Goal: Task Accomplishment & Management: Manage account settings

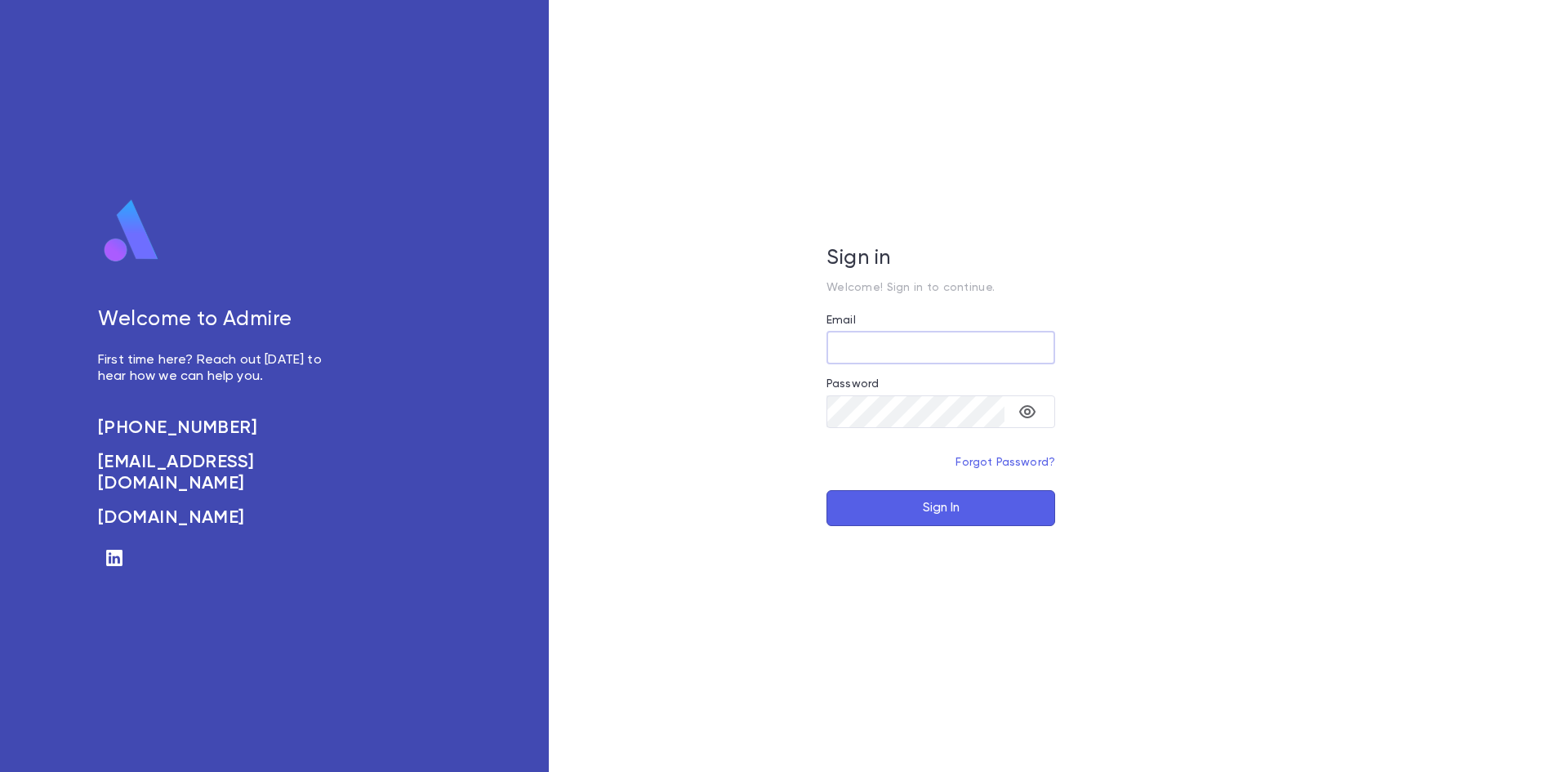
type input "**********"
click at [932, 501] on button "Sign In" at bounding box center [940, 508] width 229 height 36
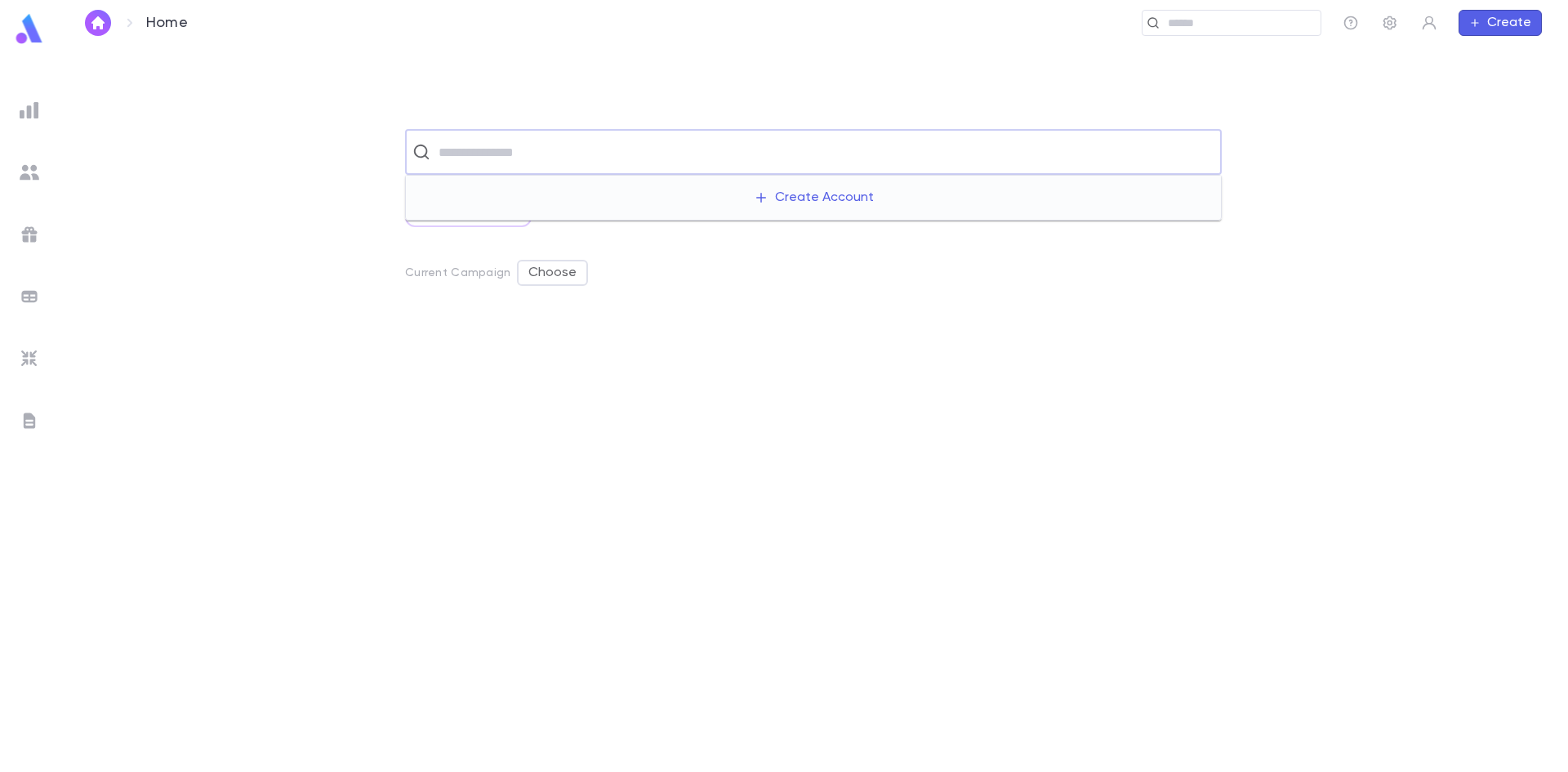
click at [480, 155] on input "text" at bounding box center [824, 152] width 780 height 31
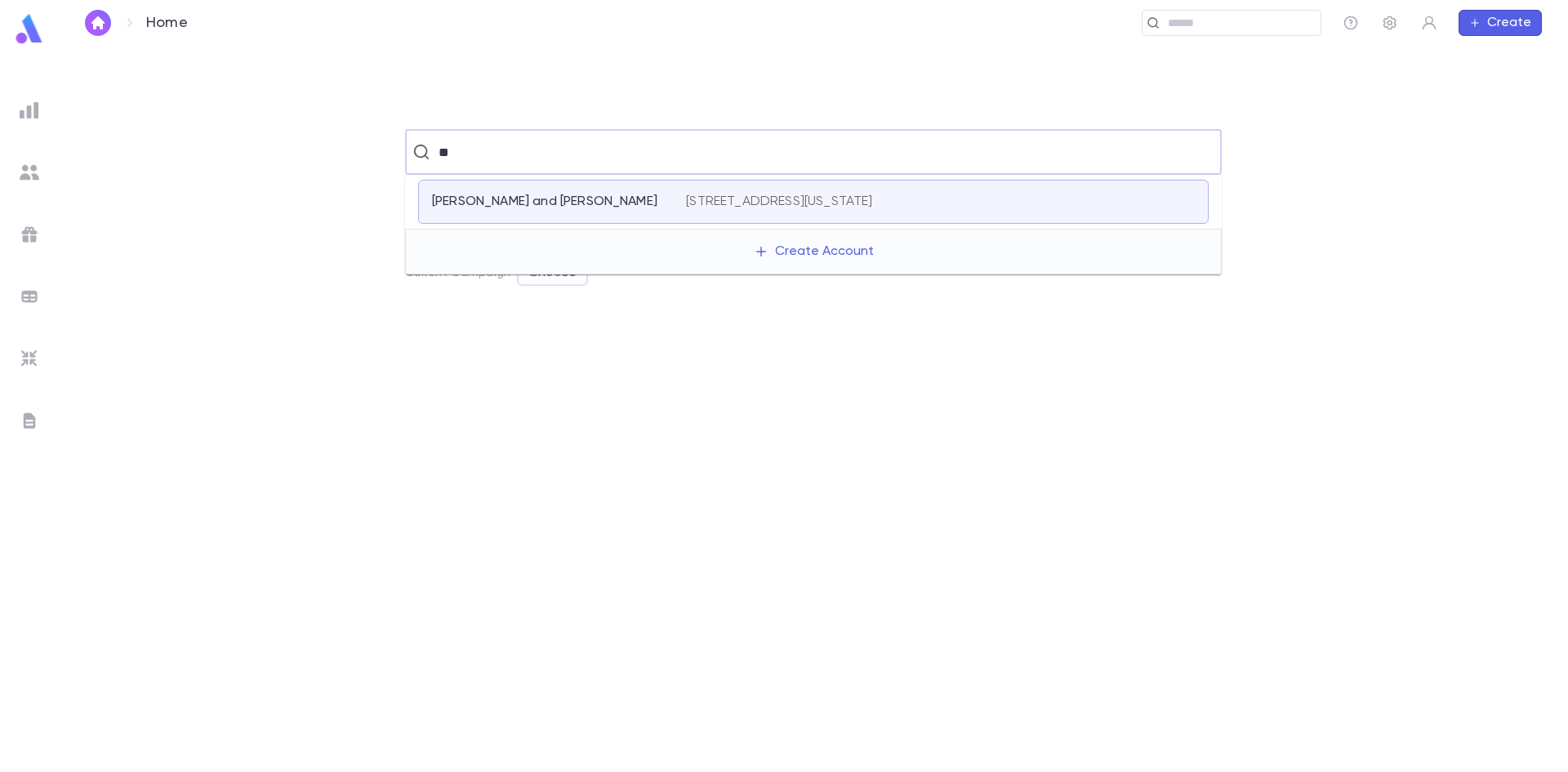
type input "*"
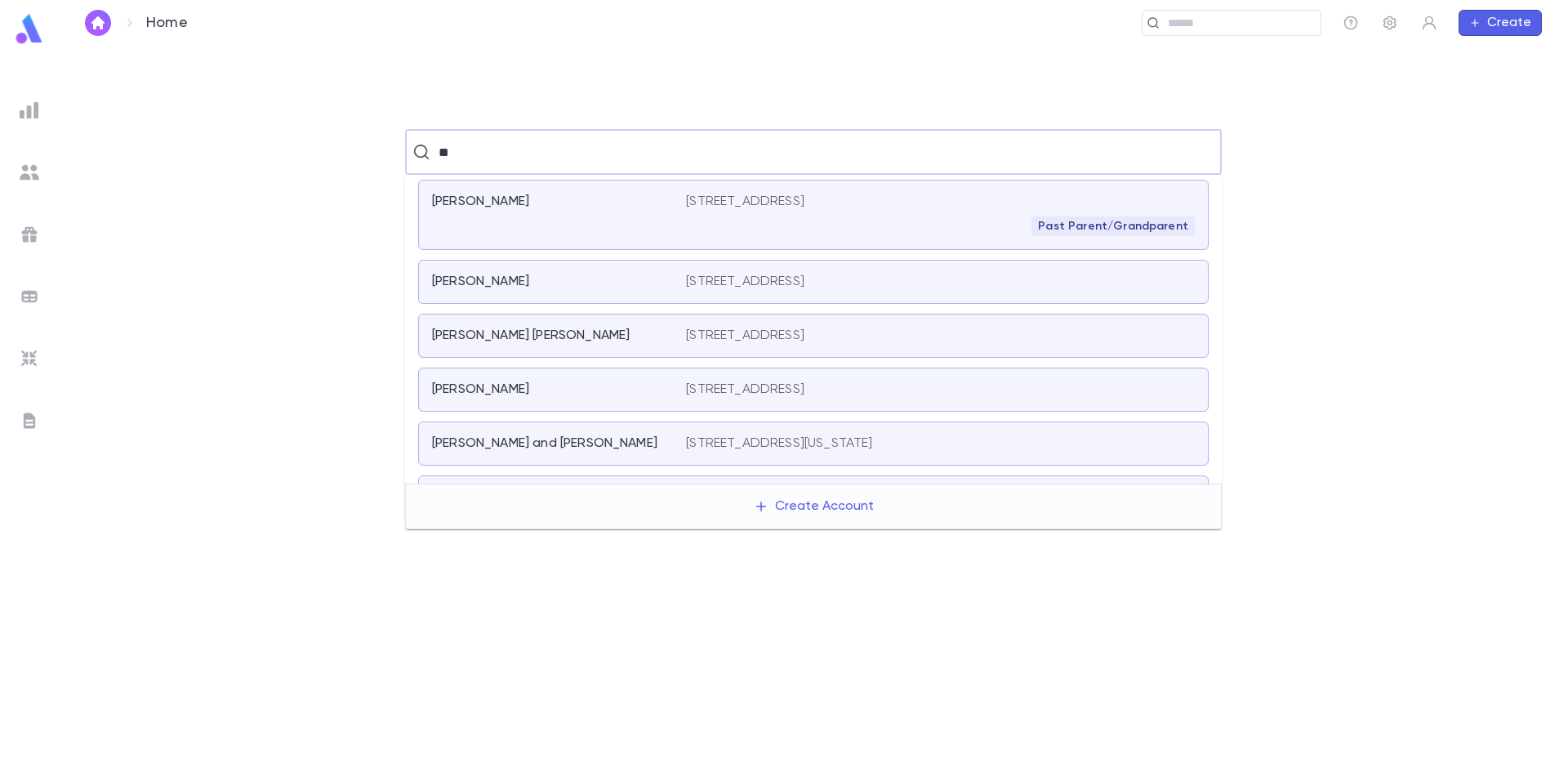
type input "*"
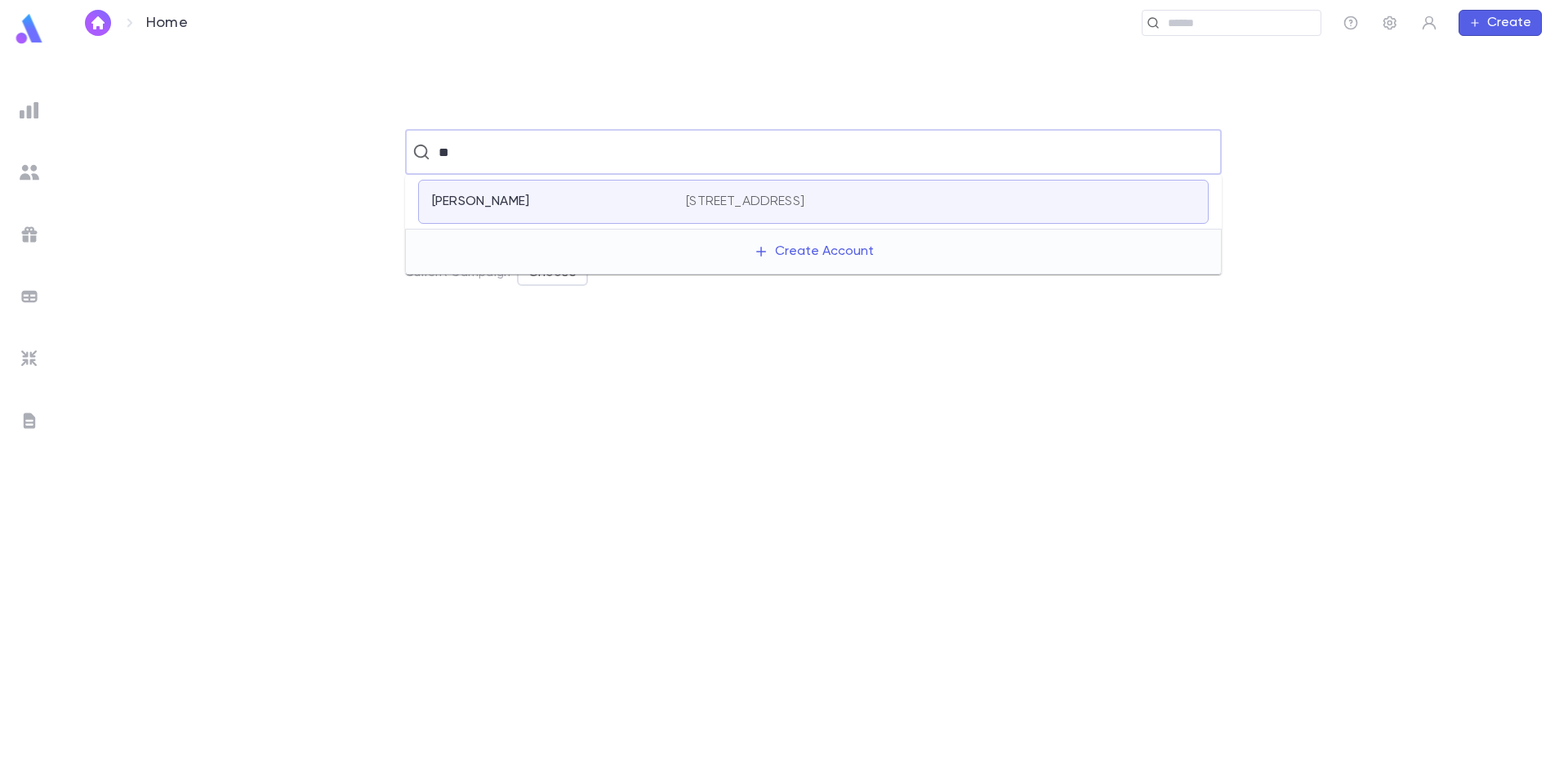
type input "*"
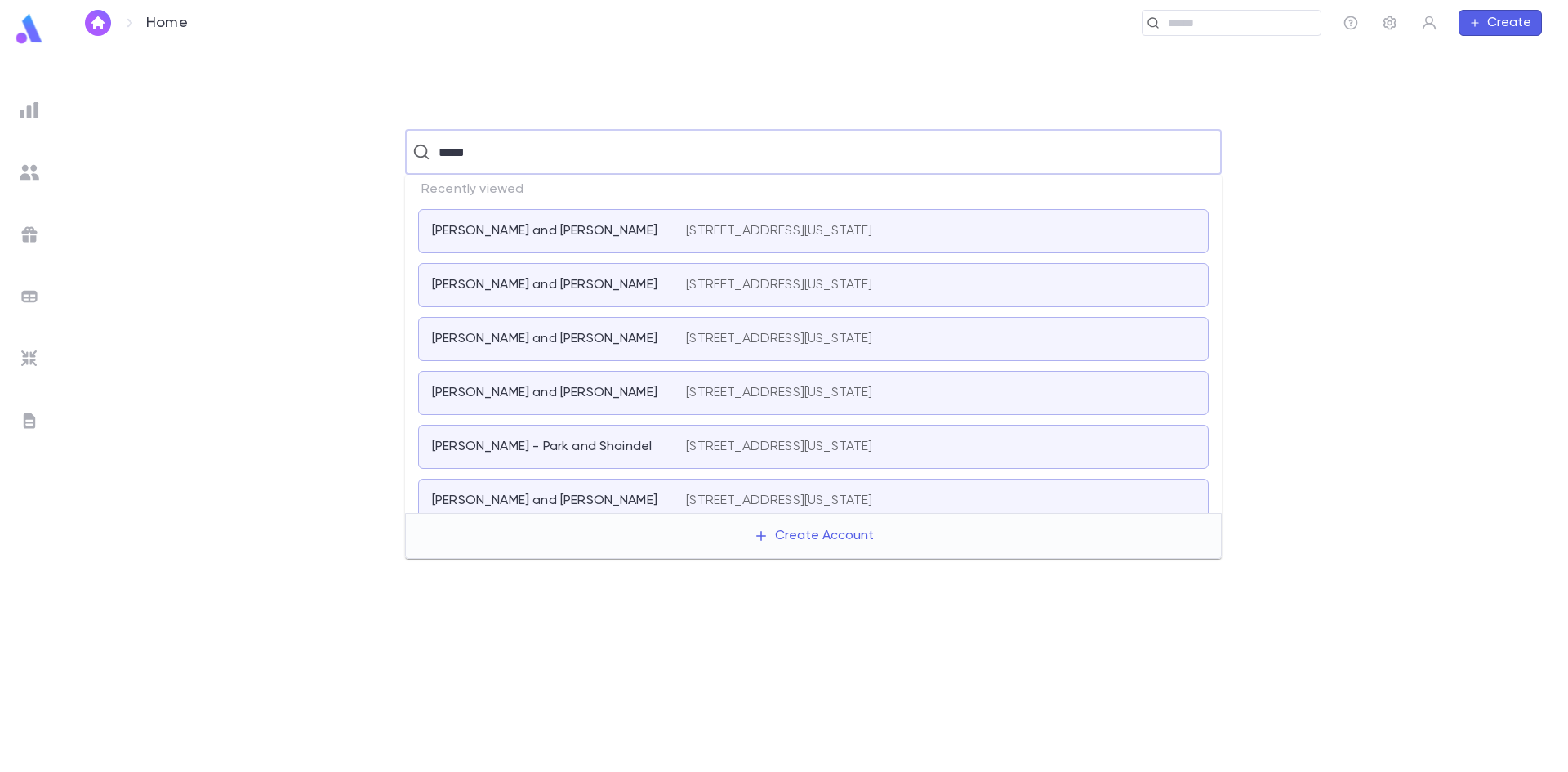
type input "*****"
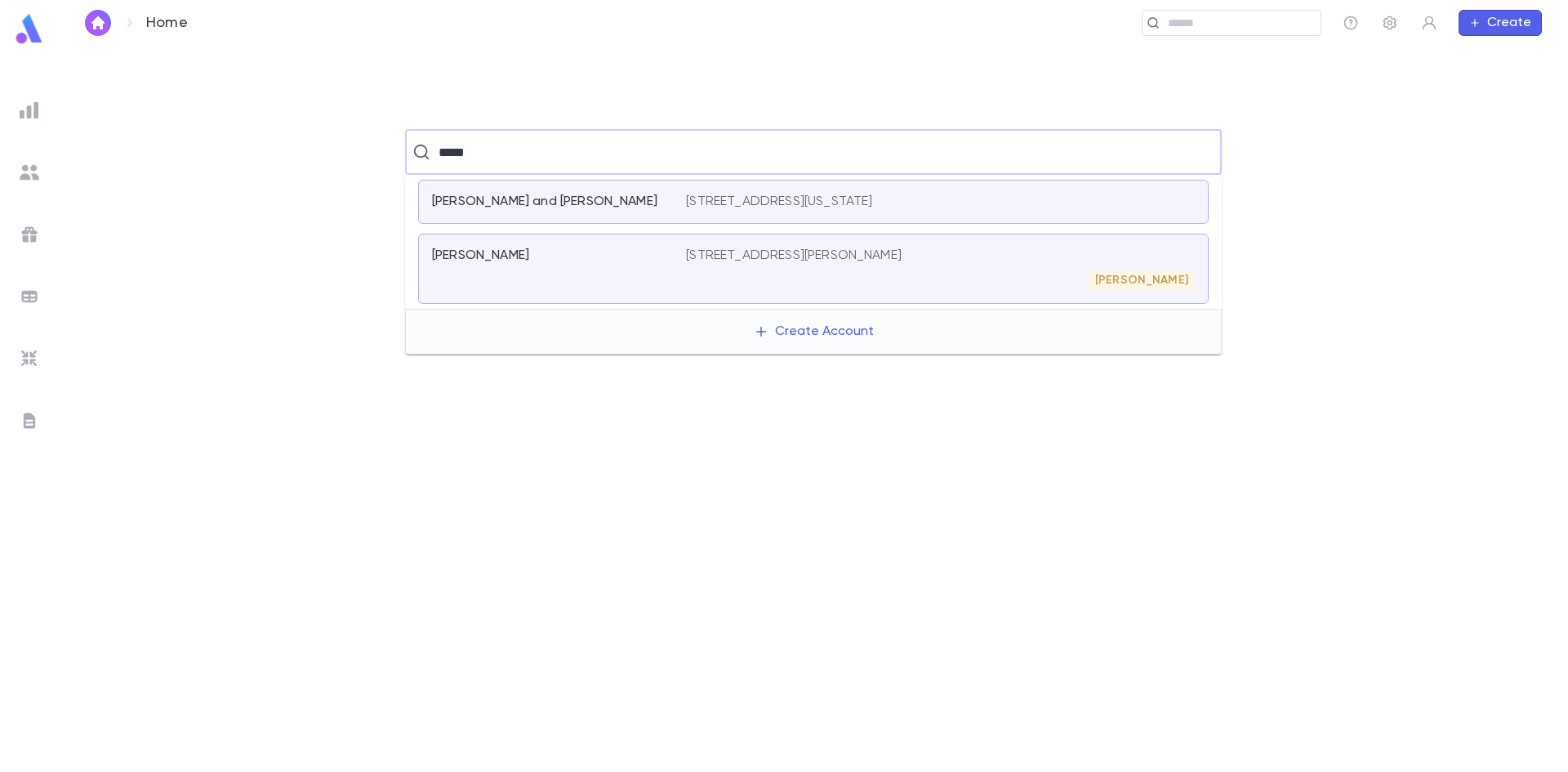
click at [575, 196] on p "[PERSON_NAME] and [PERSON_NAME]" at bounding box center [544, 201] width 225 height 16
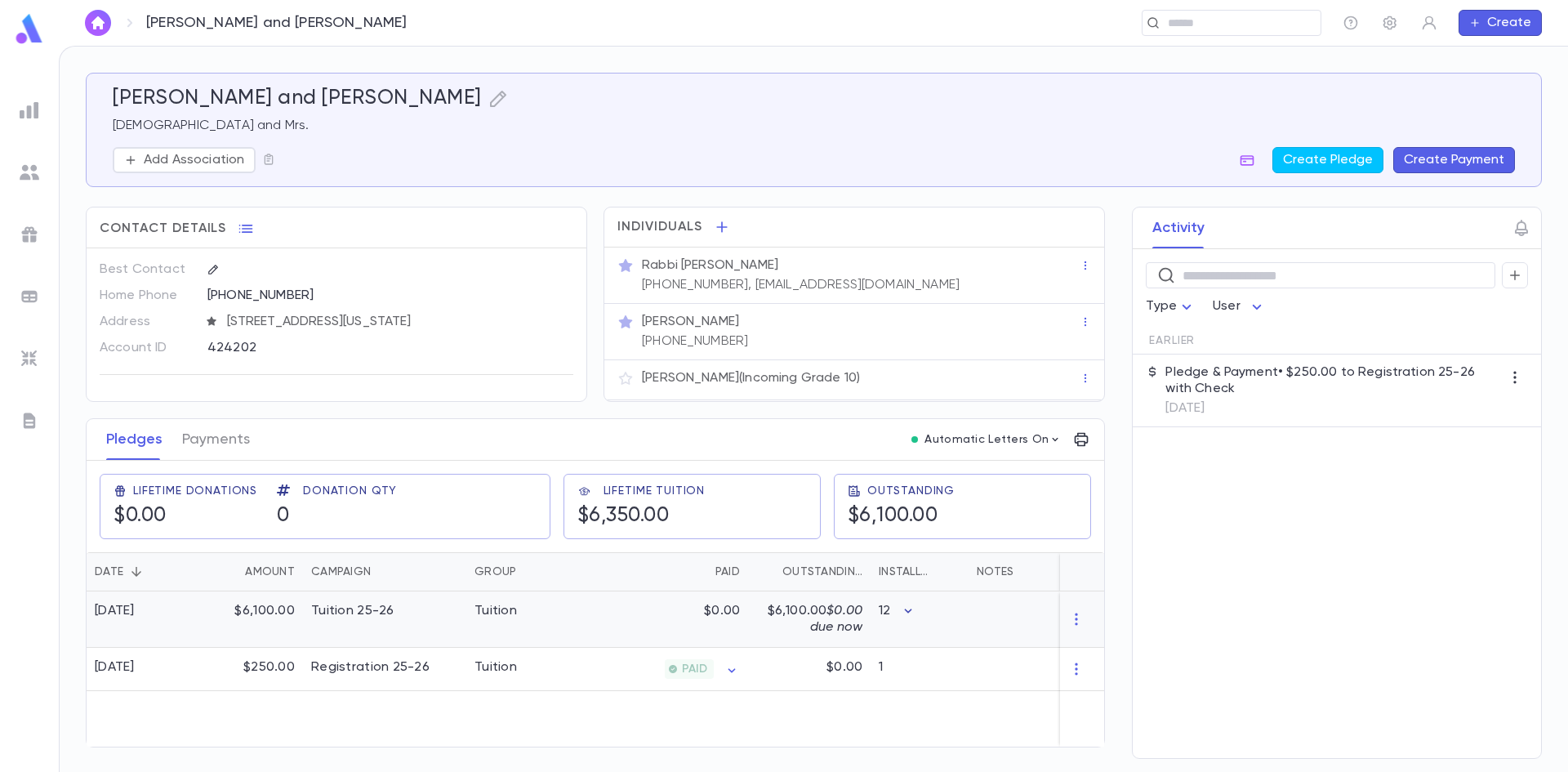
click at [909, 610] on icon "button" at bounding box center [907, 610] width 16 height 16
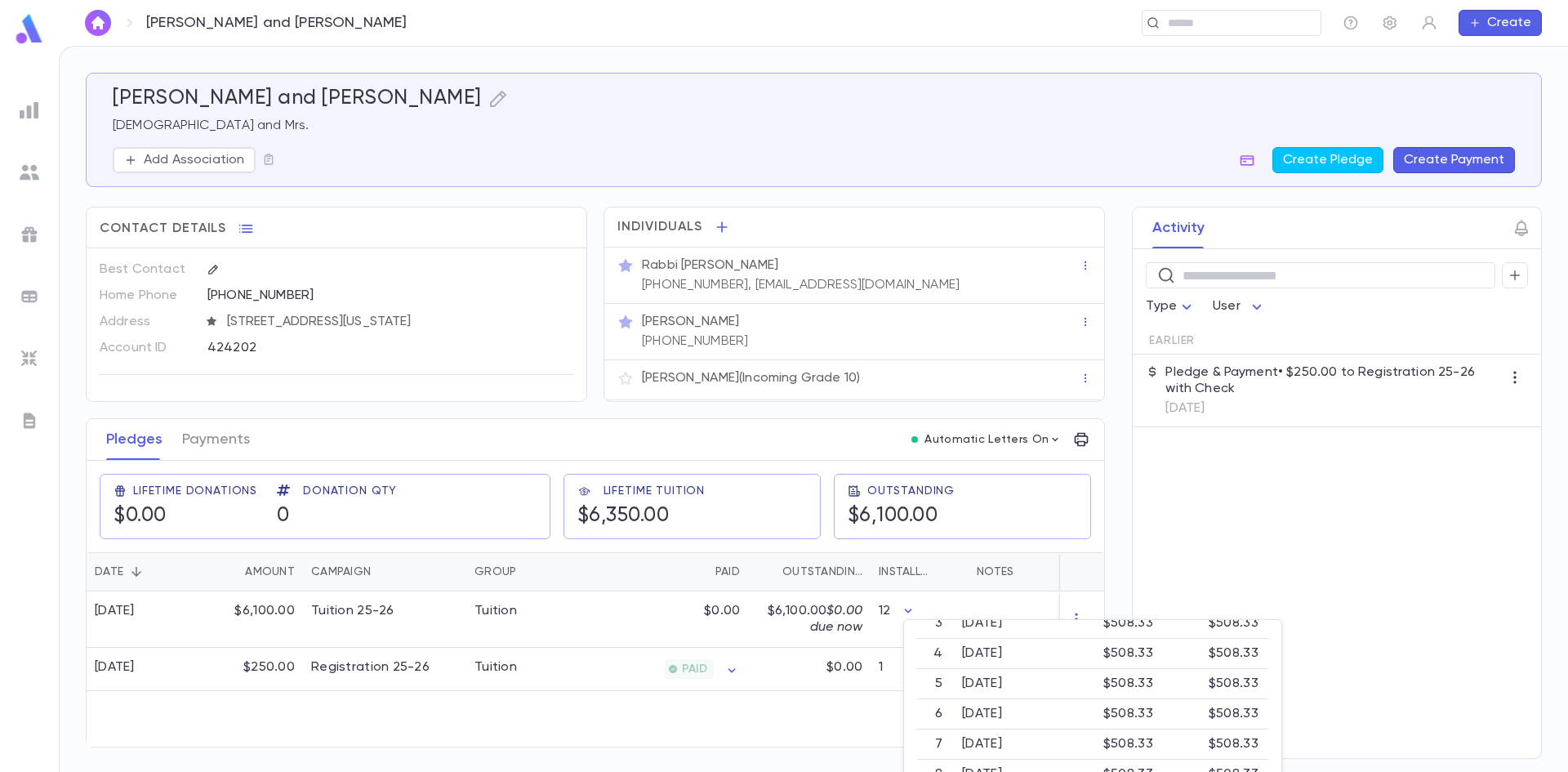
scroll to position [163, 0]
click at [957, 603] on div at bounding box center [784, 386] width 1568 height 772
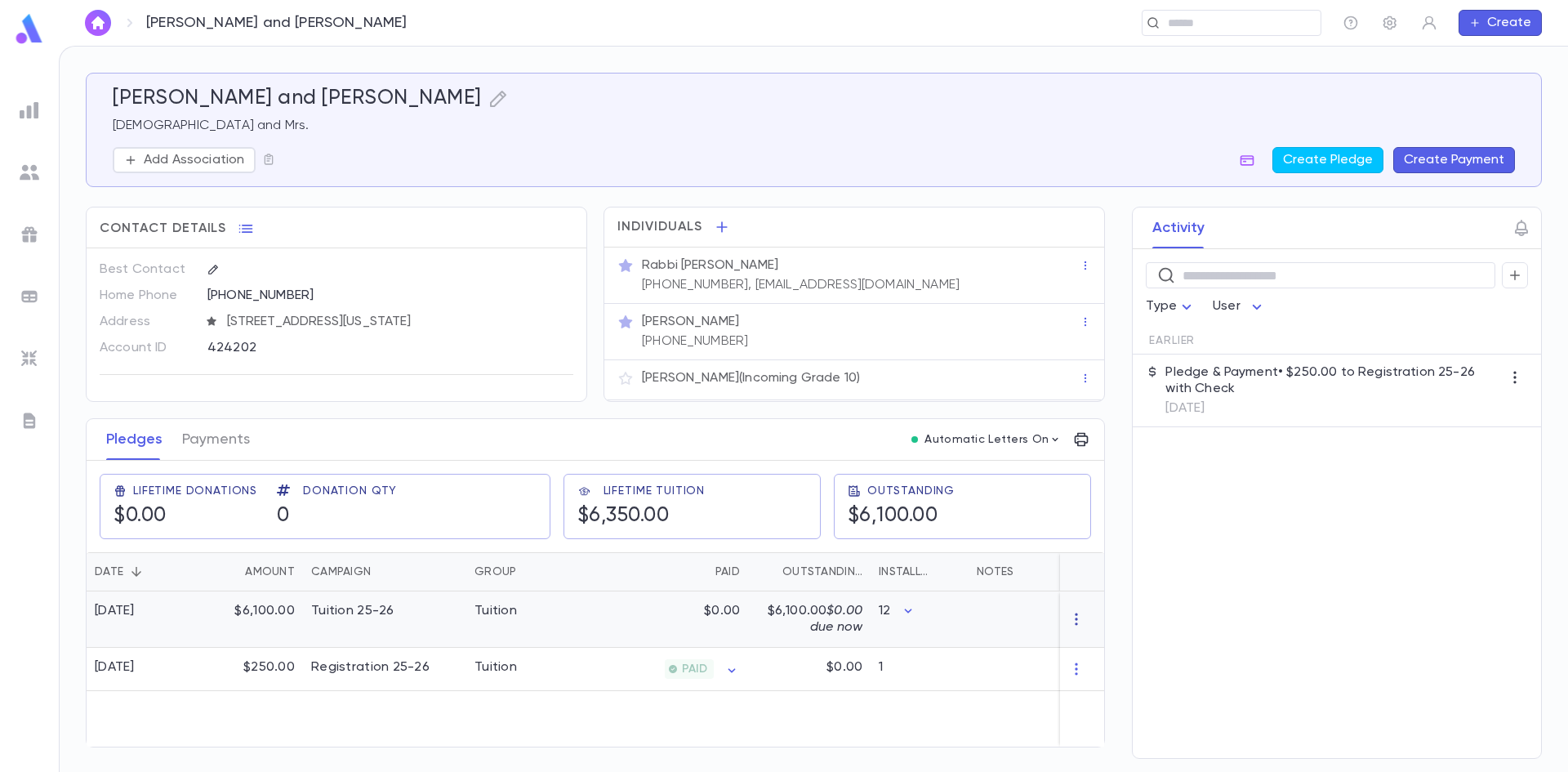
click at [1074, 617] on icon "button" at bounding box center [1076, 619] width 16 height 16
click at [1011, 615] on div at bounding box center [784, 386] width 1568 height 772
click at [597, 613] on div "$0.00" at bounding box center [668, 619] width 159 height 56
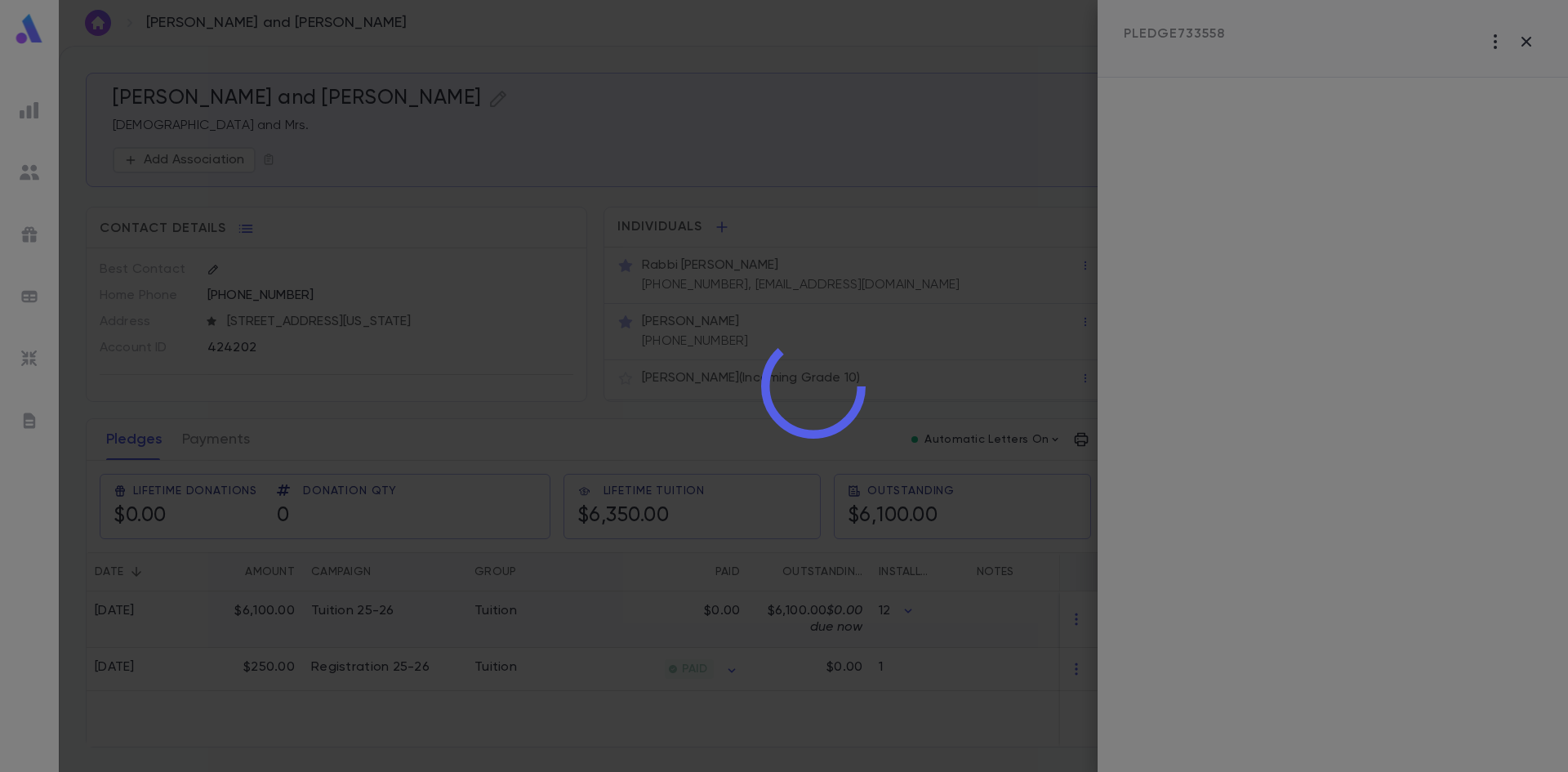
click at [597, 613] on div at bounding box center [812, 386] width 1509 height 772
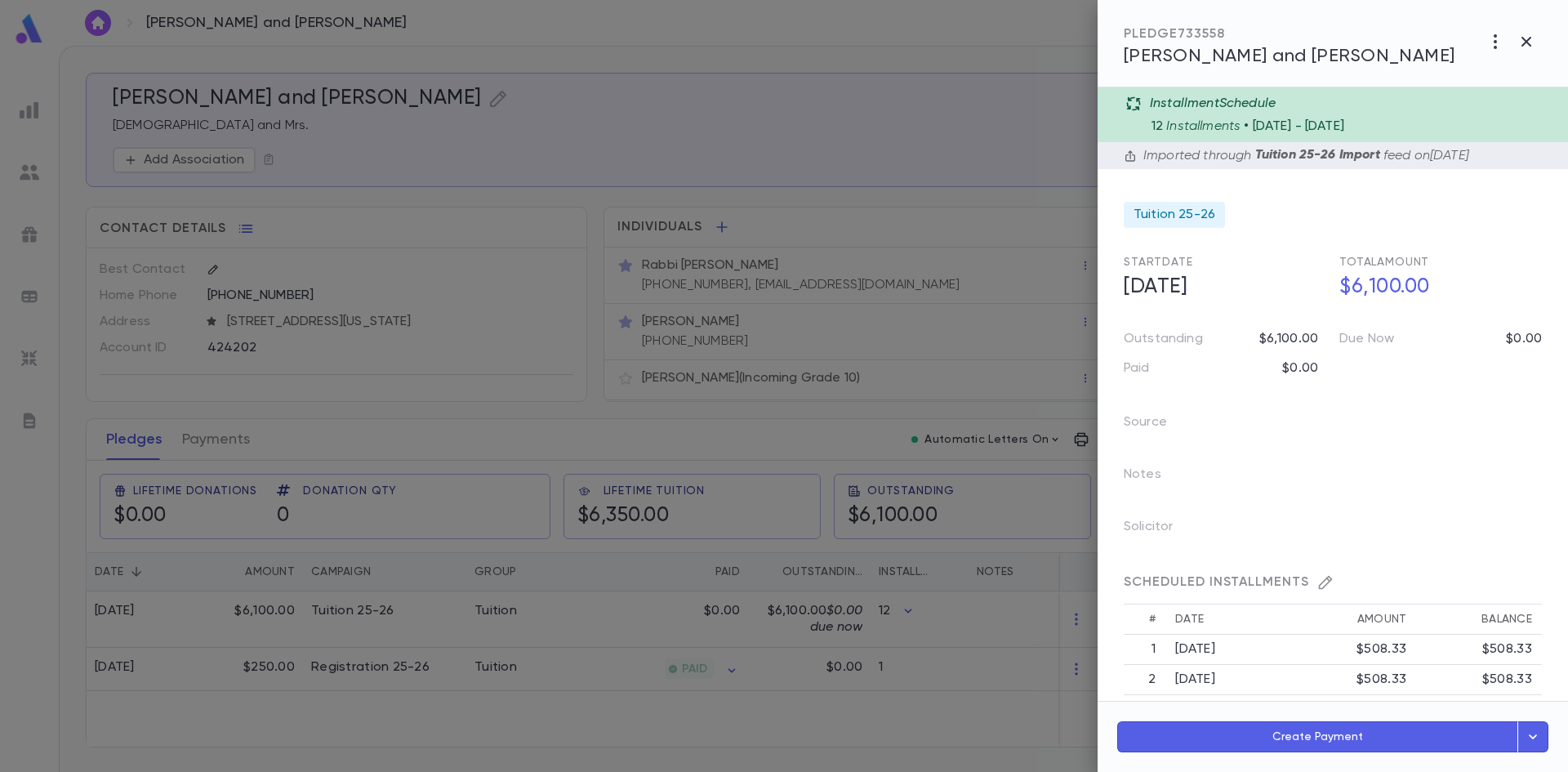
click at [1293, 105] on div "Installment Schedule" at bounding box center [1342, 104] width 433 height 16
click at [1130, 102] on icon at bounding box center [1133, 104] width 16 height 16
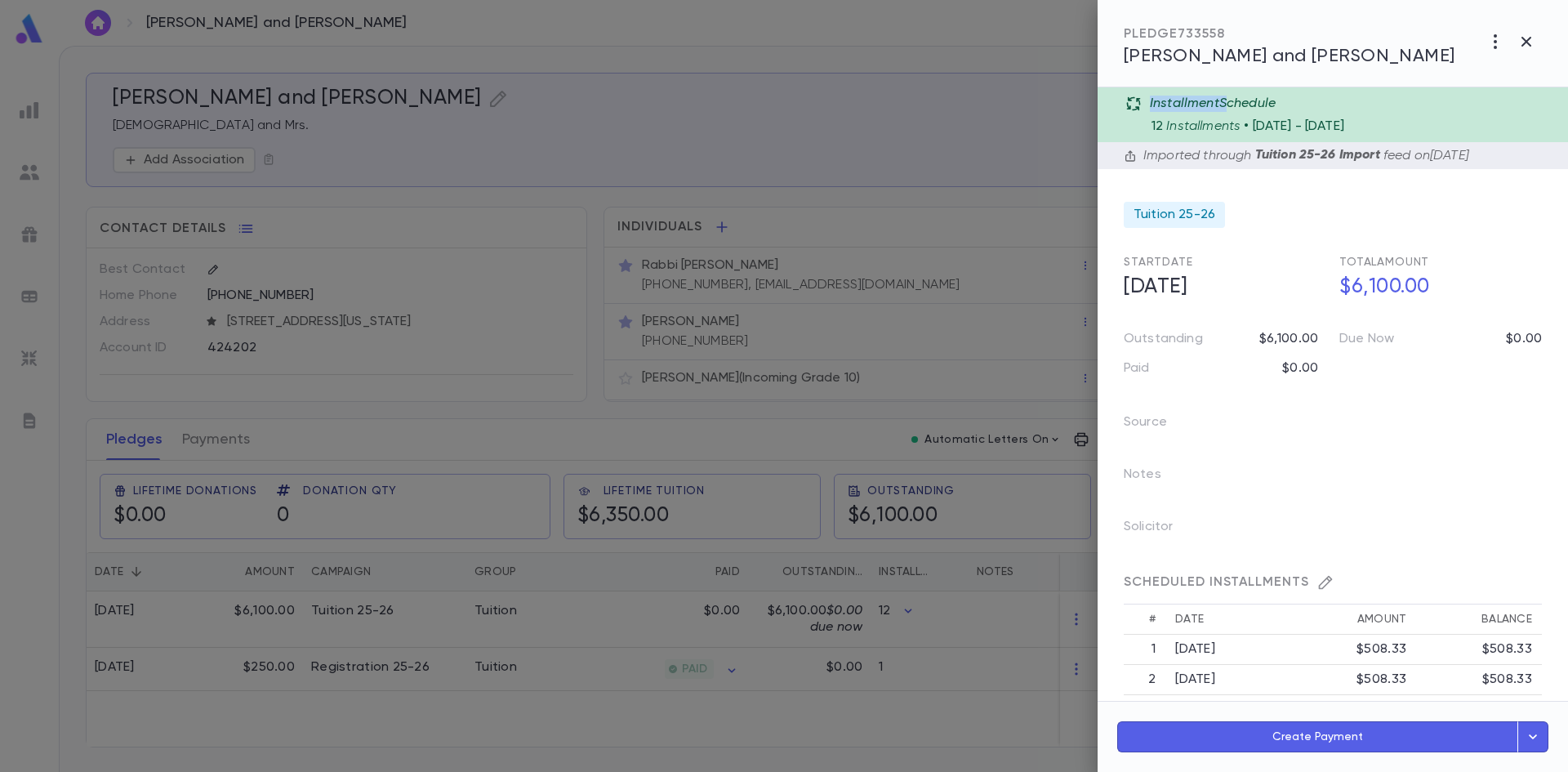
click at [1130, 102] on icon at bounding box center [1133, 104] width 16 height 16
click at [1284, 109] on div "Installment Schedule" at bounding box center [1342, 104] width 433 height 16
click at [1321, 91] on div "Installment Schedule 12 Installments • 9/1/2025 - 8/1/2026" at bounding box center [1333, 115] width 471 height 55
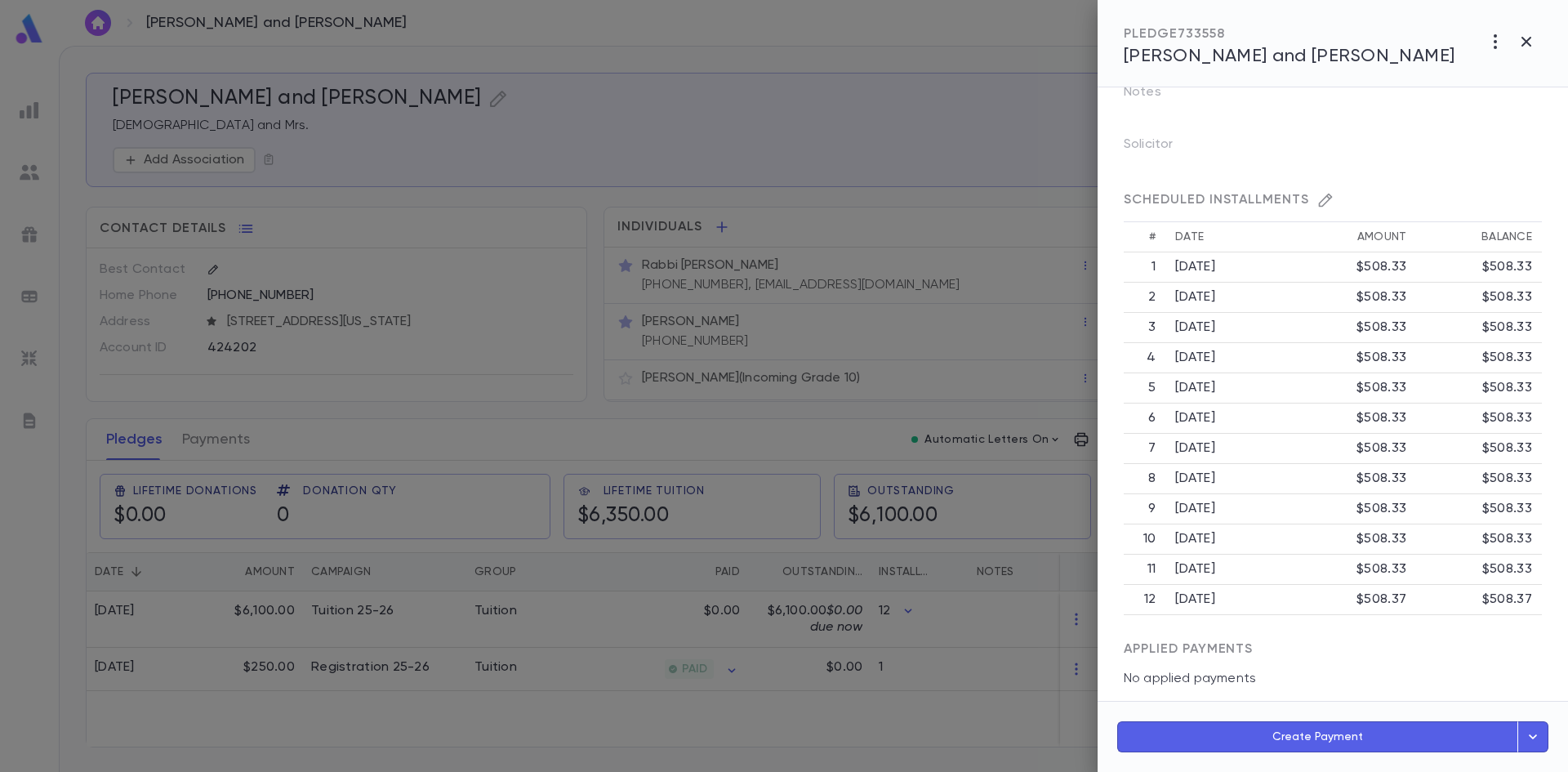
scroll to position [402, 0]
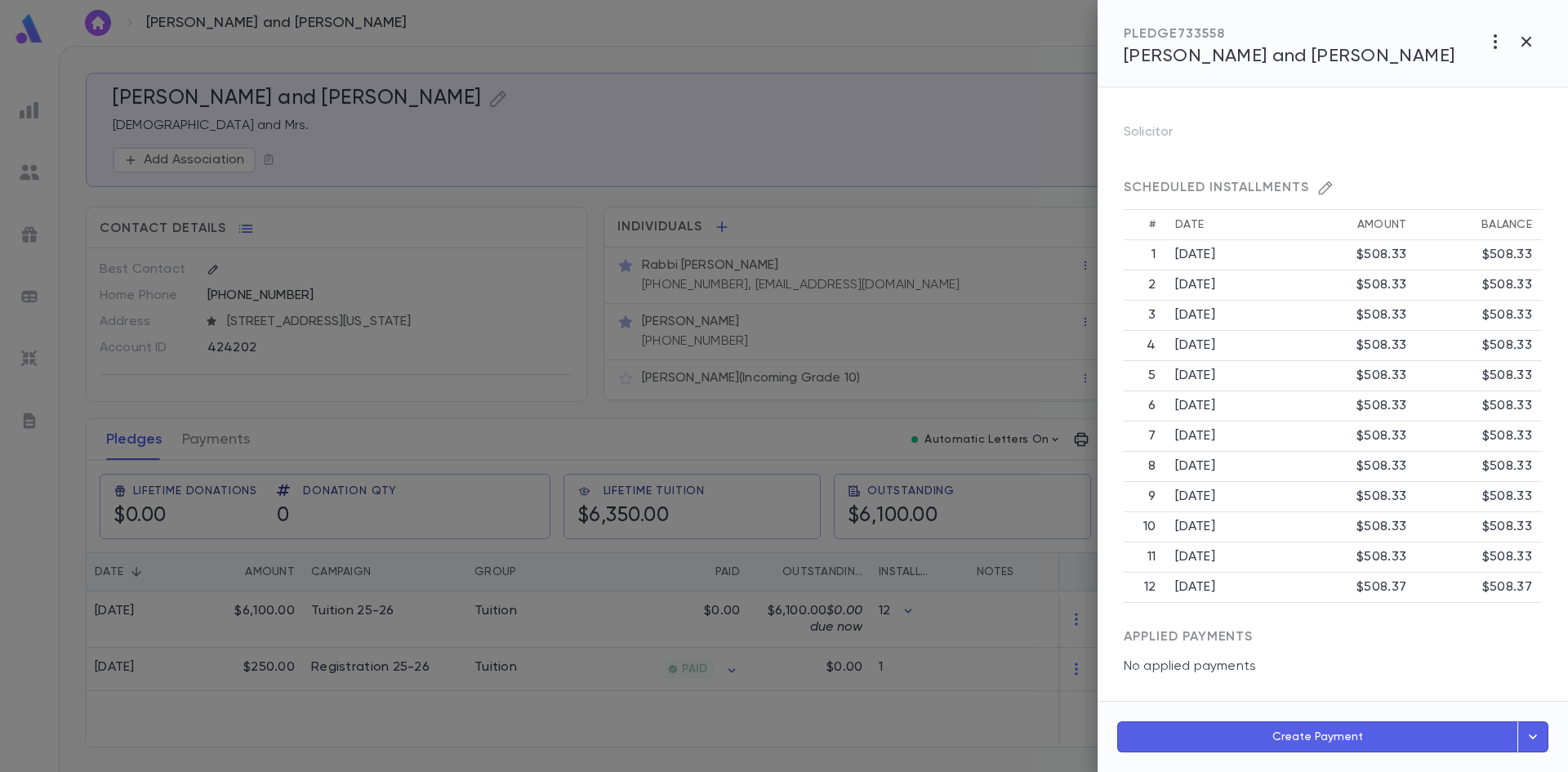
click at [1321, 184] on icon "button" at bounding box center [1325, 188] width 14 height 14
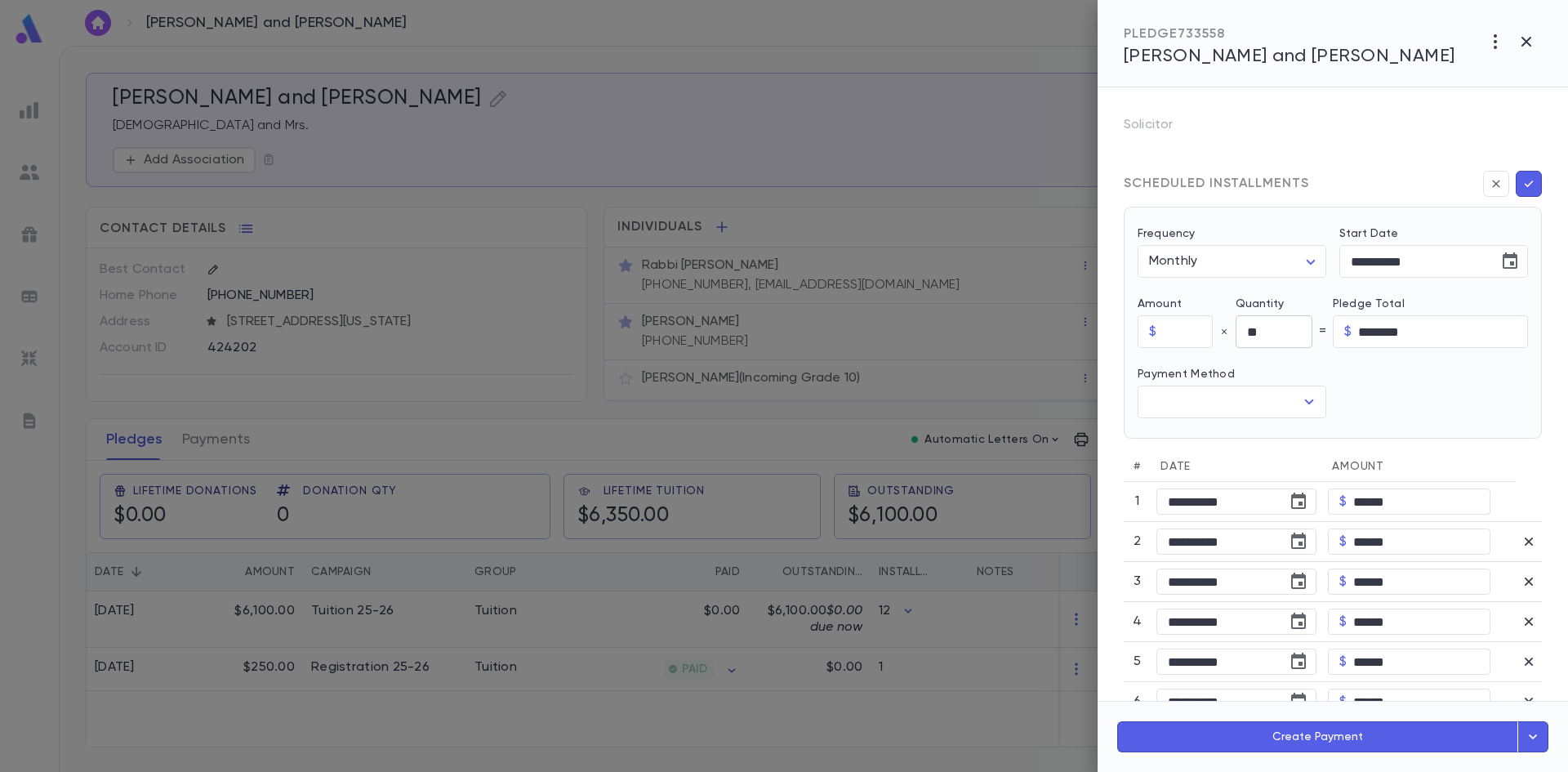
click at [1284, 330] on input "**" at bounding box center [1274, 332] width 77 height 32
type input "**"
type input "******"
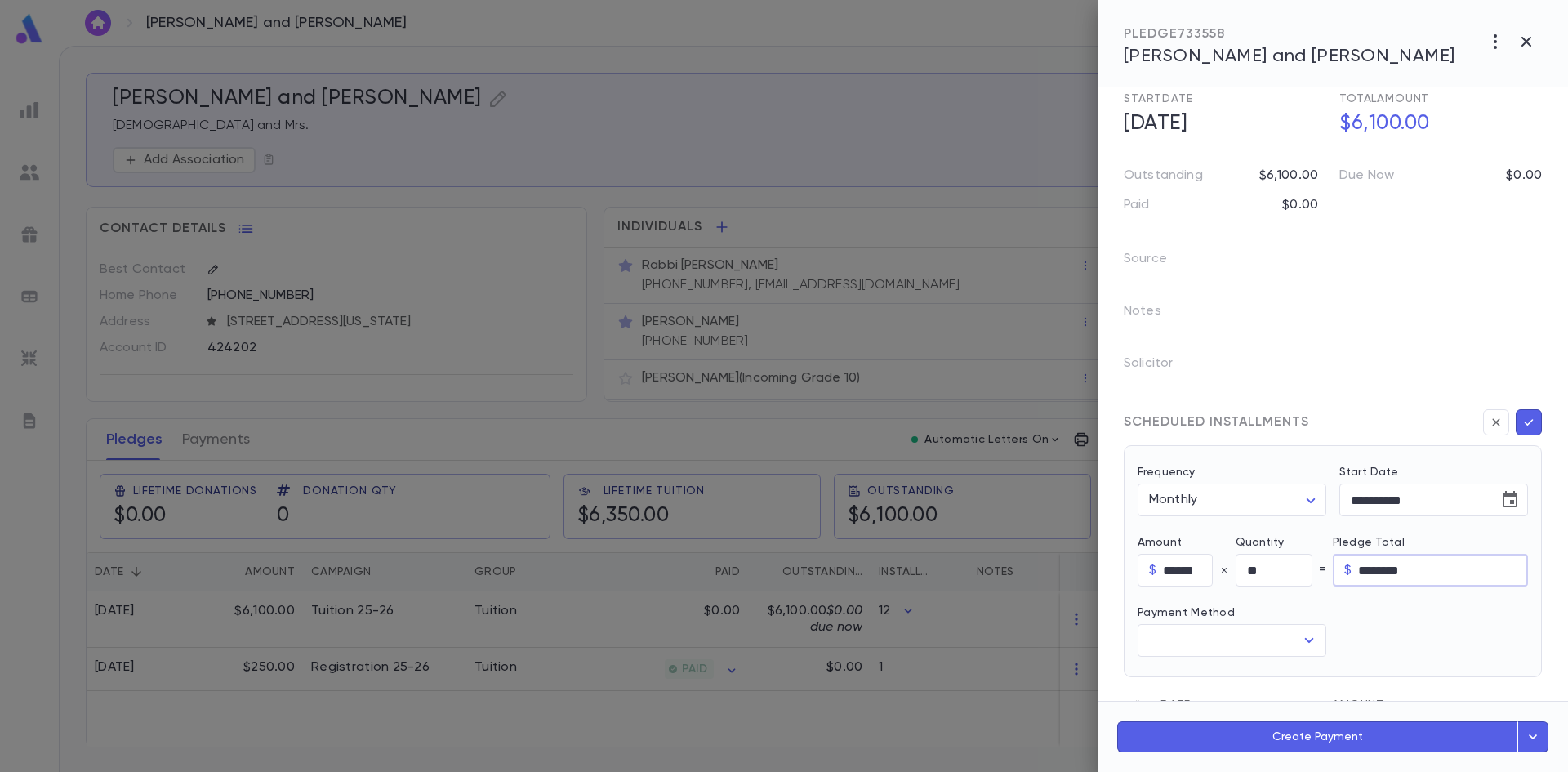
scroll to position [245, 0]
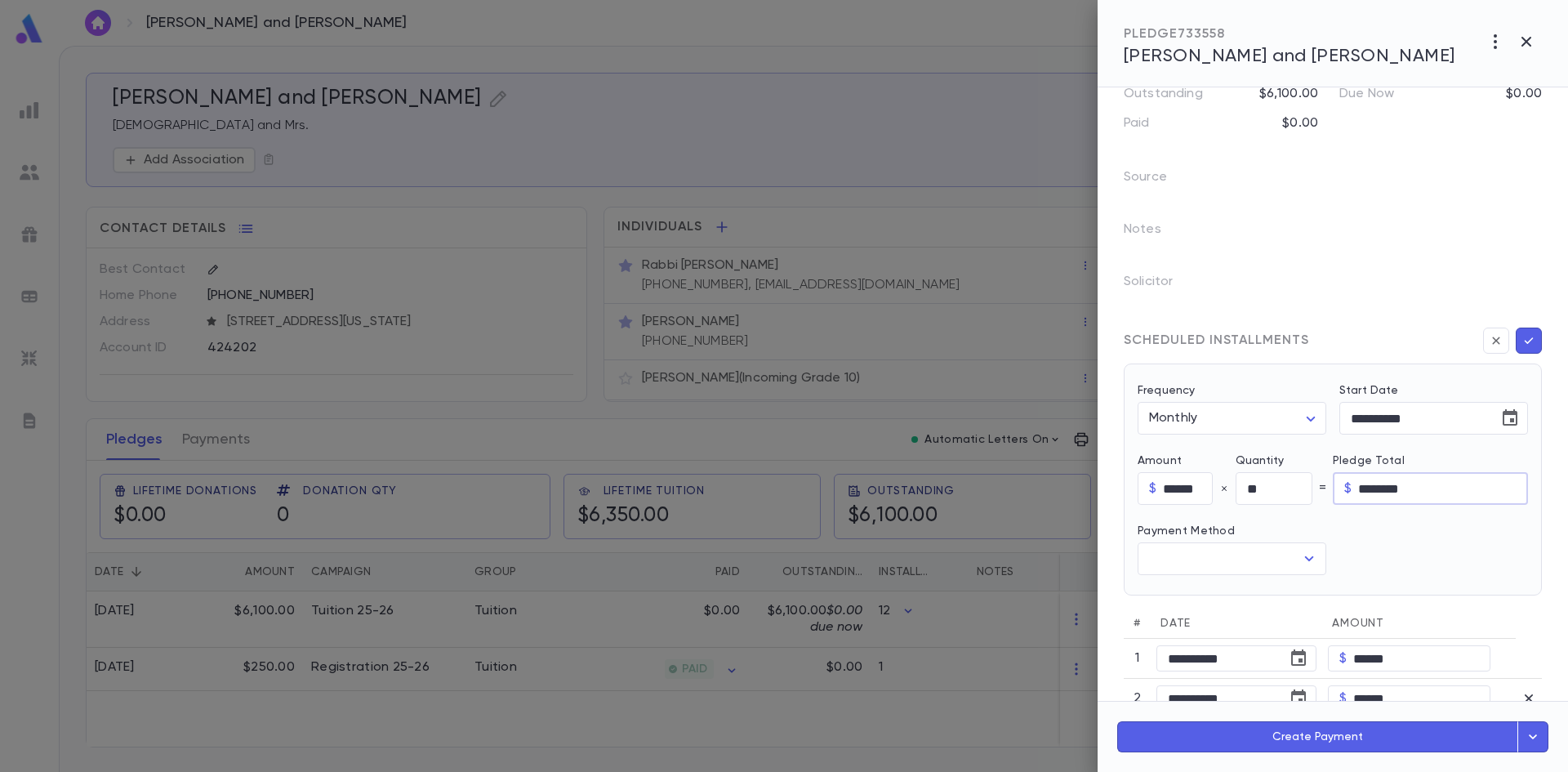
click at [1395, 541] on div at bounding box center [1427, 539] width 201 height 71
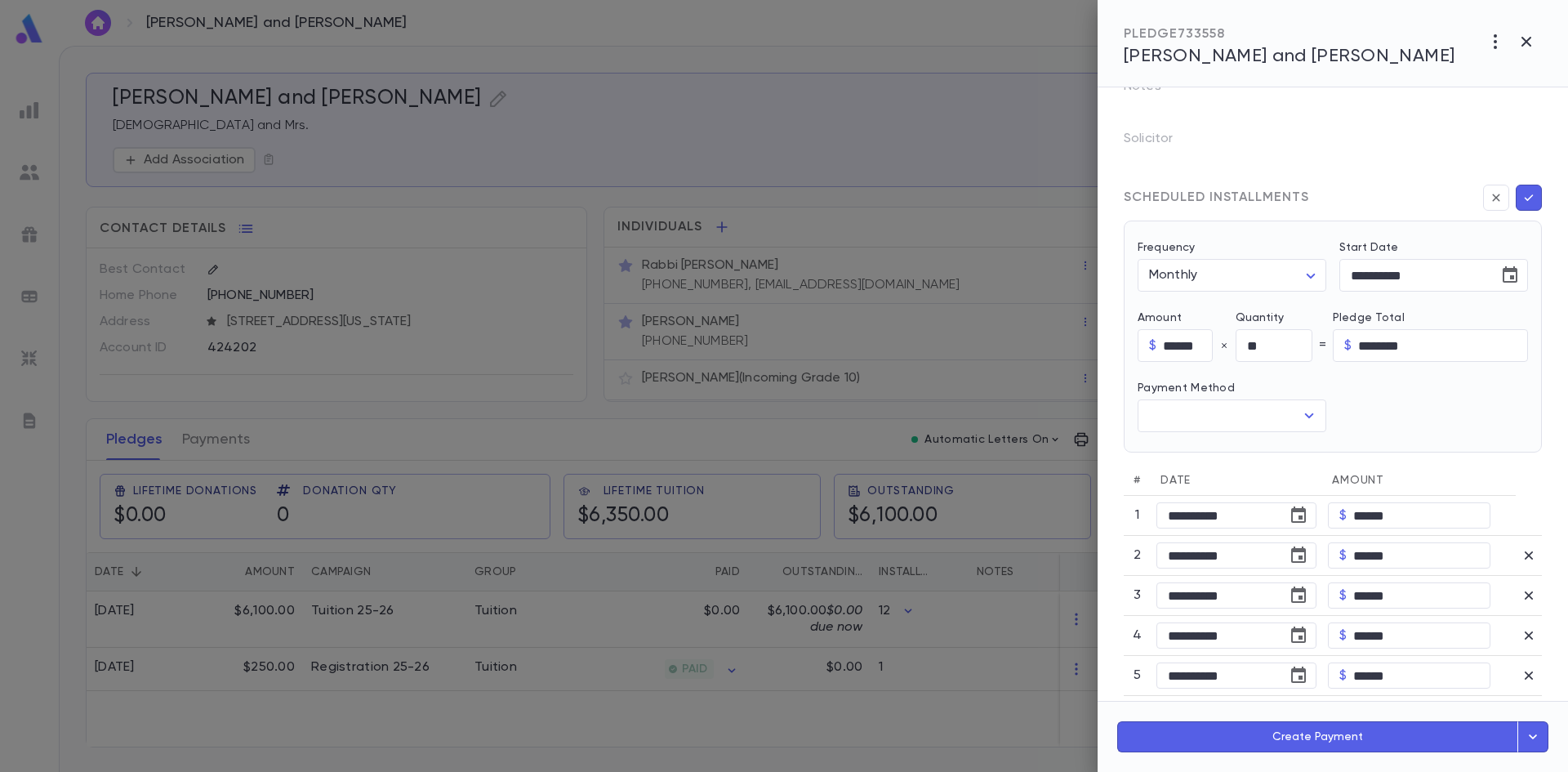
scroll to position [409, 0]
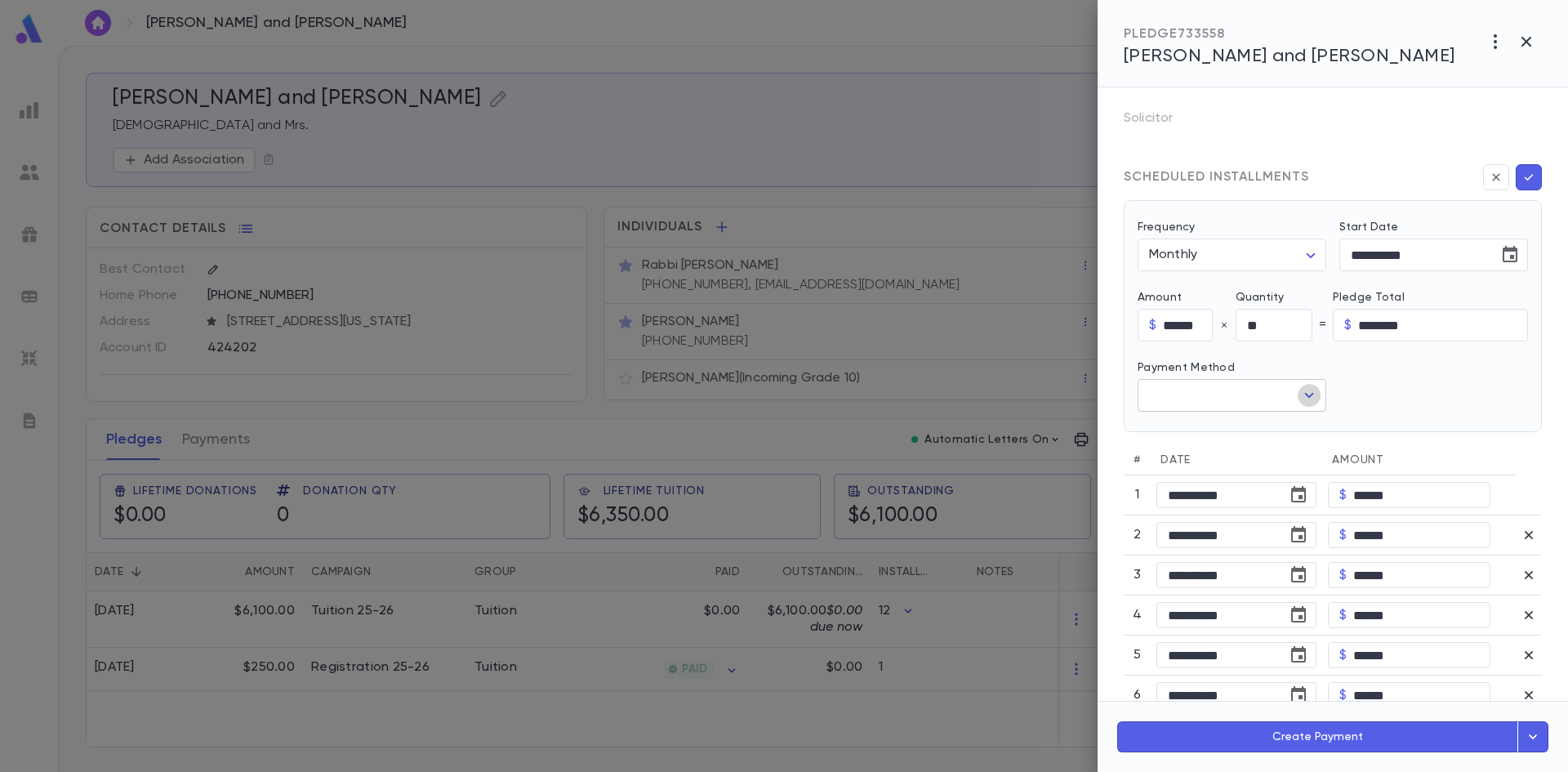
click at [1305, 395] on icon "Open" at bounding box center [1308, 394] width 20 height 20
click at [1179, 426] on li "Check" at bounding box center [1230, 431] width 185 height 26
type input "*****"
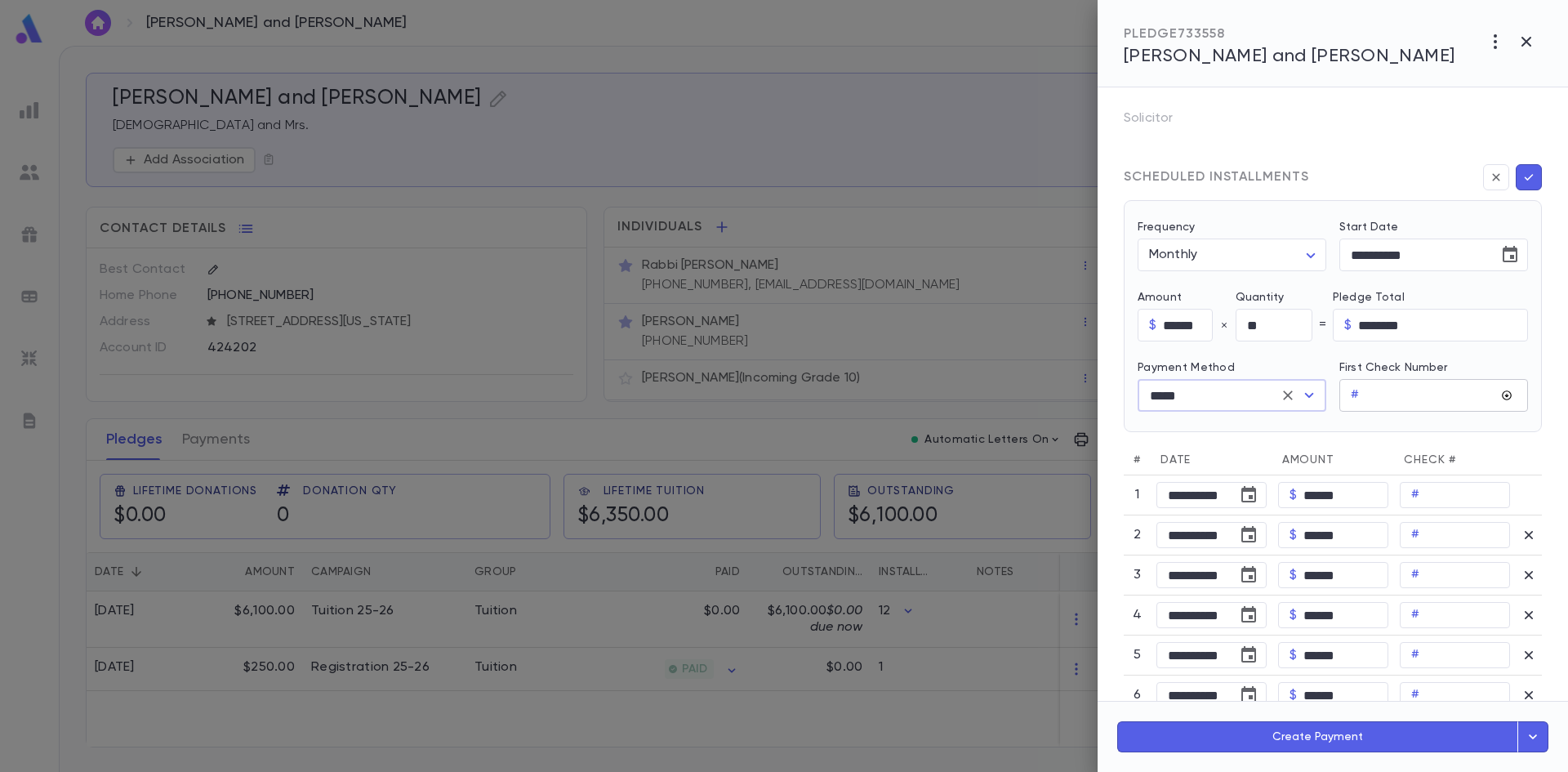
click at [1396, 396] on input "text" at bounding box center [1432, 395] width 132 height 32
type input "*"
type input "**"
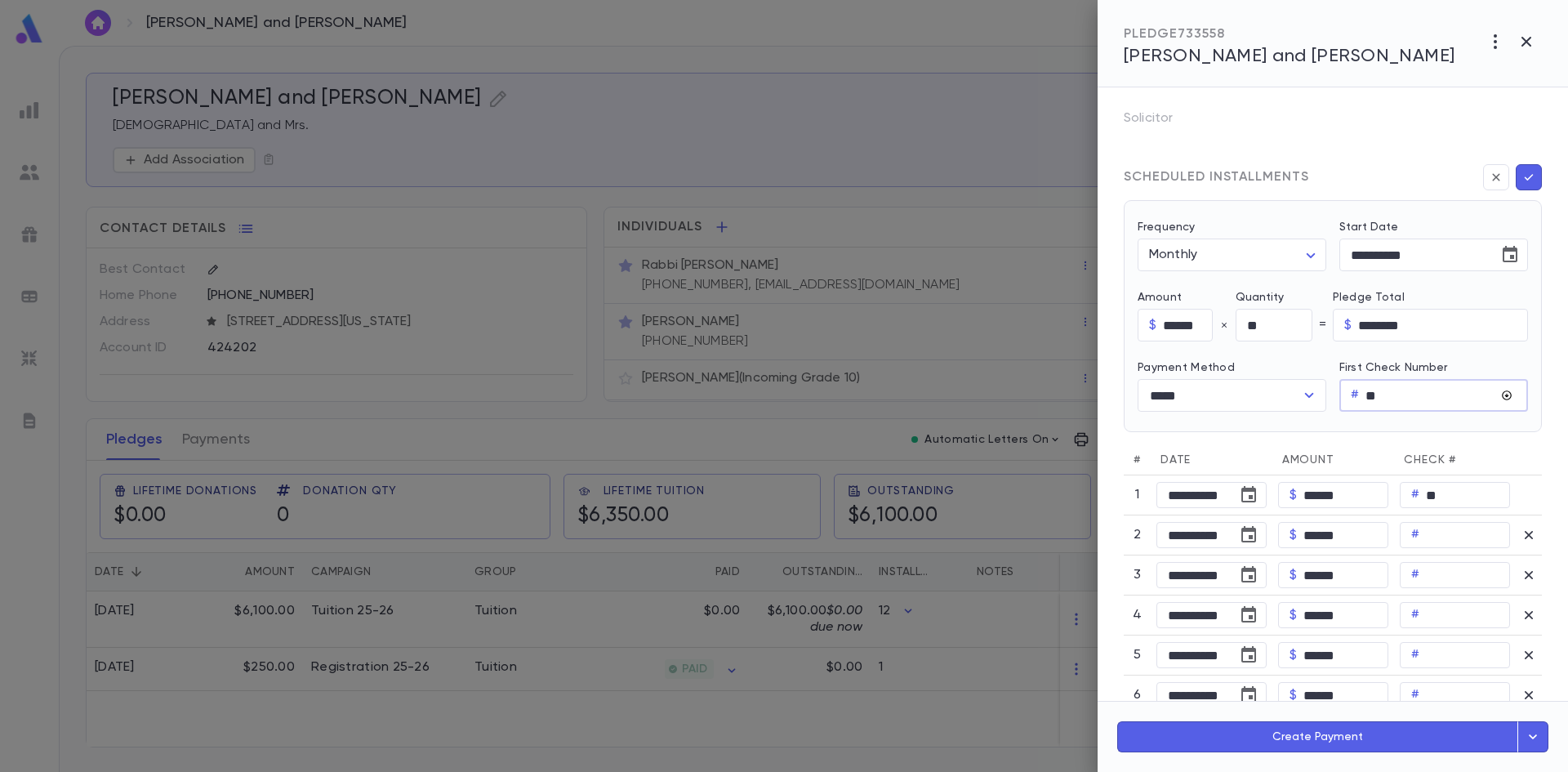
type input "***"
click at [1425, 385] on input "***" at bounding box center [1432, 395] width 132 height 32
click at [1501, 399] on icon "Fill check numbers consecutively" at bounding box center [1507, 395] width 11 height 11
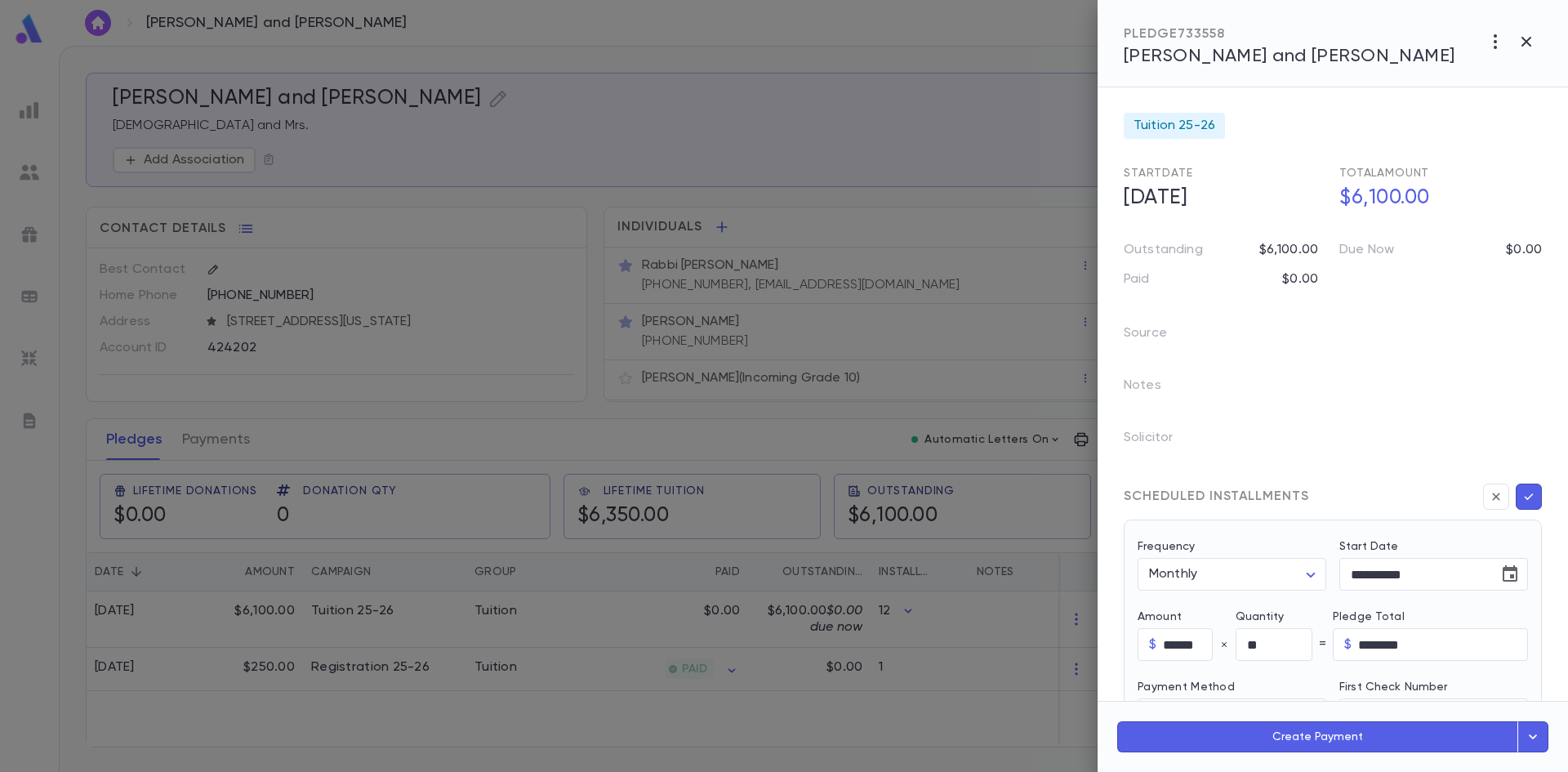
scroll to position [84, 0]
click at [1515, 501] on button "button" at bounding box center [1528, 502] width 26 height 26
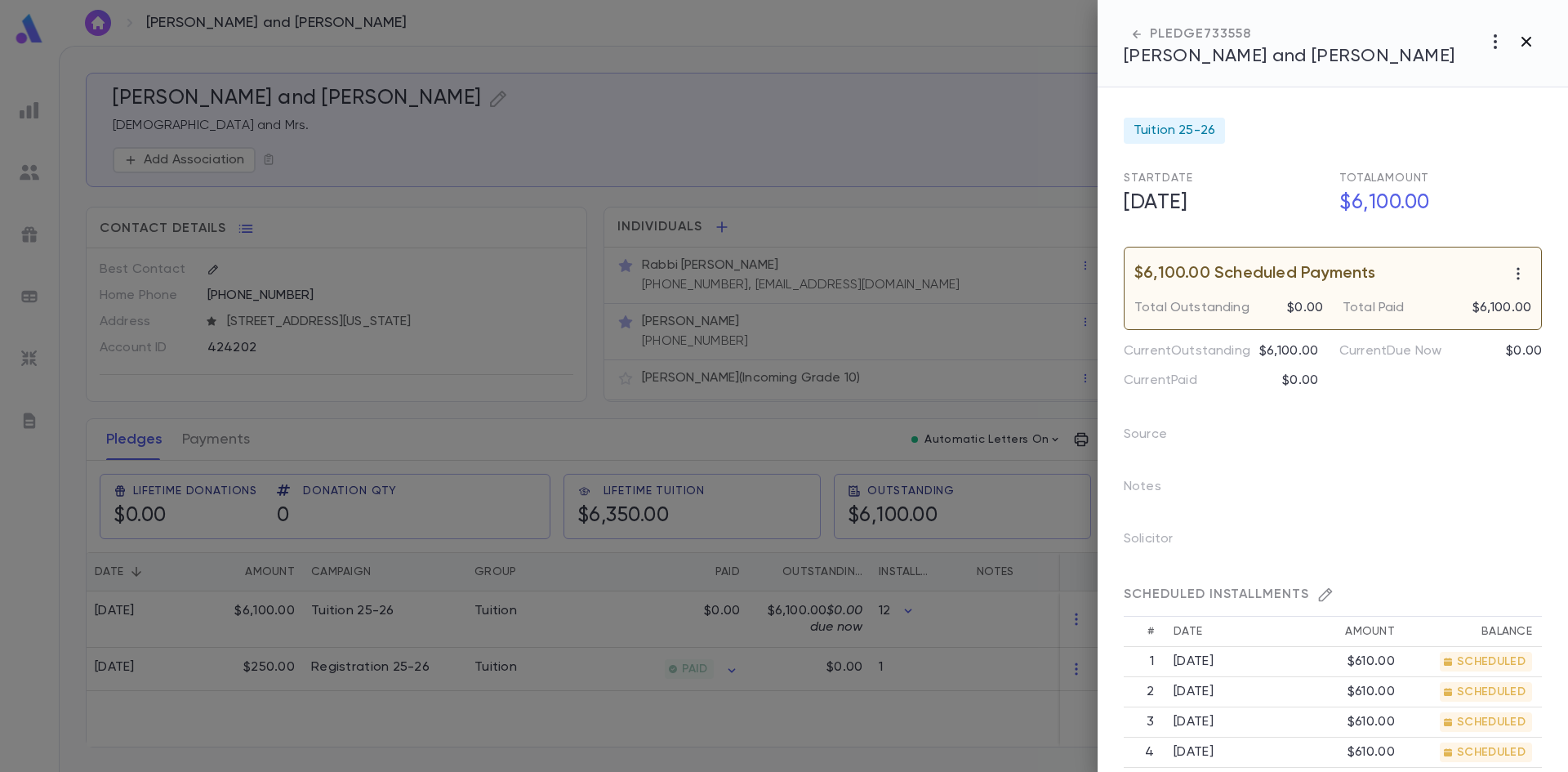
click at [1528, 40] on icon "button" at bounding box center [1526, 41] width 9 height 9
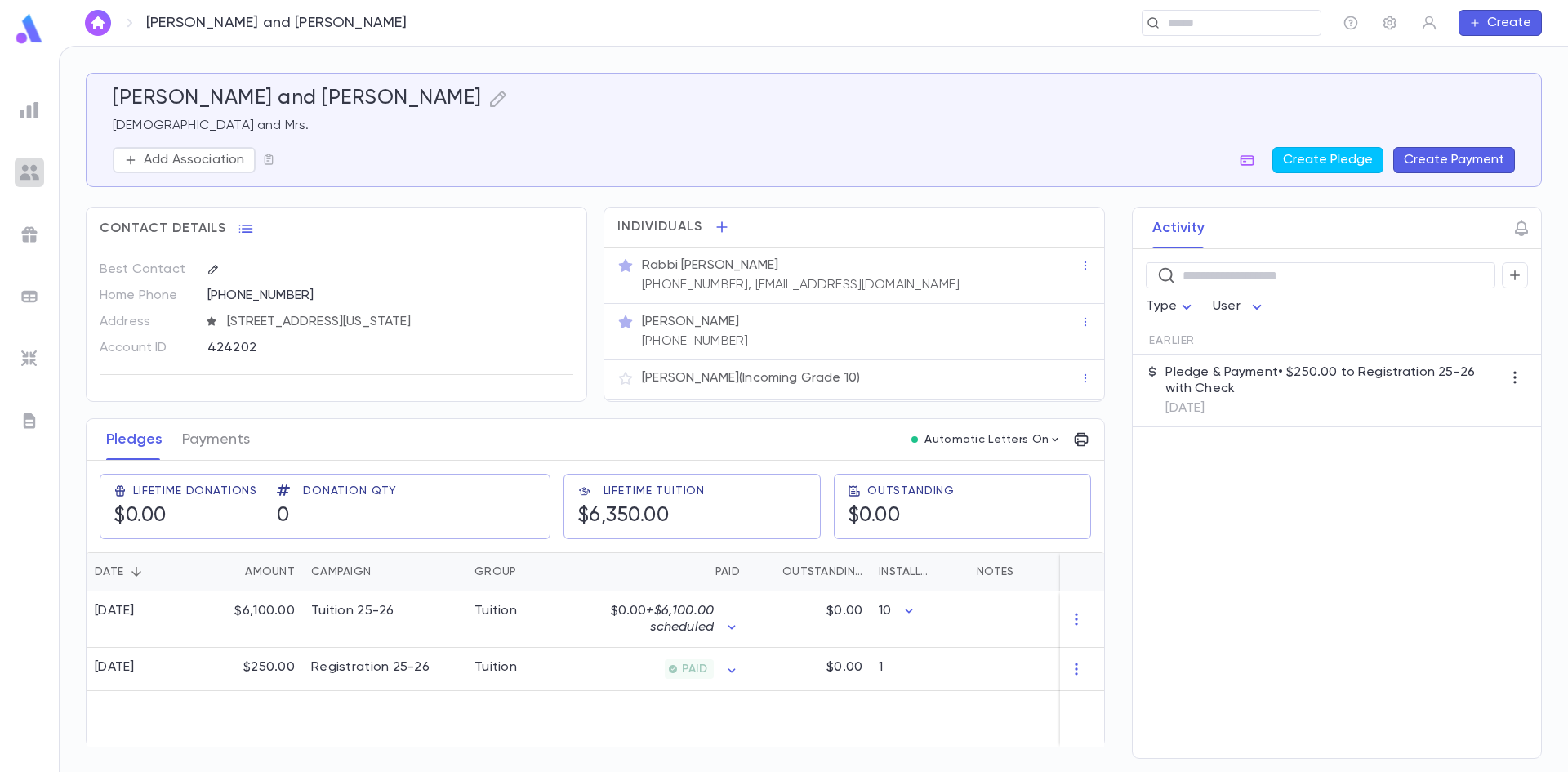
click at [28, 169] on img at bounding box center [29, 172] width 20 height 20
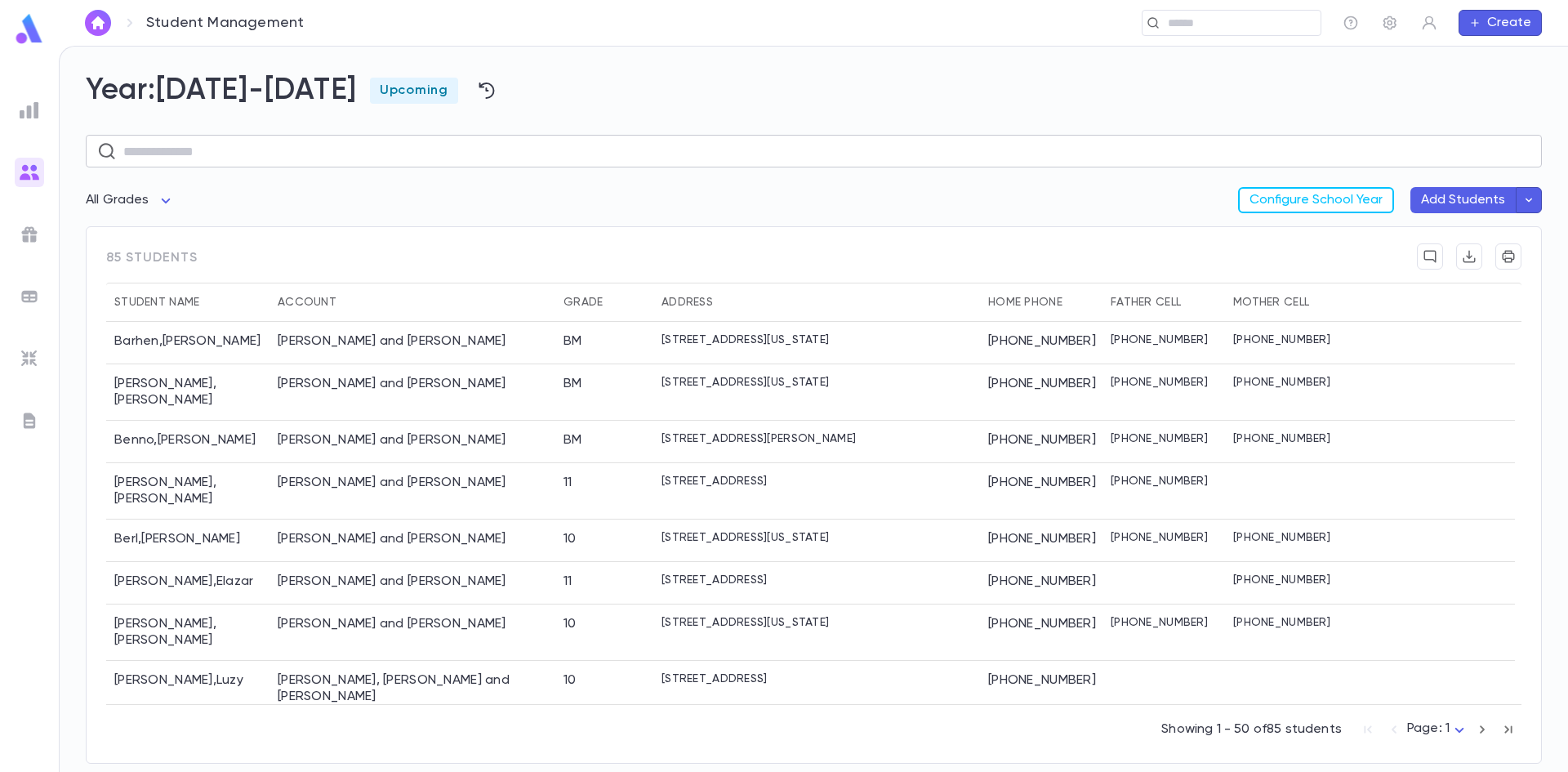
click at [362, 157] on input "text" at bounding box center [826, 152] width 1407 height 32
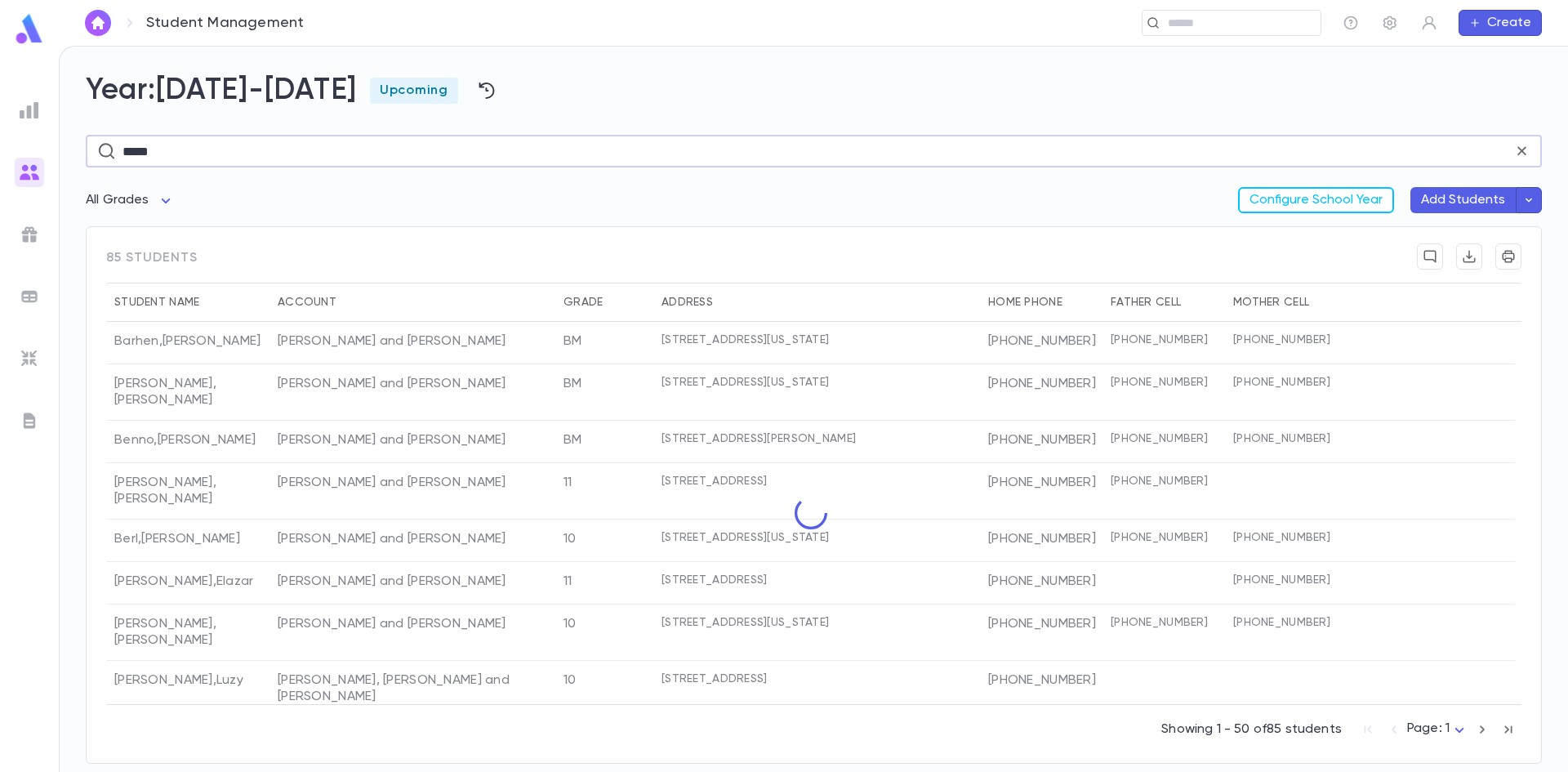
type input "*****"
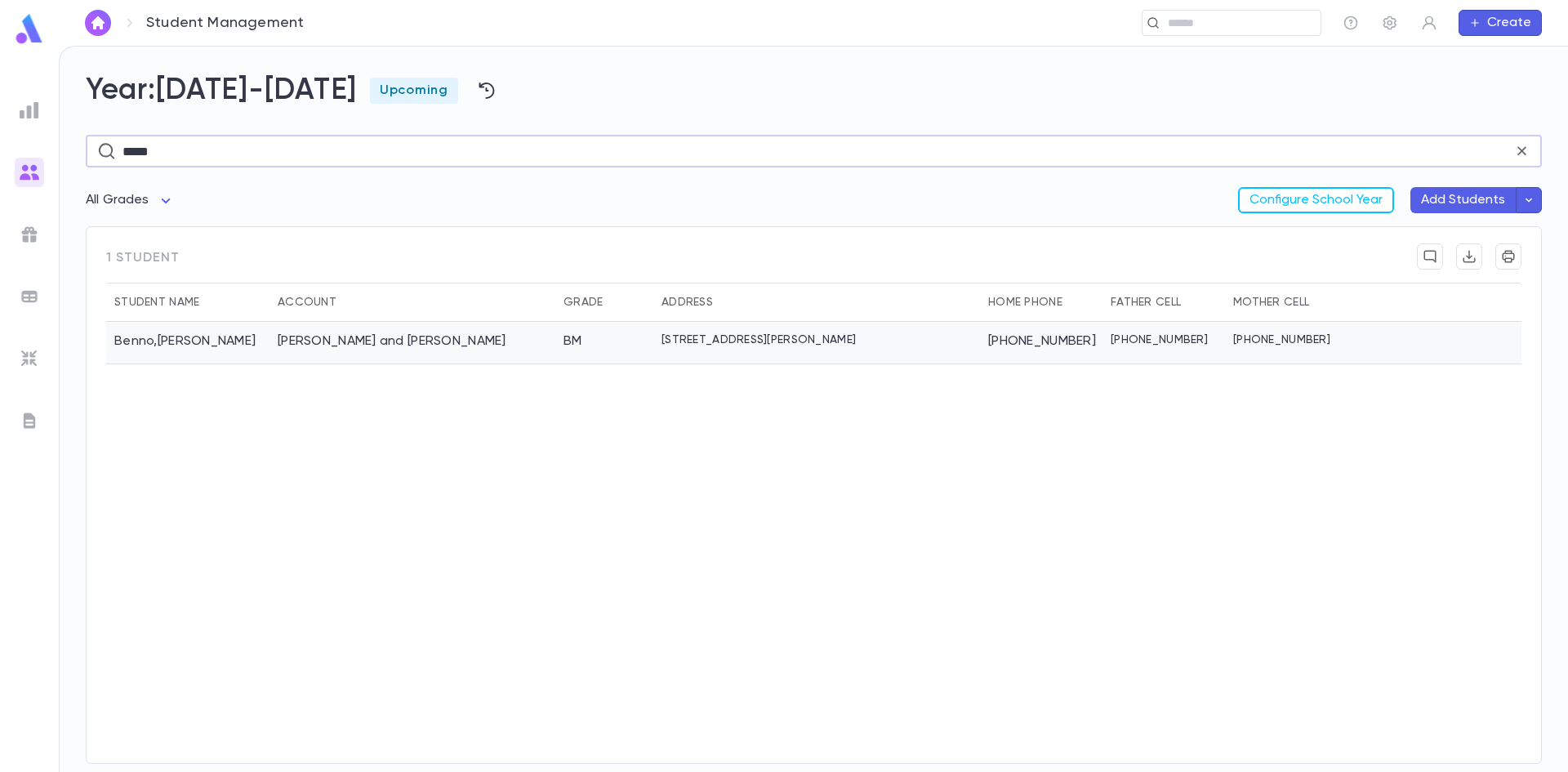
click at [404, 346] on div "Benno, Shlomo and Yaffa" at bounding box center [392, 341] width 229 height 16
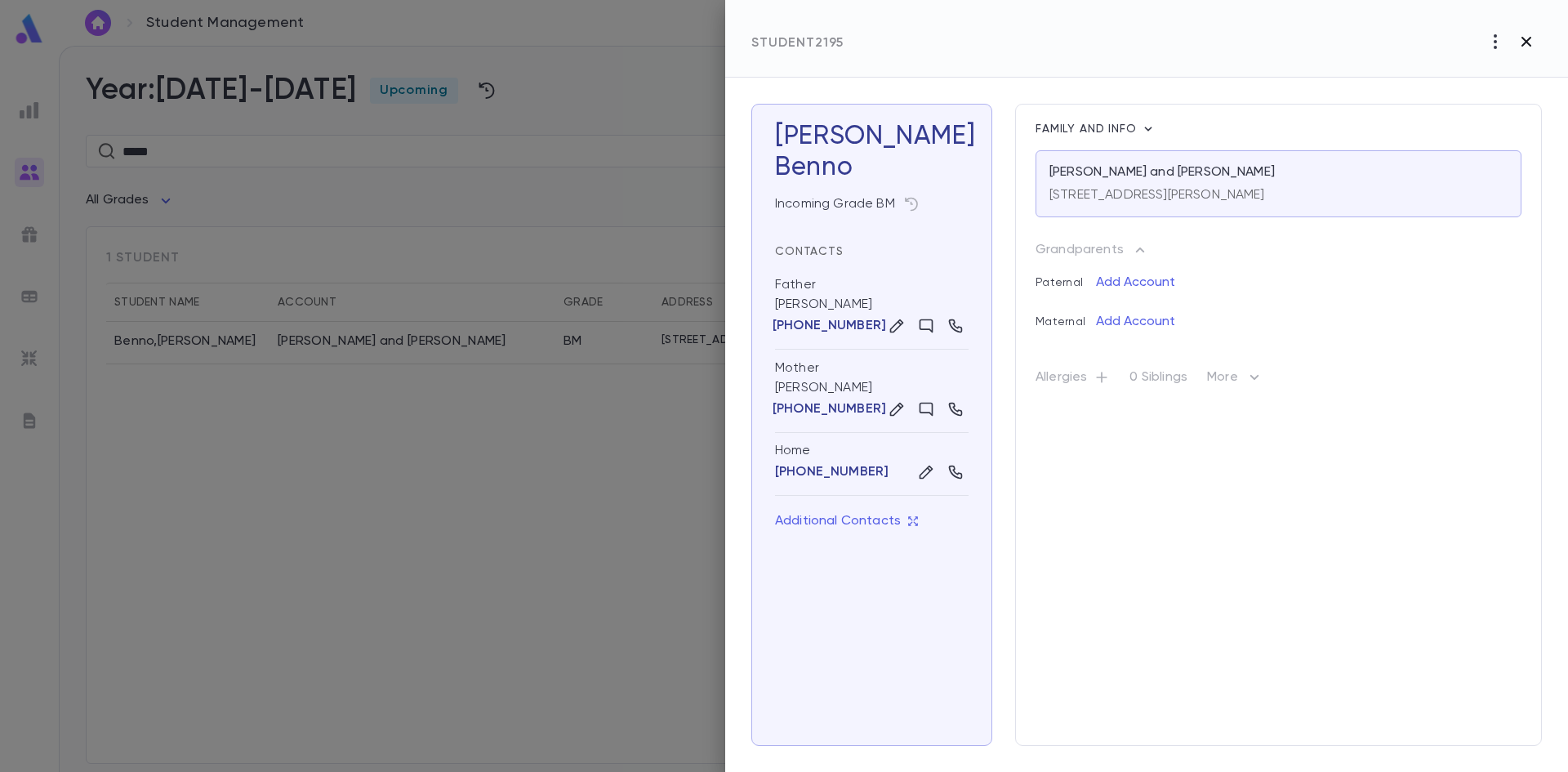
click at [1529, 40] on icon "button" at bounding box center [1526, 41] width 20 height 20
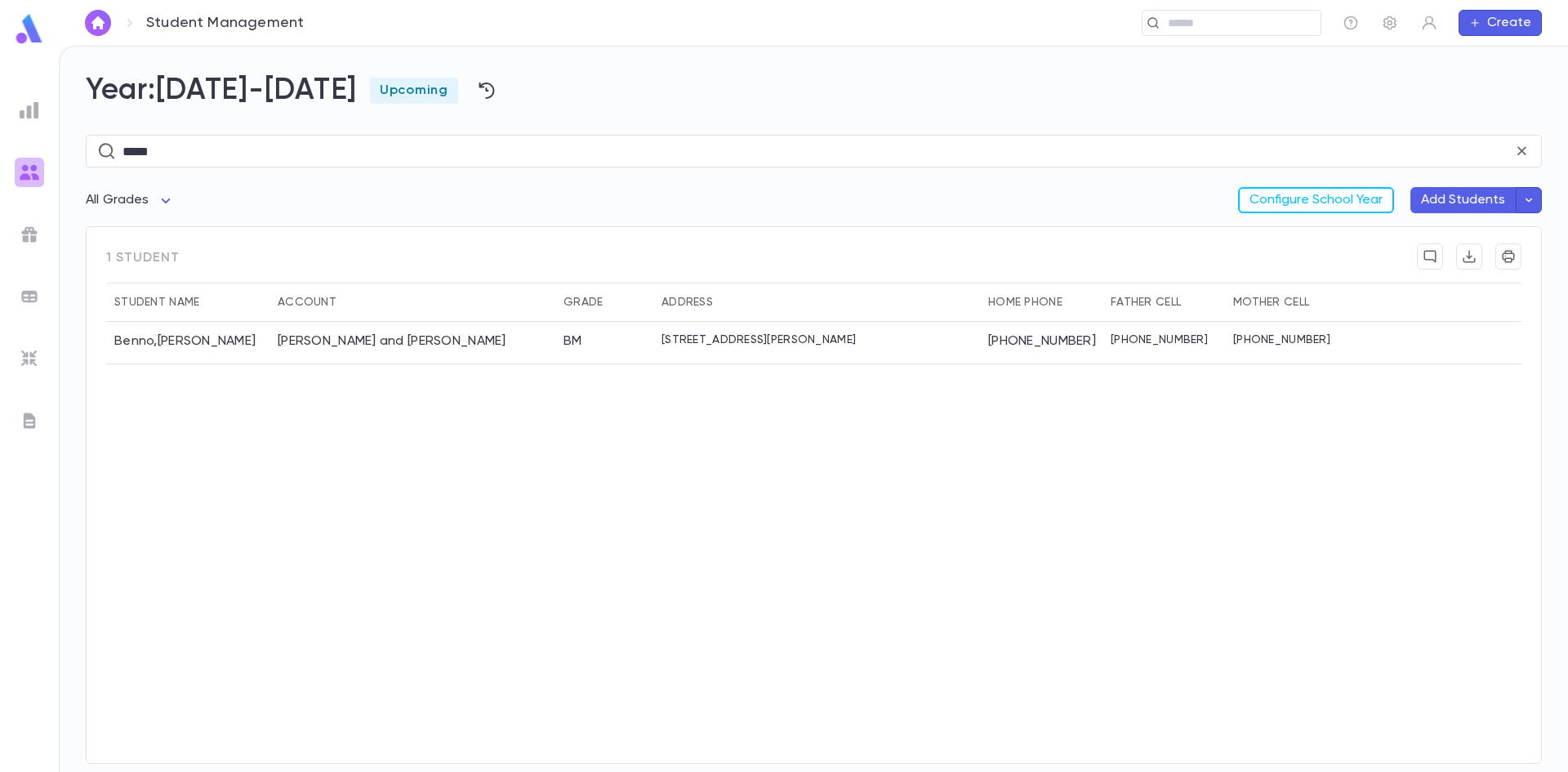
click at [22, 172] on img at bounding box center [29, 172] width 20 height 20
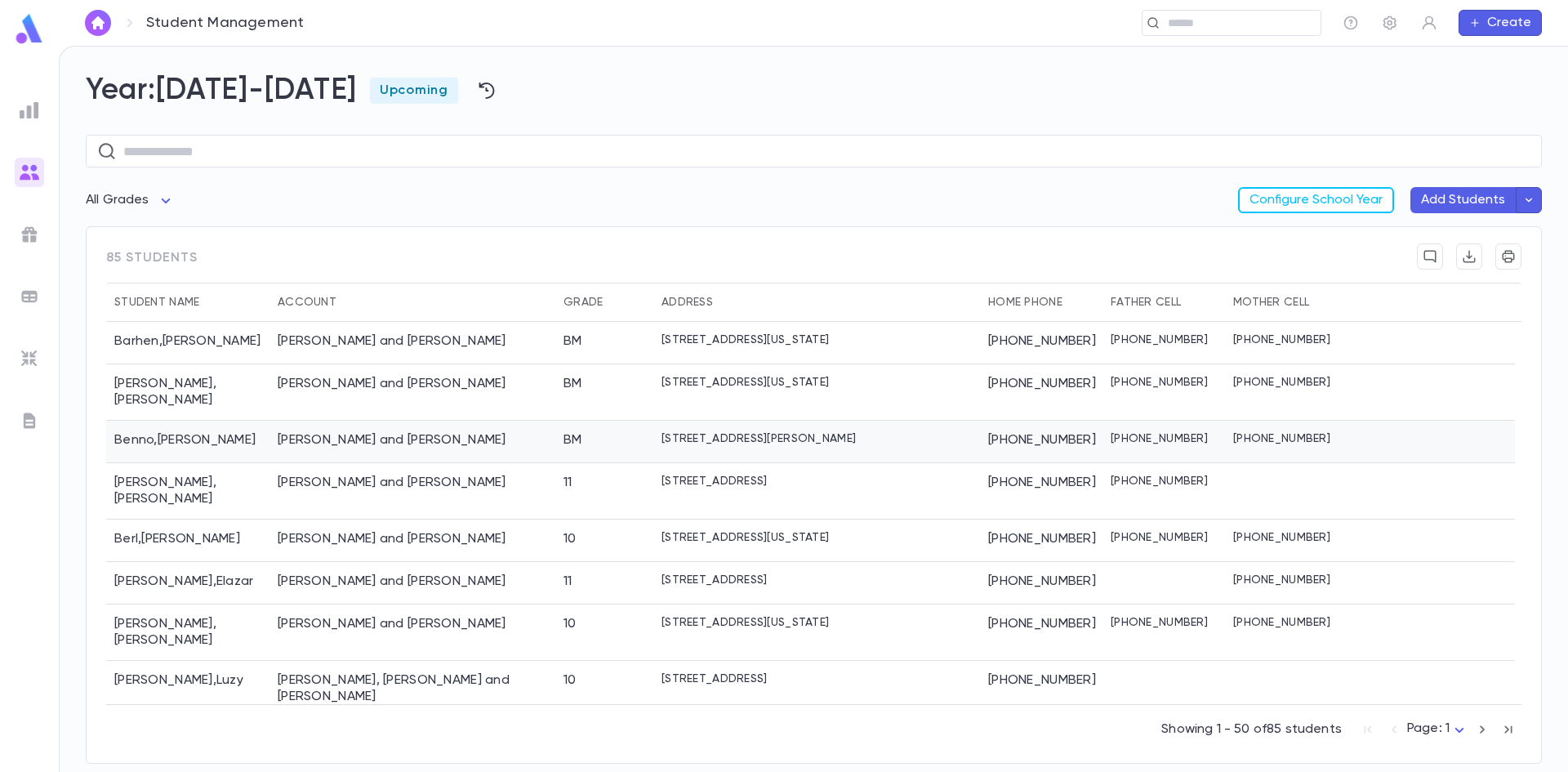
click at [169, 426] on div "Benno , Eliezer" at bounding box center [188, 442] width 164 height 42
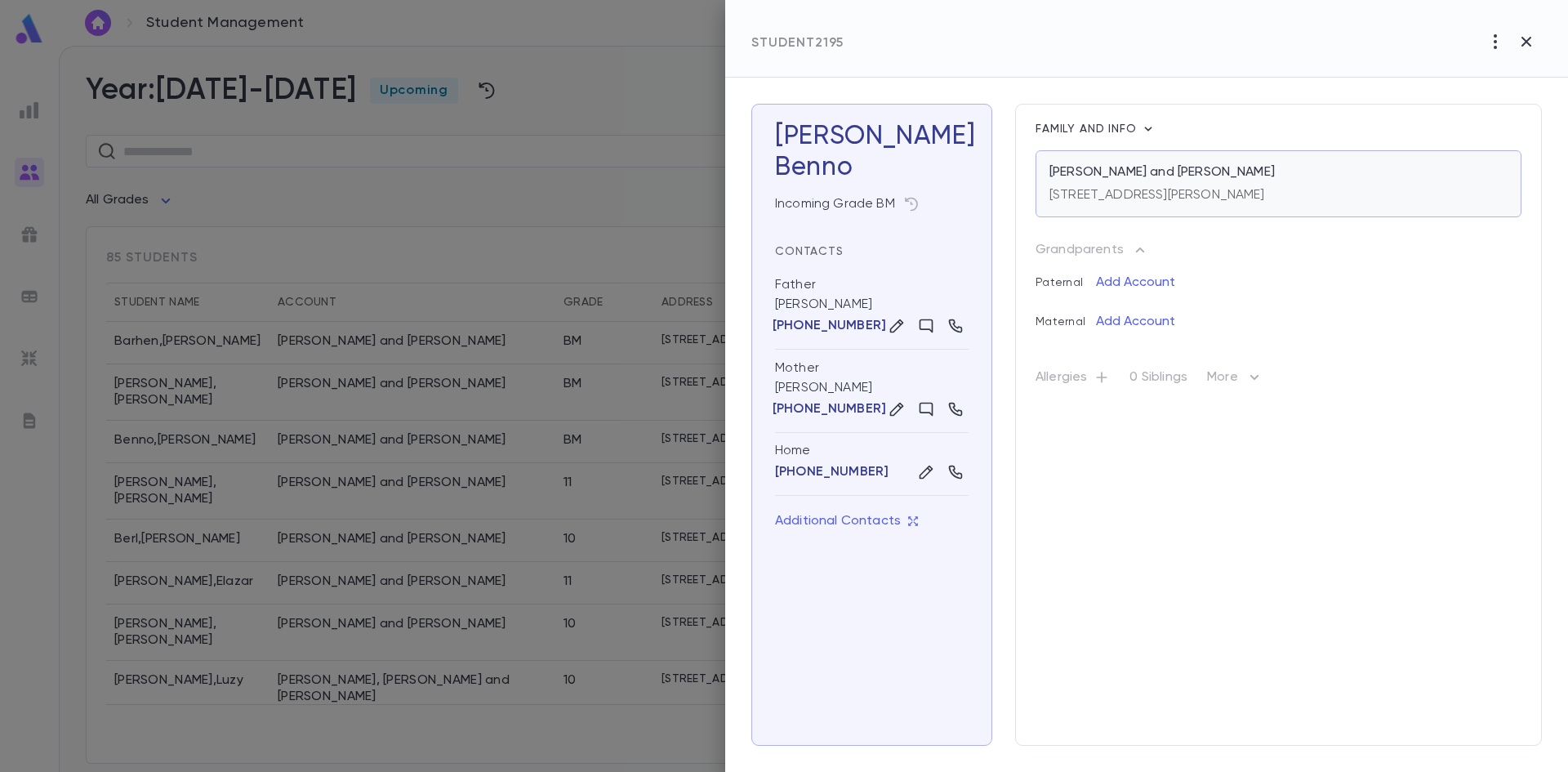
click at [1402, 176] on div "Benno, Shlomo and Yaffa" at bounding box center [1278, 171] width 458 height 16
click at [39, 27] on div at bounding box center [784, 386] width 1568 height 772
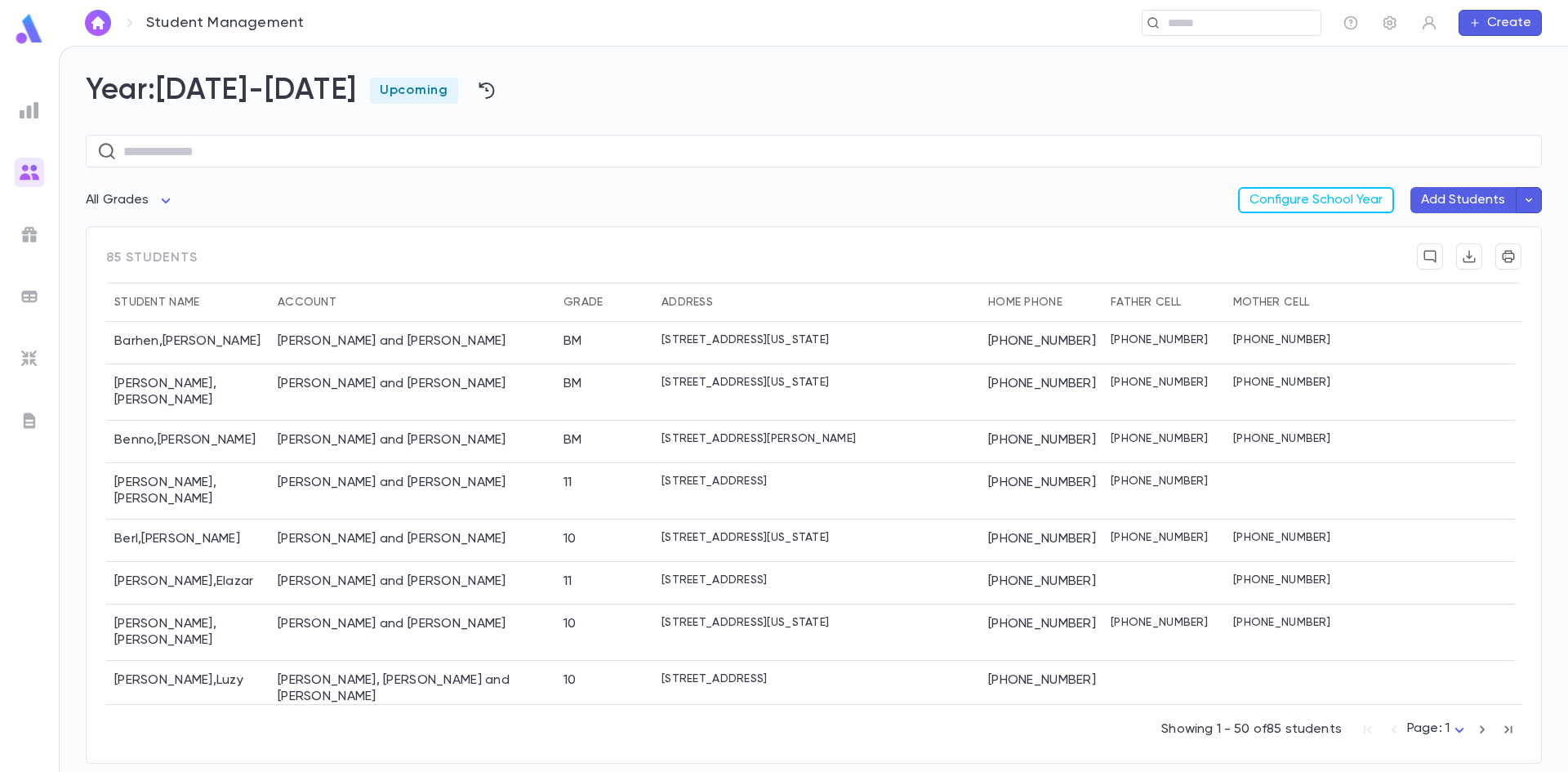
click at [31, 29] on img at bounding box center [29, 29] width 33 height 32
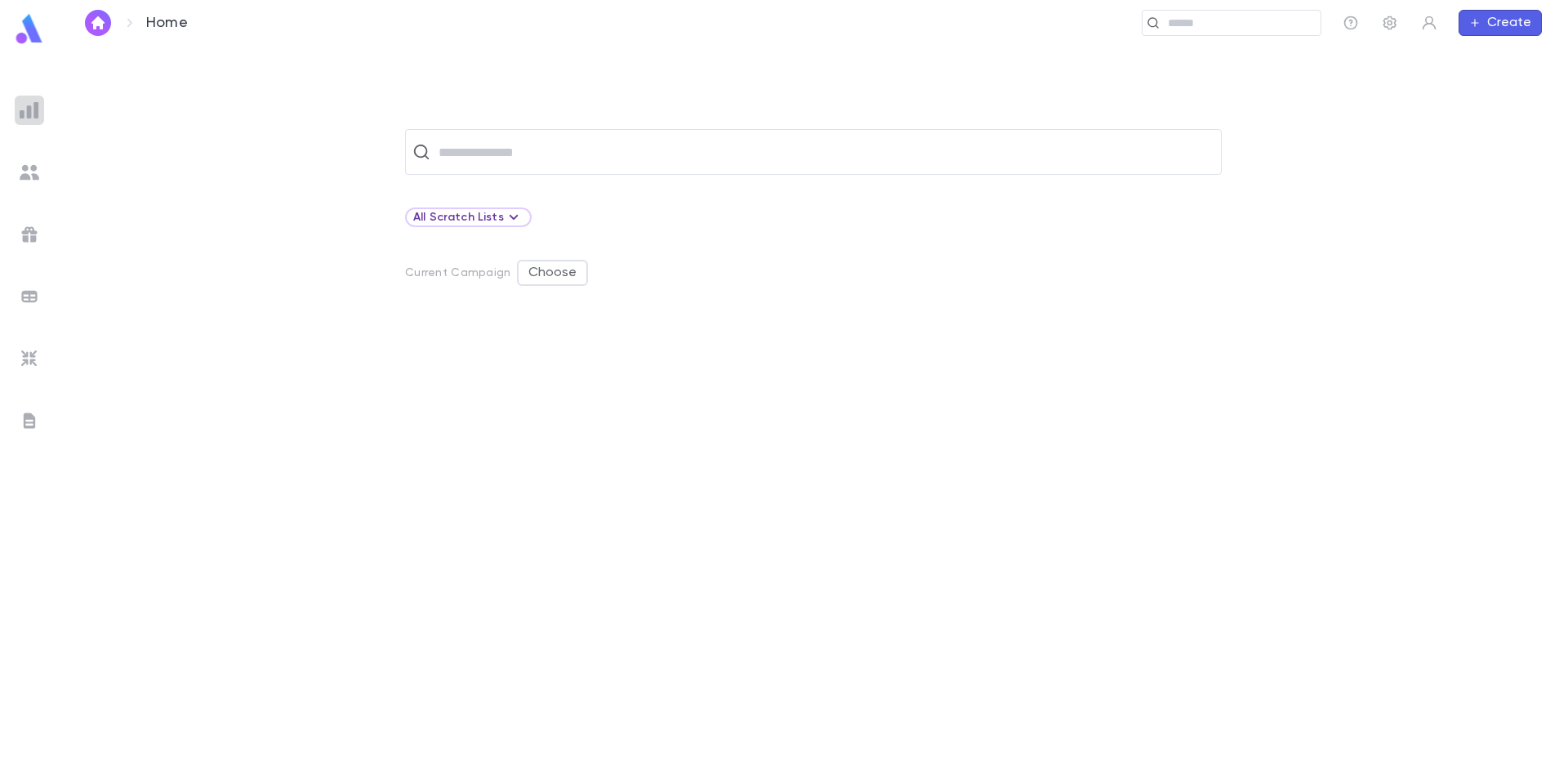
click at [30, 105] on img at bounding box center [29, 110] width 20 height 20
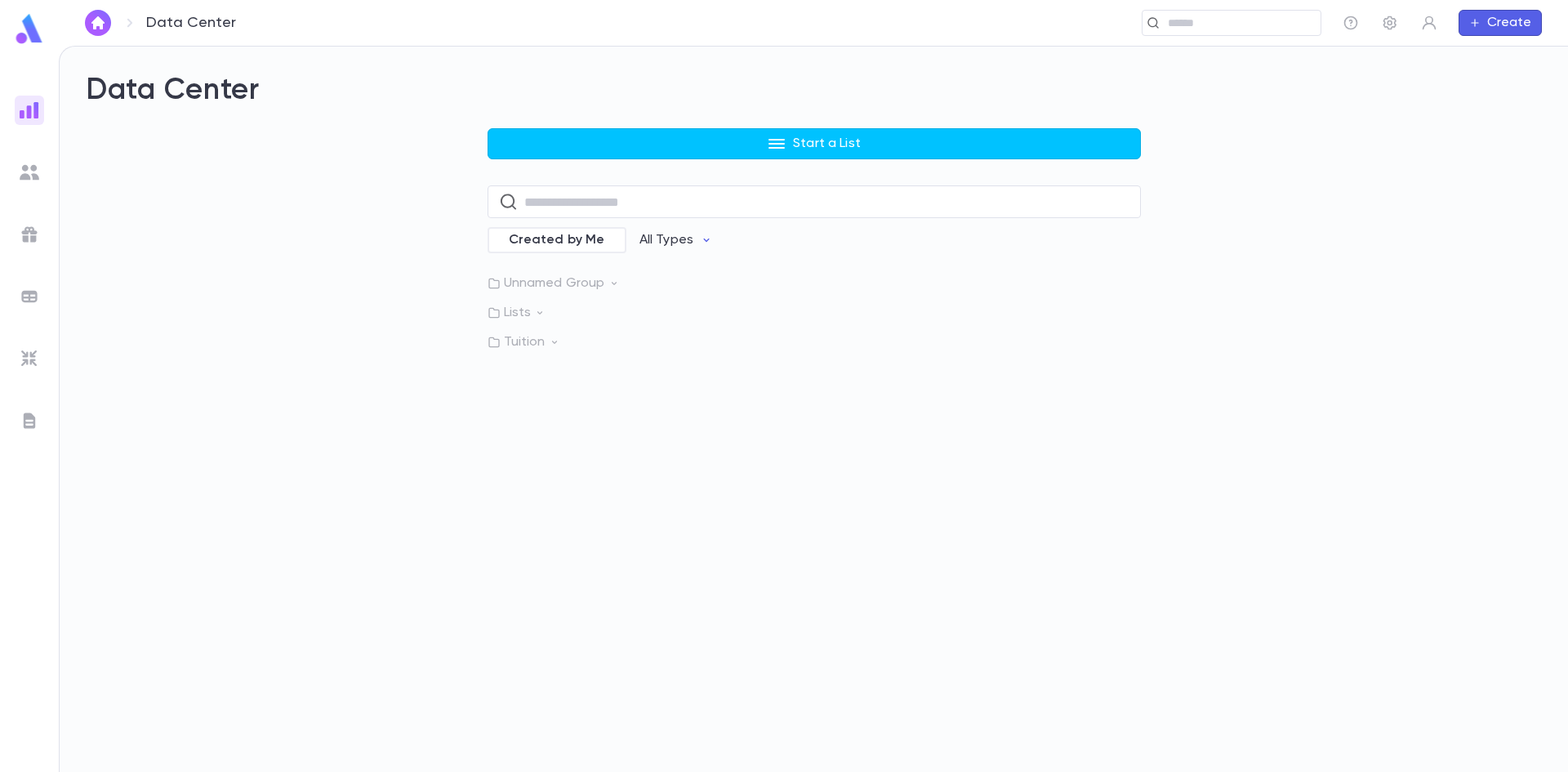
click at [613, 282] on icon at bounding box center [614, 282] width 5 height 3
drag, startPoint x: 572, startPoint y: 317, endPoint x: 649, endPoint y: 433, distance: 139.2
click at [663, 441] on div "Data Center Start a List ​ Created by Me All Types Unnamed Group List of Parent…" at bounding box center [813, 409] width 1508 height 725
click at [551, 394] on p "Tuition" at bounding box center [814, 386] width 653 height 16
click at [549, 385] on icon at bounding box center [554, 386] width 11 height 11
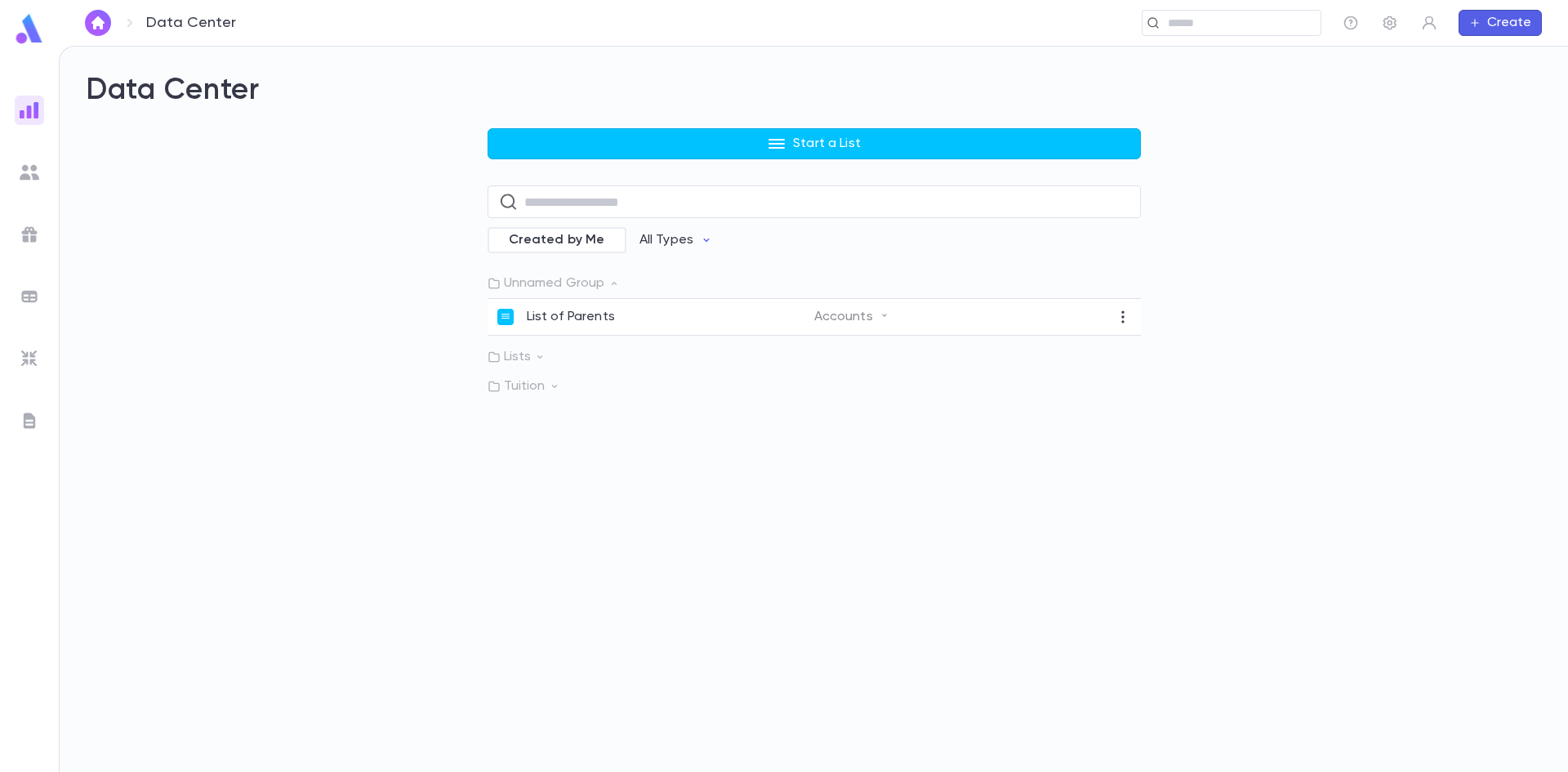
click at [552, 384] on icon at bounding box center [554, 386] width 11 height 11
click at [572, 416] on p "Check into the tuition" at bounding box center [595, 419] width 136 height 16
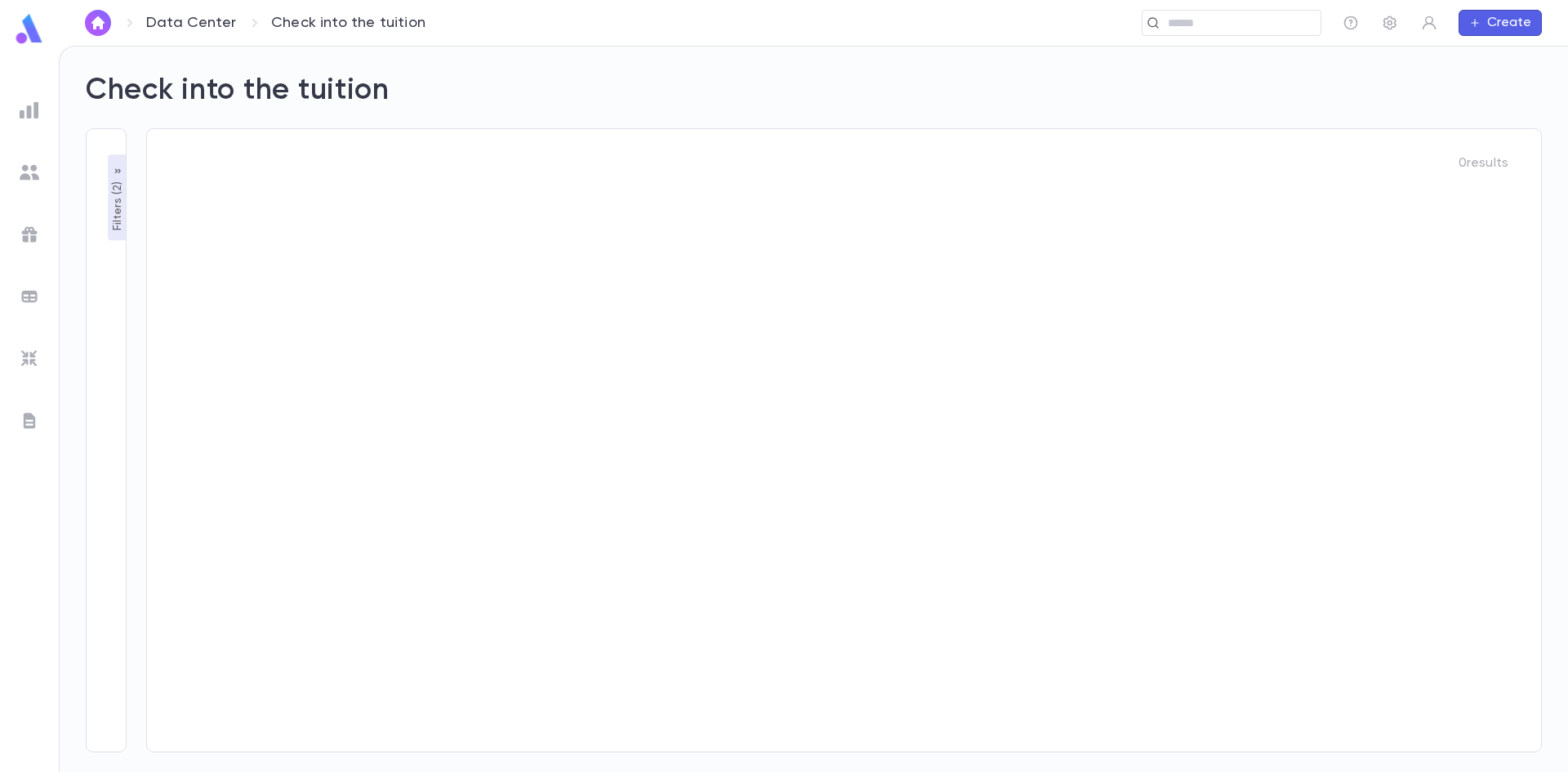
type input "**********"
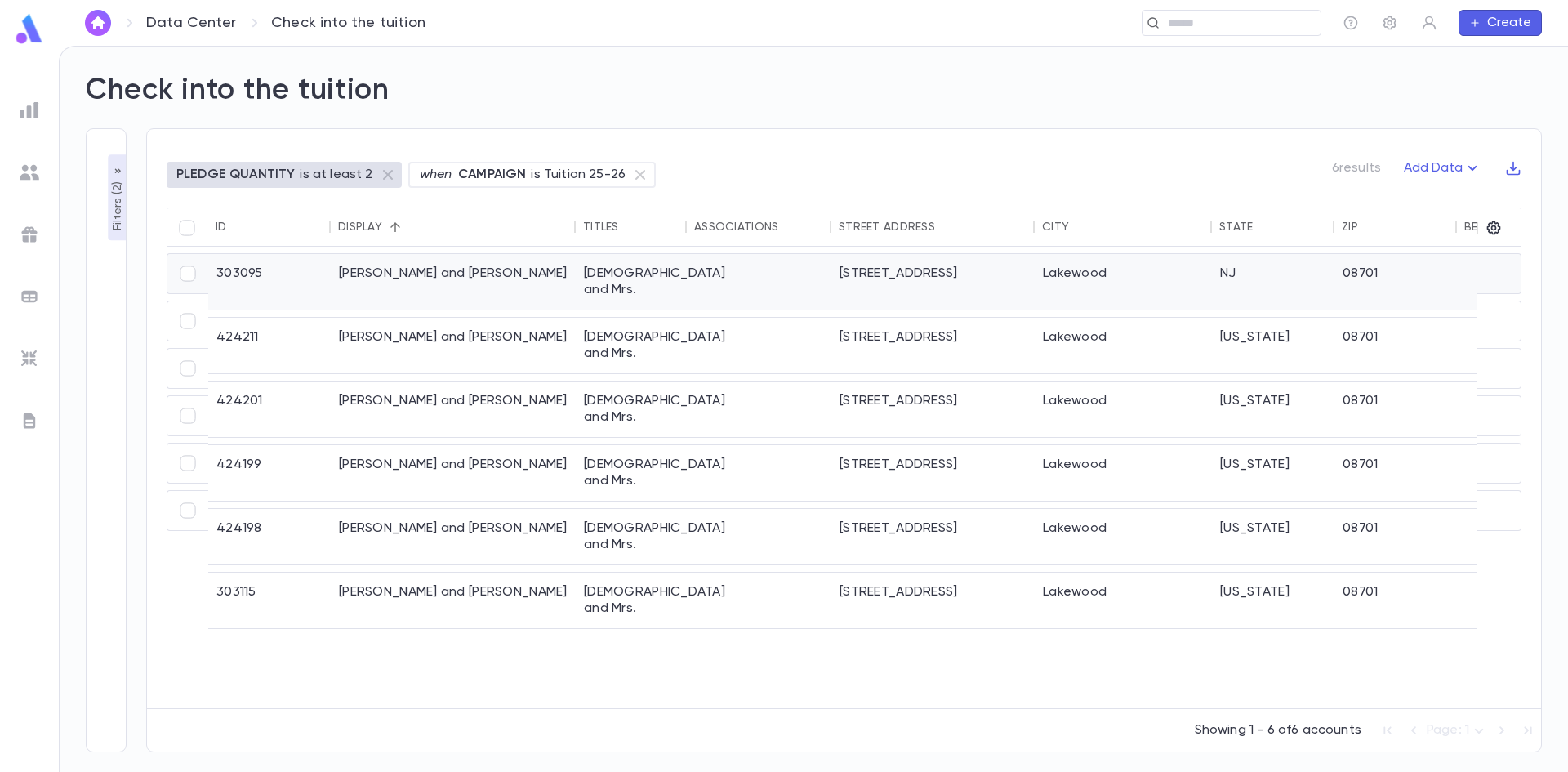
click at [523, 266] on div "[PERSON_NAME] and [PERSON_NAME]" at bounding box center [453, 281] width 245 height 56
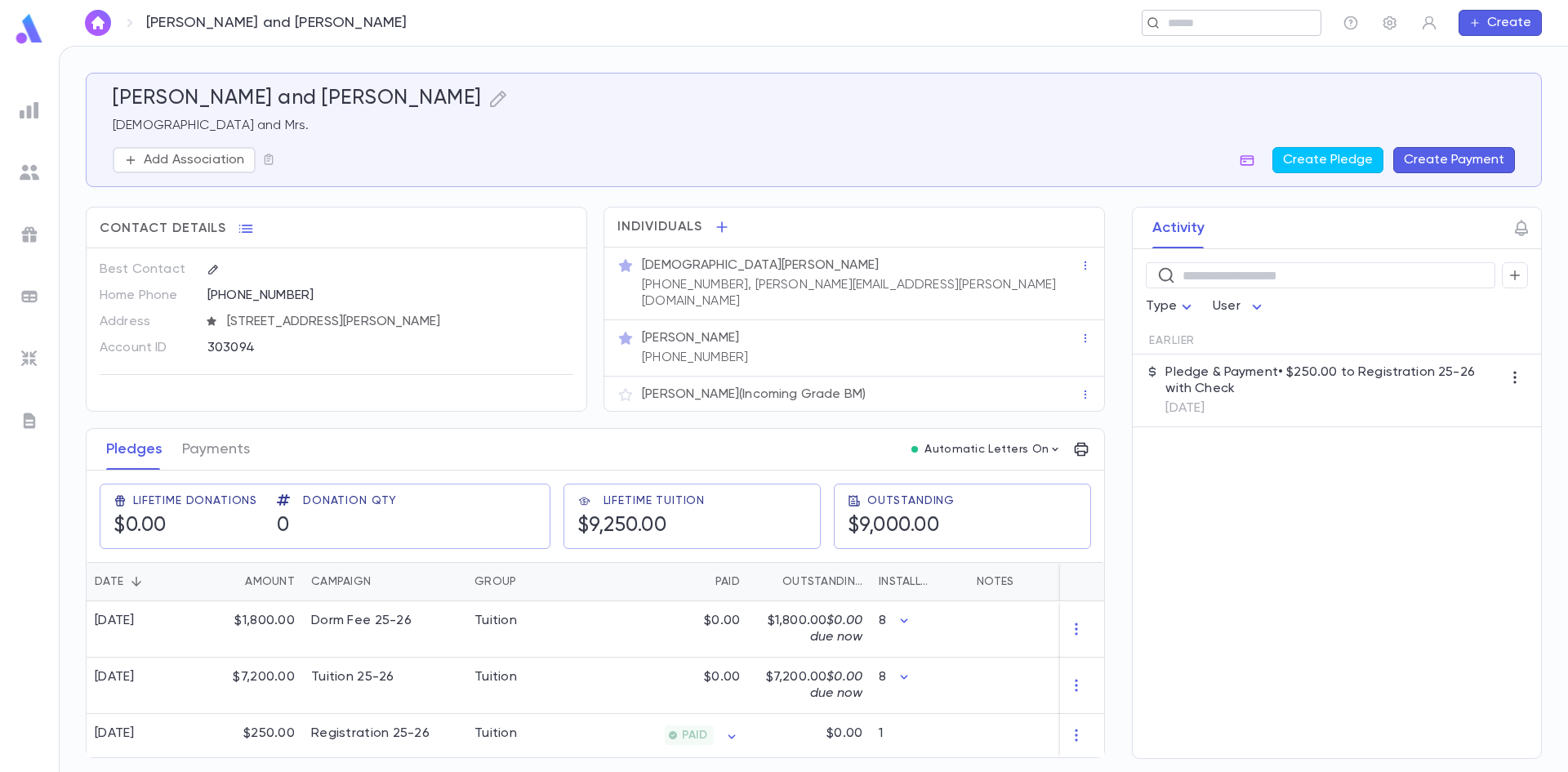
click at [1175, 25] on input "text" at bounding box center [1238, 23] width 152 height 15
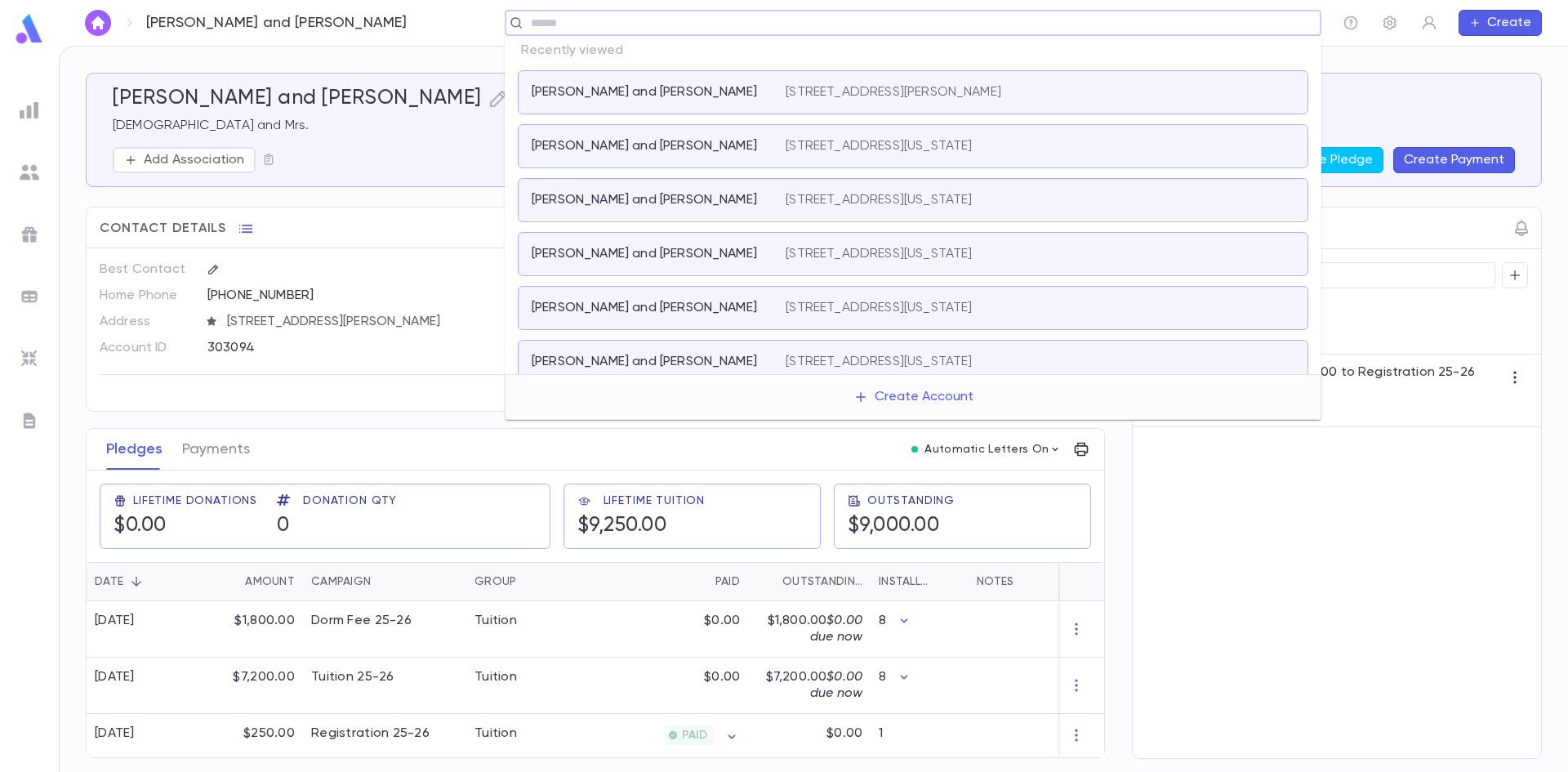
click at [654, 195] on p "[PERSON_NAME] and [PERSON_NAME]" at bounding box center [644, 200] width 225 height 16
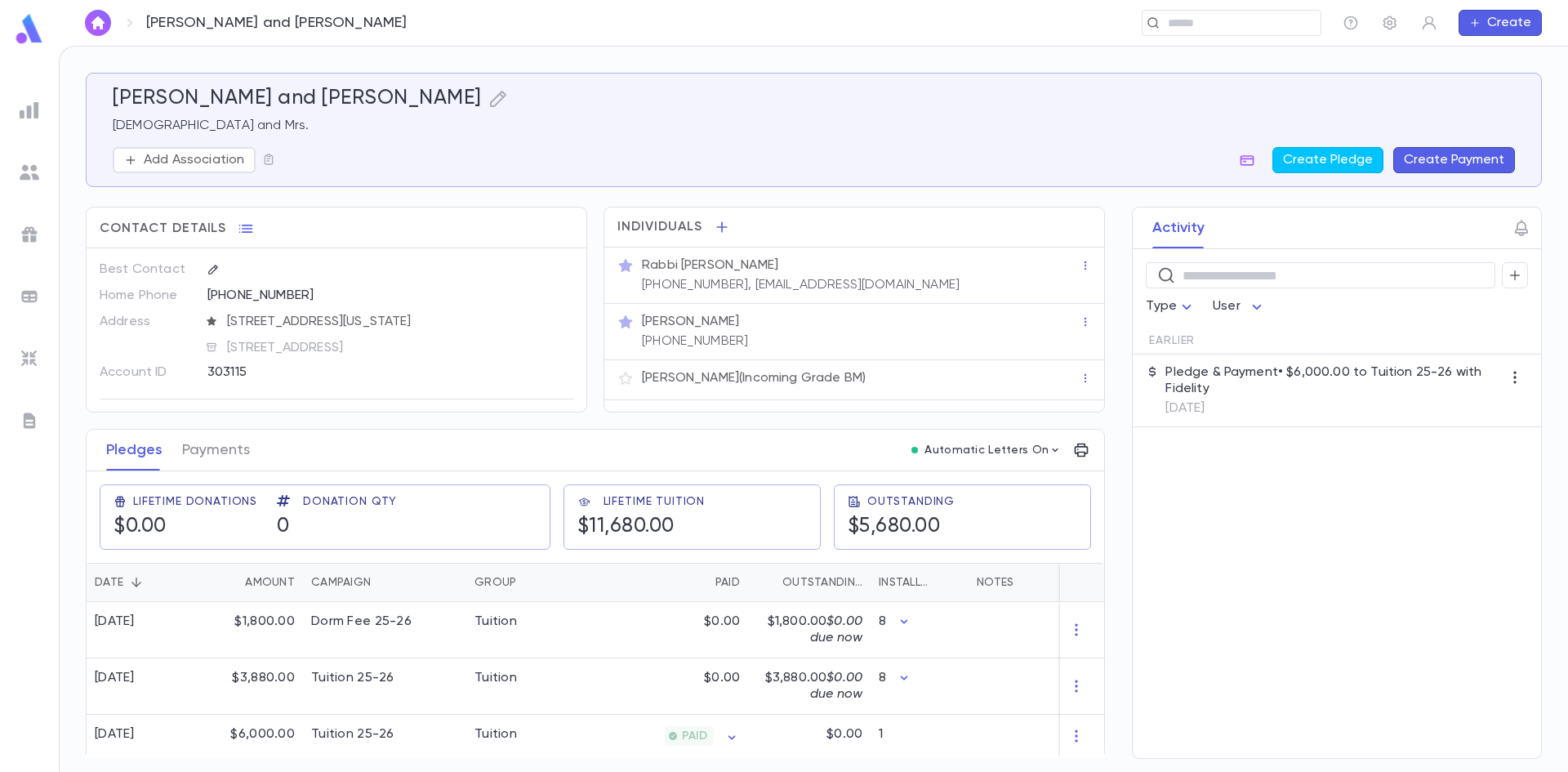
click at [1432, 156] on button "Create Payment" at bounding box center [1453, 160] width 121 height 26
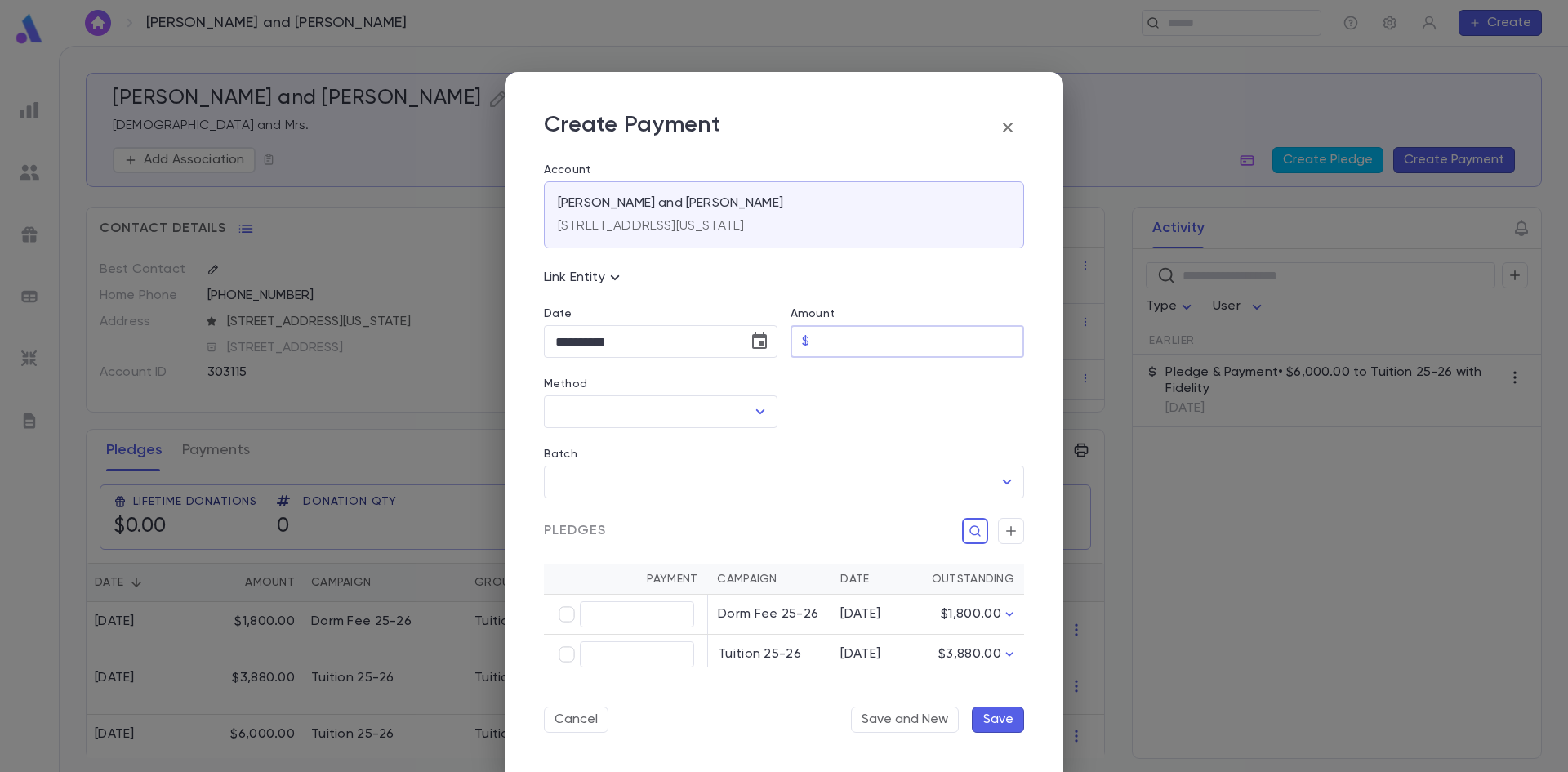
click at [854, 338] on input "Amount" at bounding box center [920, 342] width 208 height 32
type input "******"
click at [750, 408] on icon "Open" at bounding box center [760, 411] width 20 height 20
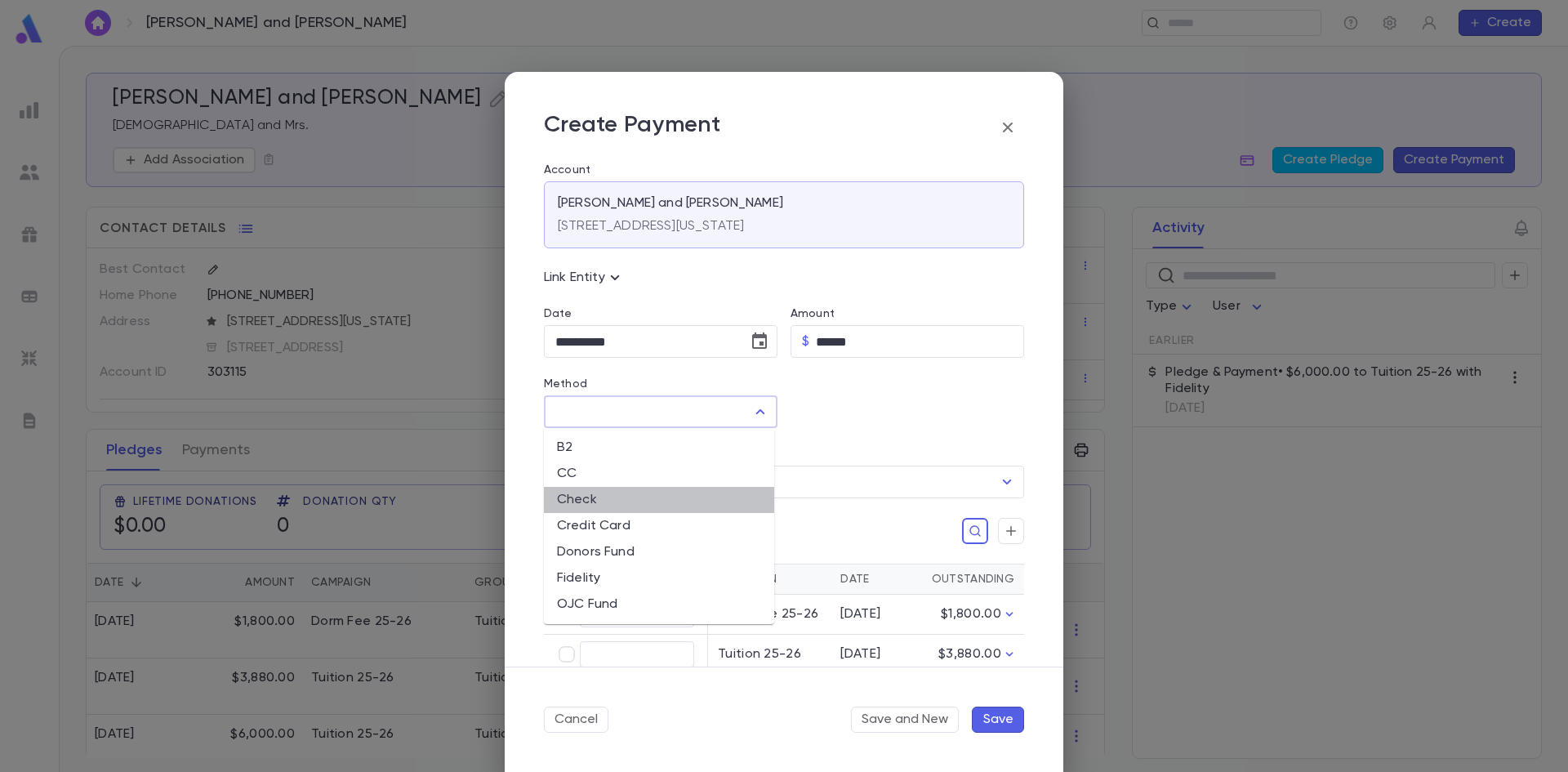
click at [648, 506] on li "Check" at bounding box center [659, 500] width 231 height 26
type input "*****"
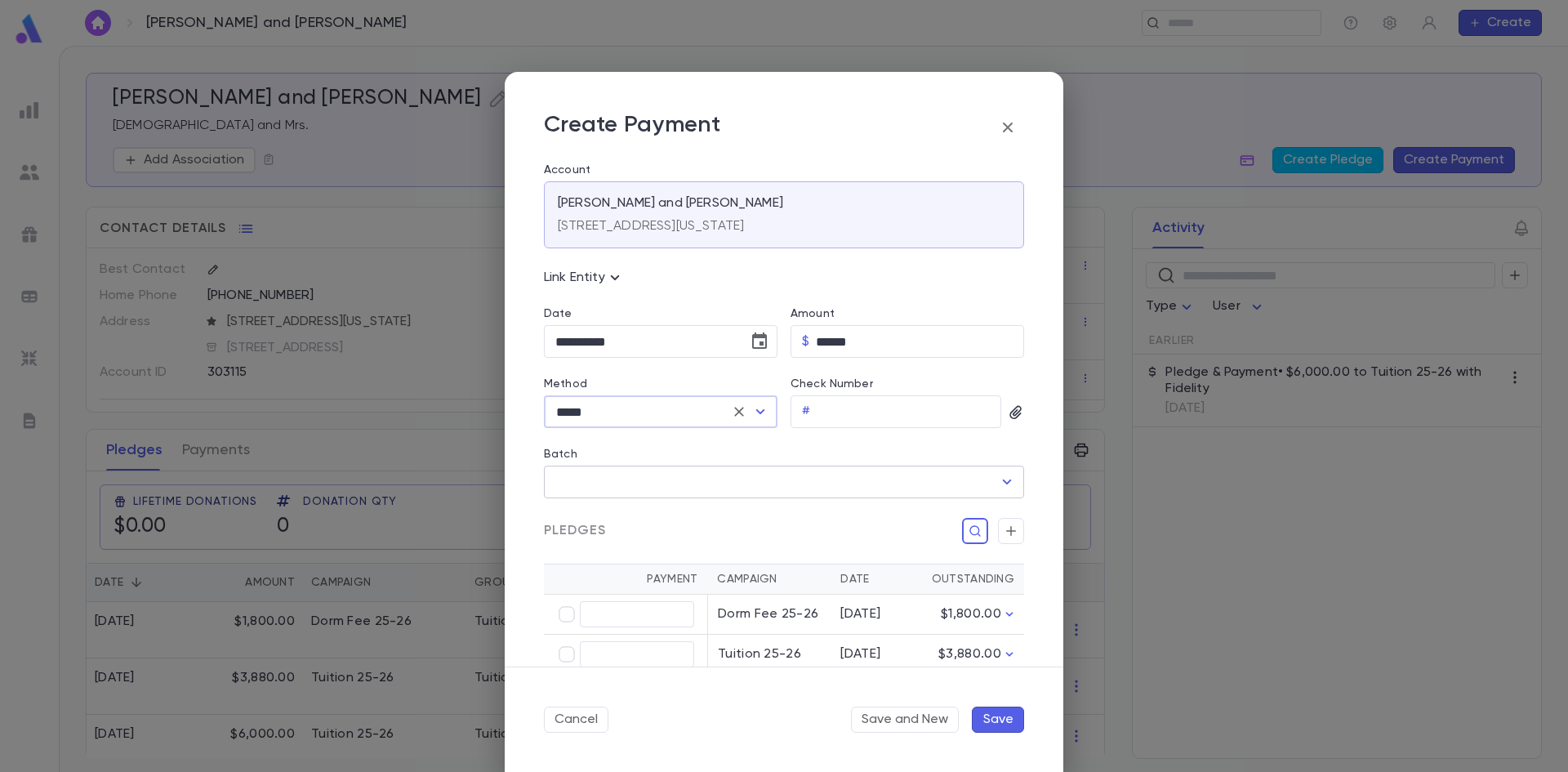
click at [685, 483] on input "Batch" at bounding box center [772, 481] width 440 height 31
click at [768, 445] on div "Batch ​" at bounding box center [777, 463] width 493 height 71
click at [835, 410] on input "Check Number" at bounding box center [909, 412] width 184 height 32
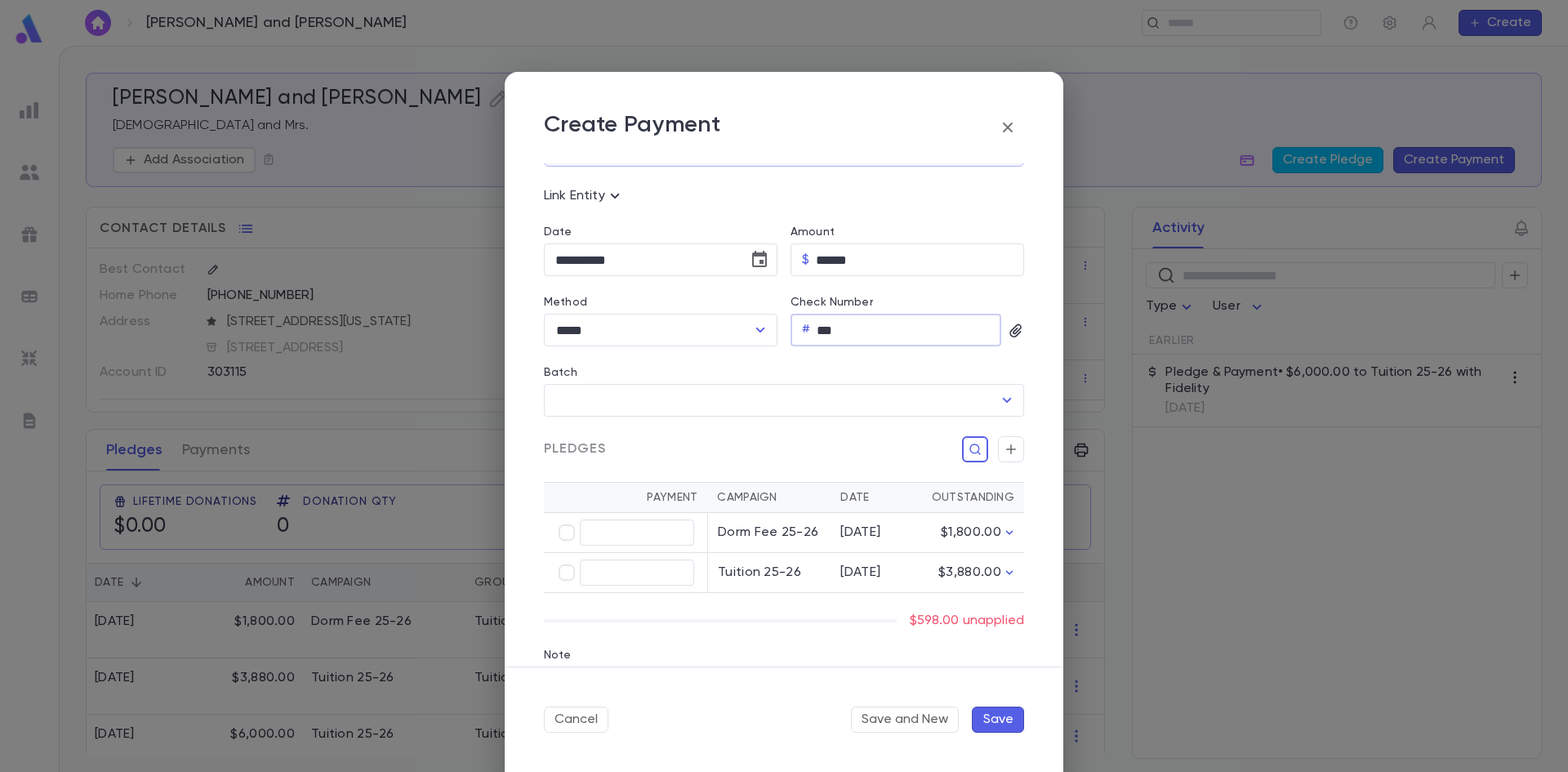
type input "***"
type input "******"
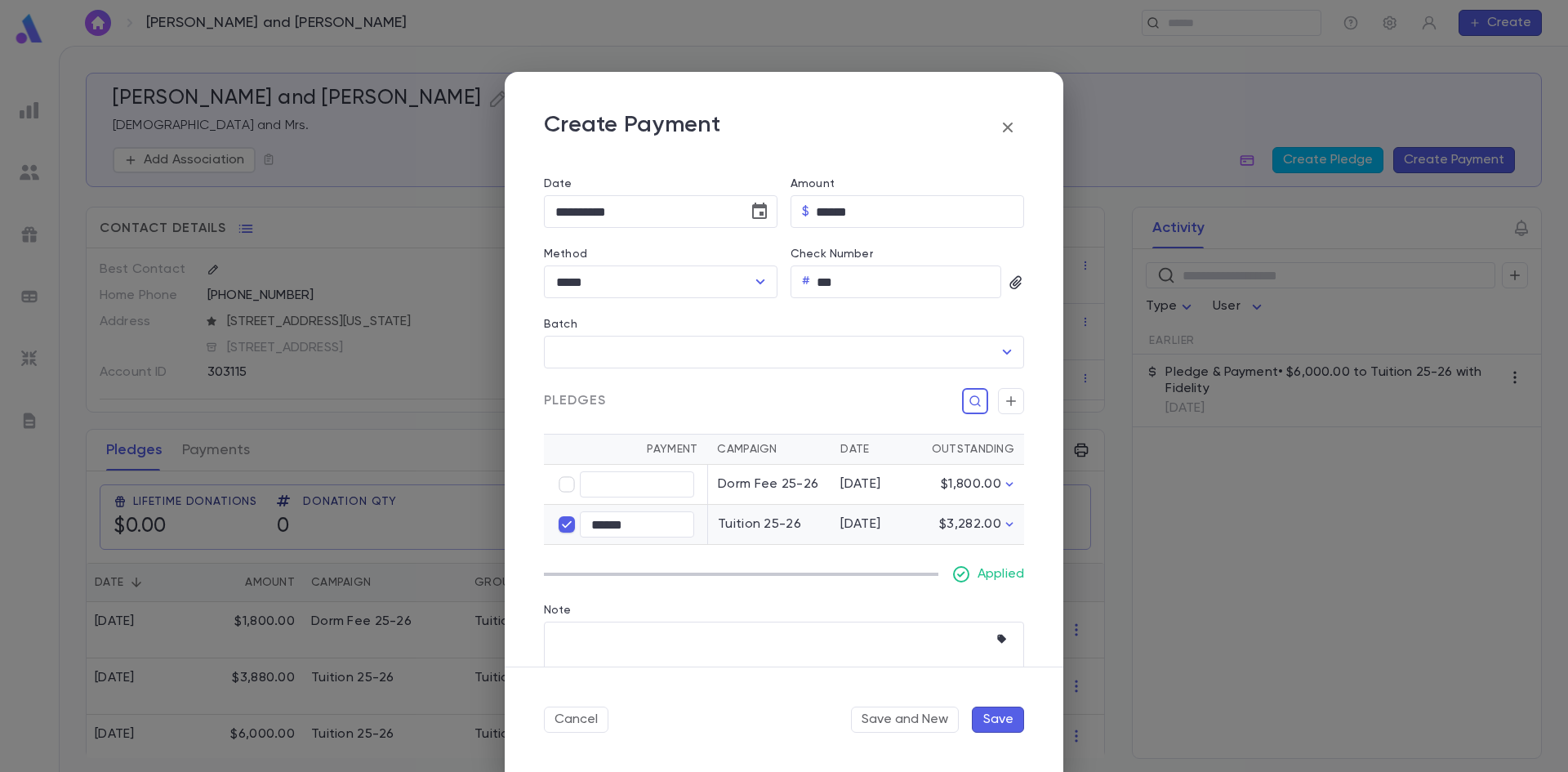
scroll to position [176, 0]
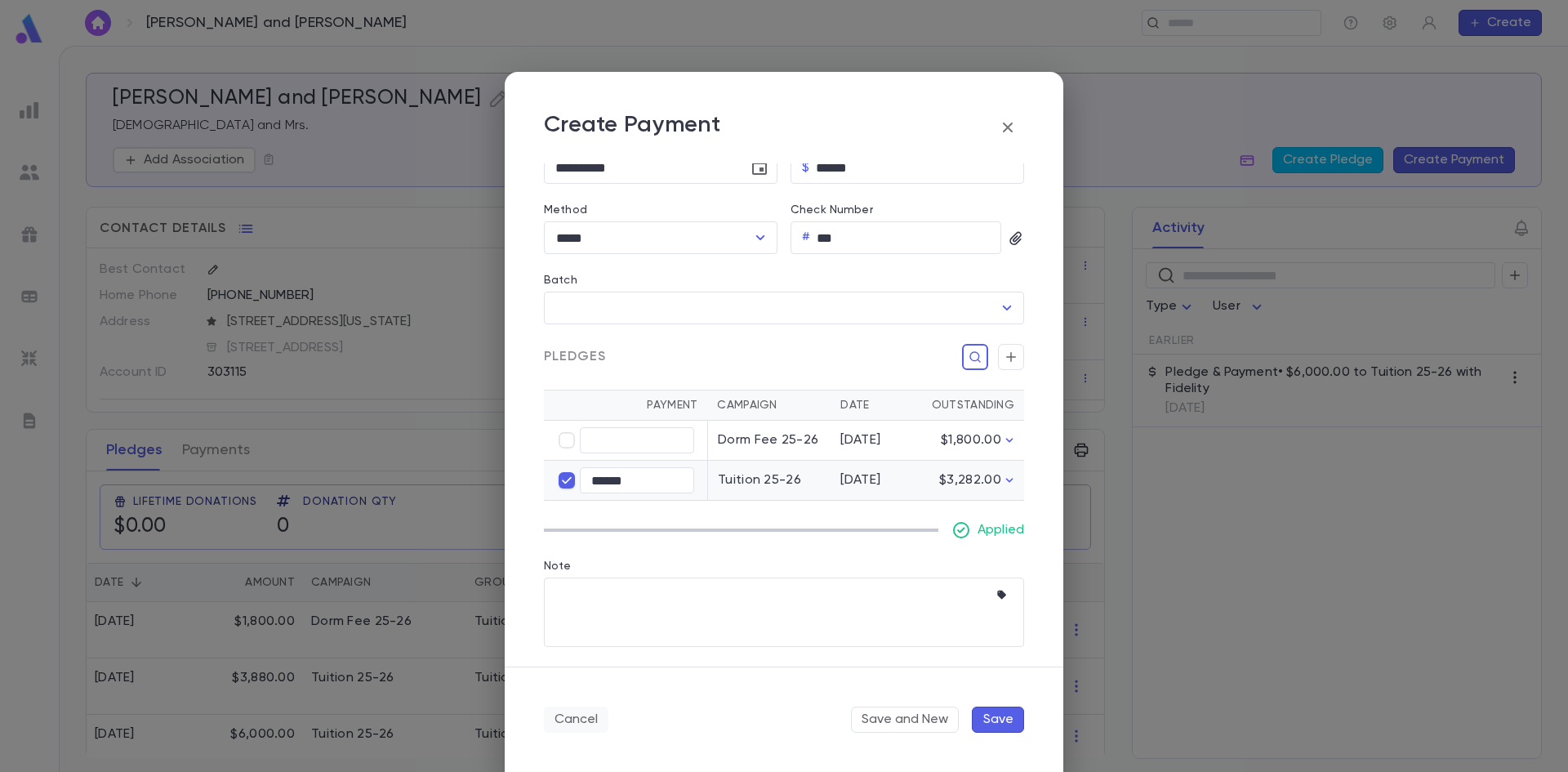
click at [577, 717] on button "Cancel" at bounding box center [576, 719] width 65 height 26
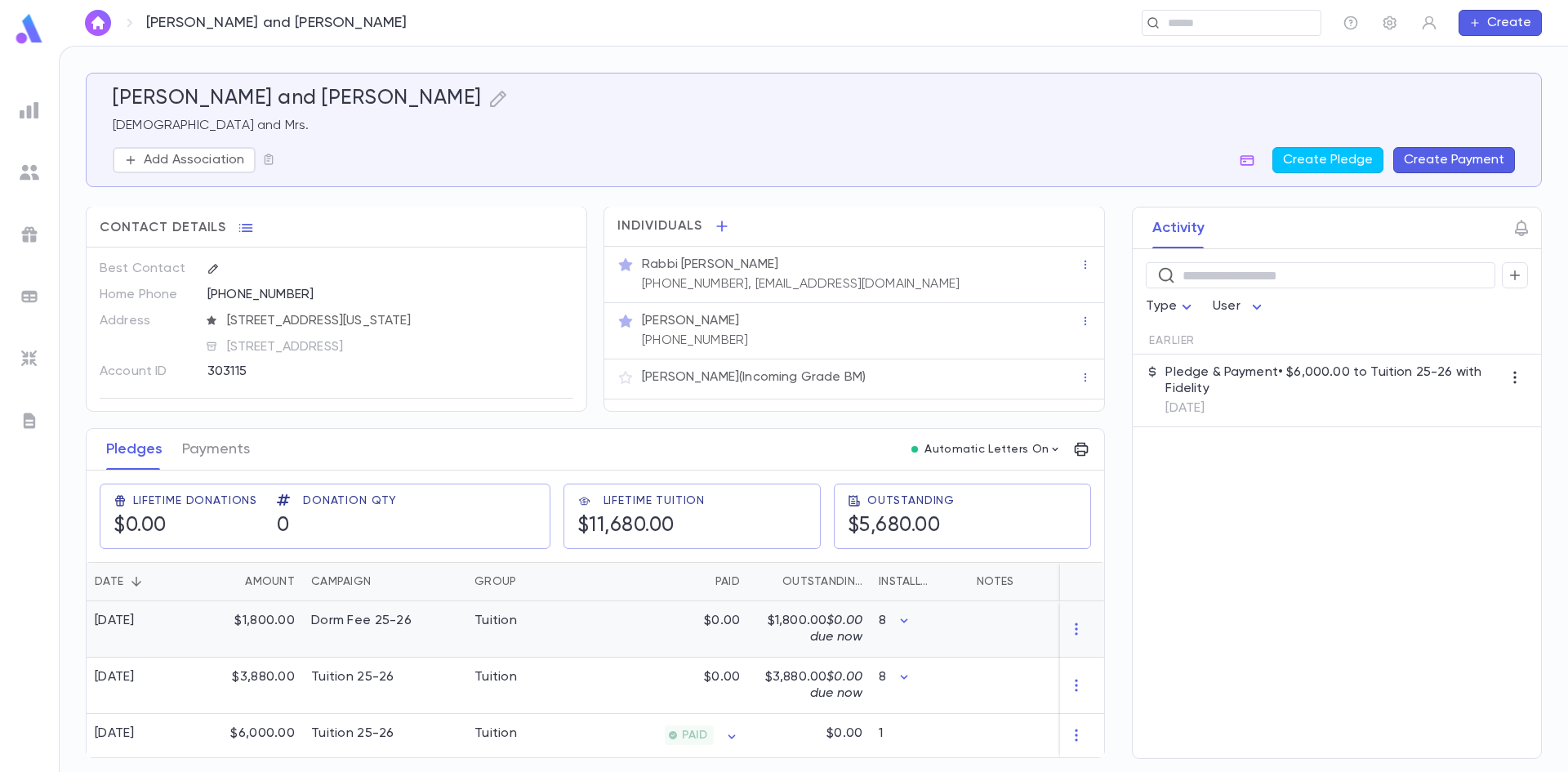
scroll to position [8, 0]
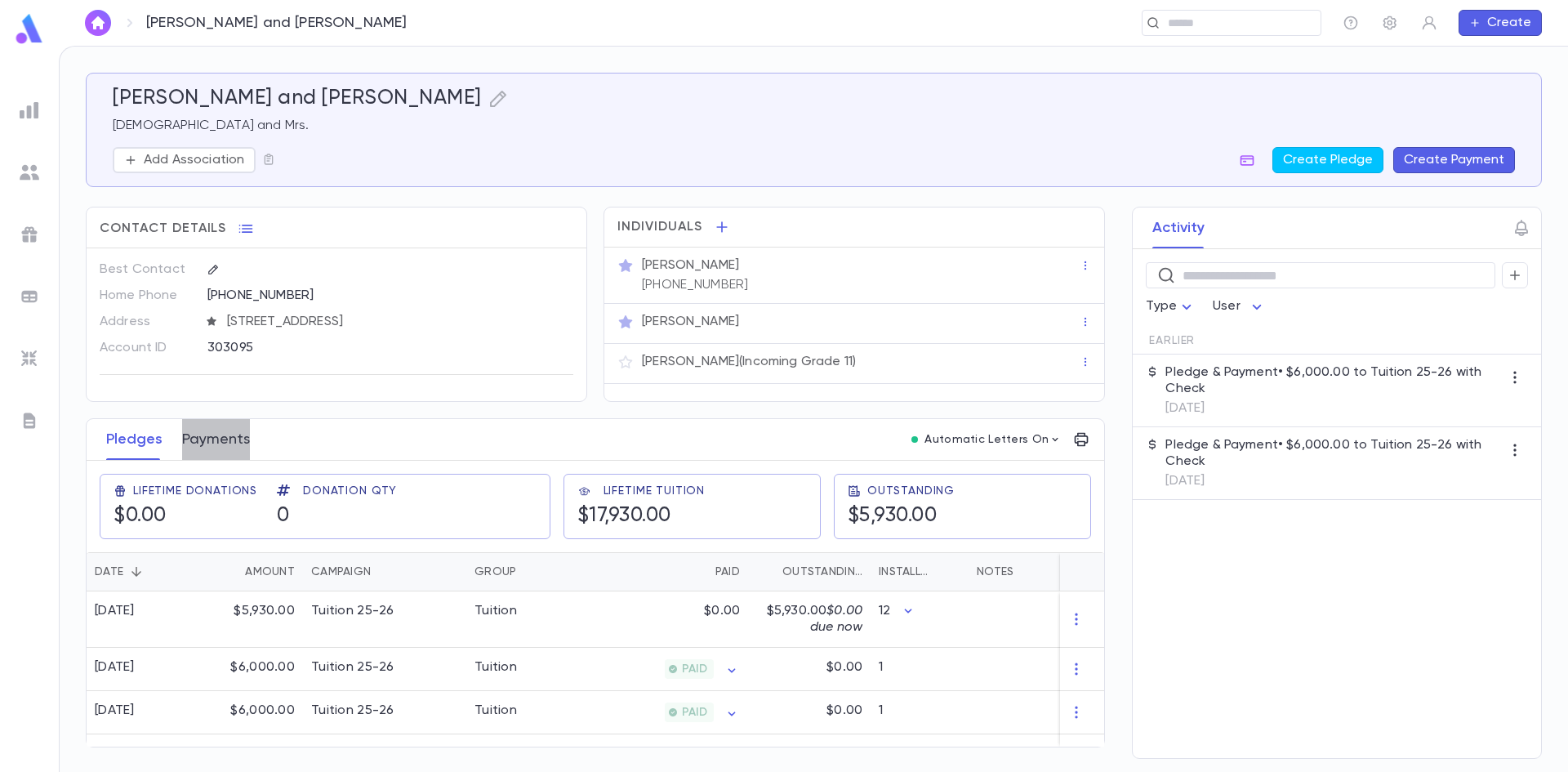
click at [227, 428] on button "Payments" at bounding box center [216, 439] width 68 height 40
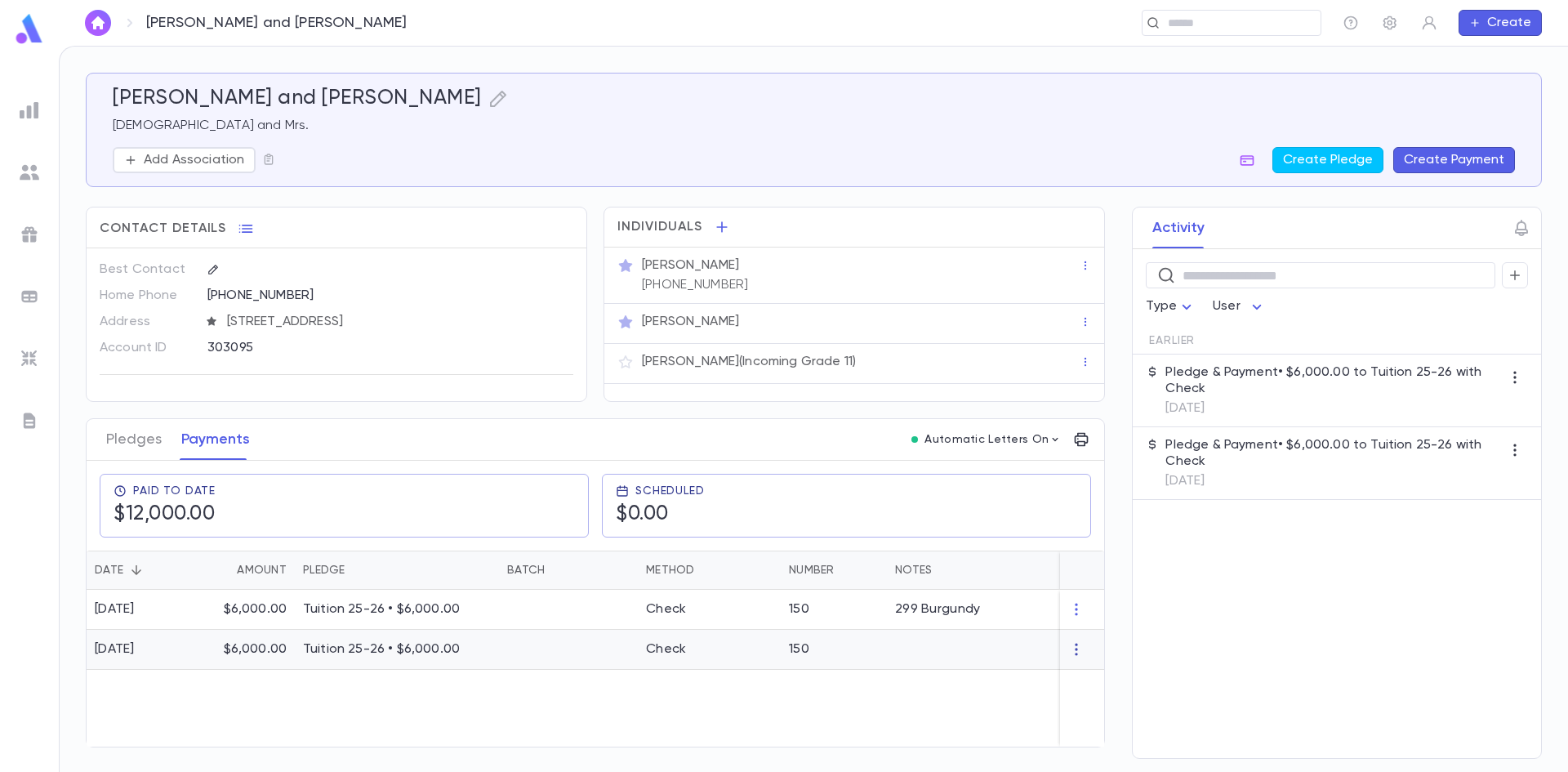
click at [1077, 646] on icon "button" at bounding box center [1076, 649] width 16 height 16
click at [1096, 675] on li "Delete" at bounding box center [1106, 676] width 69 height 26
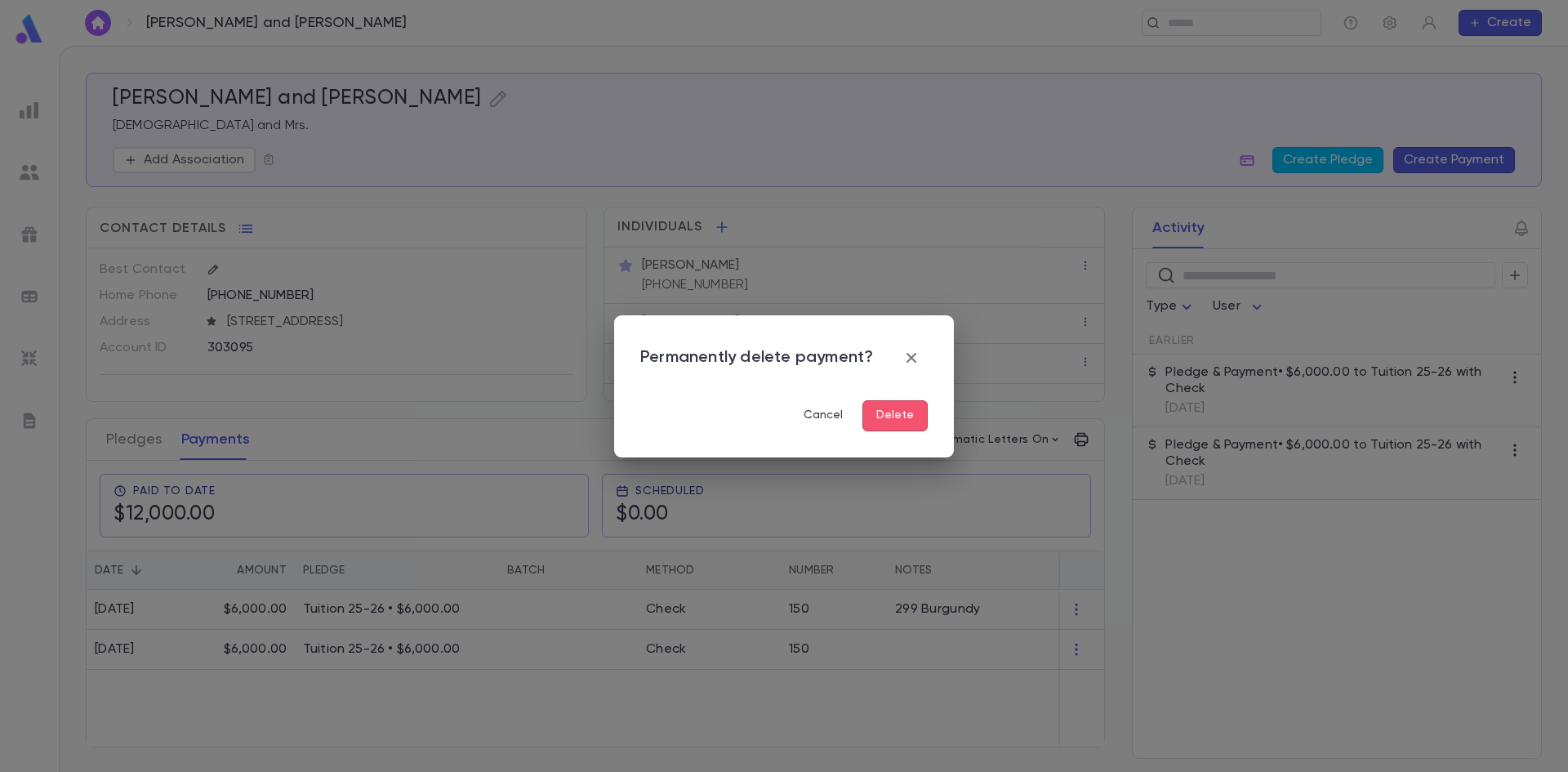
click at [907, 419] on button "Delete" at bounding box center [894, 415] width 65 height 31
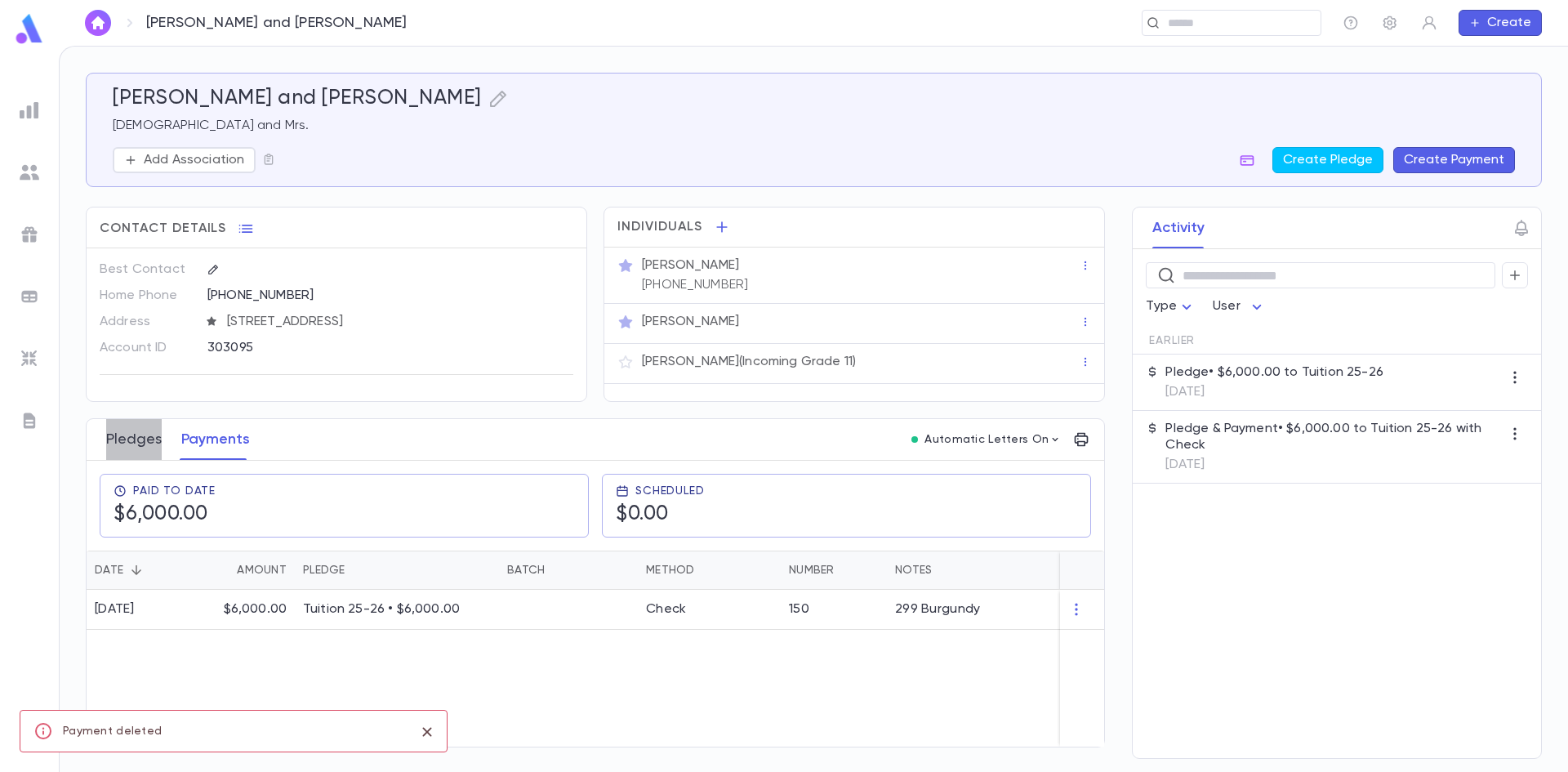
click at [135, 441] on button "Pledges" at bounding box center [134, 439] width 56 height 40
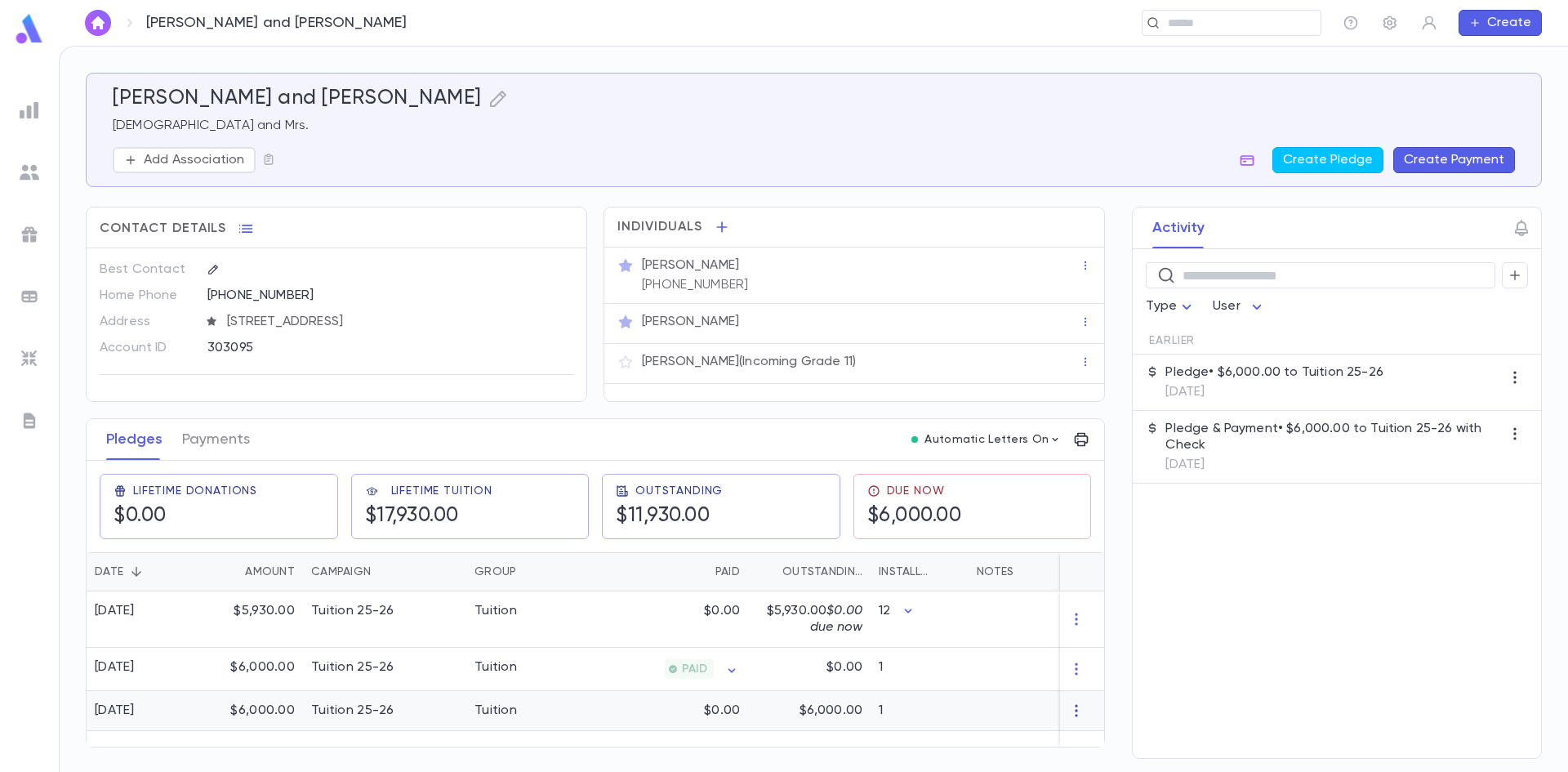
click at [1077, 710] on icon "button" at bounding box center [1076, 711] width 3 height 12
click at [1090, 737] on li "Delete" at bounding box center [1106, 738] width 69 height 26
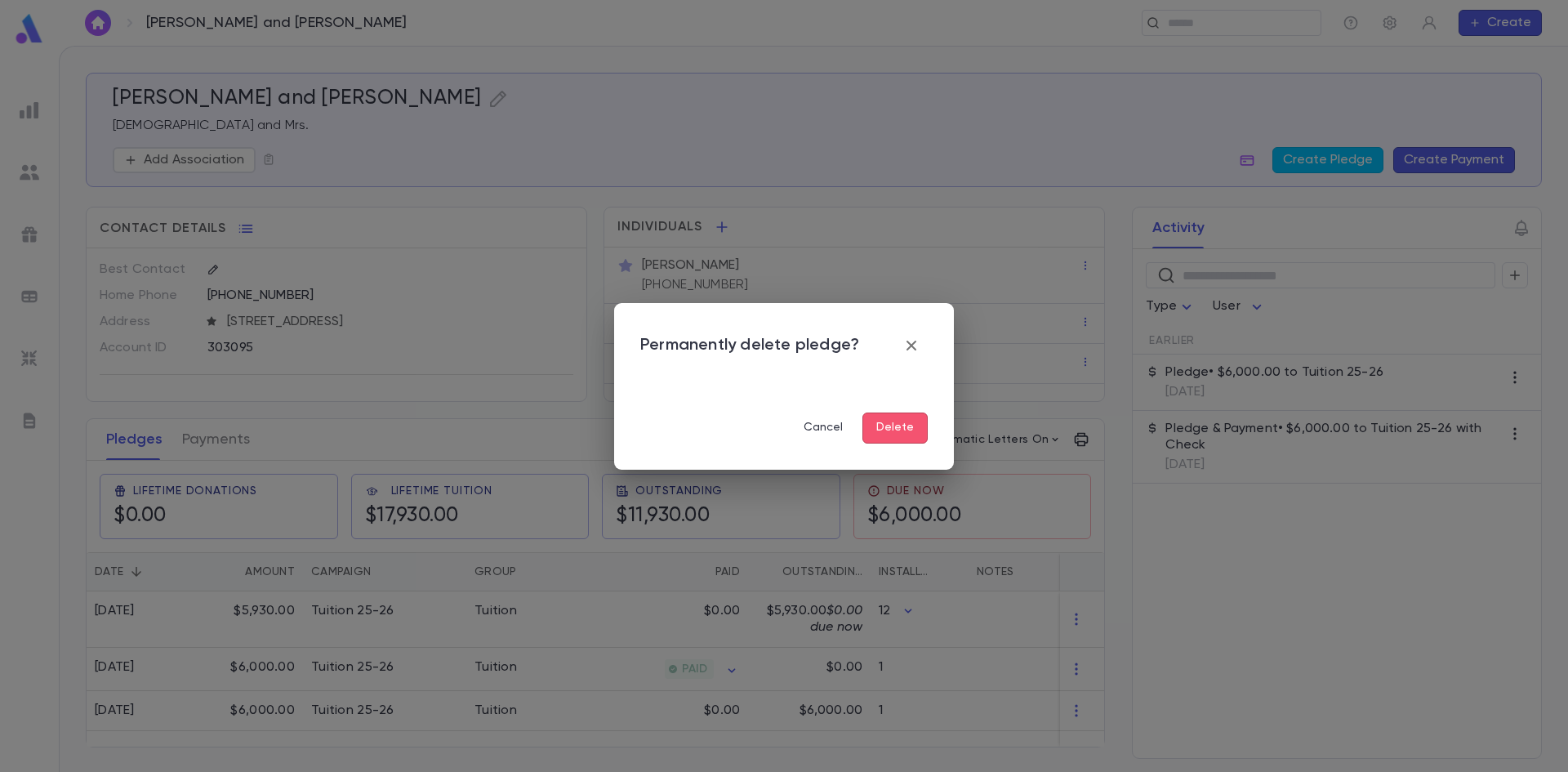
click at [885, 423] on button "Delete" at bounding box center [894, 427] width 65 height 31
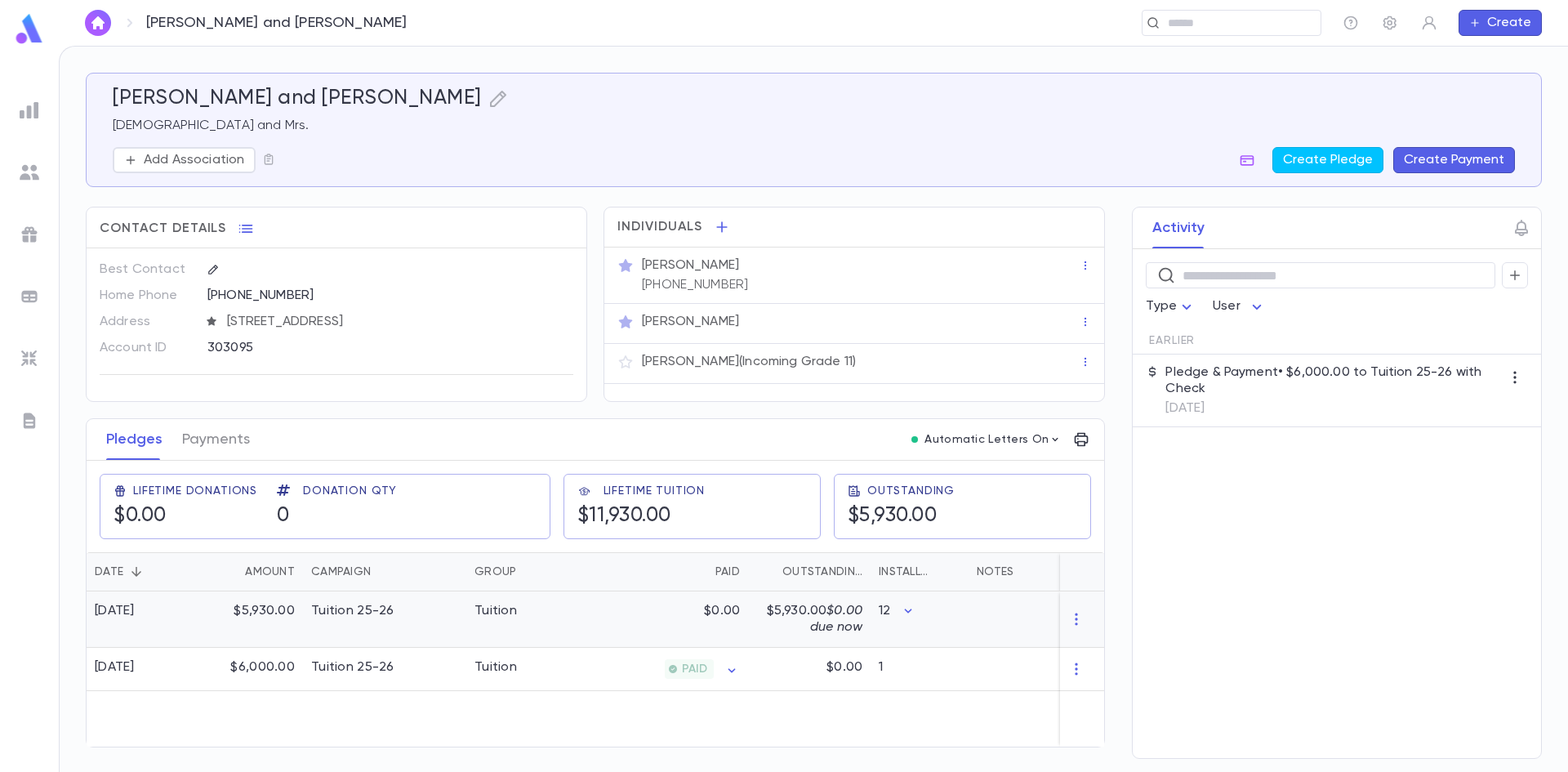
click at [1079, 619] on icon "button" at bounding box center [1076, 619] width 16 height 16
click at [1113, 642] on li "Delete" at bounding box center [1106, 646] width 69 height 26
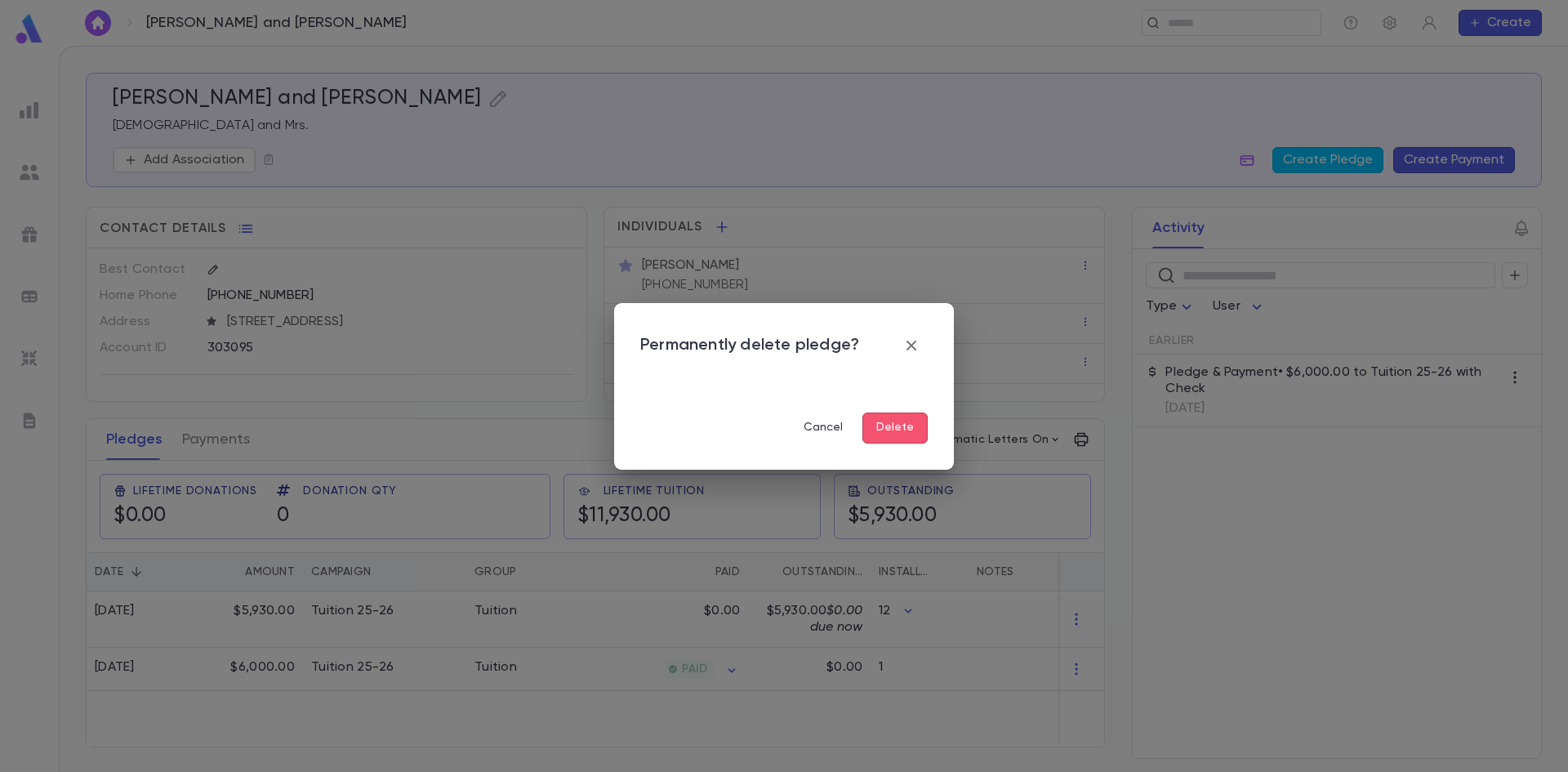
click at [889, 430] on button "Delete" at bounding box center [894, 427] width 65 height 31
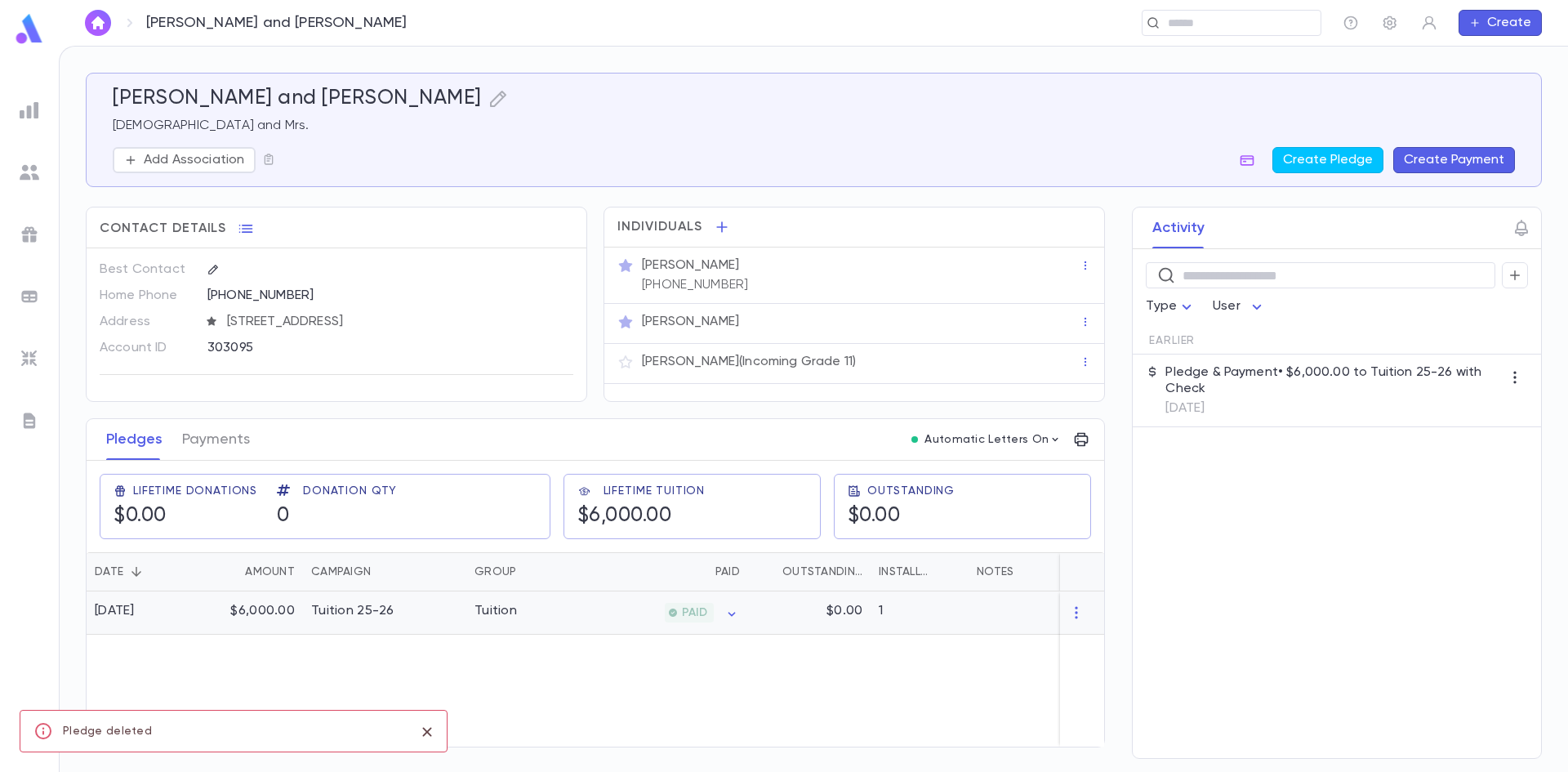
click at [428, 607] on div "Tuition 25-26" at bounding box center [385, 613] width 164 height 43
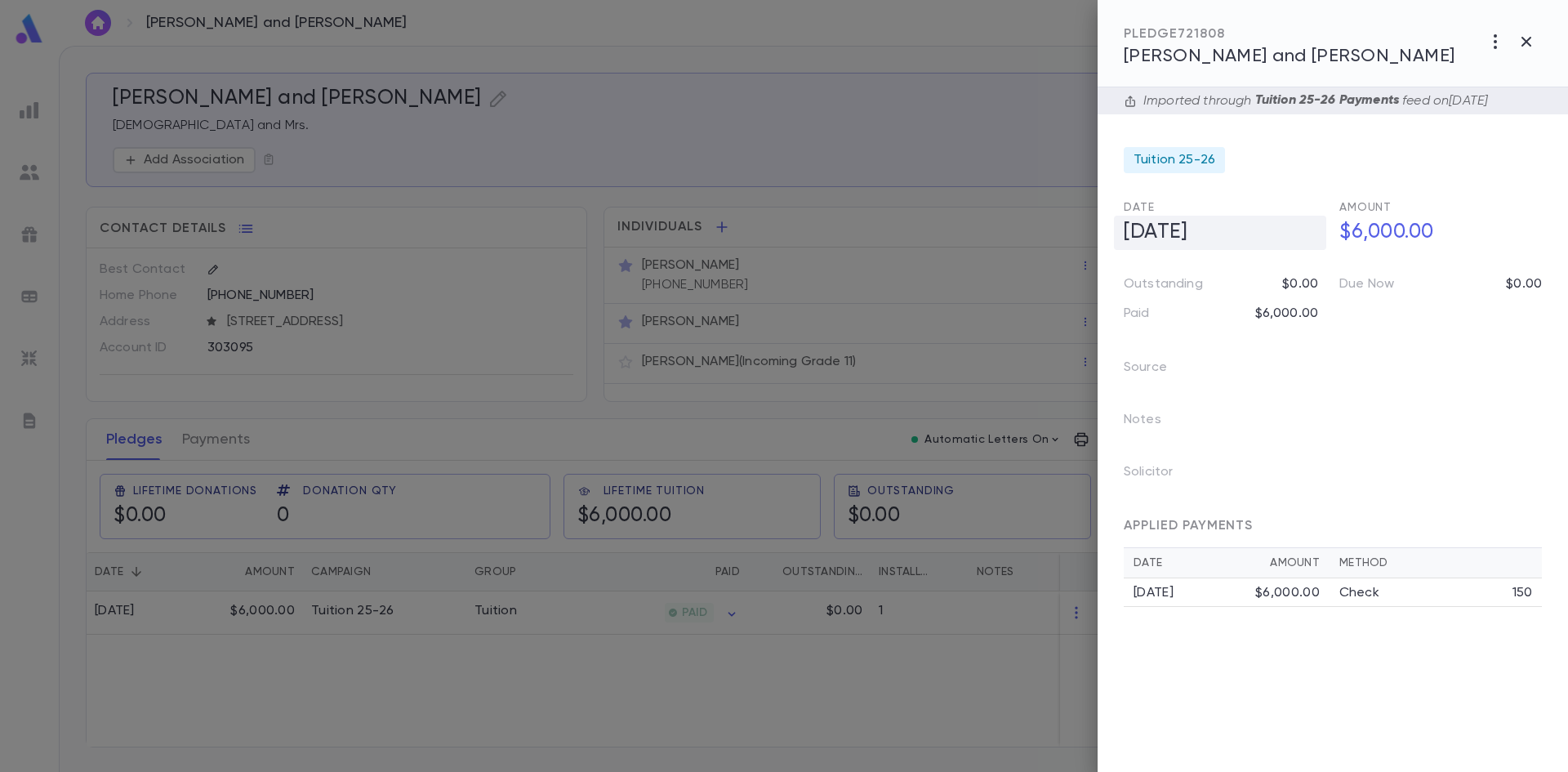
click at [1261, 229] on h5 "6/17/2025" at bounding box center [1220, 233] width 213 height 34
click at [1314, 232] on icon "Choose date, selected date is Jun 17, 2025" at bounding box center [1308, 231] width 15 height 16
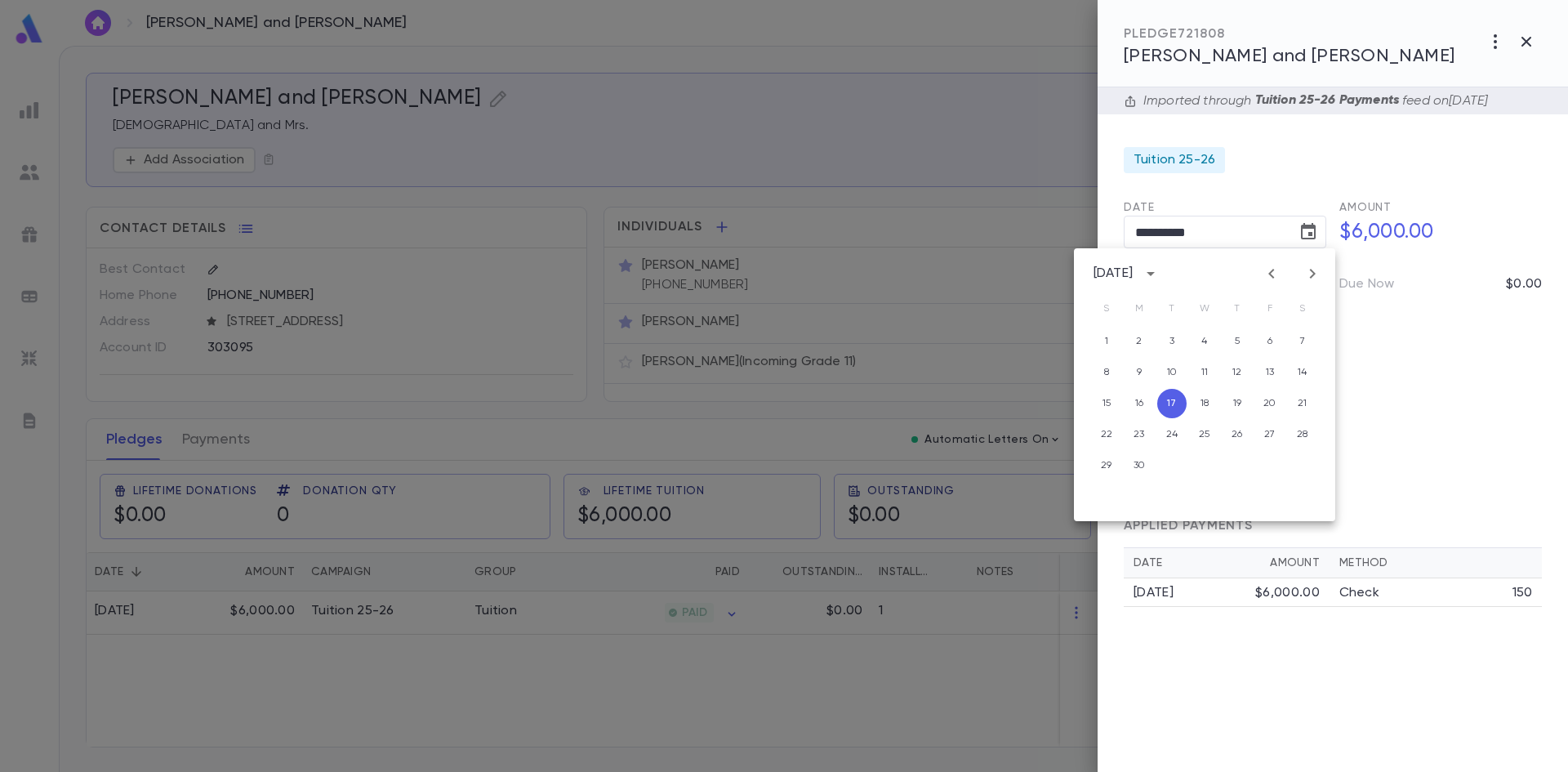
click at [1310, 275] on icon "Next month" at bounding box center [1312, 273] width 20 height 20
click at [1309, 275] on icon "Next month" at bounding box center [1312, 273] width 20 height 20
click at [1140, 338] on button "1" at bounding box center [1139, 341] width 29 height 29
type input "**********"
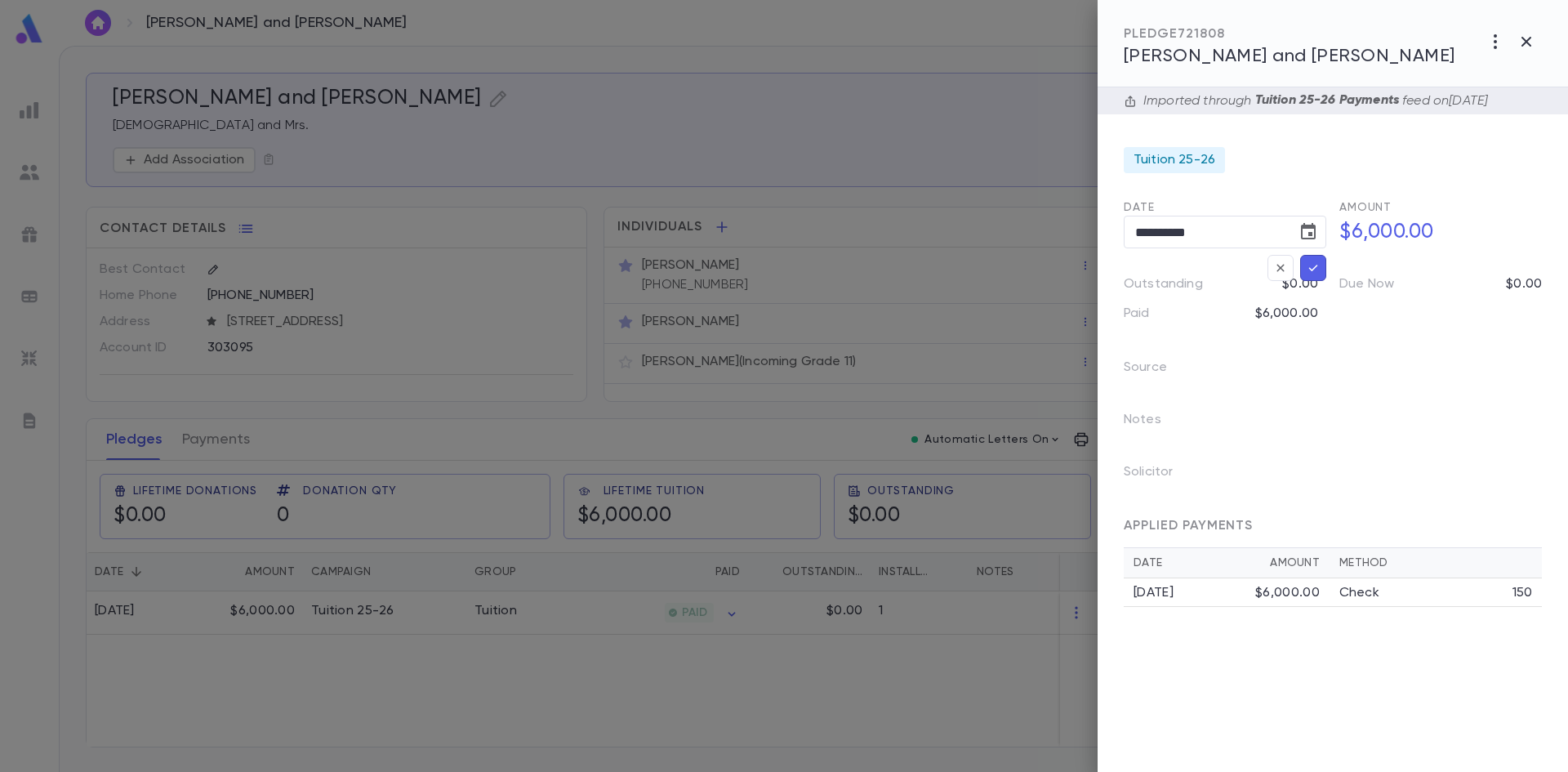
click at [1317, 265] on icon "button" at bounding box center [1314, 267] width 9 height 7
click at [1517, 40] on icon "button" at bounding box center [1526, 41] width 20 height 20
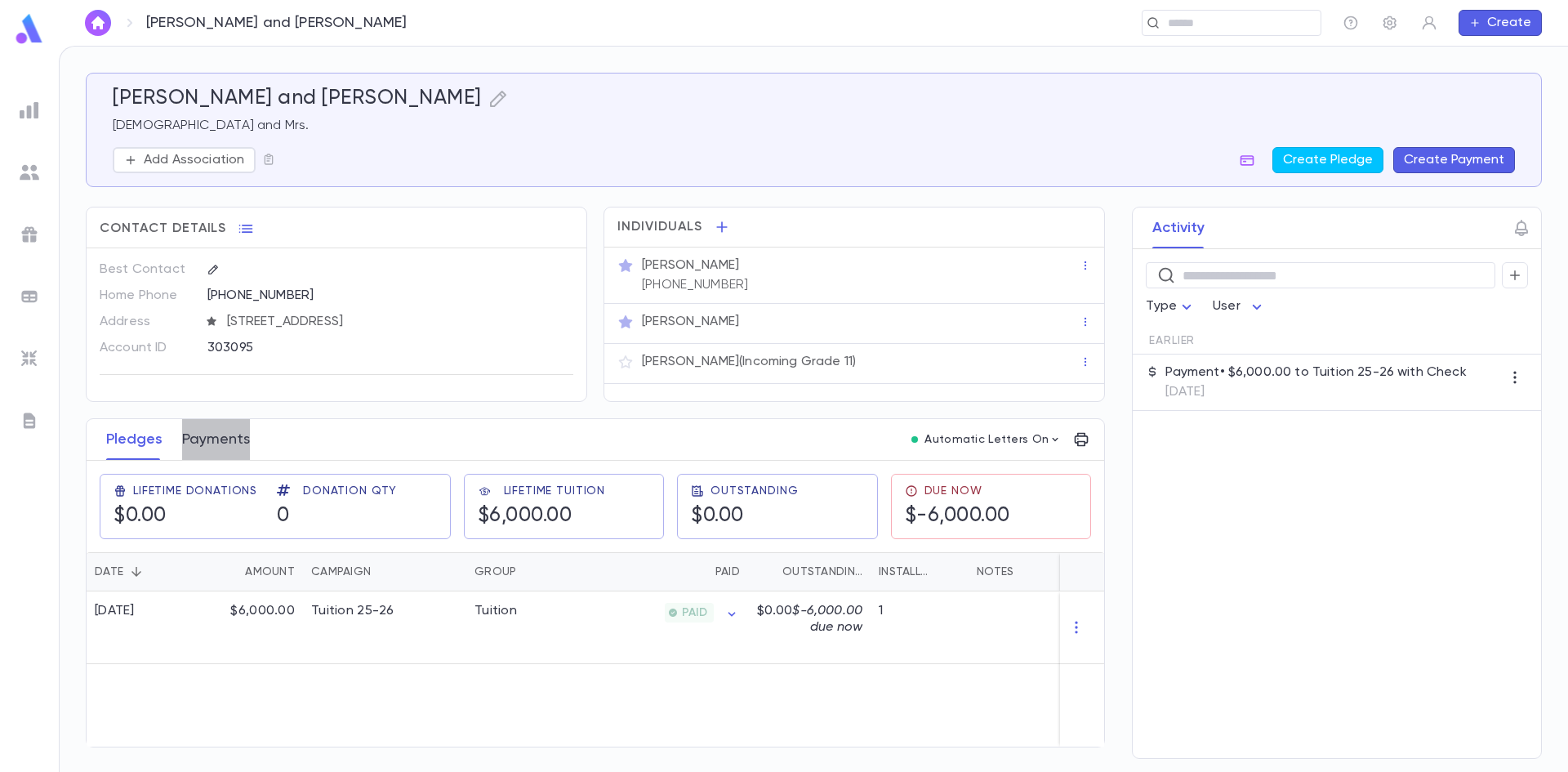
click at [223, 442] on button "Payments" at bounding box center [216, 439] width 68 height 40
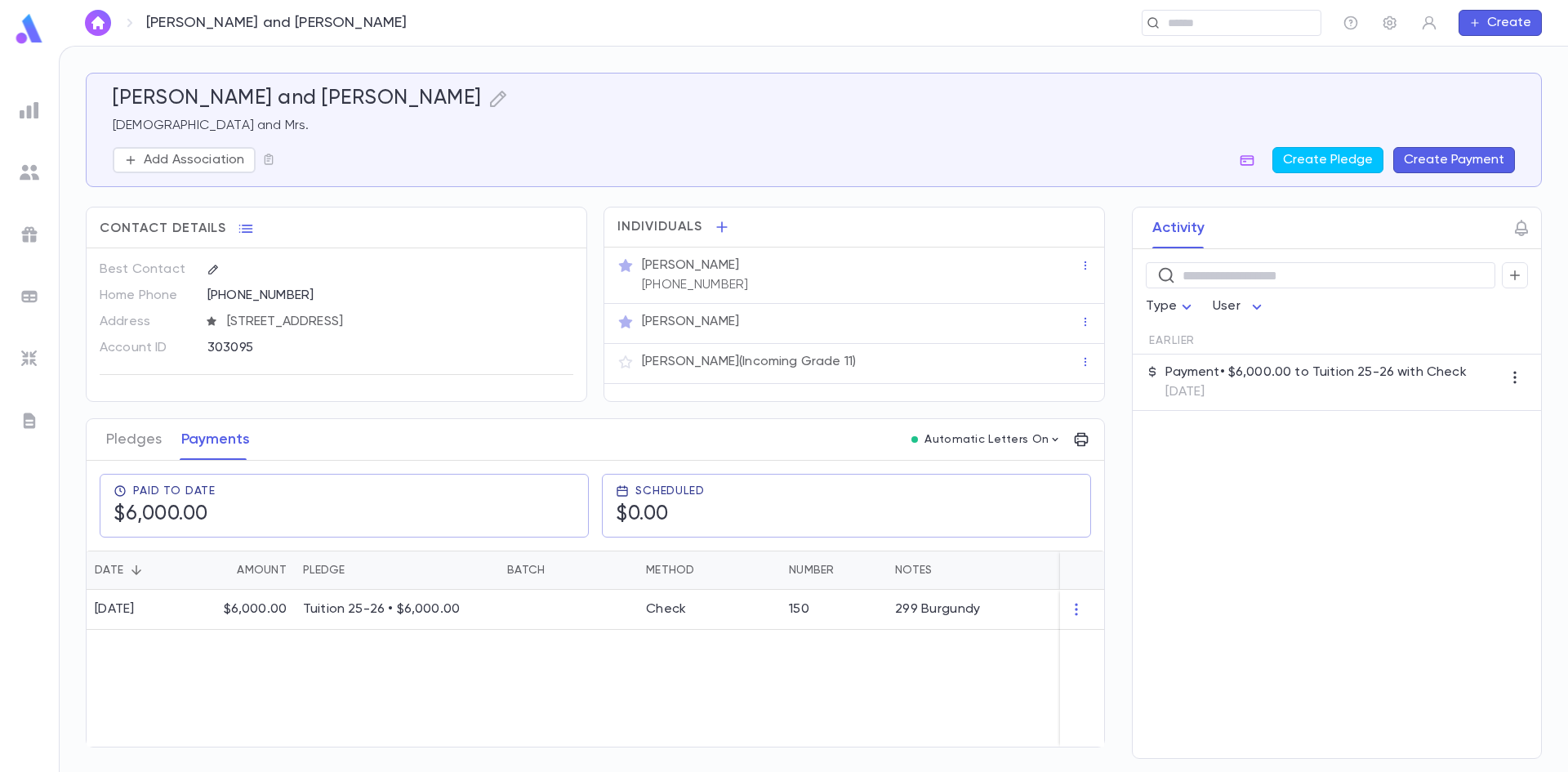
click at [30, 111] on img at bounding box center [29, 110] width 20 height 20
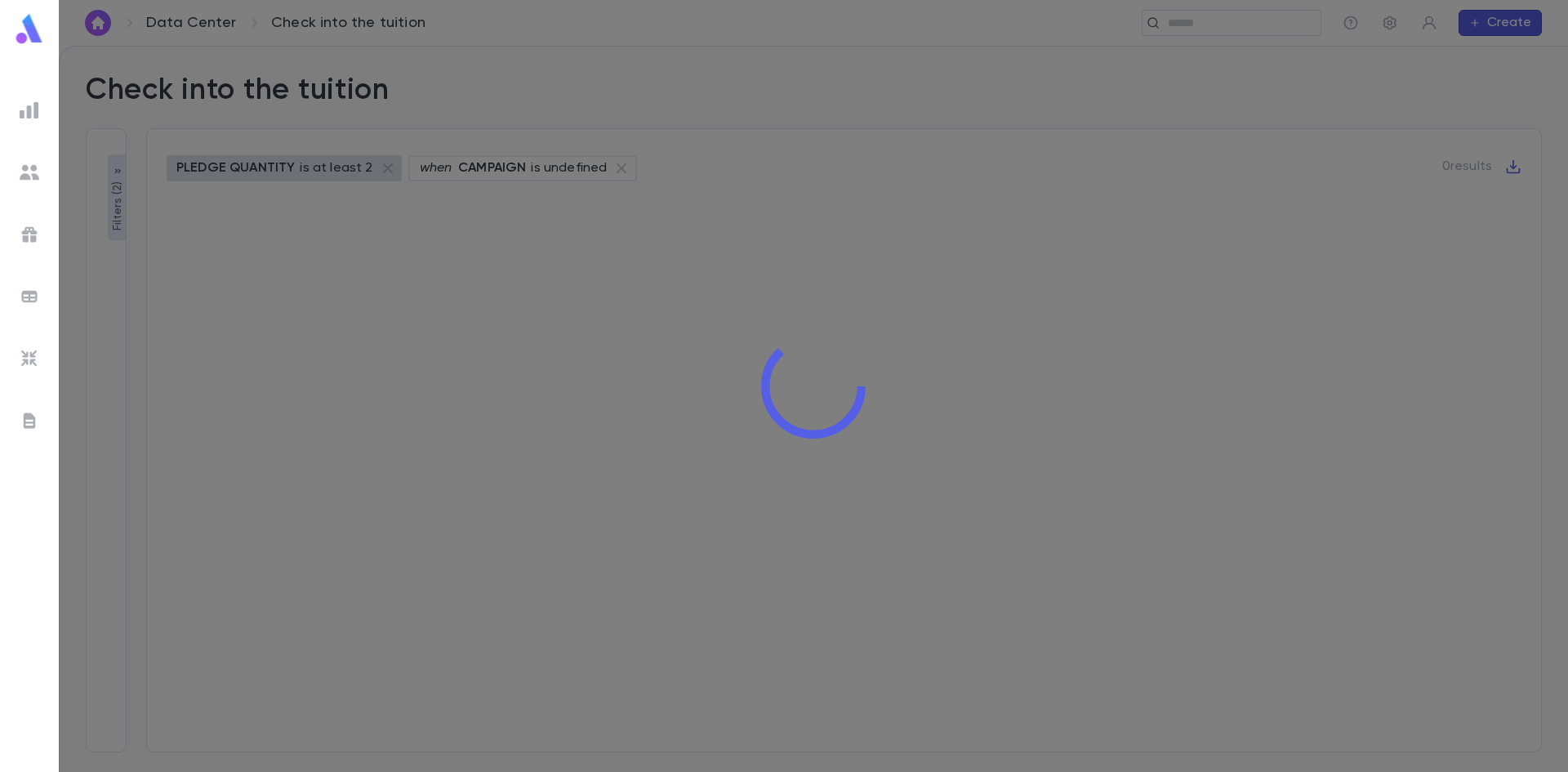
type input "**********"
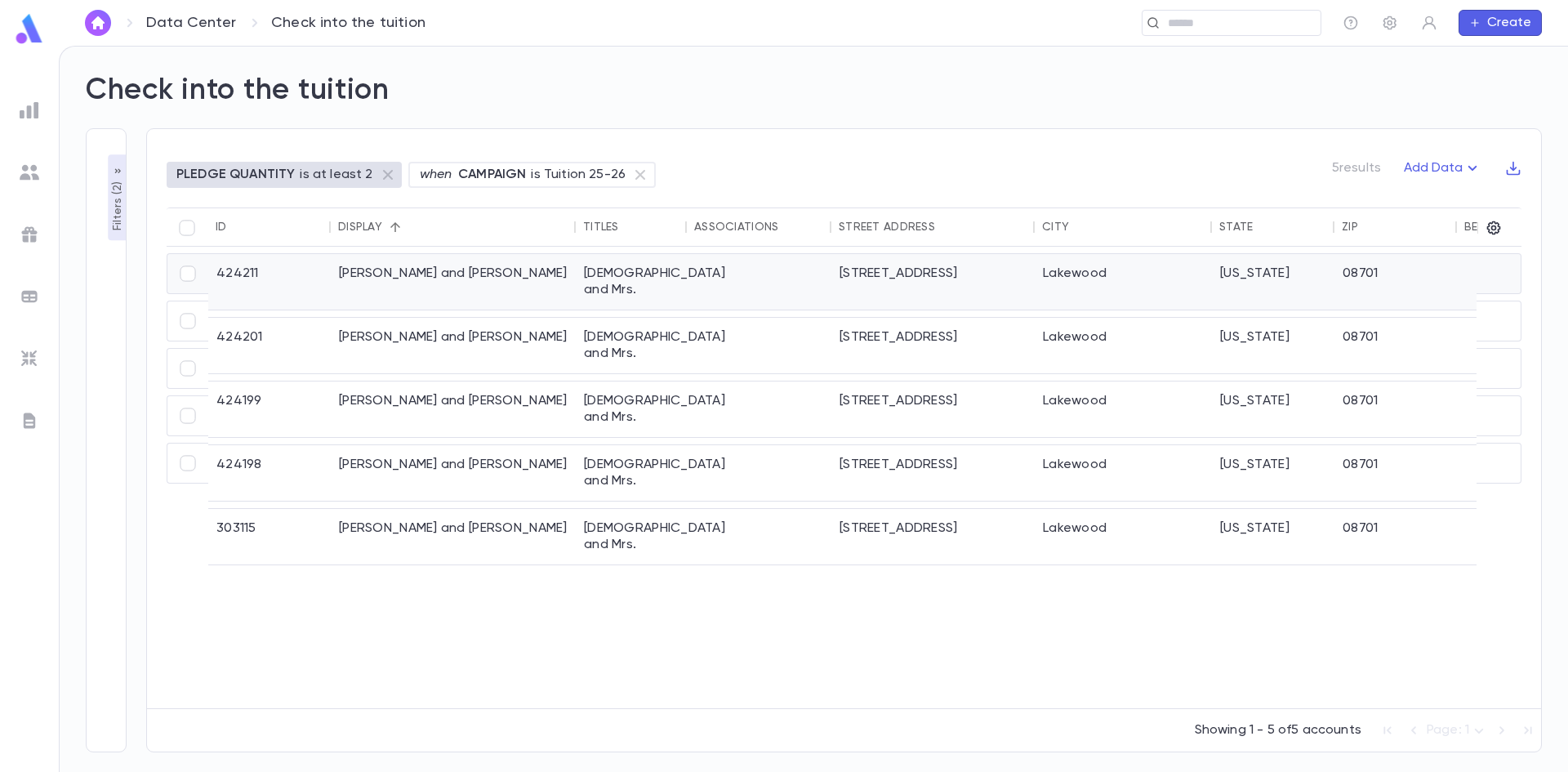
click at [432, 269] on div "Dowek, Reuvein and Shayna Esther" at bounding box center [453, 281] width 245 height 56
click at [450, 320] on div "Grinberger, Shimon and Leah" at bounding box center [453, 345] width 245 height 56
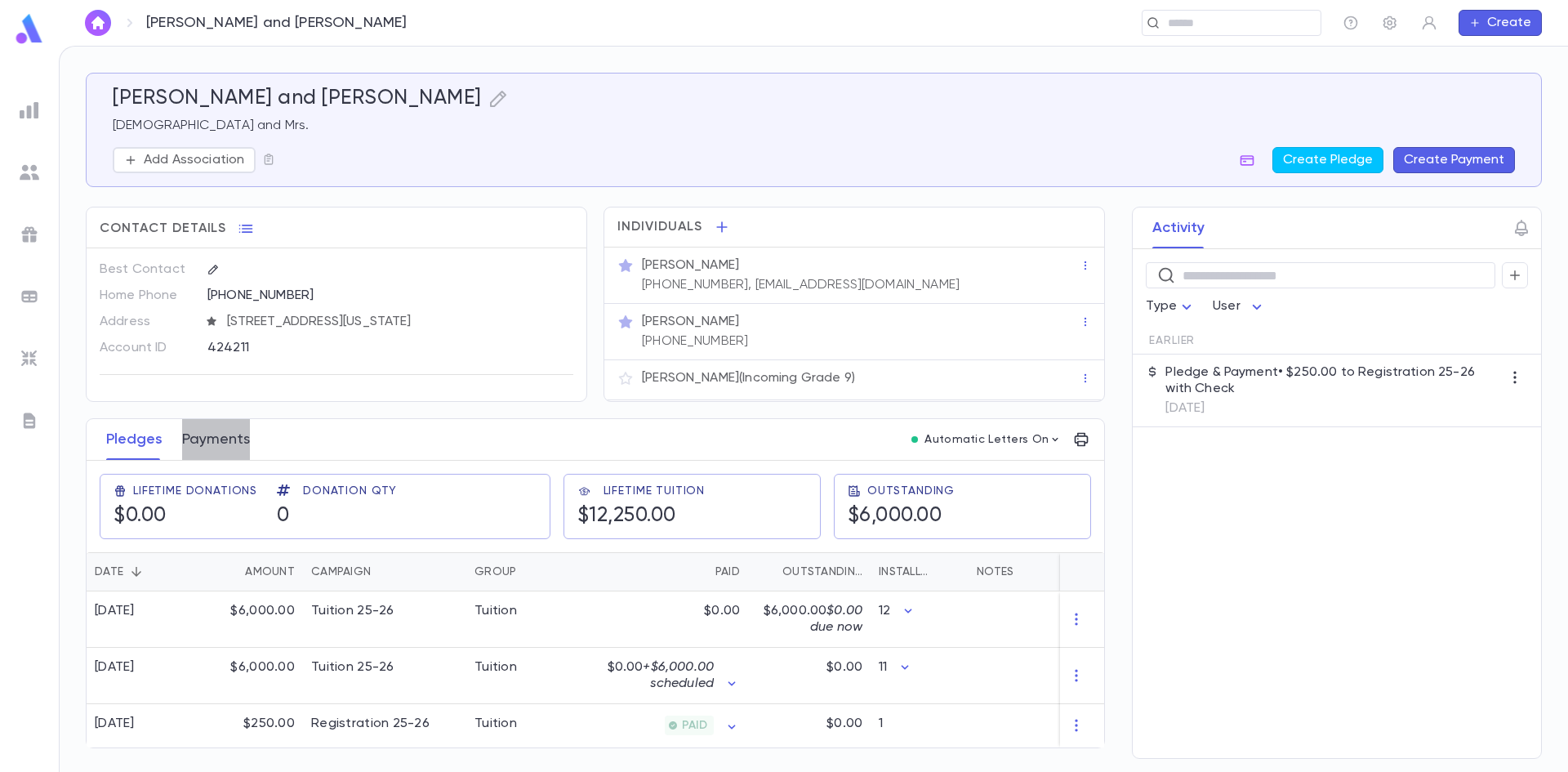
click at [215, 451] on button "Payments" at bounding box center [216, 439] width 68 height 40
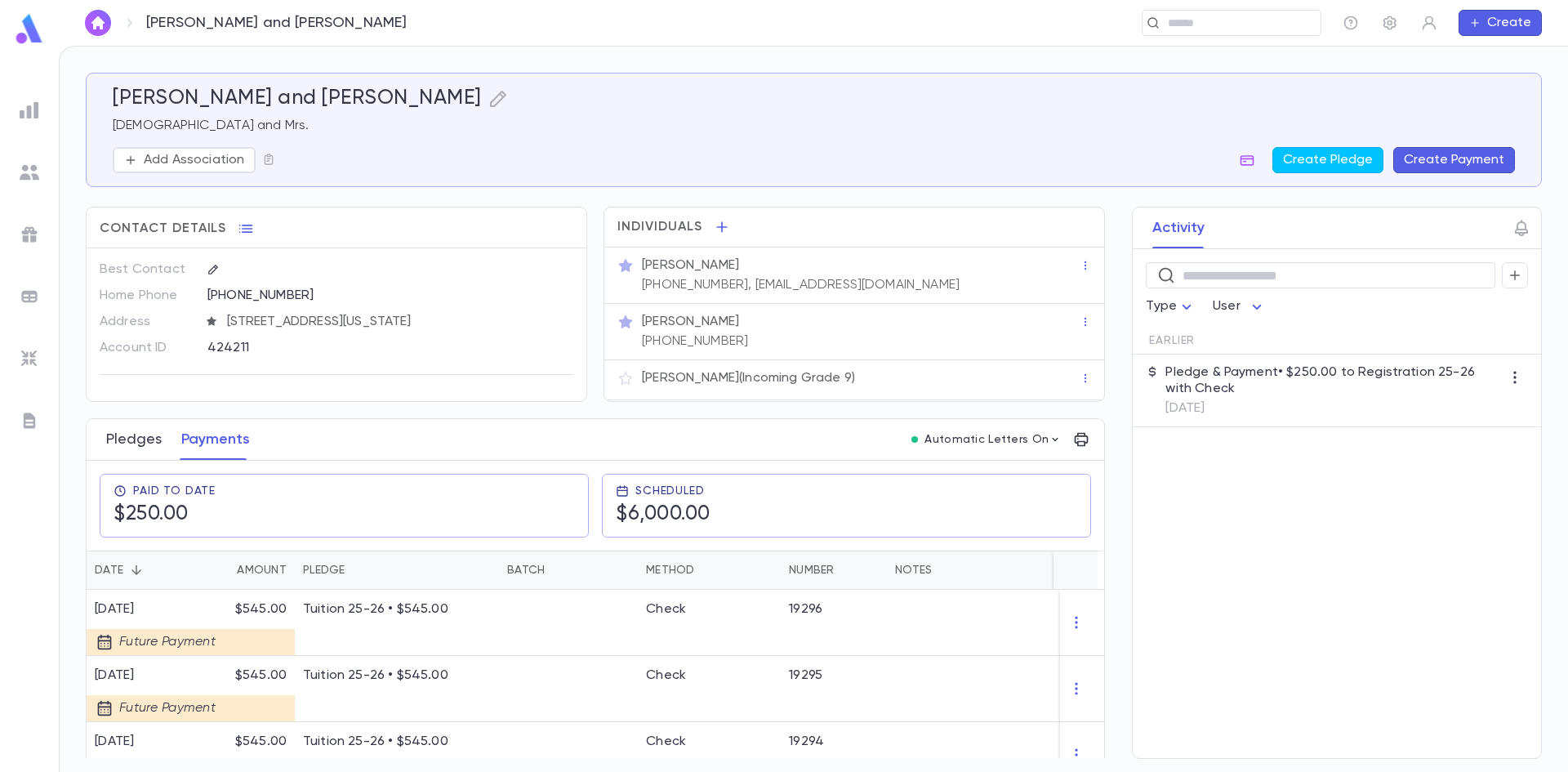
click at [131, 428] on button "Pledges" at bounding box center [134, 439] width 56 height 40
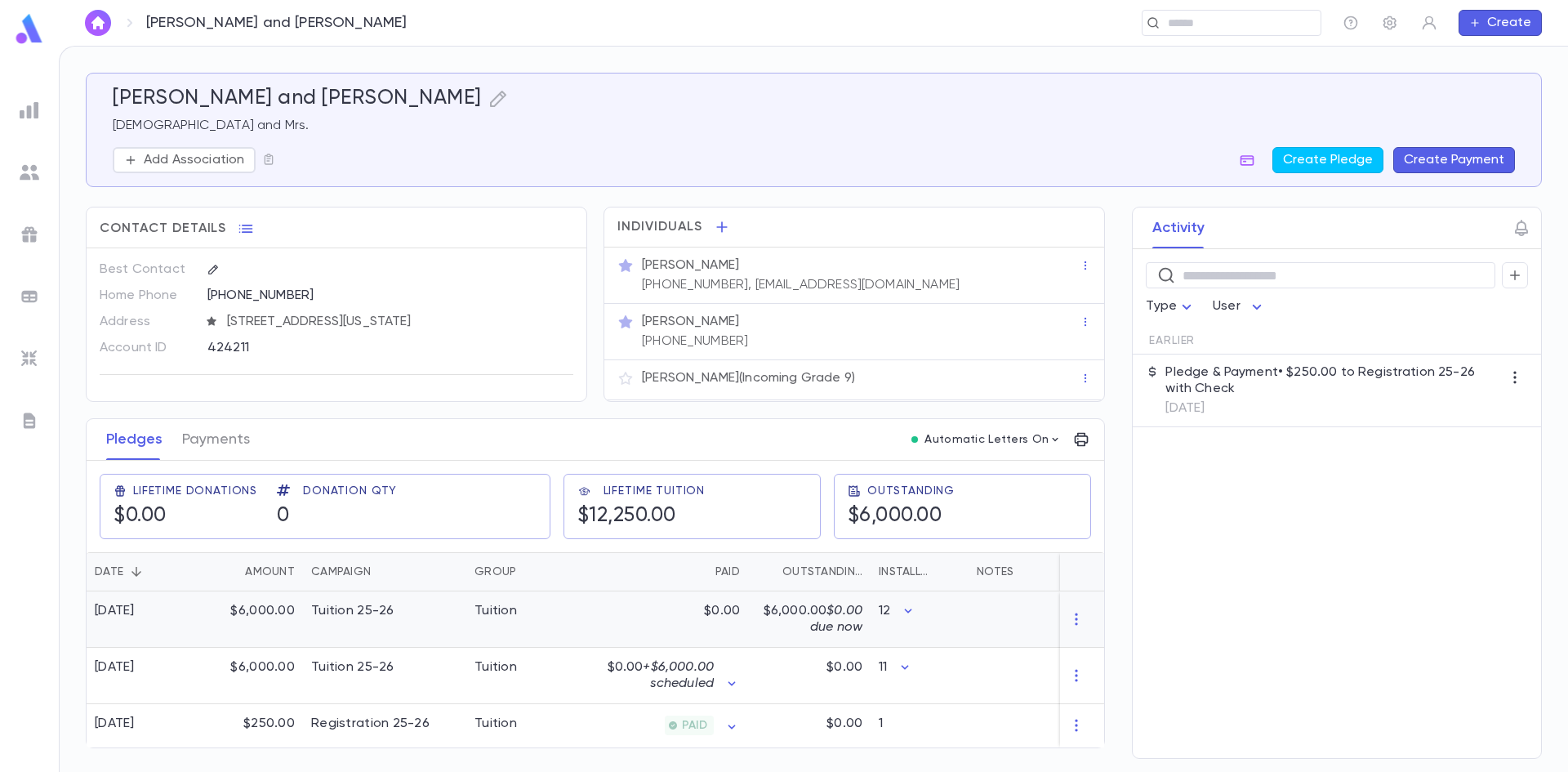
click at [1082, 616] on icon "button" at bounding box center [1076, 619] width 16 height 16
click at [1091, 639] on li "Delete" at bounding box center [1106, 646] width 69 height 26
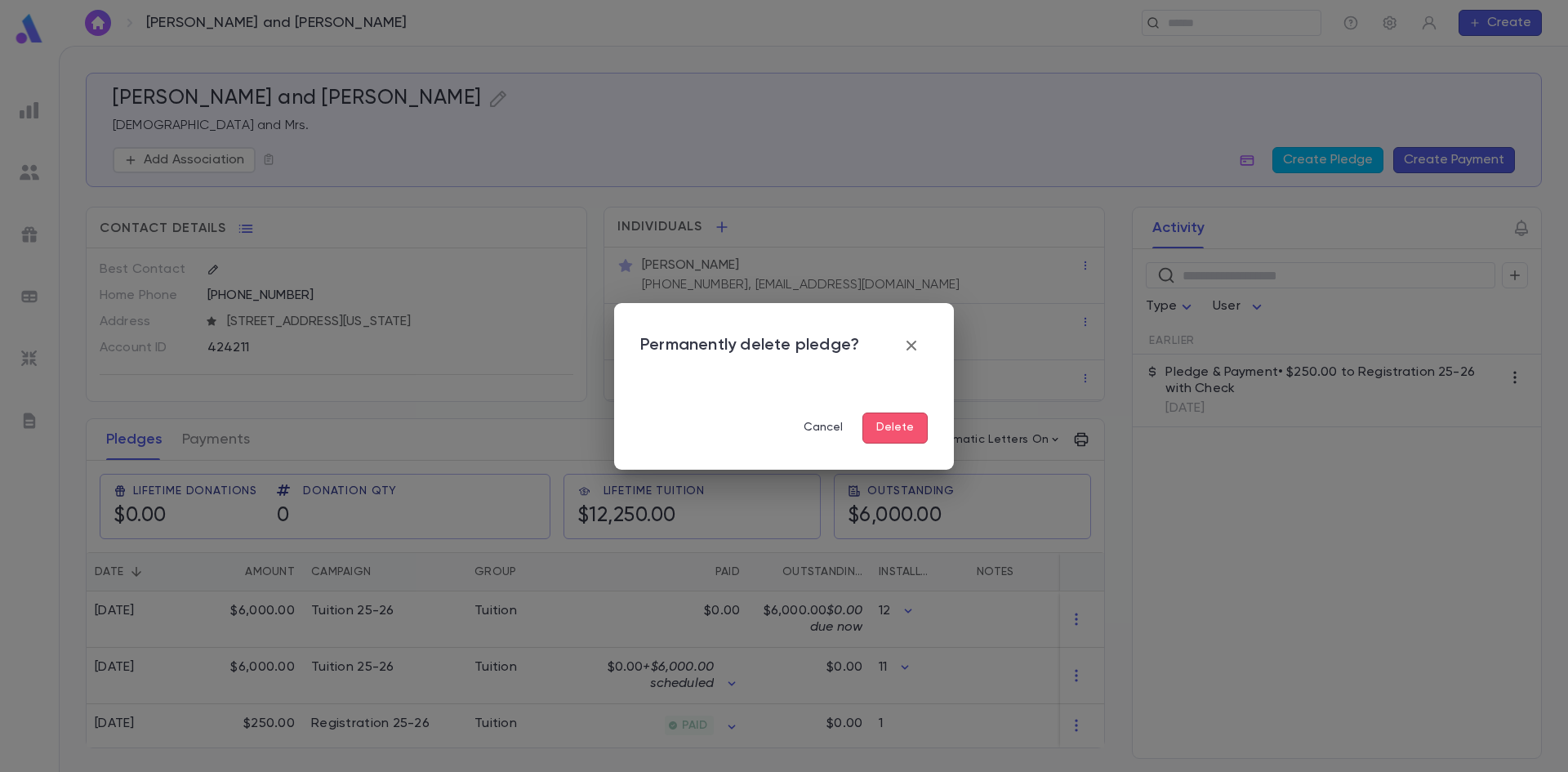
click at [890, 430] on button "Delete" at bounding box center [894, 427] width 65 height 31
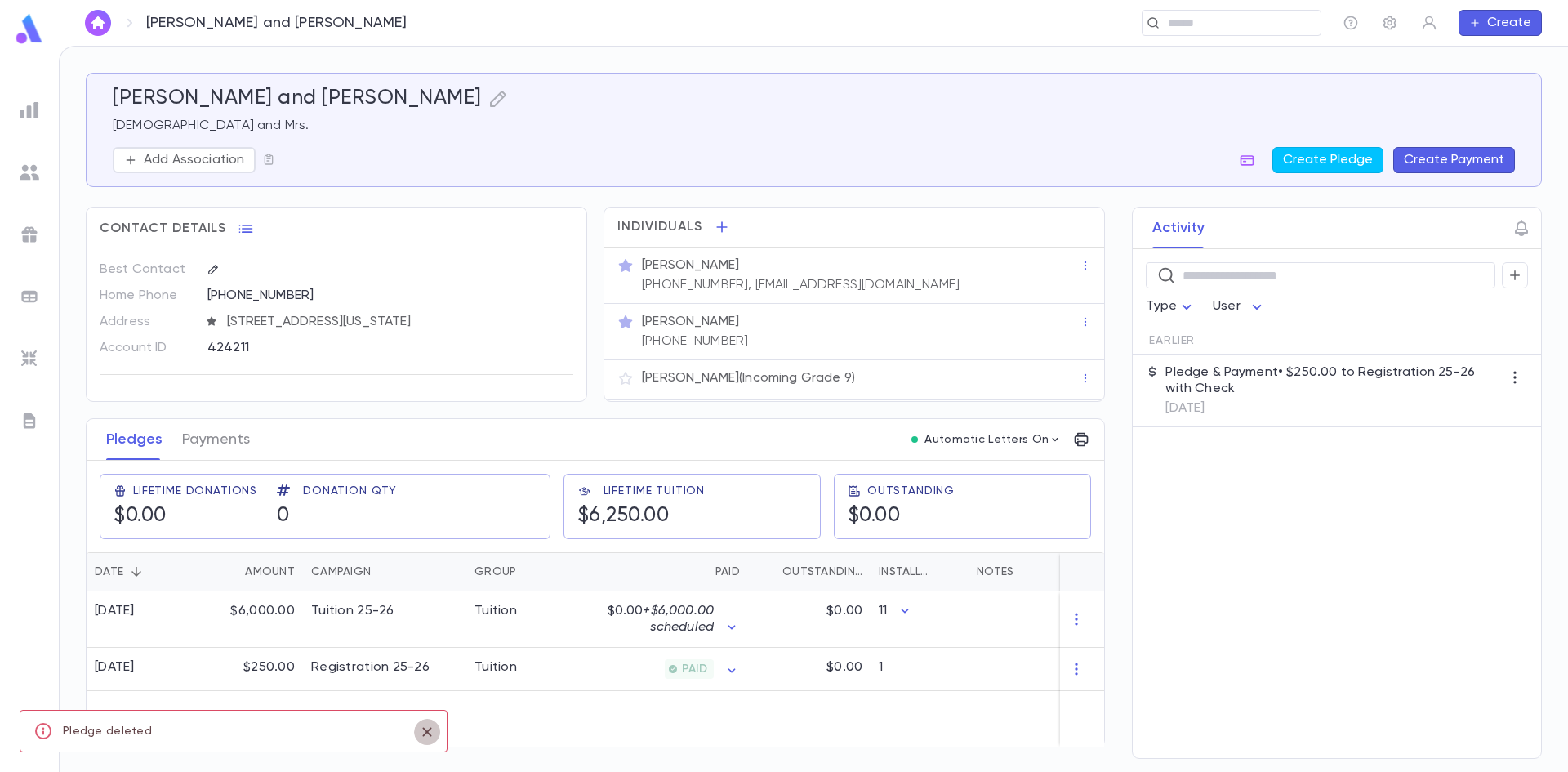
click at [425, 734] on icon "close" at bounding box center [427, 732] width 9 height 9
click at [215, 433] on button "Payments" at bounding box center [216, 439] width 68 height 40
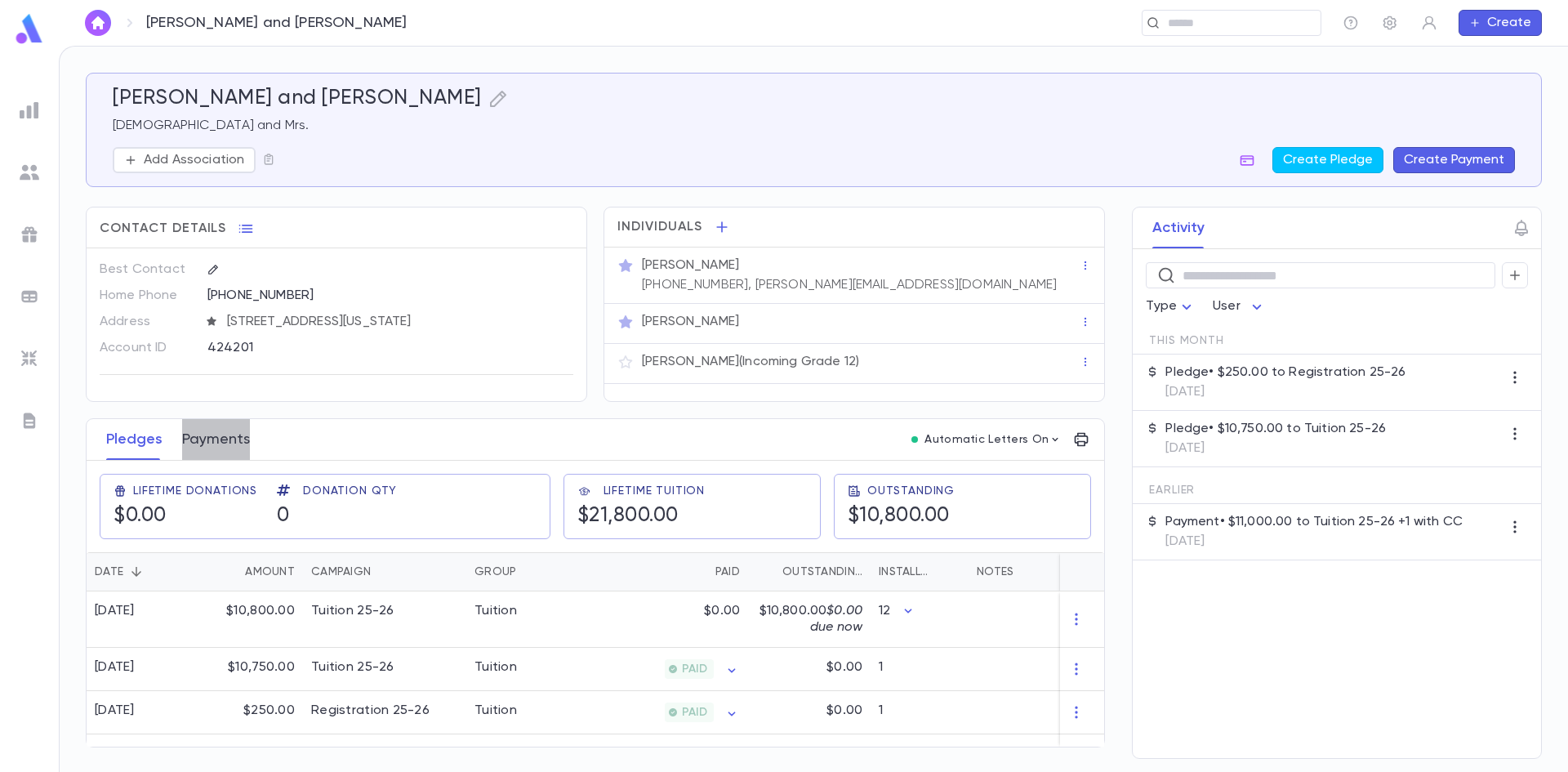
click at [232, 444] on button "Payments" at bounding box center [216, 439] width 68 height 40
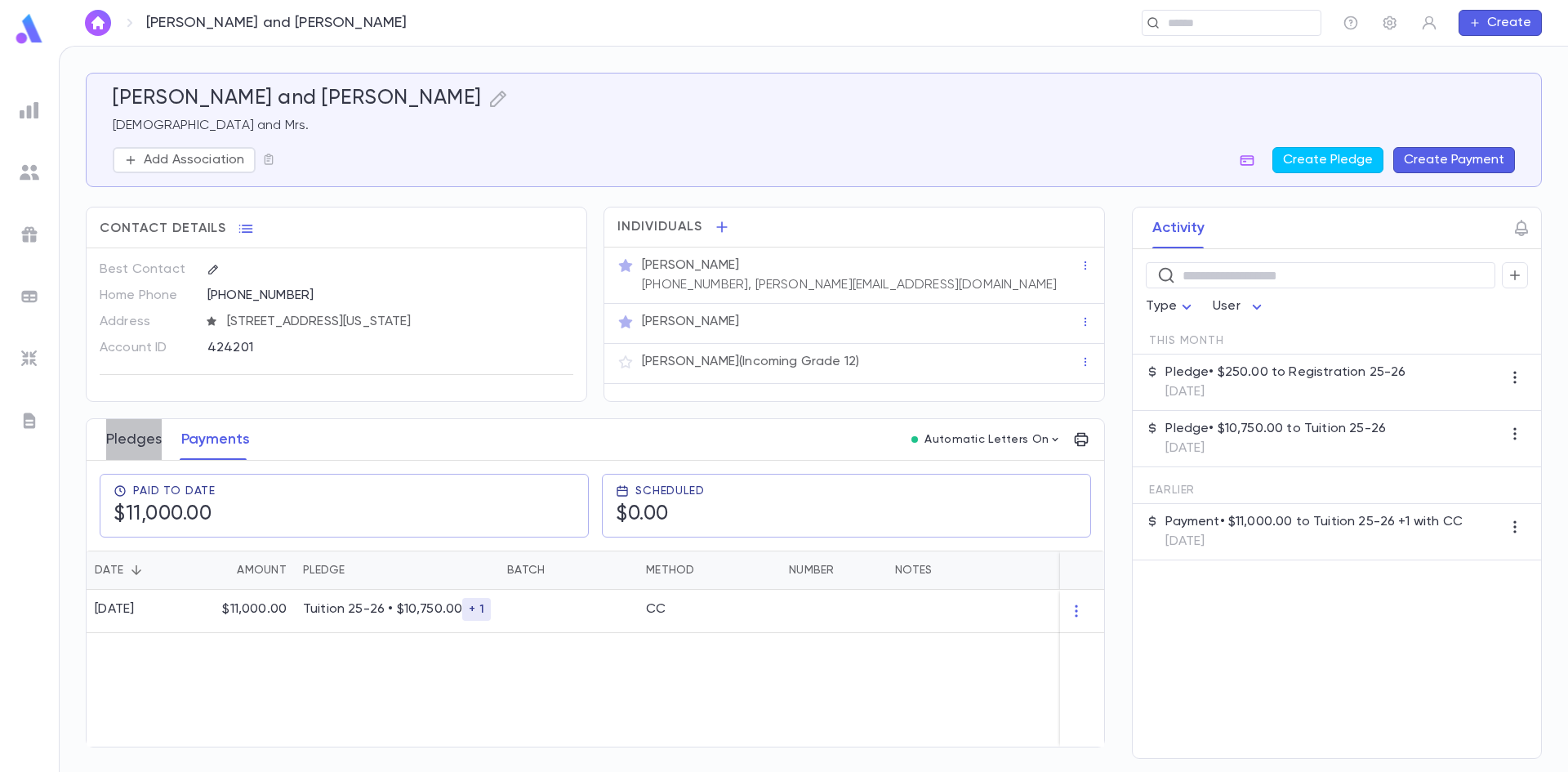
click at [122, 444] on button "Pledges" at bounding box center [134, 439] width 56 height 40
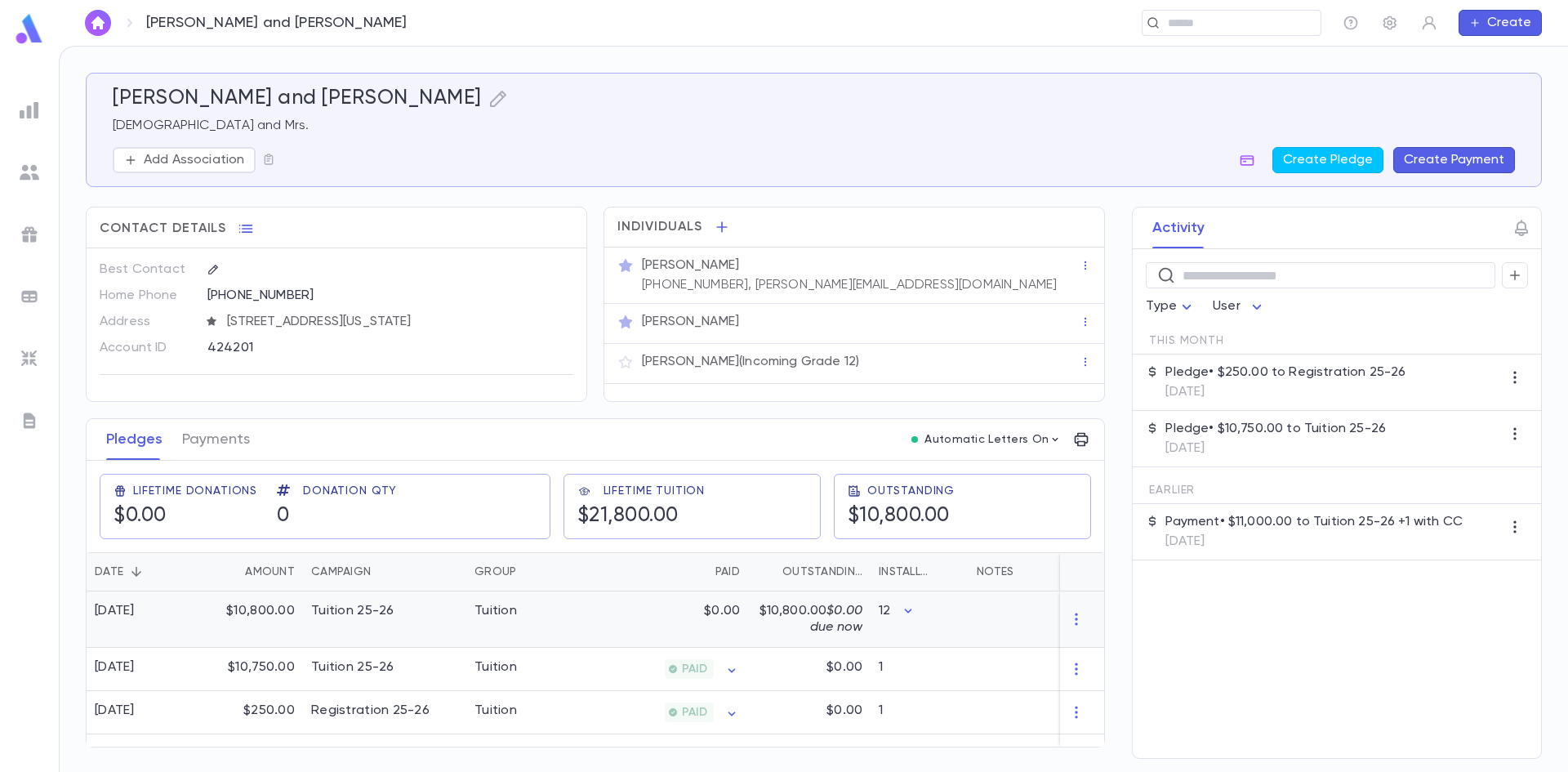
click at [1083, 619] on icon "button" at bounding box center [1076, 619] width 16 height 16
click at [1107, 642] on li "Delete" at bounding box center [1106, 646] width 69 height 26
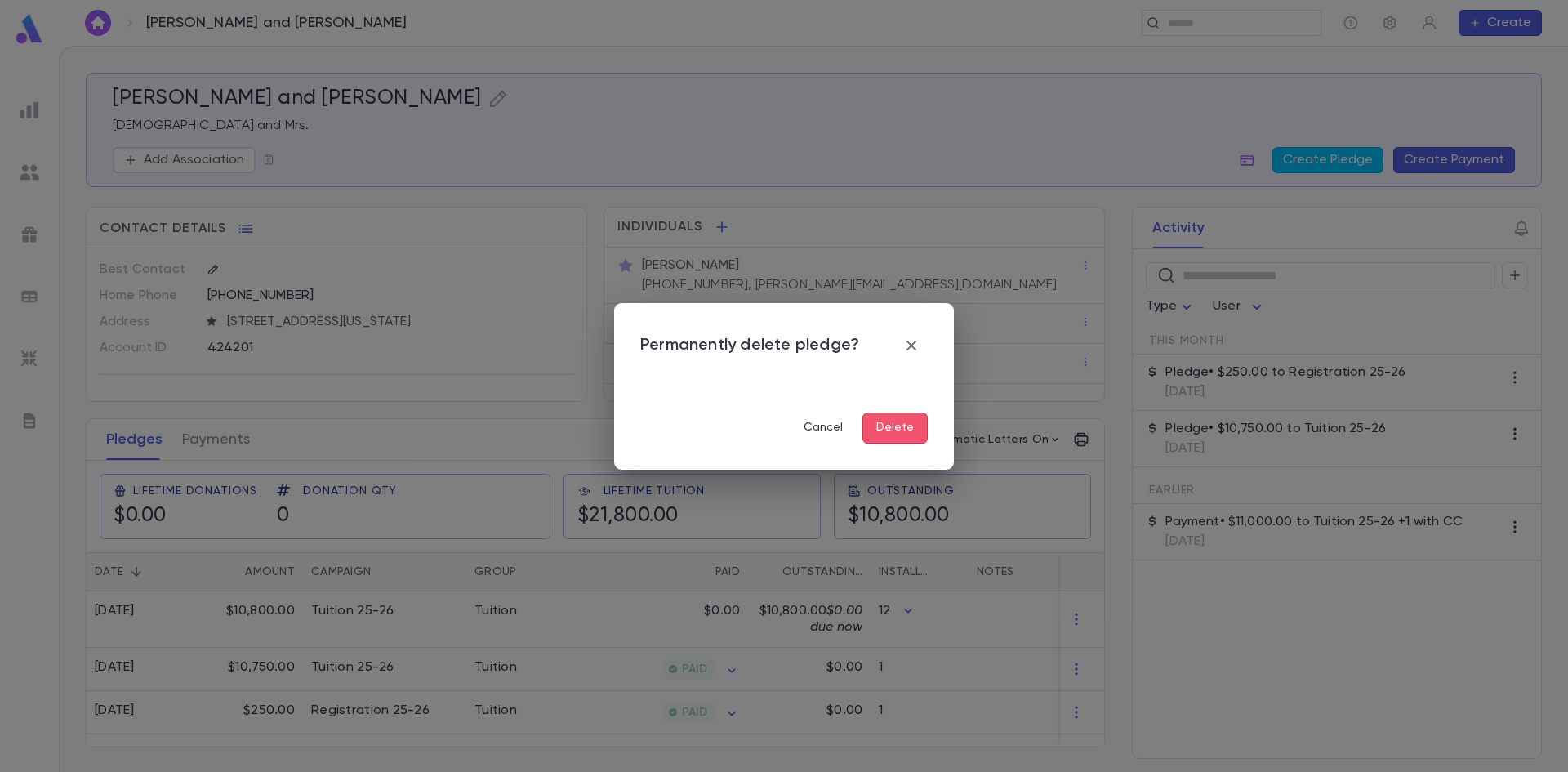
click at [905, 423] on button "Delete" at bounding box center [894, 427] width 65 height 31
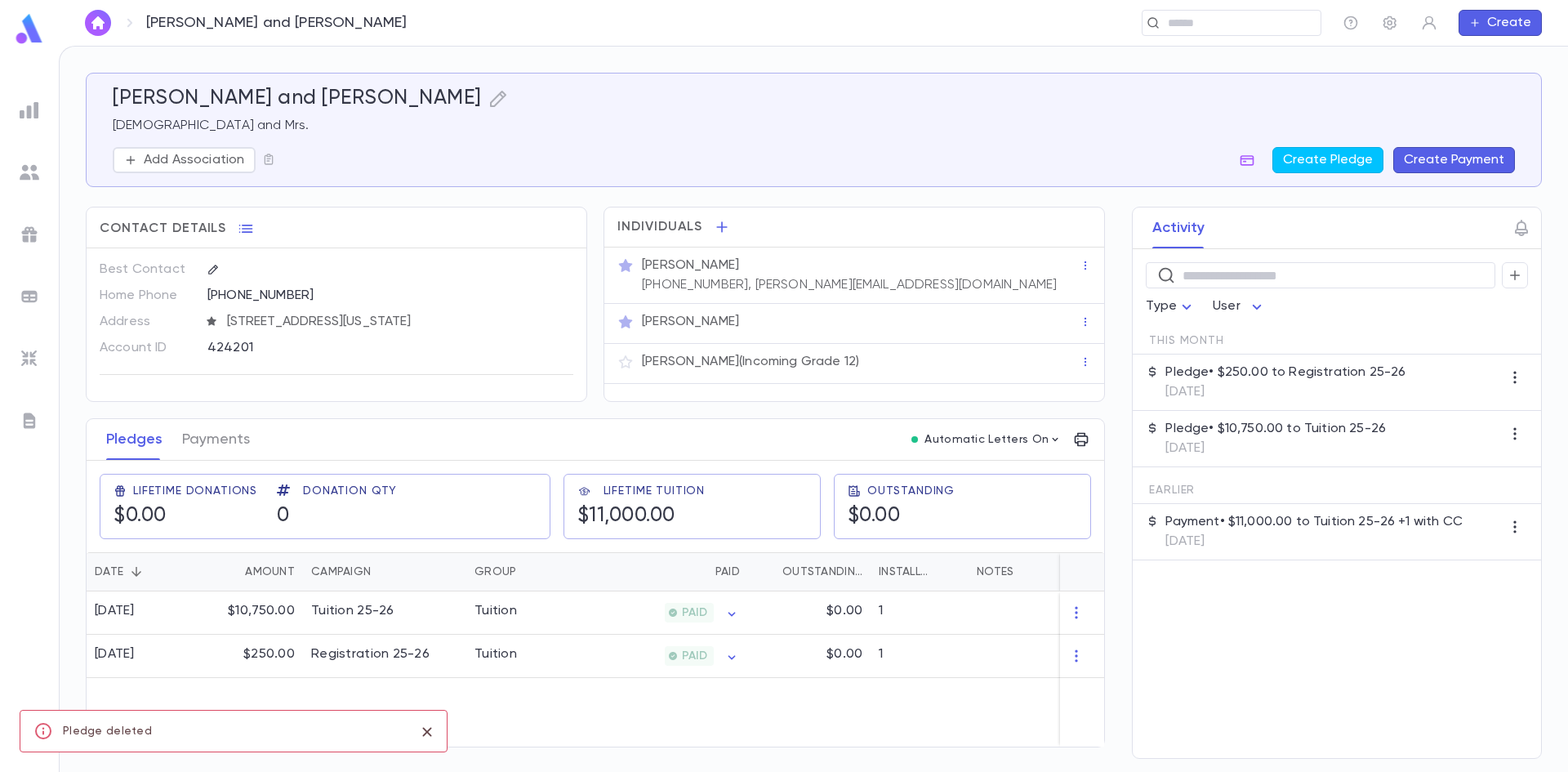
click at [432, 725] on icon "close" at bounding box center [426, 732] width 18 height 20
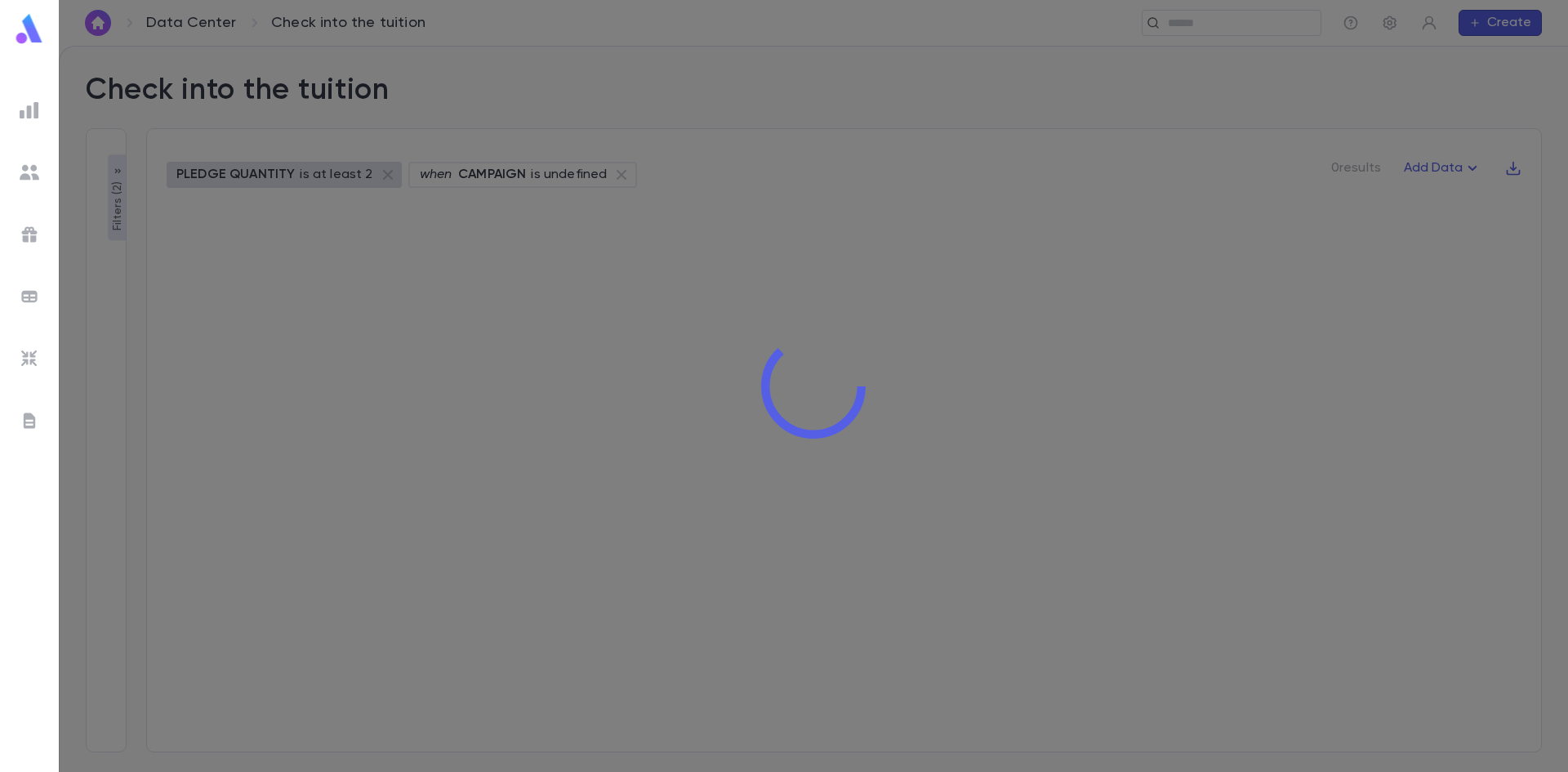
type input "**********"
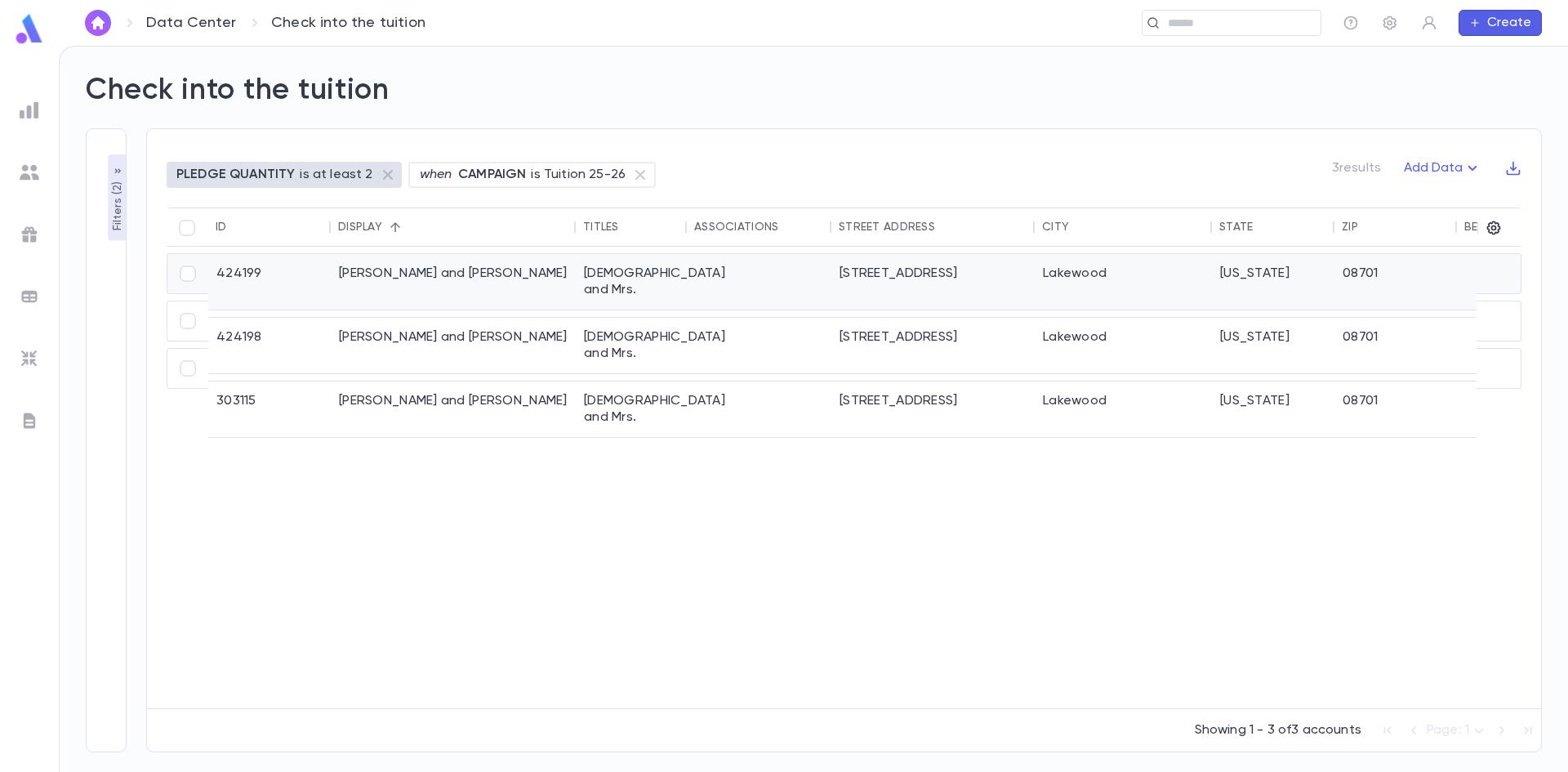
click at [386, 271] on div "[PERSON_NAME] and [PERSON_NAME]" at bounding box center [453, 281] width 245 height 56
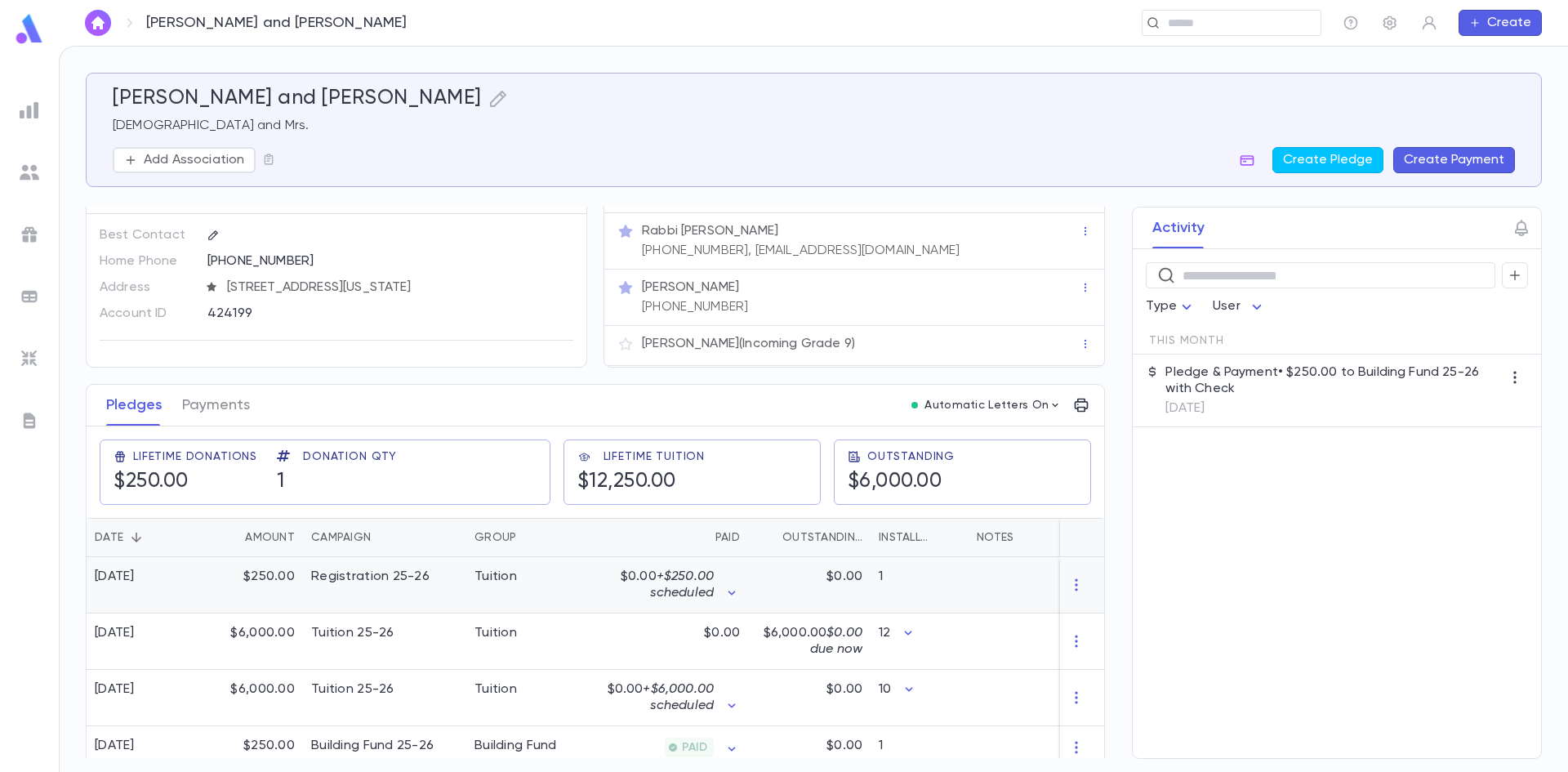
scroll to position [53, 0]
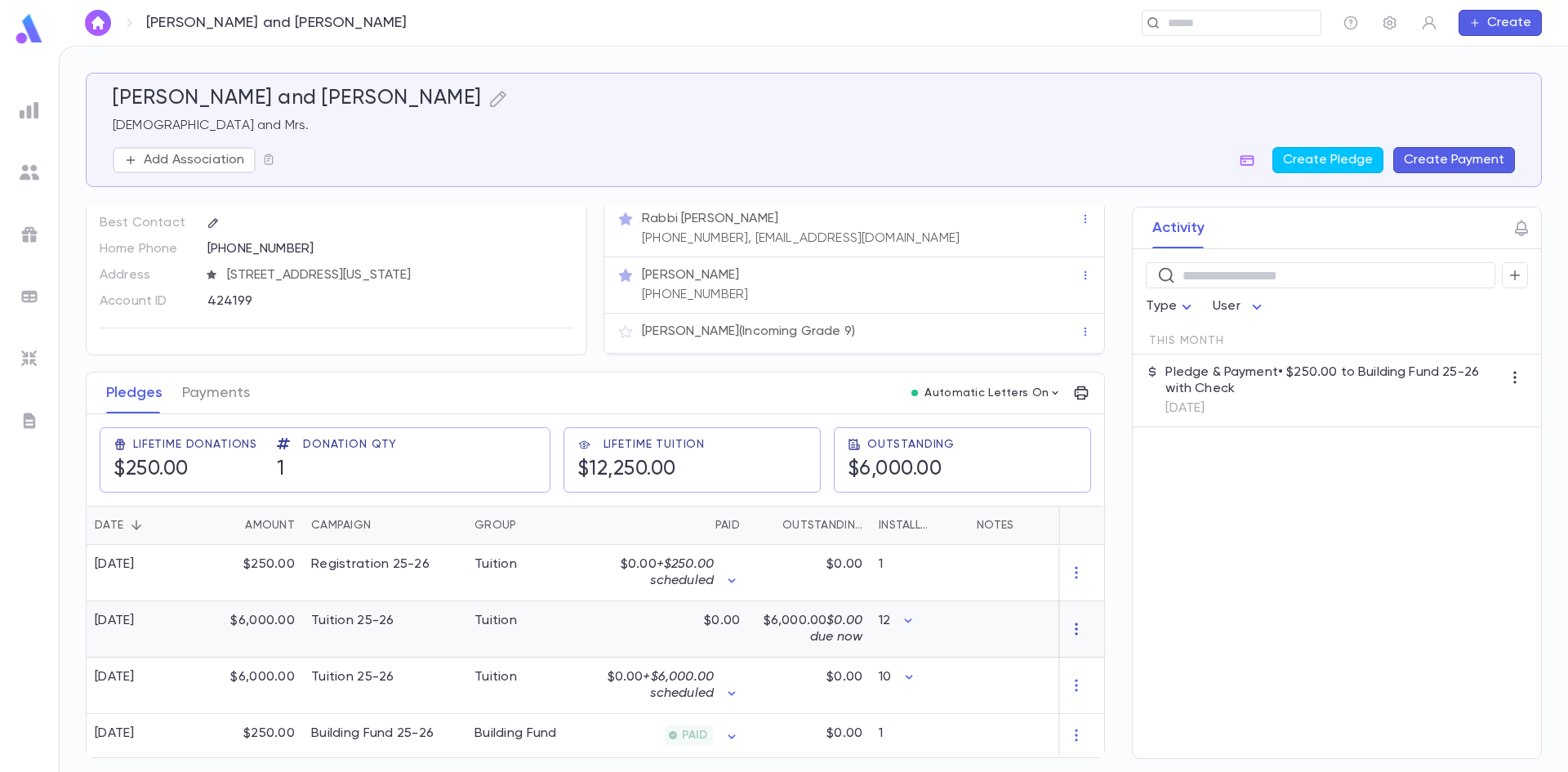
click at [1068, 620] on icon "button" at bounding box center [1076, 628] width 16 height 16
click at [1094, 645] on li "Delete" at bounding box center [1099, 650] width 69 height 26
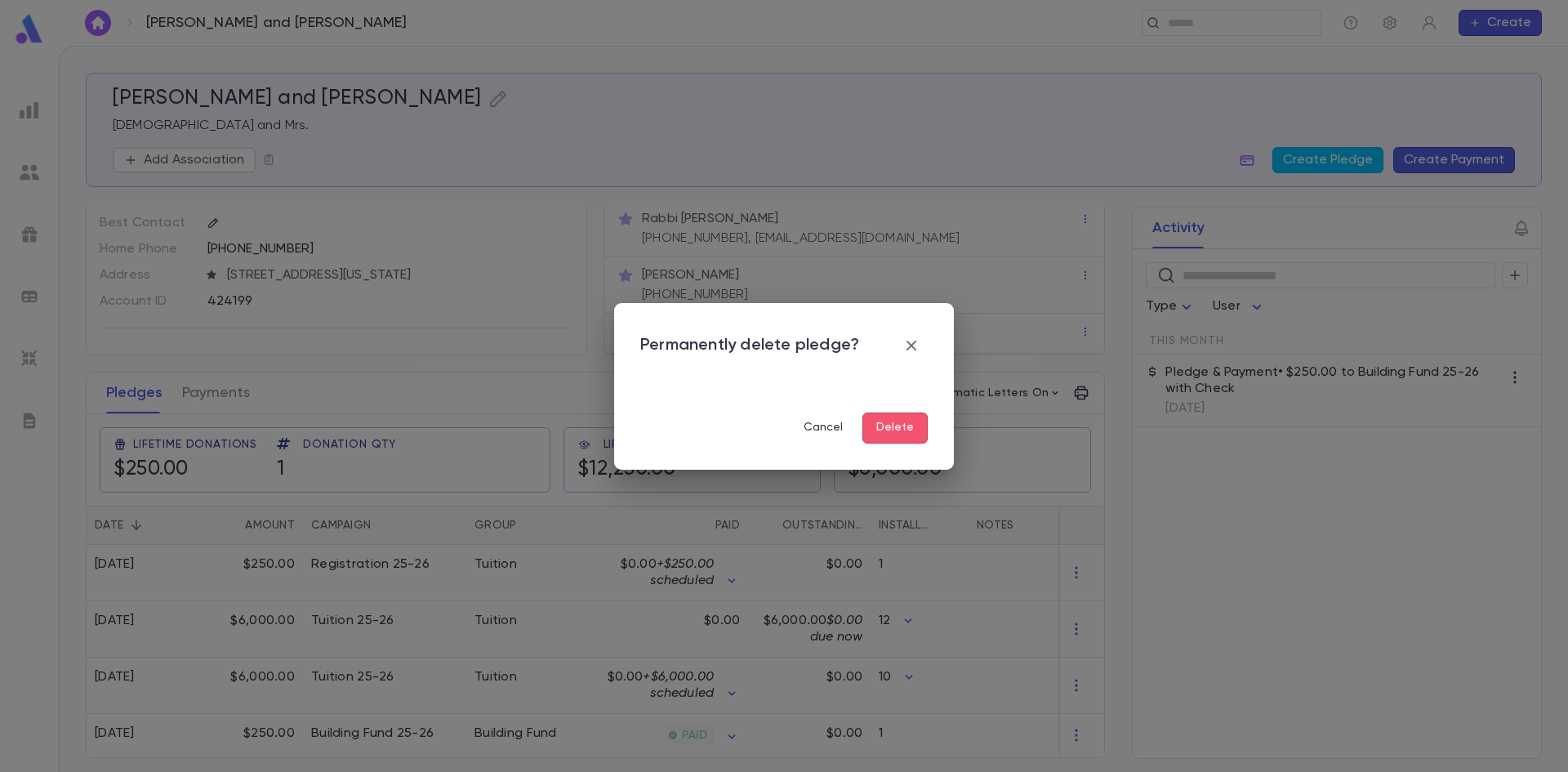
click at [885, 419] on button "Delete" at bounding box center [894, 427] width 65 height 31
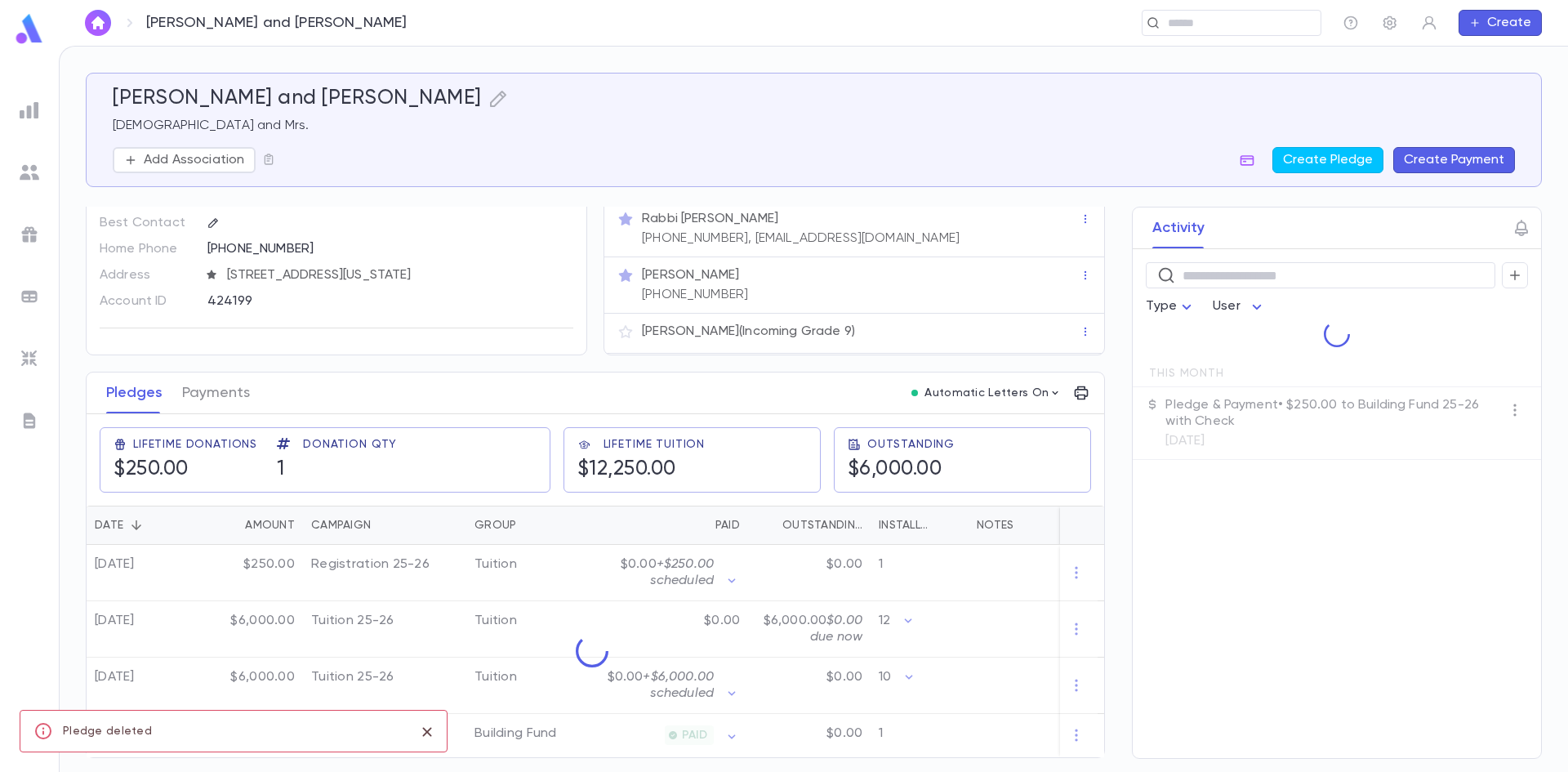
scroll to position [0, 0]
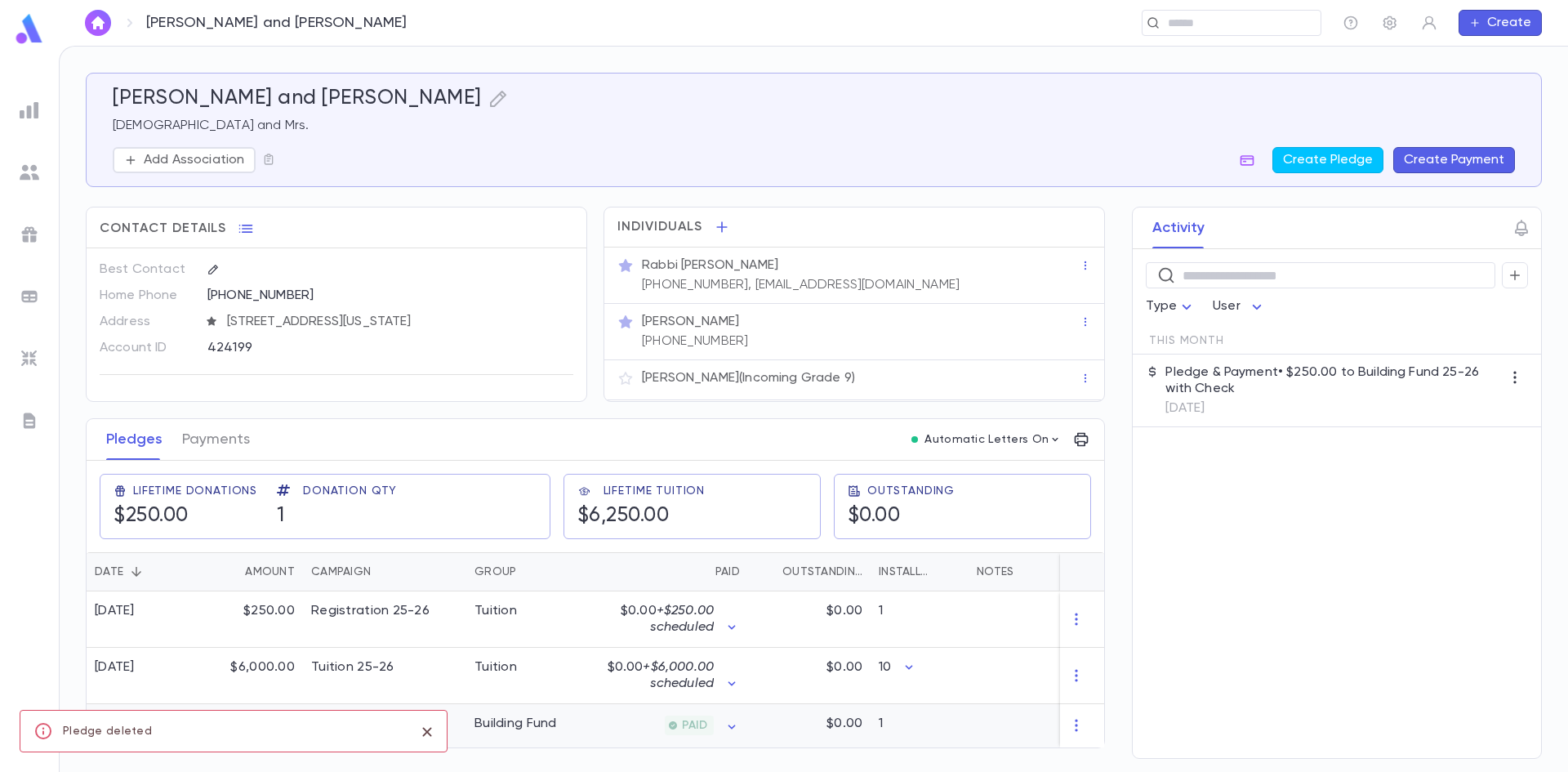
click at [424, 732] on icon "close" at bounding box center [426, 732] width 18 height 20
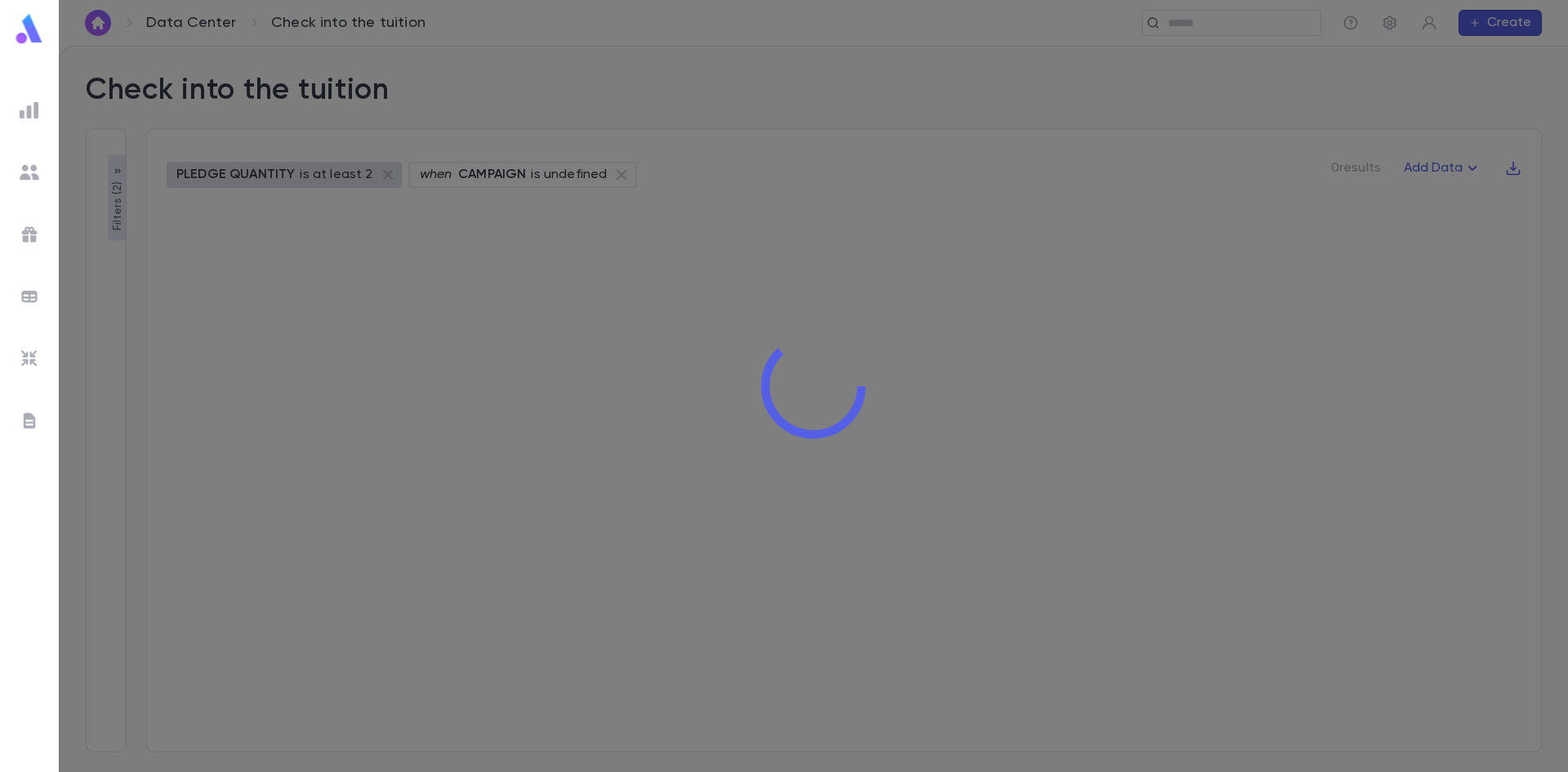
type input "**********"
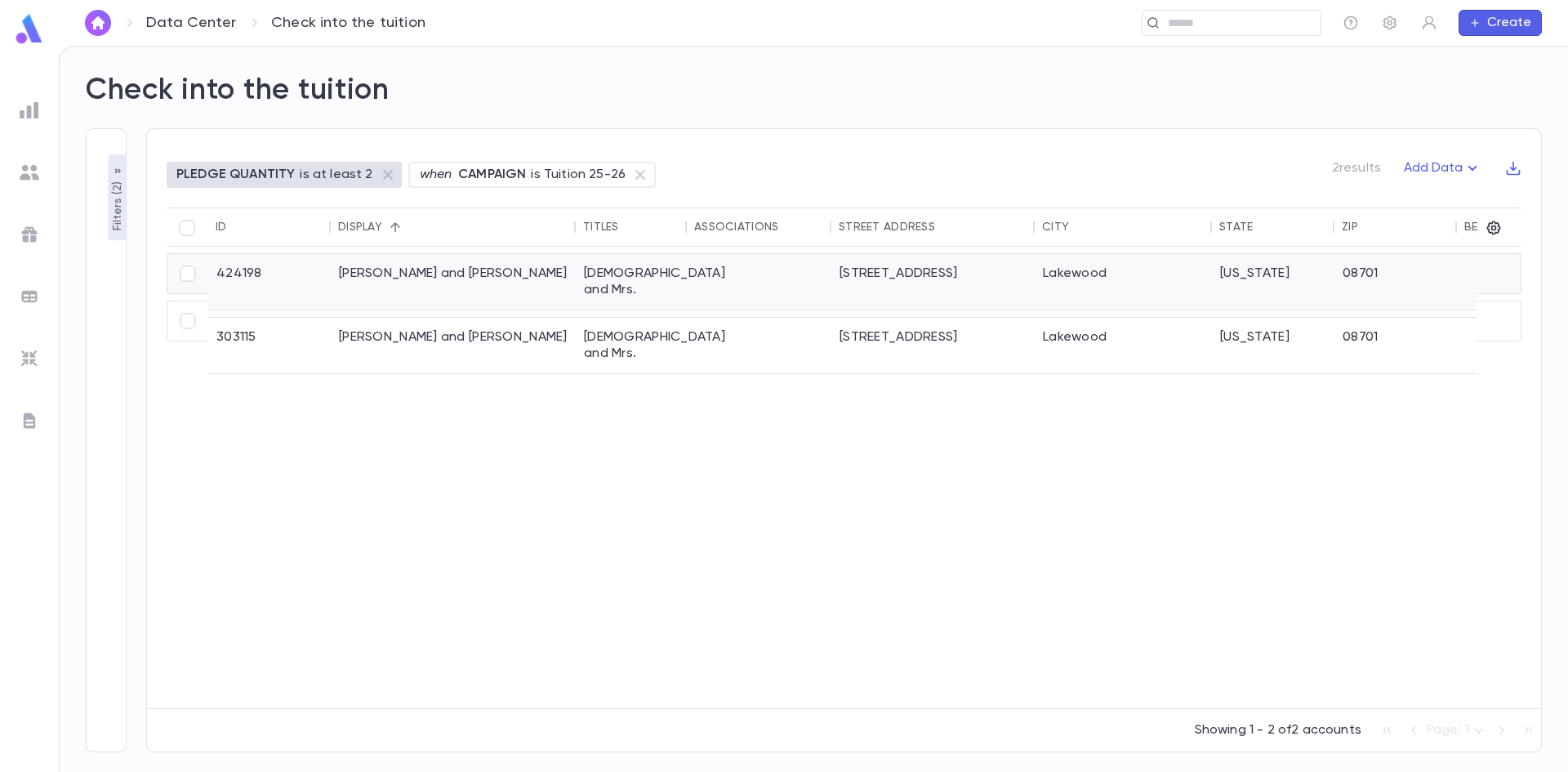
click at [478, 268] on div "[PERSON_NAME] and [PERSON_NAME]" at bounding box center [453, 281] width 245 height 56
click at [447, 320] on div "[PERSON_NAME] and [PERSON_NAME]" at bounding box center [453, 345] width 245 height 56
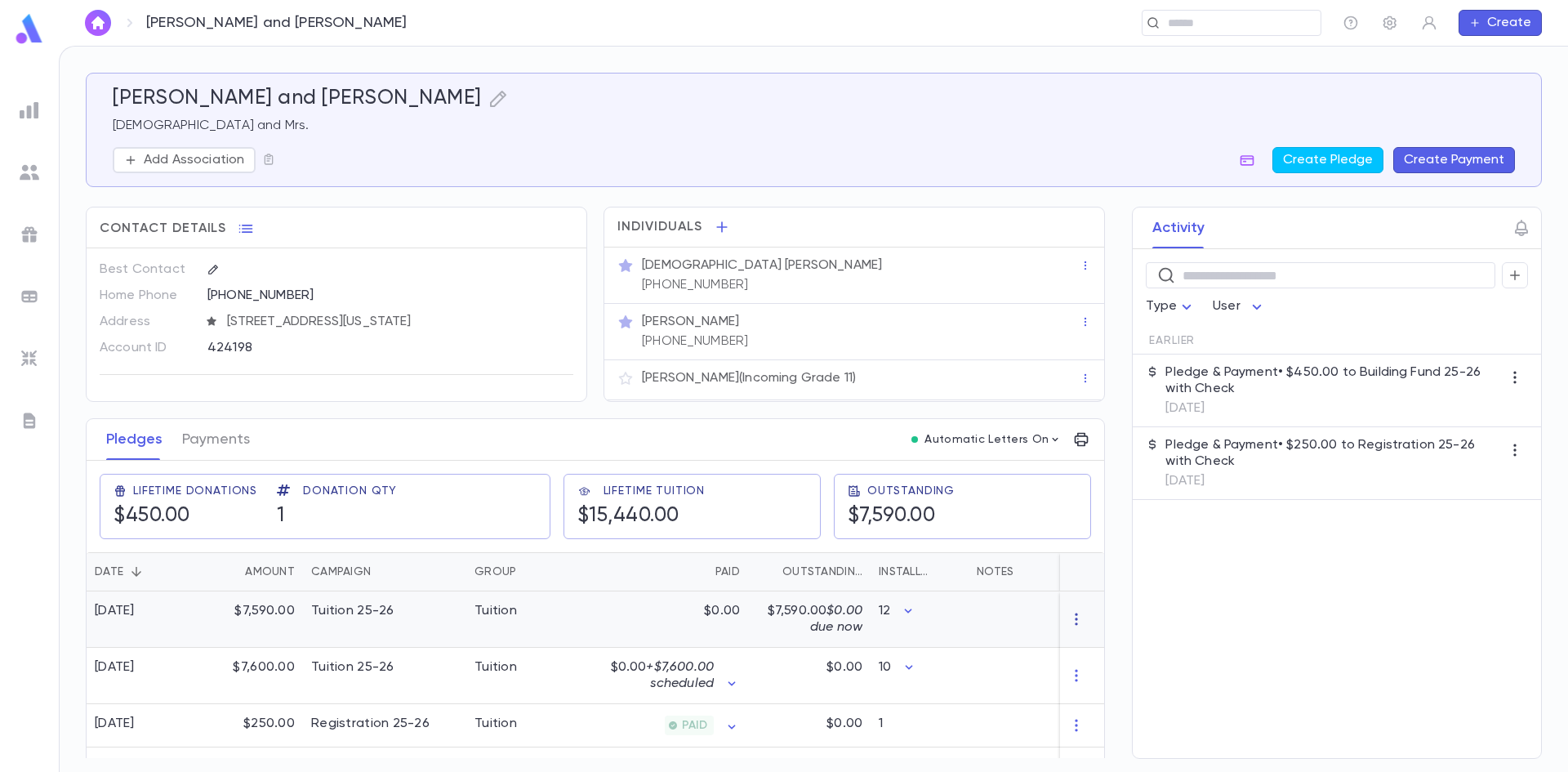
click at [1068, 615] on icon "button" at bounding box center [1076, 619] width 16 height 16
click at [1097, 643] on li "Delete" at bounding box center [1099, 646] width 69 height 26
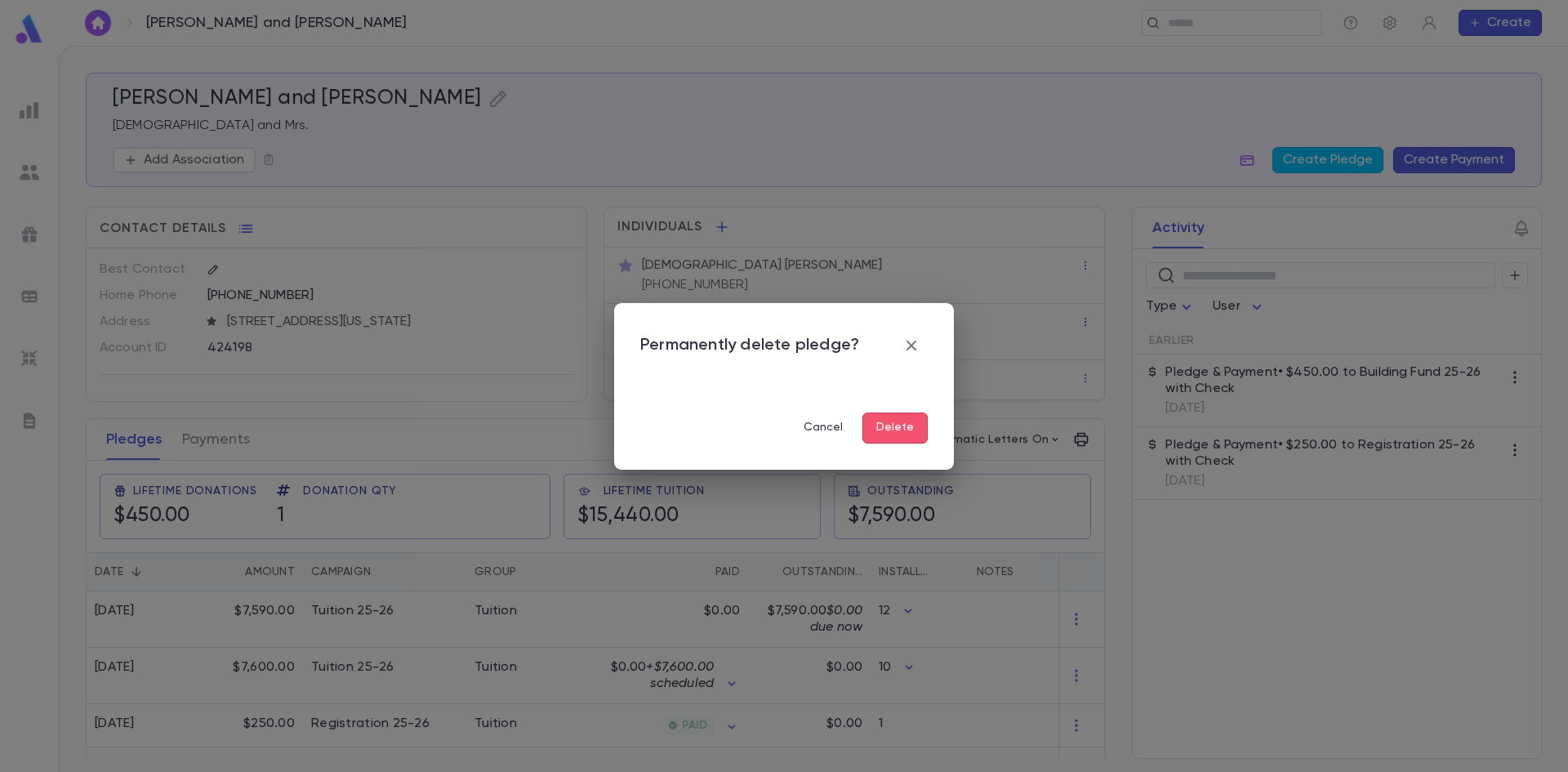
click at [907, 425] on button "Delete" at bounding box center [894, 427] width 65 height 31
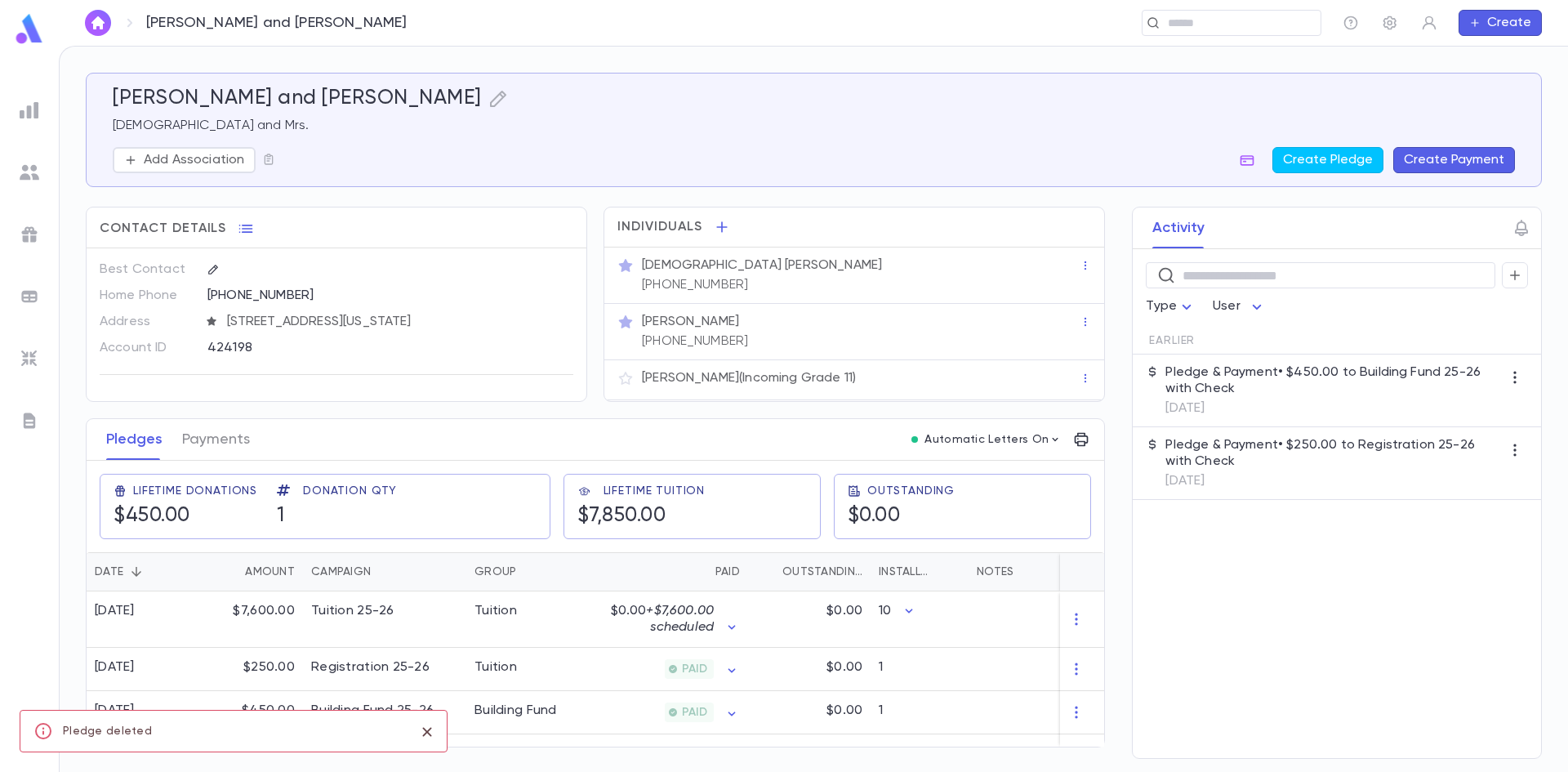
click at [428, 732] on icon "close" at bounding box center [427, 732] width 9 height 9
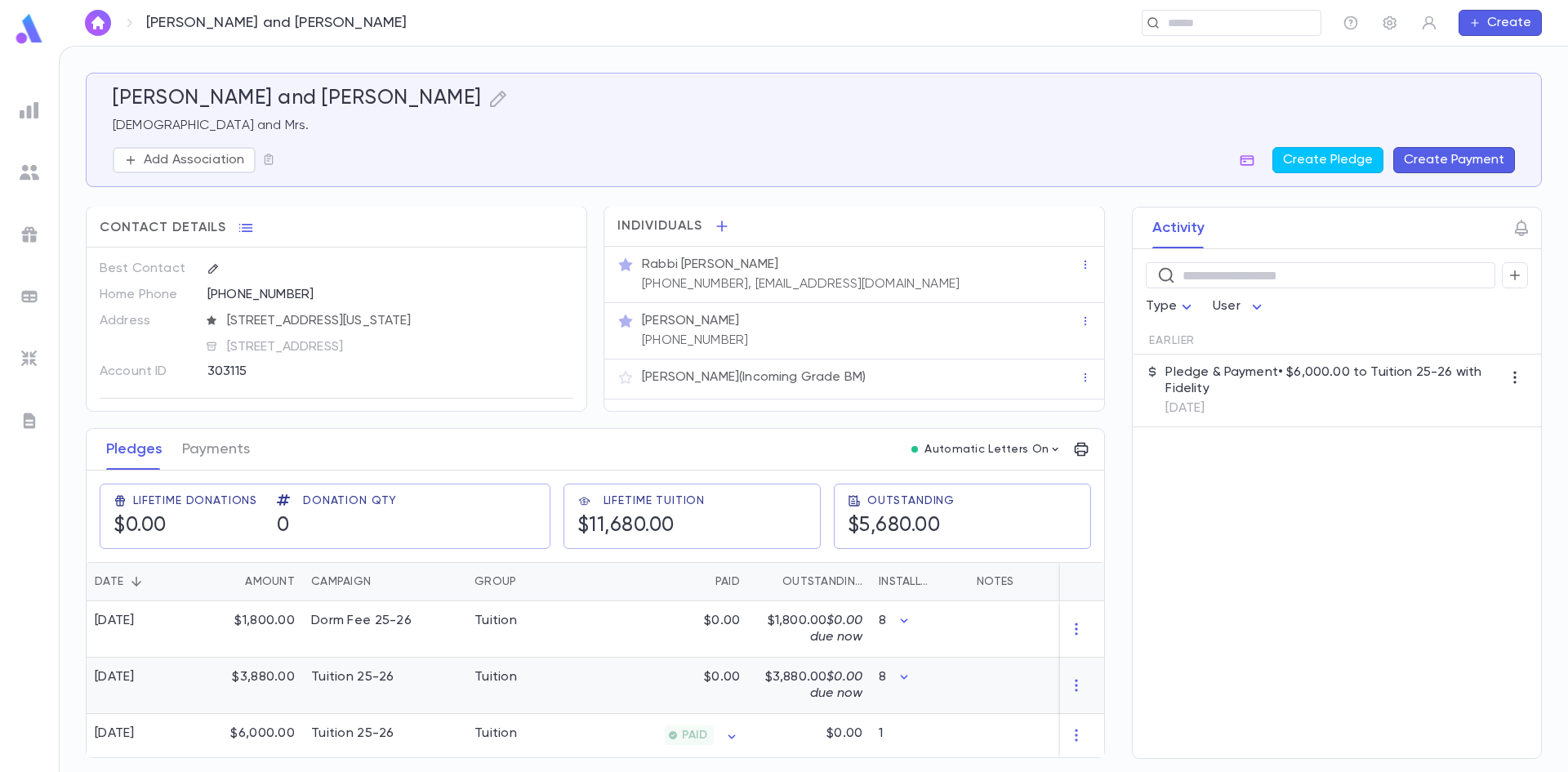
scroll to position [8, 0]
click at [1071, 620] on icon "button" at bounding box center [1076, 628] width 16 height 16
click at [1083, 642] on li "Delete" at bounding box center [1099, 650] width 69 height 26
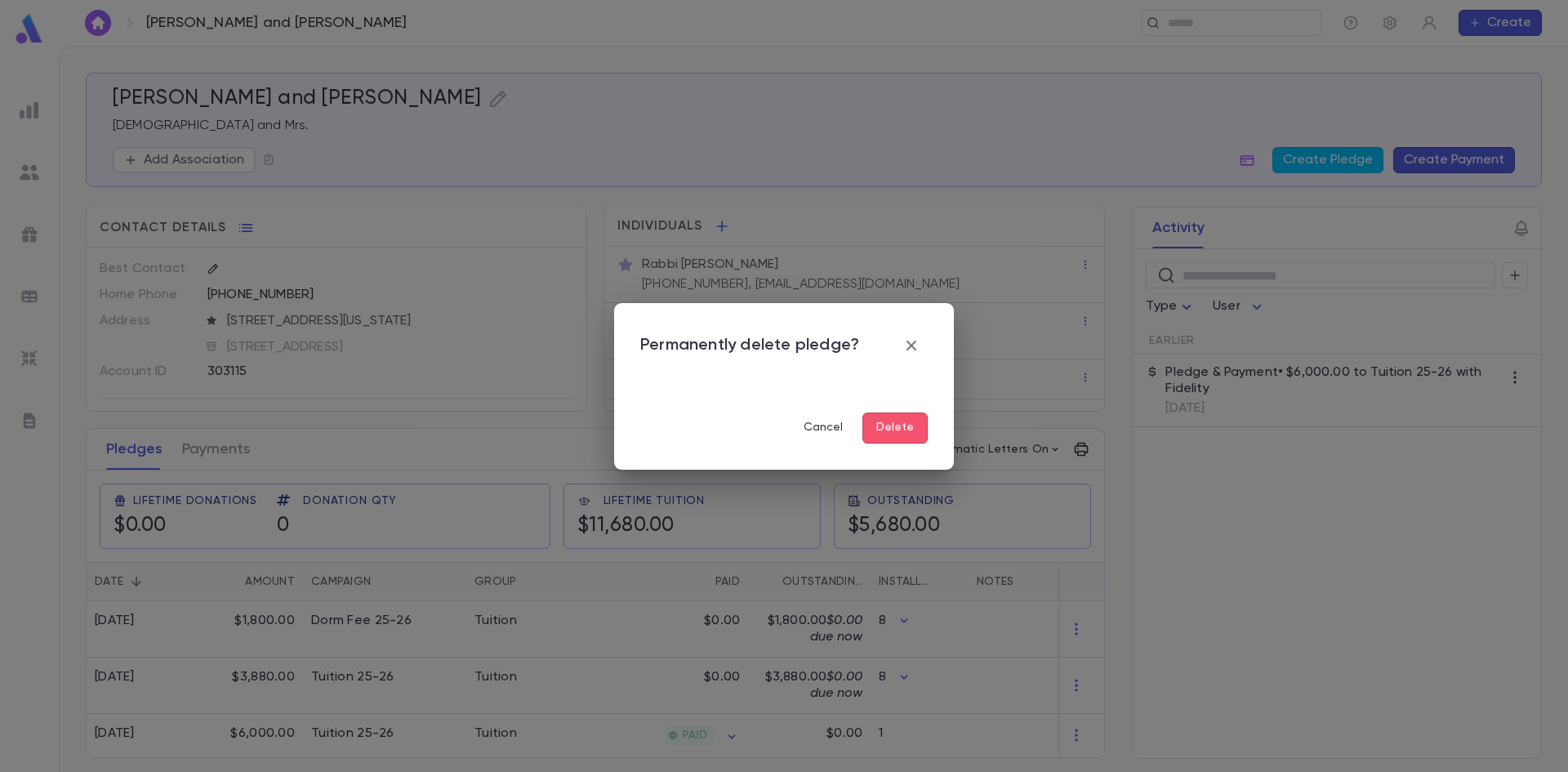
click at [890, 435] on button "Delete" at bounding box center [894, 427] width 65 height 31
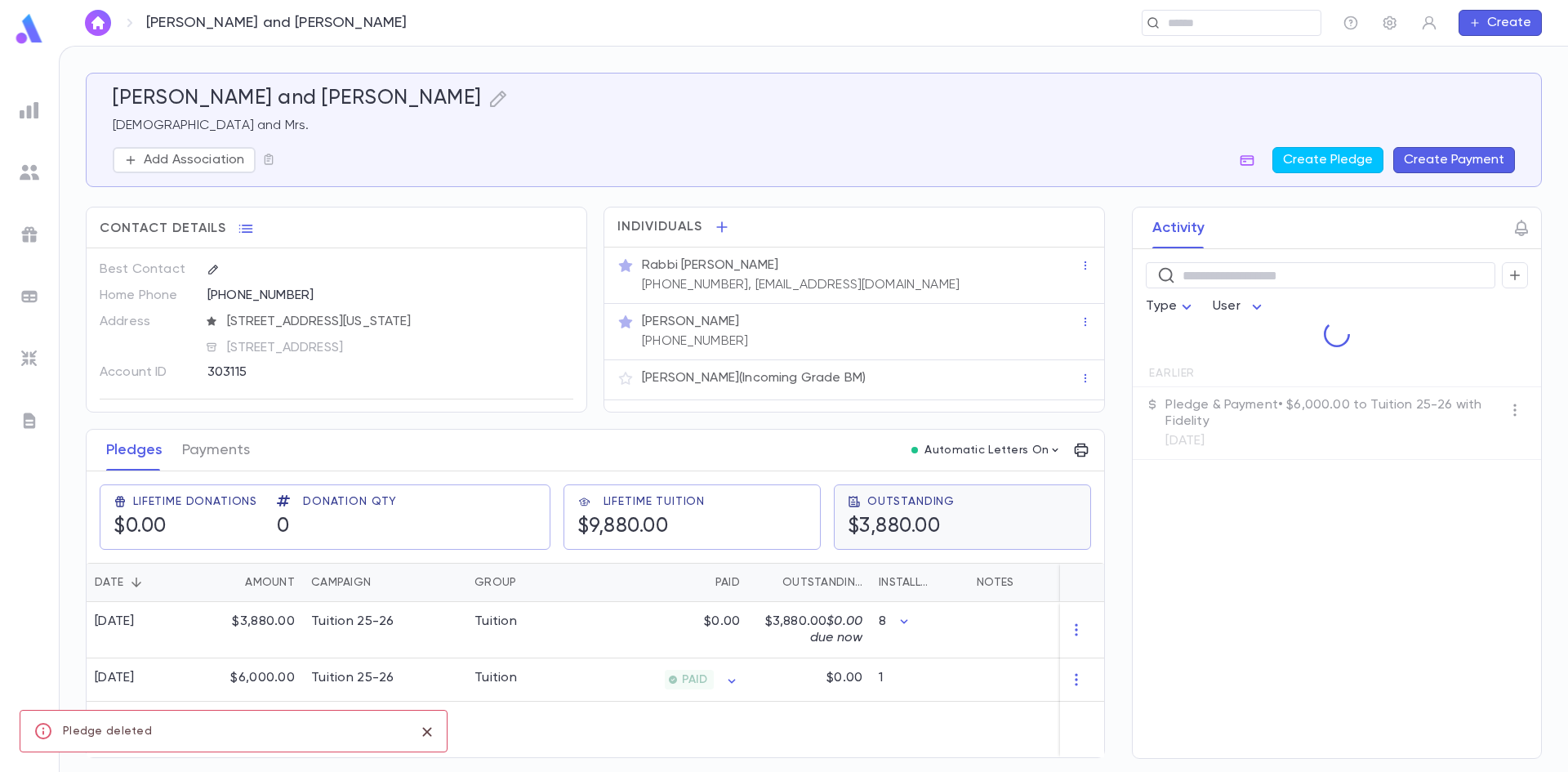
scroll to position [0, 0]
click at [1070, 624] on icon "button" at bounding box center [1076, 629] width 16 height 16
click at [1087, 651] on li "Delete" at bounding box center [1106, 657] width 69 height 26
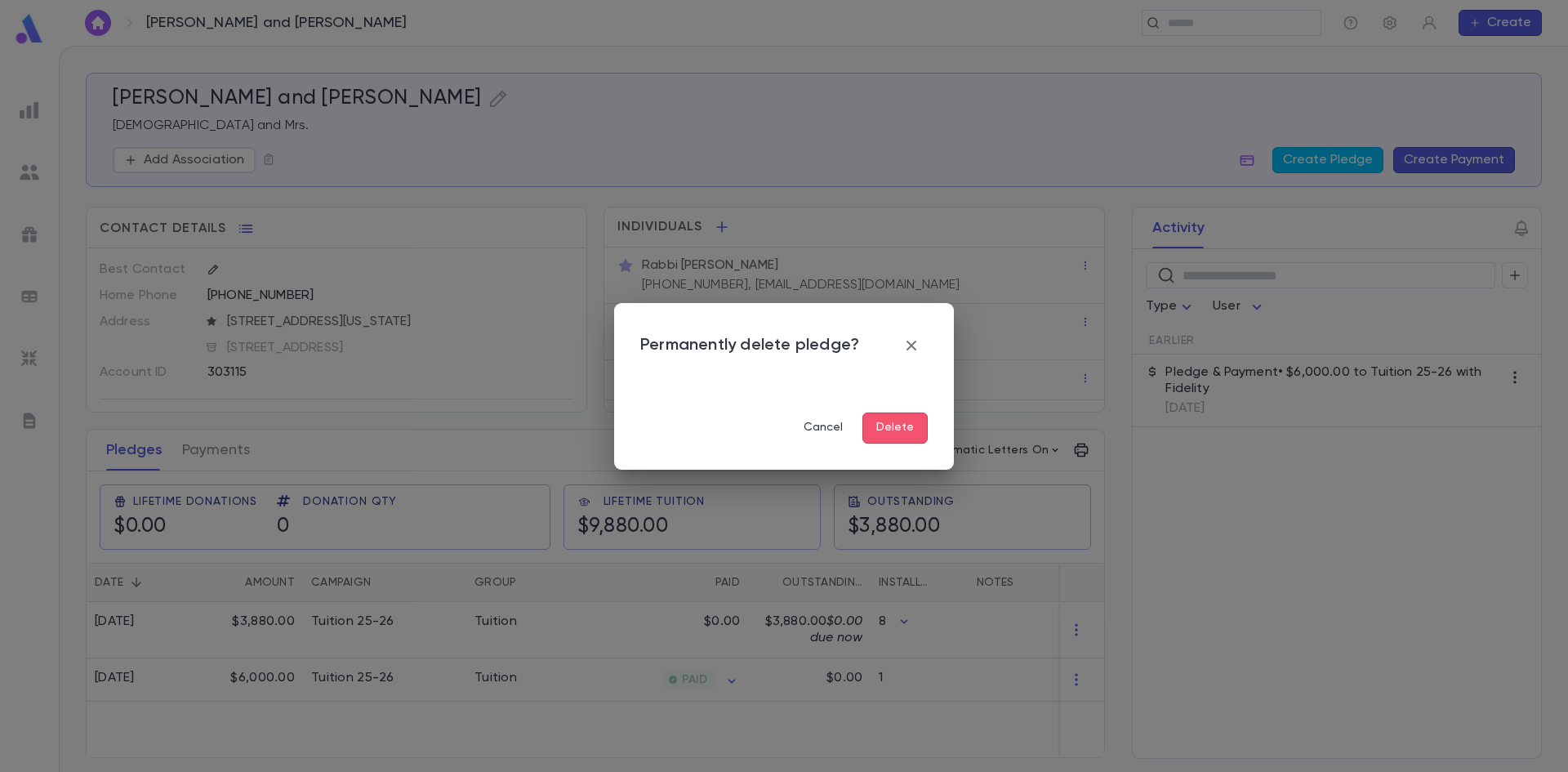
click at [899, 412] on button "Delete" at bounding box center [894, 427] width 65 height 31
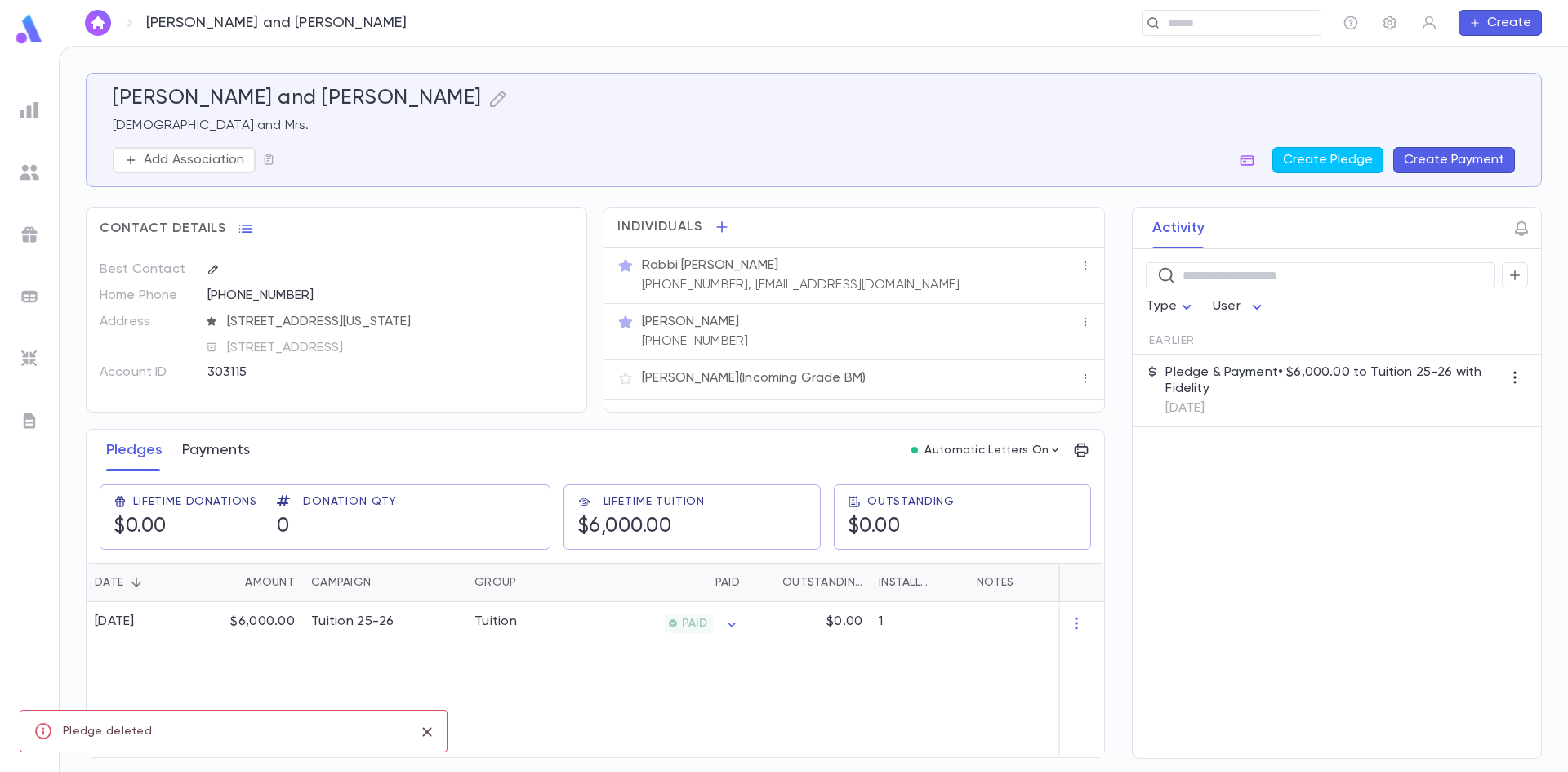
click at [219, 446] on button "Payments" at bounding box center [216, 449] width 68 height 40
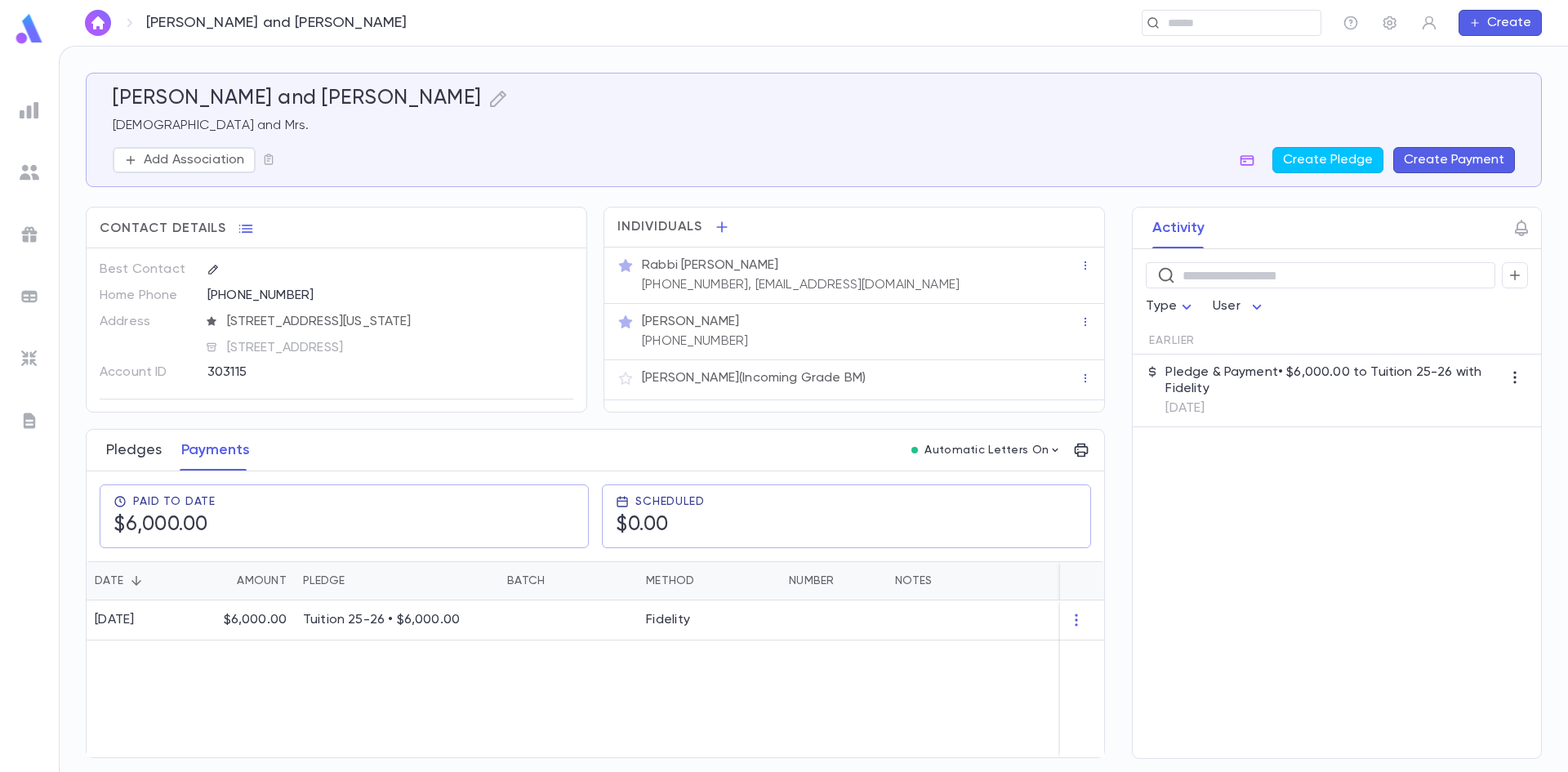
click at [126, 447] on button "Pledges" at bounding box center [134, 449] width 56 height 40
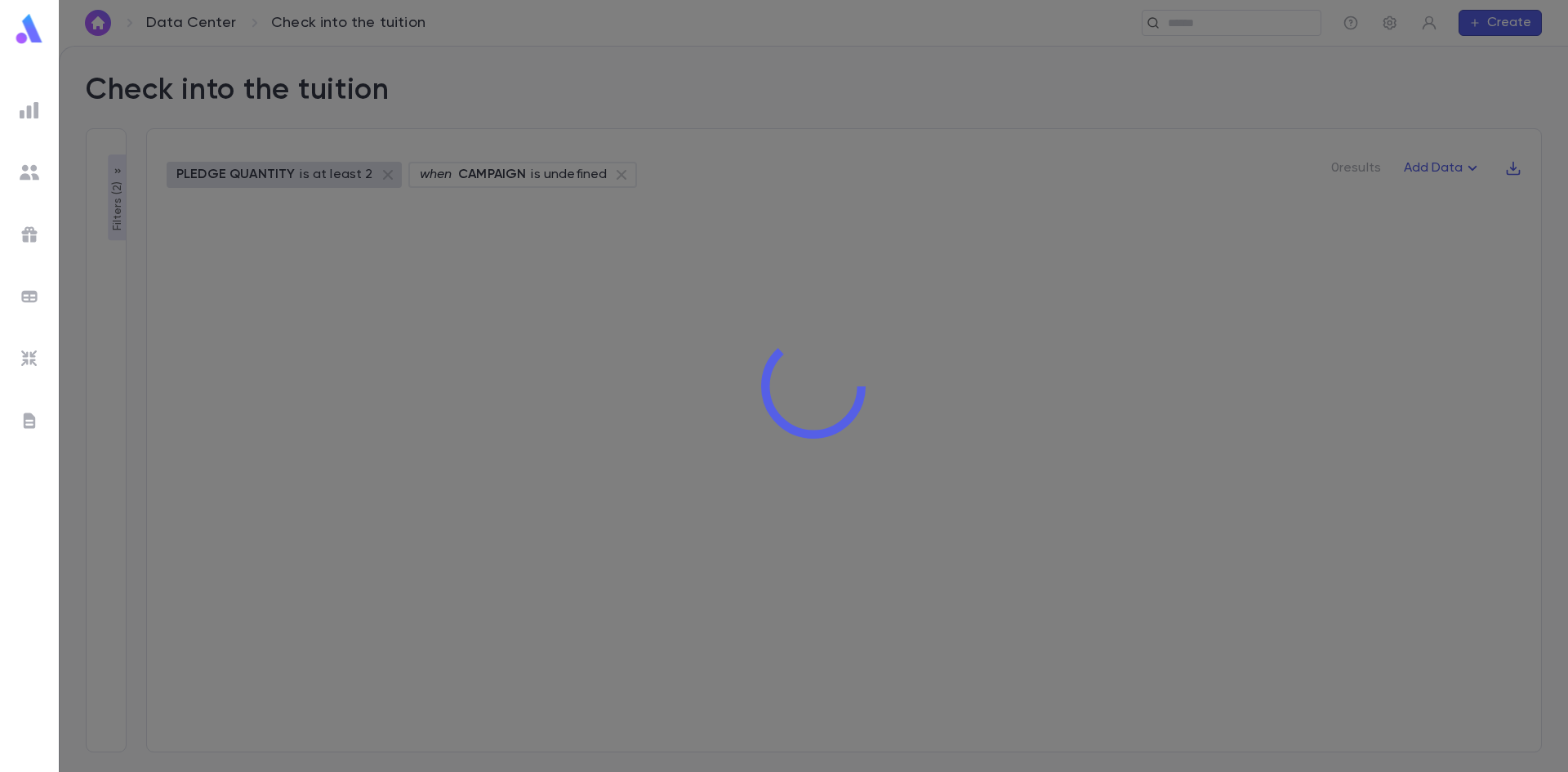
type input "**********"
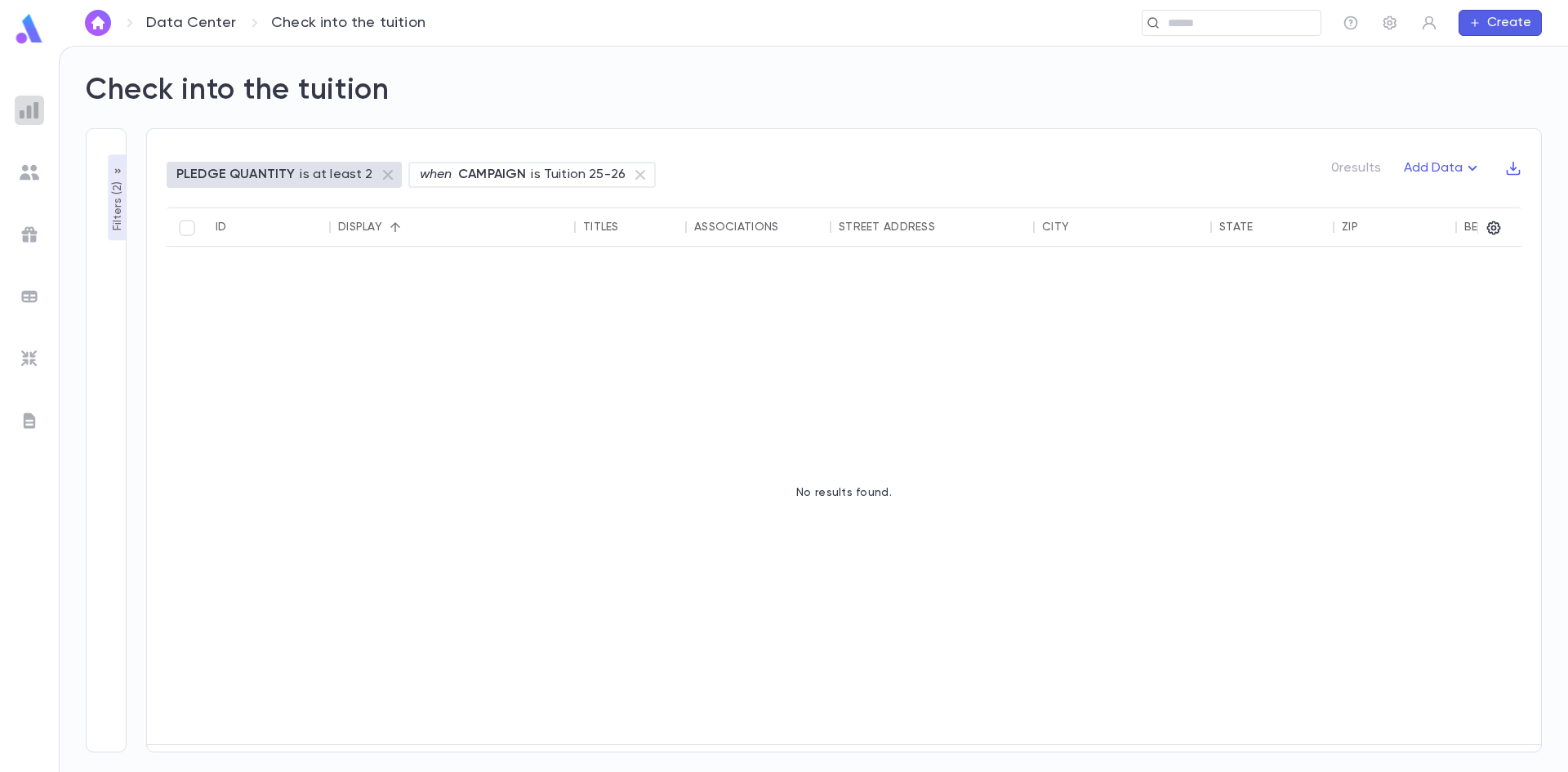
click at [31, 107] on img at bounding box center [29, 110] width 20 height 20
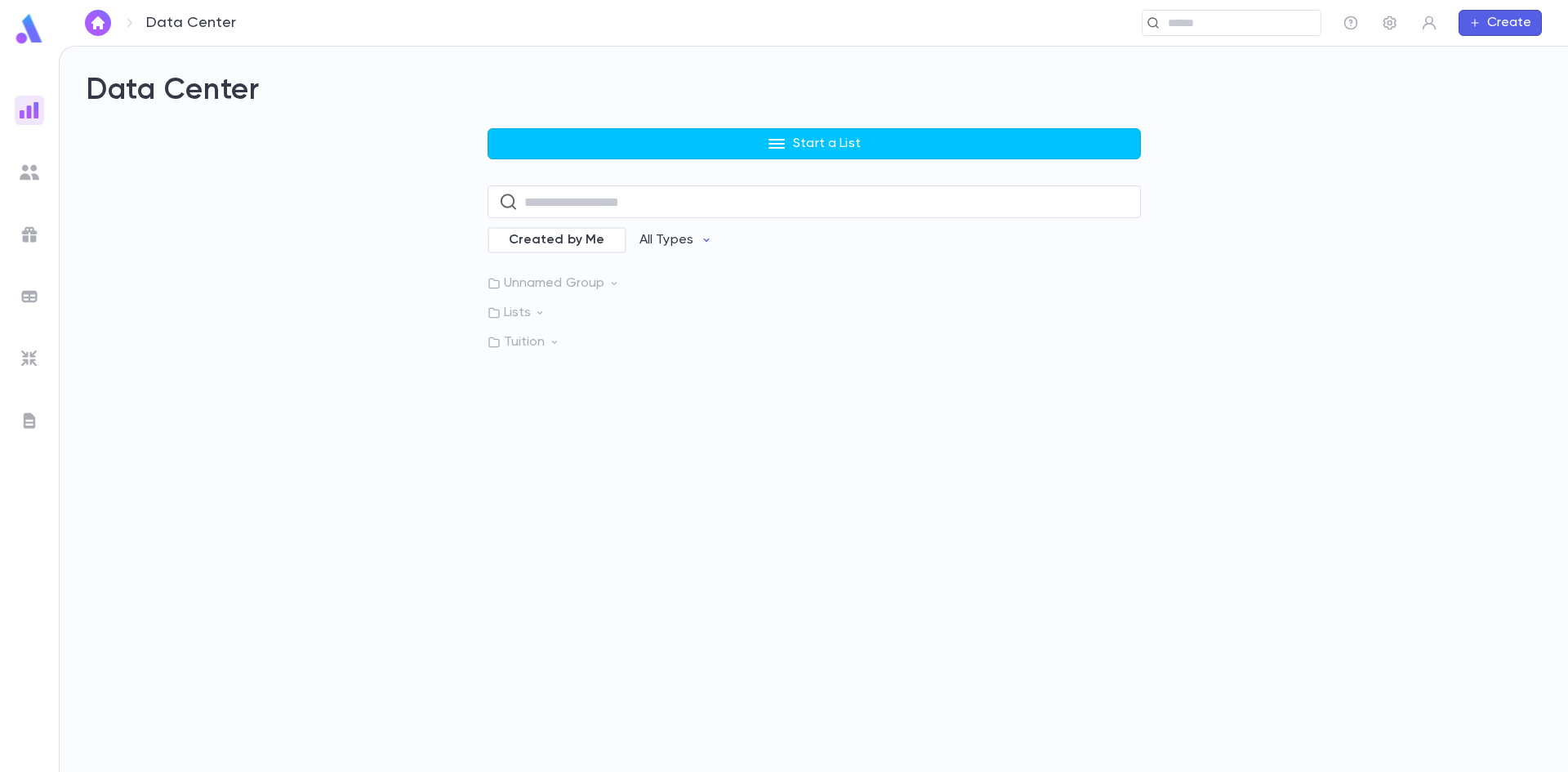
click at [32, 22] on img at bounding box center [29, 29] width 33 height 32
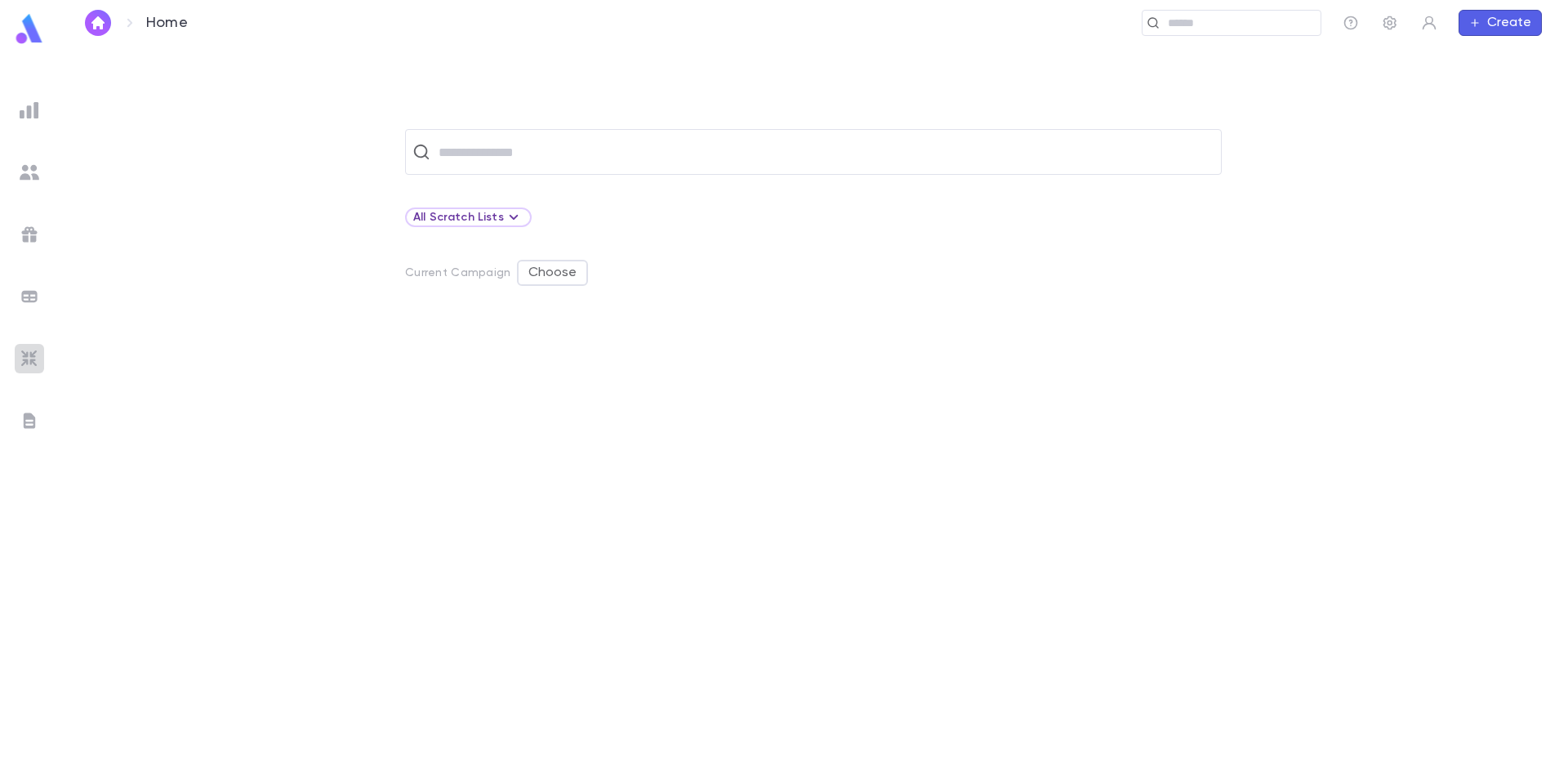
click at [37, 355] on img at bounding box center [29, 358] width 20 height 20
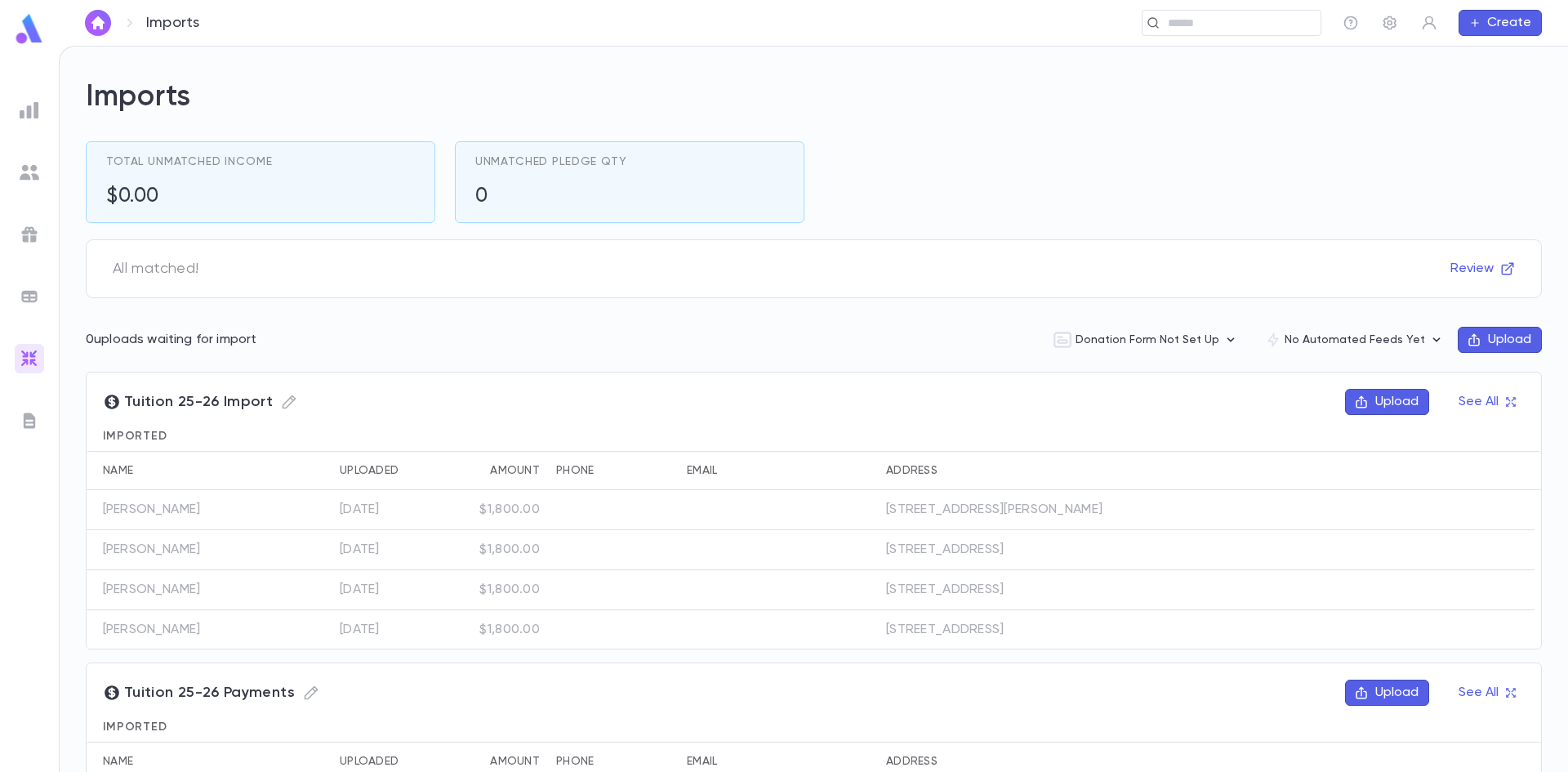
click at [1506, 335] on button "Upload" at bounding box center [1499, 340] width 84 height 26
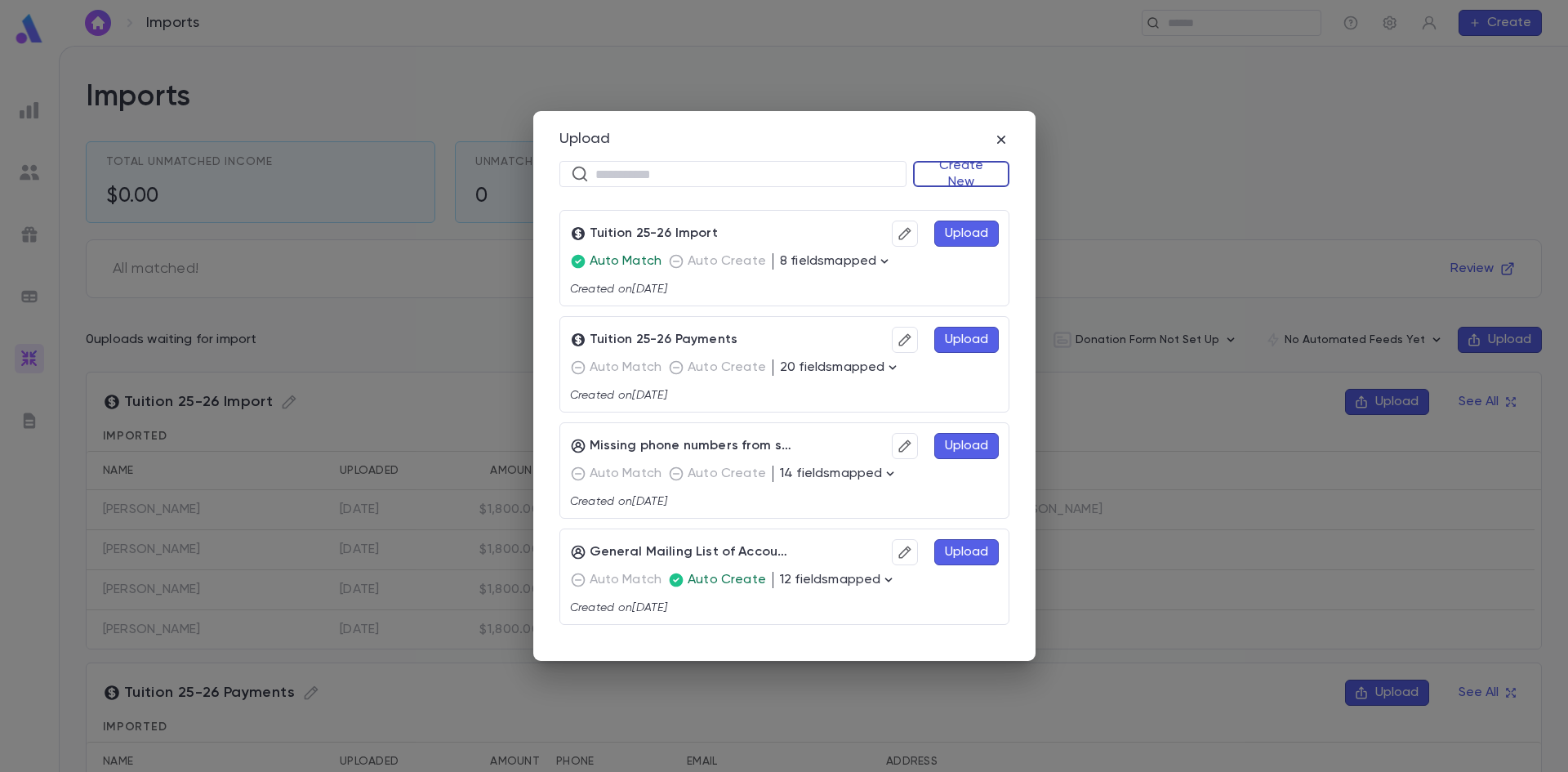
click at [930, 172] on button "Create New" at bounding box center [961, 174] width 96 height 26
click at [952, 225] on li "Donations" at bounding box center [965, 233] width 94 height 26
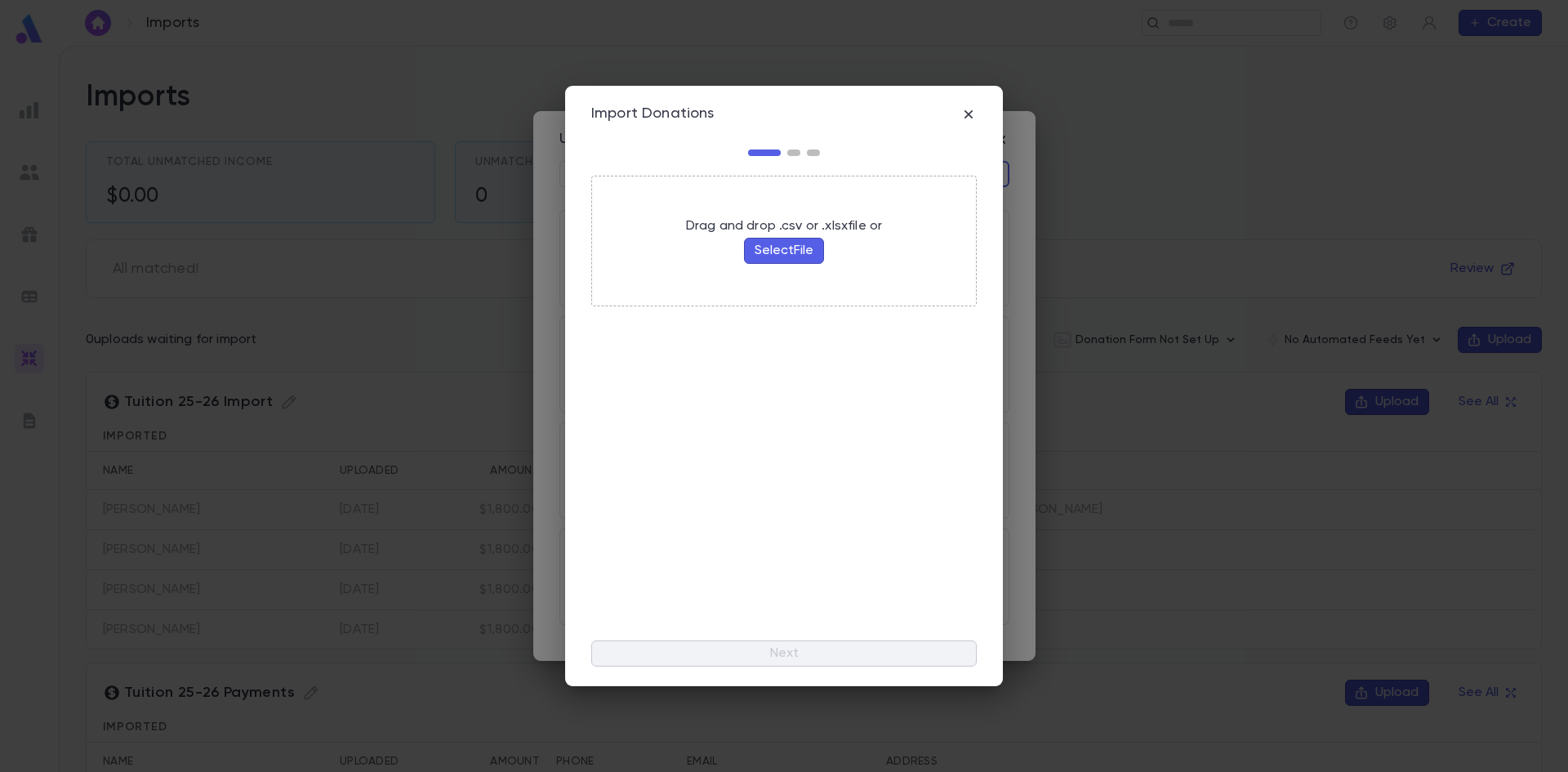
click at [789, 248] on button "Select File" at bounding box center [783, 250] width 80 height 26
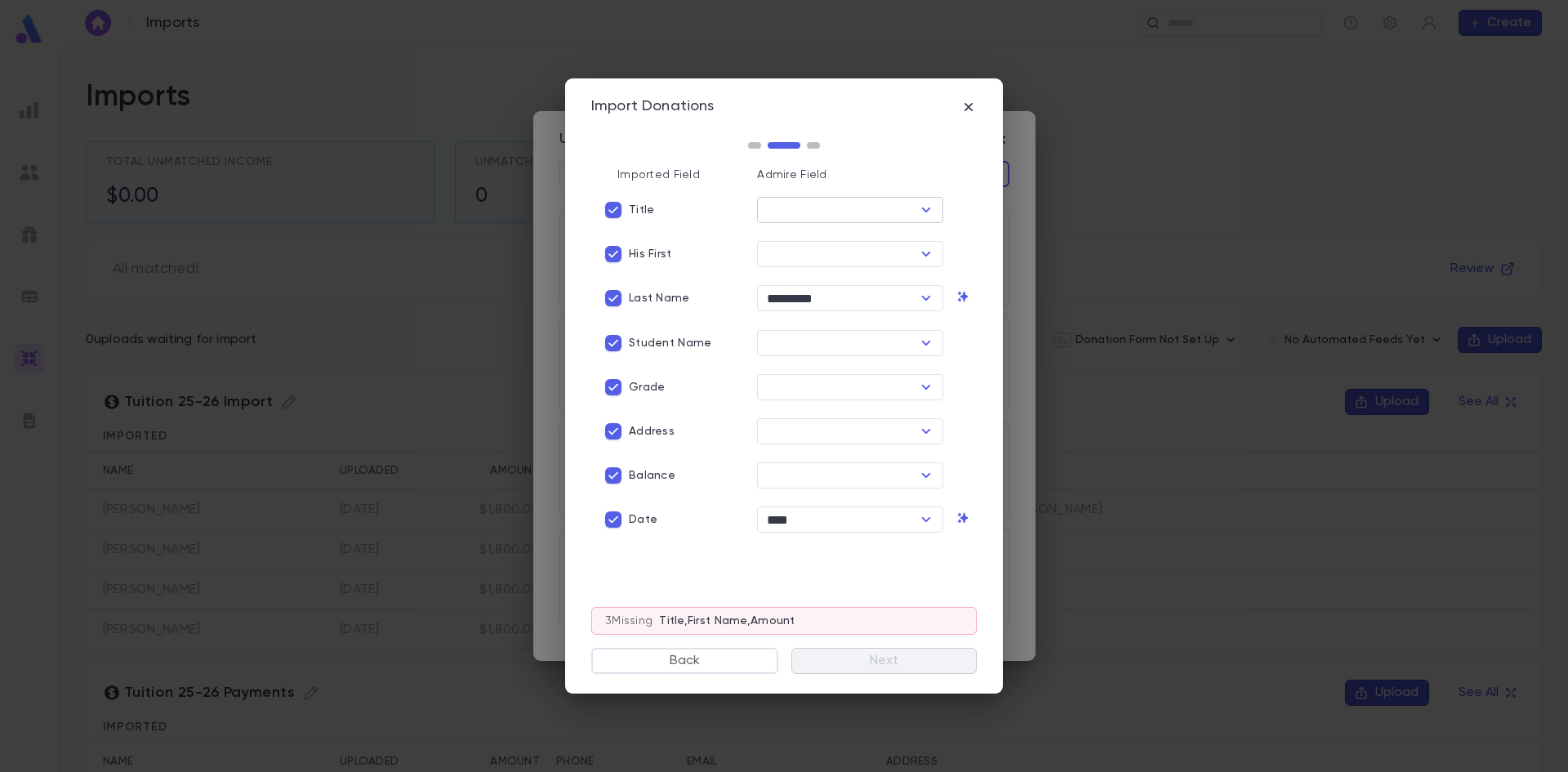
click at [800, 203] on input "text" at bounding box center [836, 210] width 150 height 23
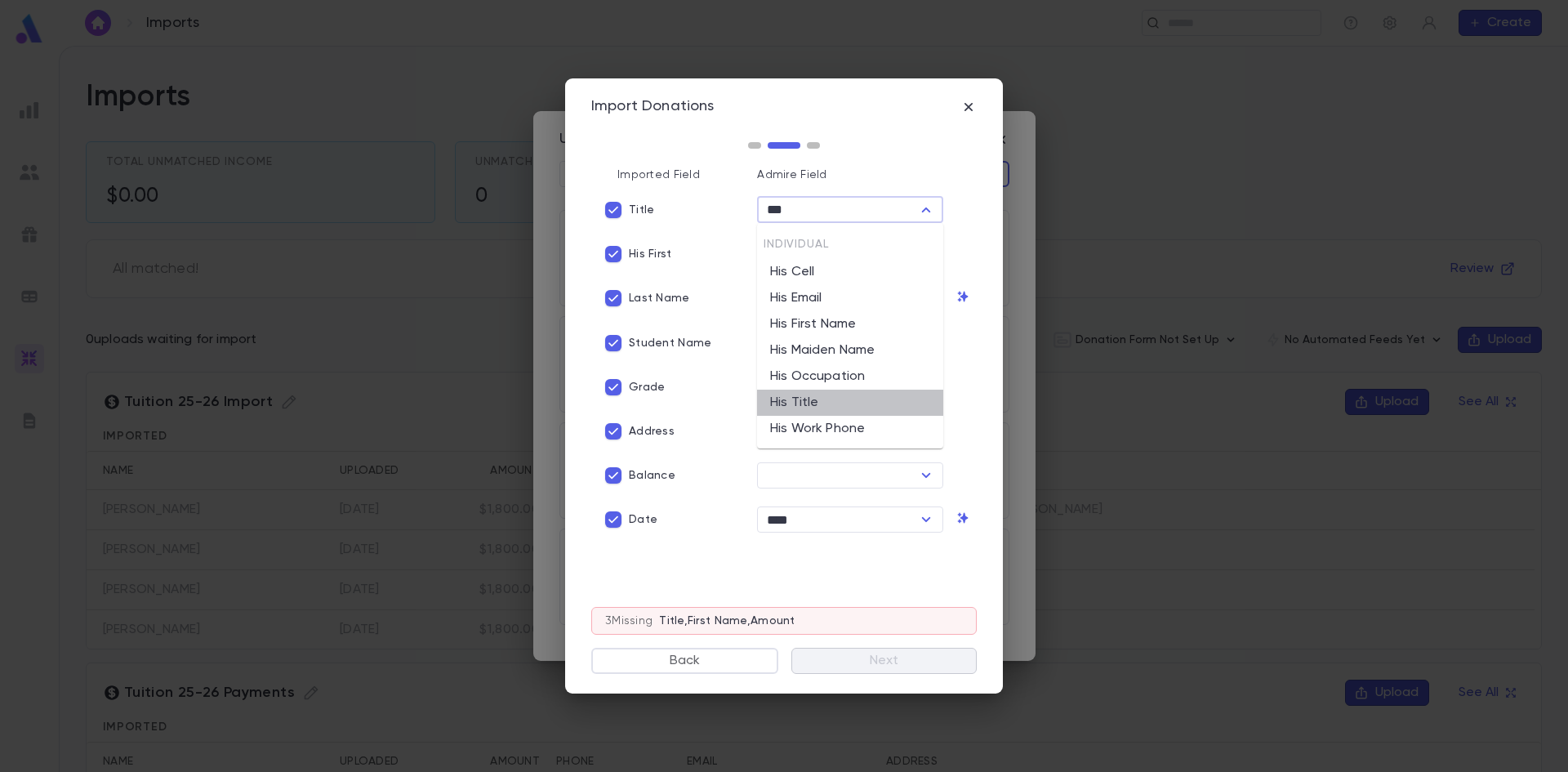
click at [808, 394] on li "His Title" at bounding box center [850, 403] width 186 height 26
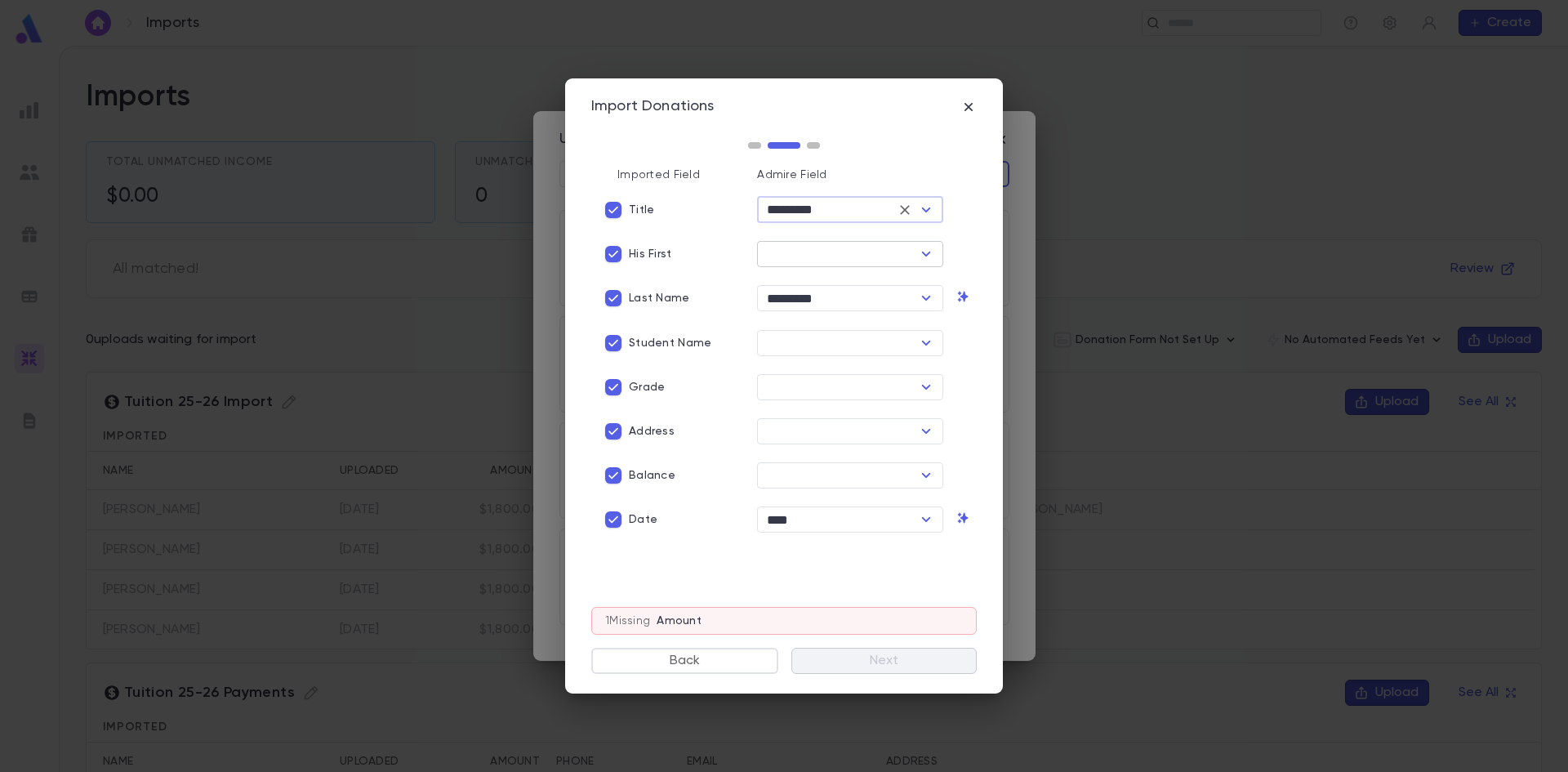
type input "*********"
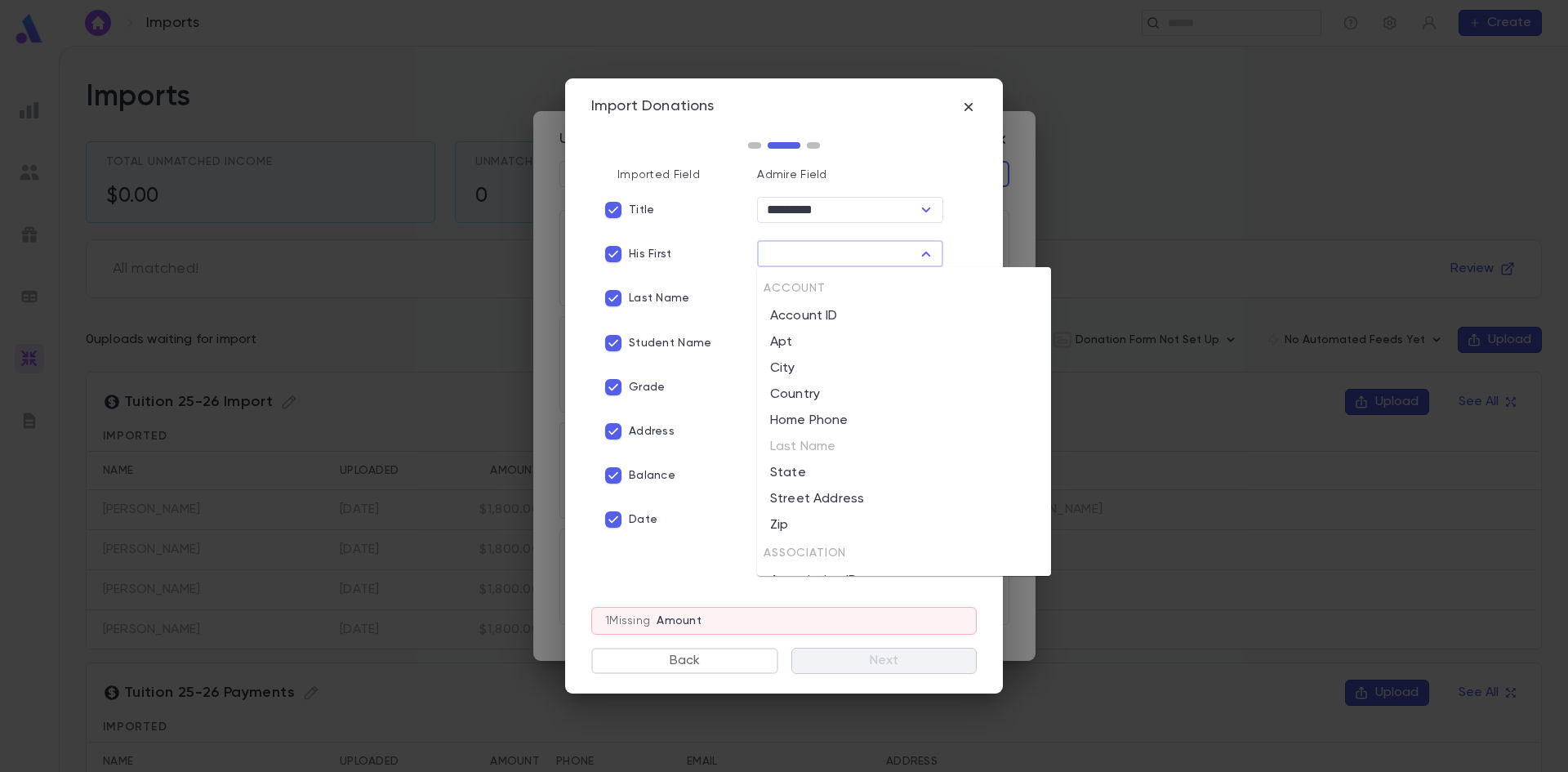
click at [819, 262] on input "text" at bounding box center [836, 254] width 150 height 23
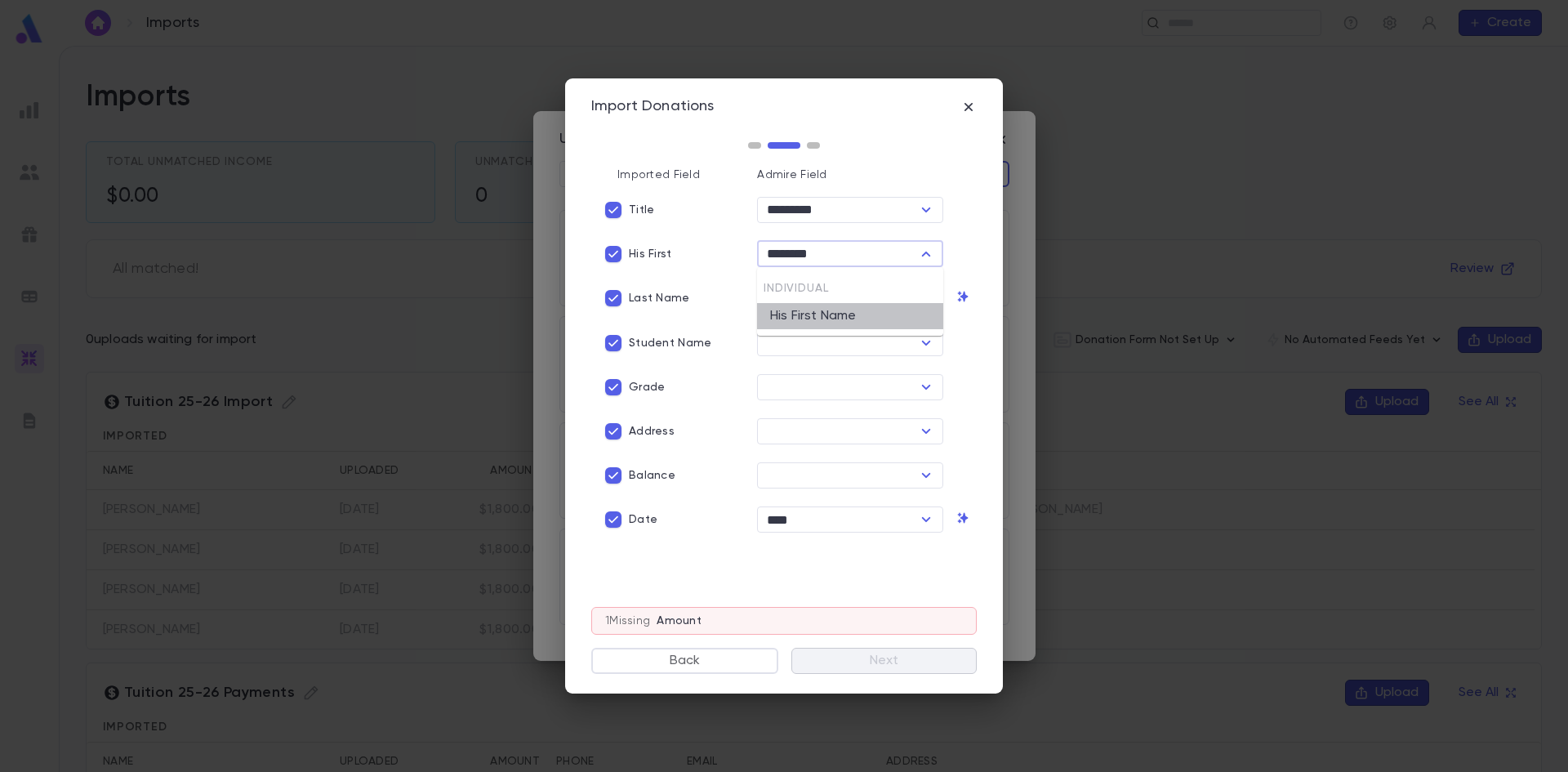
click at [787, 314] on li "His First Name" at bounding box center [850, 316] width 186 height 26
type input "**********"
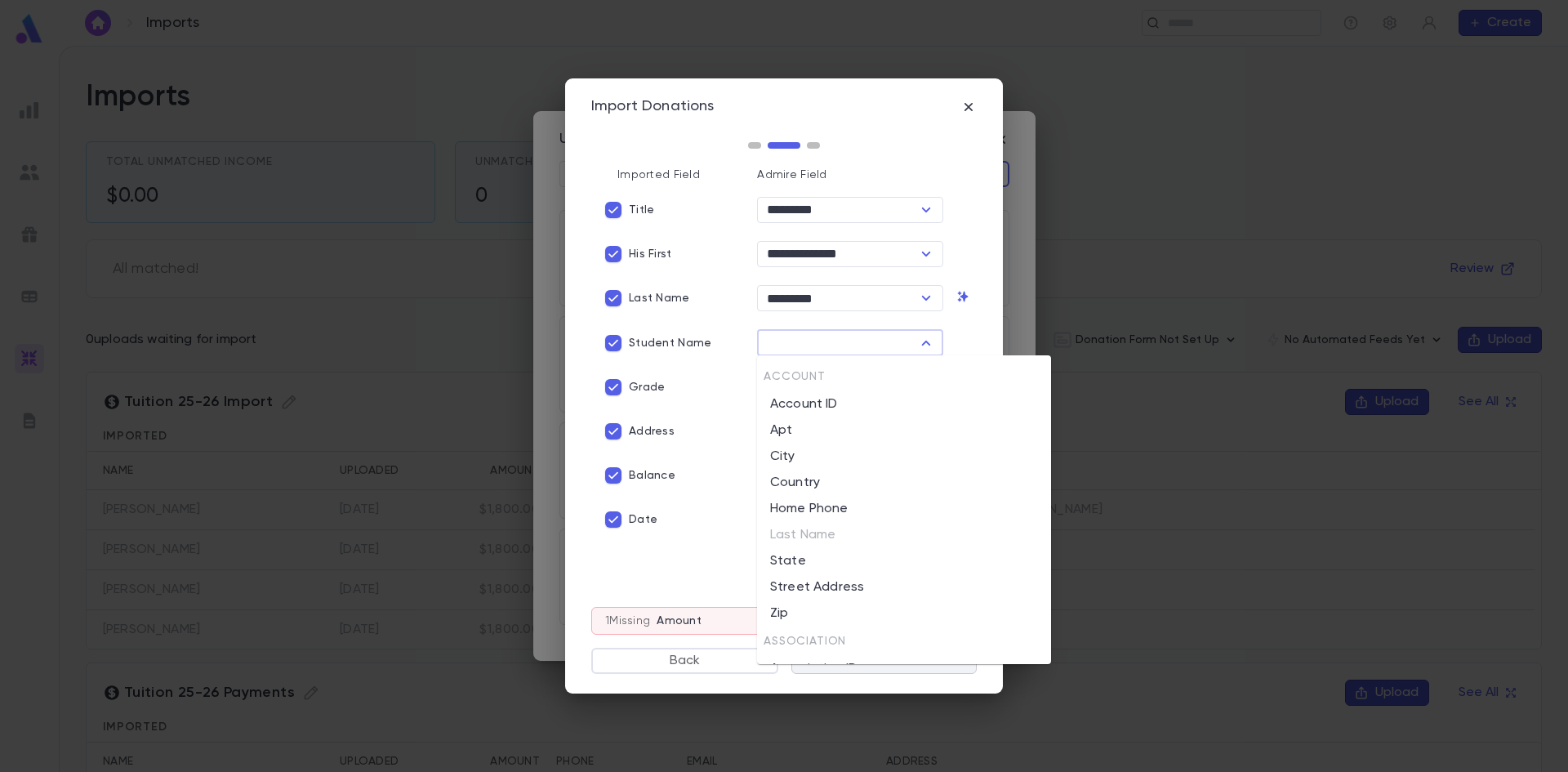
click at [785, 338] on input "text" at bounding box center [836, 343] width 150 height 23
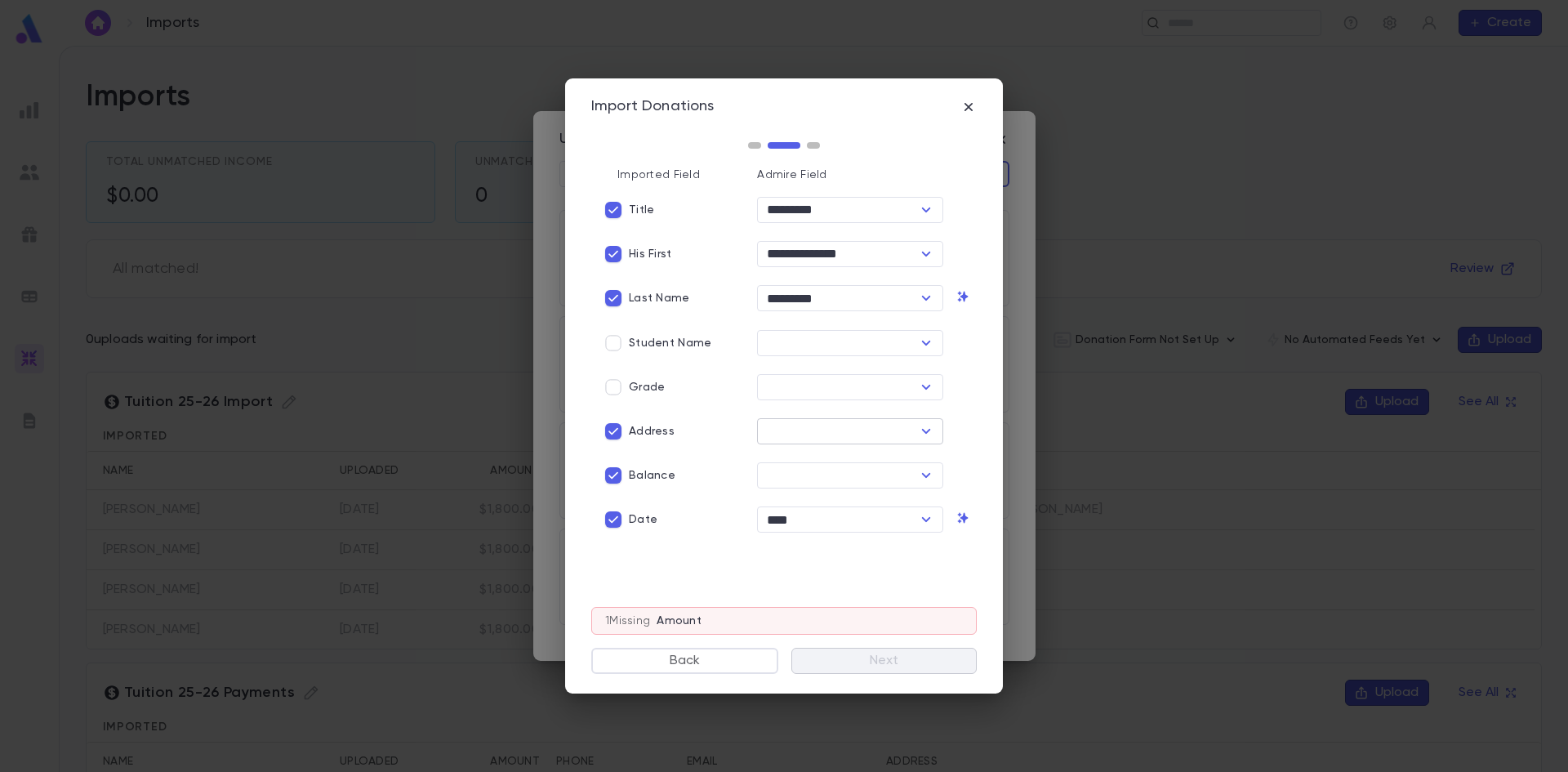
click at [784, 427] on input "text" at bounding box center [836, 431] width 150 height 23
click at [817, 491] on li "Street Address" at bounding box center [850, 492] width 186 height 26
type input "**********"
click at [792, 474] on input "text" at bounding box center [836, 475] width 150 height 23
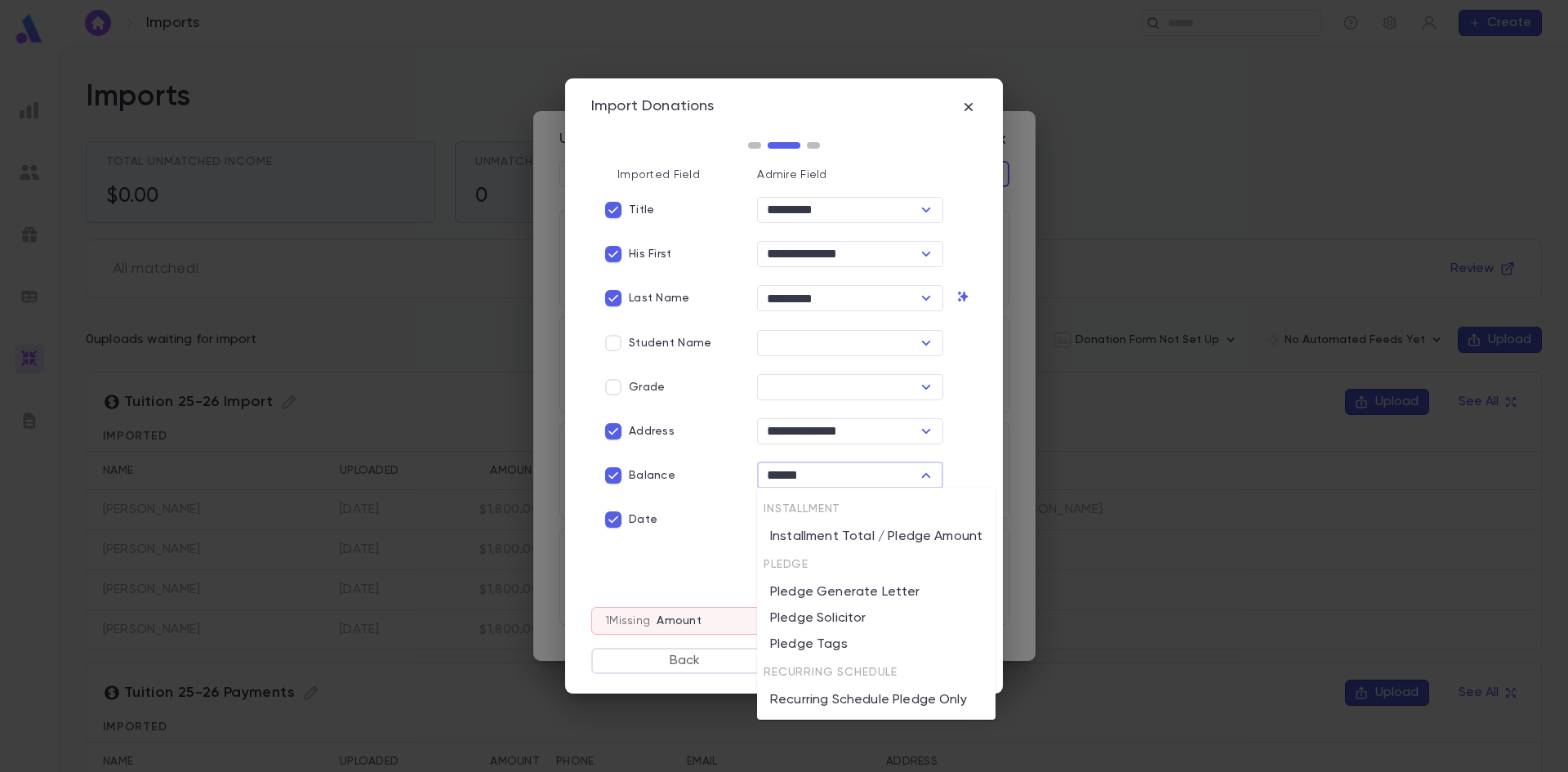
drag, startPoint x: 836, startPoint y: 475, endPoint x: 756, endPoint y: 478, distance: 80.1
click at [756, 478] on div "****** ​" at bounding box center [843, 469] width 200 height 40
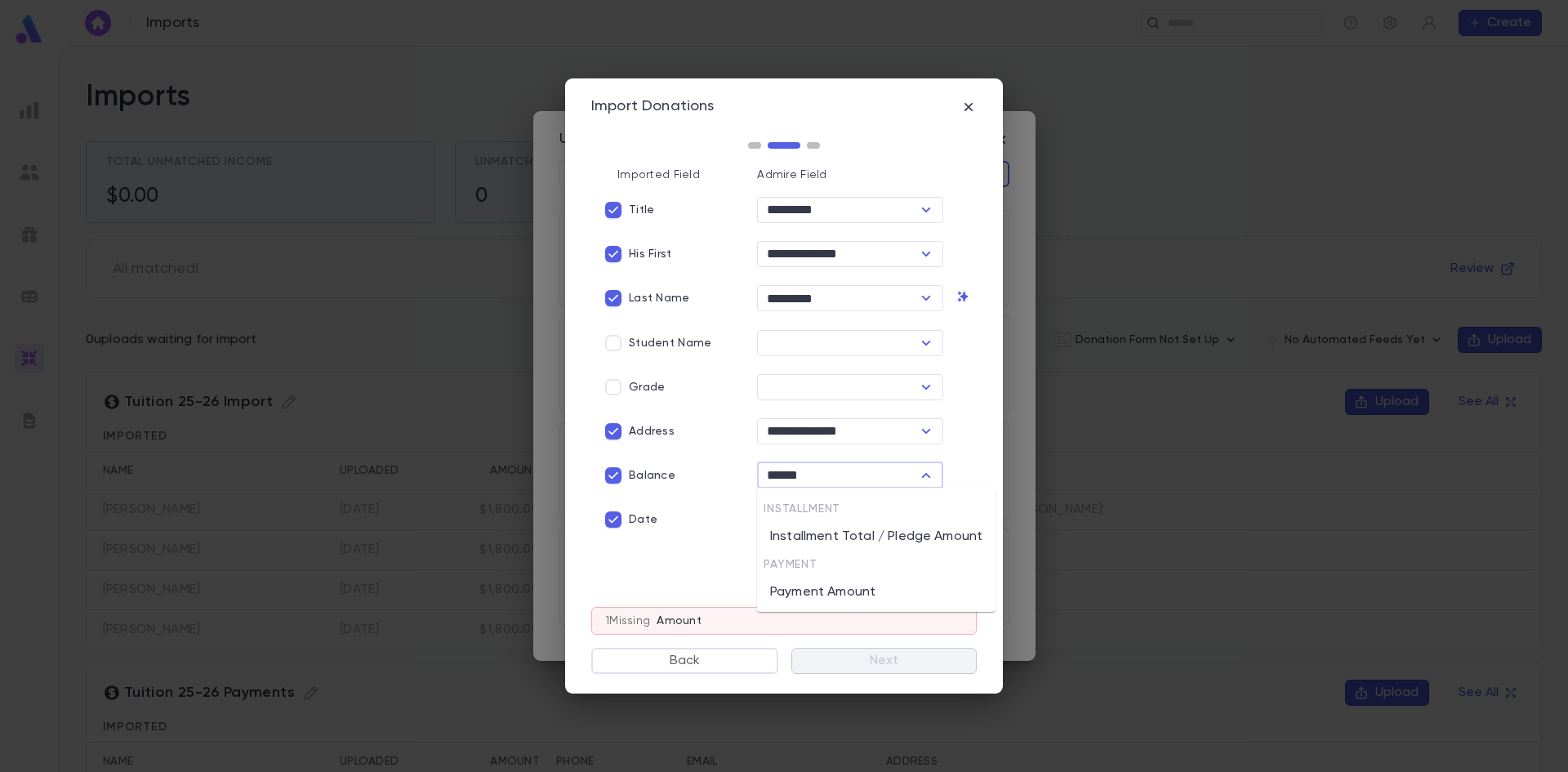
click at [837, 592] on li "Payment Amount" at bounding box center [875, 592] width 238 height 26
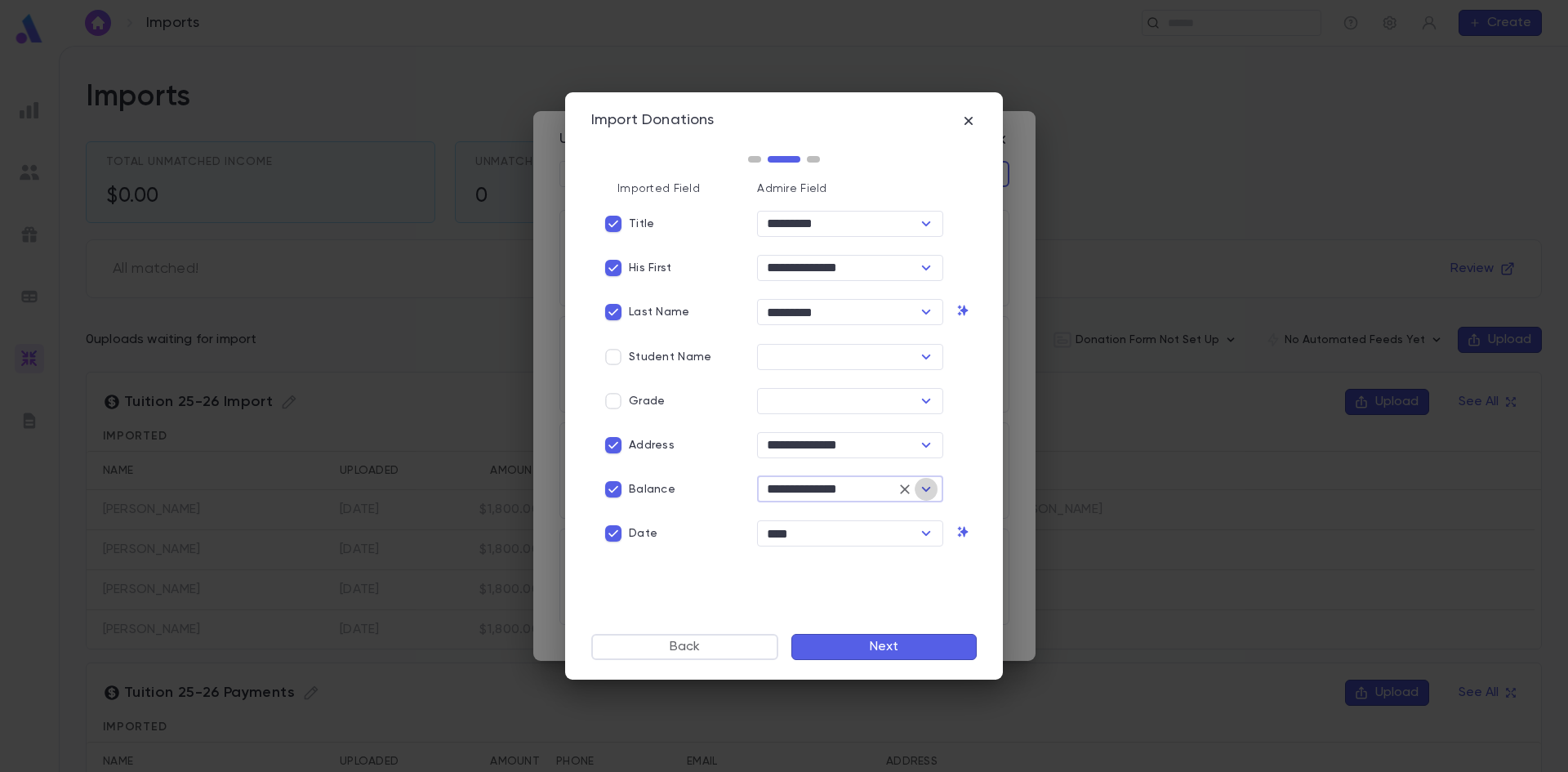
click at [929, 484] on icon "Open" at bounding box center [925, 489] width 20 height 20
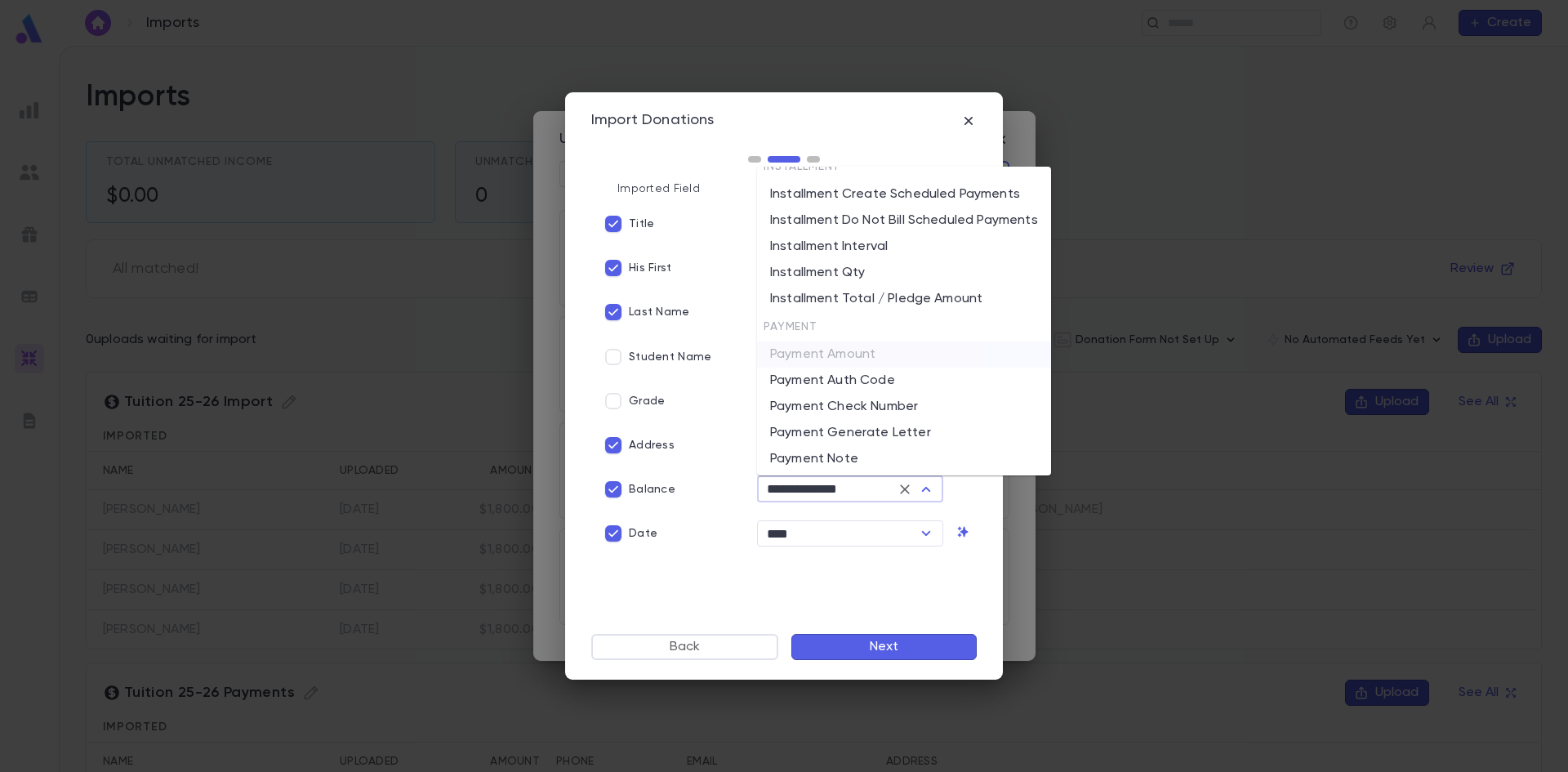
scroll to position [1613, 0]
click at [875, 305] on li "Installment Total / Pledge Amount" at bounding box center [904, 302] width 294 height 26
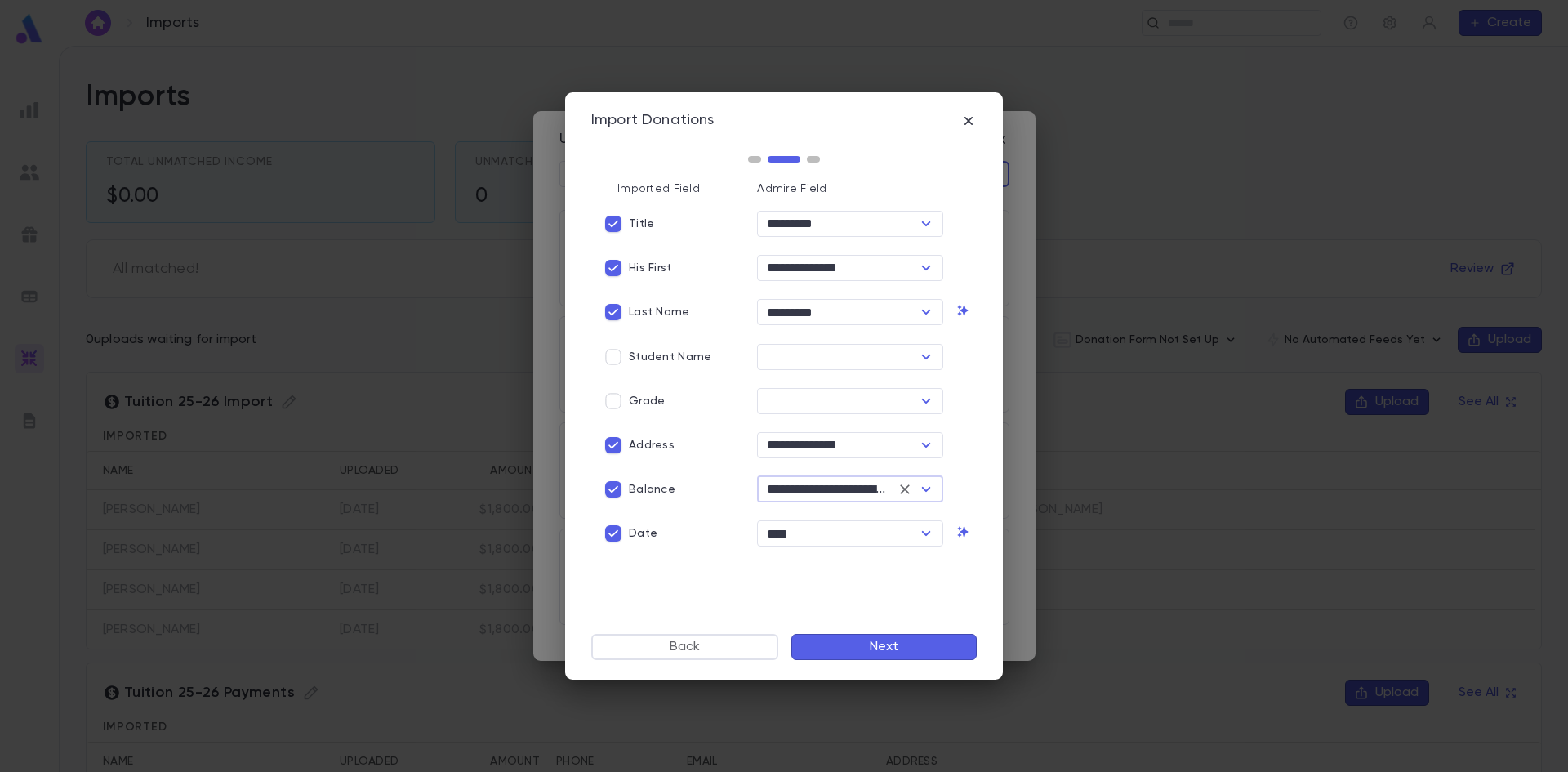
type input "**********"
click at [890, 643] on button "Next" at bounding box center [884, 647] width 185 height 26
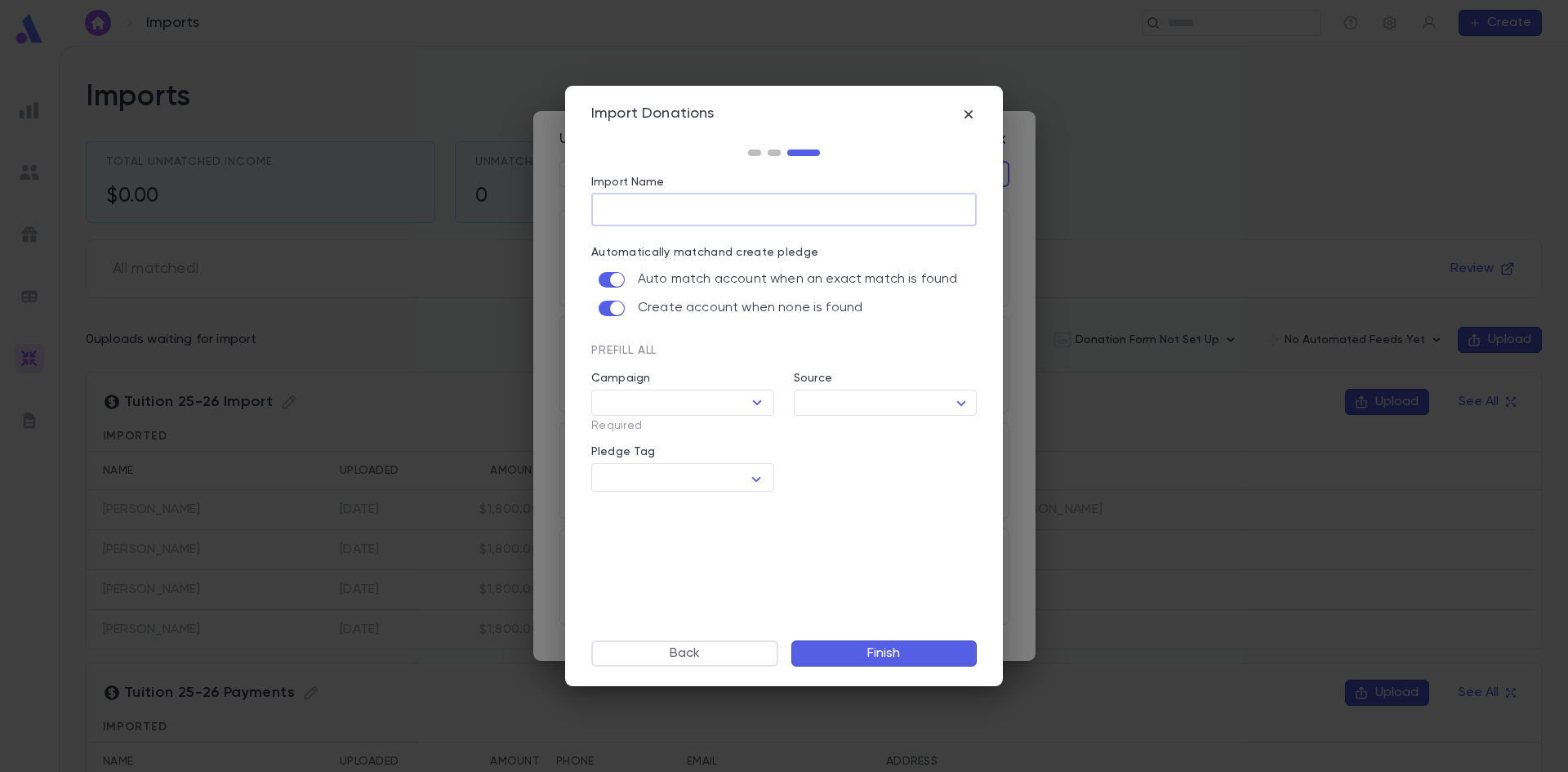
click at [648, 207] on input "Import Name" at bounding box center [783, 210] width 385 height 32
type input "**********"
click at [754, 398] on icon "Open" at bounding box center [757, 402] width 20 height 20
type input "*"
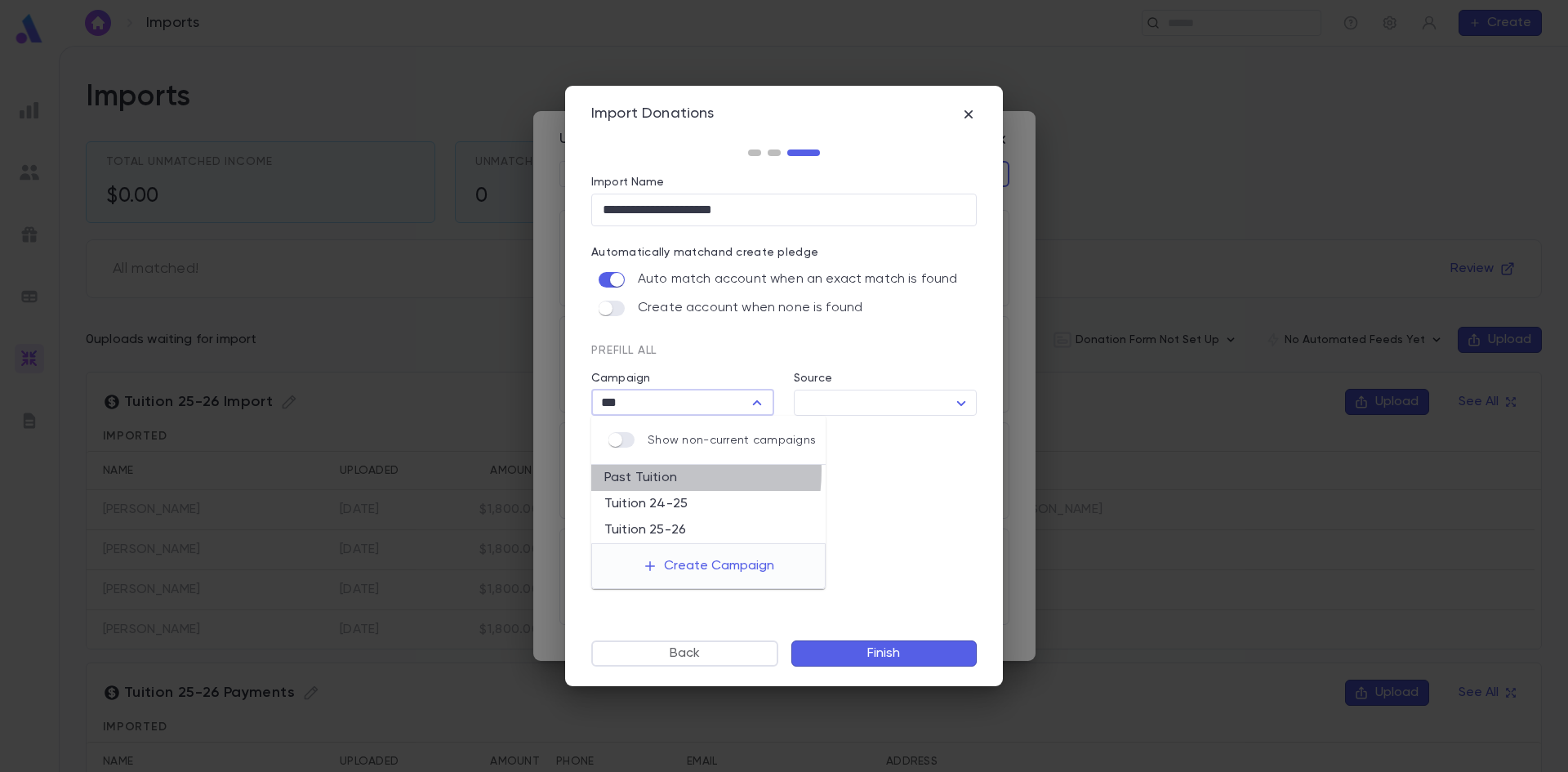
click at [641, 471] on li "Past Tuition" at bounding box center [708, 478] width 234 height 26
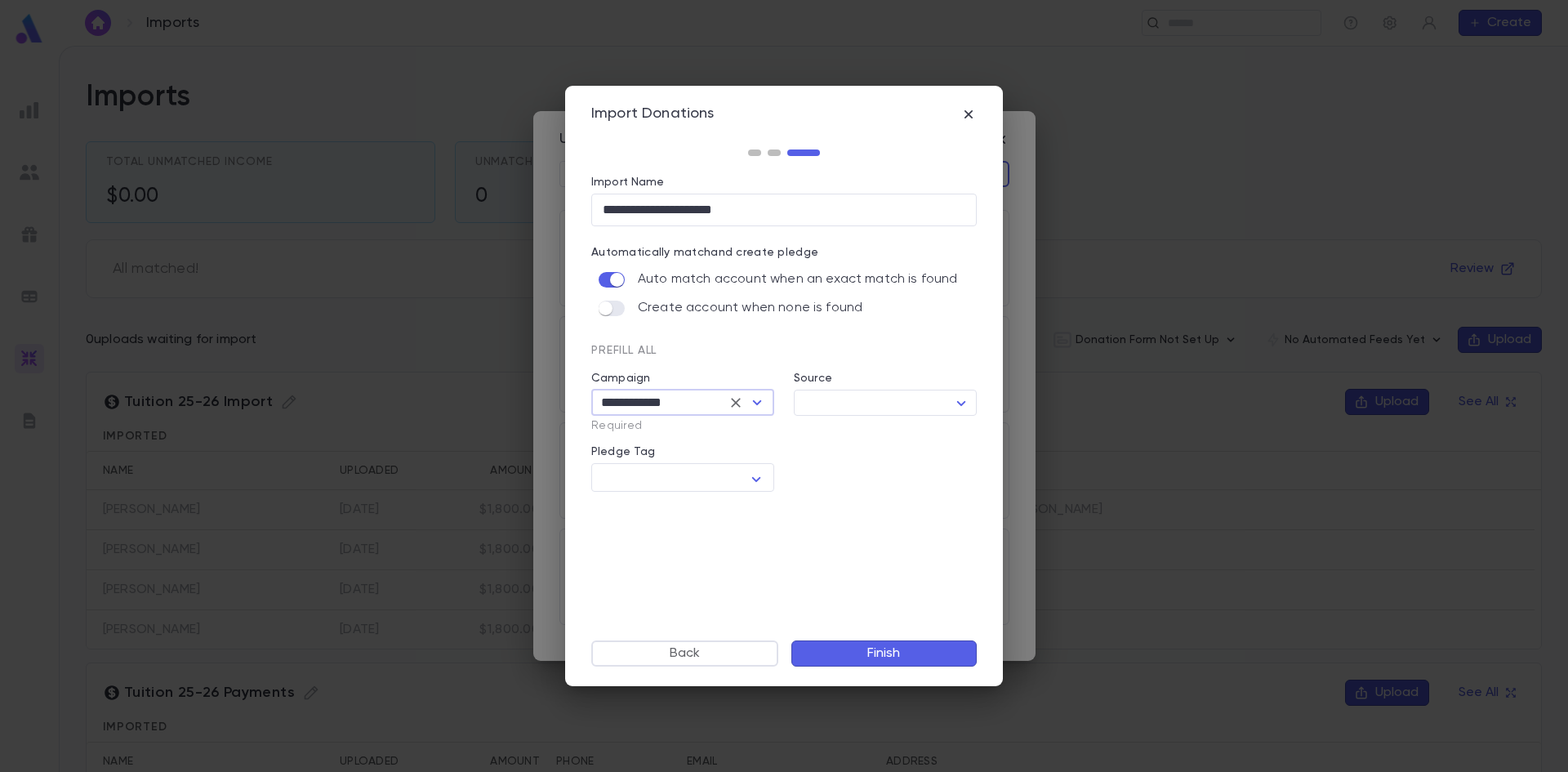
type input "**********"
click at [895, 654] on button "Finish" at bounding box center [884, 653] width 185 height 26
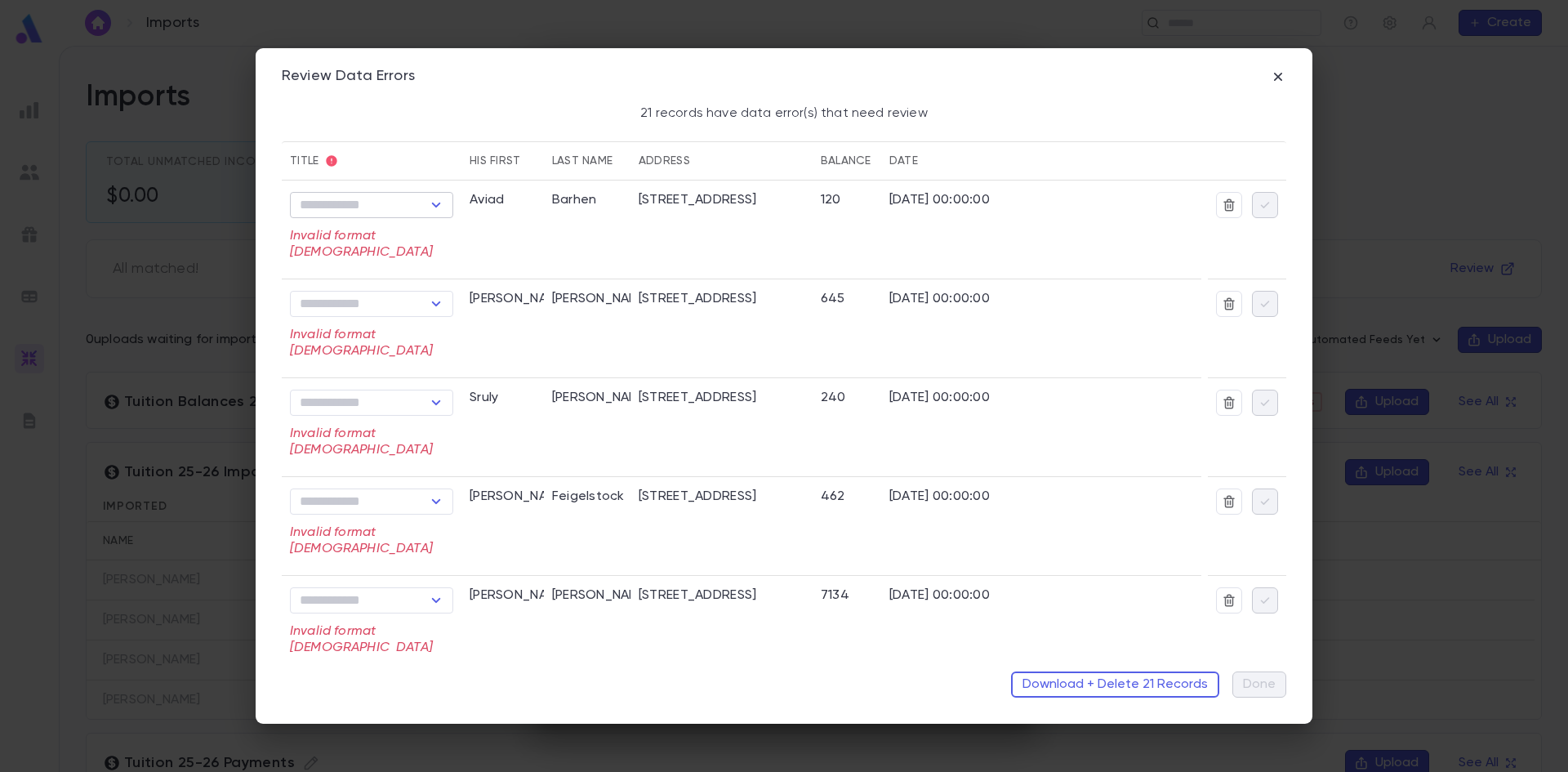
click at [434, 203] on icon "Open" at bounding box center [436, 204] width 20 height 20
click at [1099, 679] on button "Download + Delete 21 Records" at bounding box center [1114, 684] width 208 height 26
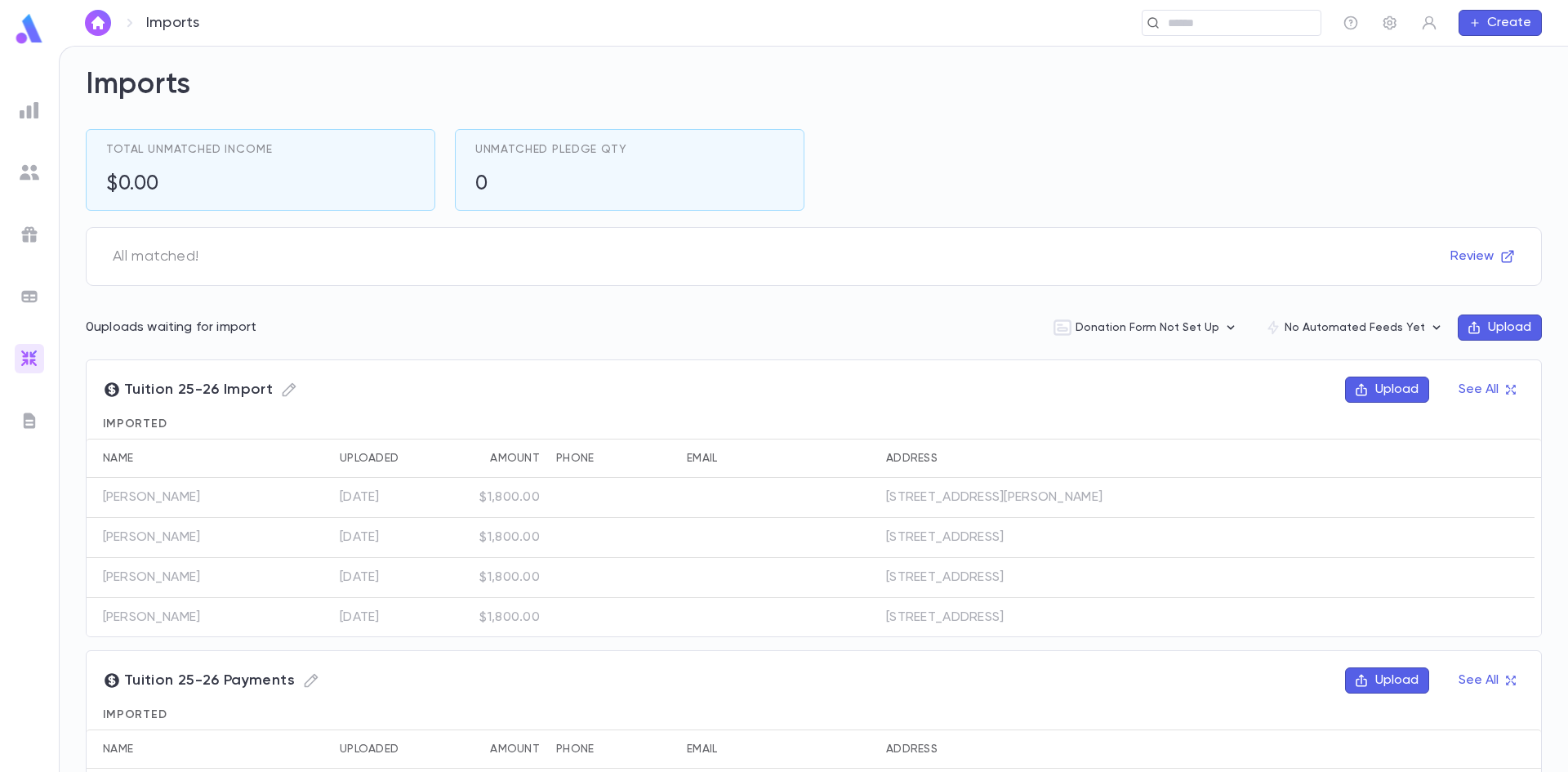
scroll to position [0, 0]
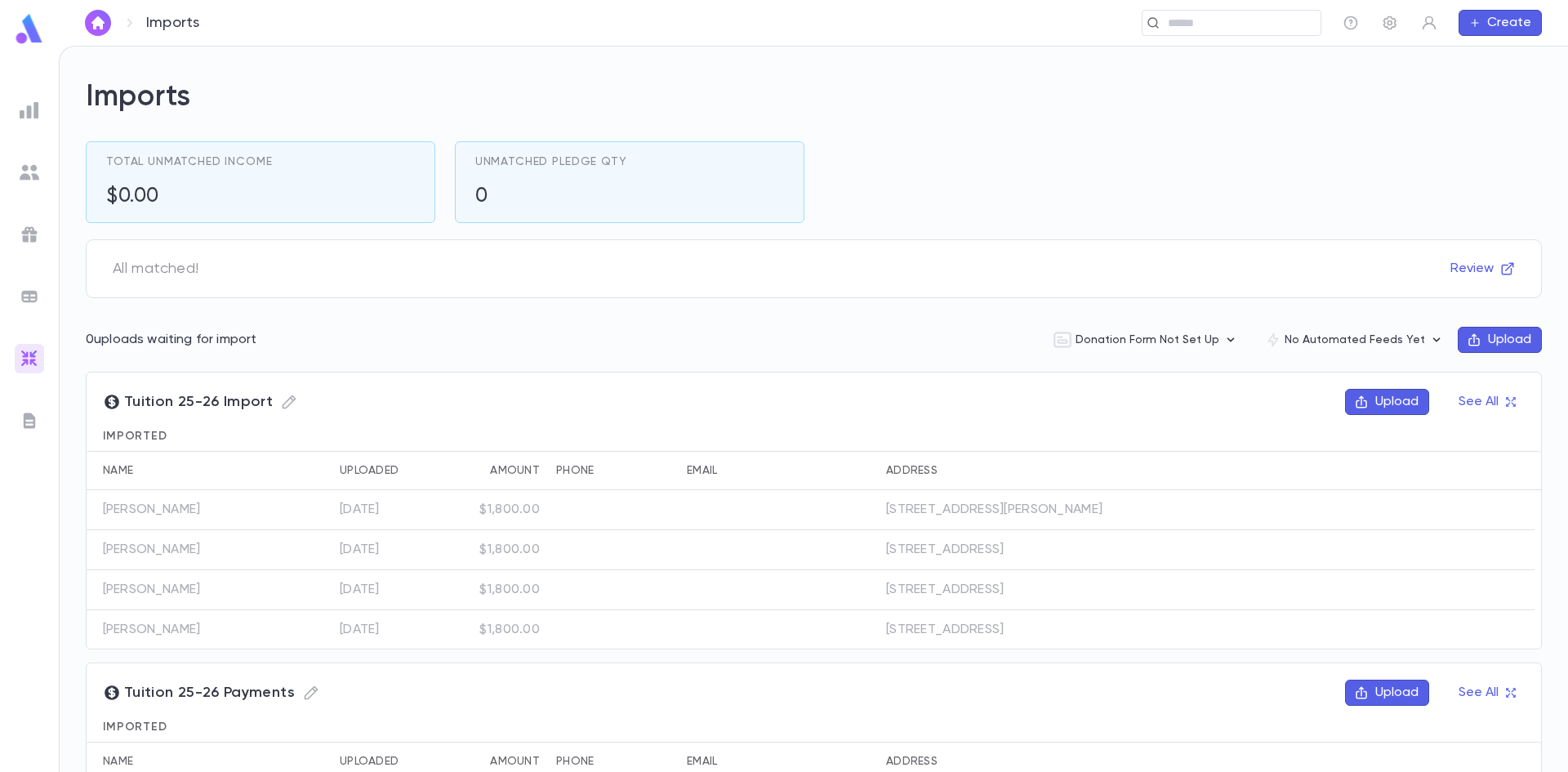
click at [1481, 337] on button "Upload" at bounding box center [1499, 340] width 84 height 26
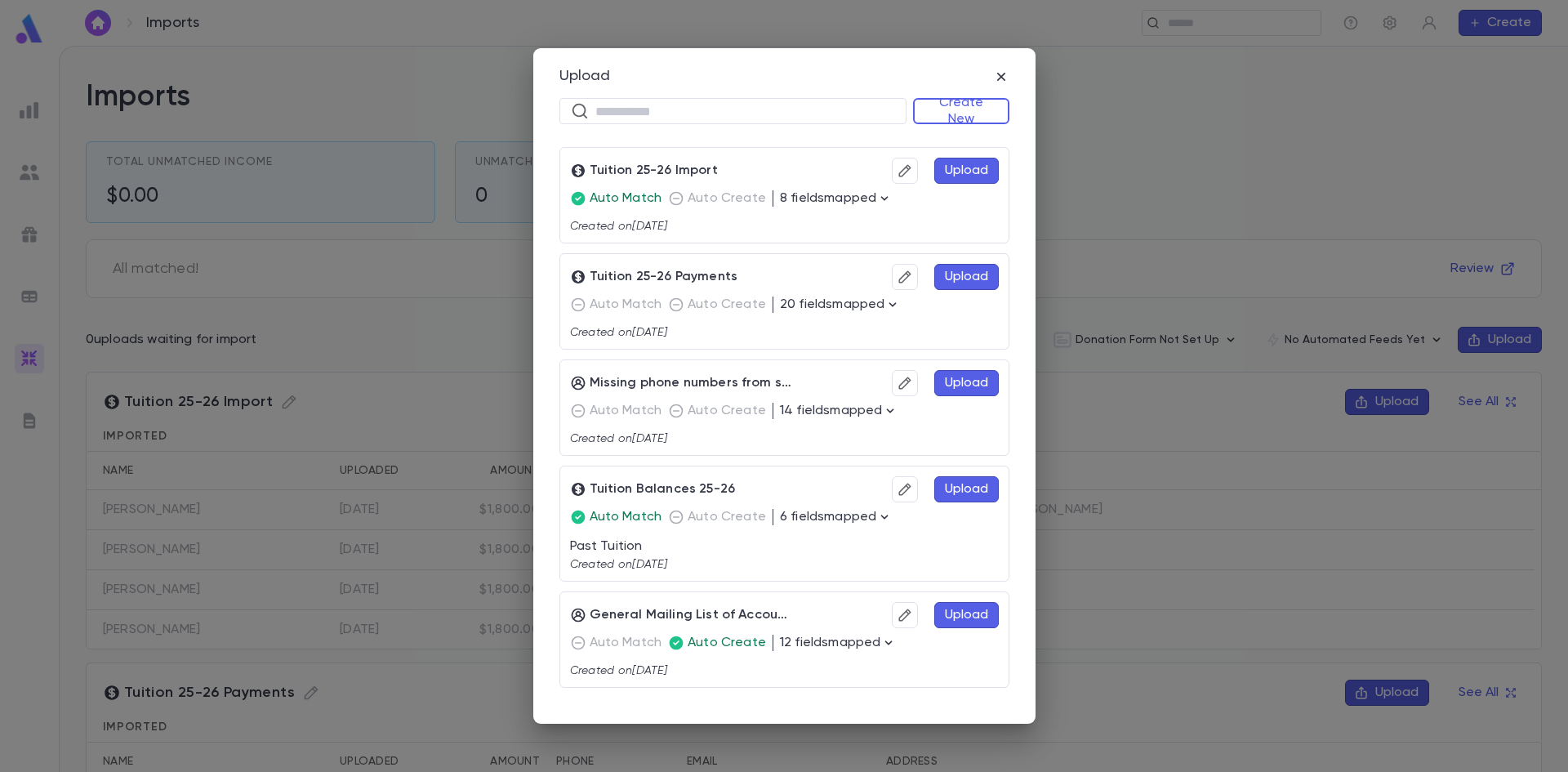
click at [957, 488] on button "Upload" at bounding box center [967, 490] width 65 height 26
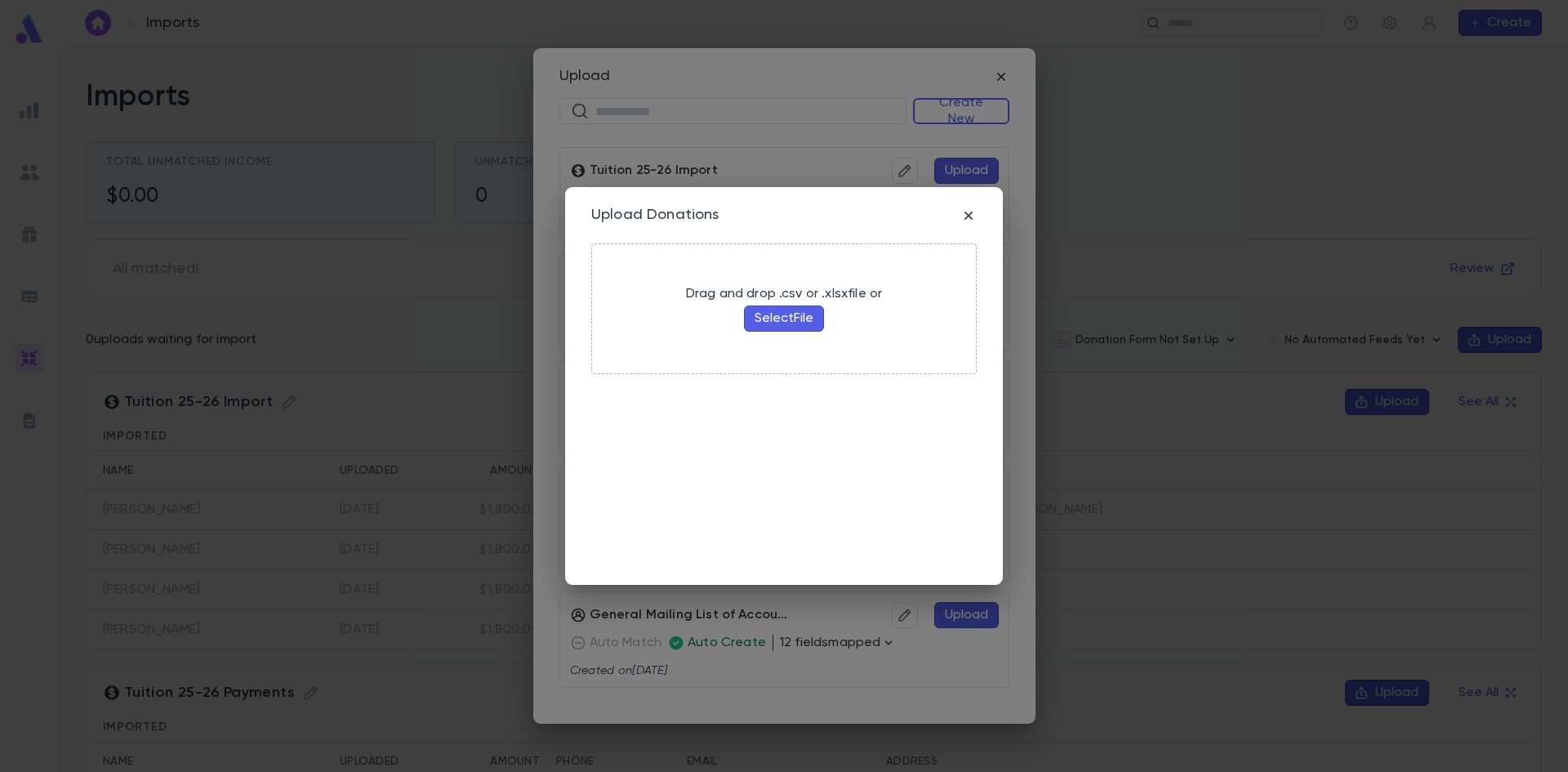
click at [790, 314] on button "Select File" at bounding box center [783, 318] width 80 height 26
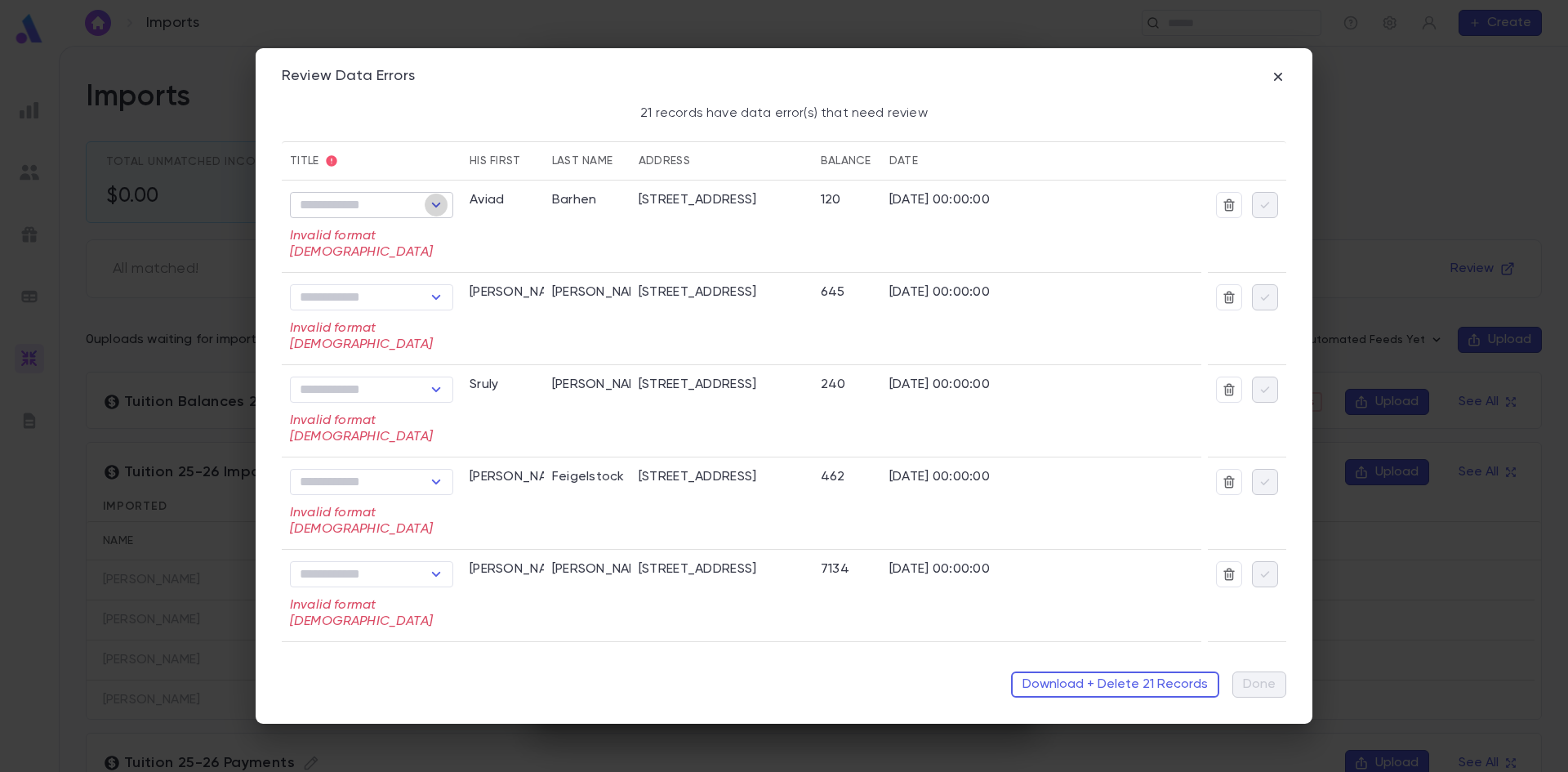
click at [431, 205] on icon "Open" at bounding box center [436, 204] width 20 height 20
click at [369, 260] on li "Rabbi" at bounding box center [373, 264] width 166 height 26
type input "*****"
click at [435, 298] on icon "Open" at bounding box center [437, 297] width 9 height 5
click at [361, 350] on li "Rabbi" at bounding box center [373, 356] width 166 height 26
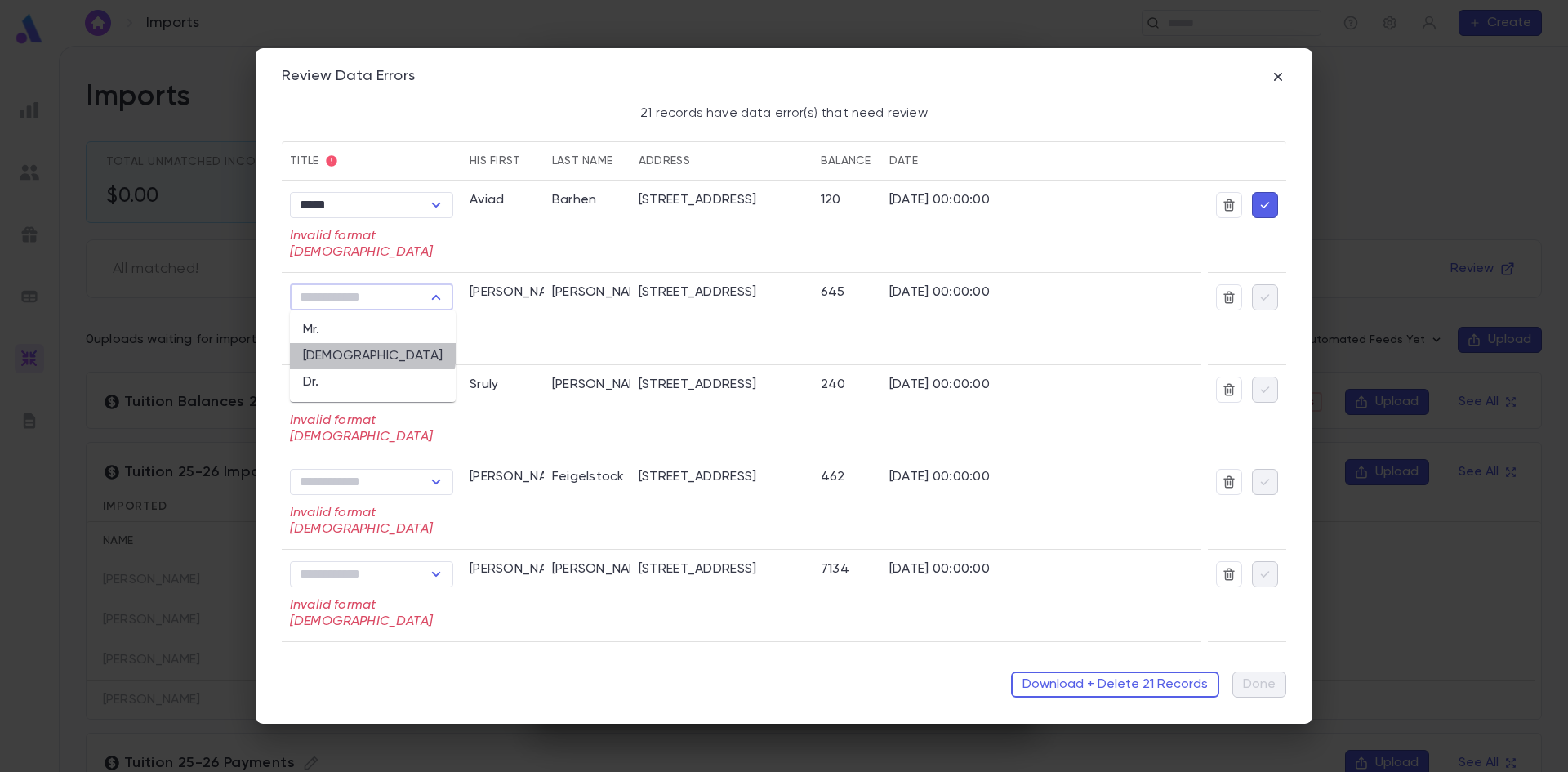
type input "*****"
click at [436, 387] on icon "Open" at bounding box center [436, 389] width 20 height 20
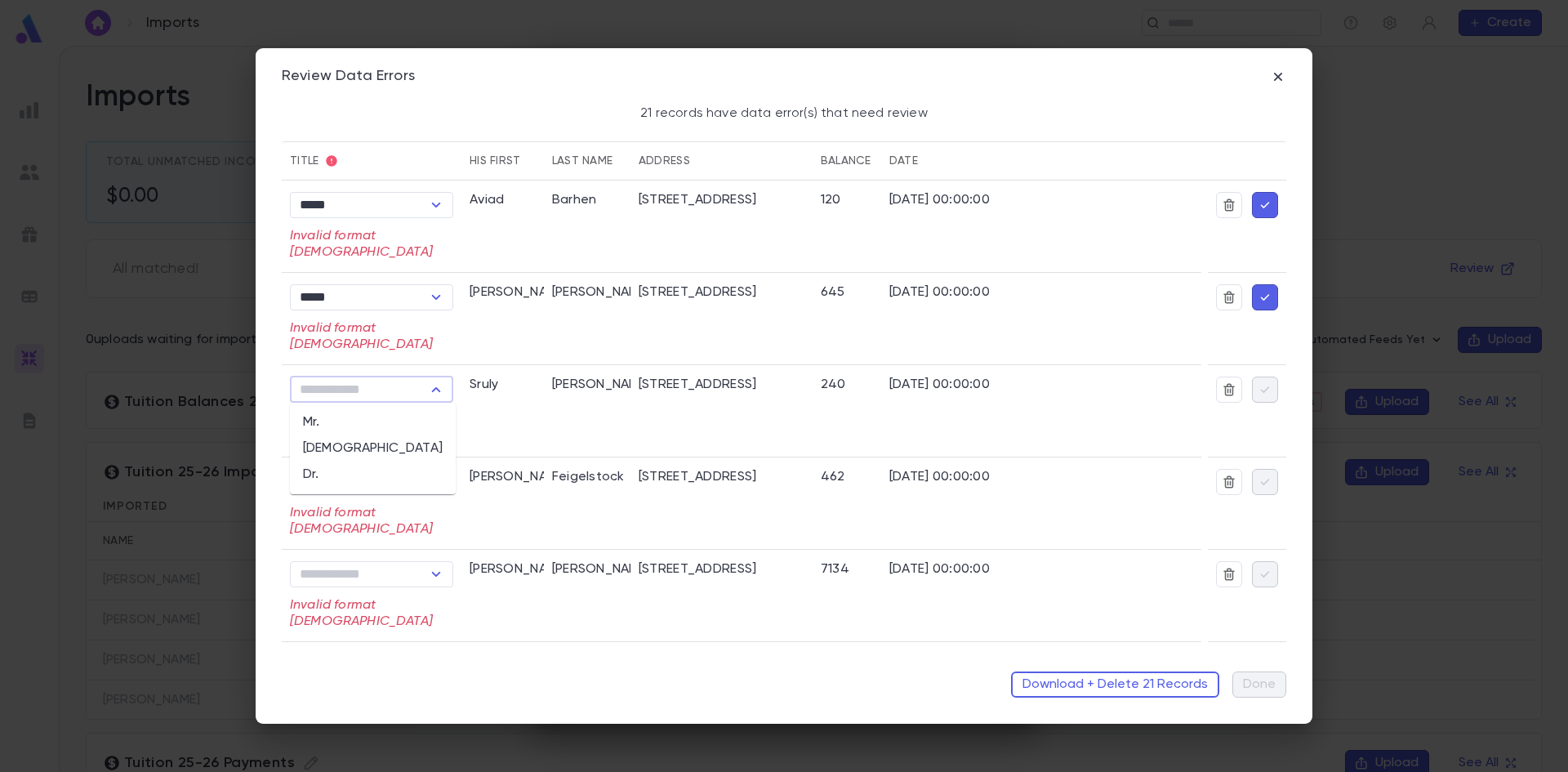
click at [346, 447] on li "Rabbi" at bounding box center [373, 448] width 166 height 26
type input "*****"
click at [435, 478] on icon "Open" at bounding box center [436, 481] width 20 height 20
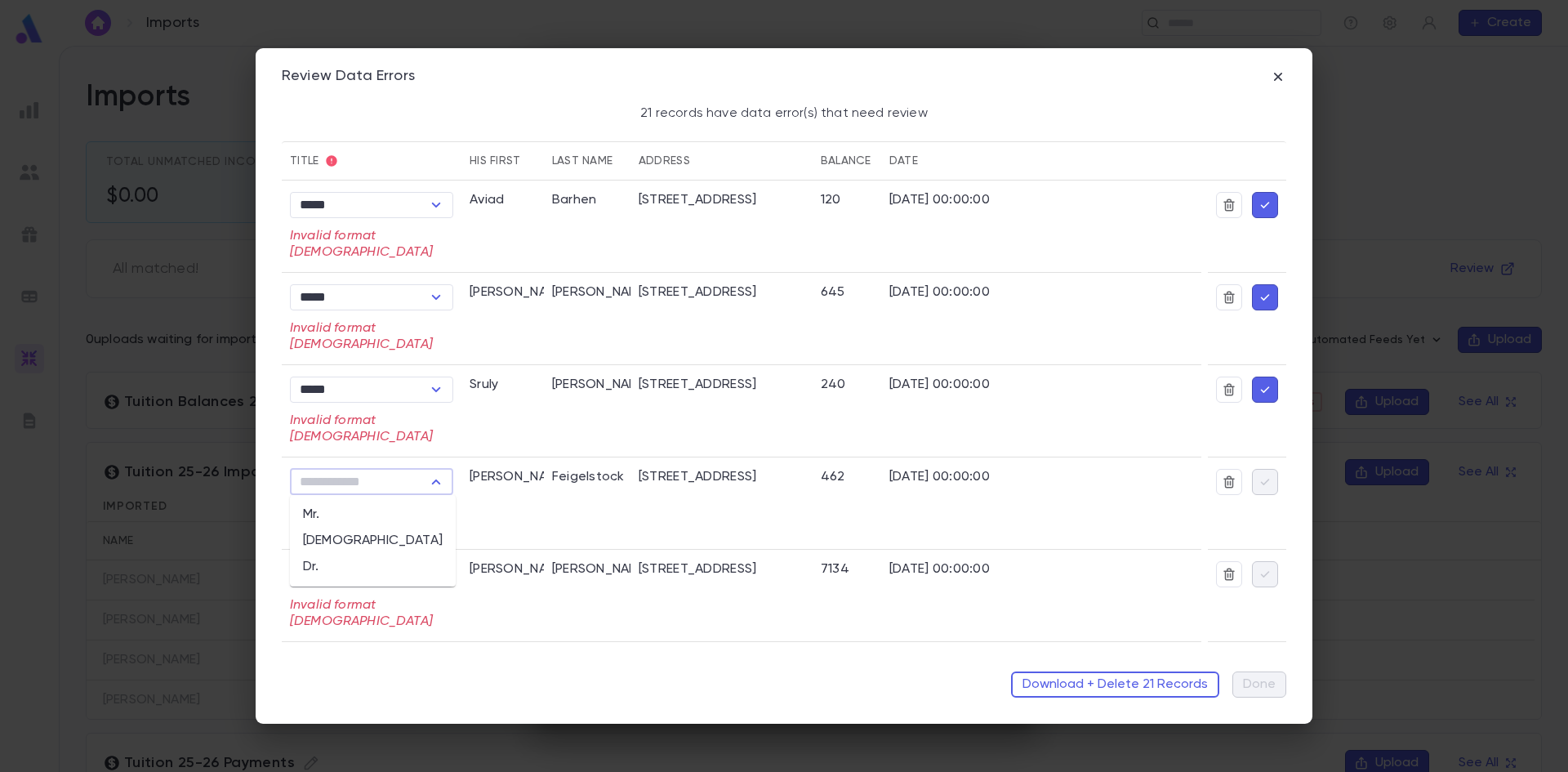
click at [345, 542] on li "Rabbi" at bounding box center [373, 540] width 166 height 26
type input "*****"
click at [1252, 203] on button "button" at bounding box center [1265, 205] width 26 height 26
click at [1257, 301] on icon "button" at bounding box center [1265, 297] width 15 height 16
click at [1259, 203] on icon "button" at bounding box center [1265, 204] width 15 height 16
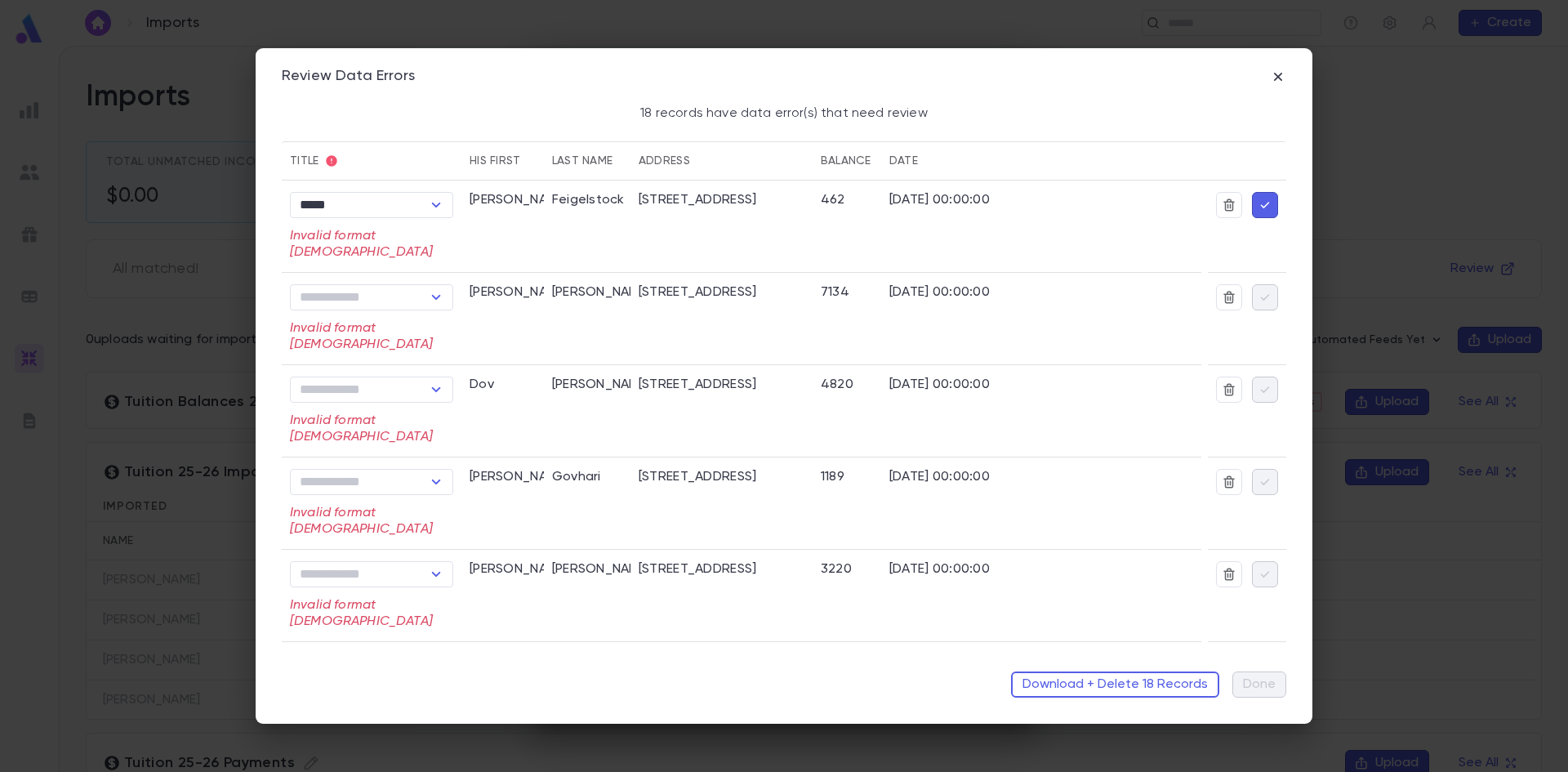
click at [1257, 203] on icon "button" at bounding box center [1265, 204] width 15 height 16
click at [440, 206] on icon "Open" at bounding box center [436, 204] width 20 height 20
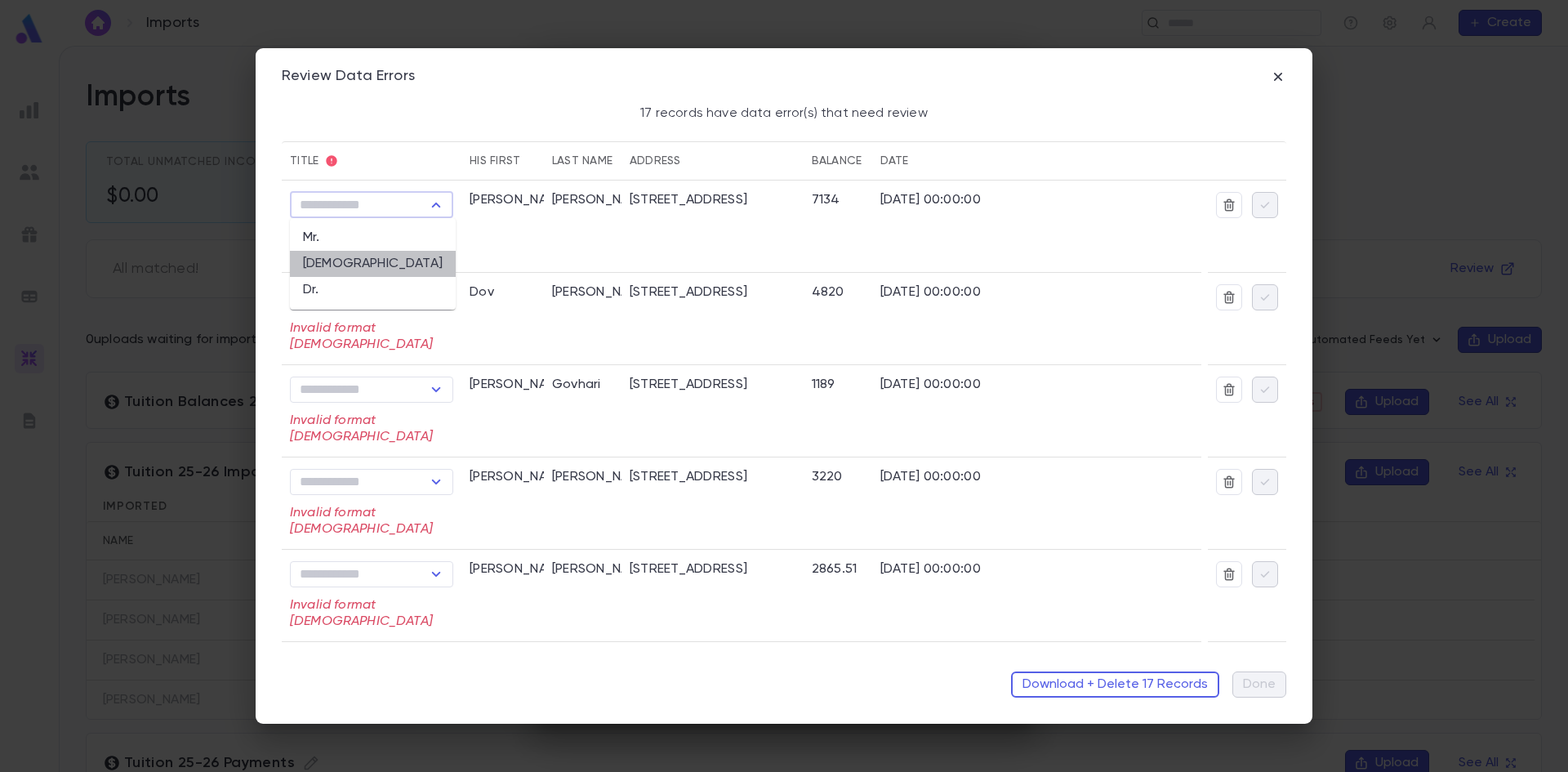
click at [381, 267] on li "Rabbi" at bounding box center [373, 264] width 166 height 26
type input "*****"
click at [432, 294] on icon "Open" at bounding box center [436, 297] width 20 height 20
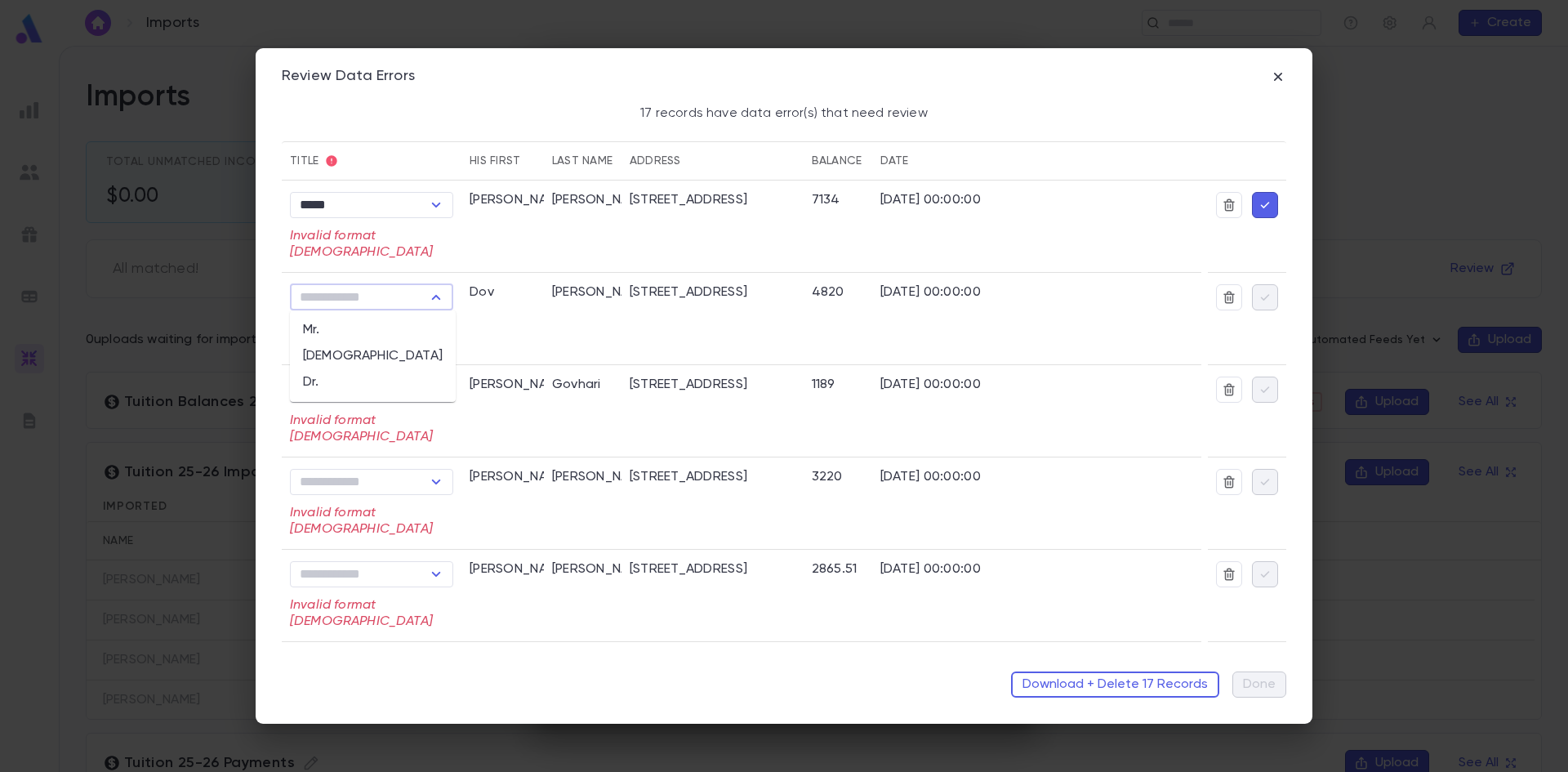
click at [379, 357] on li "Rabbi" at bounding box center [373, 356] width 166 height 26
type input "*****"
click at [437, 392] on icon "Open" at bounding box center [436, 389] width 20 height 20
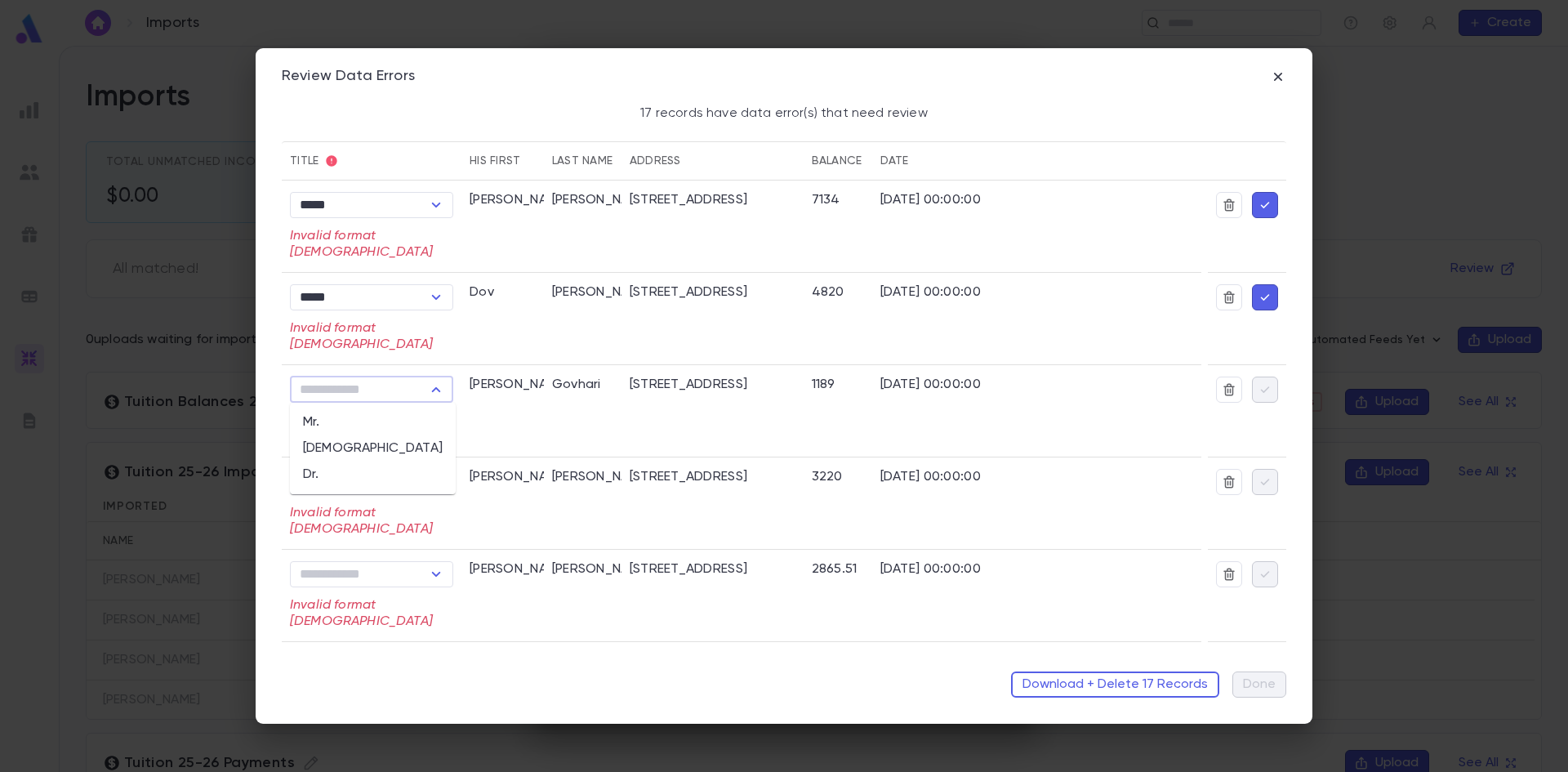
click at [392, 448] on li "Rabbi" at bounding box center [373, 448] width 166 height 26
type input "*****"
click at [440, 478] on icon "Open" at bounding box center [436, 481] width 20 height 20
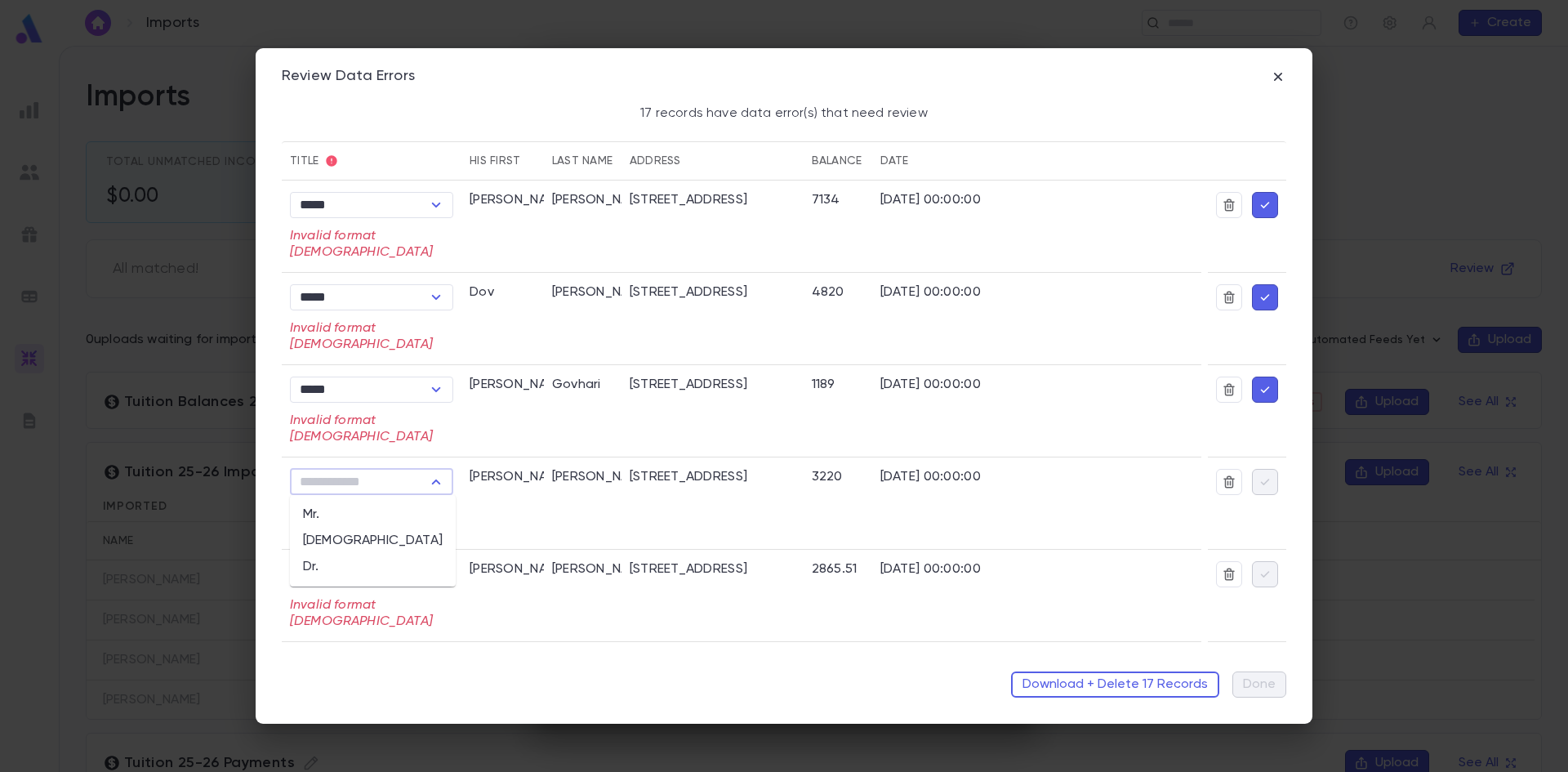
click at [350, 539] on li "Rabbi" at bounding box center [373, 540] width 166 height 26
type input "*****"
click at [440, 573] on icon "Open" at bounding box center [436, 573] width 20 height 20
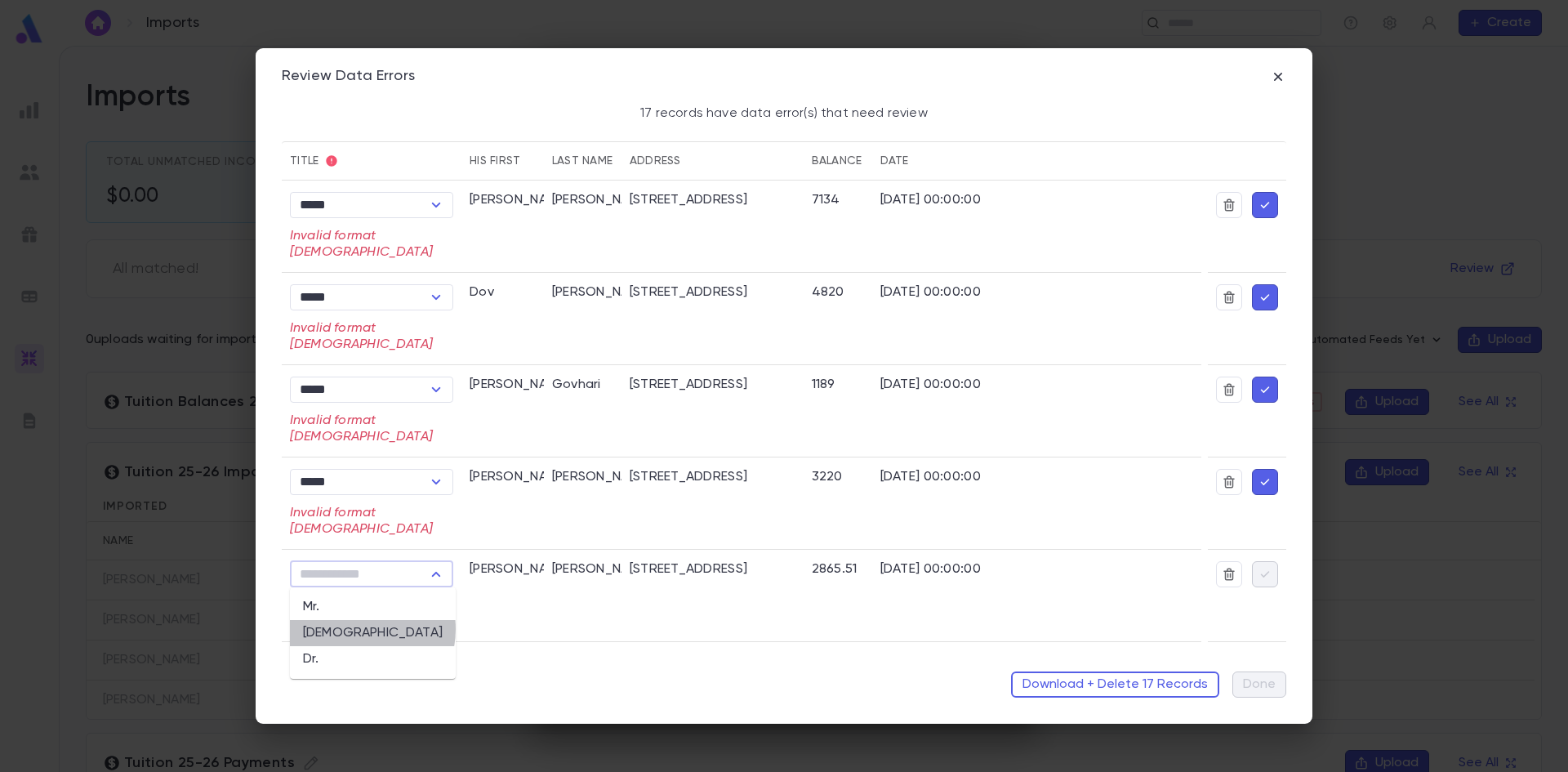
click at [355, 629] on li "Rabbi" at bounding box center [373, 633] width 166 height 26
type input "*****"
click at [1257, 203] on icon "button" at bounding box center [1265, 204] width 15 height 16
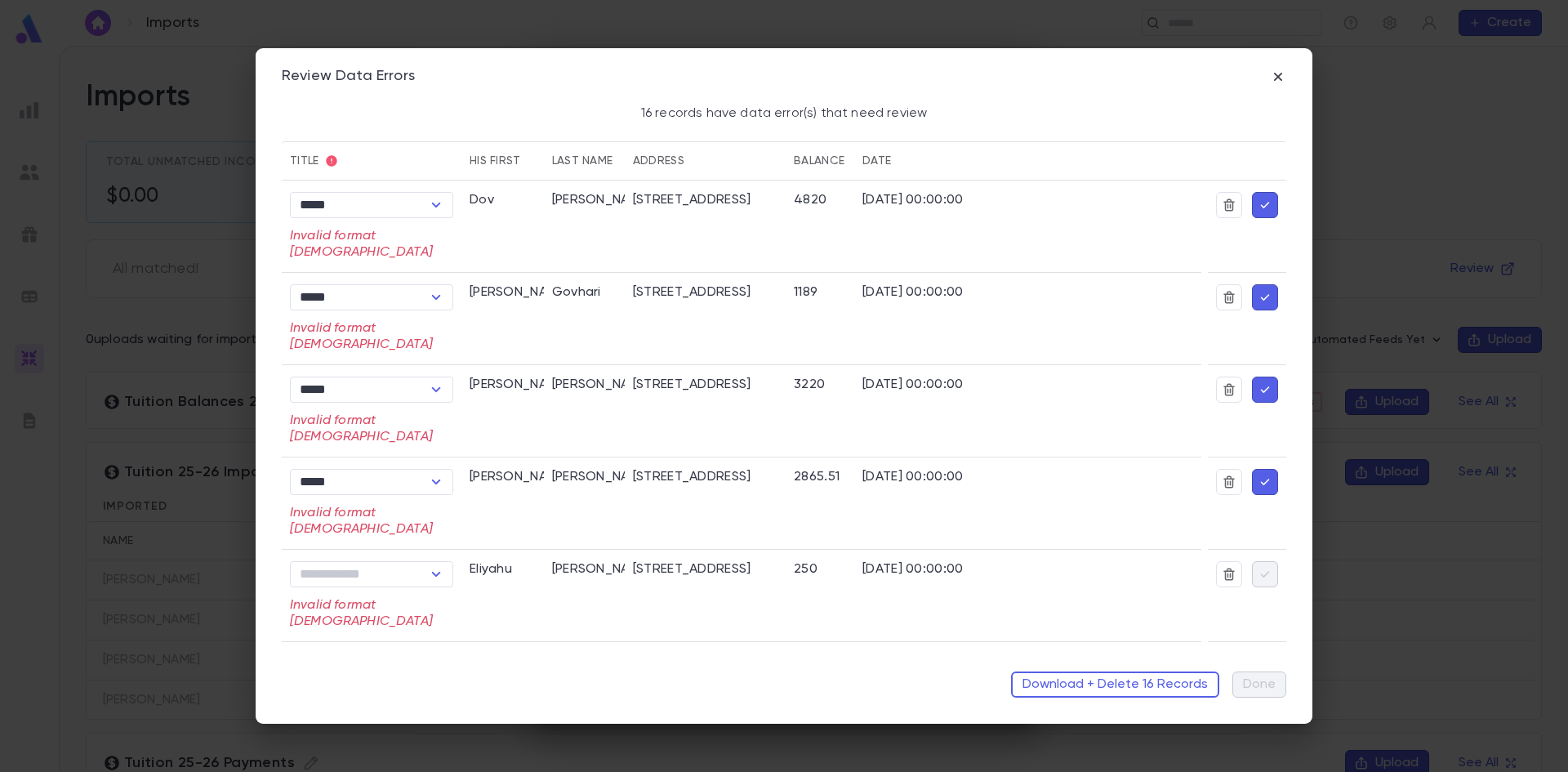
click at [1257, 296] on icon "button" at bounding box center [1265, 297] width 15 height 16
click at [1258, 203] on icon "button" at bounding box center [1265, 204] width 15 height 16
click at [1257, 204] on icon "button" at bounding box center [1265, 204] width 15 height 16
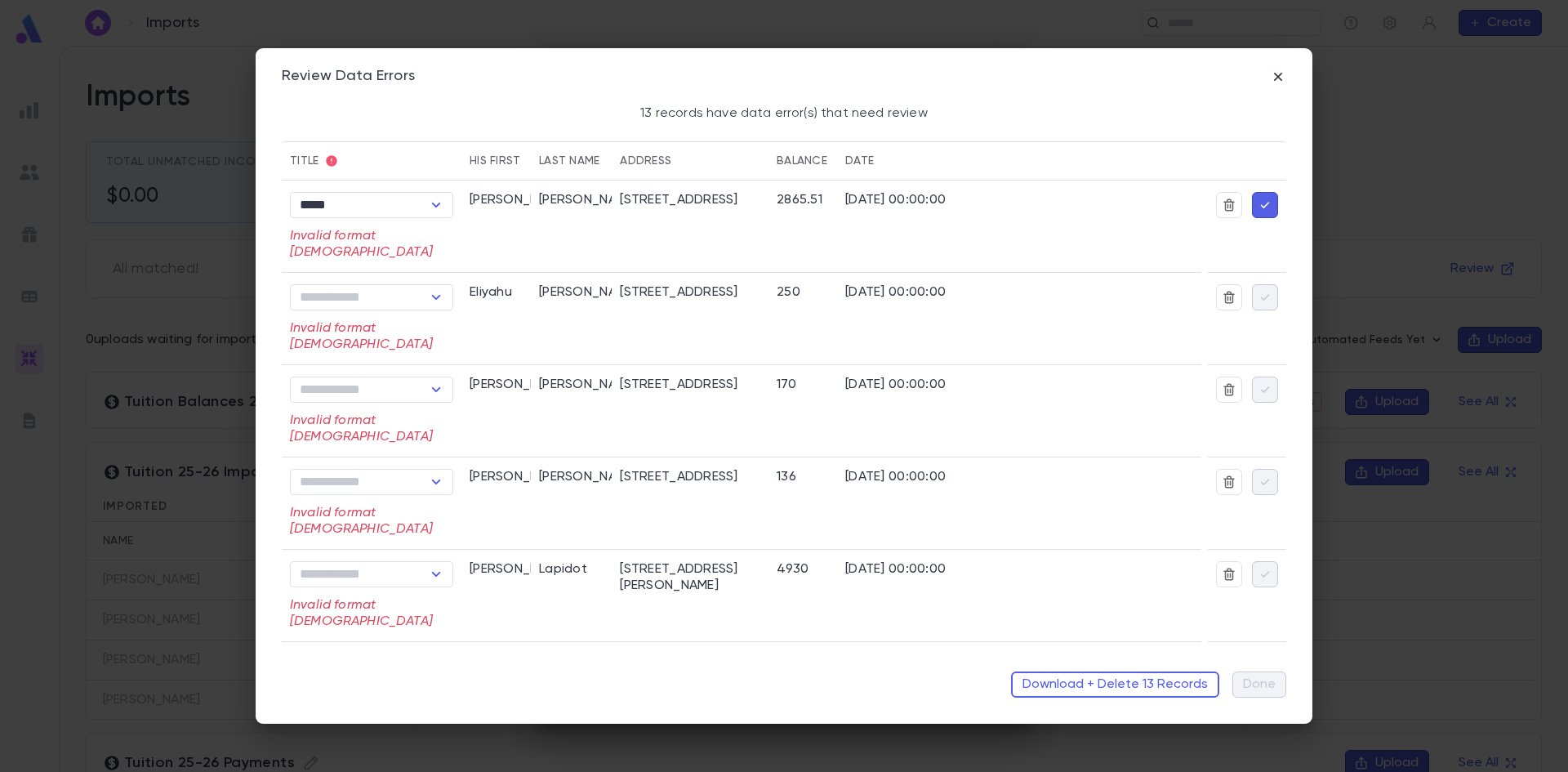
click at [1257, 204] on icon "button" at bounding box center [1265, 204] width 15 height 16
click at [435, 201] on icon "Open" at bounding box center [436, 204] width 20 height 20
click at [373, 264] on li "Rabbi" at bounding box center [373, 264] width 166 height 26
type input "*****"
click at [436, 293] on icon "Open" at bounding box center [436, 297] width 20 height 20
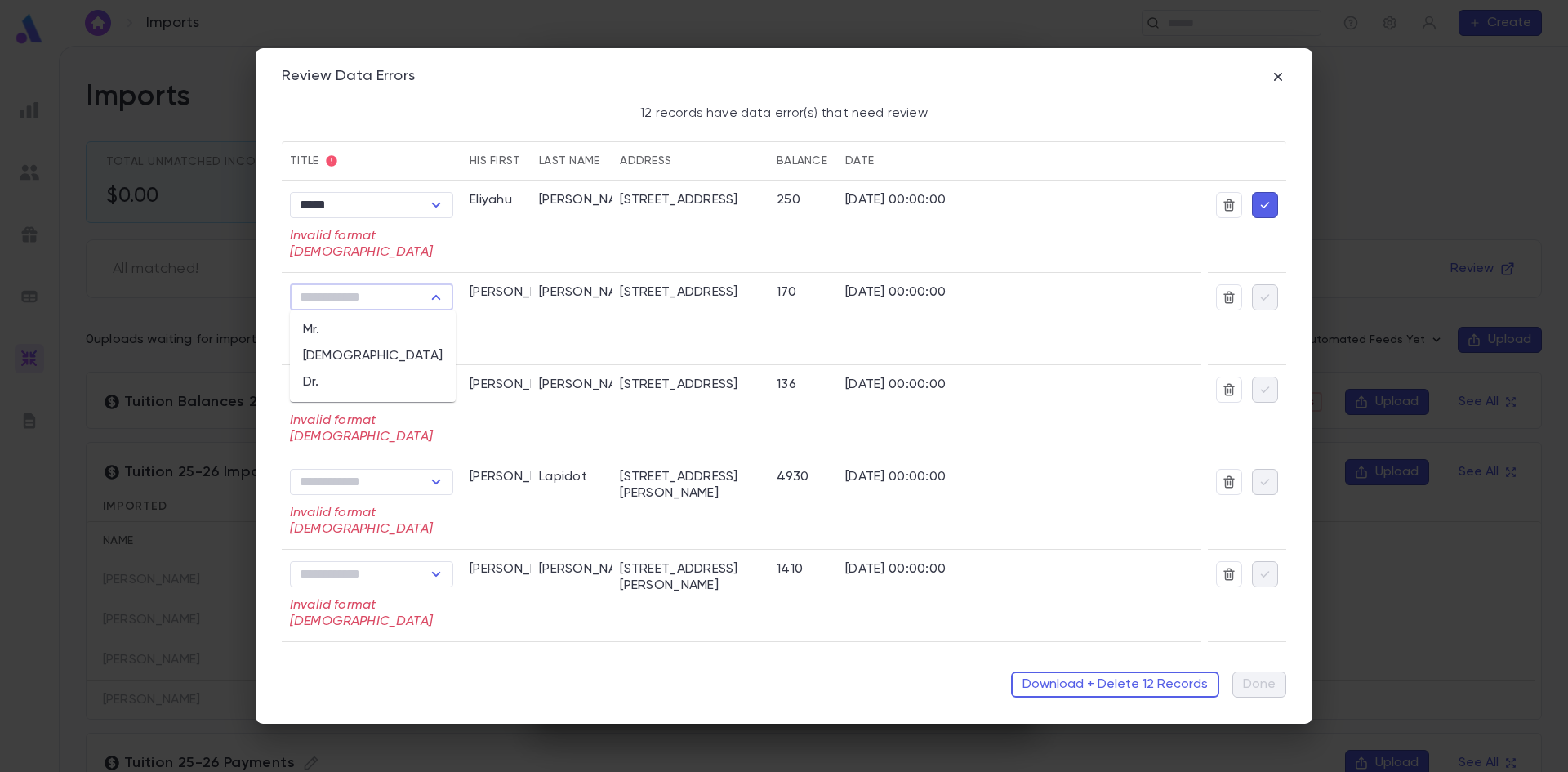
click at [398, 355] on li "Rabbi" at bounding box center [373, 356] width 166 height 26
type input "*****"
click at [428, 385] on icon "Open" at bounding box center [436, 389] width 20 height 20
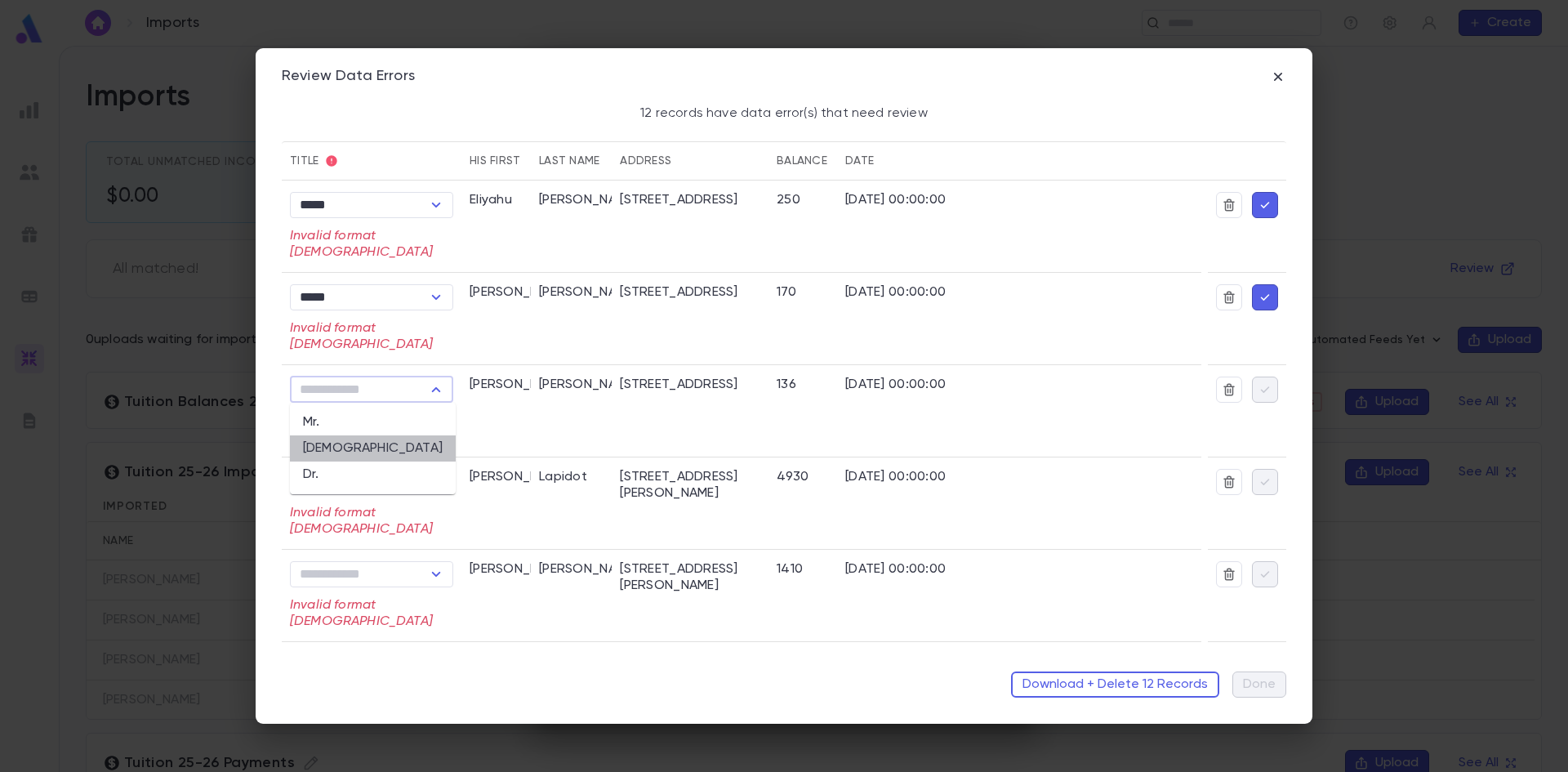
click at [377, 447] on li "Rabbi" at bounding box center [373, 448] width 166 height 26
type input "*****"
click at [436, 481] on icon "Open" at bounding box center [436, 481] width 20 height 20
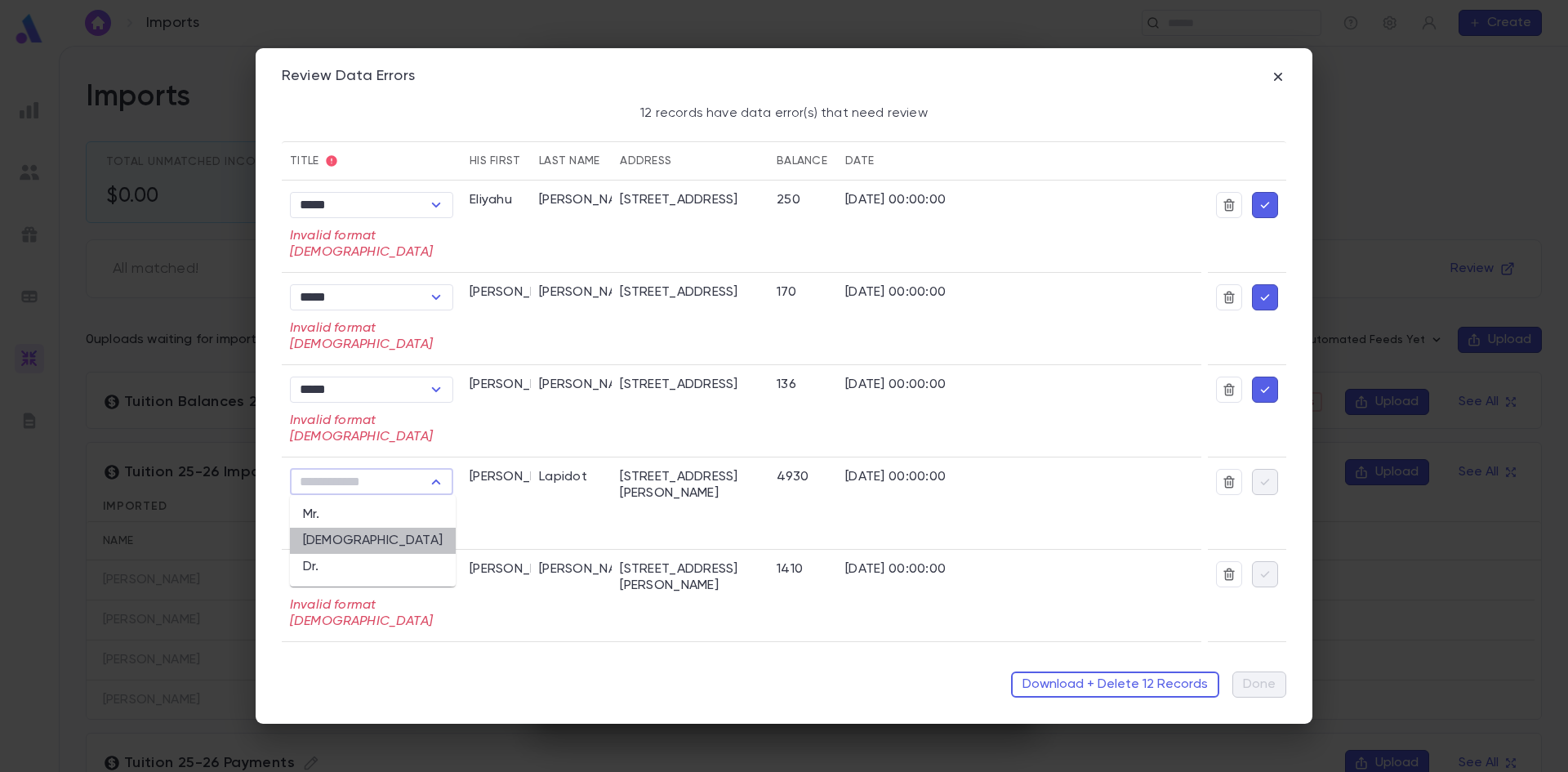
drag, startPoint x: 397, startPoint y: 542, endPoint x: 392, endPoint y: 553, distance: 12.1
click at [395, 542] on li "Rabbi" at bounding box center [373, 540] width 166 height 26
type input "*****"
click at [435, 576] on icon "Open" at bounding box center [436, 573] width 20 height 20
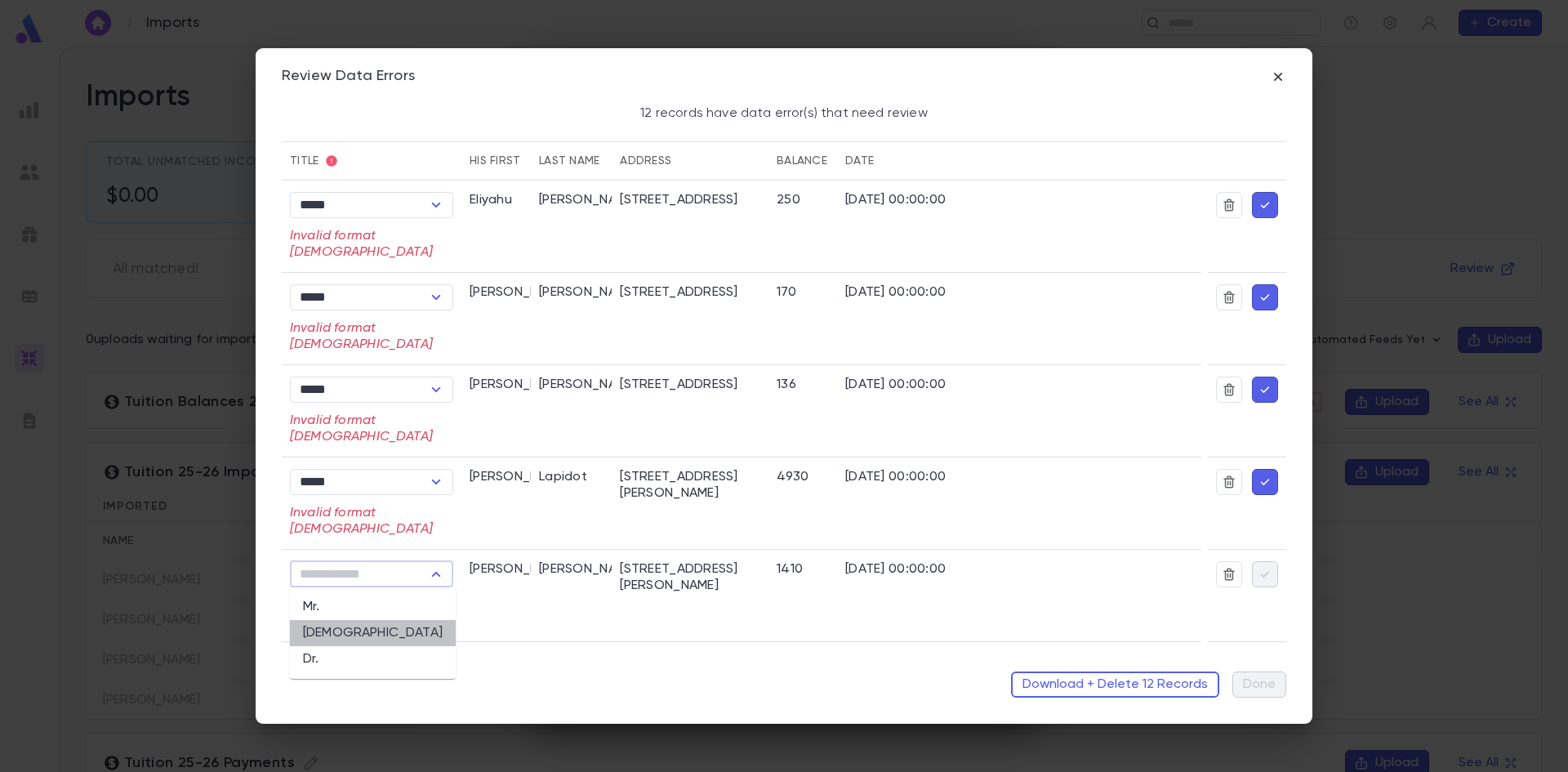
click at [400, 631] on li "Rabbi" at bounding box center [373, 633] width 166 height 26
type input "*****"
click at [1257, 205] on icon "button" at bounding box center [1265, 204] width 15 height 16
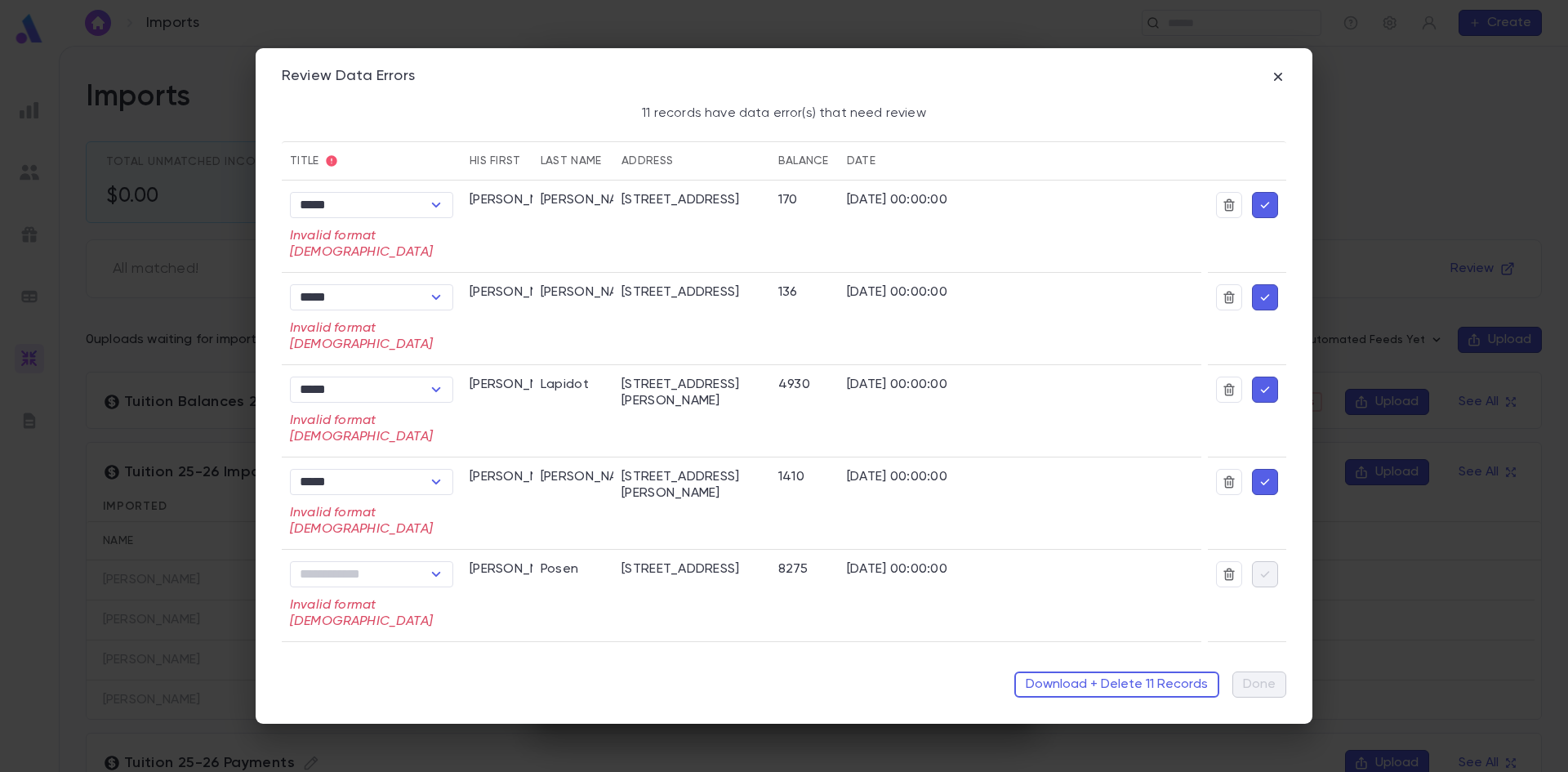
click at [1257, 204] on icon "button" at bounding box center [1265, 204] width 15 height 16
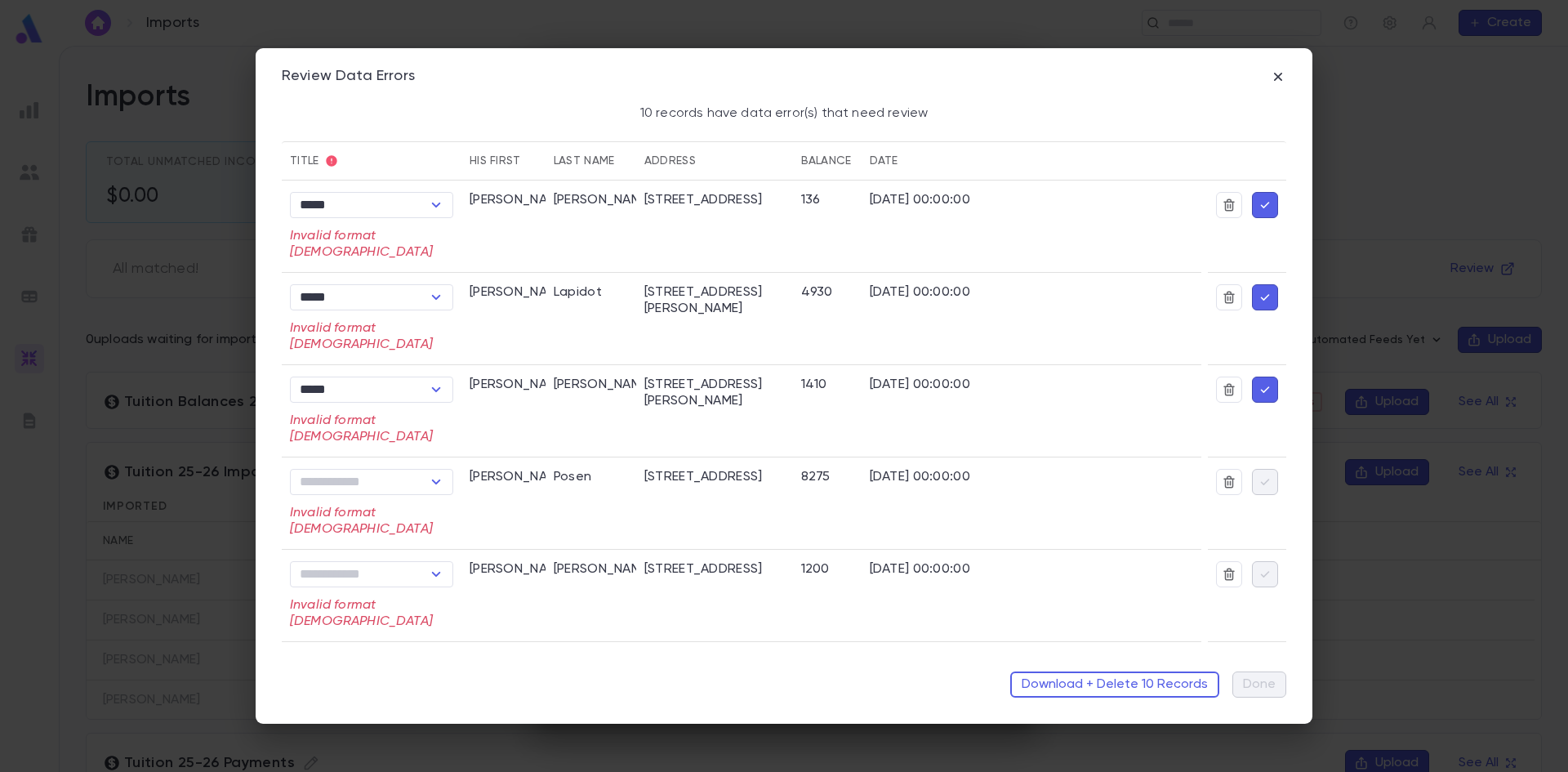
click at [1257, 204] on icon "button" at bounding box center [1265, 204] width 15 height 16
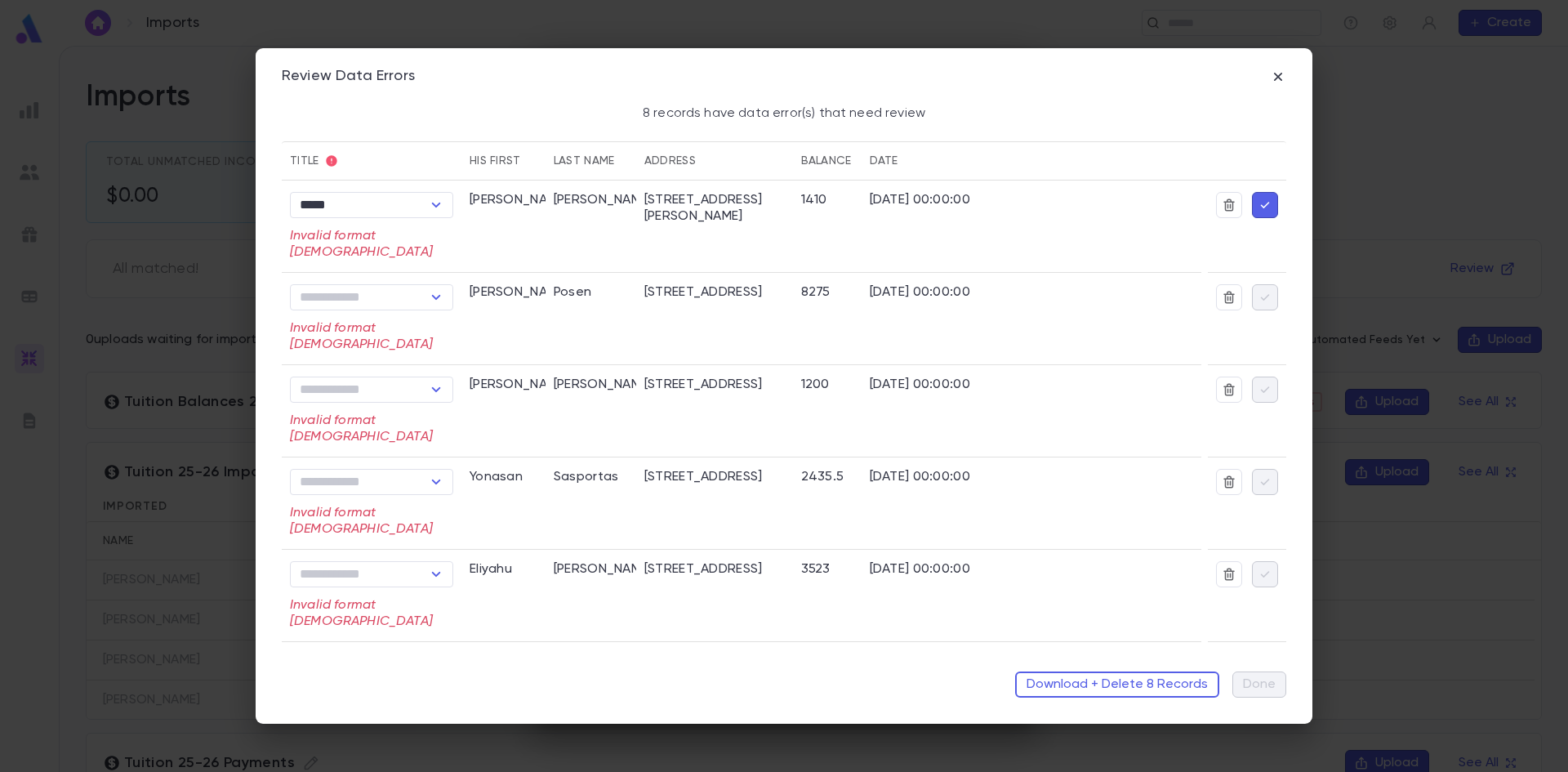
click at [1261, 205] on icon "button" at bounding box center [1266, 204] width 9 height 7
click at [435, 203] on icon "Open" at bounding box center [436, 204] width 20 height 20
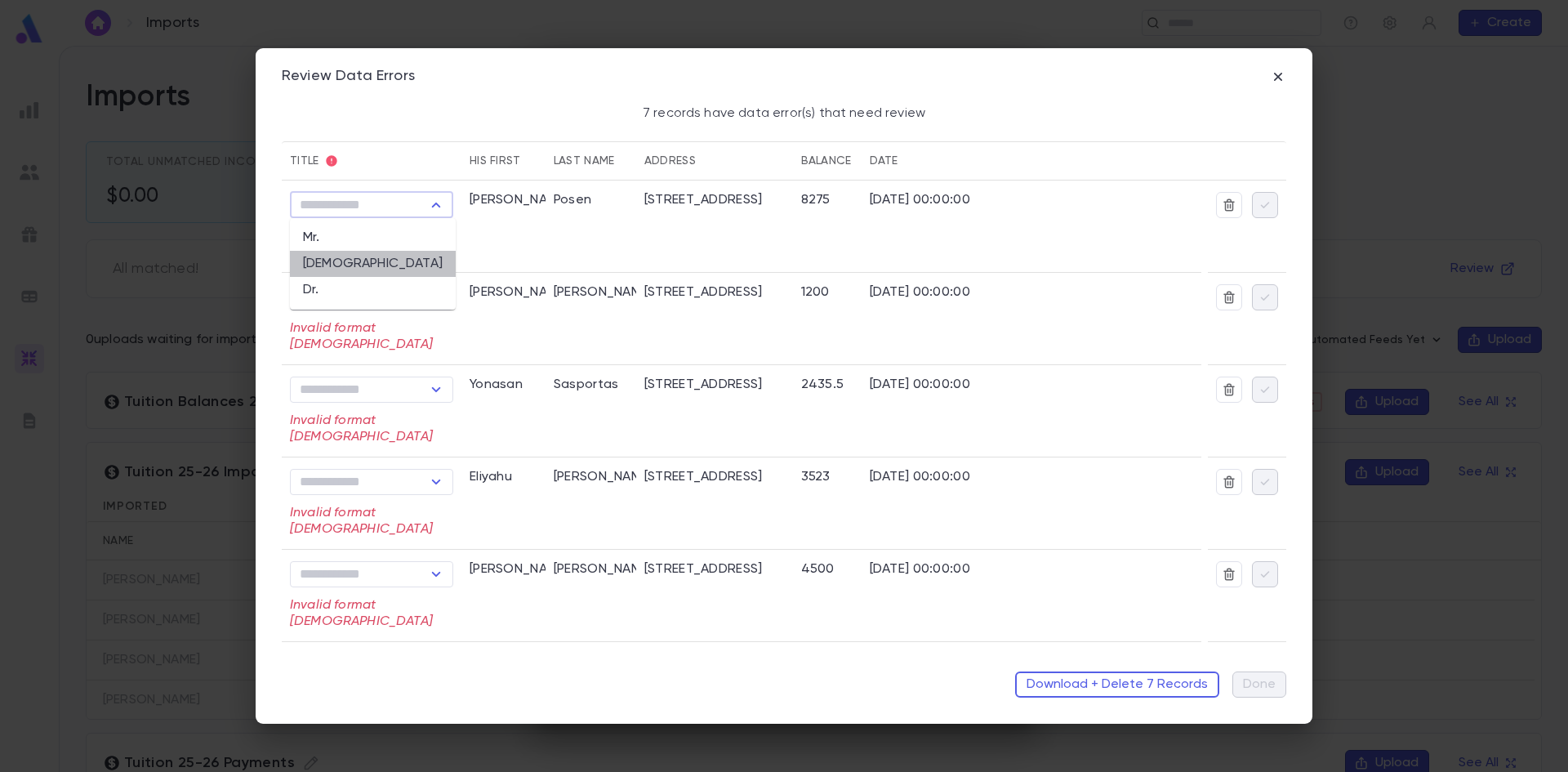
click at [374, 265] on li "Rabbi" at bounding box center [373, 264] width 166 height 26
type input "*****"
click at [1257, 203] on icon "button" at bounding box center [1265, 204] width 15 height 16
click at [435, 203] on icon "Open" at bounding box center [436, 204] width 20 height 20
click at [360, 266] on li "Rabbi" at bounding box center [373, 264] width 166 height 26
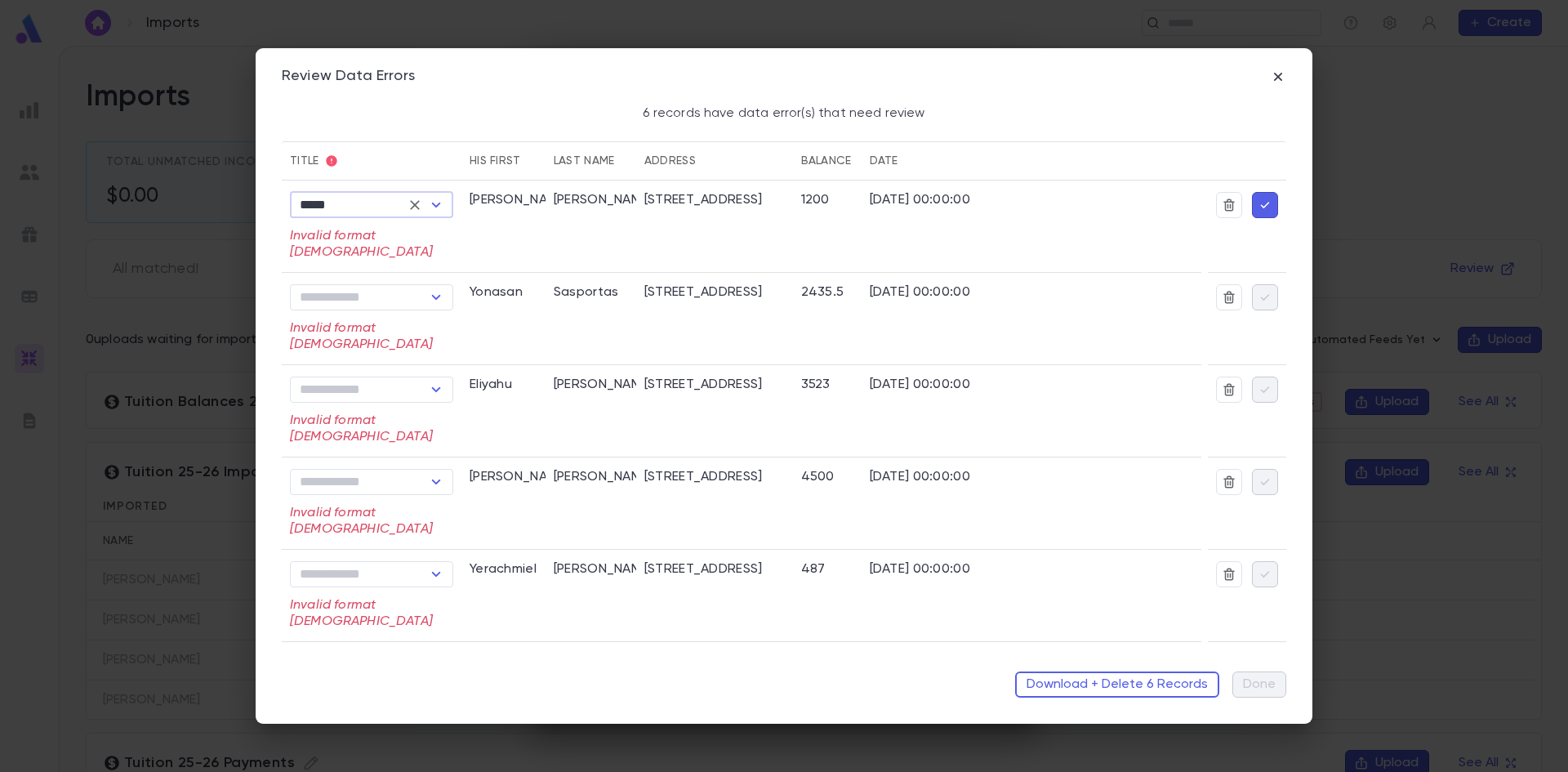
type input "*****"
click at [1258, 205] on icon "button" at bounding box center [1265, 204] width 15 height 16
click at [435, 201] on icon "Open" at bounding box center [436, 204] width 20 height 20
click at [389, 263] on li "Rabbi" at bounding box center [373, 264] width 166 height 26
type input "*****"
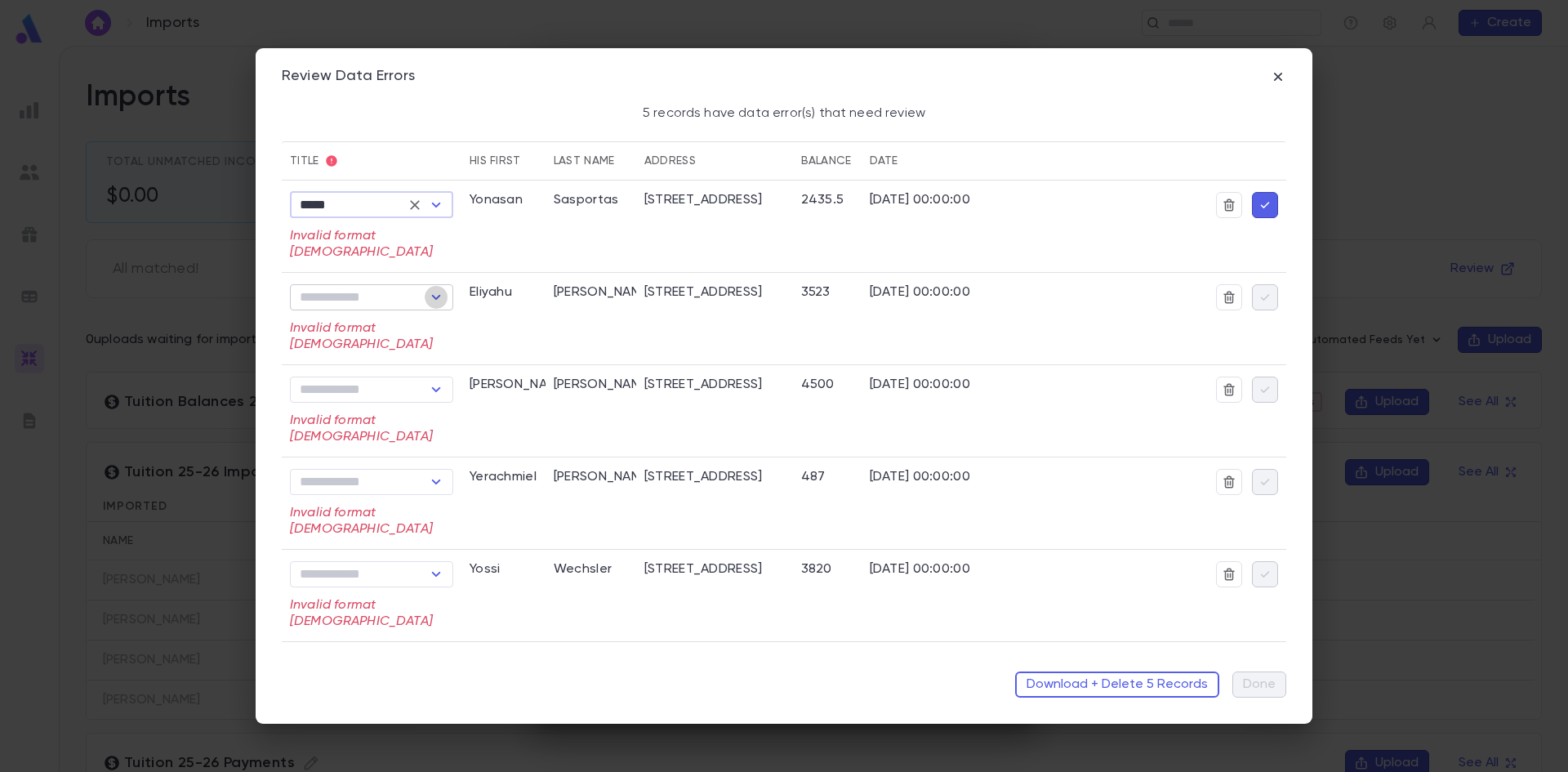
click at [437, 292] on icon "Open" at bounding box center [436, 297] width 20 height 20
click at [381, 356] on li "Rabbi" at bounding box center [373, 356] width 166 height 26
type input "*****"
click at [440, 390] on icon "Open" at bounding box center [436, 389] width 20 height 20
click at [395, 447] on li "Rabbi" at bounding box center [373, 448] width 166 height 26
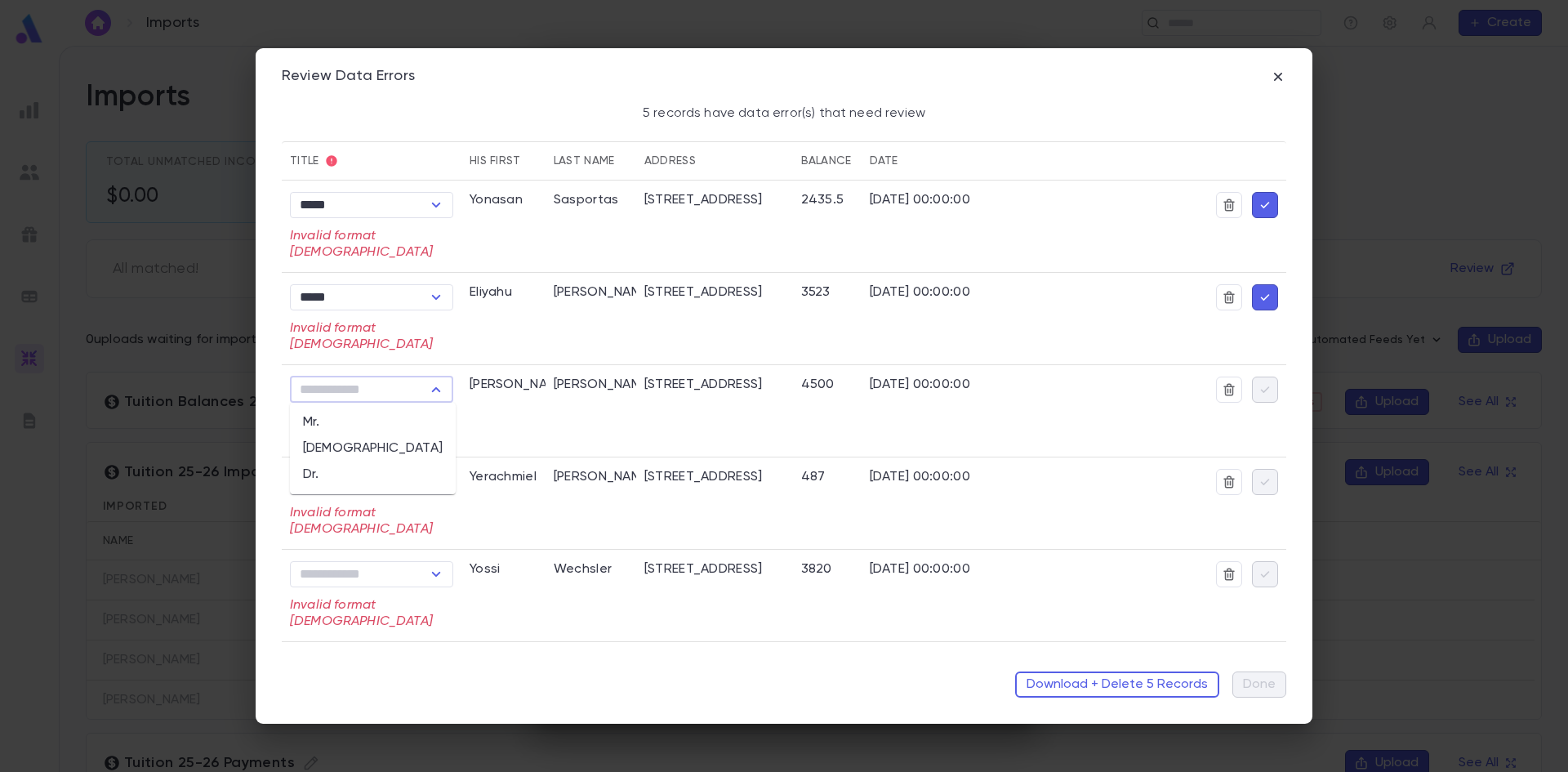
type input "*****"
click at [435, 478] on icon "Open" at bounding box center [436, 481] width 20 height 20
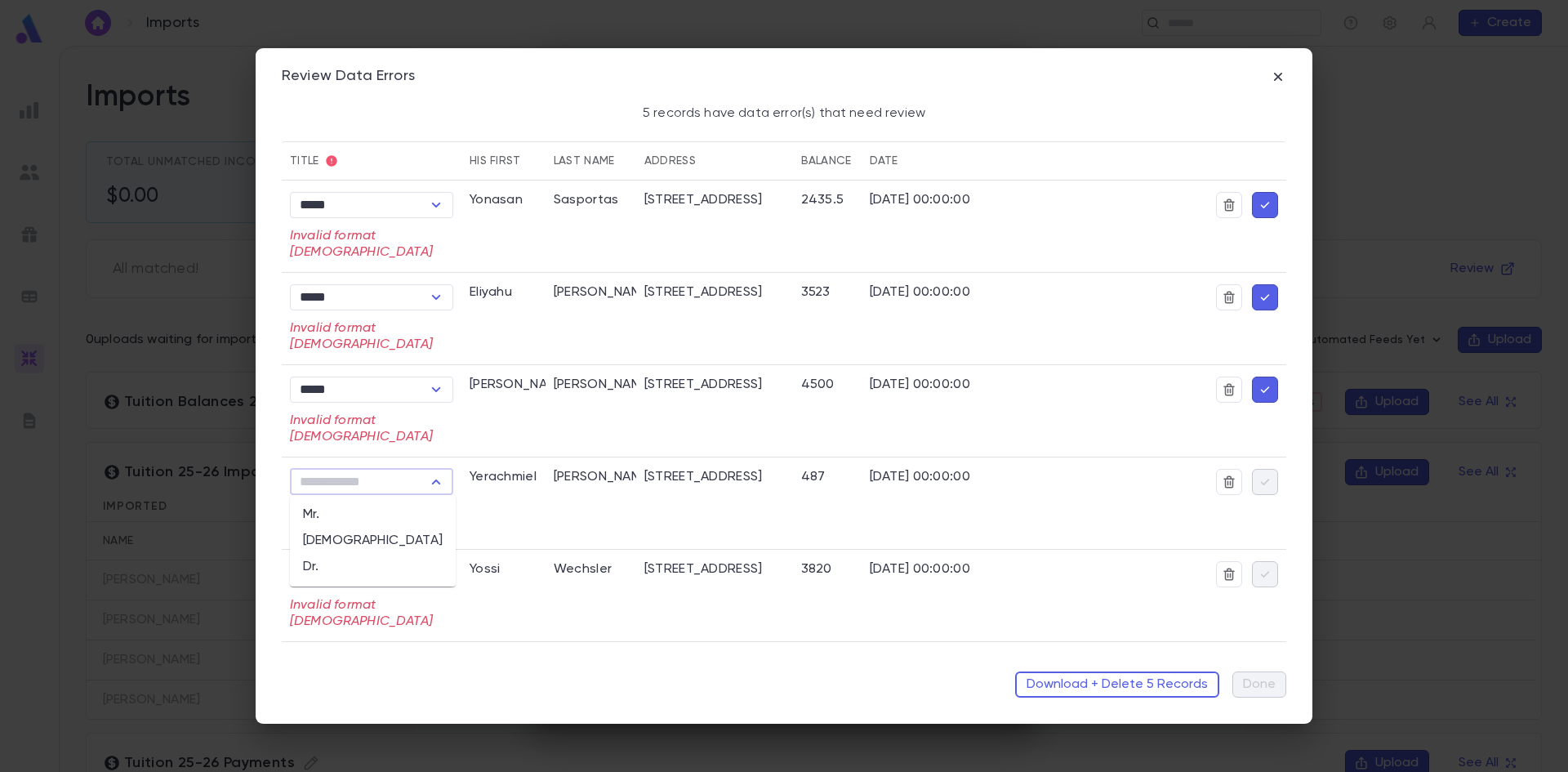
click at [402, 541] on li "Rabbi" at bounding box center [373, 540] width 166 height 26
type input "*****"
click at [435, 571] on icon "Open" at bounding box center [436, 573] width 20 height 20
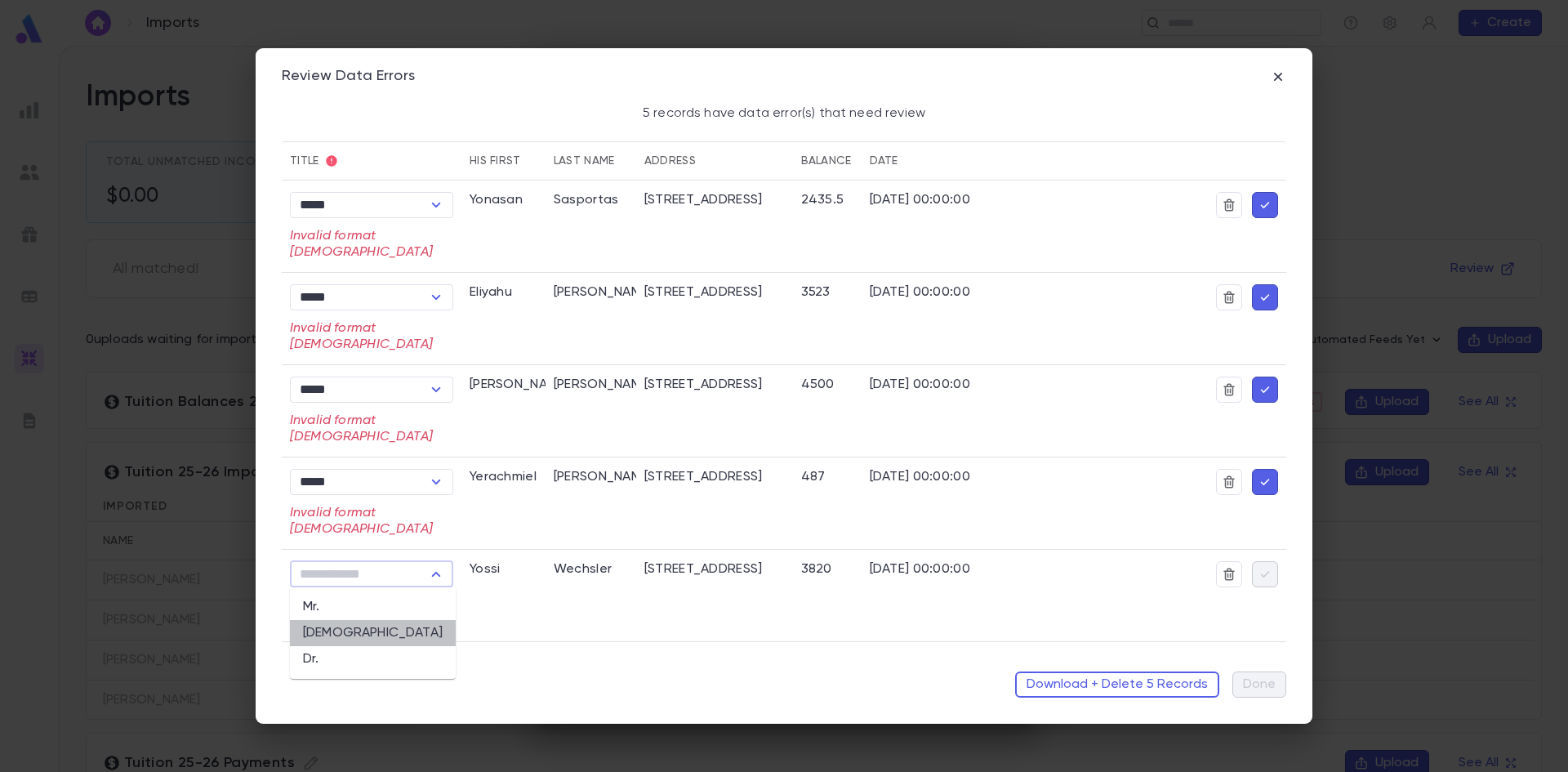
click at [404, 626] on li "Rabbi" at bounding box center [373, 633] width 166 height 26
type input "*****"
click at [1258, 203] on icon "button" at bounding box center [1265, 204] width 15 height 16
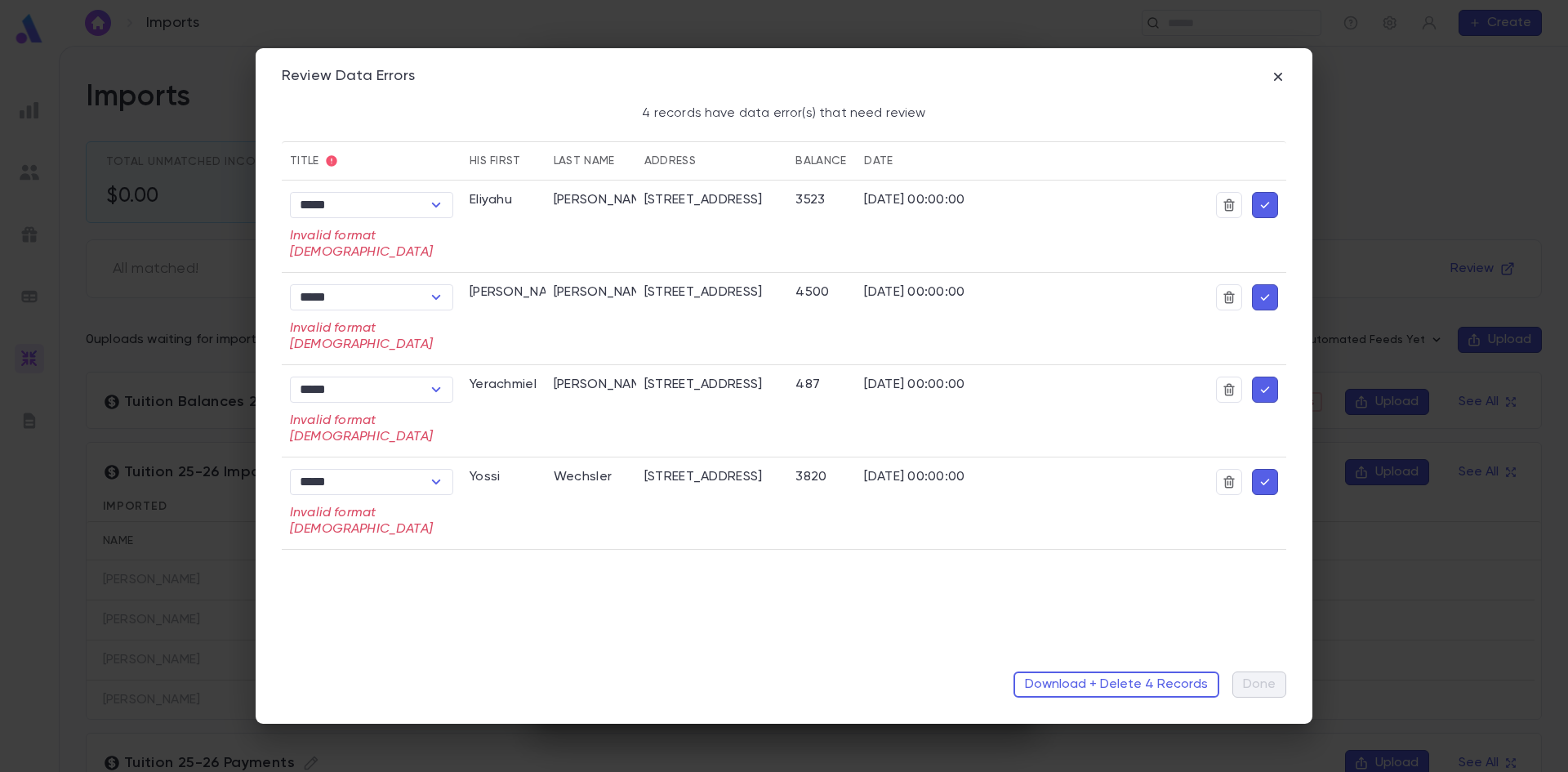
click at [1260, 207] on icon "button" at bounding box center [1265, 204] width 15 height 16
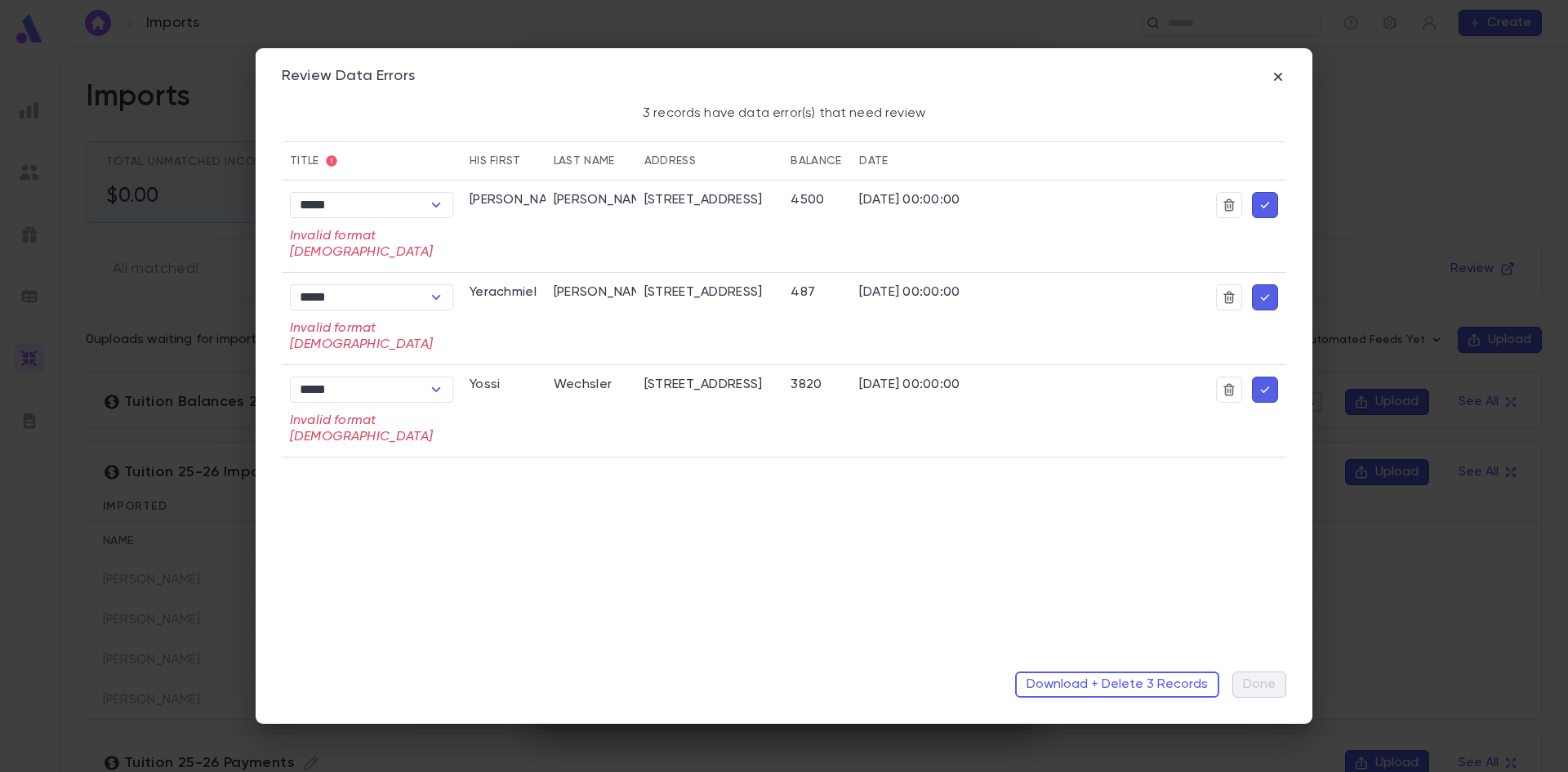
click at [1271, 205] on icon "button" at bounding box center [1265, 204] width 15 height 16
click at [1271, 204] on icon "button" at bounding box center [1265, 204] width 15 height 16
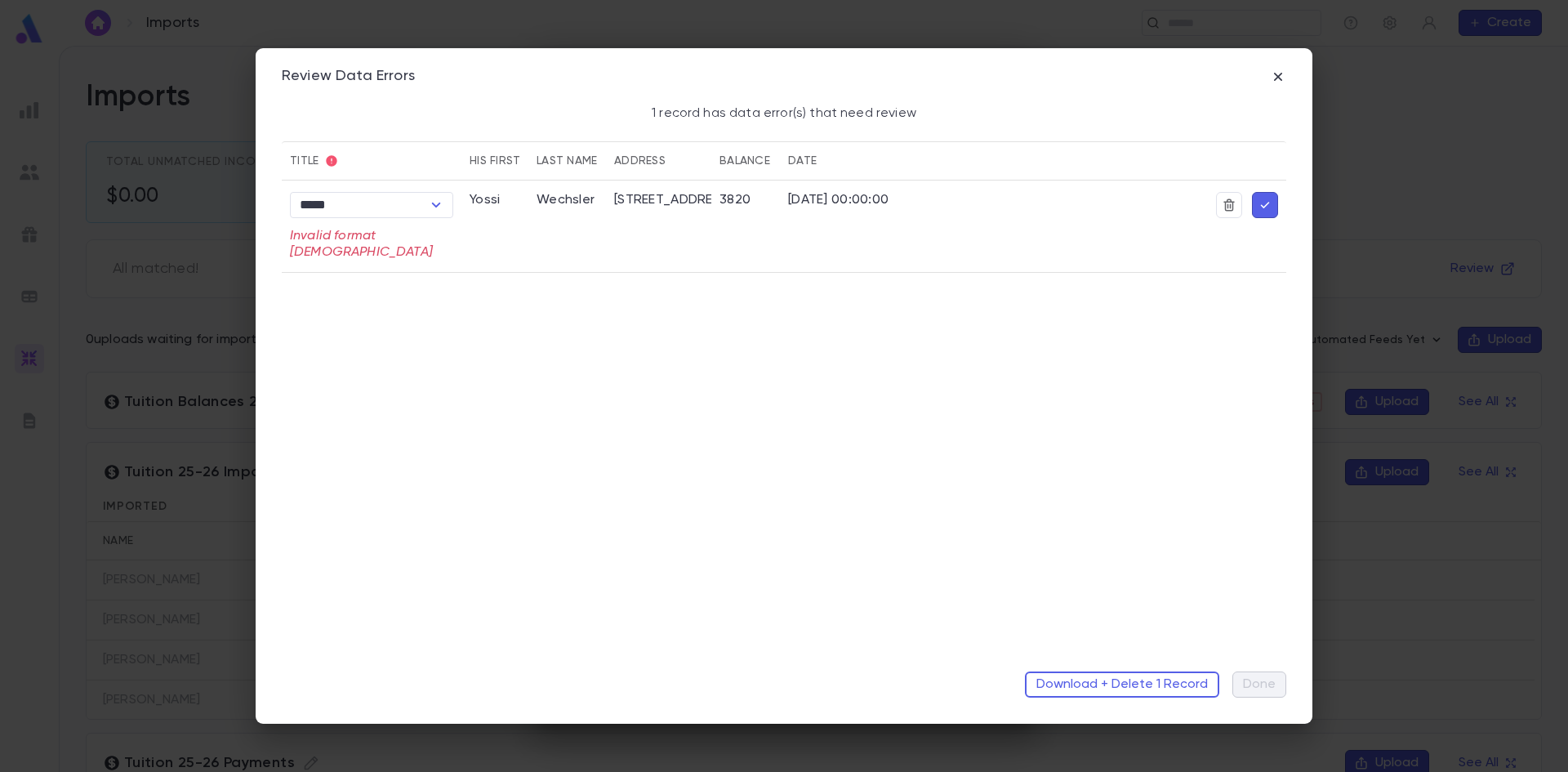
click at [1271, 204] on icon "button" at bounding box center [1265, 204] width 15 height 16
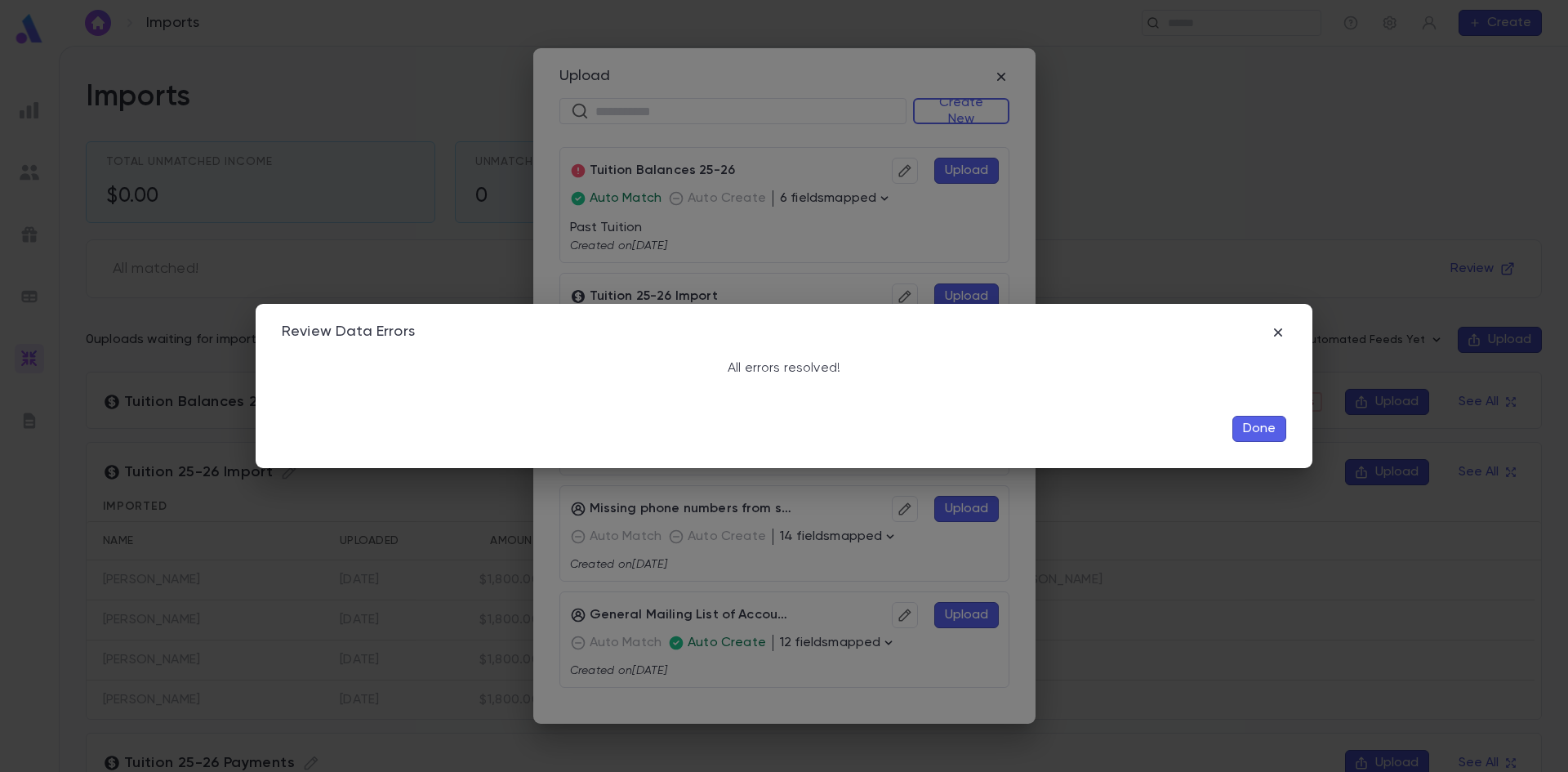
click at [1248, 427] on button "Done" at bounding box center [1258, 429] width 54 height 26
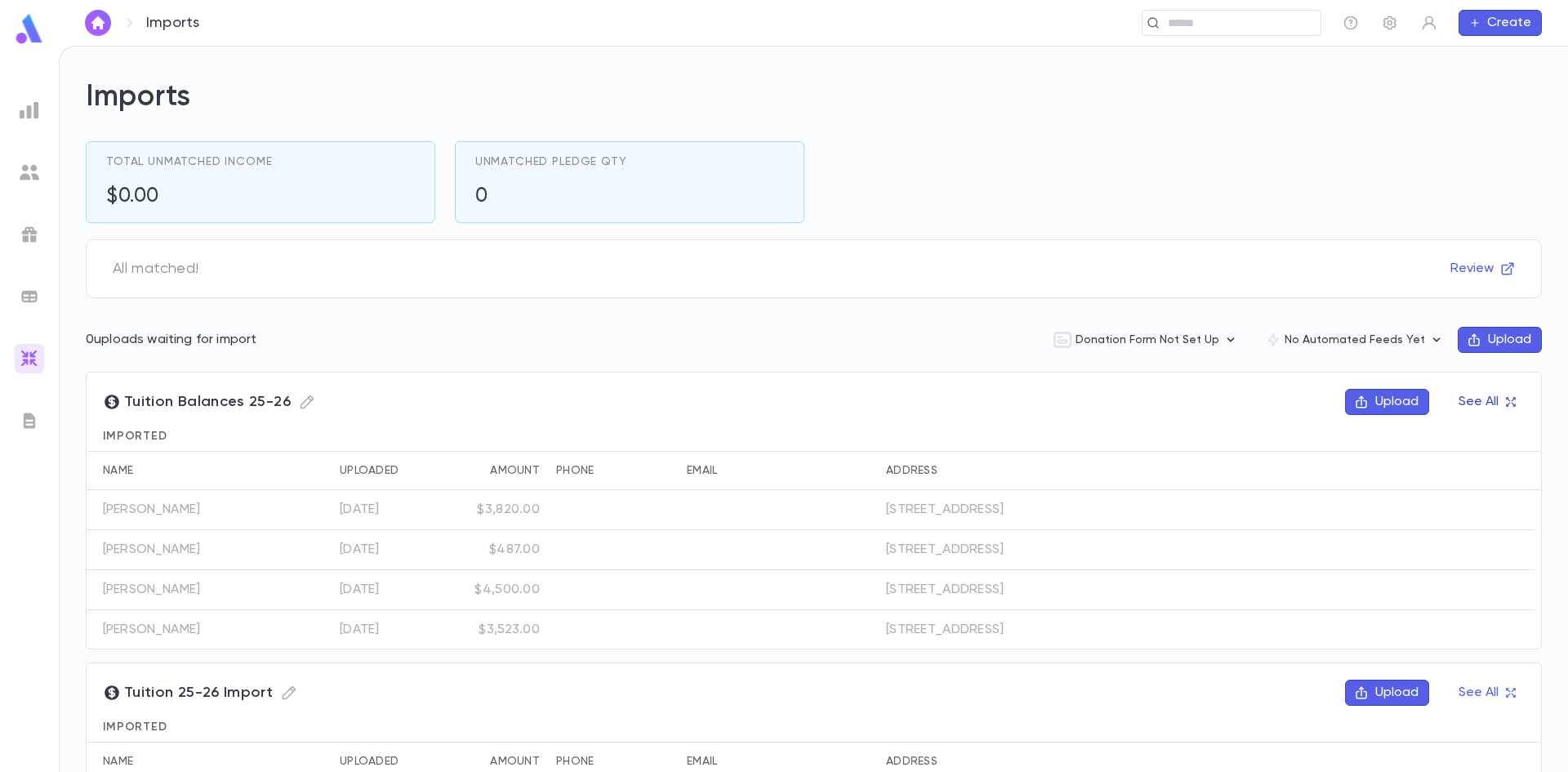
click at [1478, 398] on button "See All" at bounding box center [1486, 402] width 76 height 26
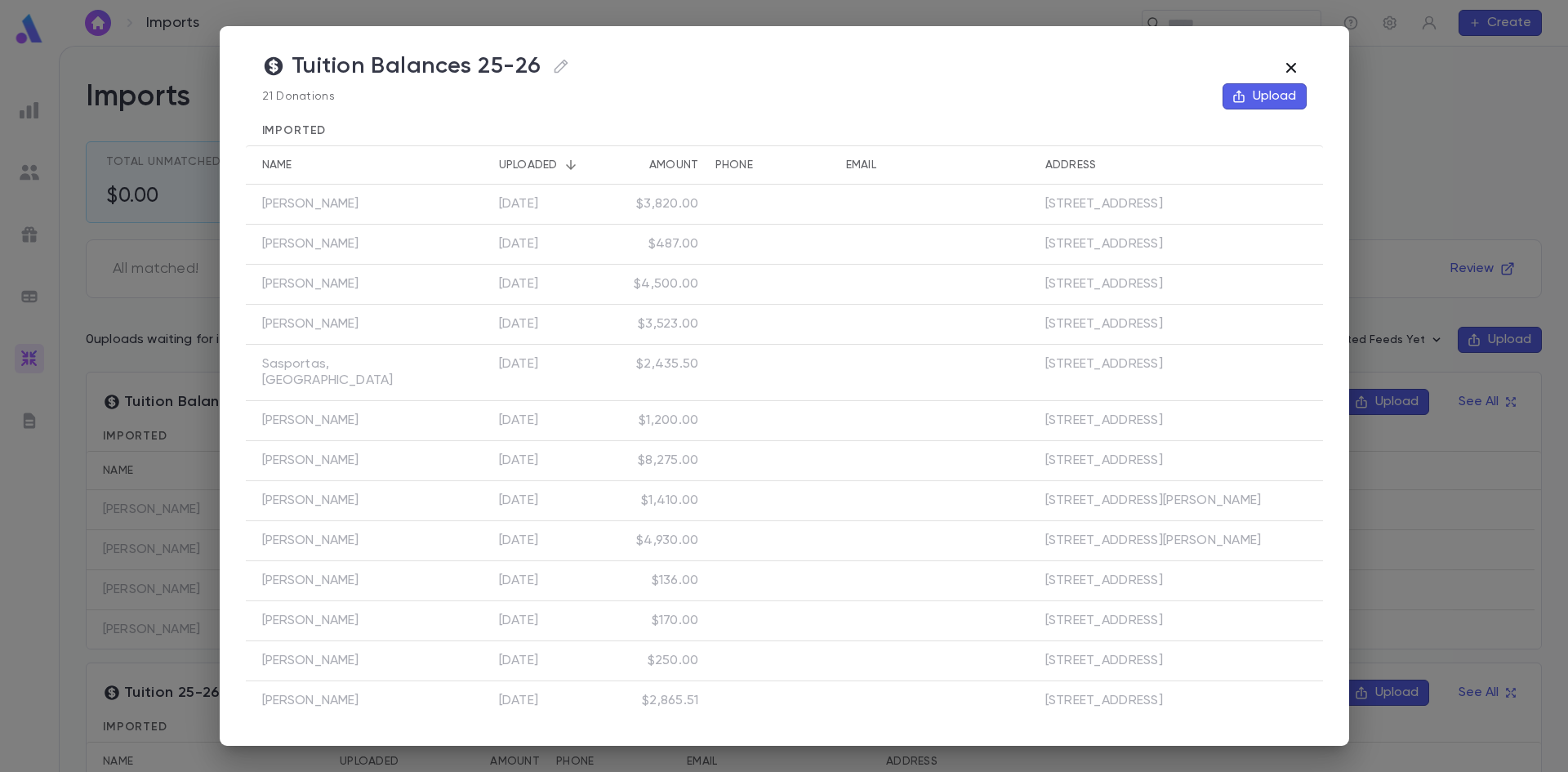
click at [1292, 65] on icon "button" at bounding box center [1290, 68] width 20 height 20
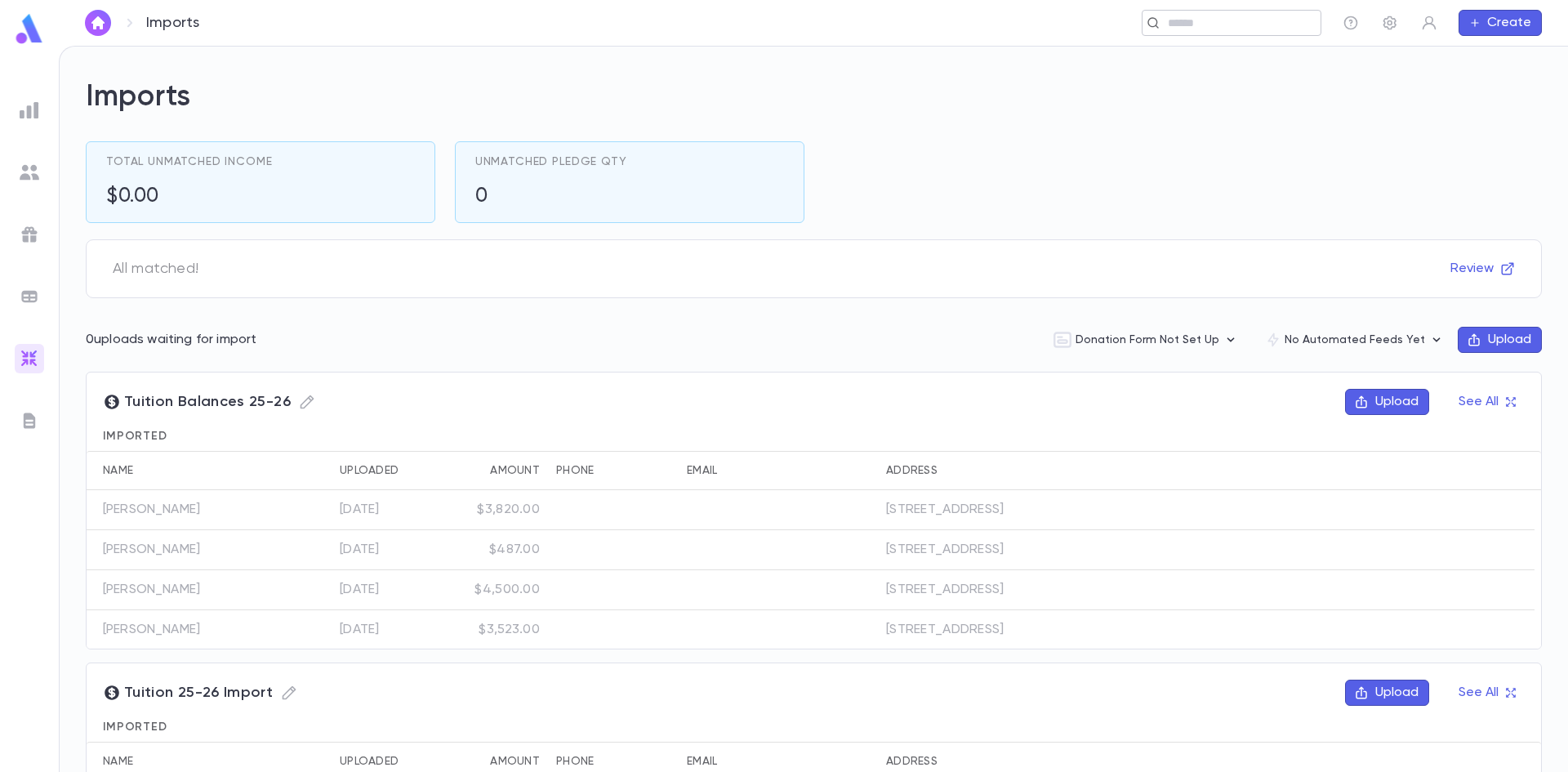
click at [1173, 20] on input "text" at bounding box center [1238, 23] width 152 height 15
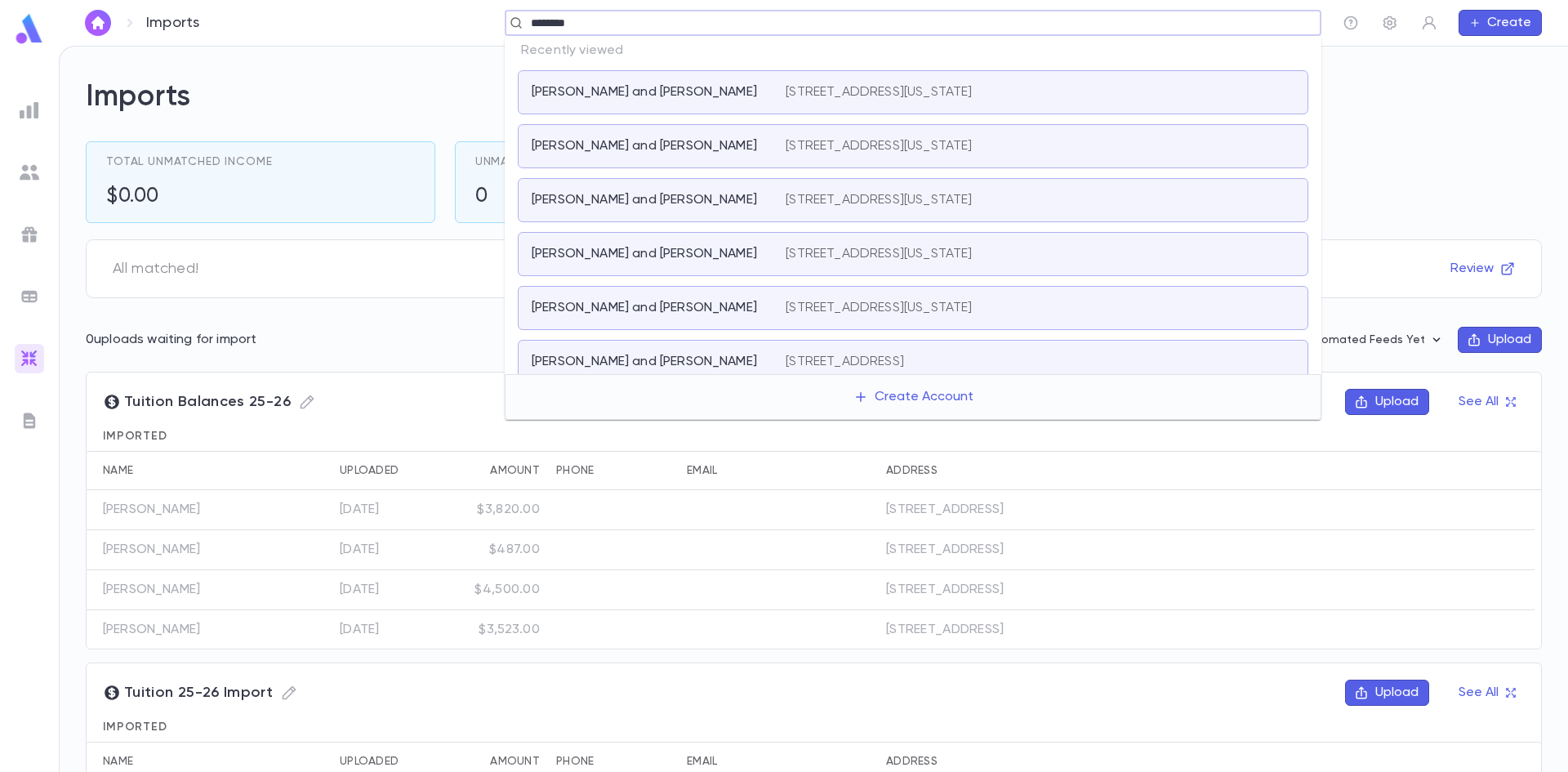
type input "********"
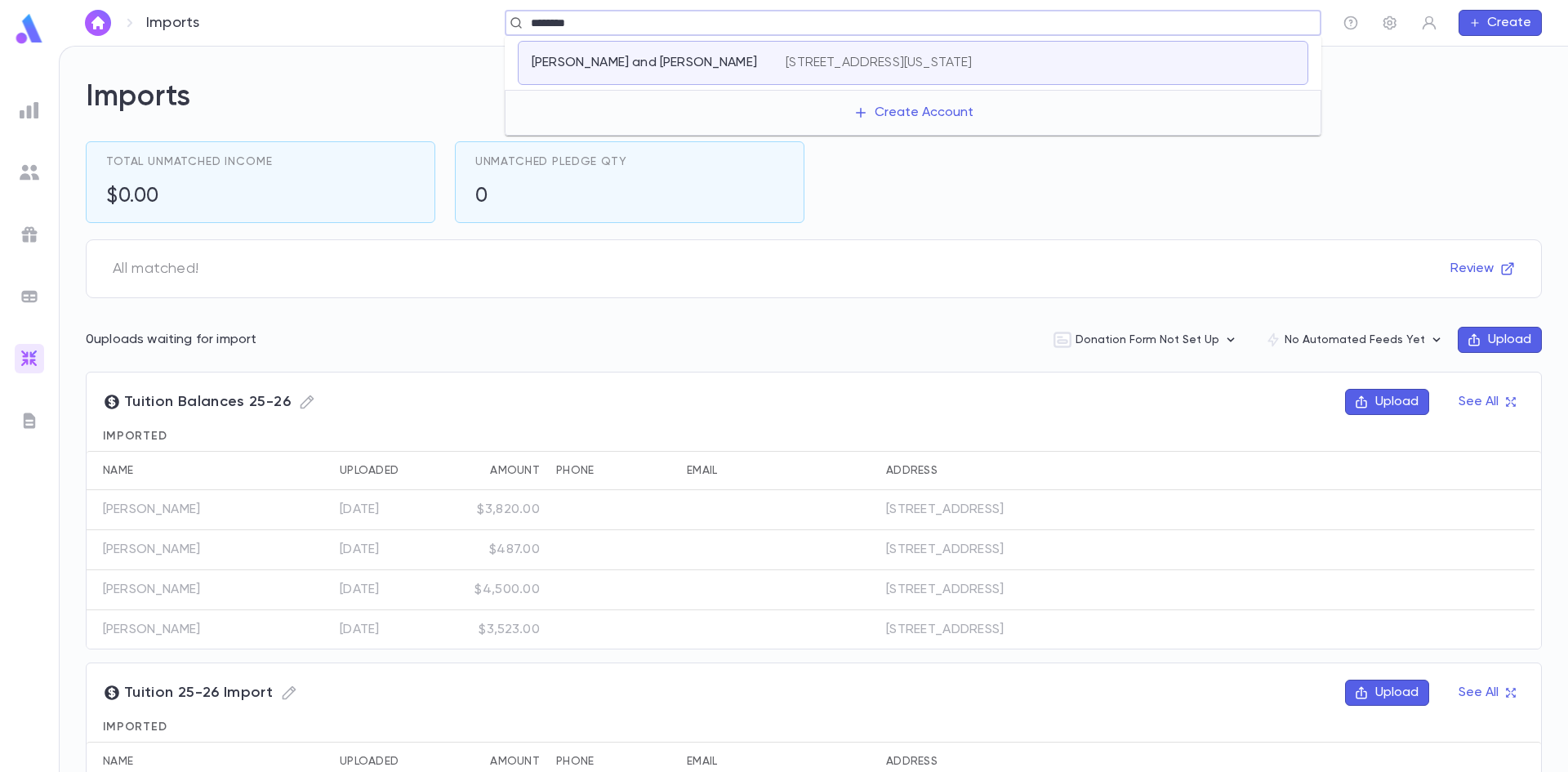
click at [805, 71] on div "Wechsler, Yossi and Rivky 245 11th Street, Lakewood NEW JERSEY 08701" at bounding box center [913, 62] width 791 height 44
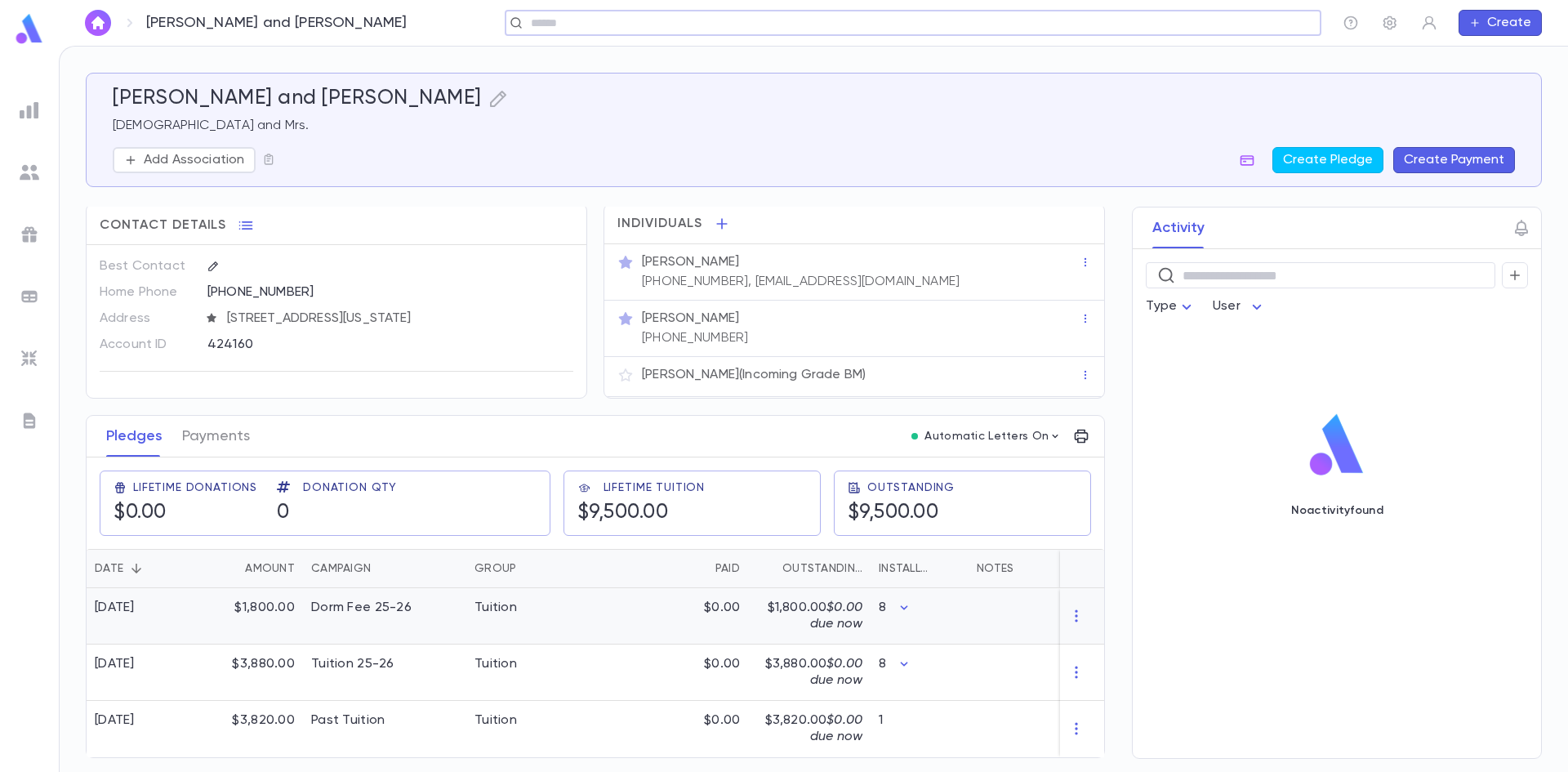
scroll to position [9, 0]
click at [24, 27] on img at bounding box center [29, 29] width 33 height 32
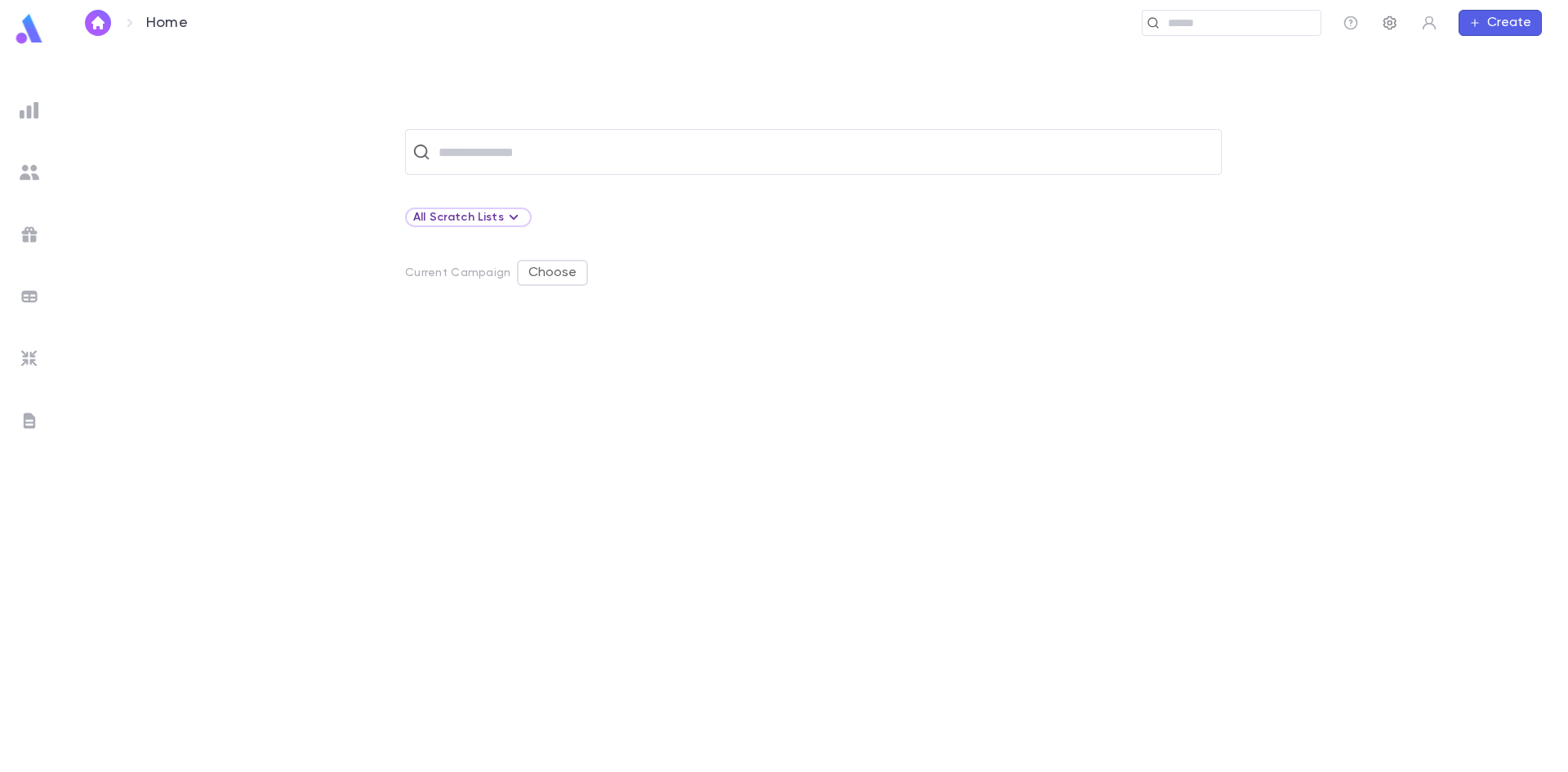
click at [1391, 21] on icon "button" at bounding box center [1389, 23] width 16 height 16
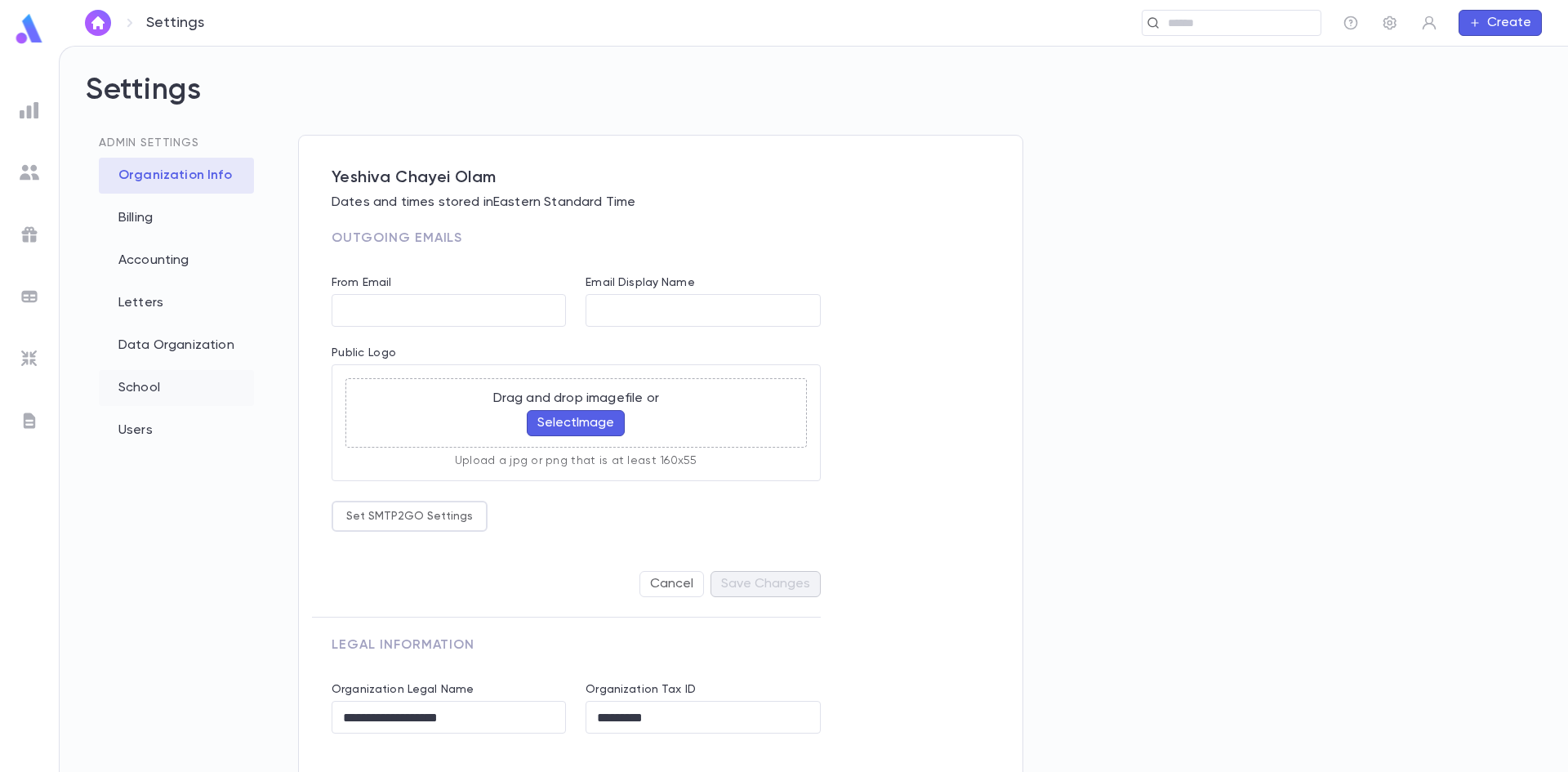
click at [150, 384] on div "School" at bounding box center [176, 388] width 155 height 36
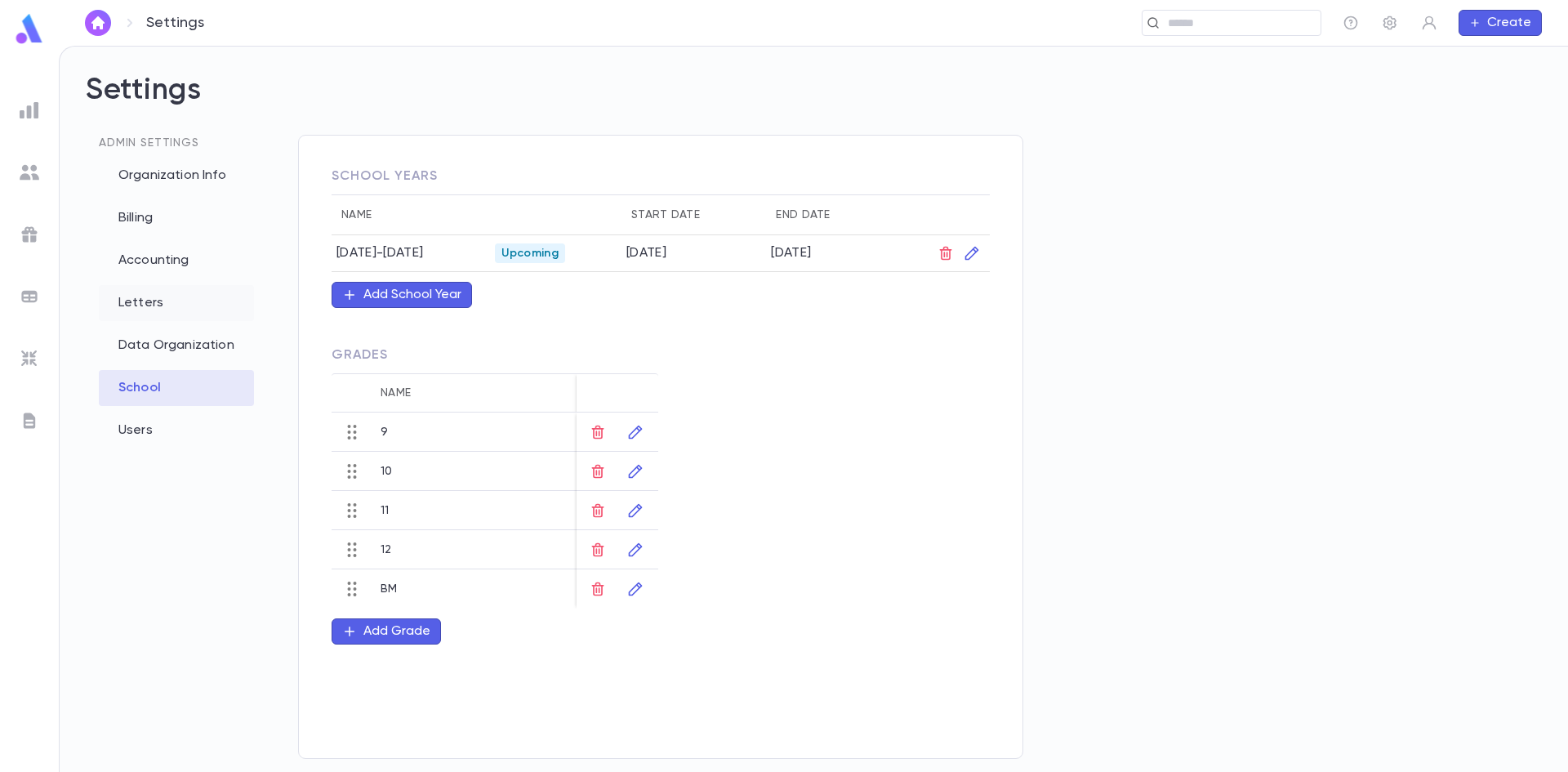
click at [154, 306] on div "Letters" at bounding box center [176, 303] width 155 height 36
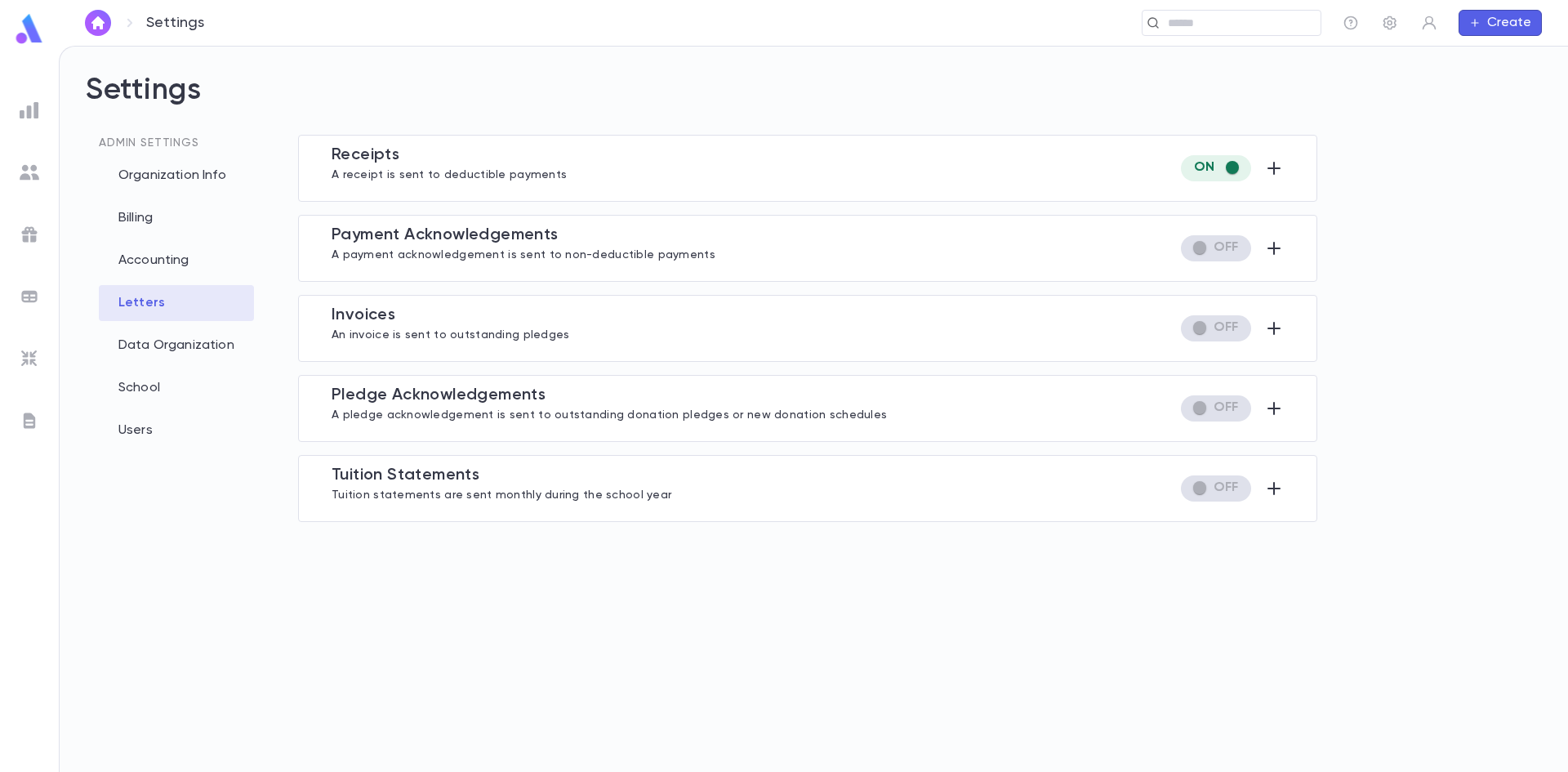
click at [416, 472] on span "Tuition Statement s" at bounding box center [405, 474] width 148 height 16
click at [1270, 404] on icon "button" at bounding box center [1273, 408] width 20 height 20
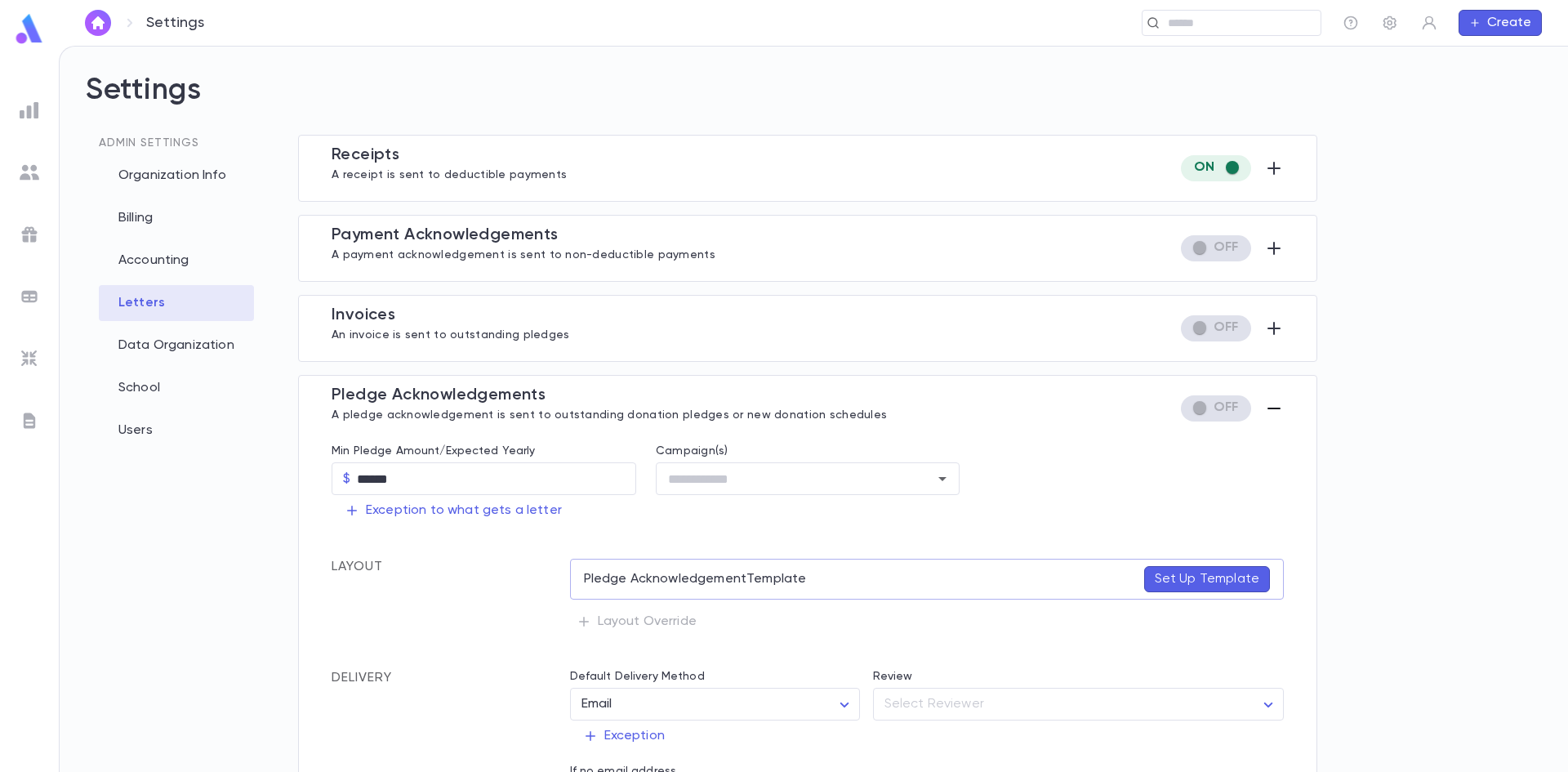
click at [1273, 407] on icon "button" at bounding box center [1273, 408] width 20 height 20
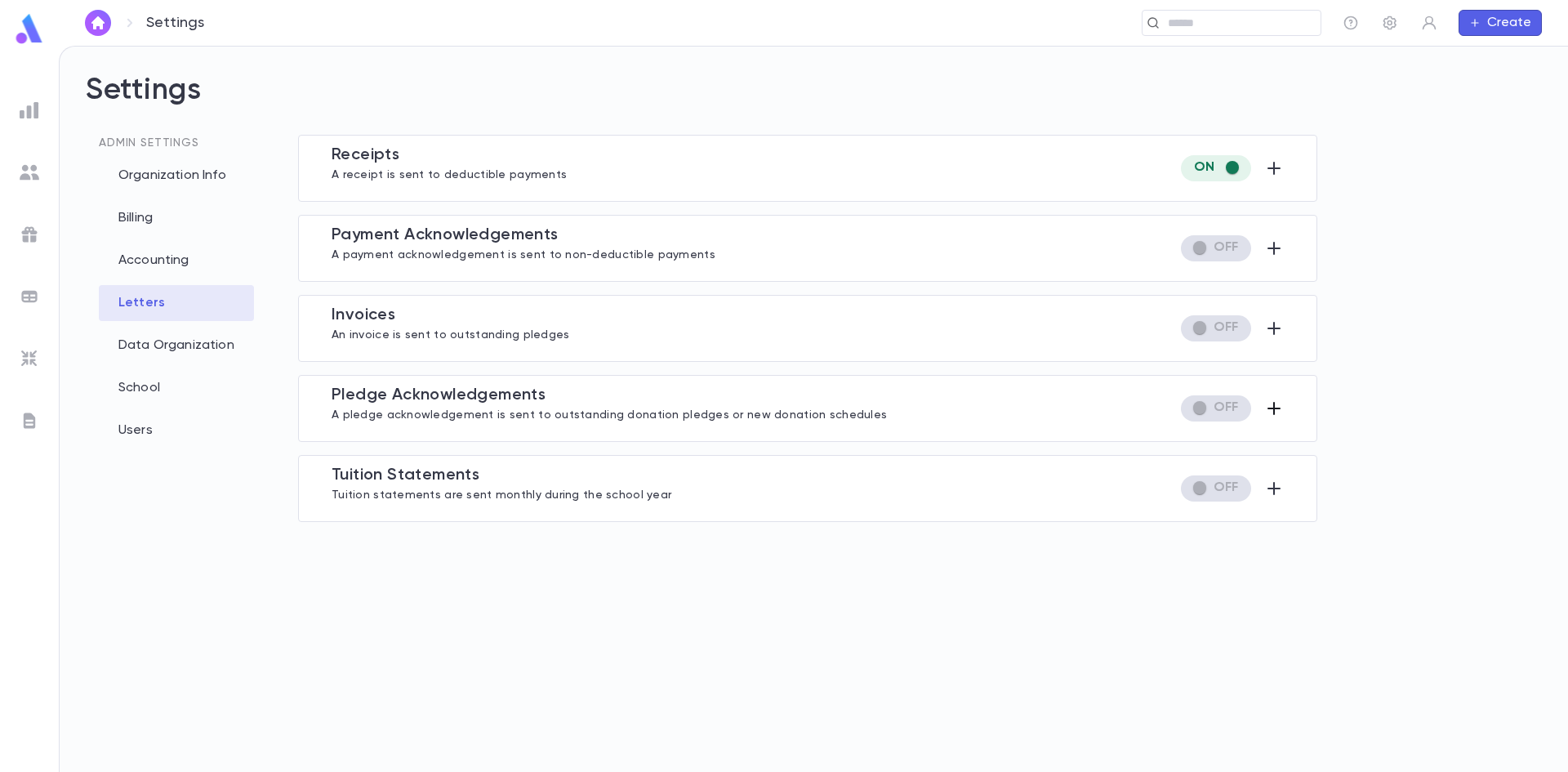
click at [1272, 410] on icon "button" at bounding box center [1273, 409] width 13 height 13
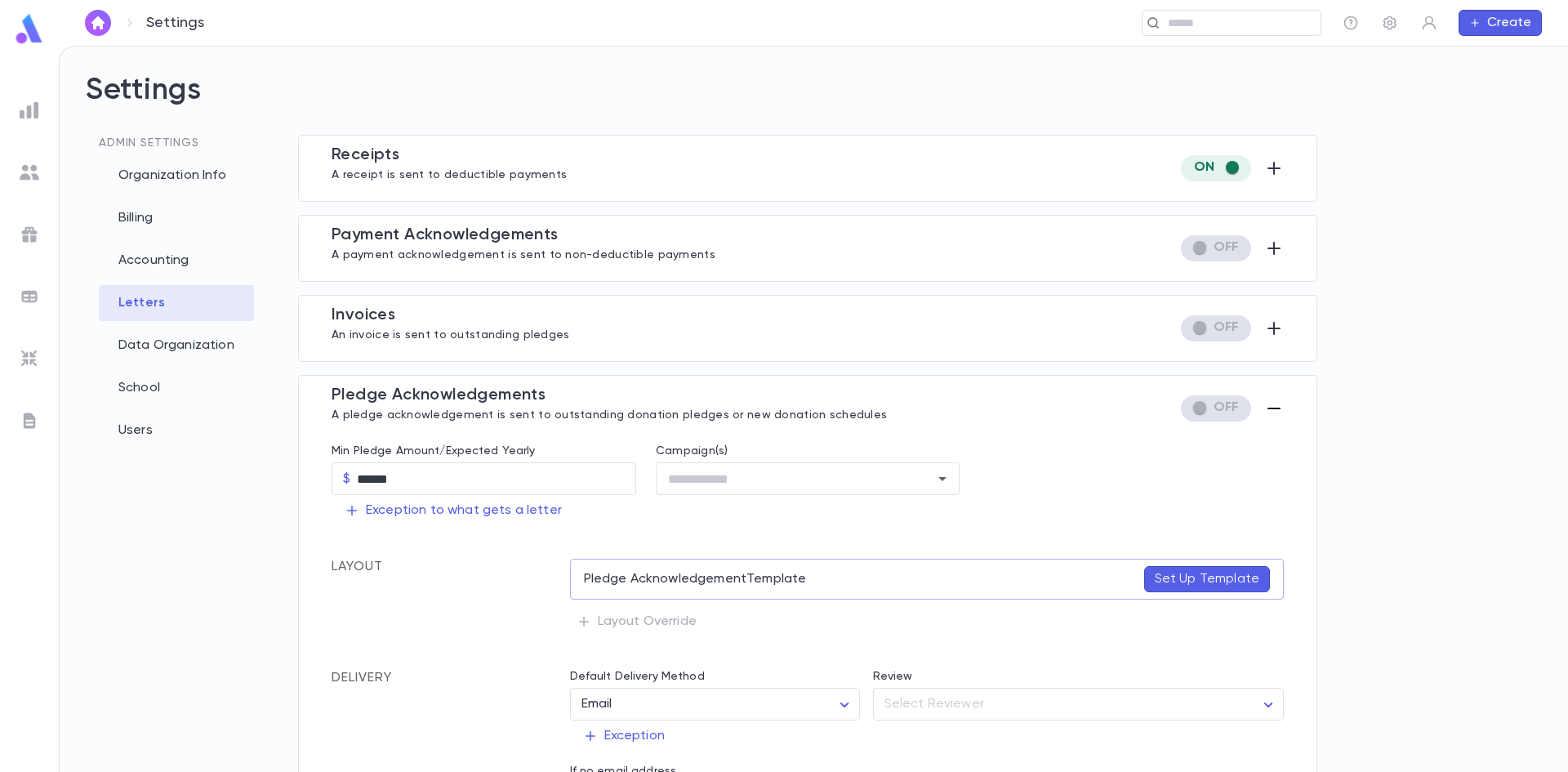
click at [1264, 408] on icon "button" at bounding box center [1273, 408] width 20 height 20
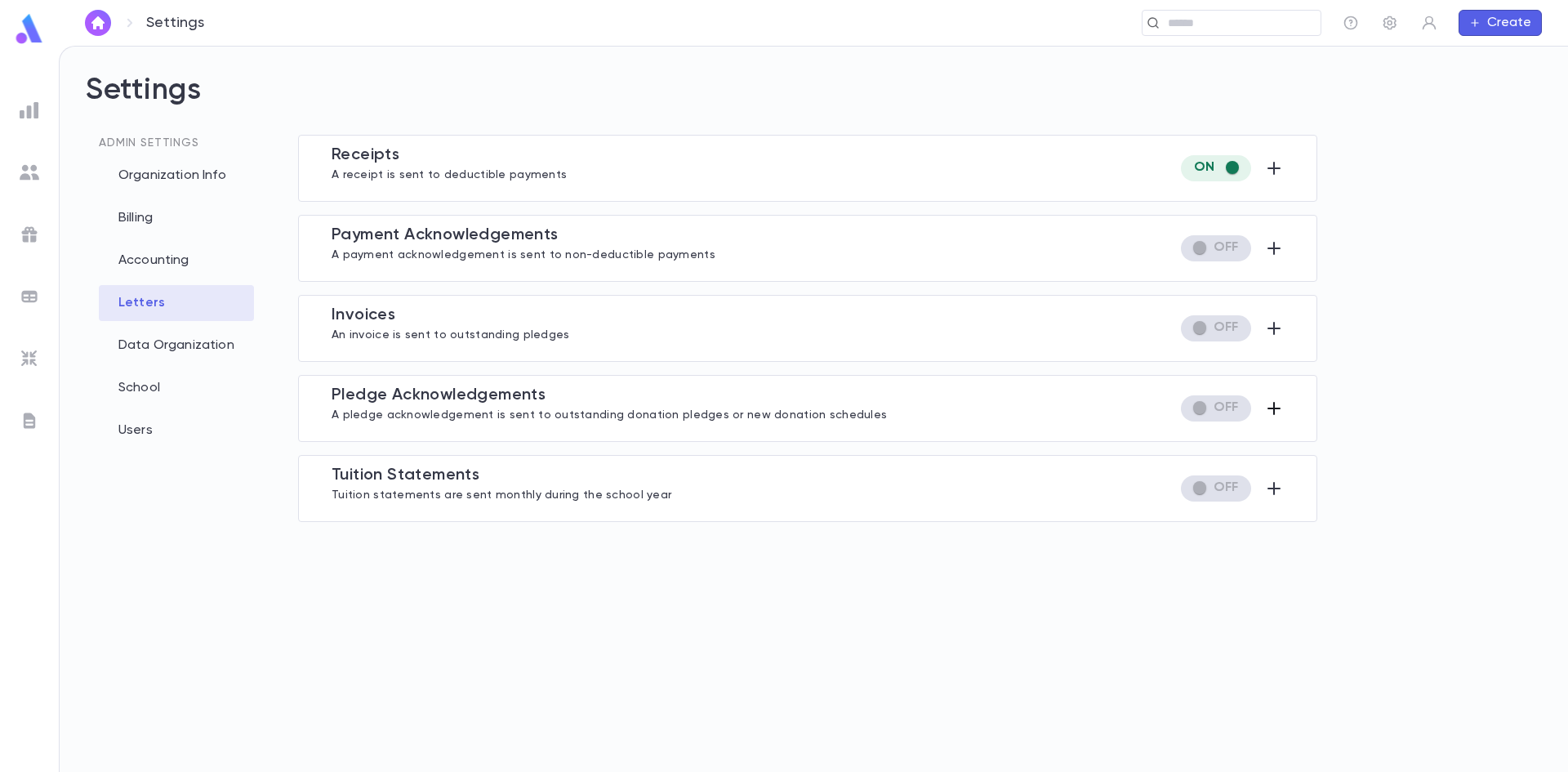
click at [1271, 410] on icon "button" at bounding box center [1273, 409] width 13 height 13
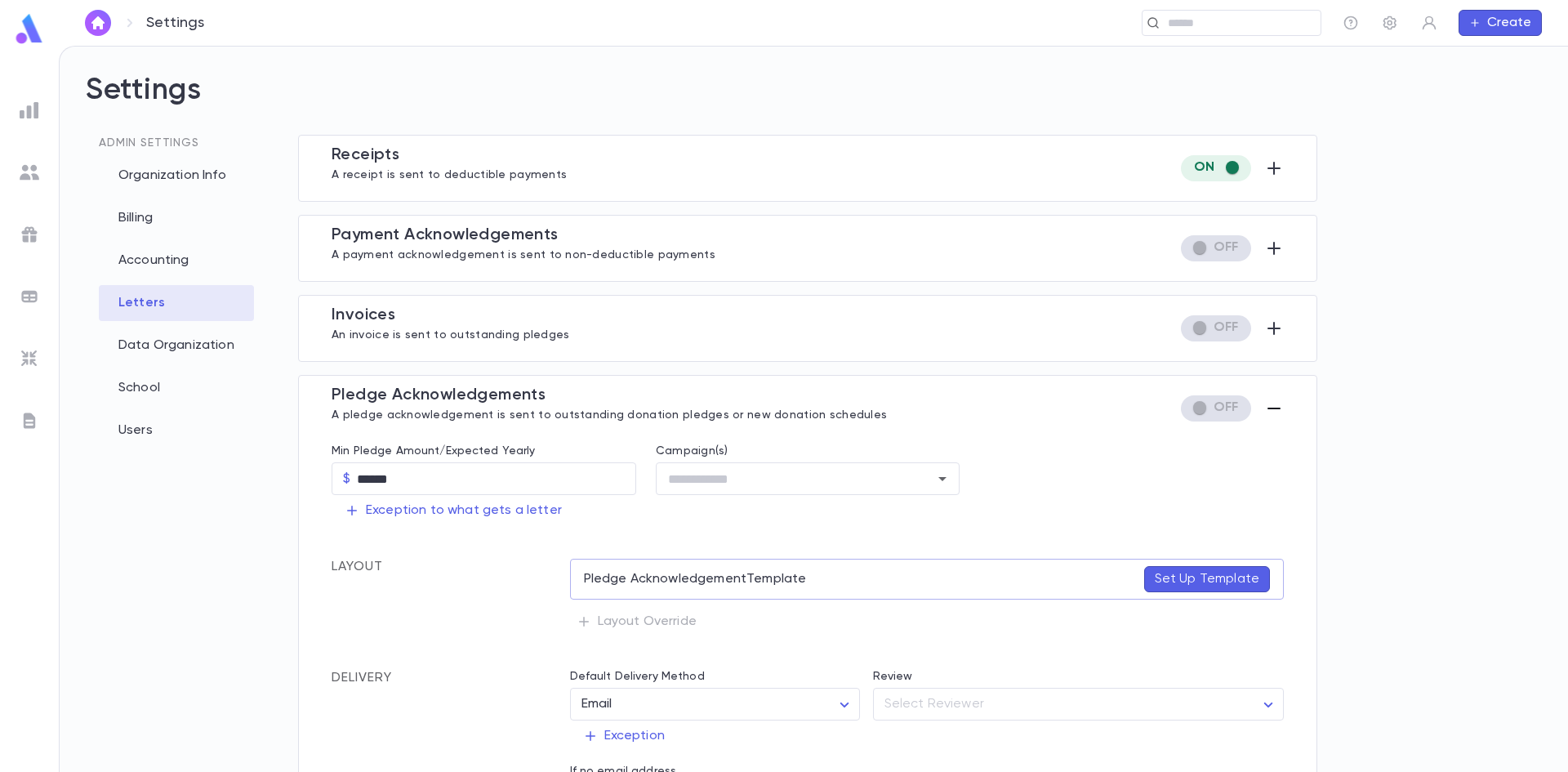
click at [1264, 404] on icon "button" at bounding box center [1273, 408] width 20 height 20
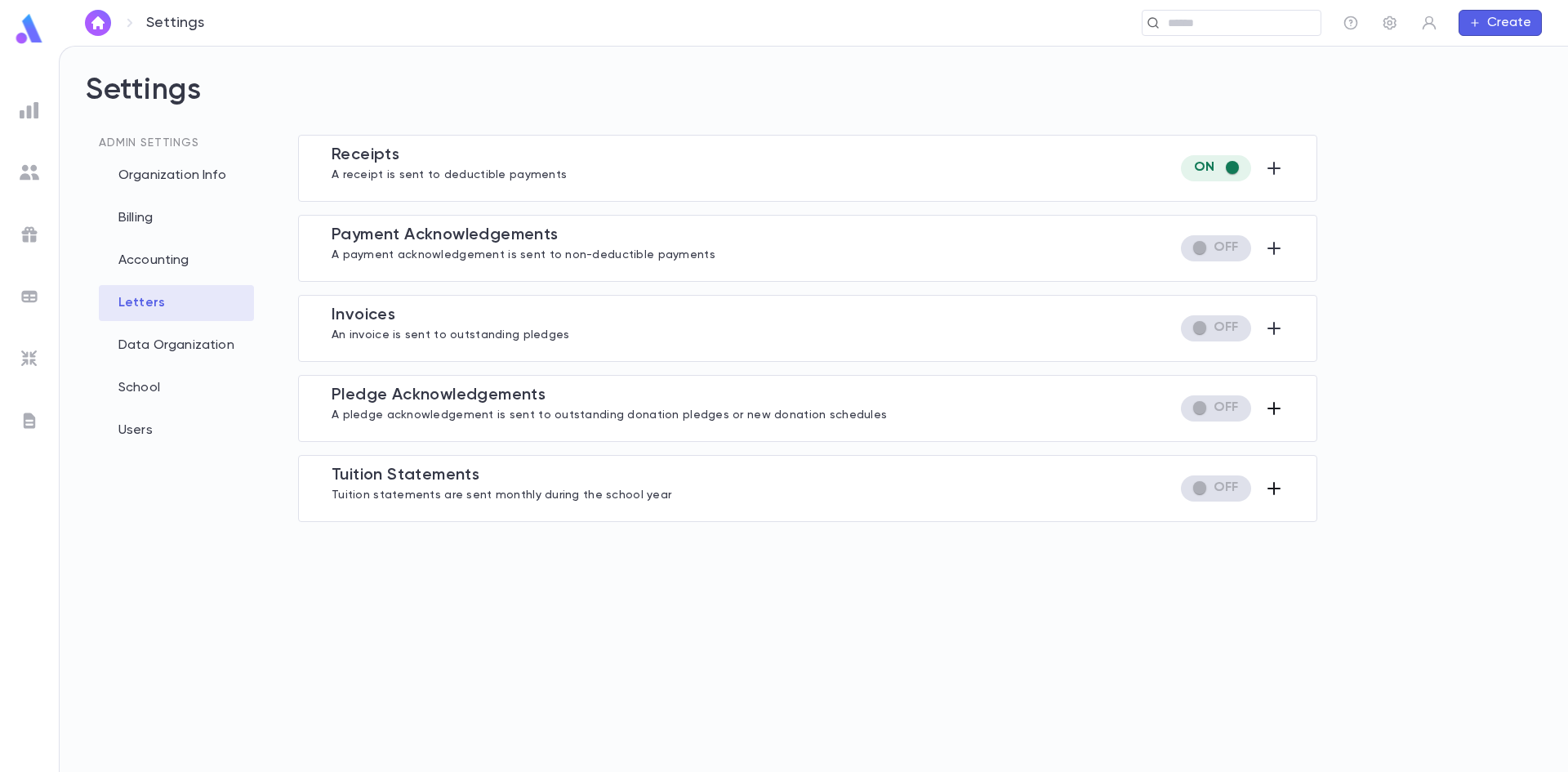
click at [1273, 485] on icon "button" at bounding box center [1273, 489] width 13 height 13
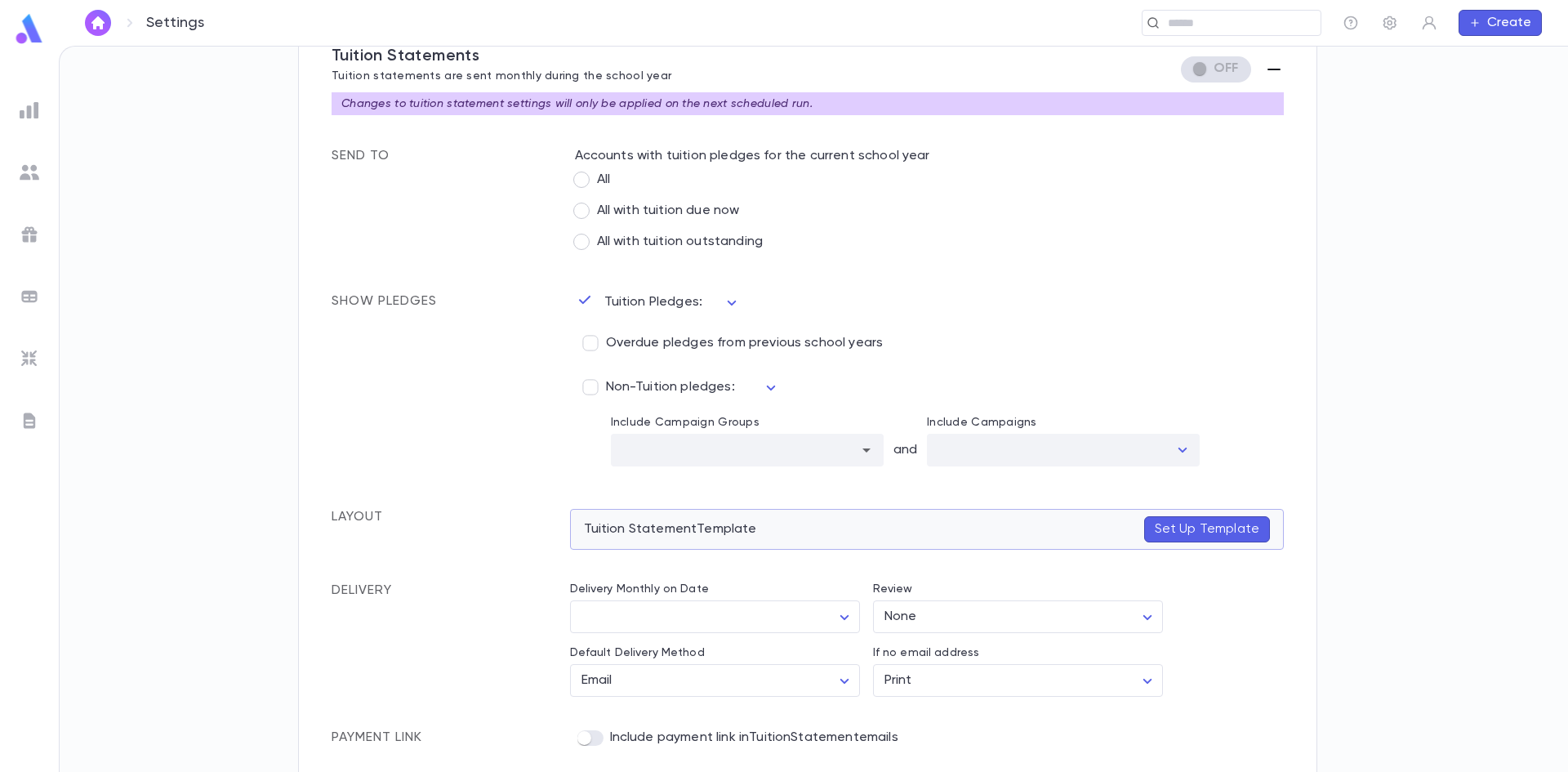
scroll to position [423, 0]
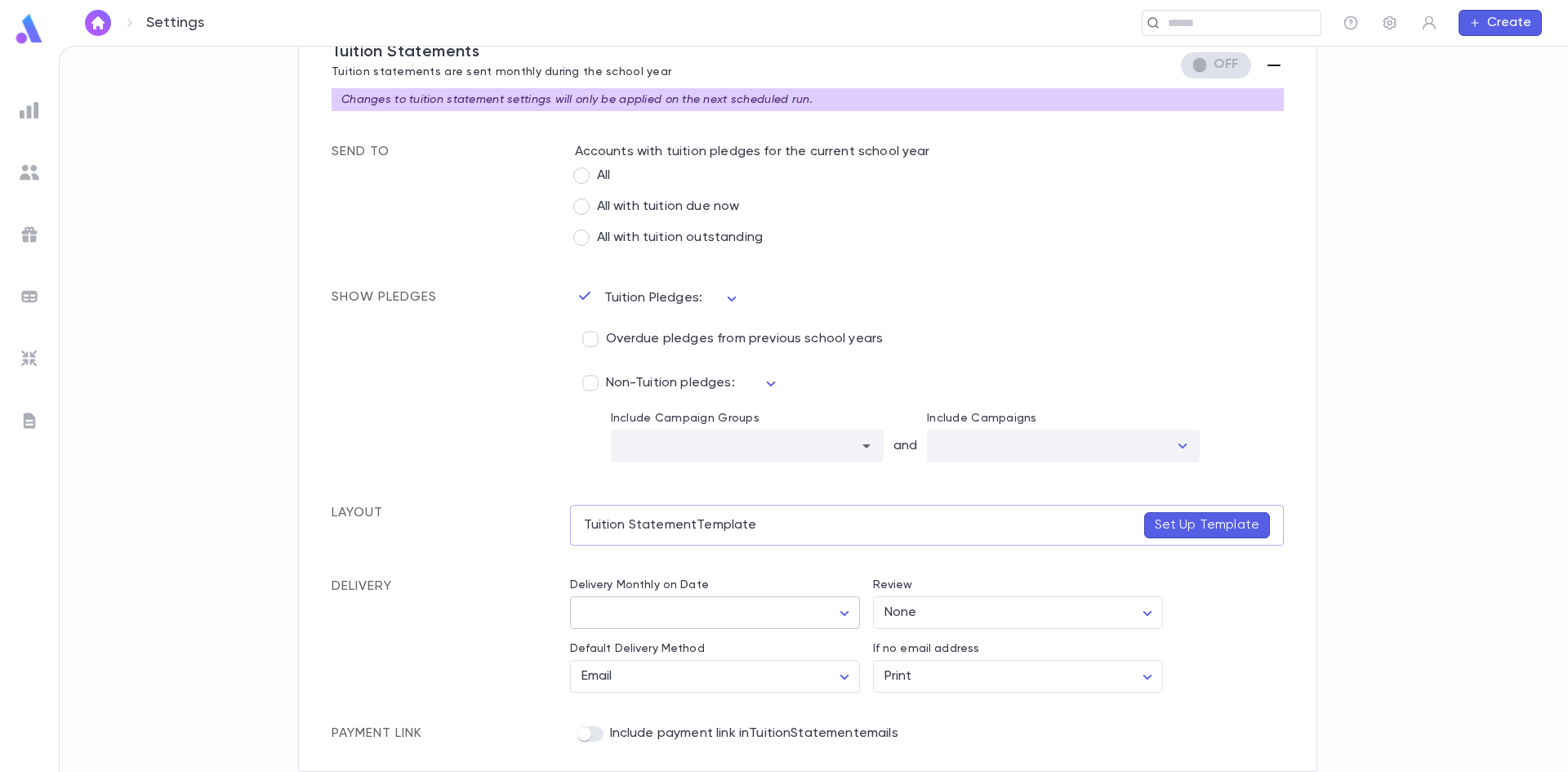
click at [836, 604] on body "Settings ​ Create Settings Admin Settings Organization Info Billing Accounting …" at bounding box center [784, 409] width 1568 height 726
click at [213, 244] on div at bounding box center [784, 386] width 1568 height 772
click at [33, 346] on div at bounding box center [29, 358] width 29 height 29
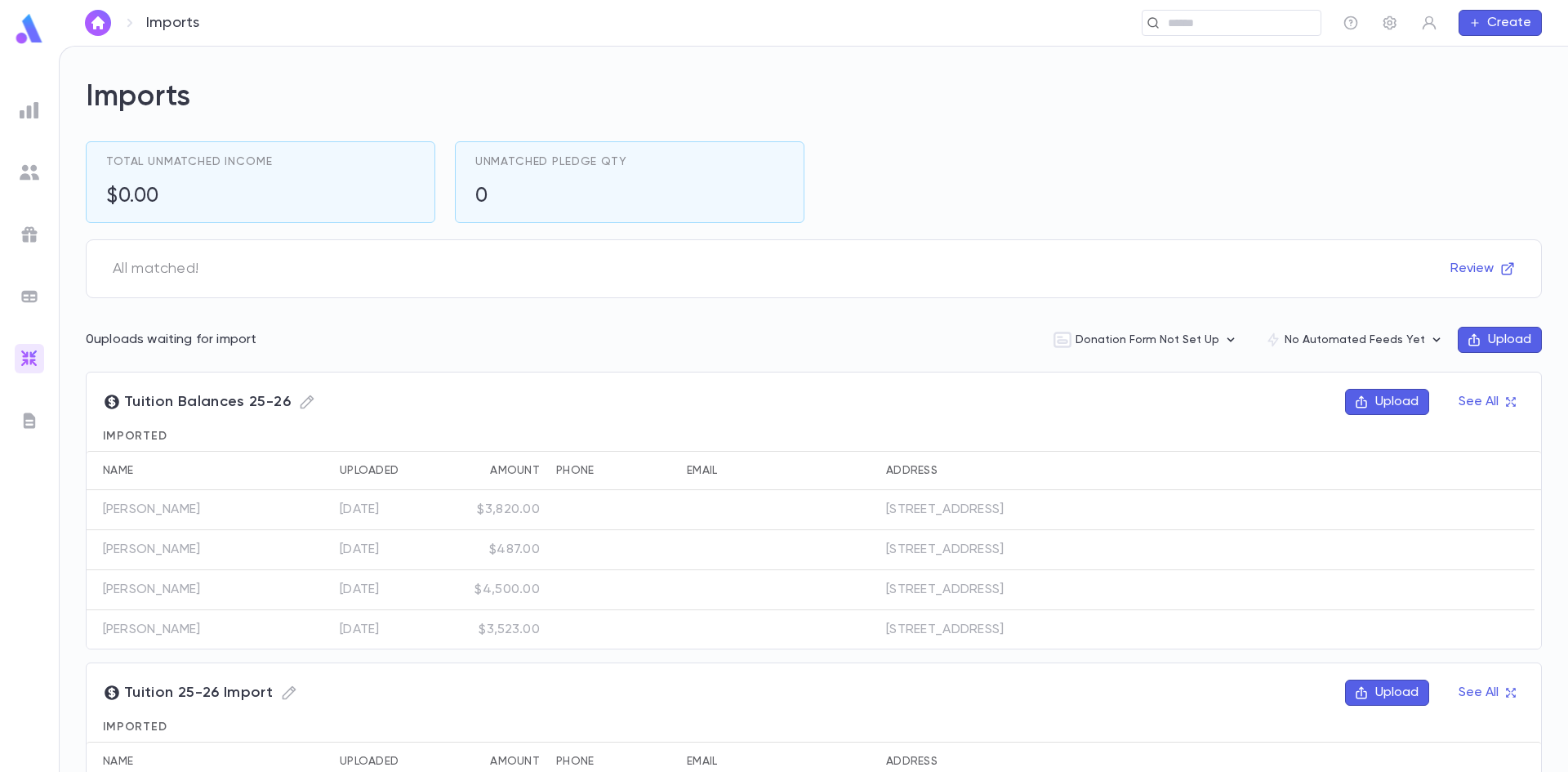
click at [1503, 337] on button "Upload" at bounding box center [1499, 340] width 84 height 26
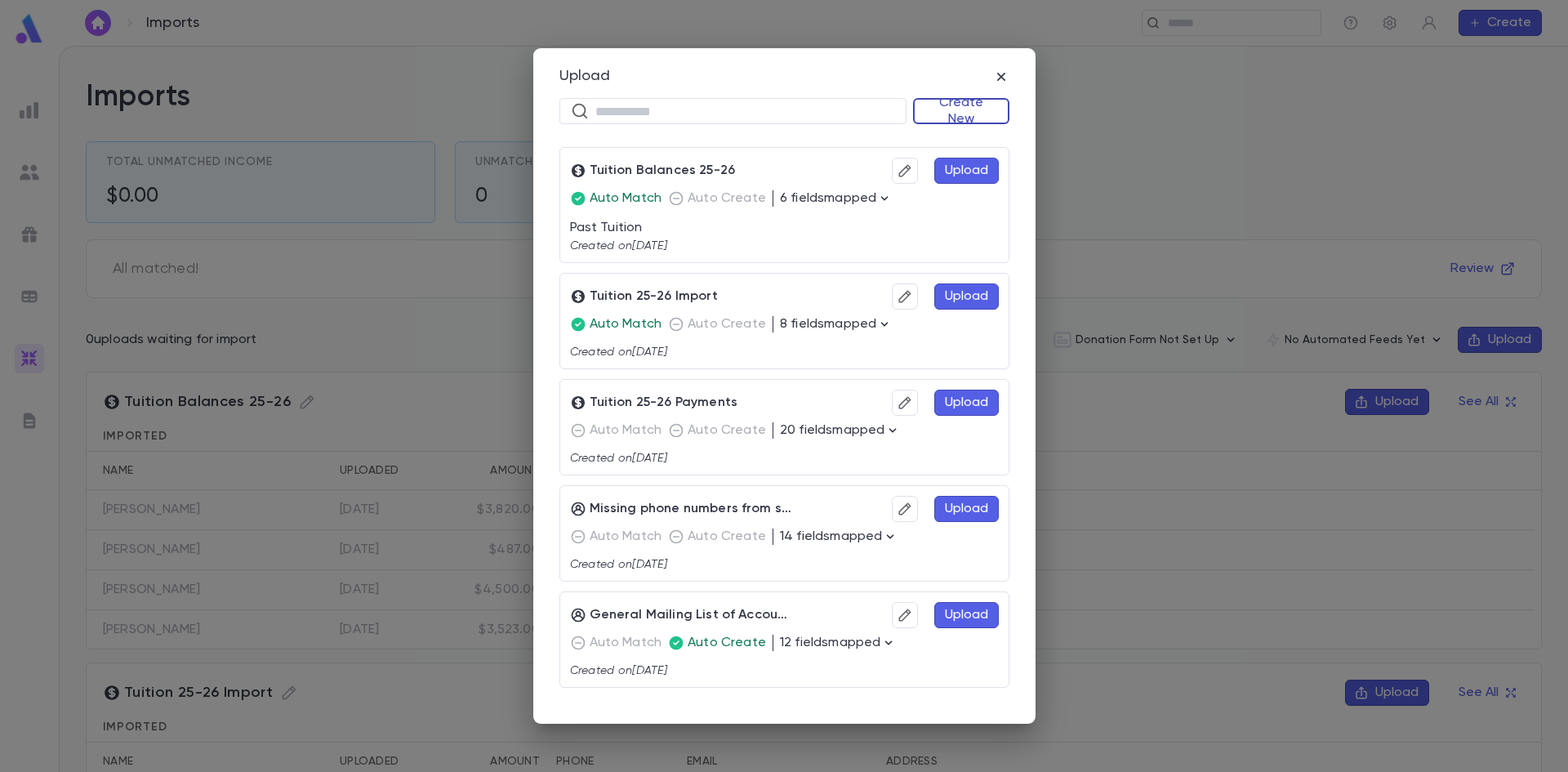
click at [930, 106] on button "Create New" at bounding box center [961, 111] width 96 height 26
click at [958, 169] on li "Donations" at bounding box center [965, 169] width 94 height 26
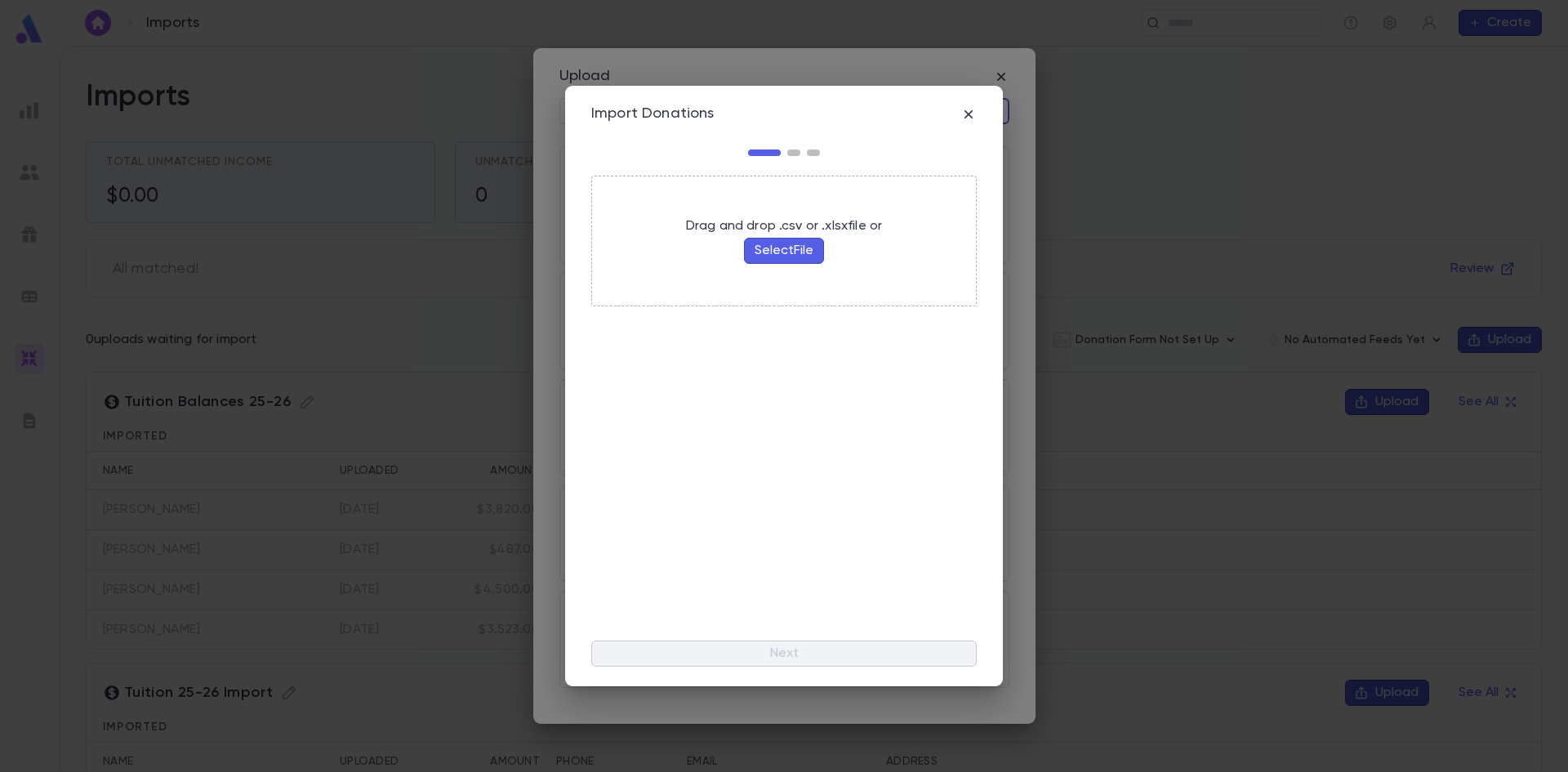
click at [781, 244] on button "Select File" at bounding box center [783, 250] width 80 height 26
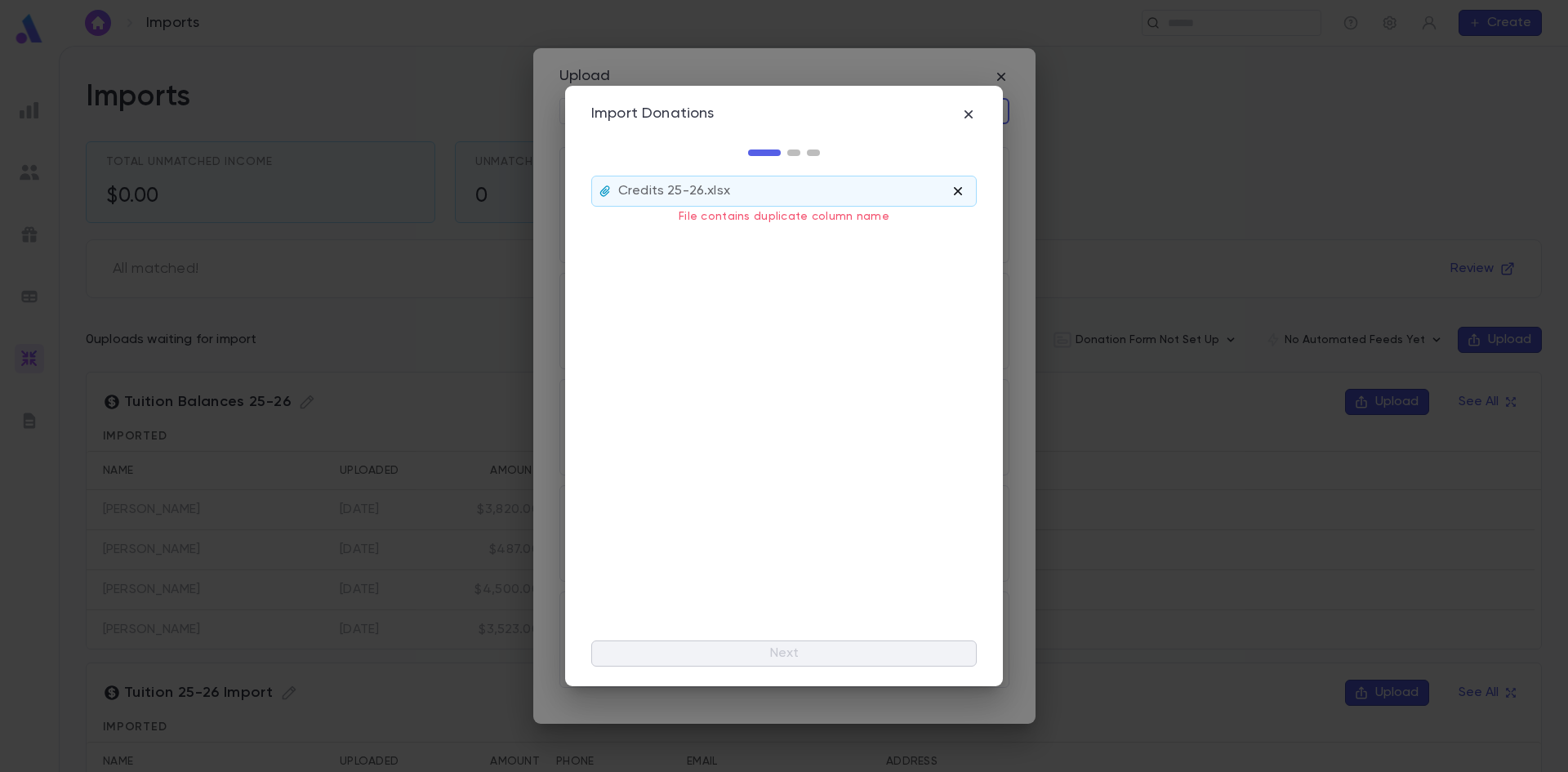
click at [954, 189] on icon "button" at bounding box center [957, 190] width 16 height 16
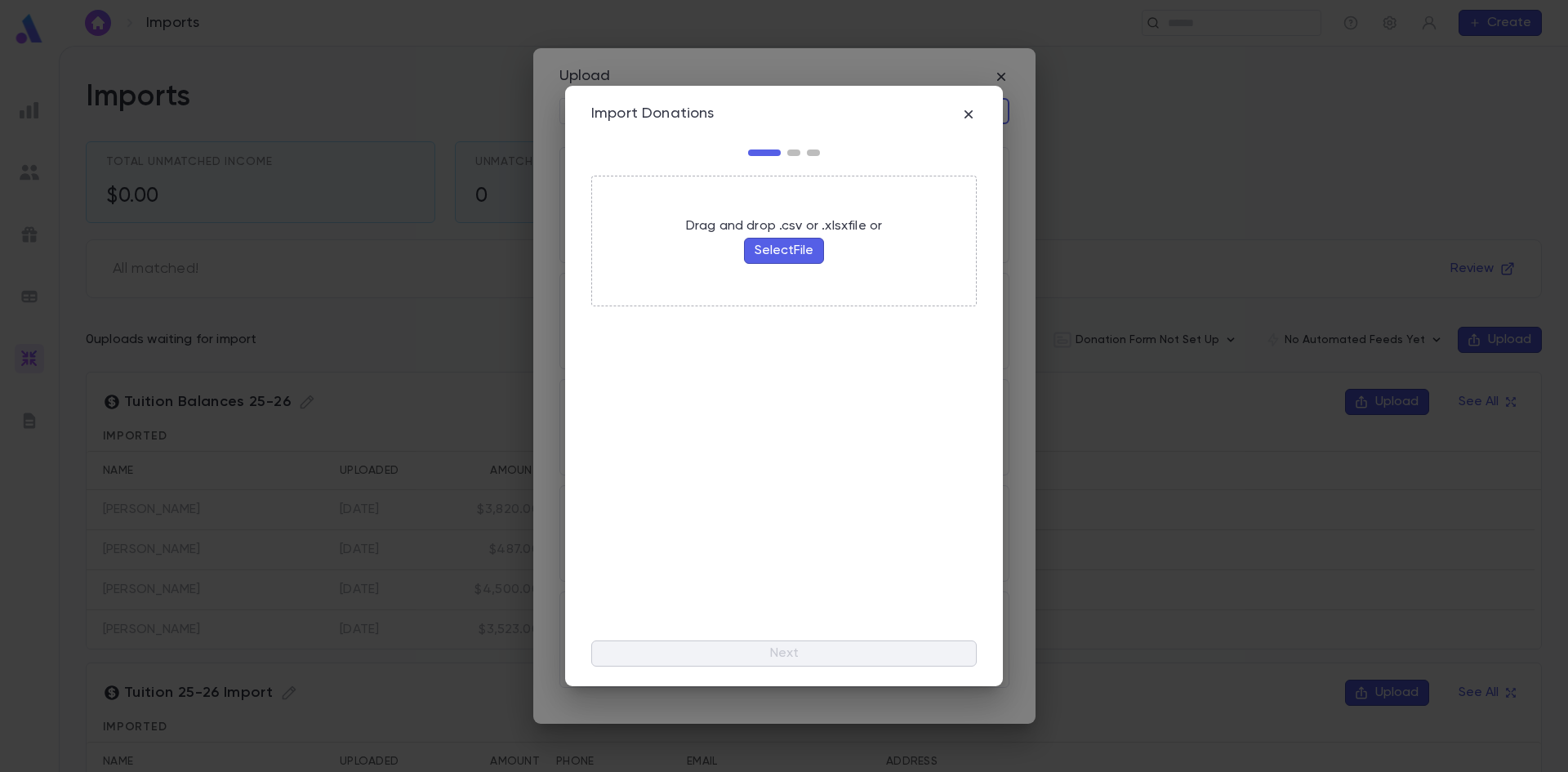
click at [793, 257] on button "Select File" at bounding box center [783, 250] width 80 height 26
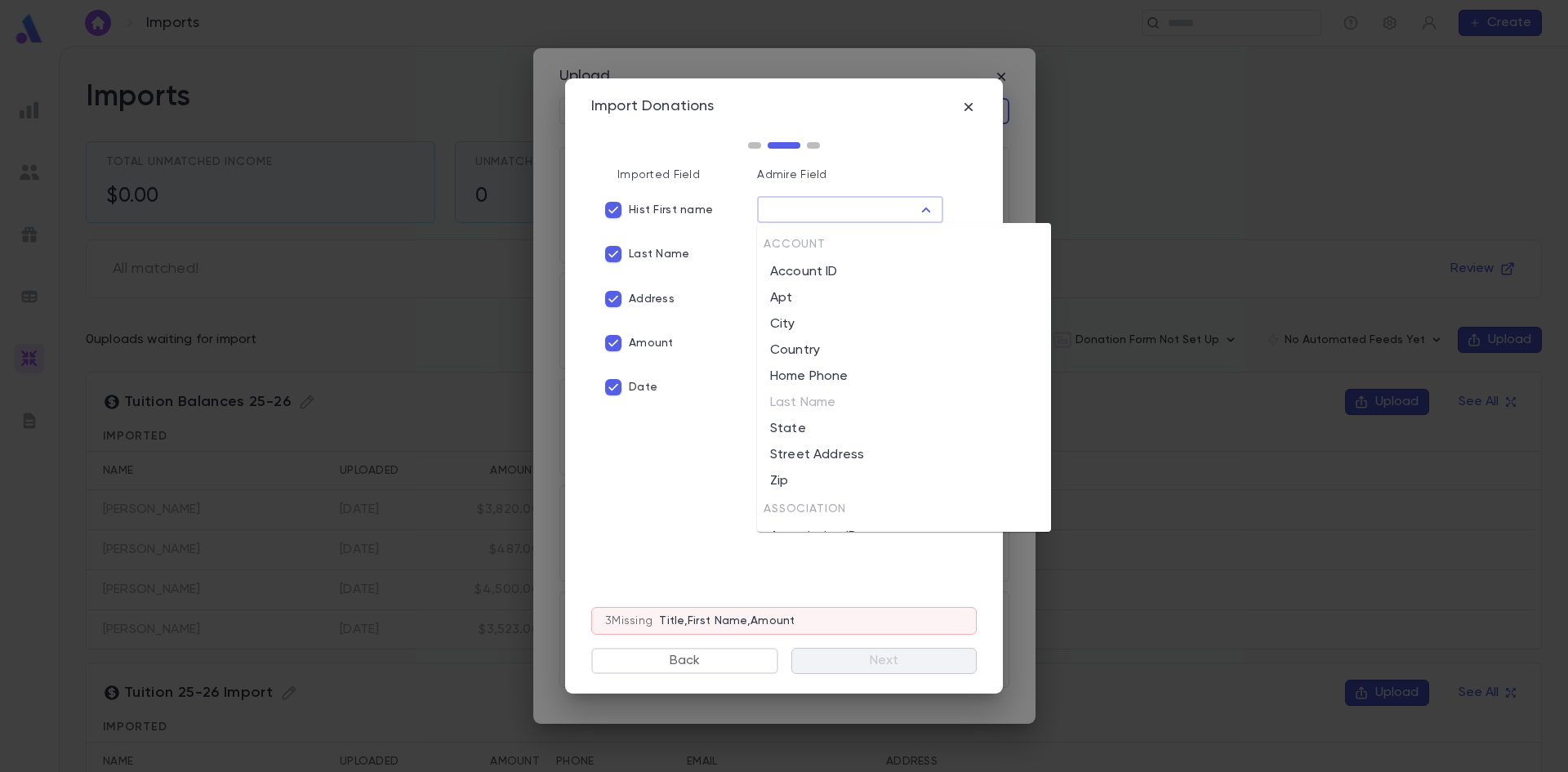
click at [792, 215] on input "text" at bounding box center [836, 210] width 150 height 23
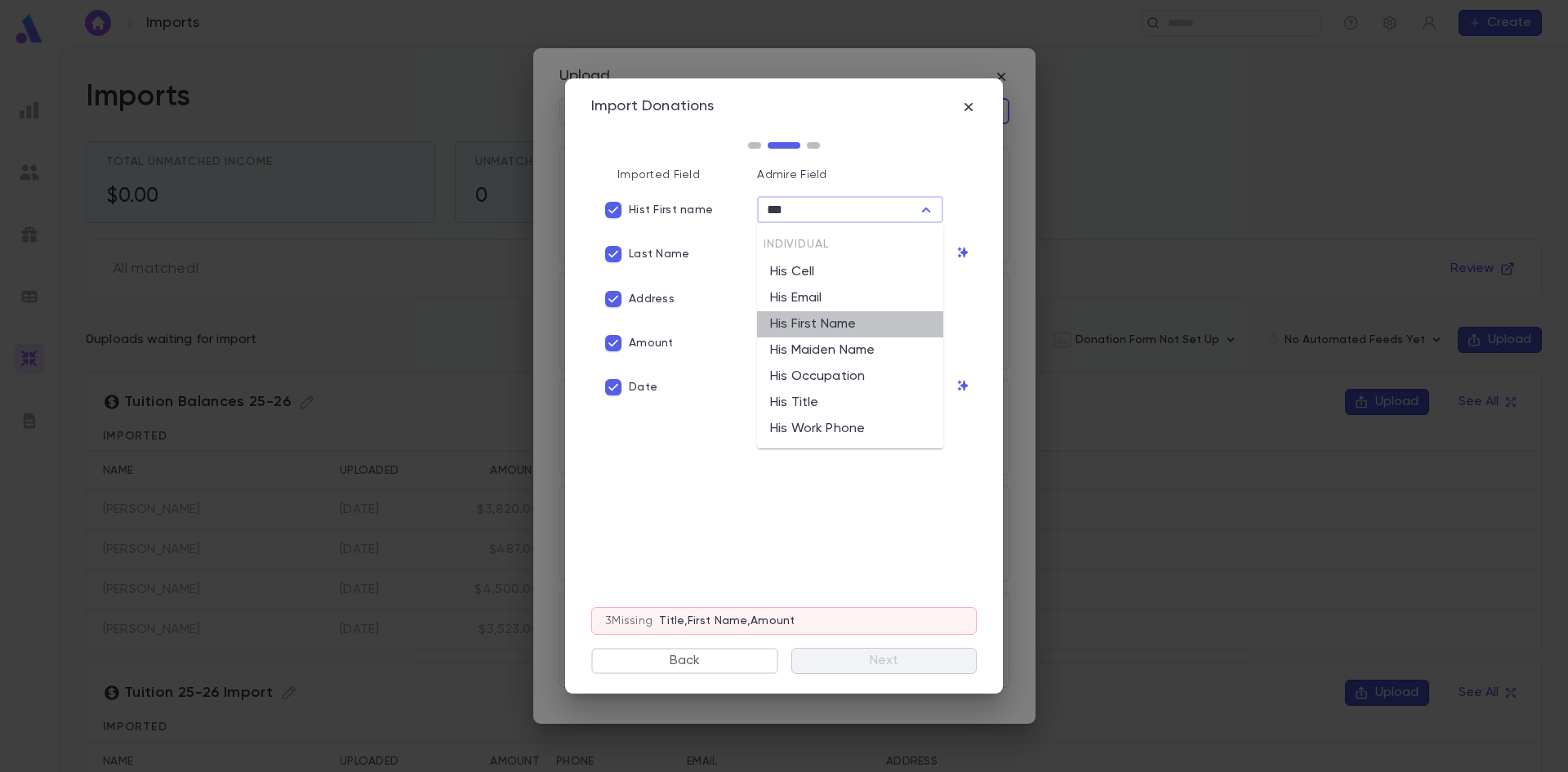
click at [841, 323] on li "His First Name" at bounding box center [850, 325] width 186 height 26
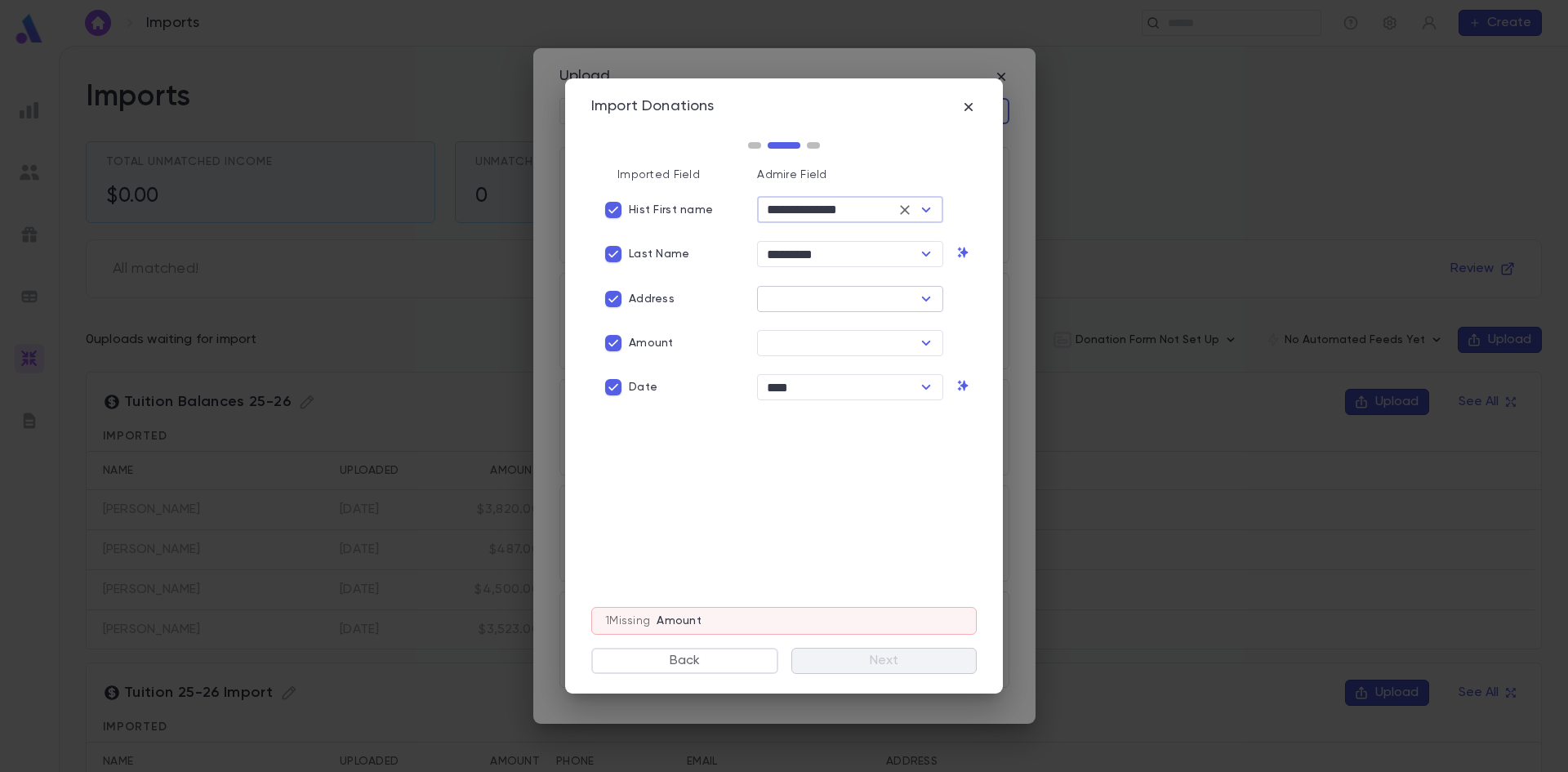
type input "**********"
click at [820, 303] on input "text" at bounding box center [836, 298] width 150 height 23
click at [819, 365] on li "Street Address" at bounding box center [850, 361] width 186 height 26
type input "**********"
click at [811, 346] on input "text" at bounding box center [836, 343] width 150 height 23
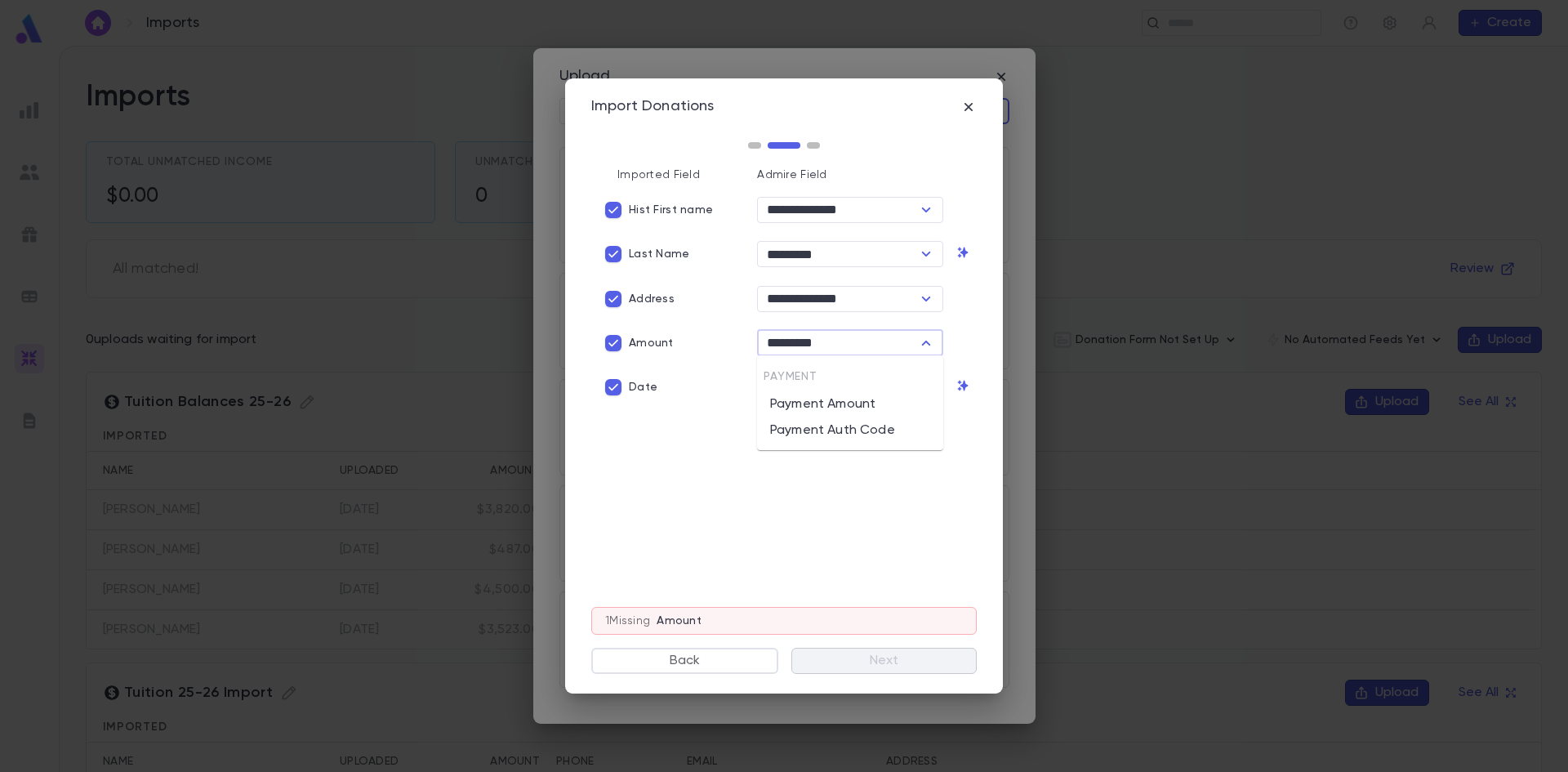
click at [821, 408] on li "Payment Amount" at bounding box center [850, 405] width 186 height 26
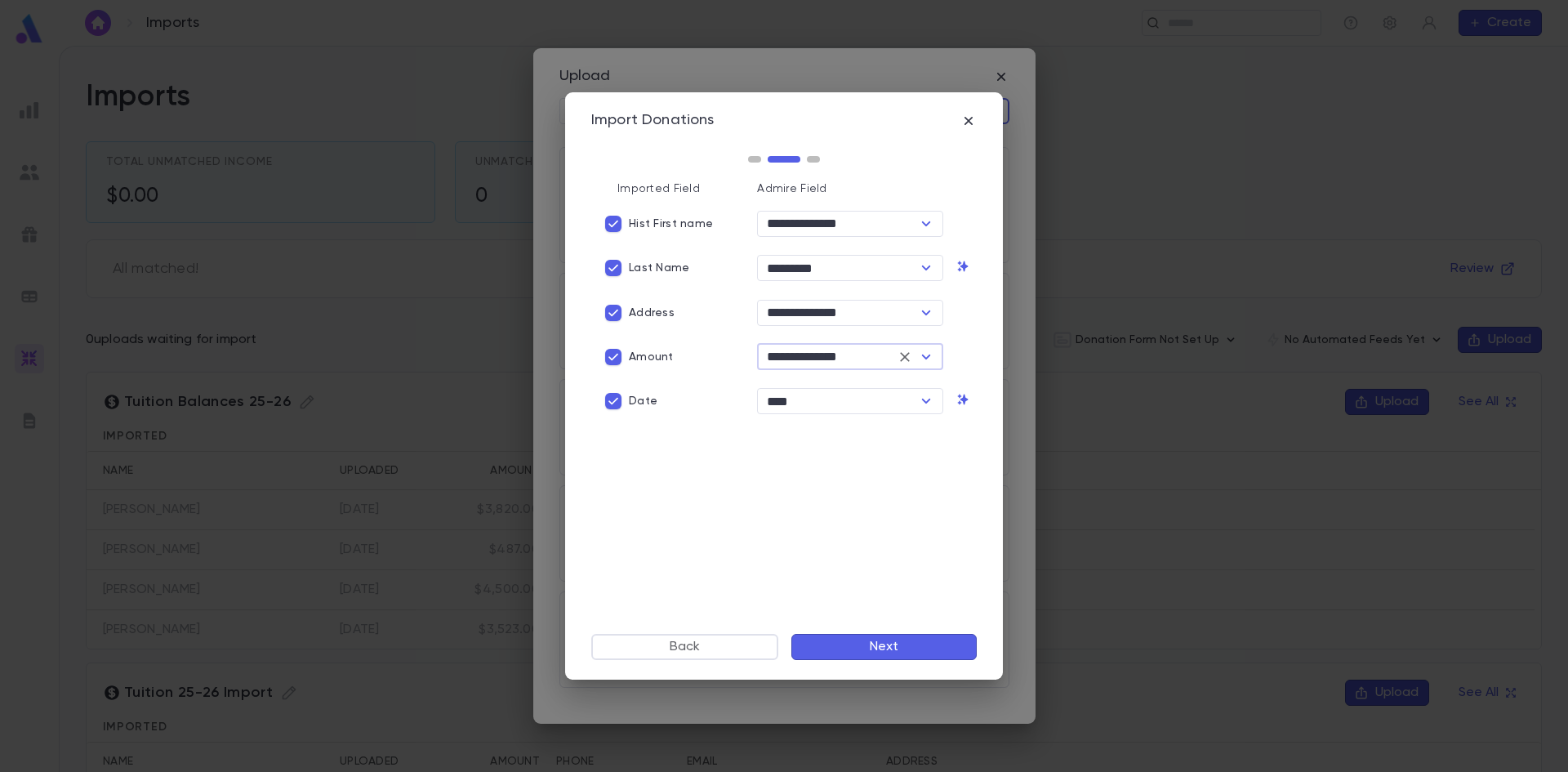
type input "**********"
click at [916, 646] on button "Next" at bounding box center [884, 647] width 185 height 26
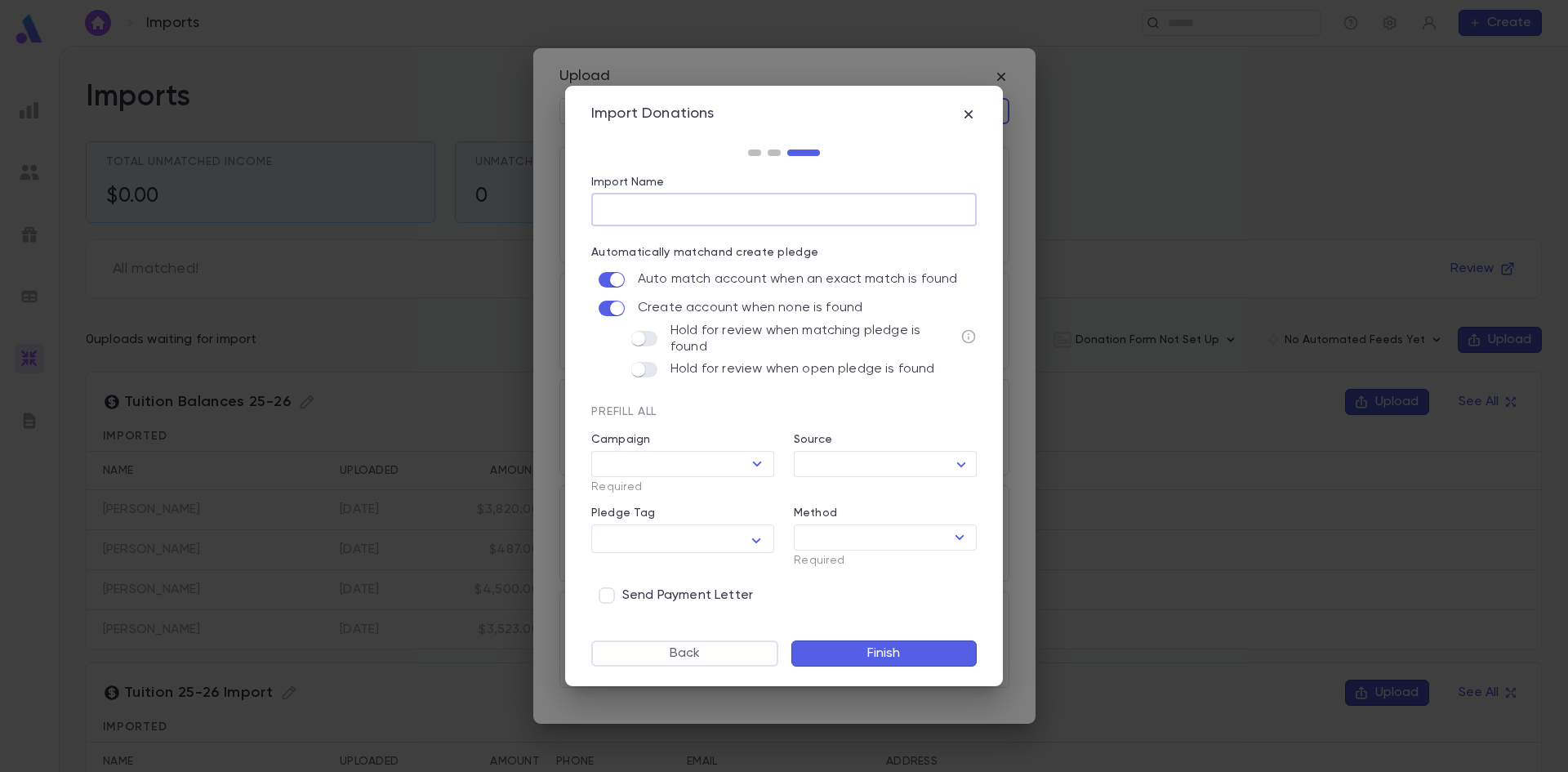
click at [652, 205] on input "Import Name" at bounding box center [783, 210] width 385 height 32
type input "**********"
click at [760, 461] on icon "Open" at bounding box center [758, 463] width 9 height 5
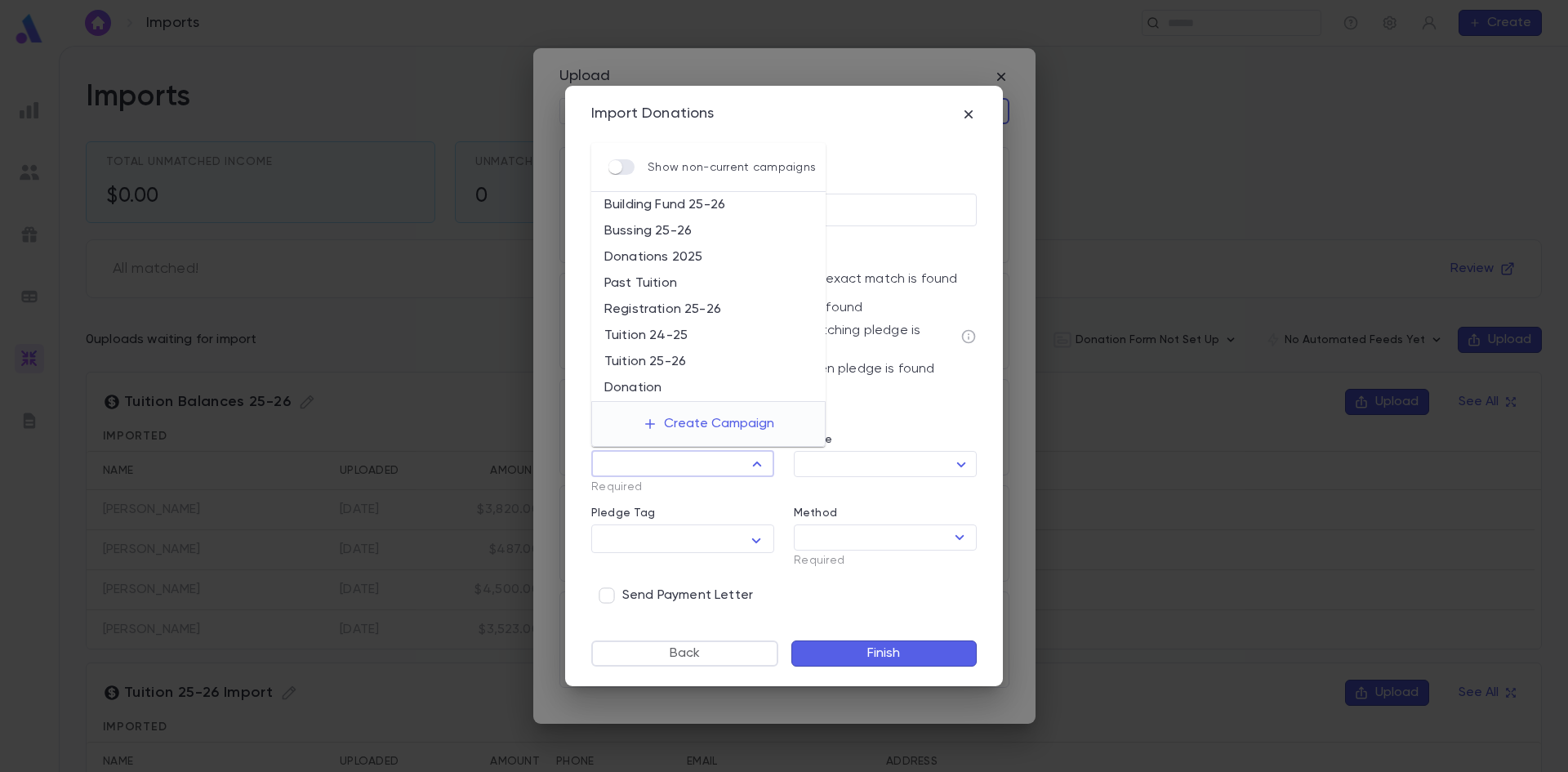
click at [639, 353] on li "Tuition 25-26" at bounding box center [708, 362] width 234 height 26
type input "**********"
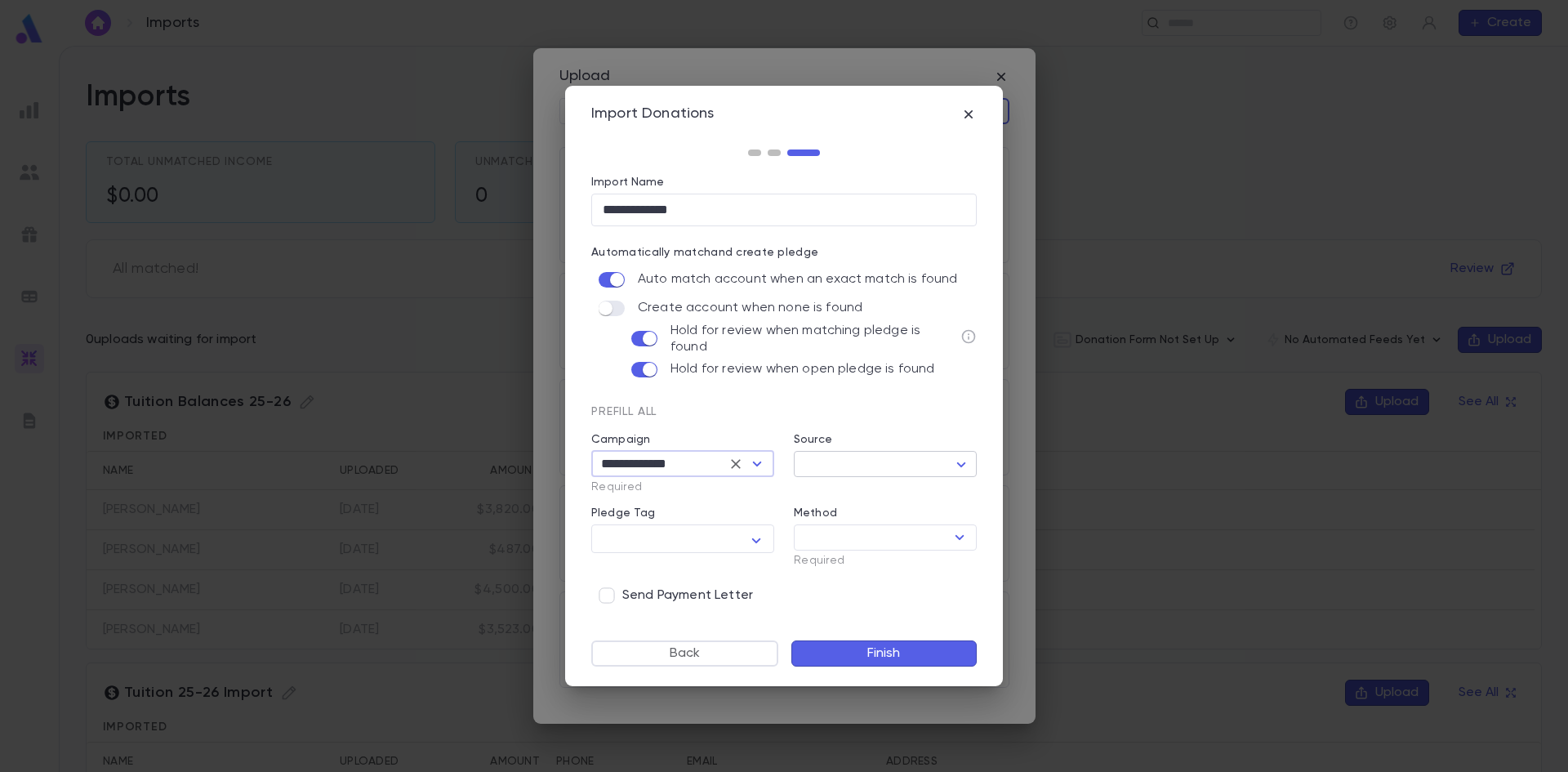
click at [842, 468] on body "Imports ​ Create Imports Total Unmatched Income $0.00 Unmatched Pledge Qty 0 Al…" at bounding box center [784, 409] width 1568 height 726
click at [747, 491] on div at bounding box center [784, 386] width 1568 height 772
click at [954, 529] on icon "Open" at bounding box center [959, 537] width 20 height 20
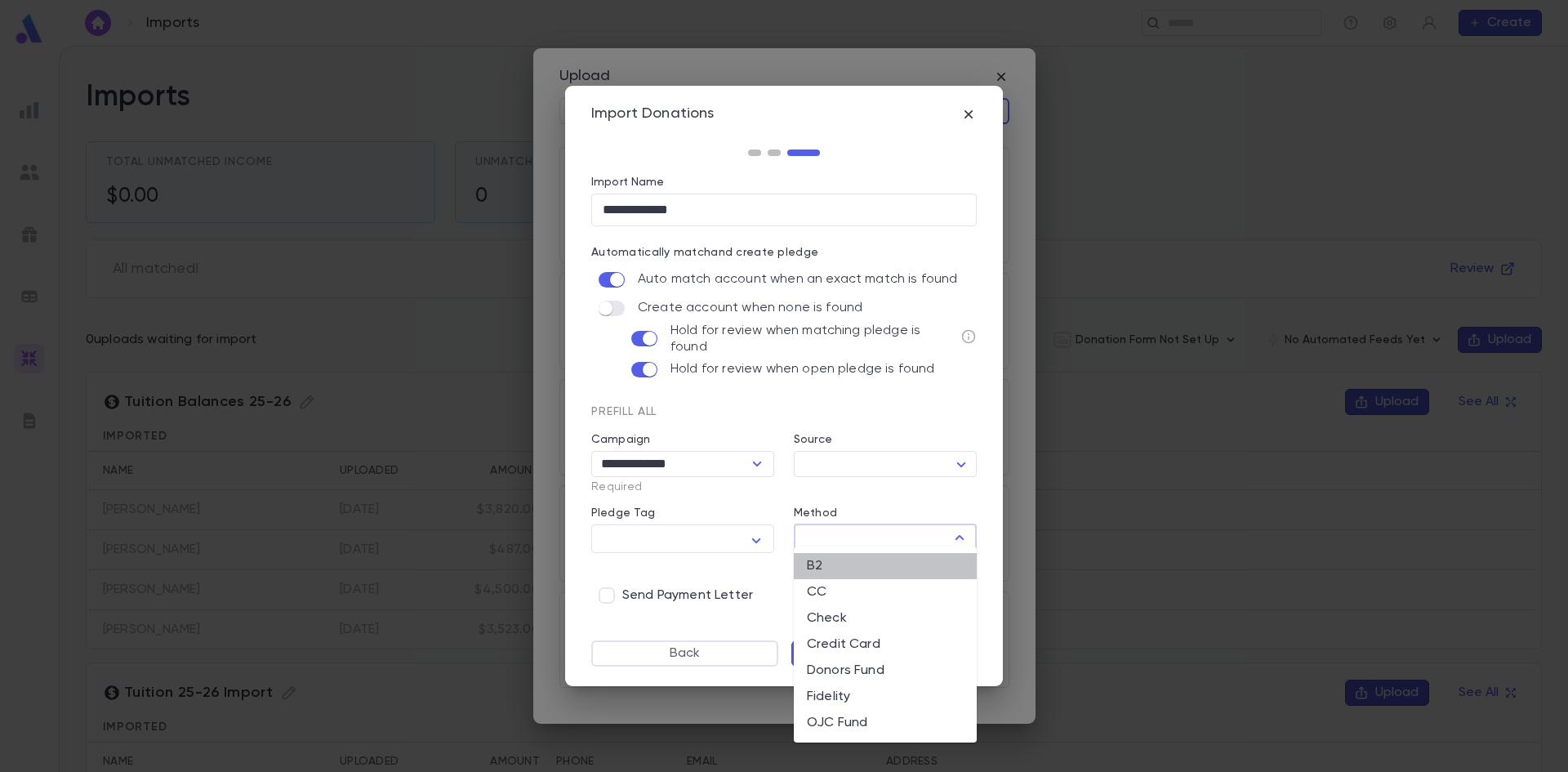
click at [851, 561] on li "B2" at bounding box center [885, 566] width 183 height 26
type input "**"
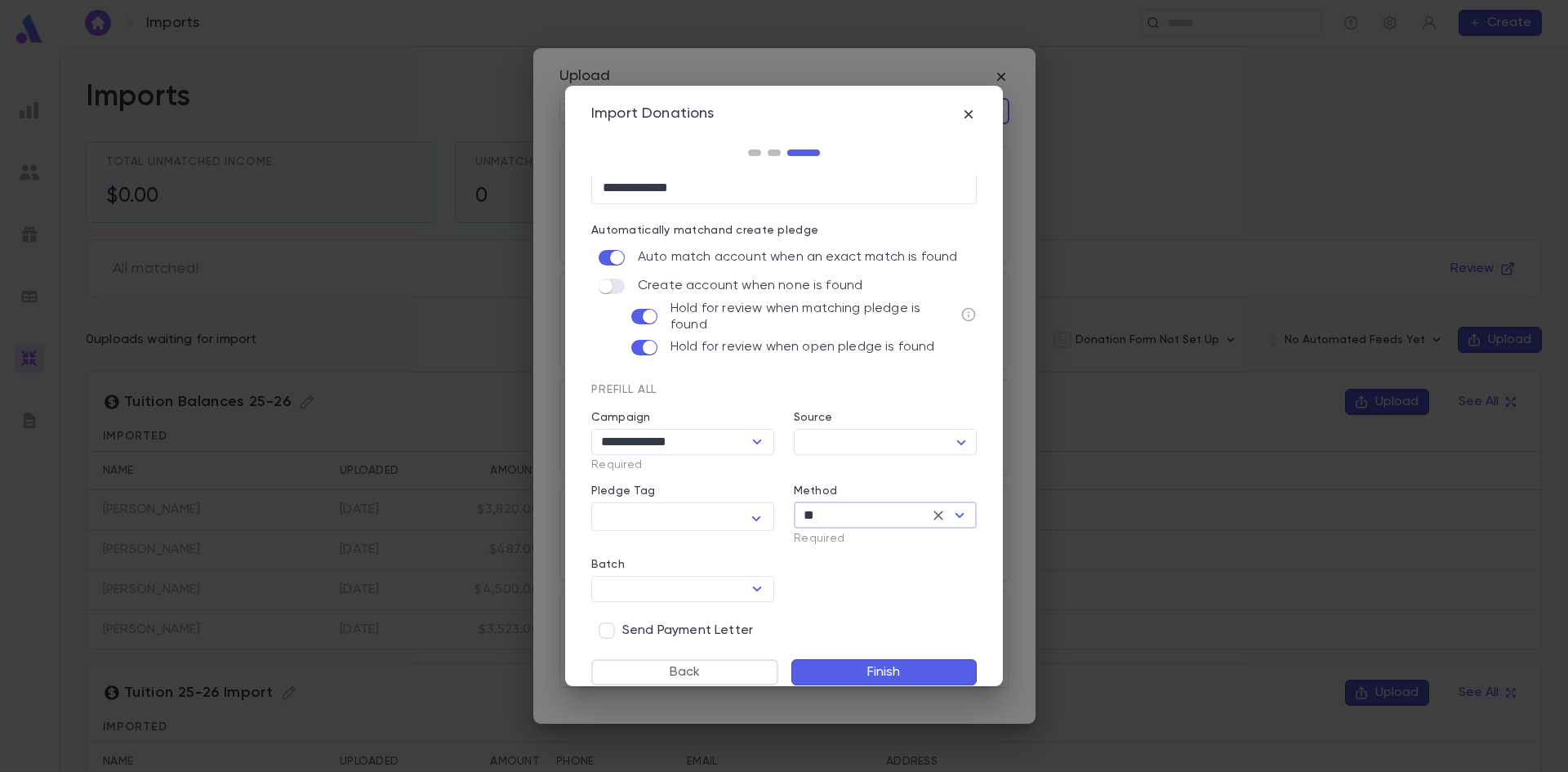
scroll to position [34, 0]
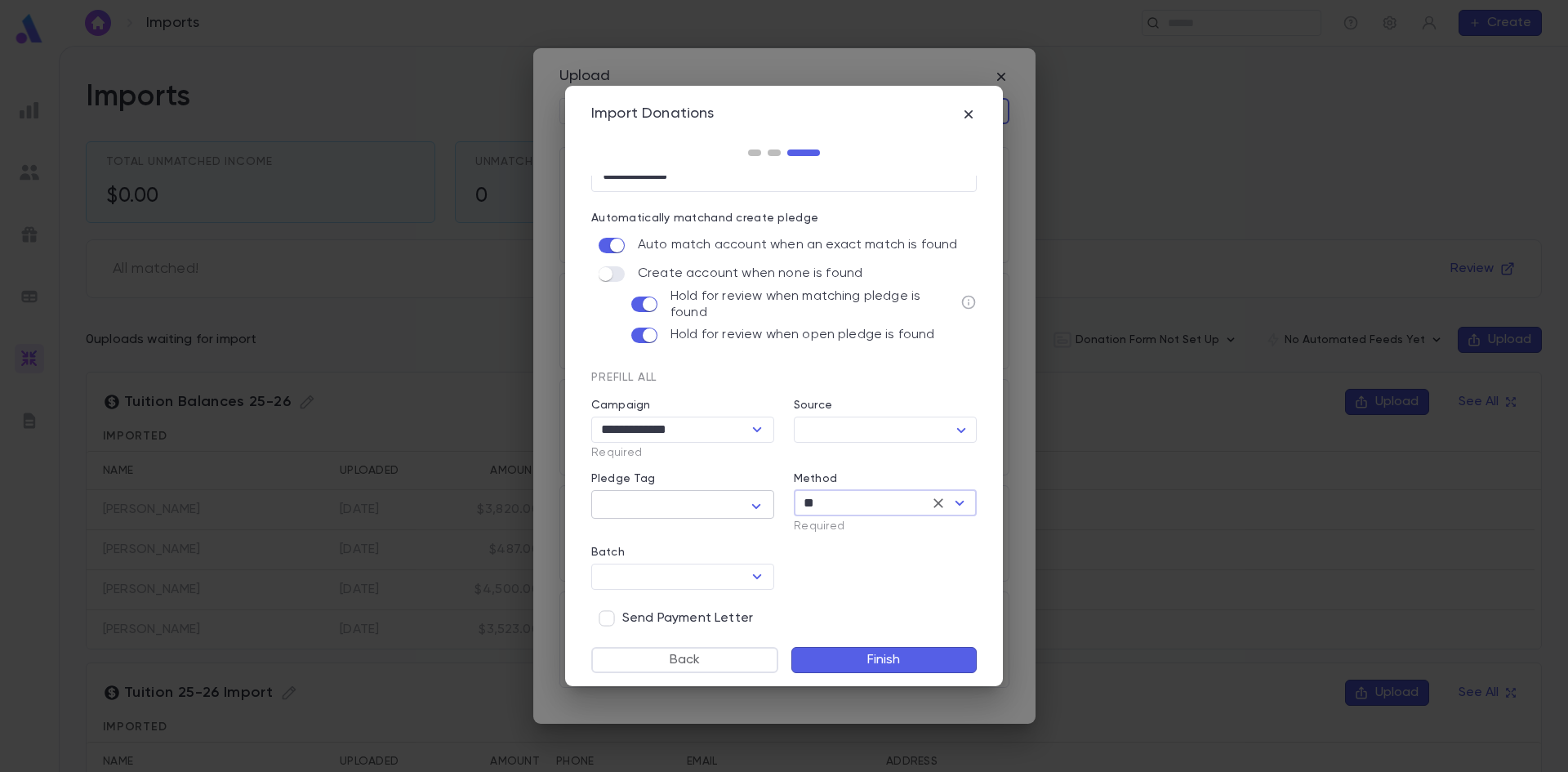
click at [637, 501] on textarea "Pledge Tag" at bounding box center [670, 506] width 136 height 25
click at [816, 546] on input "text" at bounding box center [867, 550] width 168 height 25
type input "******"
click at [874, 605] on button "Create Credit" at bounding box center [867, 603] width 130 height 38
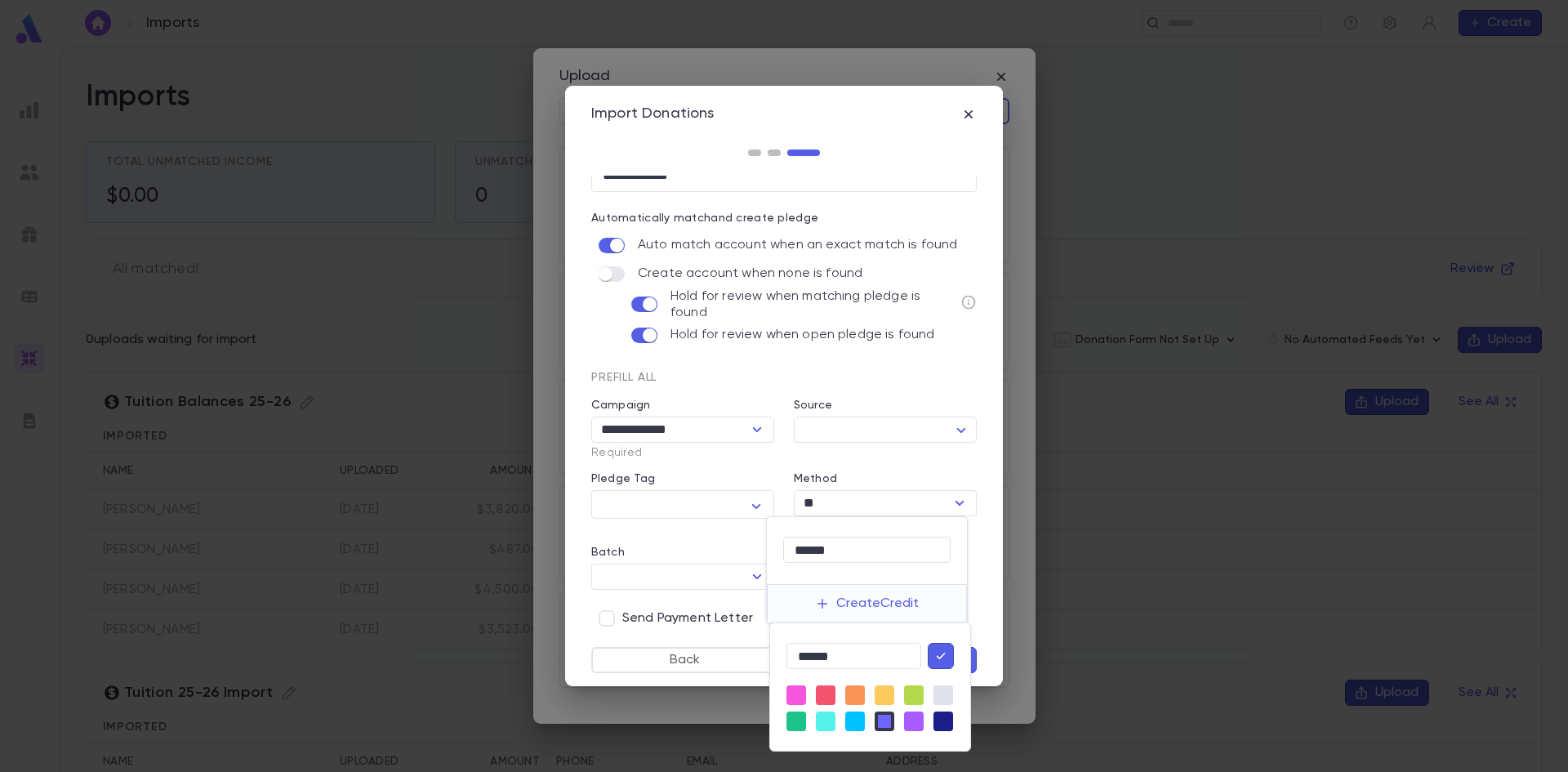
click at [786, 690] on div "****** ​" at bounding box center [870, 686] width 200 height 127
click at [797, 695] on div "pink" at bounding box center [795, 695] width 20 height 20
click at [941, 651] on icon "button" at bounding box center [941, 655] width 15 height 16
click at [861, 602] on div at bounding box center [784, 386] width 1568 height 772
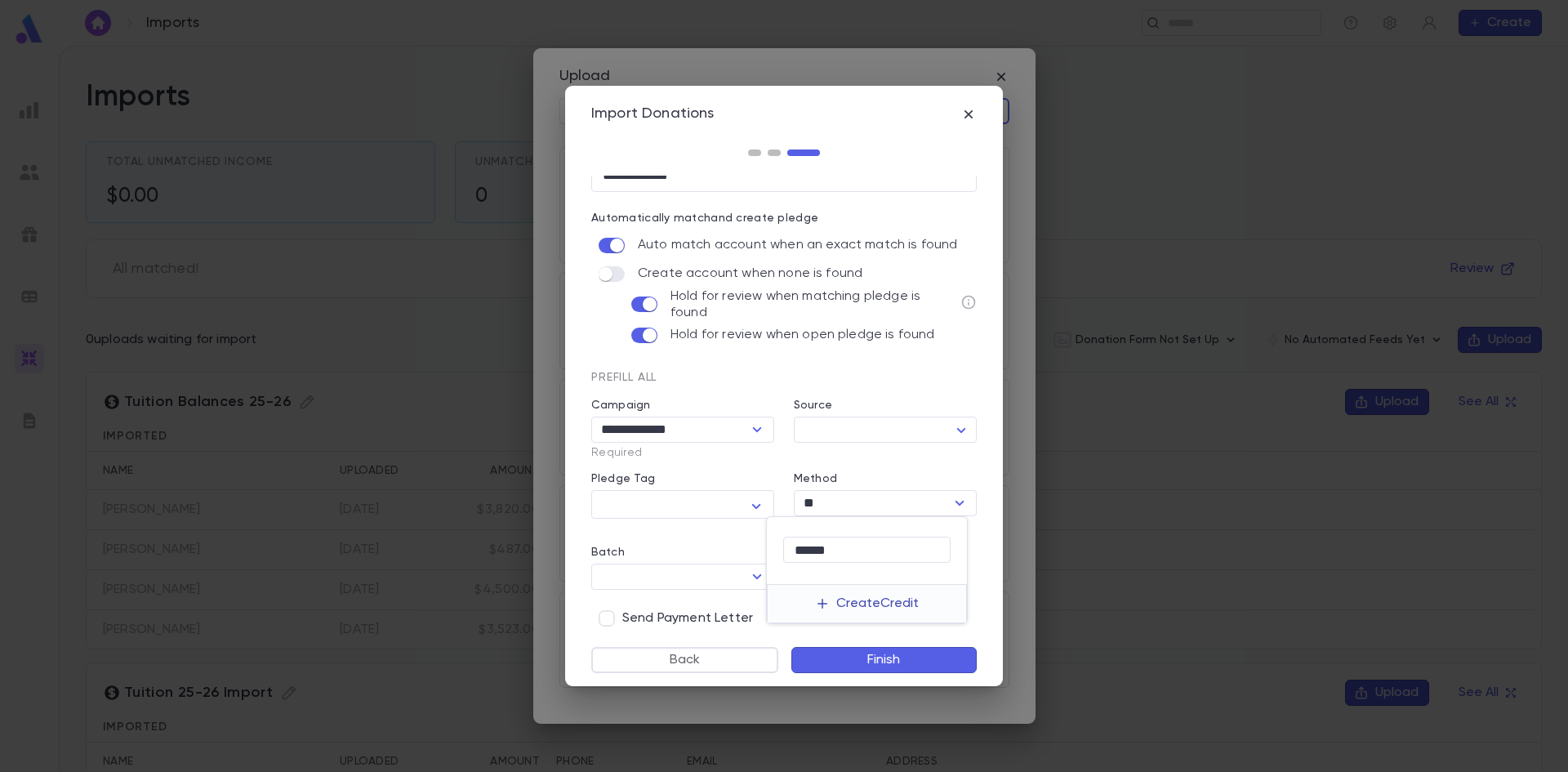
click at [874, 605] on button "Create Credit" at bounding box center [867, 603] width 130 height 38
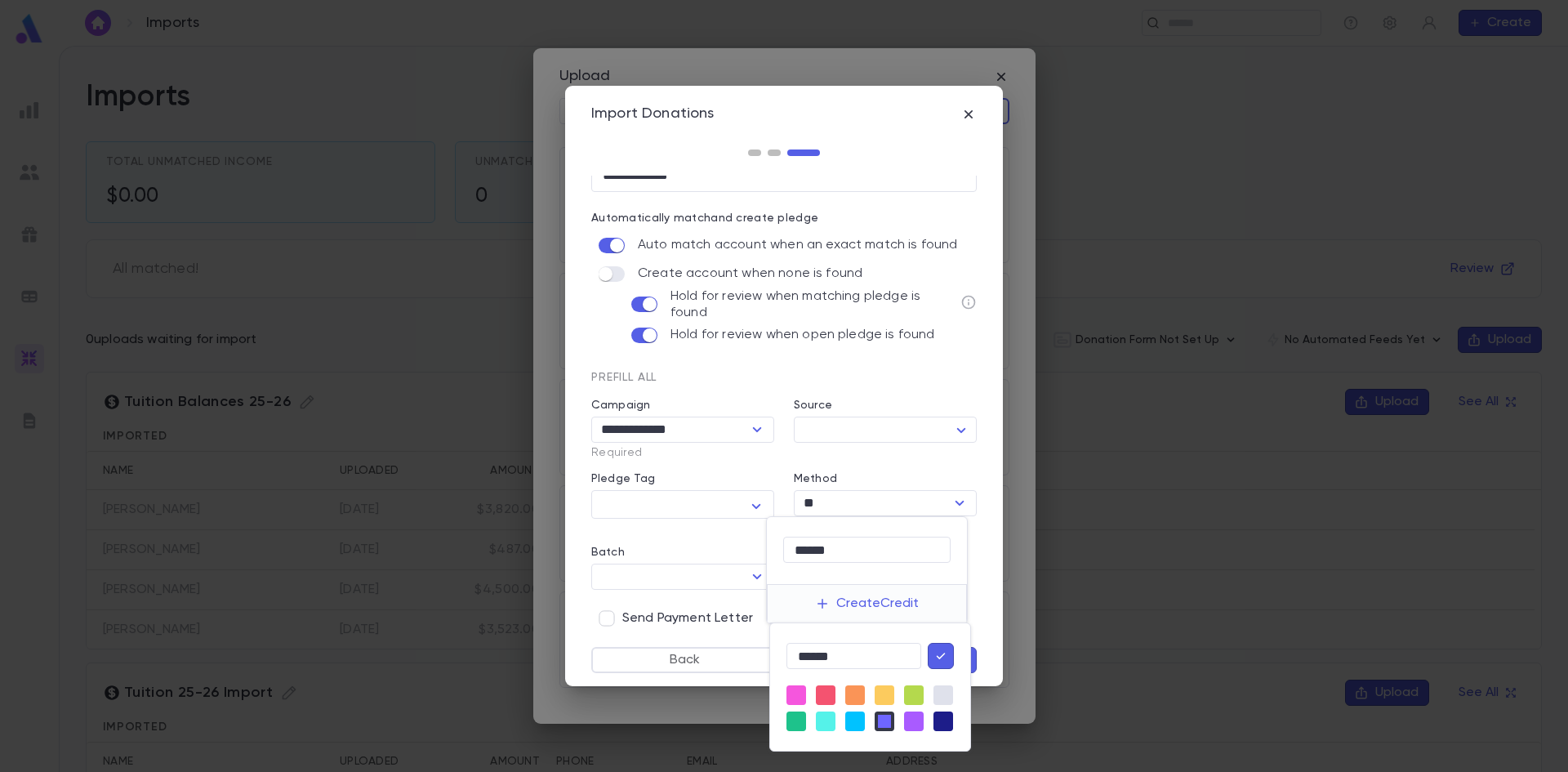
click at [942, 657] on icon "button" at bounding box center [941, 655] width 15 height 16
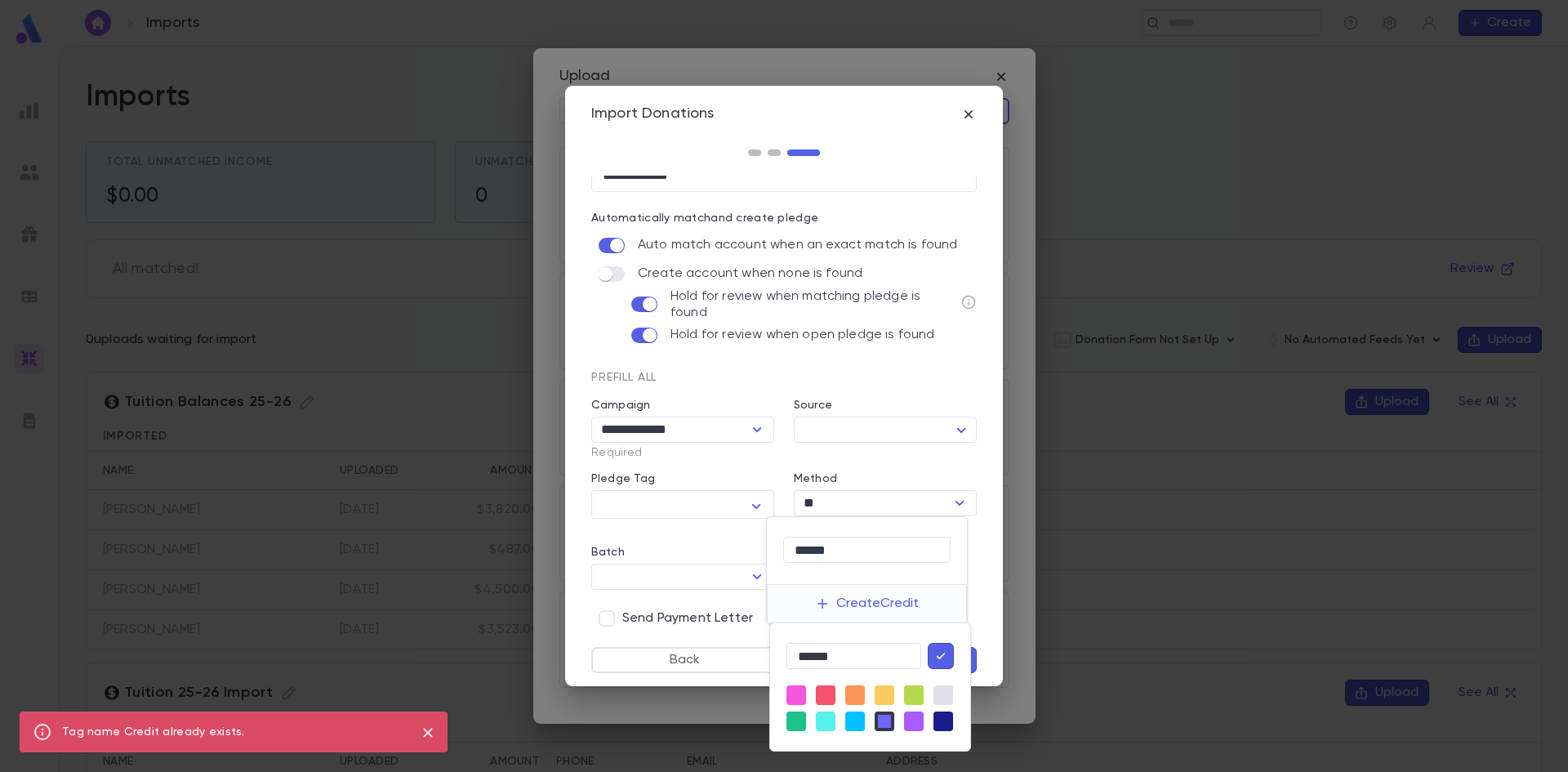
click at [690, 572] on div at bounding box center [784, 386] width 1568 height 772
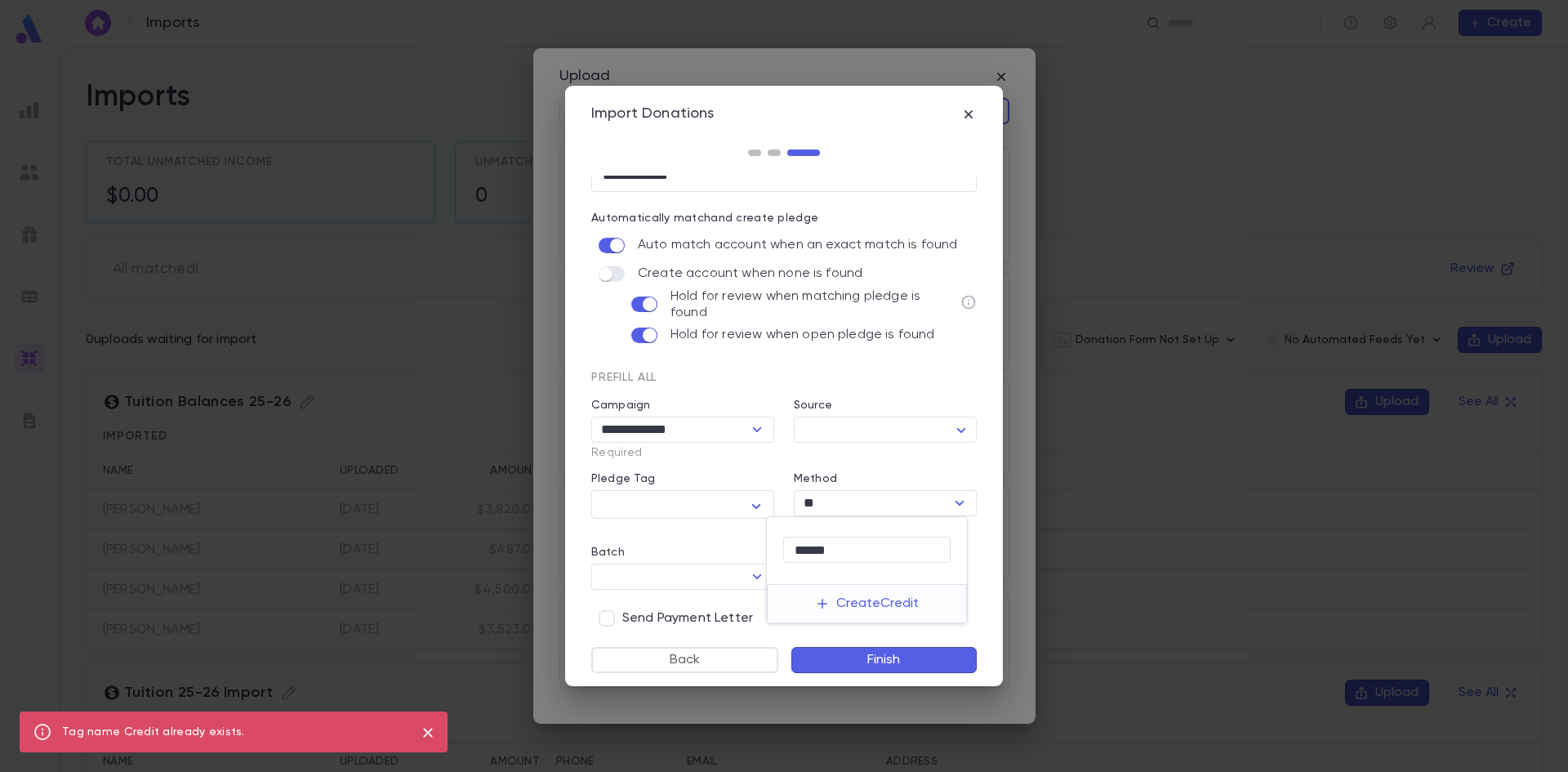
click at [755, 575] on div at bounding box center [784, 386] width 1568 height 772
click at [760, 498] on icon "button" at bounding box center [756, 506] width 20 height 20
click at [815, 546] on input "text" at bounding box center [867, 550] width 168 height 25
type input "*"
click at [709, 517] on div at bounding box center [784, 386] width 1568 height 772
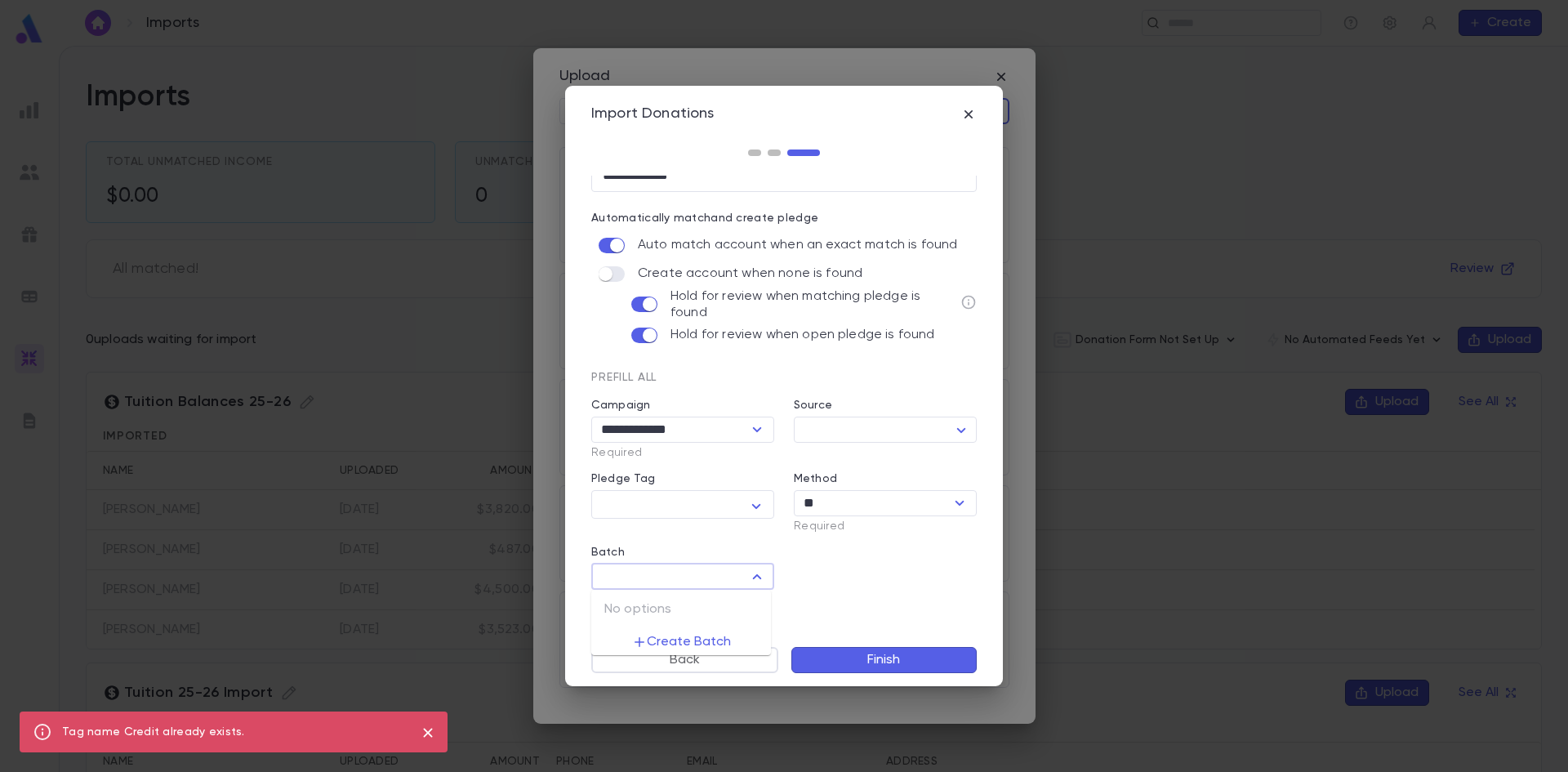
click at [680, 573] on input "Batch" at bounding box center [668, 576] width 146 height 23
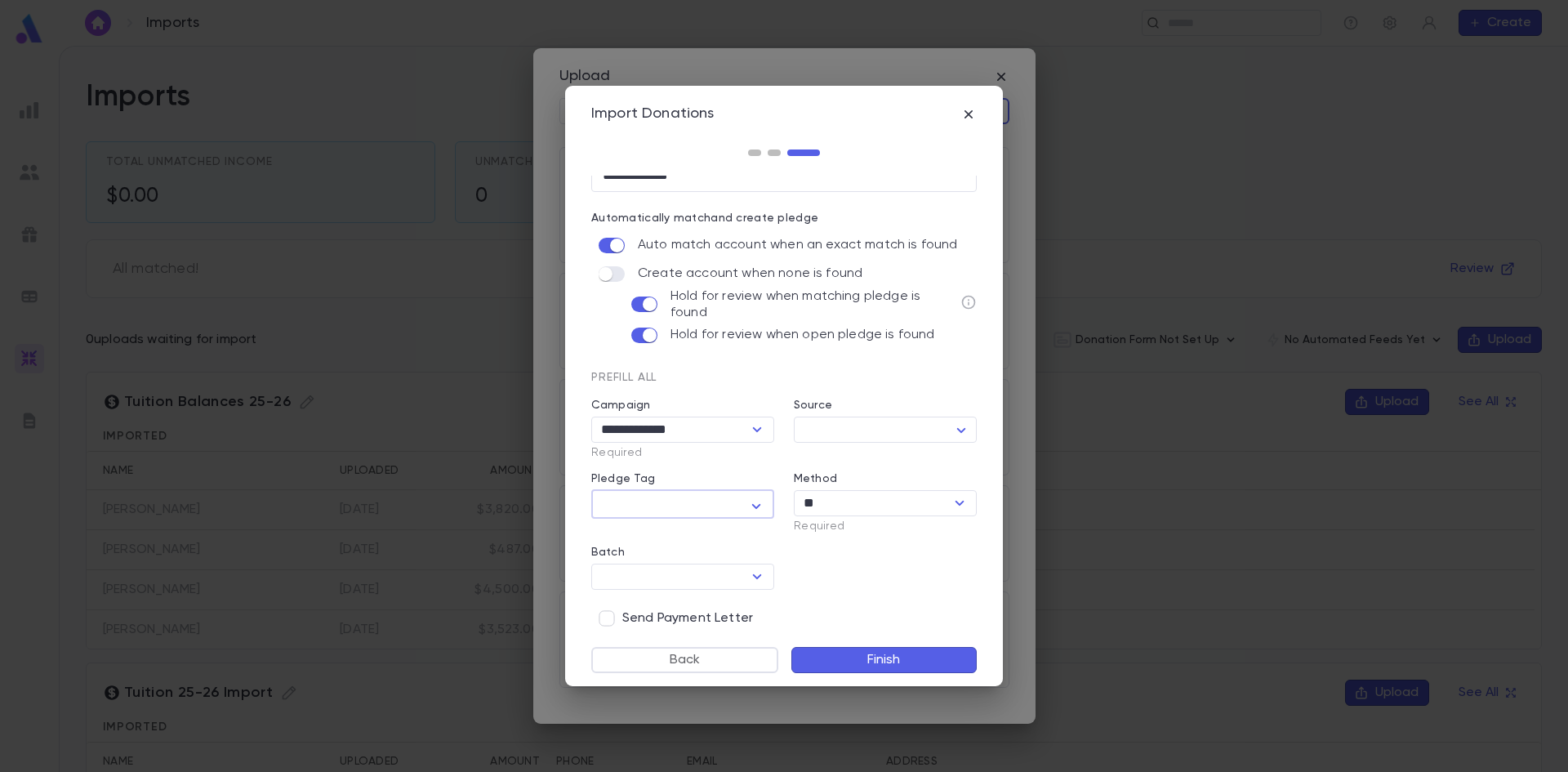
click at [671, 506] on textarea "Pledge Tag" at bounding box center [670, 506] width 136 height 25
click at [747, 502] on div at bounding box center [784, 386] width 1568 height 772
click at [752, 503] on icon "button" at bounding box center [756, 506] width 20 height 20
click at [808, 546] on input "text" at bounding box center [867, 550] width 168 height 25
type input "******"
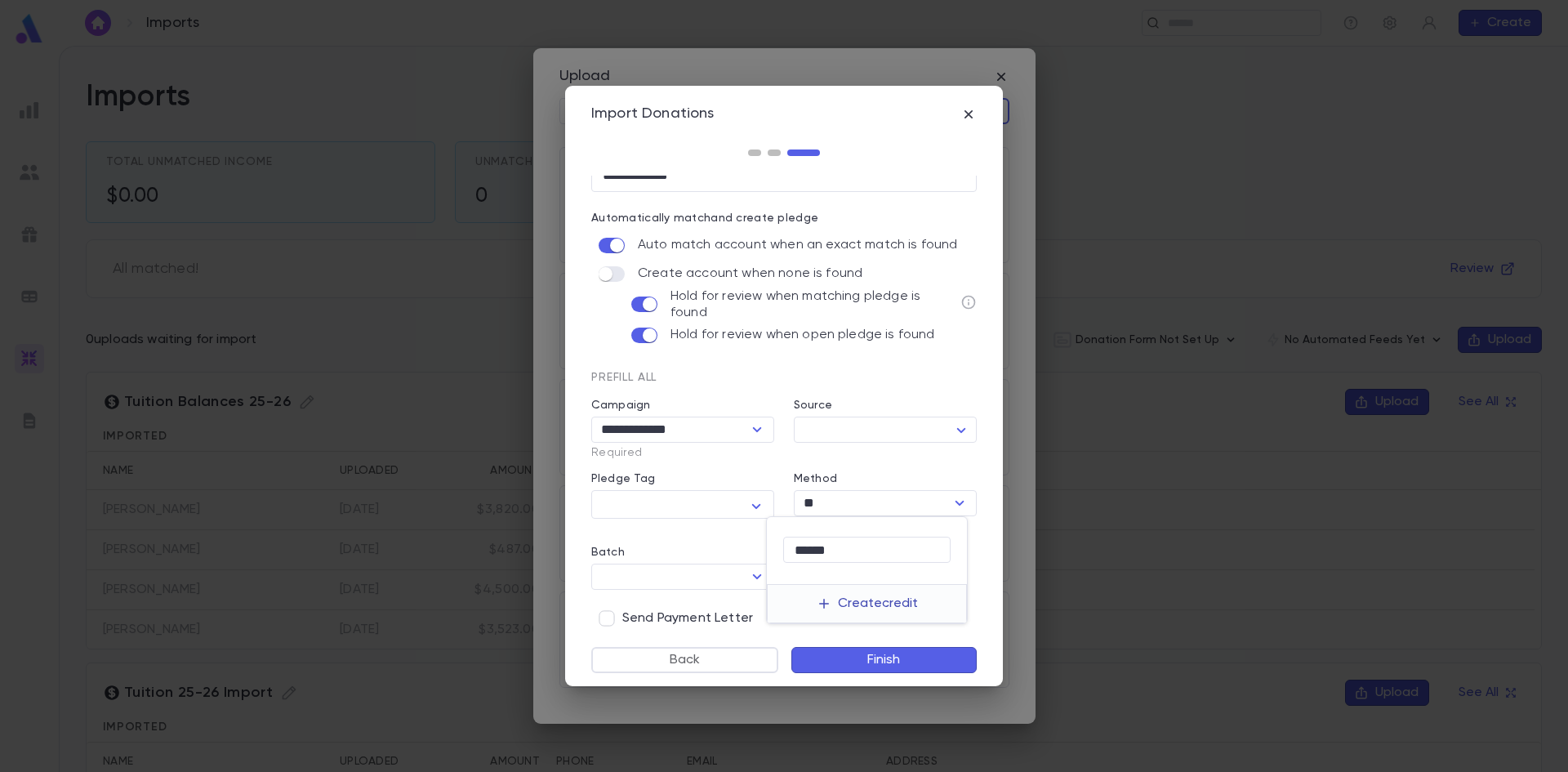
click at [861, 603] on button "Create credit" at bounding box center [867, 603] width 127 height 38
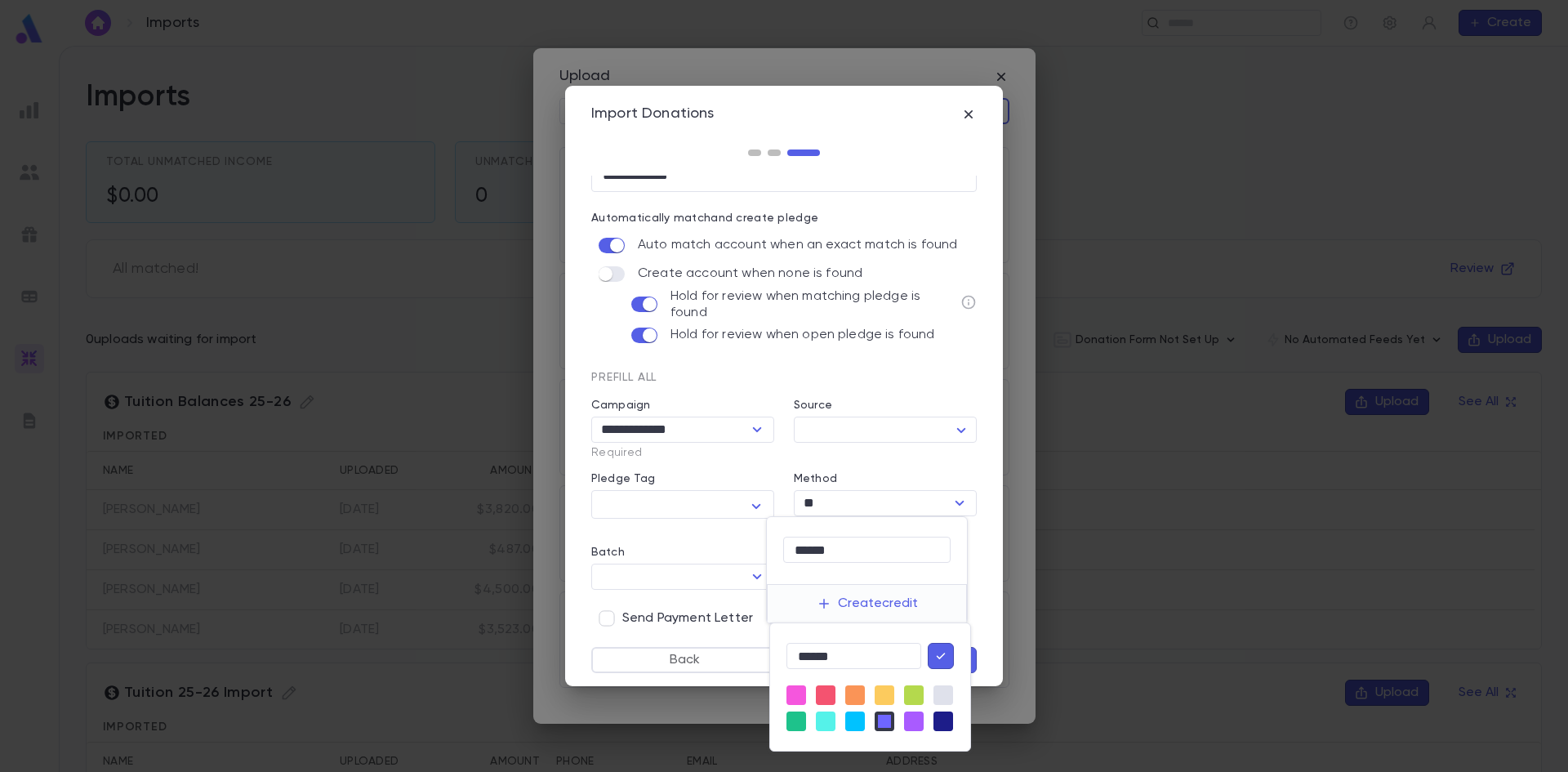
click at [940, 658] on icon "button" at bounding box center [941, 655] width 9 height 7
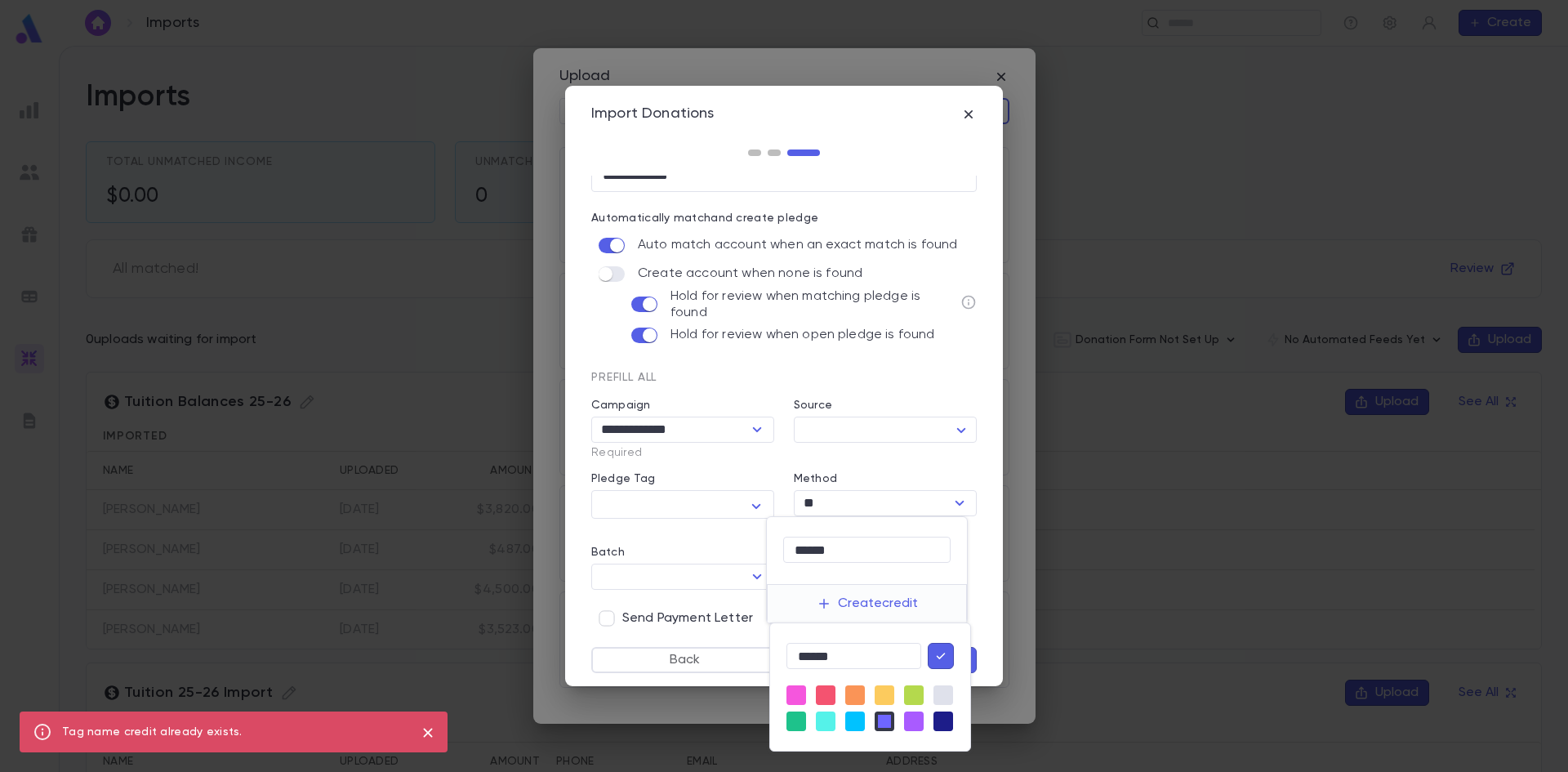
click at [428, 734] on icon "close" at bounding box center [427, 732] width 18 height 20
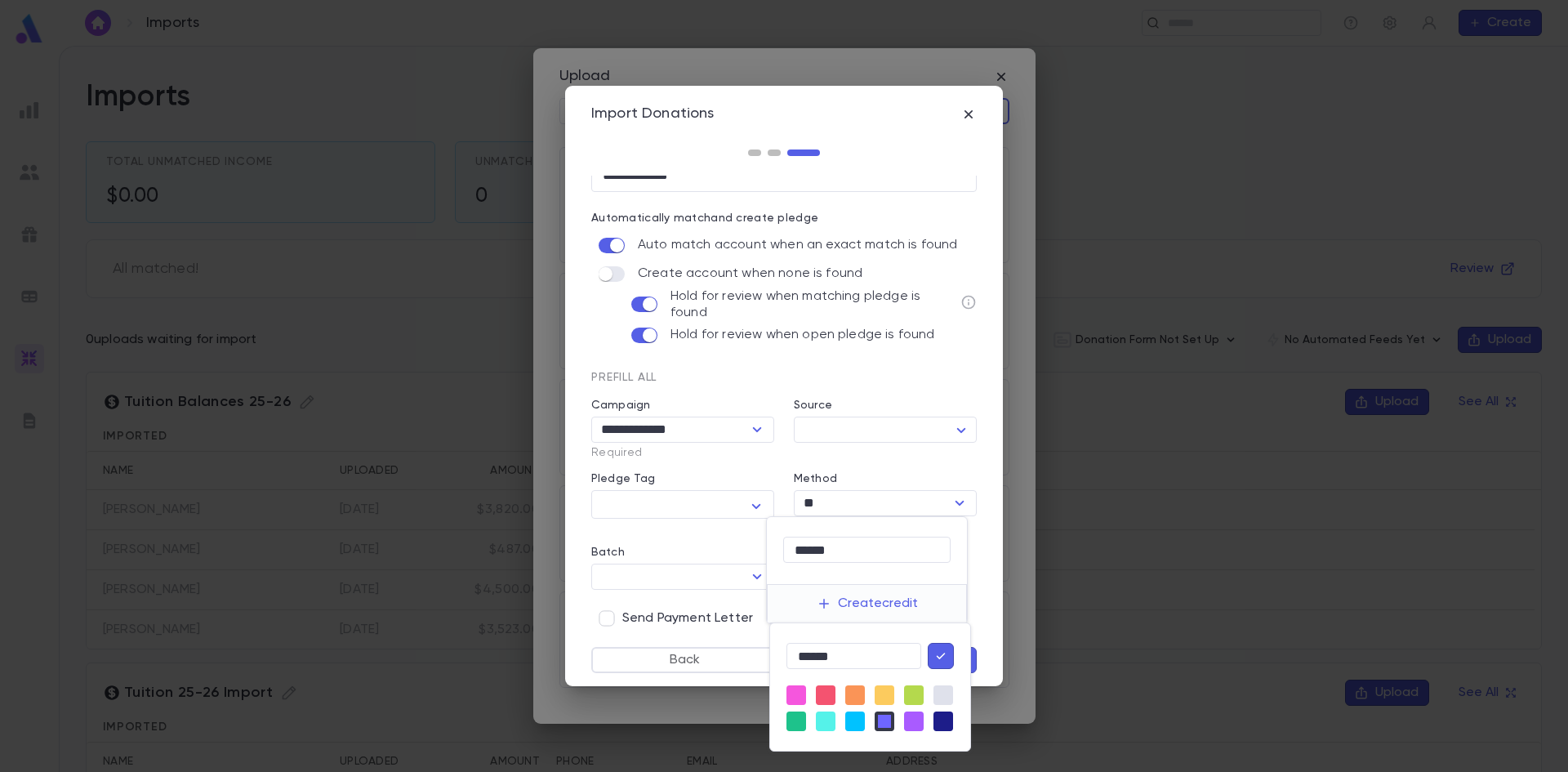
click at [884, 603] on div at bounding box center [784, 386] width 1568 height 772
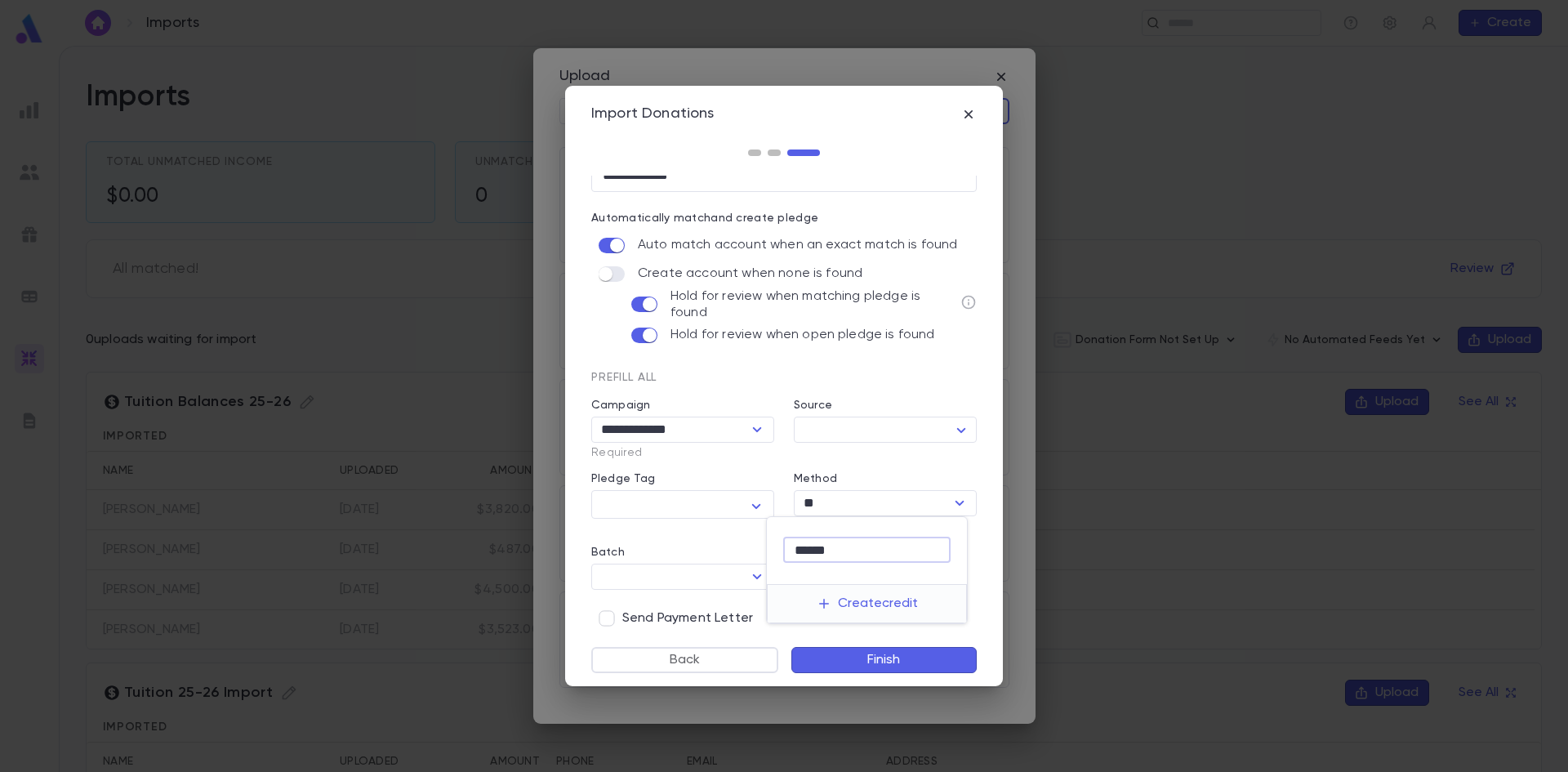
click at [854, 550] on input "******" at bounding box center [867, 550] width 168 height 25
click at [702, 576] on div at bounding box center [784, 386] width 1568 height 772
click at [897, 658] on button "Finish" at bounding box center [884, 660] width 185 height 26
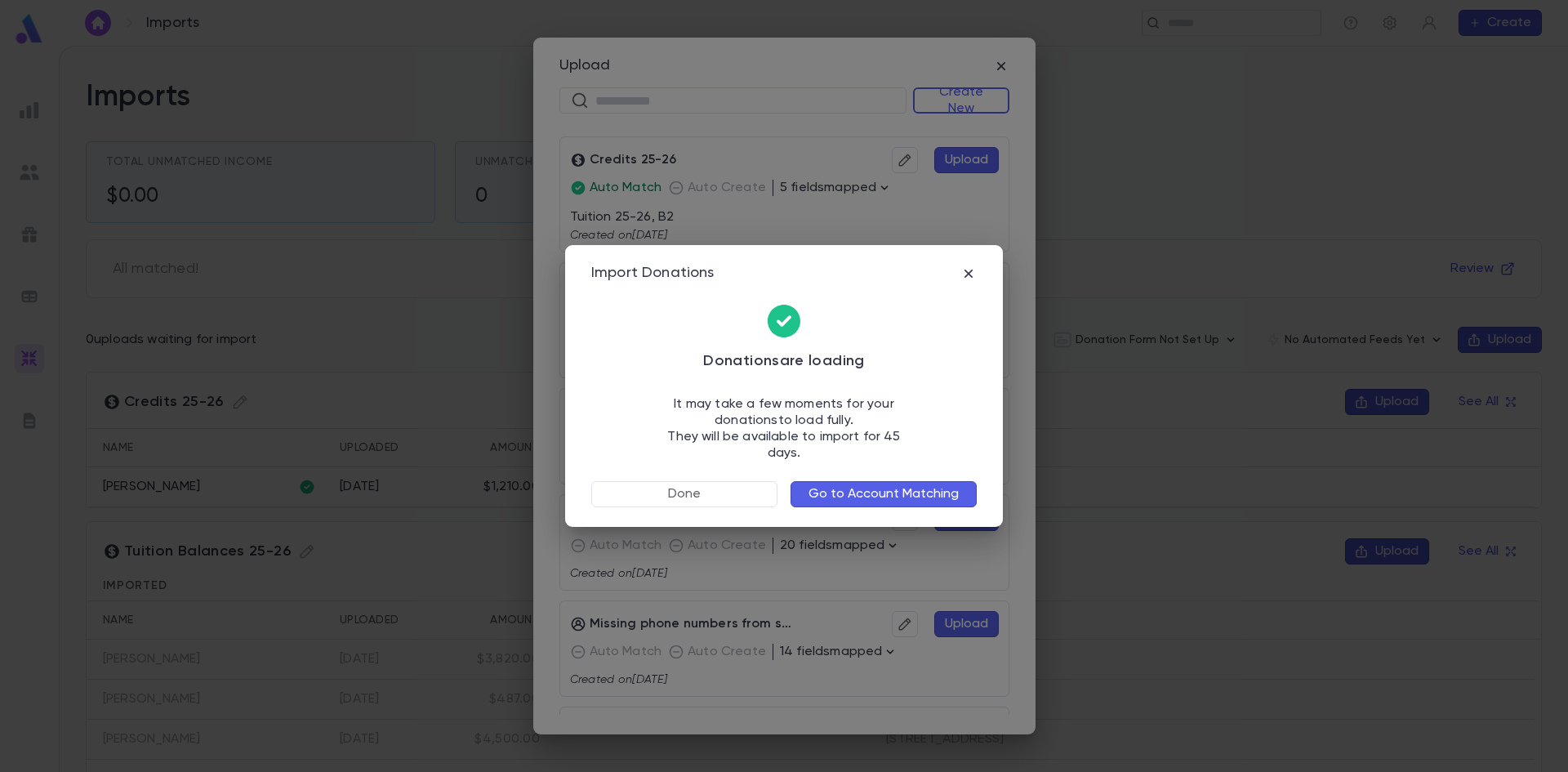
click at [850, 481] on button "Go to Account Matching" at bounding box center [884, 494] width 186 height 26
drag, startPoint x: 965, startPoint y: 279, endPoint x: 754, endPoint y: 247, distance: 213.4
click at [964, 279] on icon "button" at bounding box center [968, 273] width 16 height 16
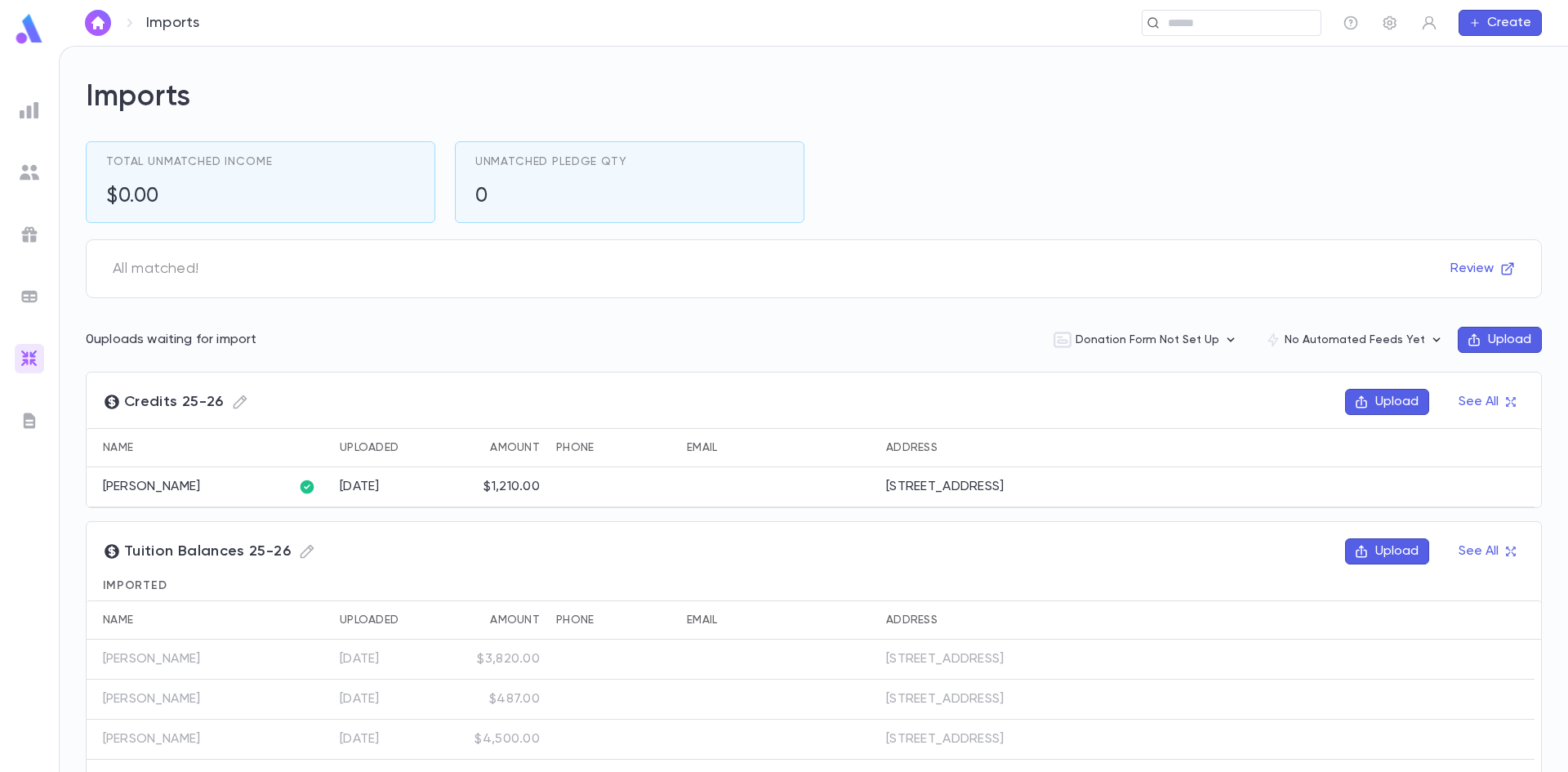
click at [25, 27] on img at bounding box center [29, 29] width 33 height 32
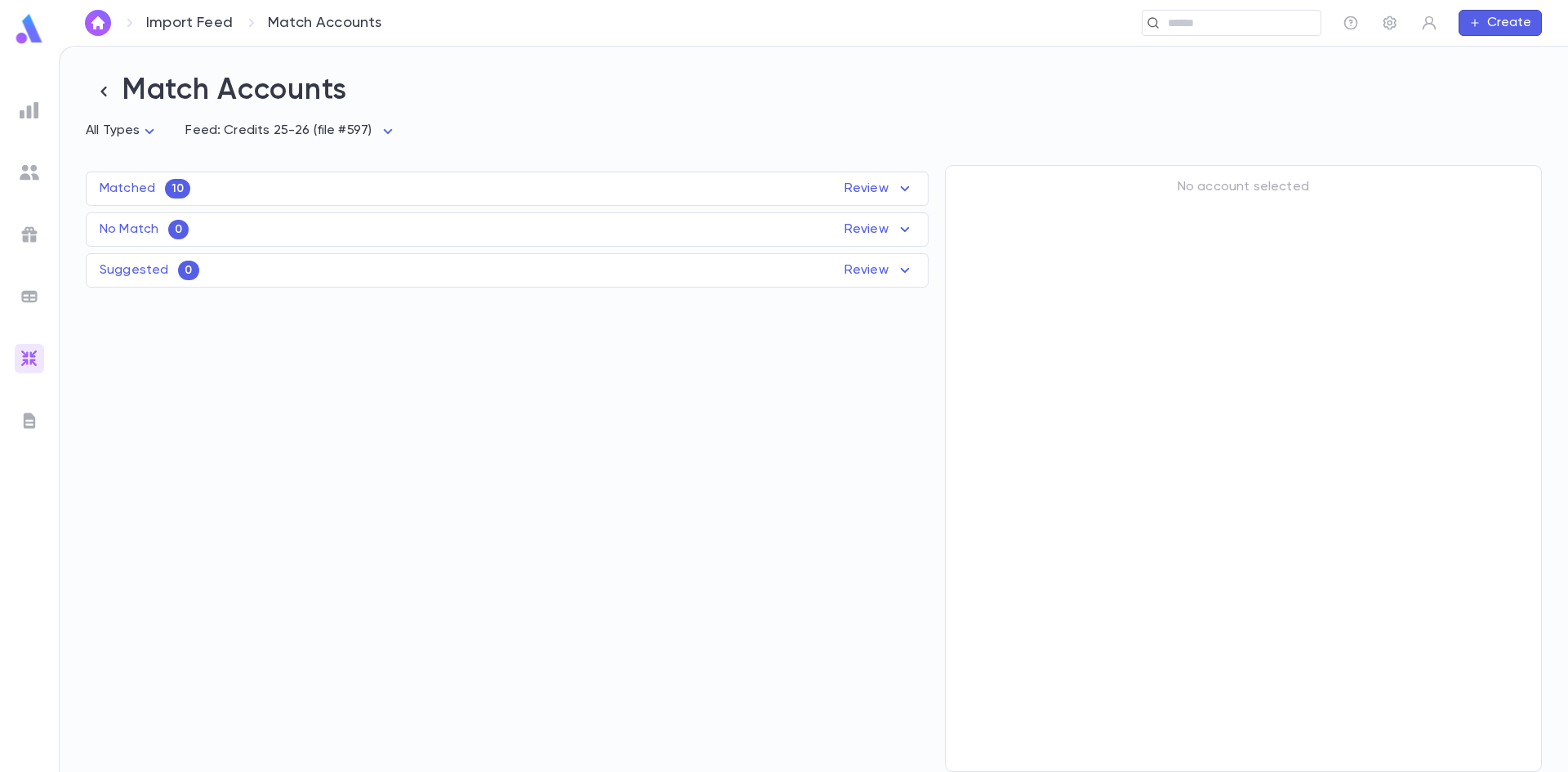
click at [792, 196] on div "Matched 10 Review" at bounding box center [507, 188] width 841 height 20
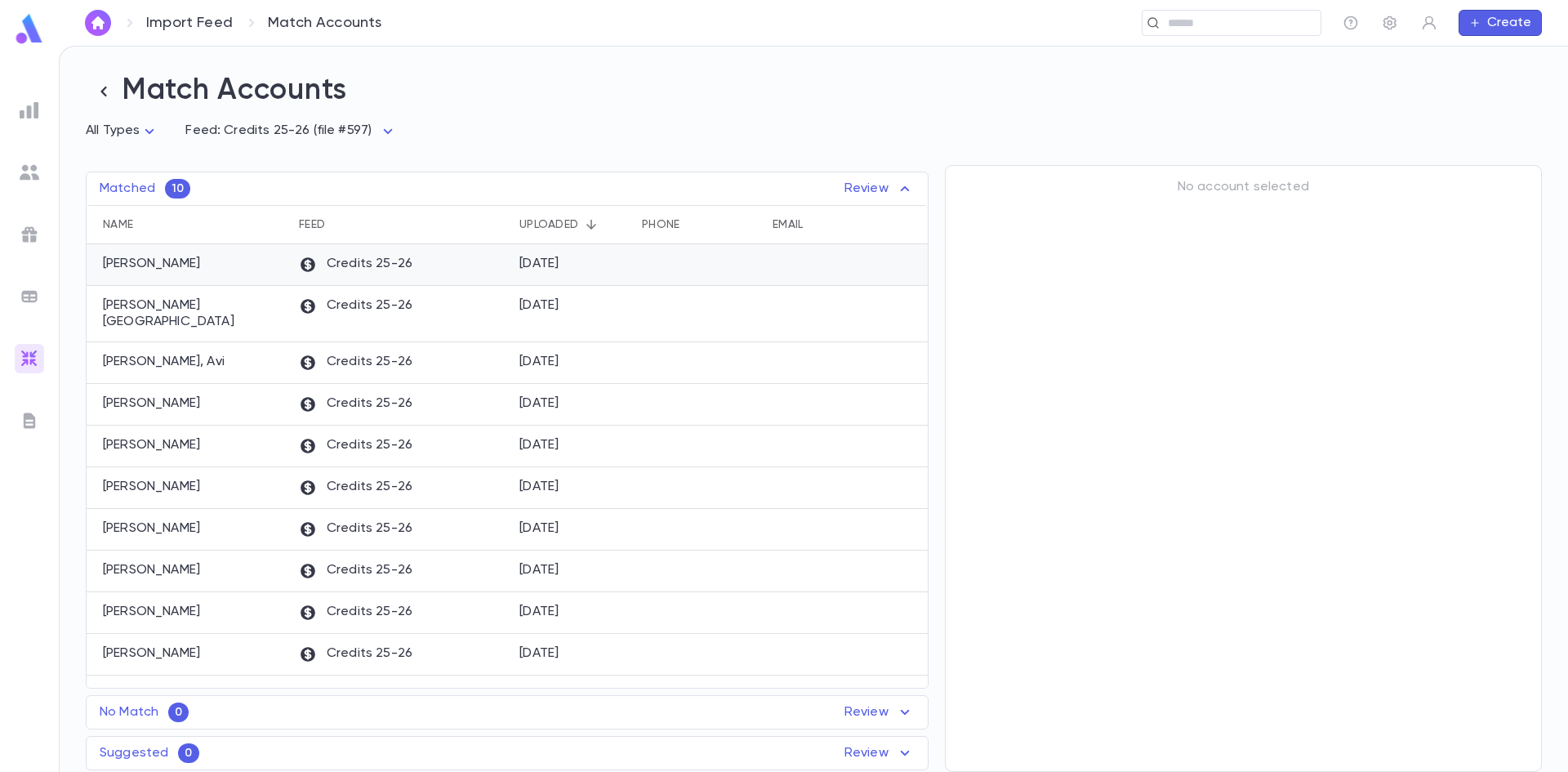
click at [364, 264] on p "Credits 25-26" at bounding box center [356, 265] width 114 height 18
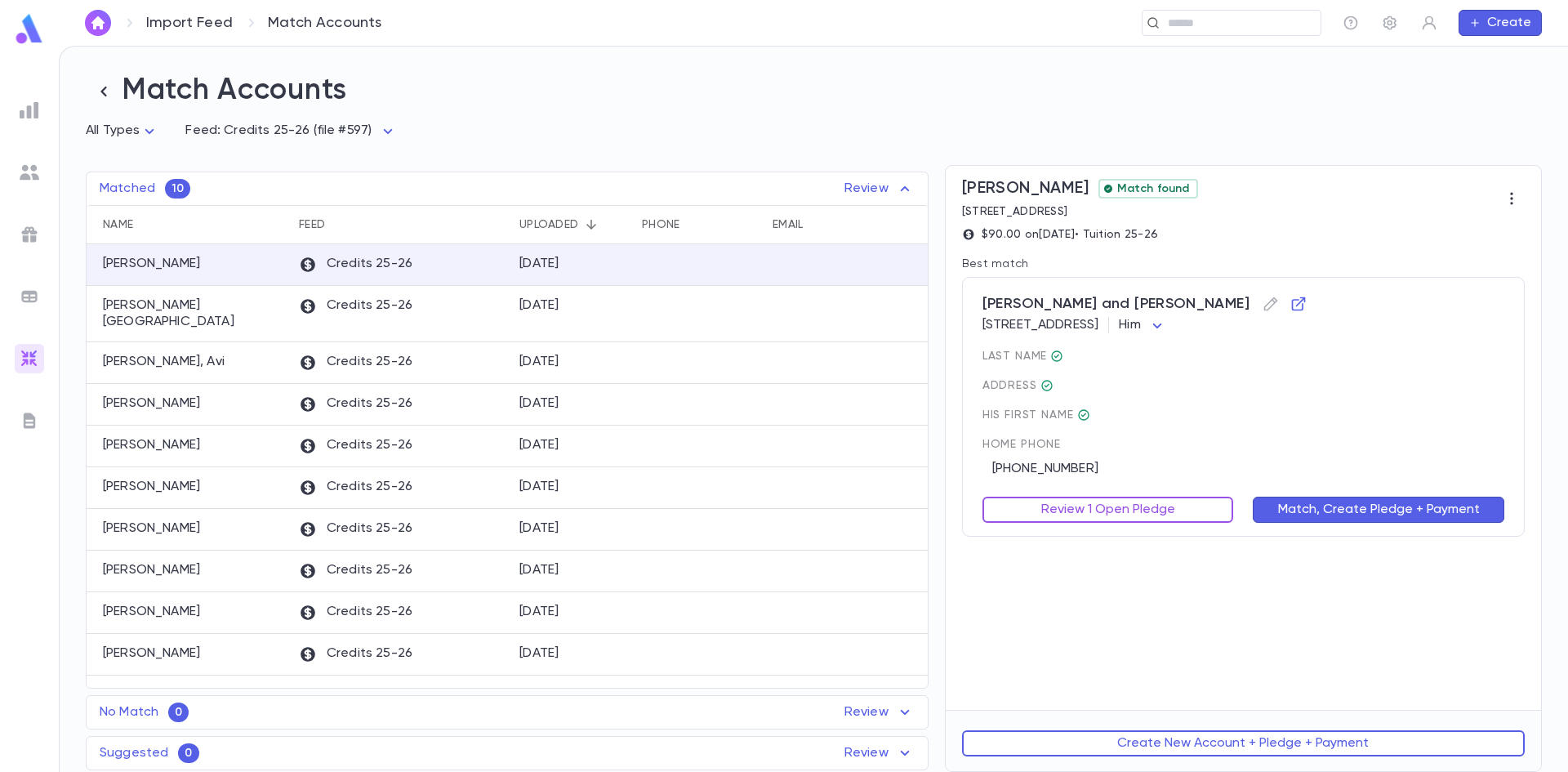
click at [1119, 517] on button "Review 1 Open Pledge" at bounding box center [1108, 509] width 251 height 26
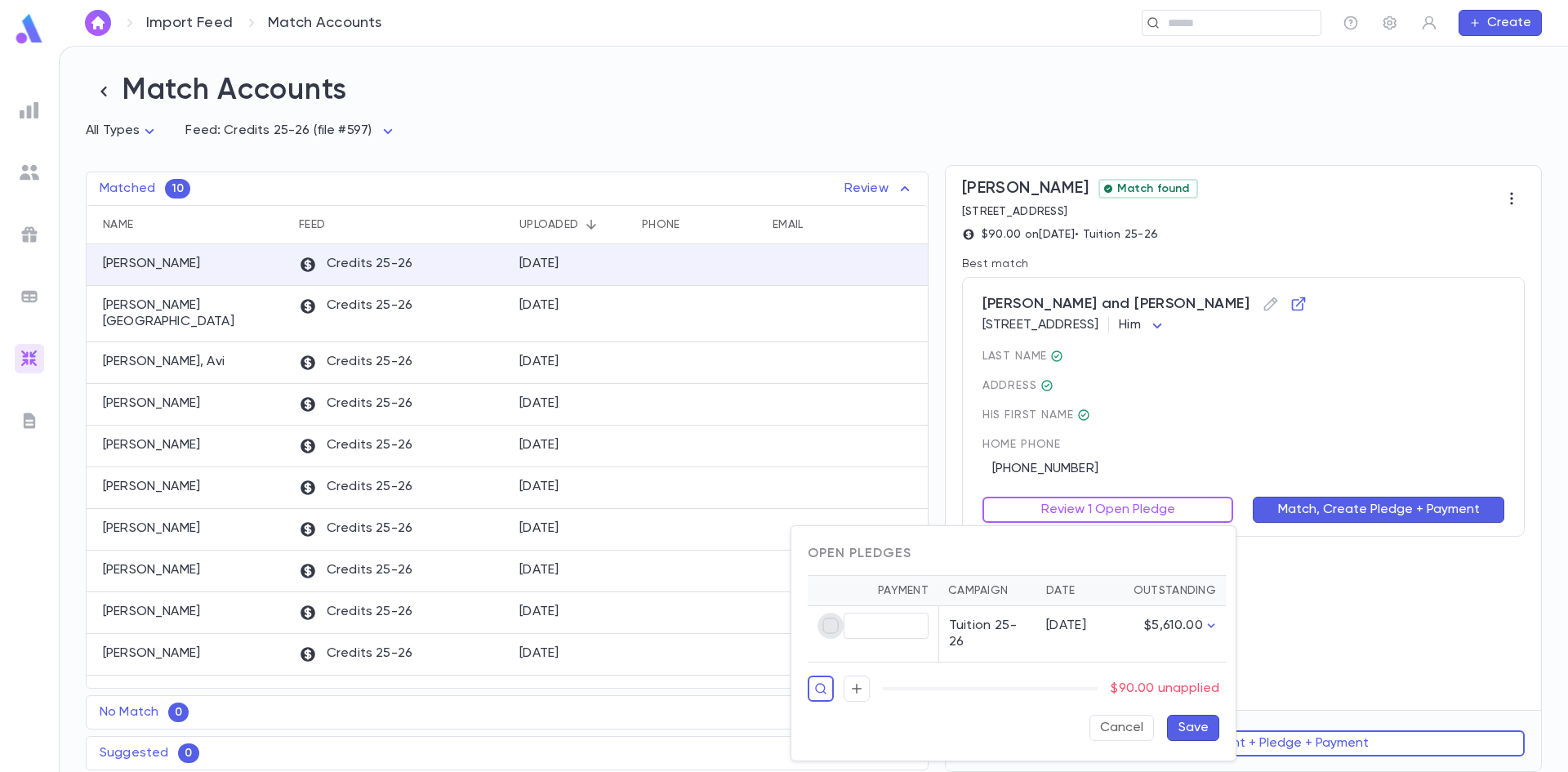
type input "*****"
click at [1193, 718] on button "Save" at bounding box center [1193, 728] width 53 height 26
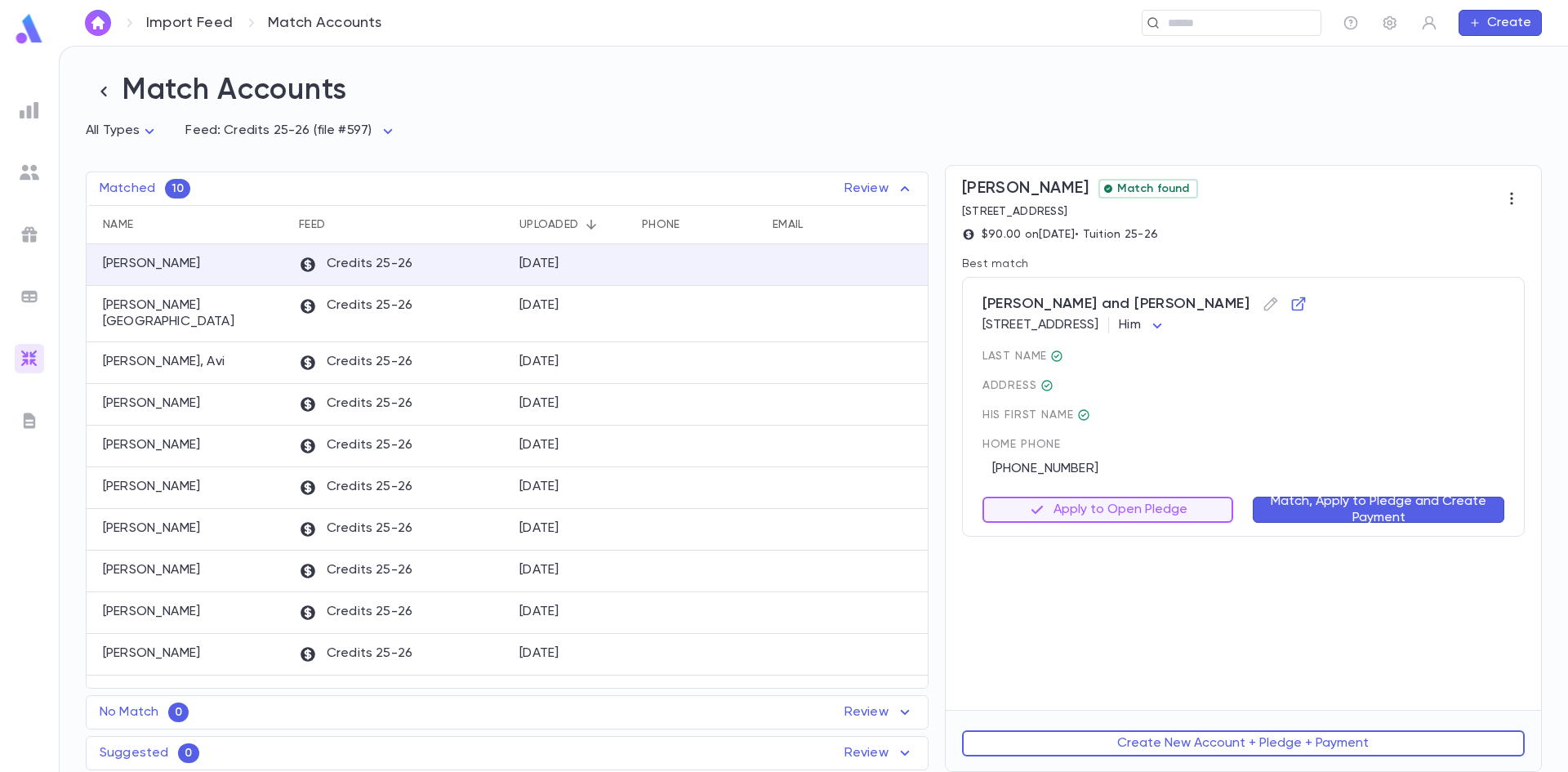
click at [1360, 508] on button "Match, Apply to Pledge and Create Payment" at bounding box center [1378, 509] width 251 height 26
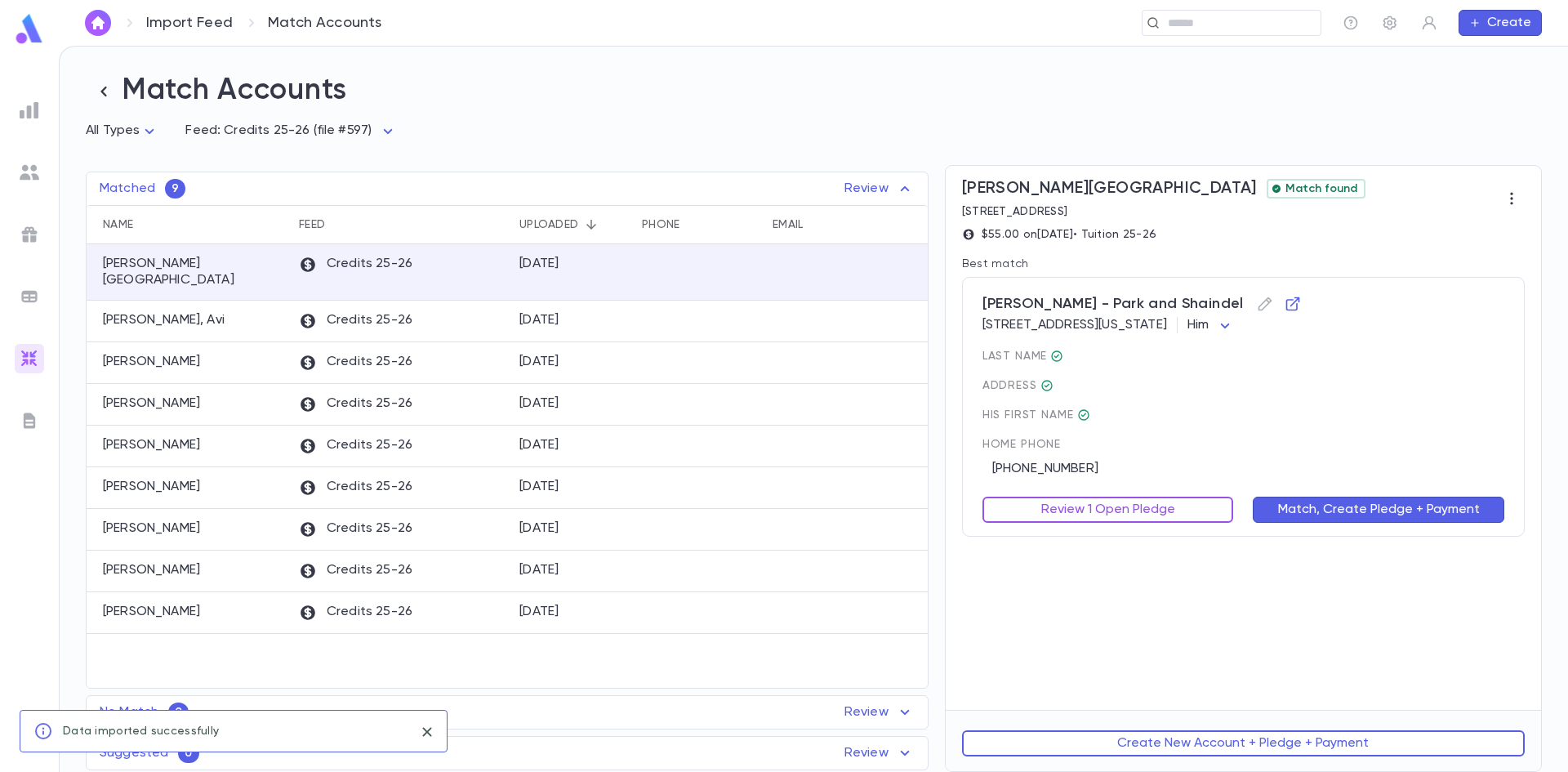
click at [1119, 509] on button "Review 1 Open Pledge" at bounding box center [1108, 509] width 251 height 26
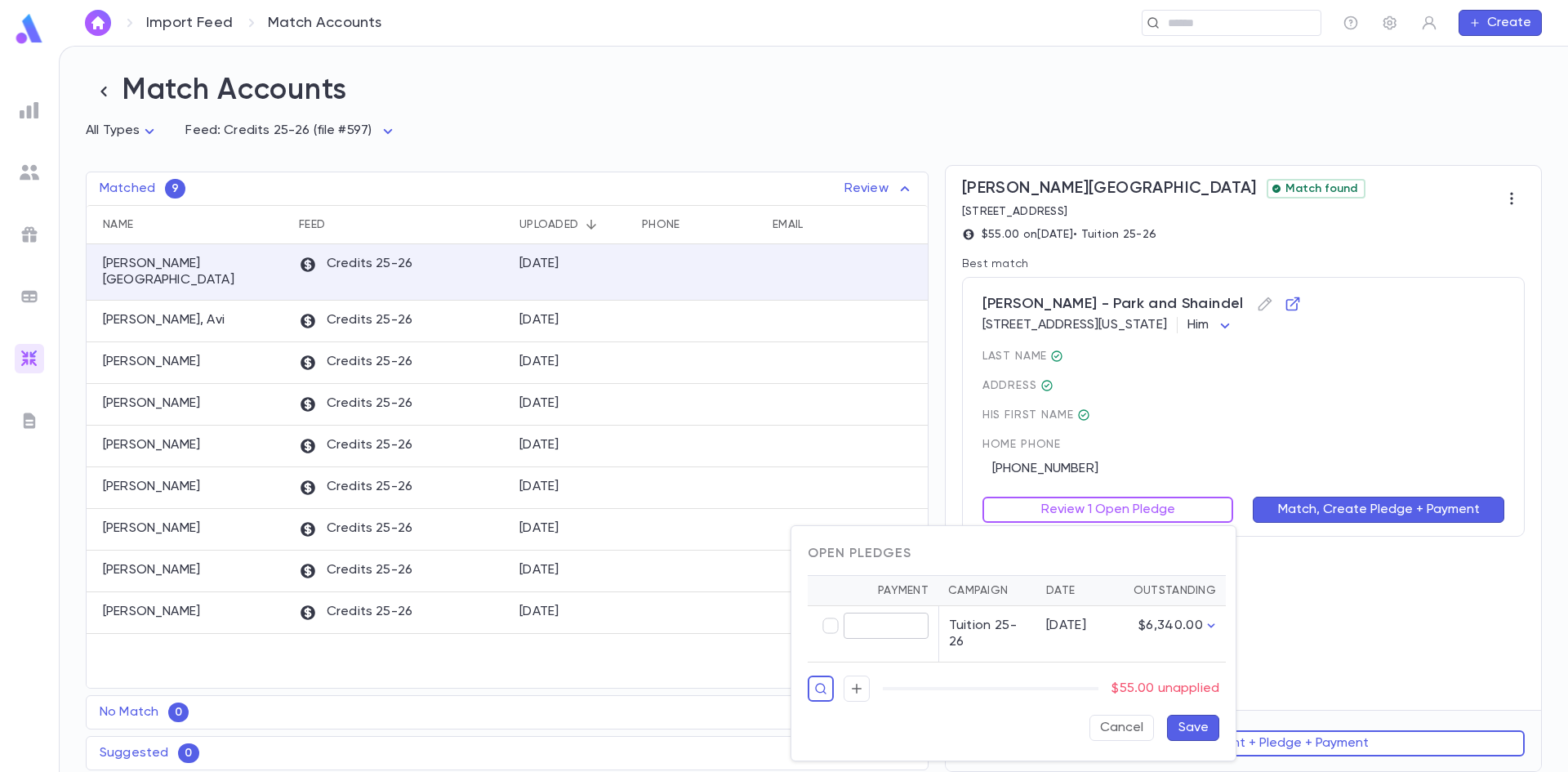
type input "*****"
click at [1188, 723] on button "Save" at bounding box center [1193, 728] width 53 height 26
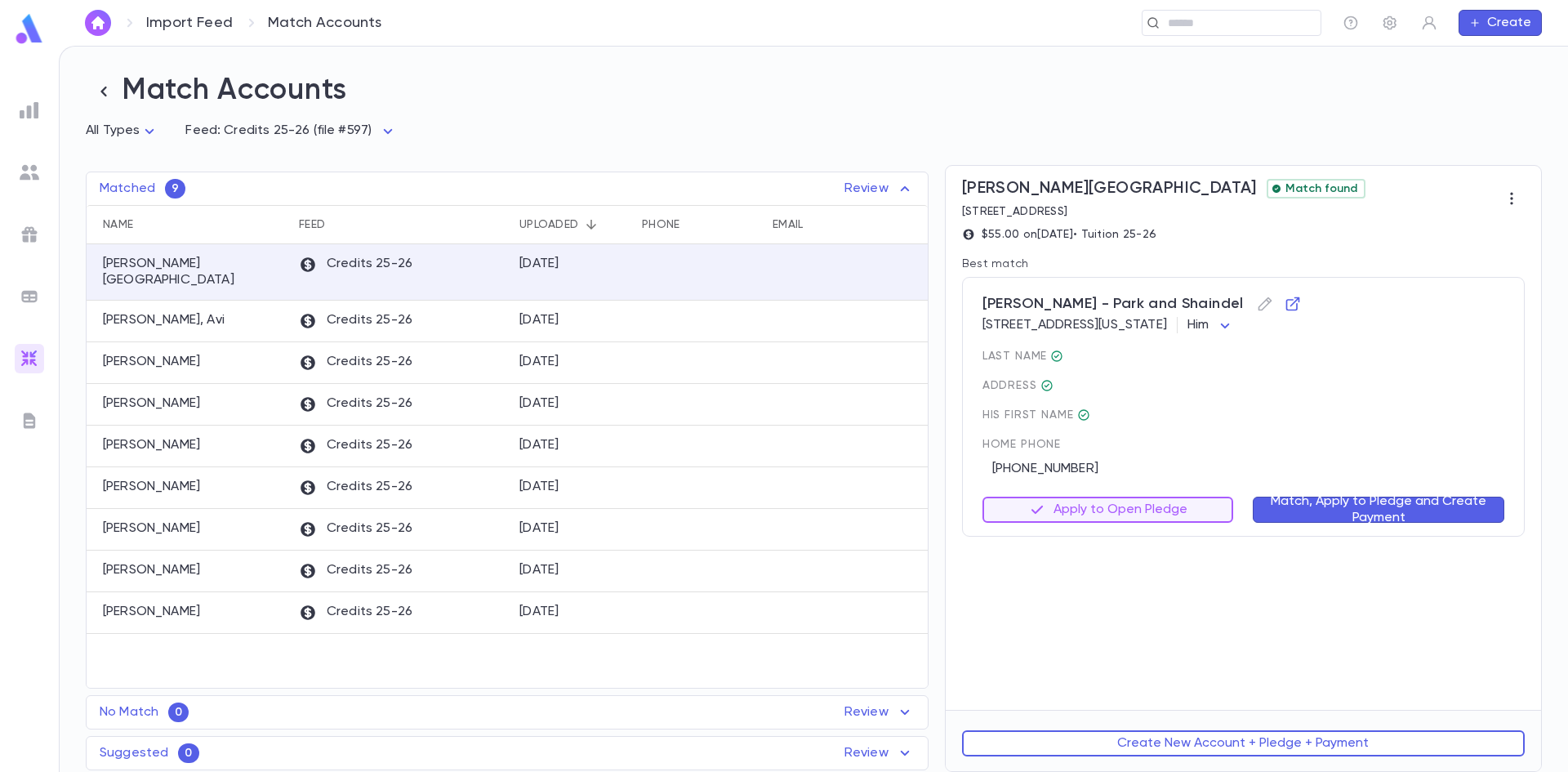
click at [1312, 507] on button "Match, Apply to Pledge and Create Payment" at bounding box center [1378, 509] width 251 height 26
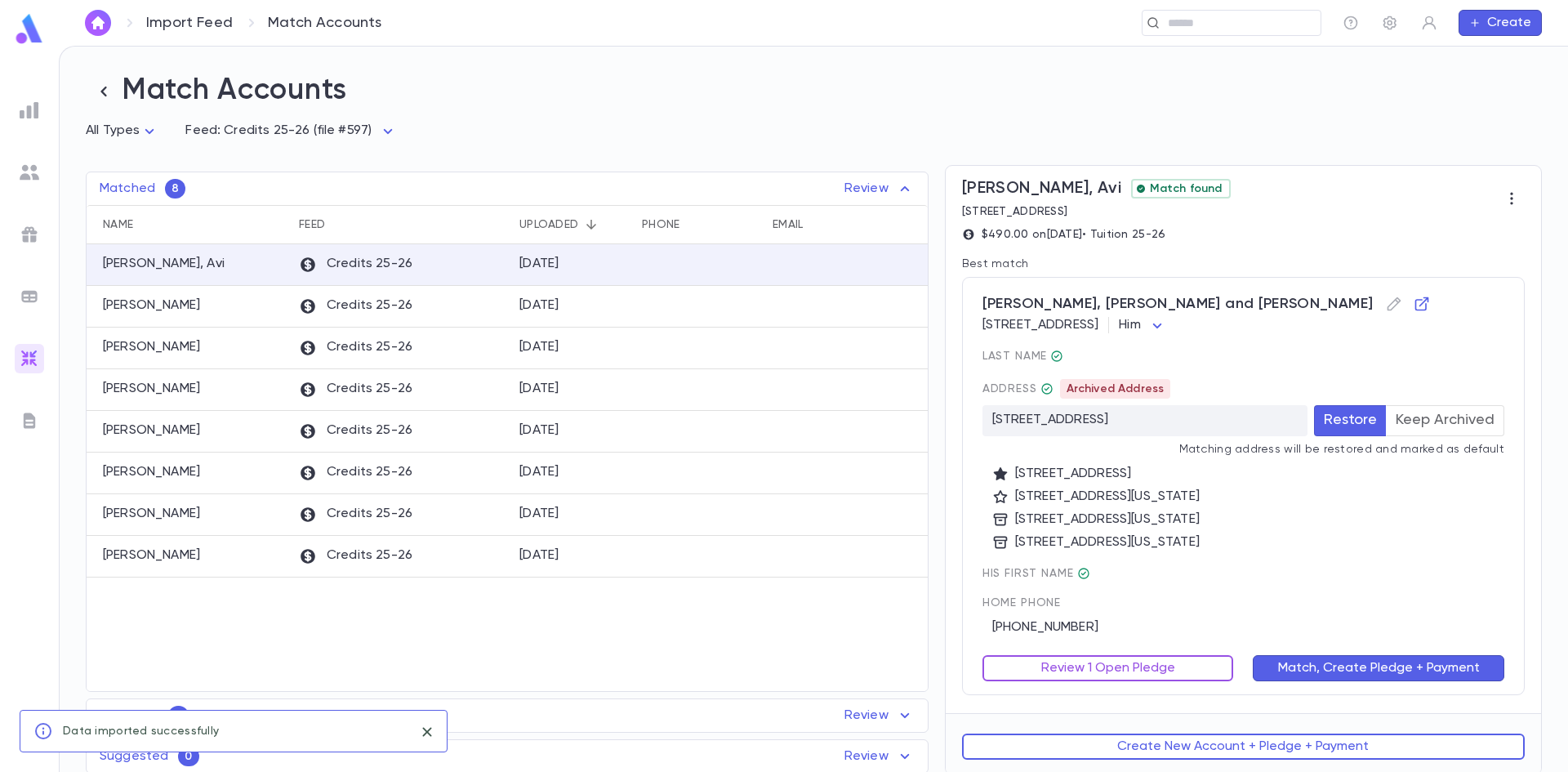
click at [1102, 670] on button "Review 1 Open Pledge" at bounding box center [1108, 668] width 251 height 26
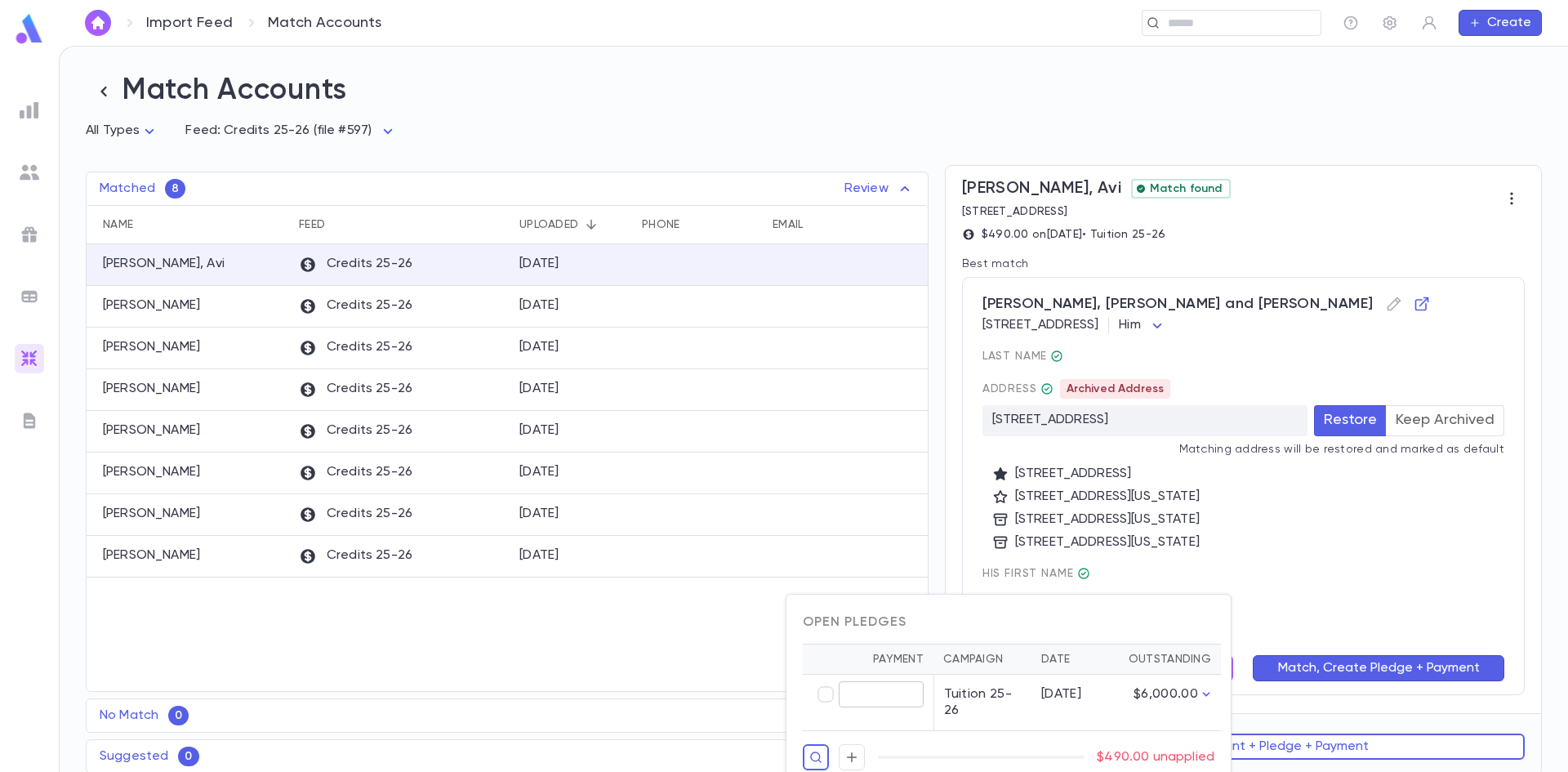
type input "******"
drag, startPoint x: 1008, startPoint y: 619, endPoint x: 996, endPoint y: 573, distance: 47.5
click at [996, 573] on div "Open Pledges Payment Campaign Date Outstanding ****** ​ Tuition 25-26 9/1/25 $5…" at bounding box center [784, 386] width 1568 height 772
click at [1239, 546] on div at bounding box center [784, 386] width 1568 height 772
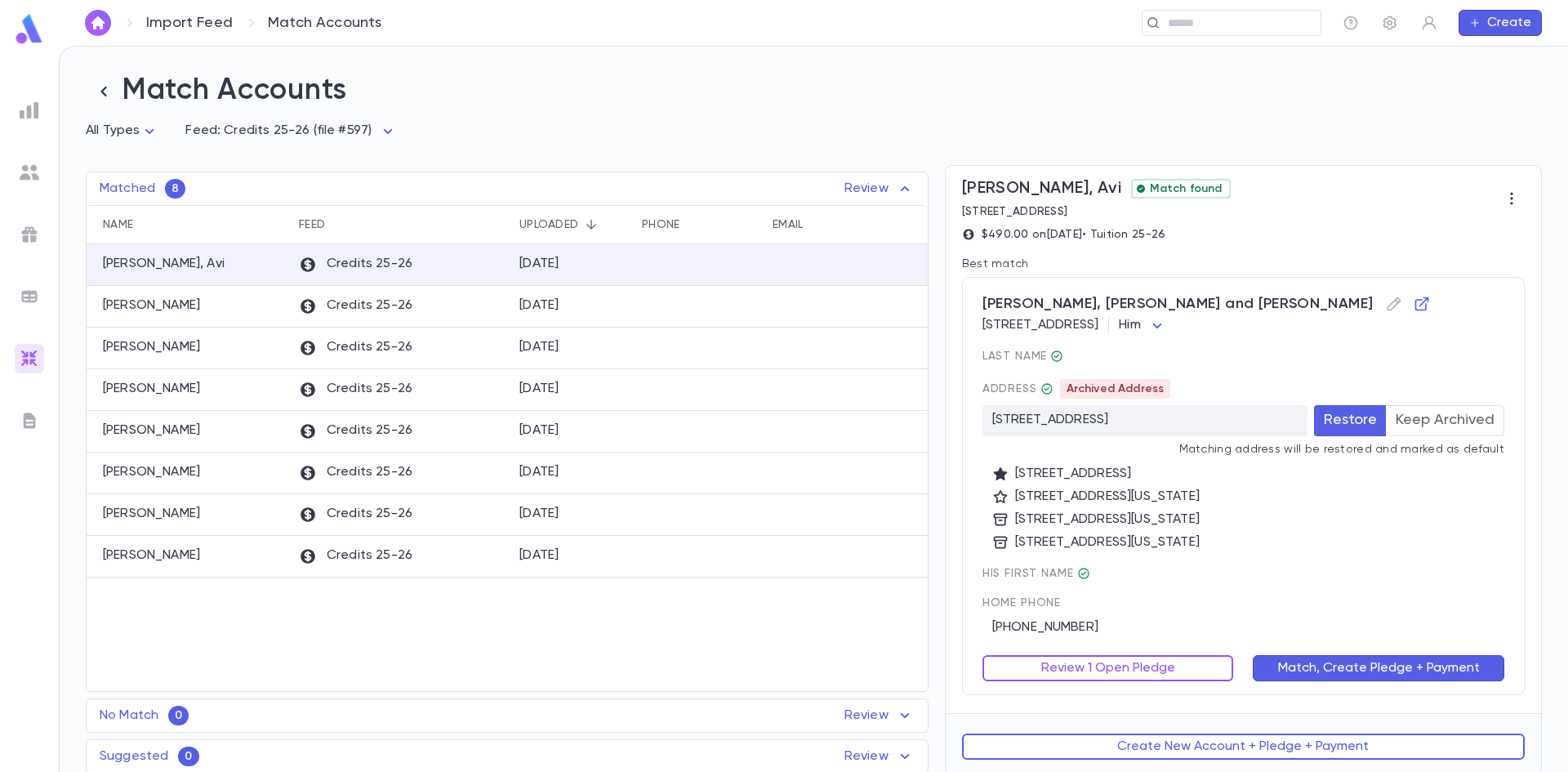
click at [1064, 671] on button "Review 1 Open Pledge" at bounding box center [1108, 668] width 251 height 26
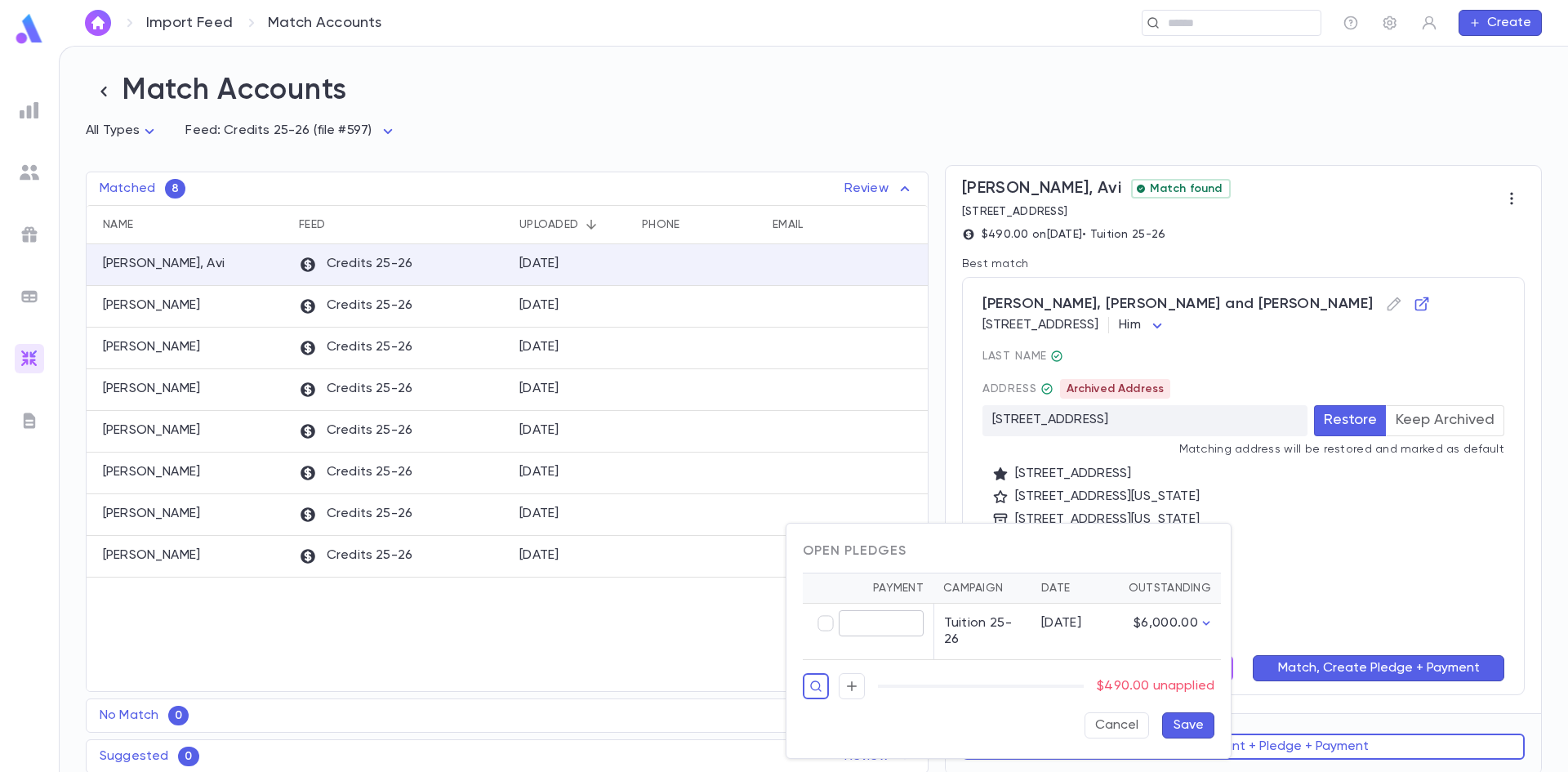
type input "******"
click at [1186, 721] on button "Save" at bounding box center [1189, 726] width 53 height 26
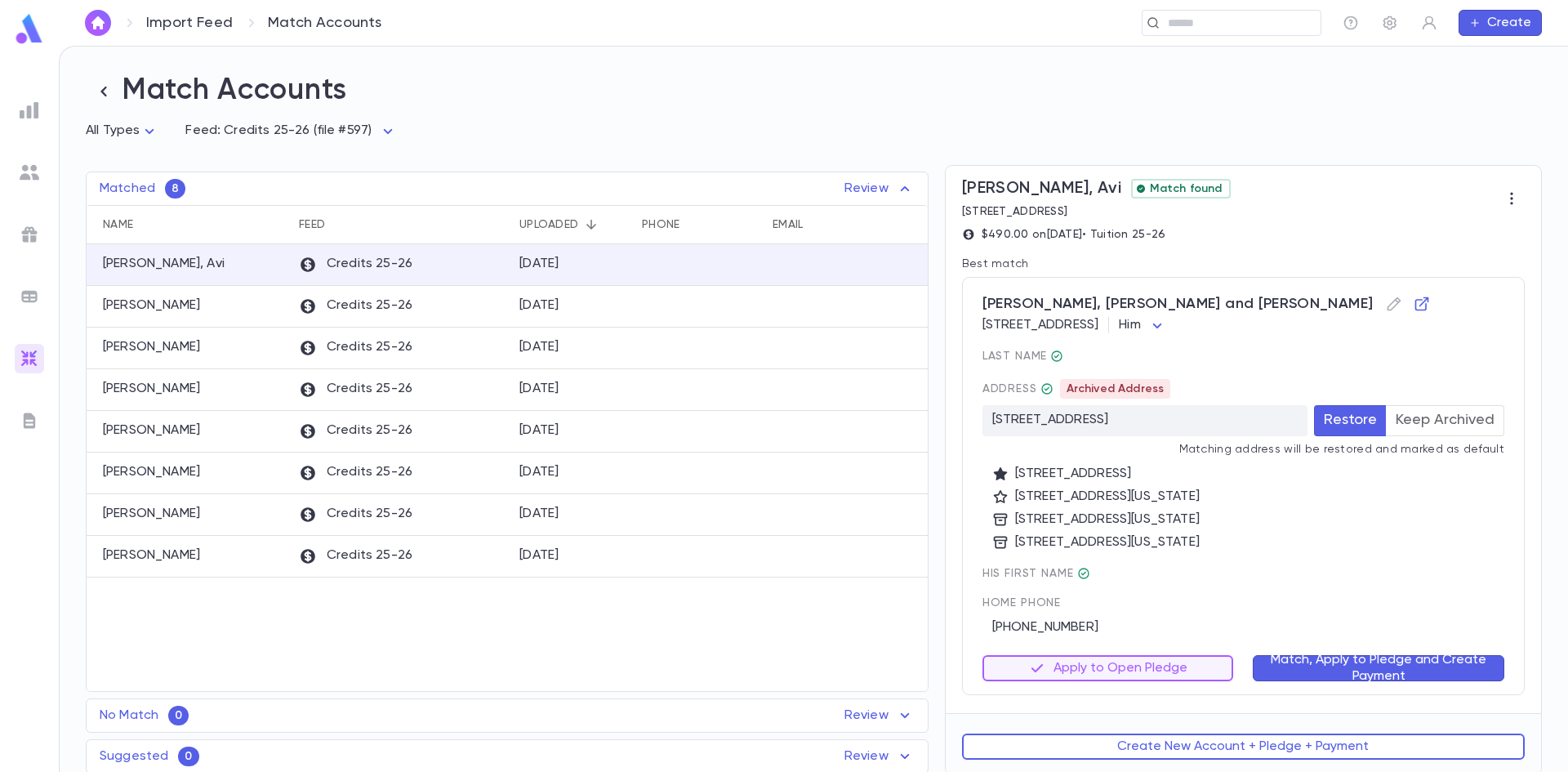
click at [1357, 664] on button "Match, Apply to Pledge and Create Payment" at bounding box center [1378, 668] width 251 height 26
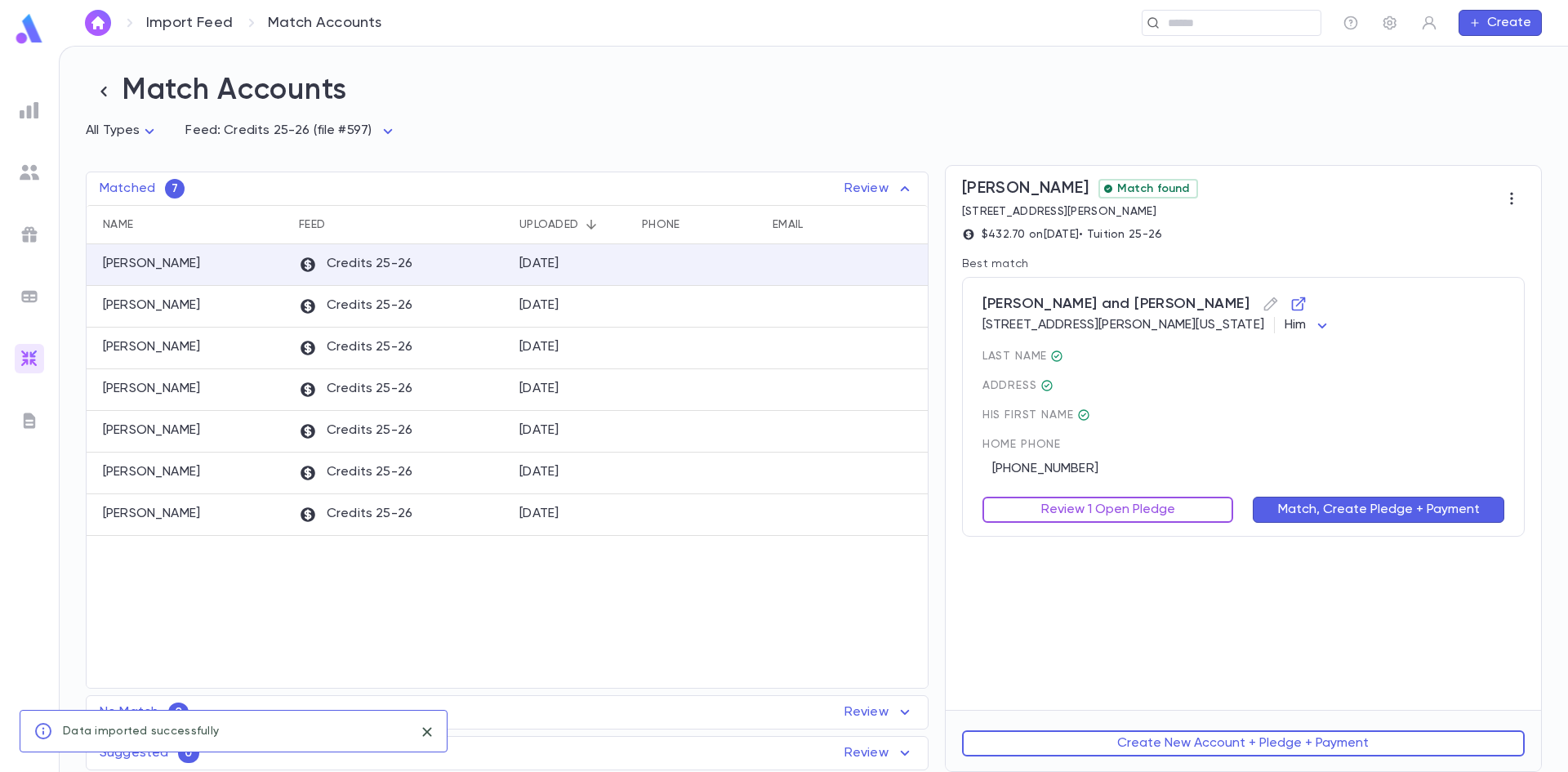
click at [1110, 503] on button "Review 1 Open Pledge" at bounding box center [1108, 509] width 251 height 26
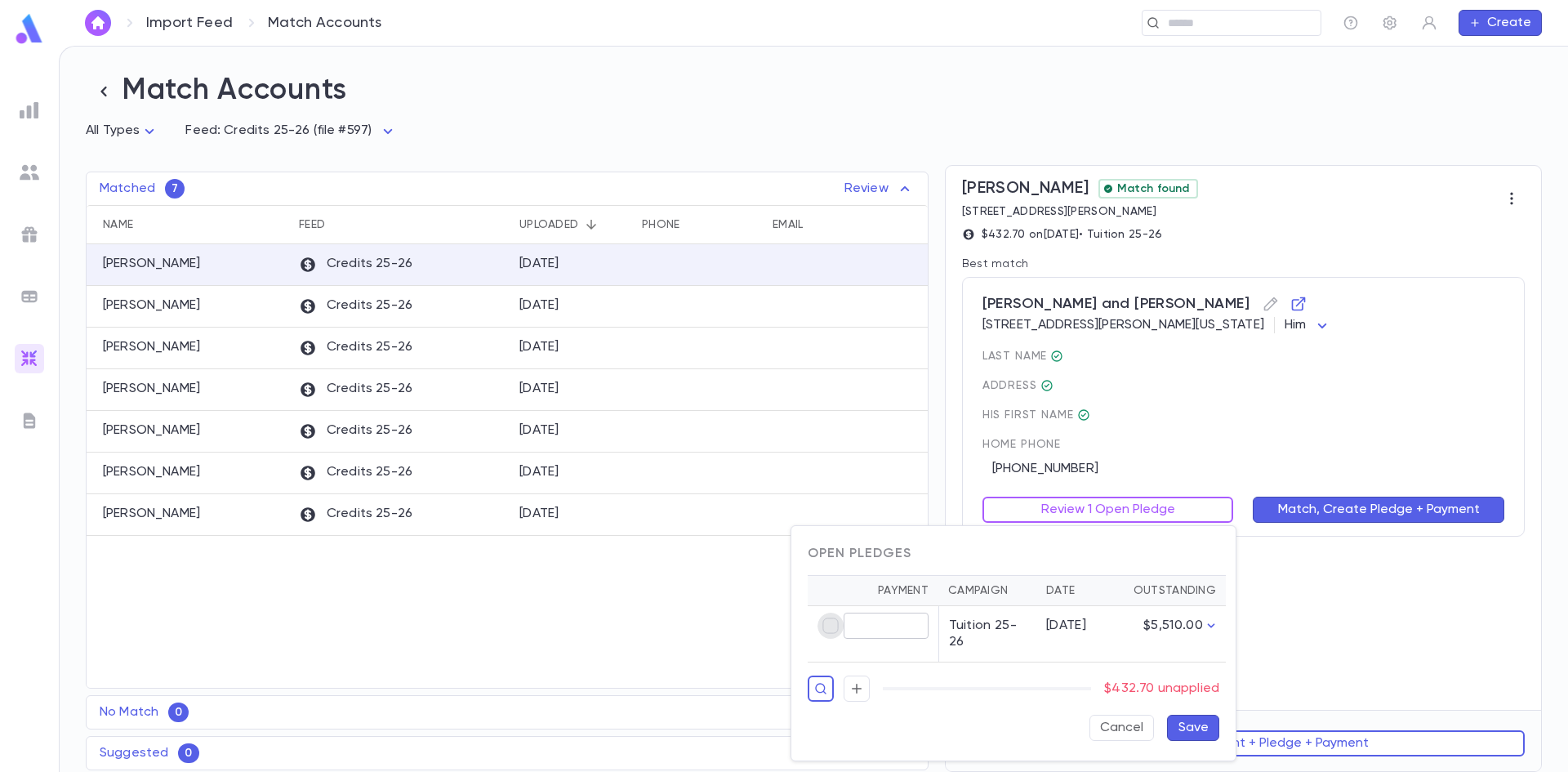
type input "******"
click at [1186, 717] on button "Save" at bounding box center [1193, 728] width 53 height 26
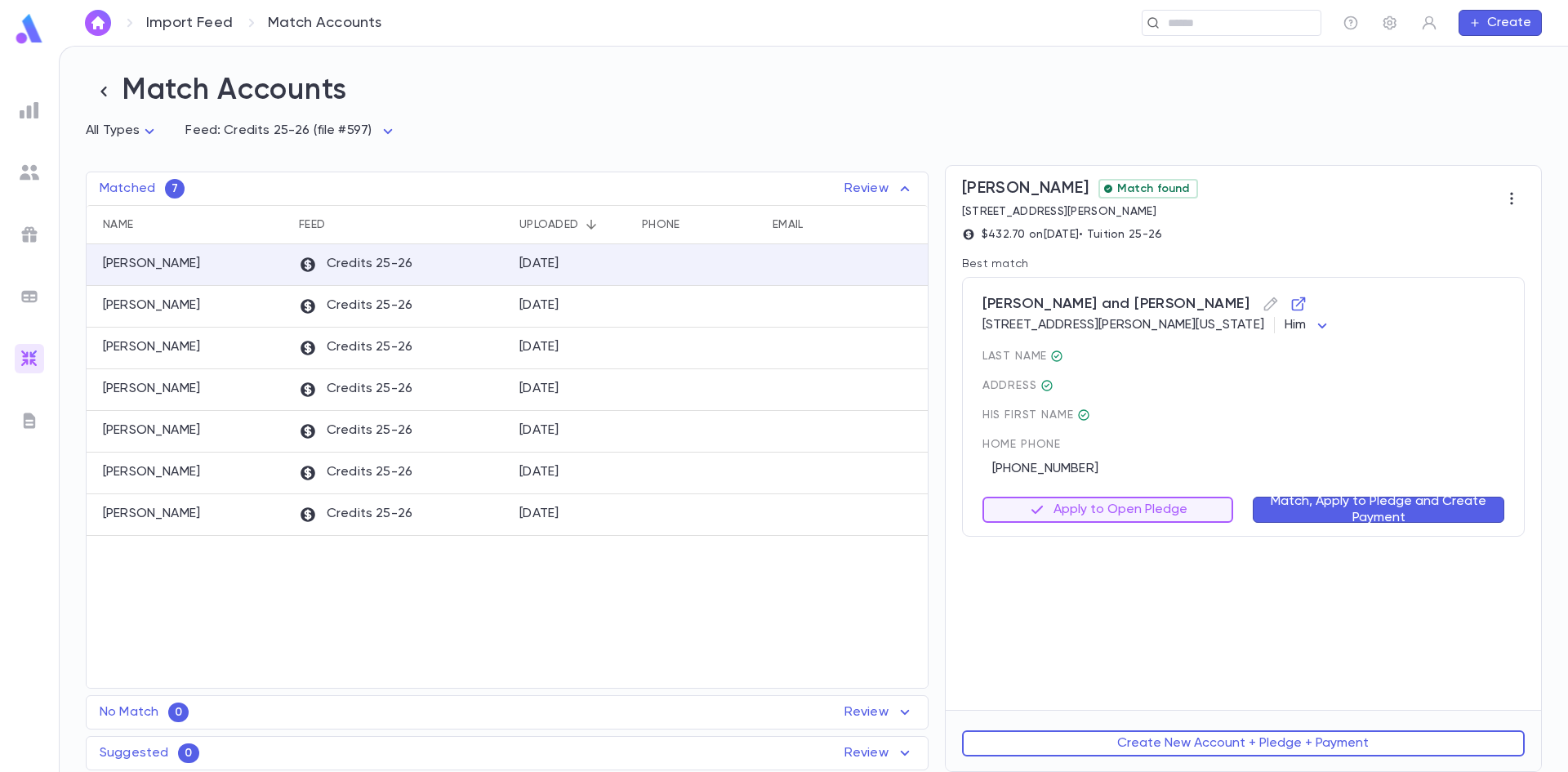
click at [1329, 507] on button "Match, Apply to Pledge and Create Payment" at bounding box center [1378, 509] width 251 height 26
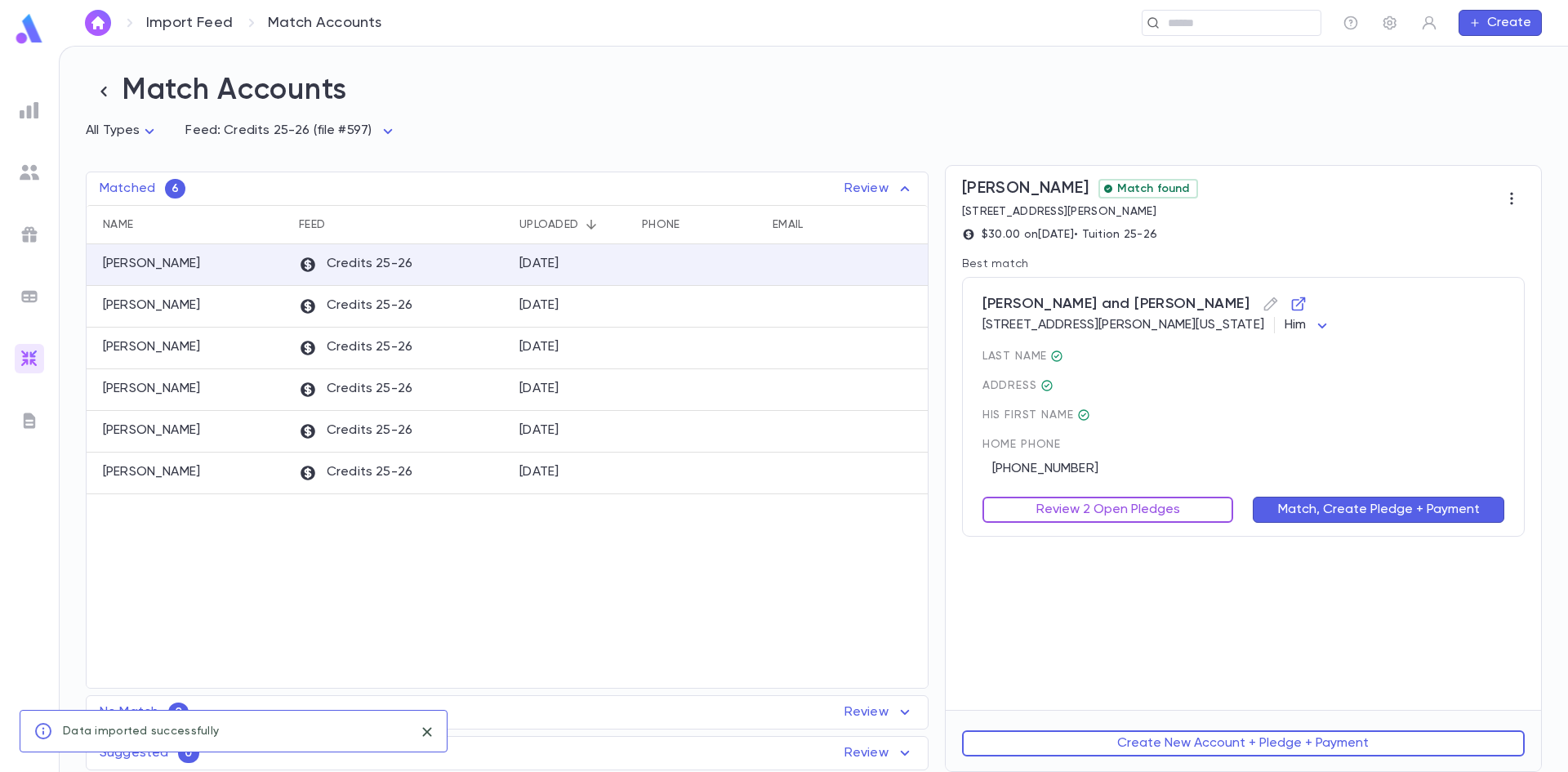
click at [1170, 507] on button "Review 2 Open Pledges" at bounding box center [1108, 509] width 251 height 26
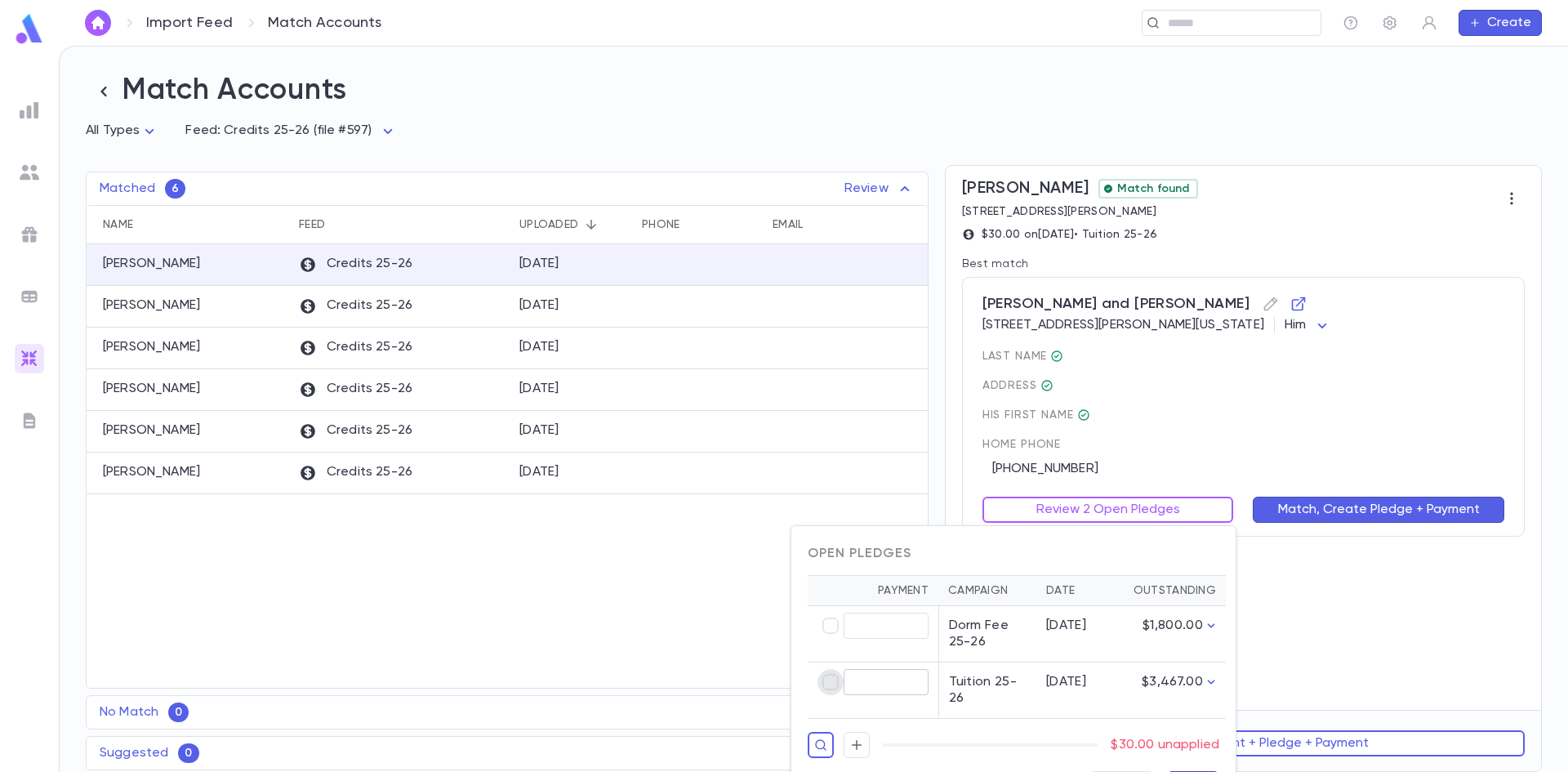
type input "*****"
click at [1095, 505] on div at bounding box center [784, 386] width 1568 height 772
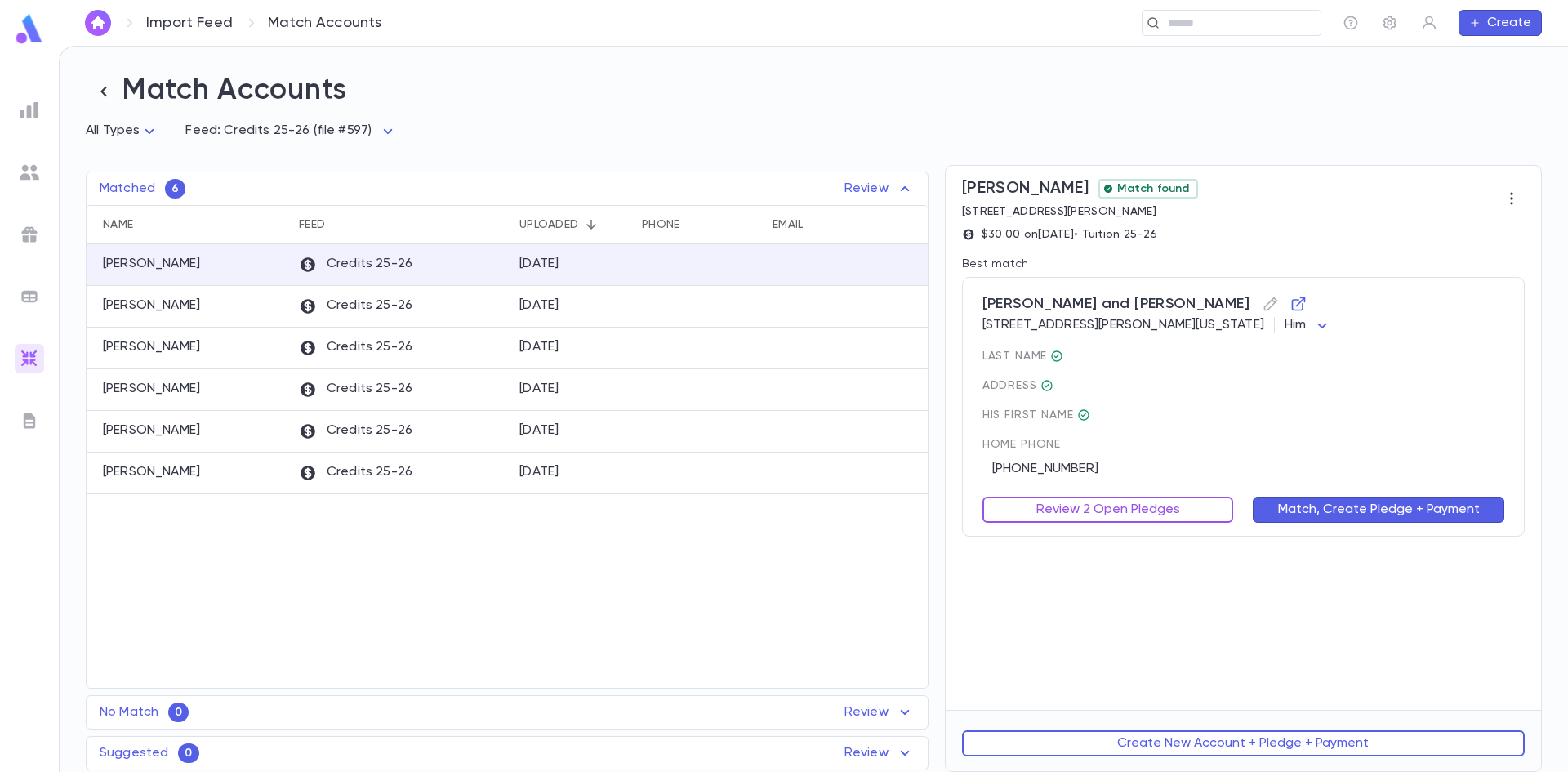
click at [1048, 511] on button "Review 2 Open Pledges" at bounding box center [1108, 509] width 251 height 26
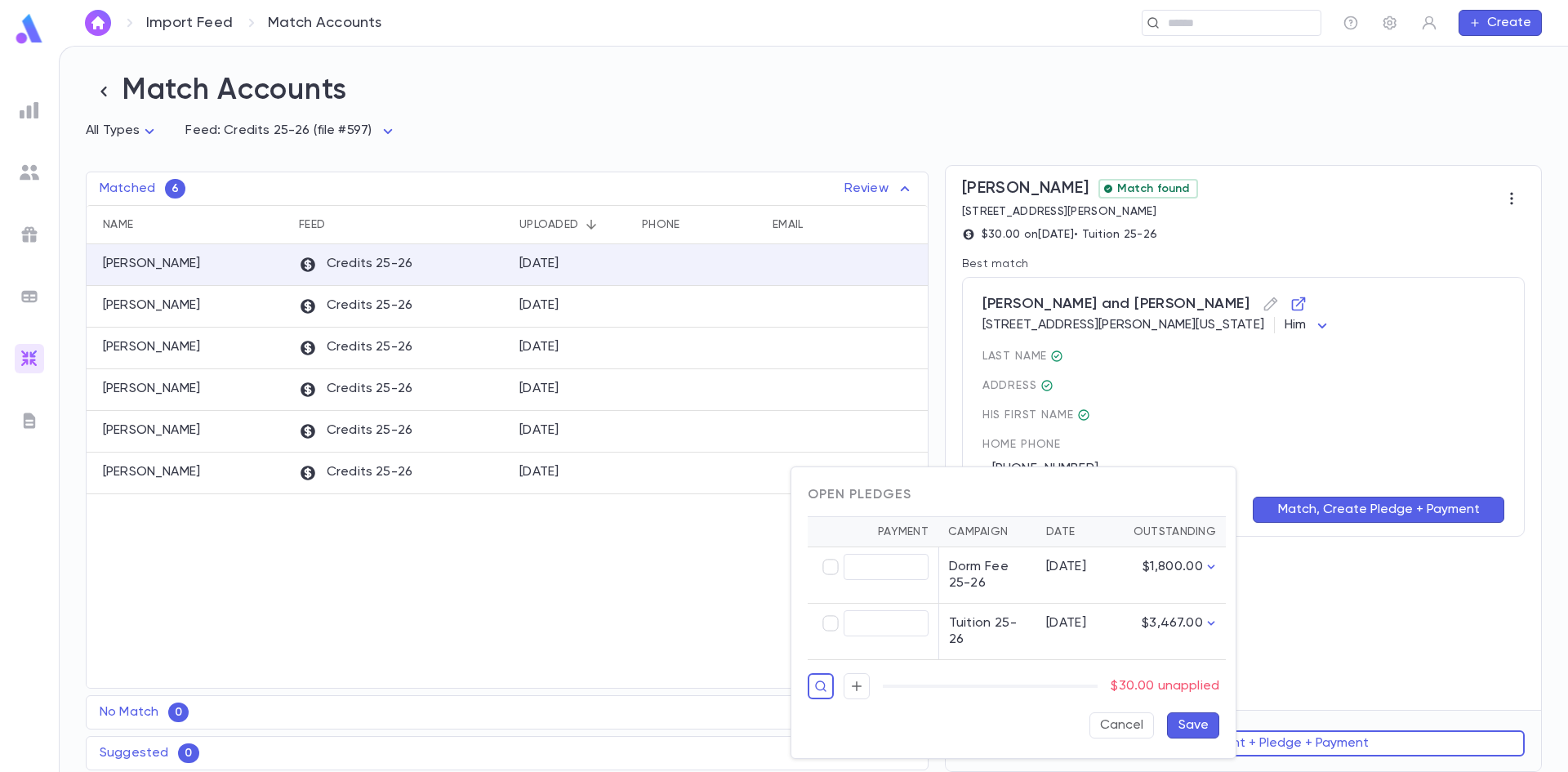
type input "*****"
click at [1189, 731] on button "Save" at bounding box center [1193, 726] width 53 height 26
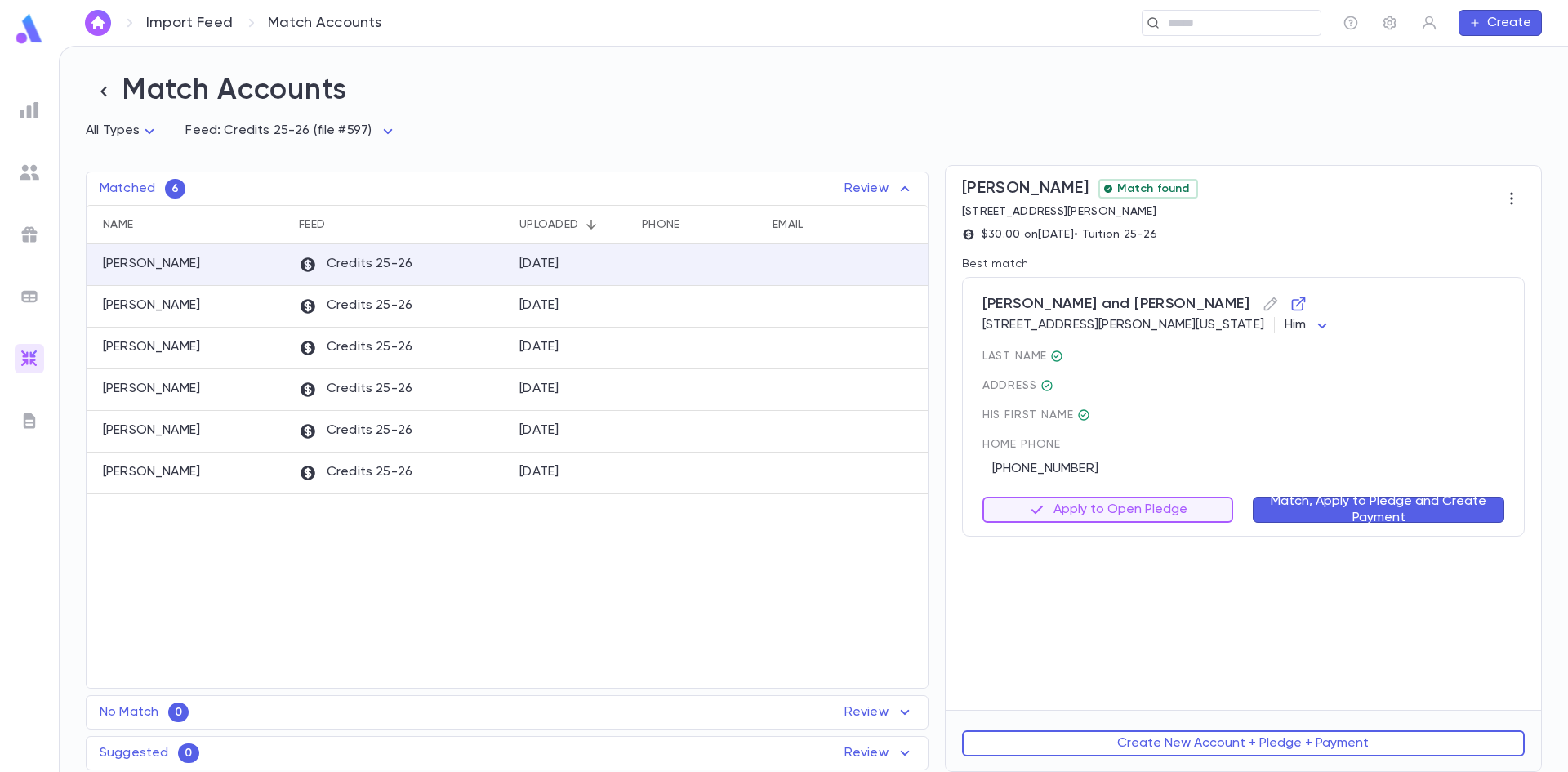
click at [1335, 505] on button "Match, Apply to Pledge and Create Payment" at bounding box center [1378, 509] width 251 height 26
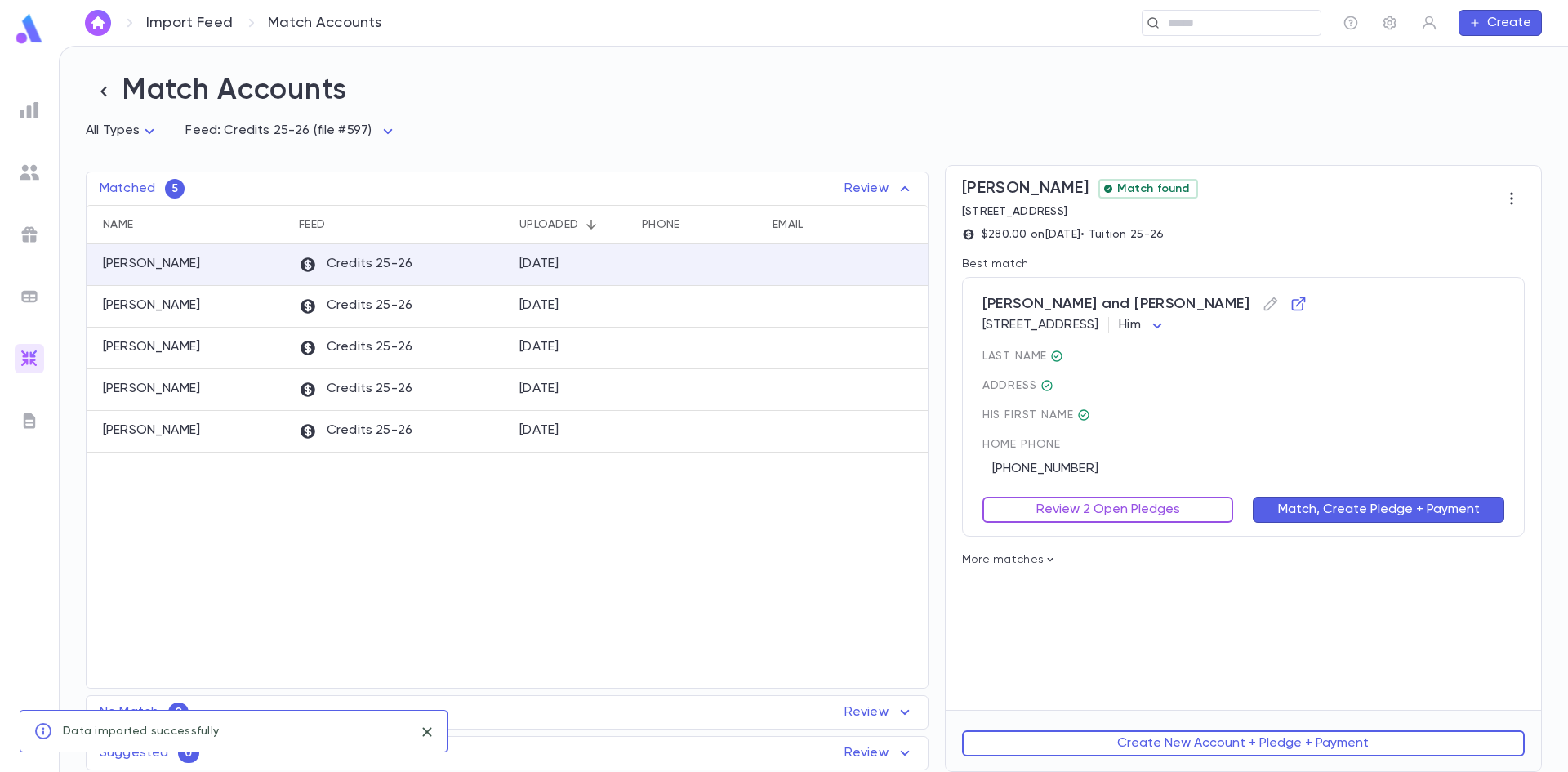
click at [1153, 514] on button "Review 2 Open Pledges" at bounding box center [1108, 509] width 251 height 26
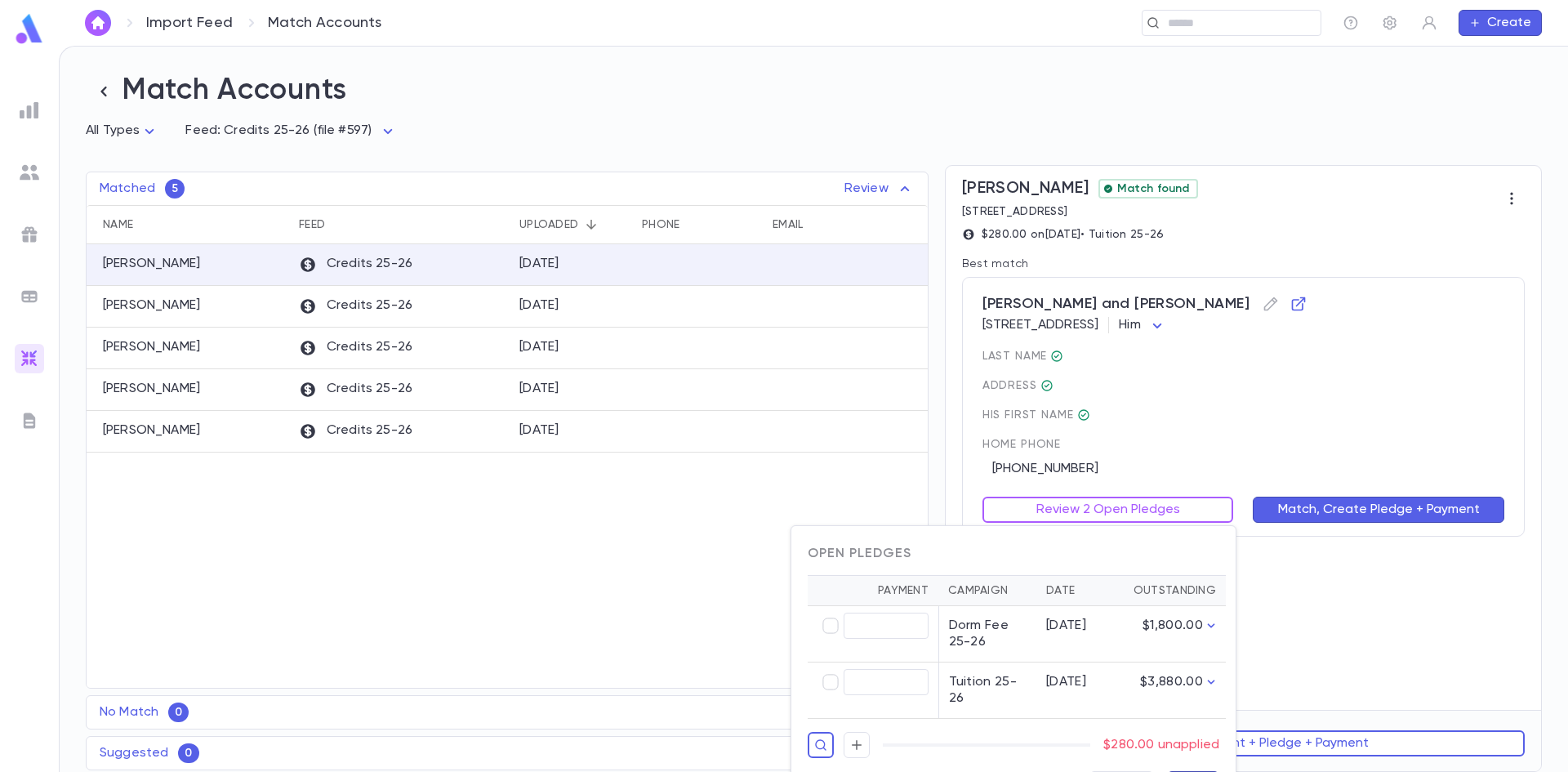
click at [830, 667] on td "​" at bounding box center [872, 691] width 131 height 56
type input "******"
drag, startPoint x: 1056, startPoint y: 458, endPoint x: 1062, endPoint y: 467, distance: 10.8
click at [1058, 458] on div at bounding box center [784, 386] width 1568 height 772
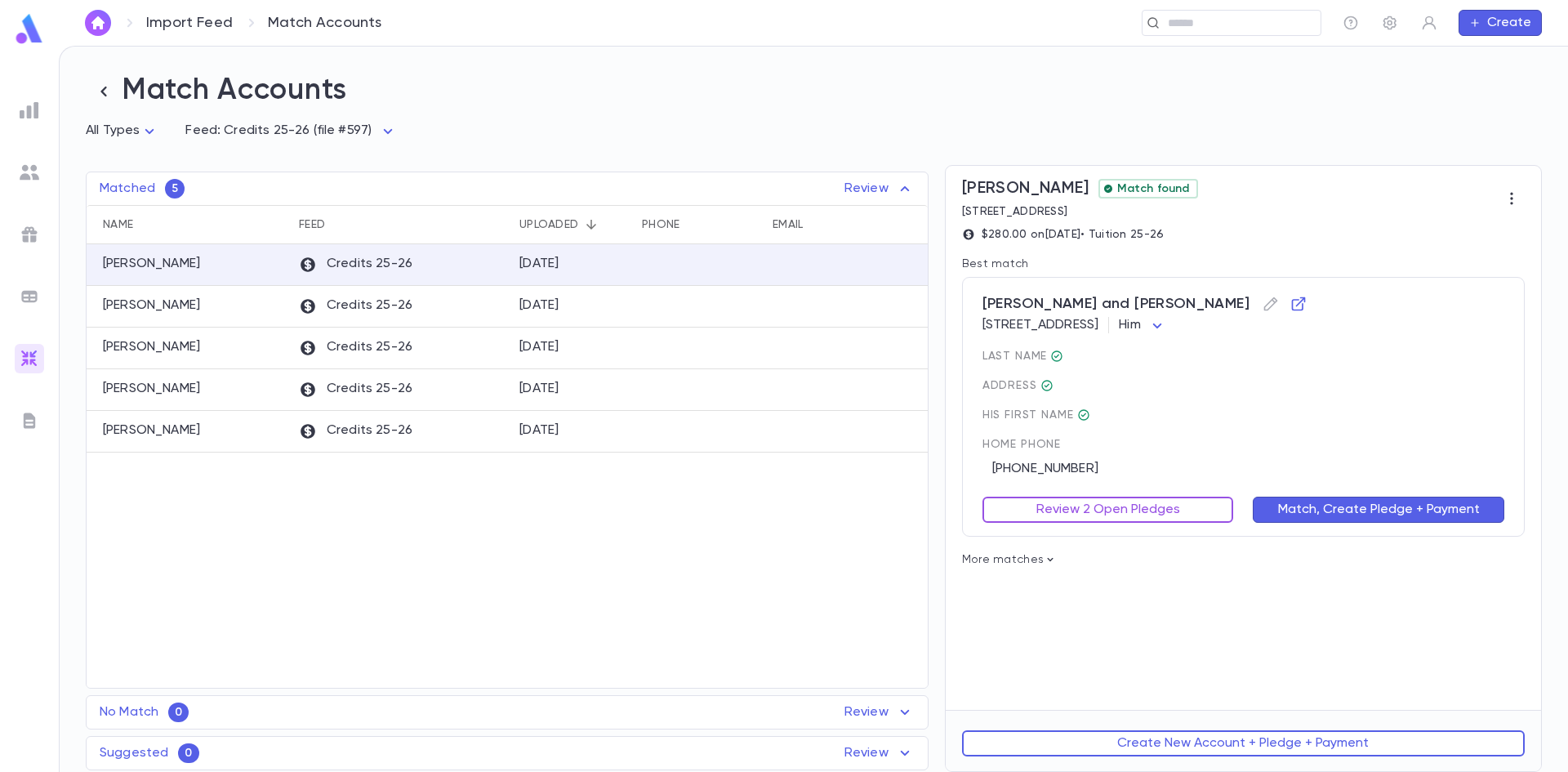
click at [1059, 513] on button "Review 2 Open Pledges" at bounding box center [1108, 509] width 251 height 26
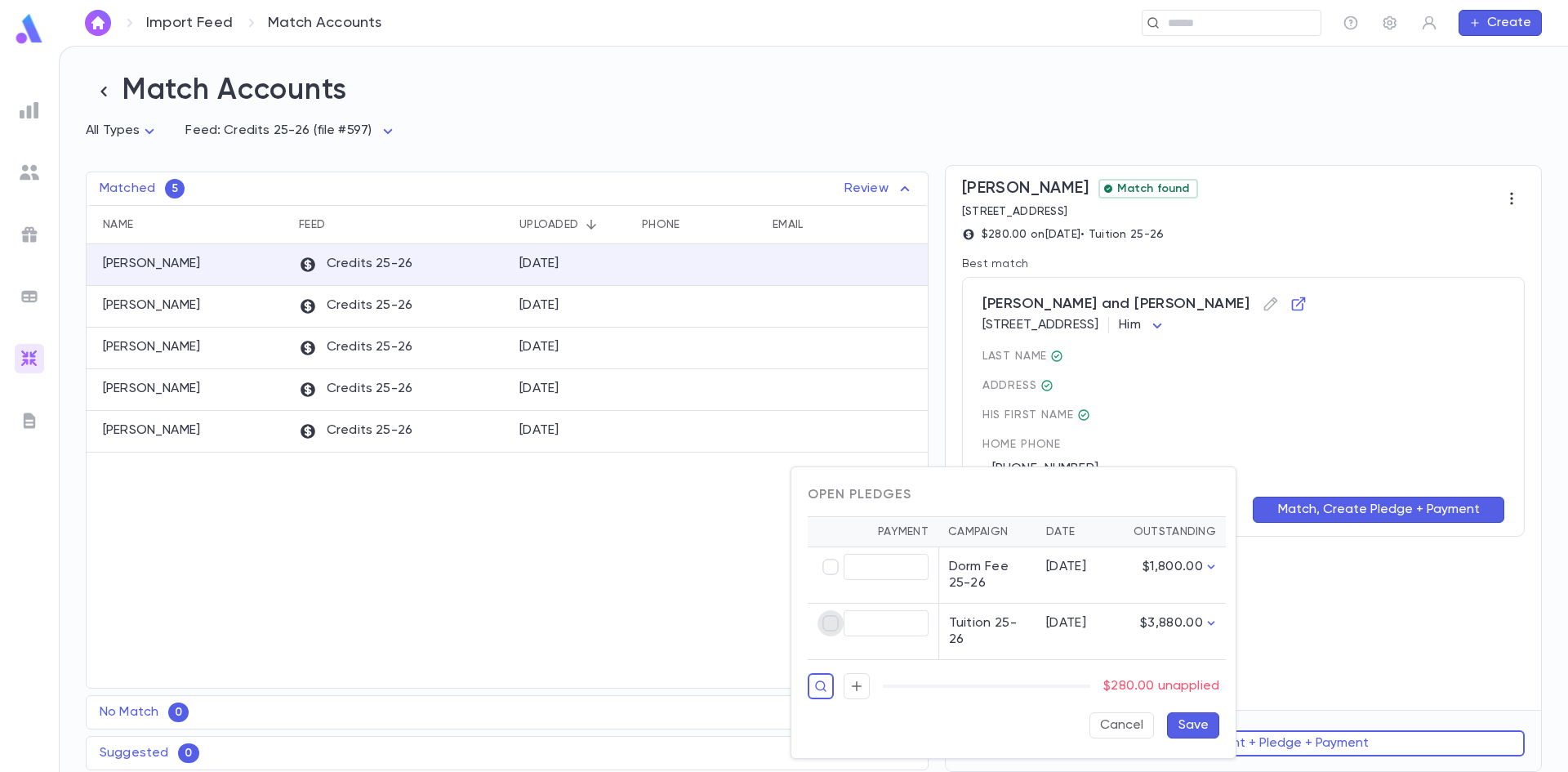
type input "******"
click at [1184, 722] on button "Save" at bounding box center [1193, 726] width 53 height 26
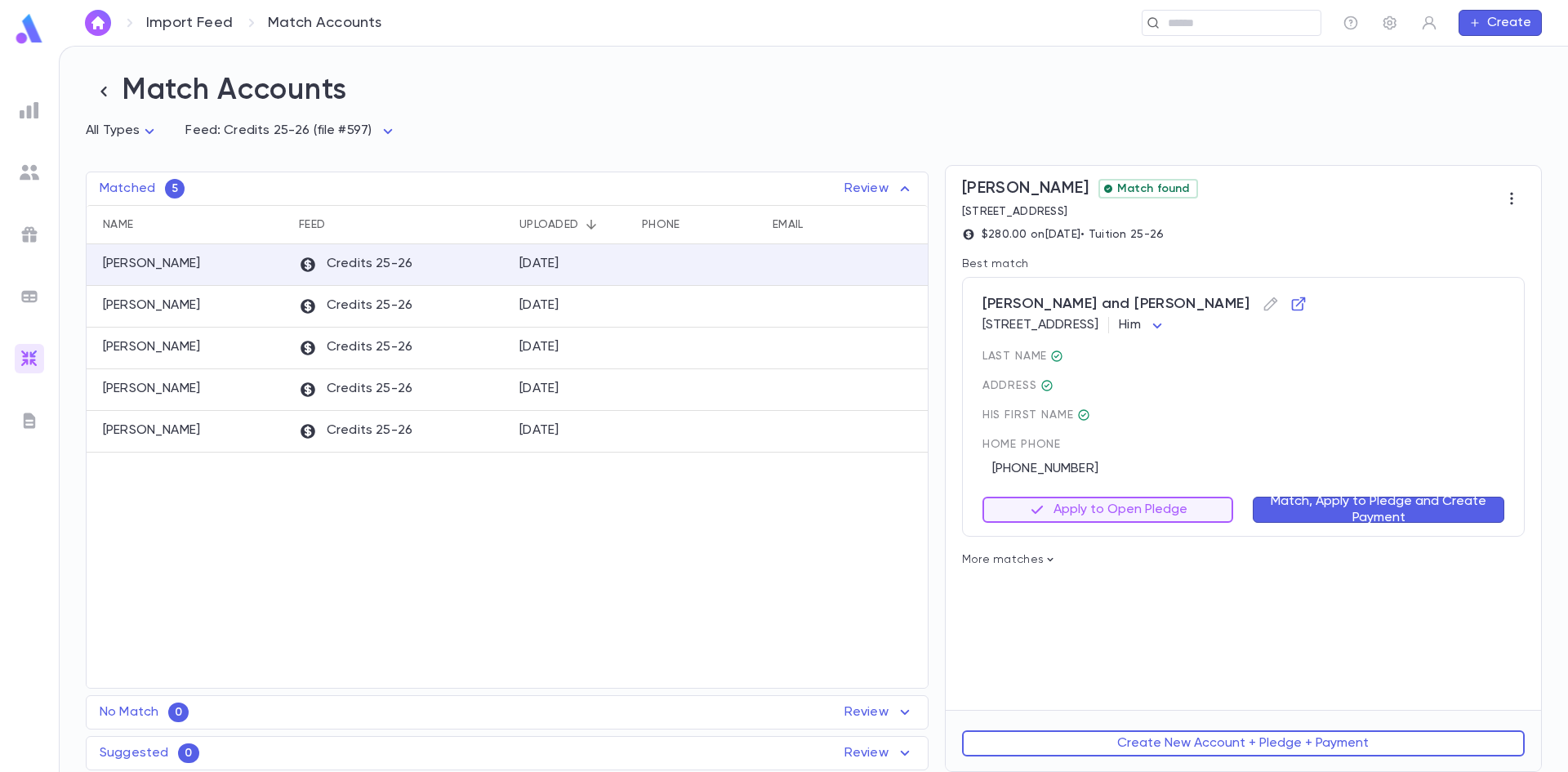
click at [1336, 523] on button "Match, Apply to Pledge and Create Payment" at bounding box center [1378, 509] width 251 height 26
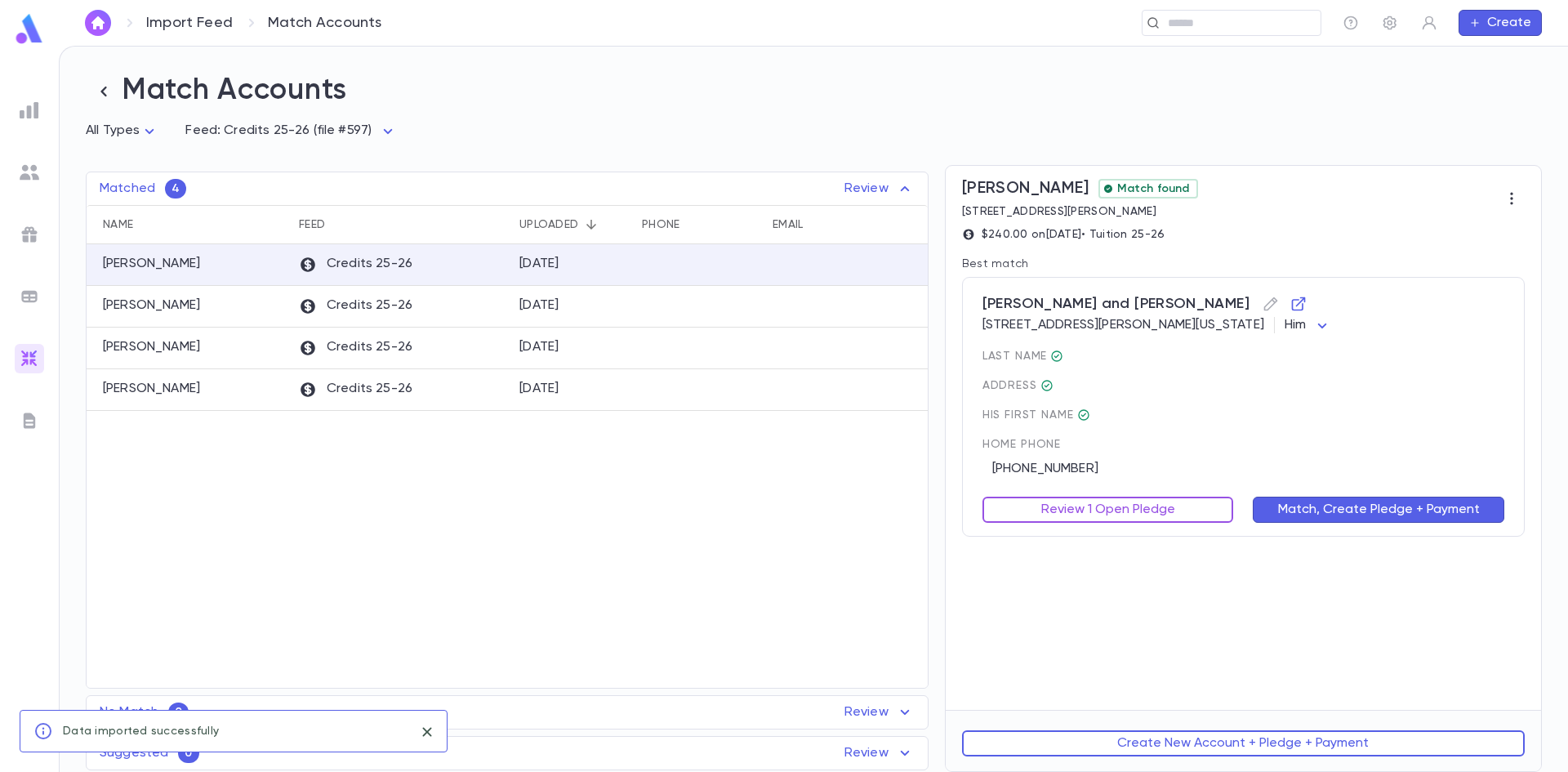
click at [1109, 507] on button "Review 1 Open Pledge" at bounding box center [1108, 509] width 251 height 26
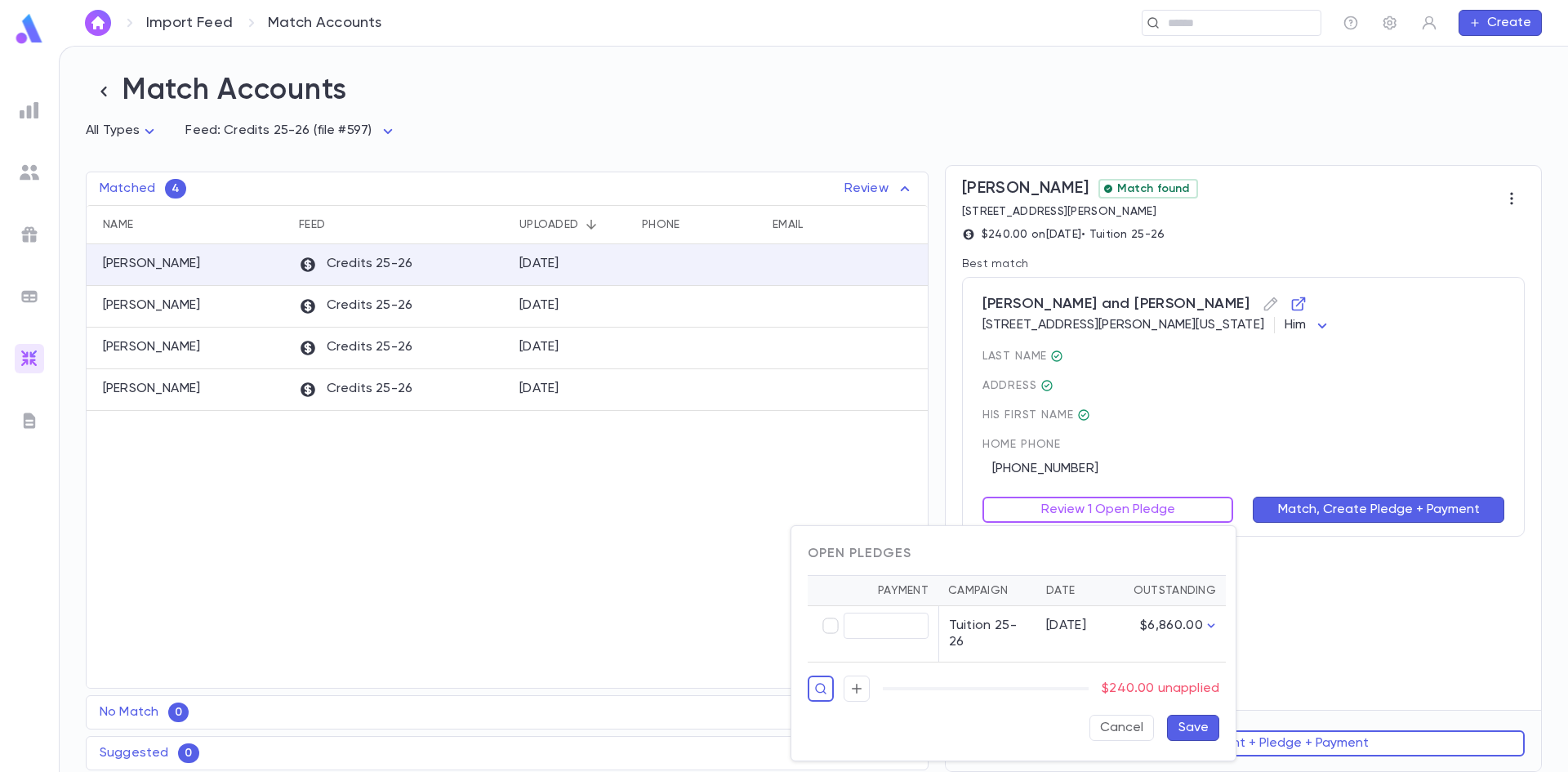
type input "******"
click at [1189, 725] on button "Save" at bounding box center [1193, 728] width 53 height 26
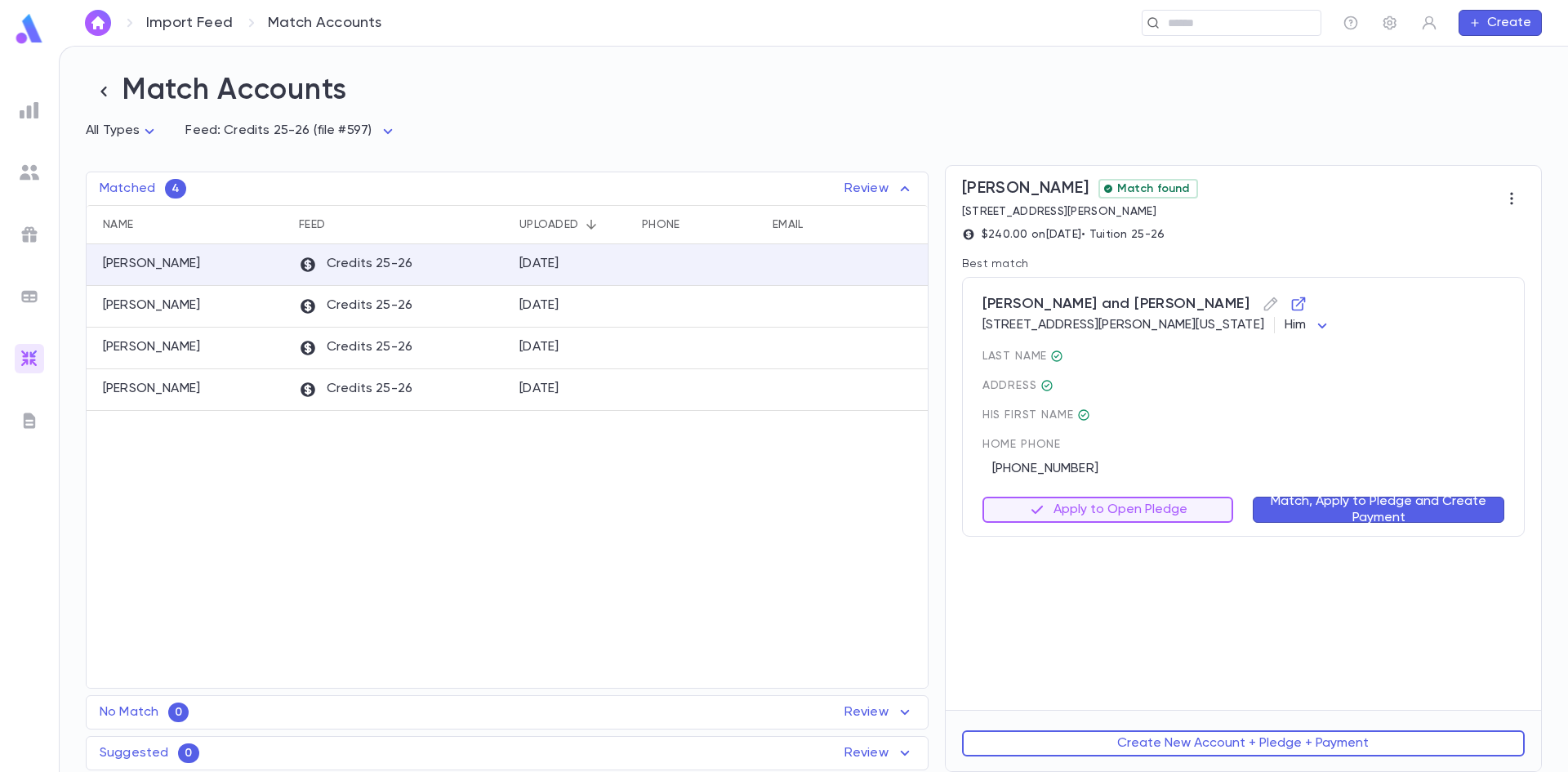
click at [1307, 507] on button "Match, Apply to Pledge and Create Payment" at bounding box center [1378, 509] width 251 height 26
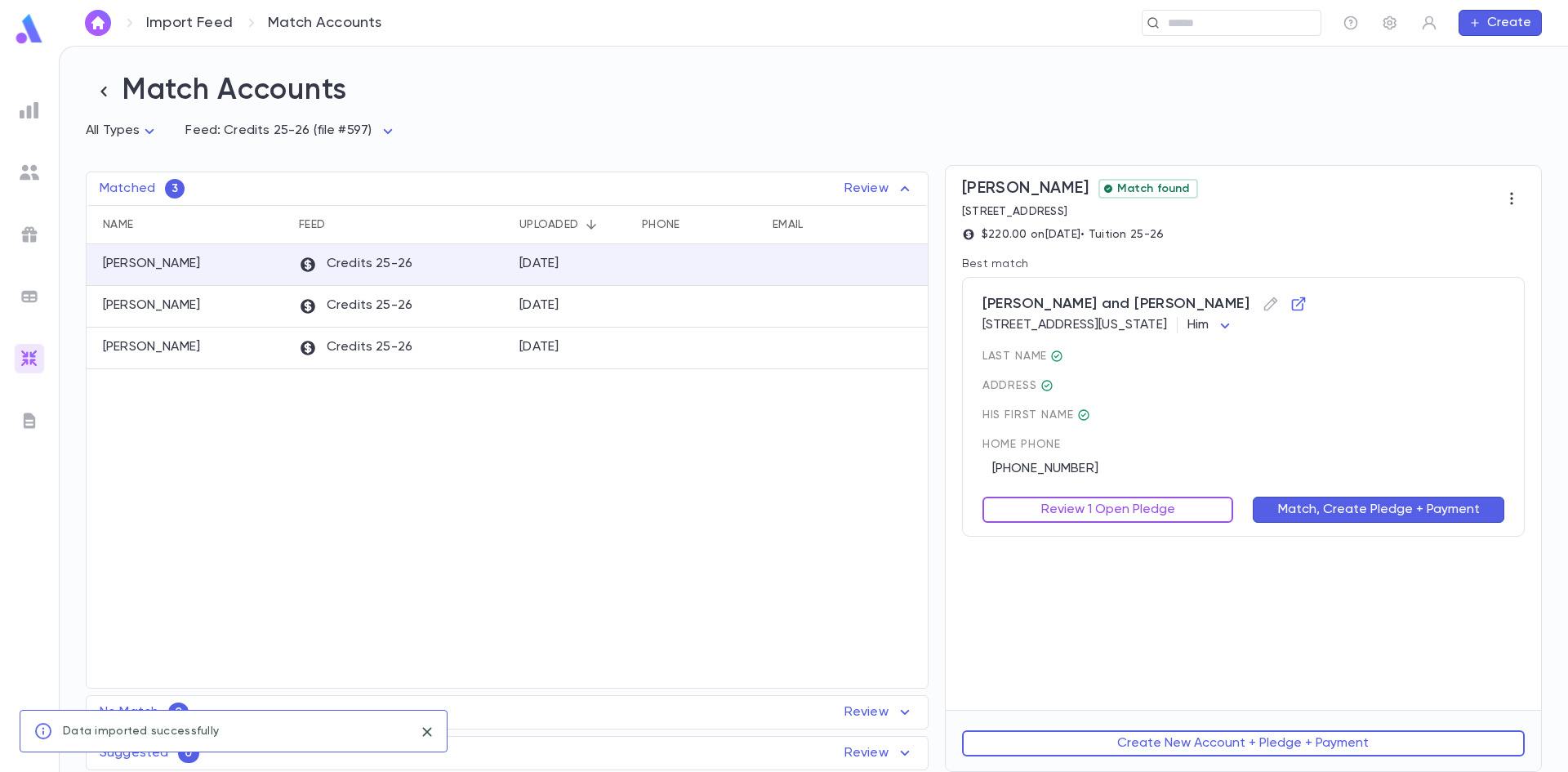
click at [1114, 510] on button "Review 1 Open Pledge" at bounding box center [1108, 509] width 251 height 26
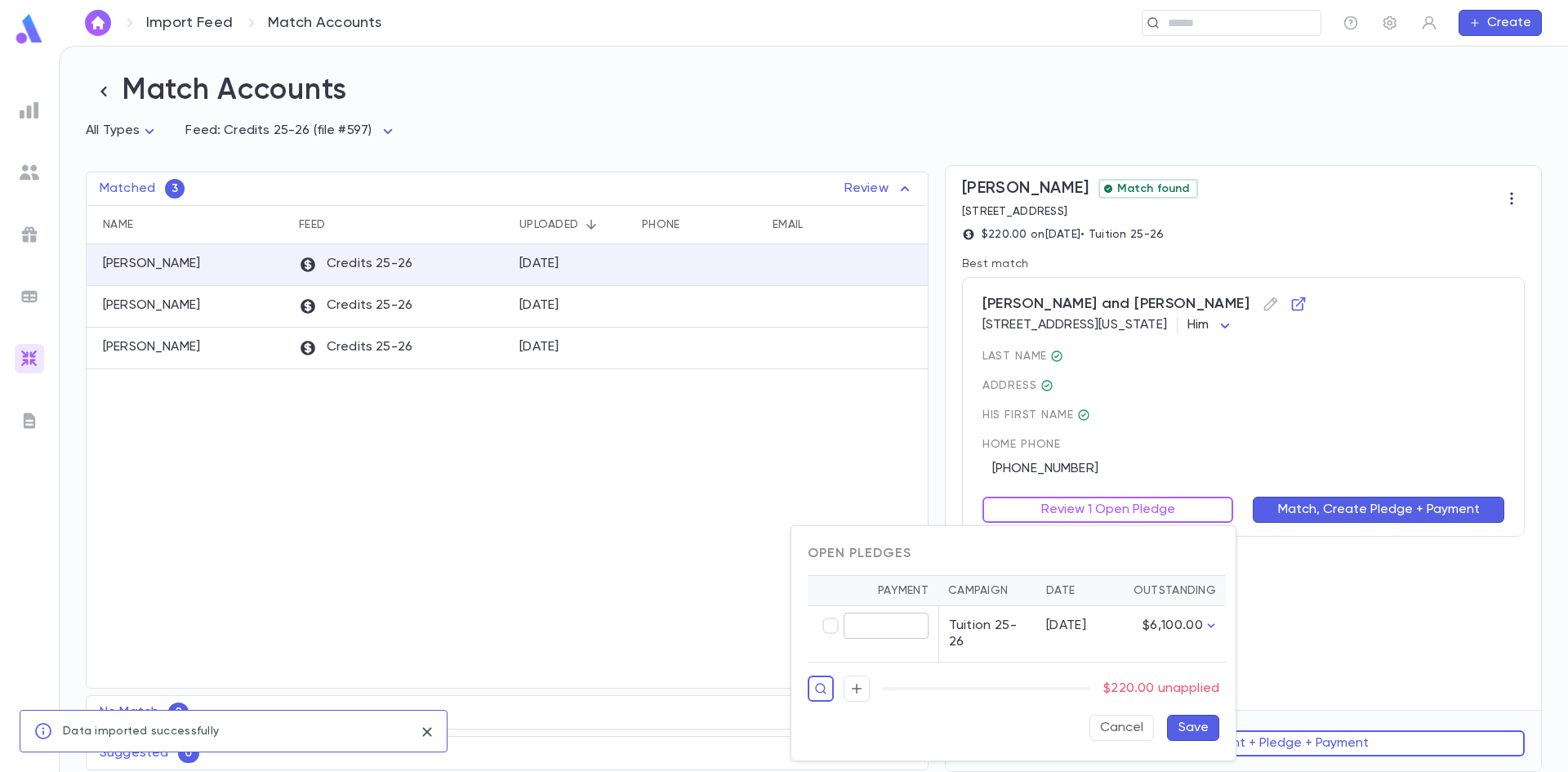
type input "******"
click at [1194, 723] on button "Save" at bounding box center [1193, 728] width 53 height 26
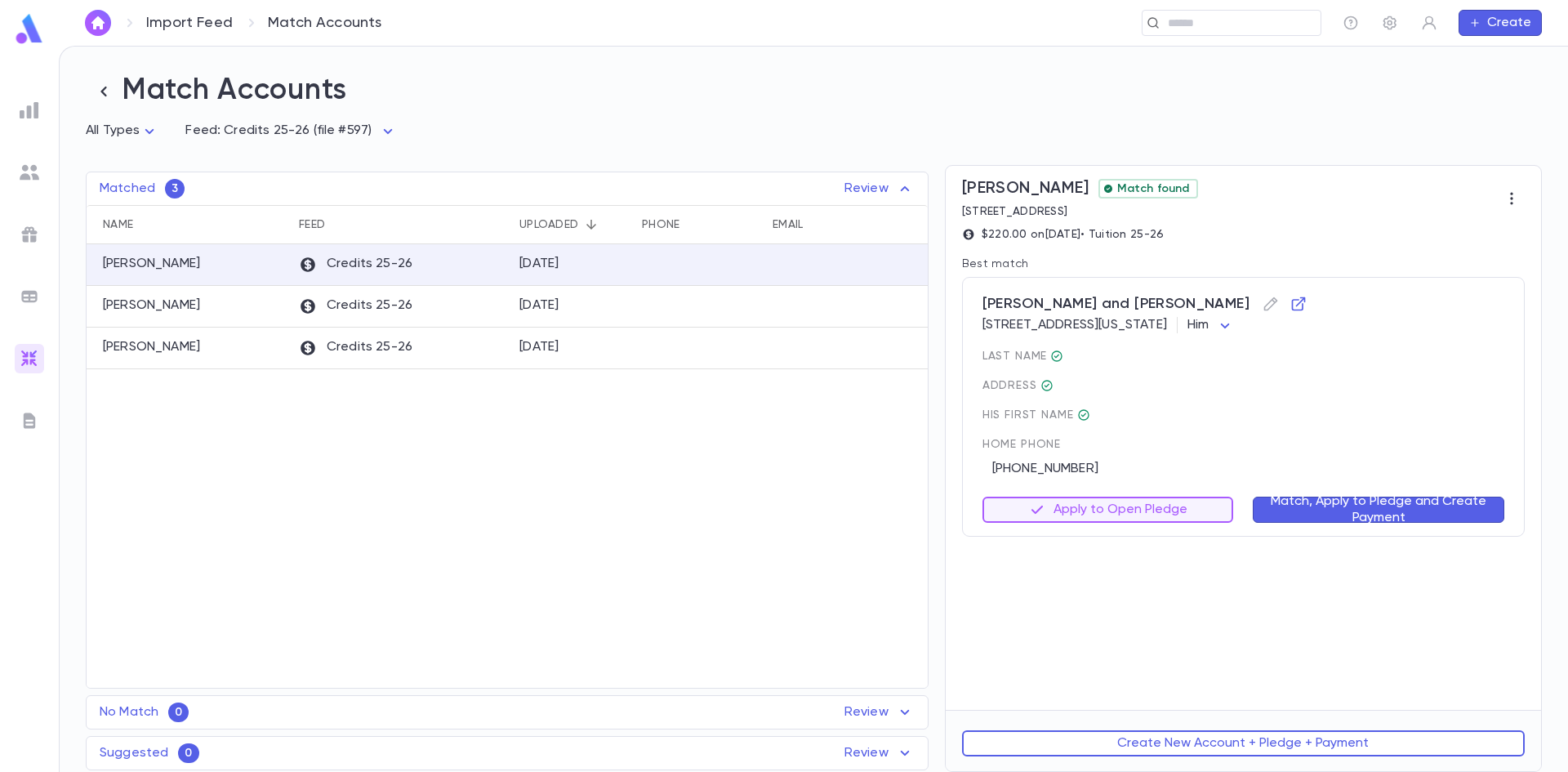
click at [1330, 508] on button "Match, Apply to Pledge and Create Payment" at bounding box center [1378, 509] width 251 height 26
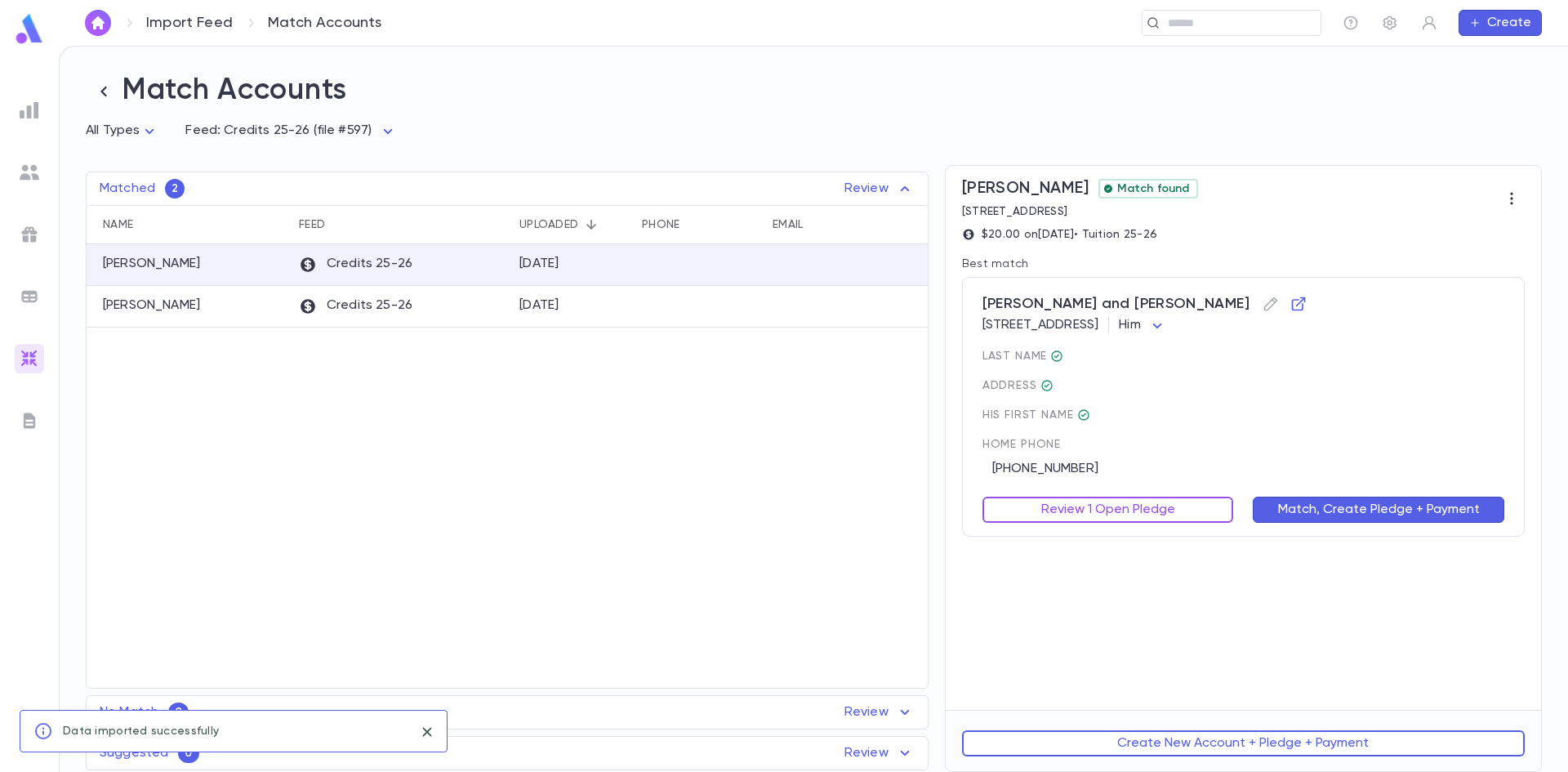
click at [1064, 518] on button "Review 1 Open Pledge" at bounding box center [1108, 509] width 251 height 26
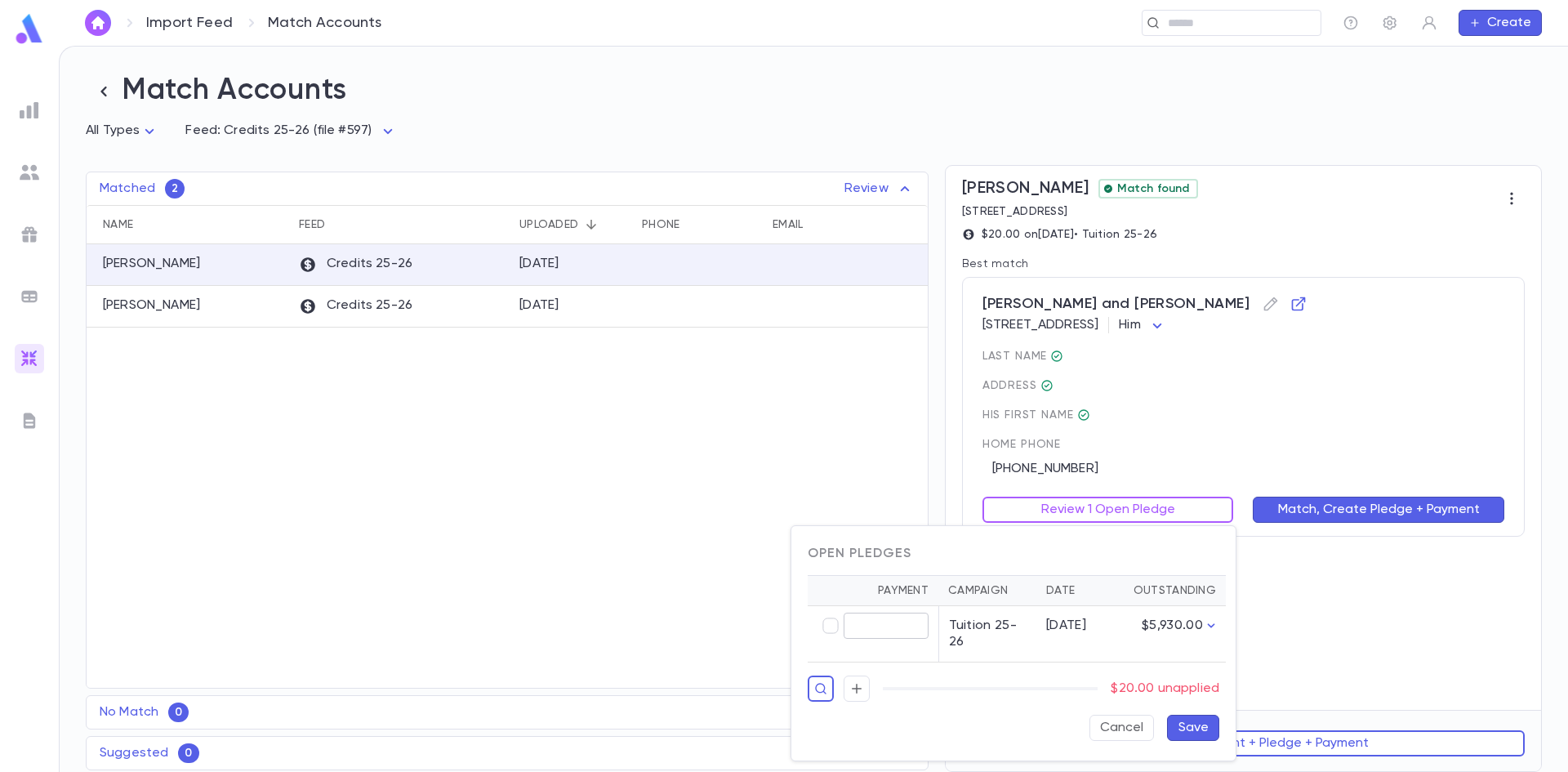
type input "*****"
click at [1197, 726] on button "Save" at bounding box center [1193, 728] width 53 height 26
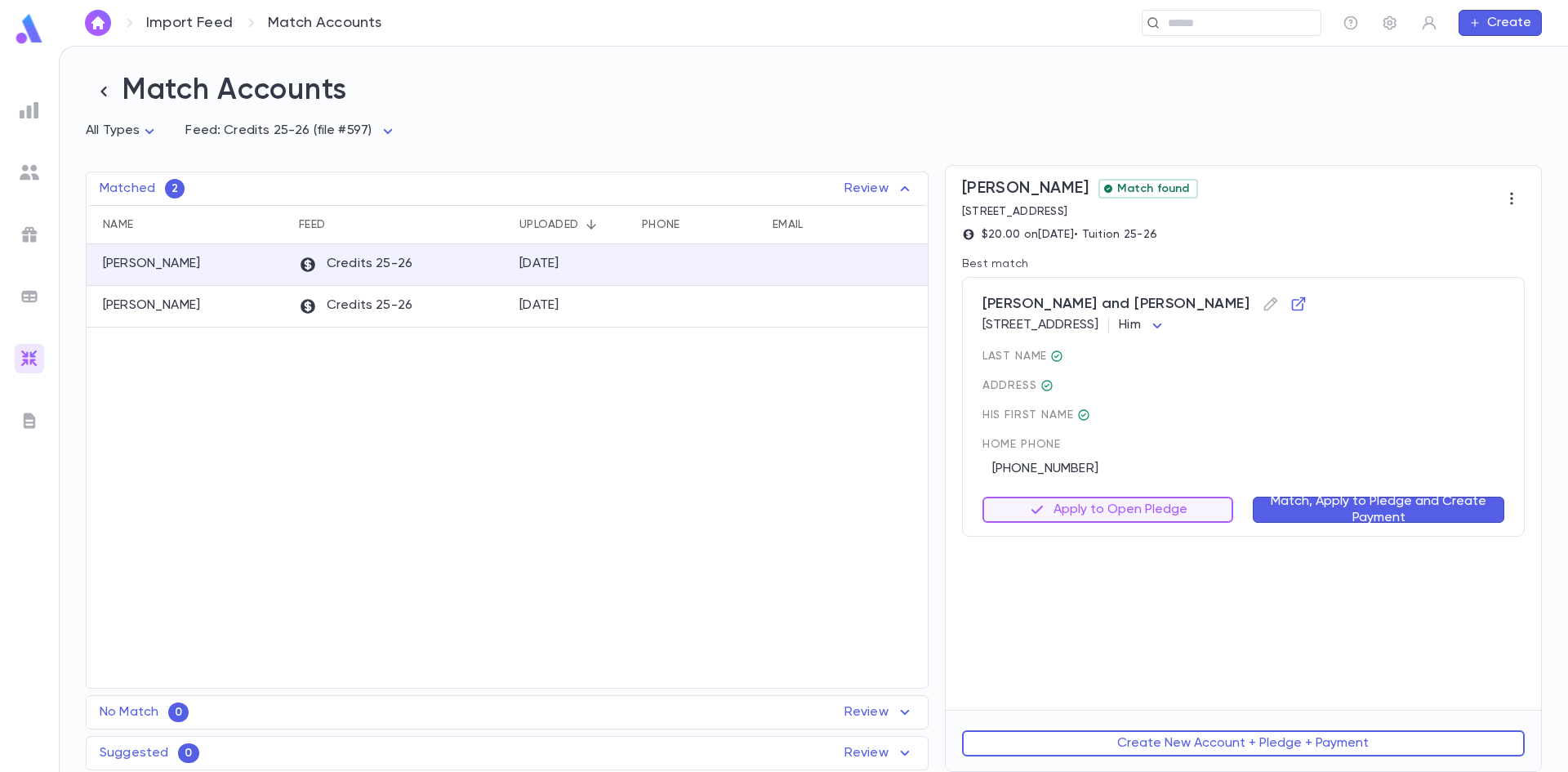
click at [1355, 502] on button "Match, Apply to Pledge and Create Payment" at bounding box center [1378, 509] width 251 height 26
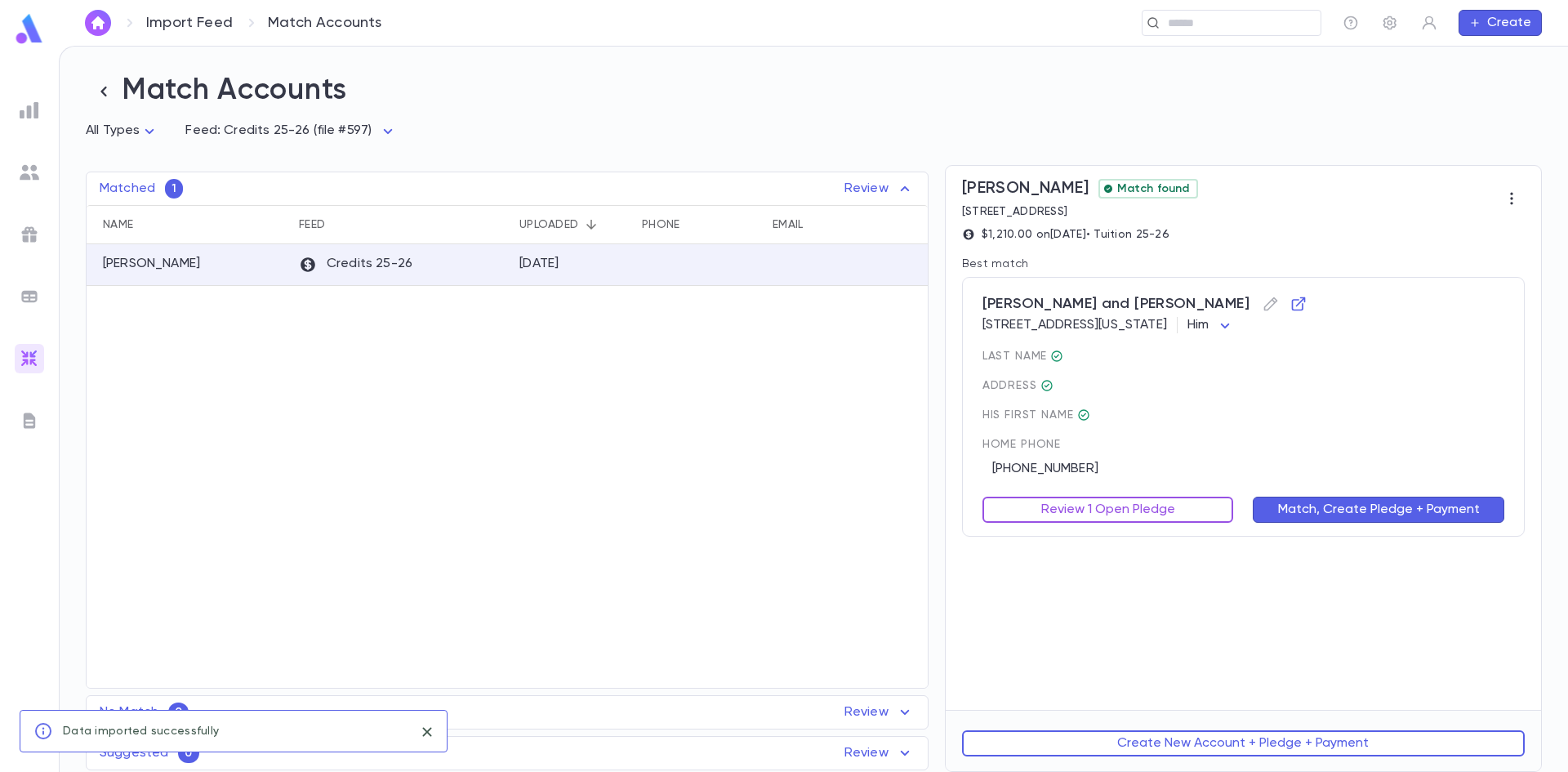
click at [1045, 509] on button "Review 1 Open Pledge" at bounding box center [1108, 509] width 251 height 26
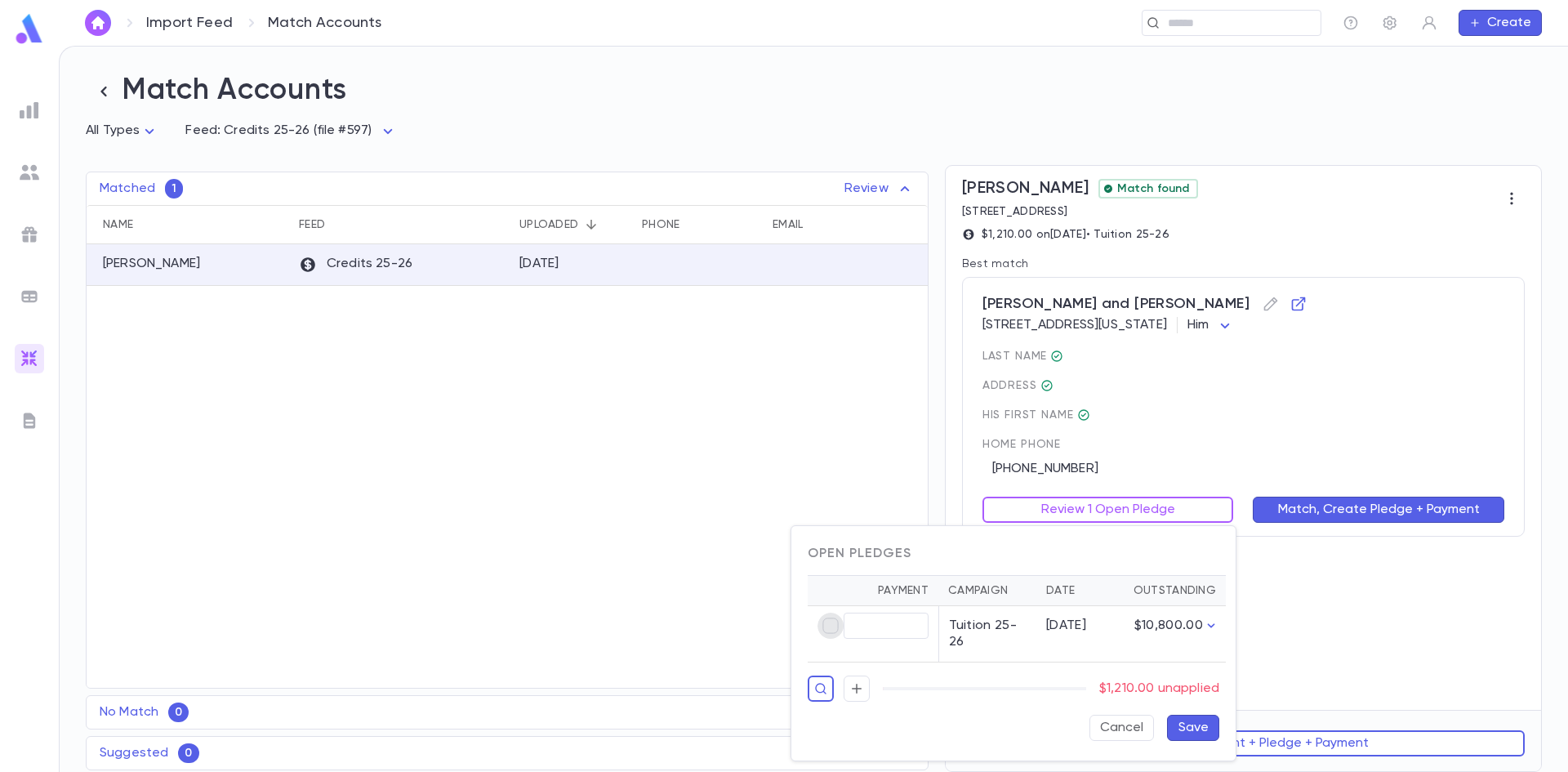
type input "********"
click at [1196, 731] on button "Save" at bounding box center [1193, 728] width 53 height 26
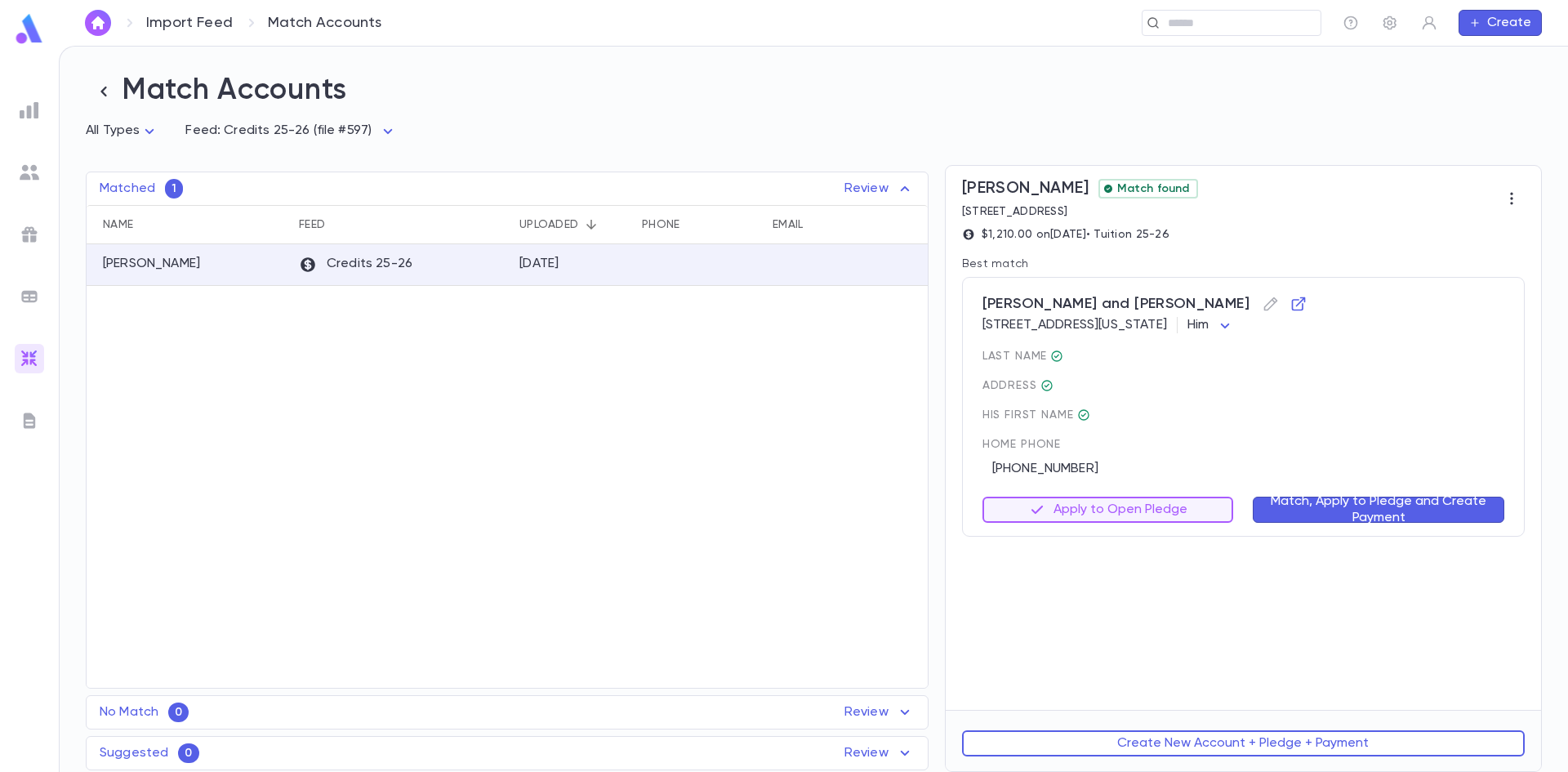
click at [1298, 509] on button "Match, Apply to Pledge and Create Payment" at bounding box center [1378, 509] width 251 height 26
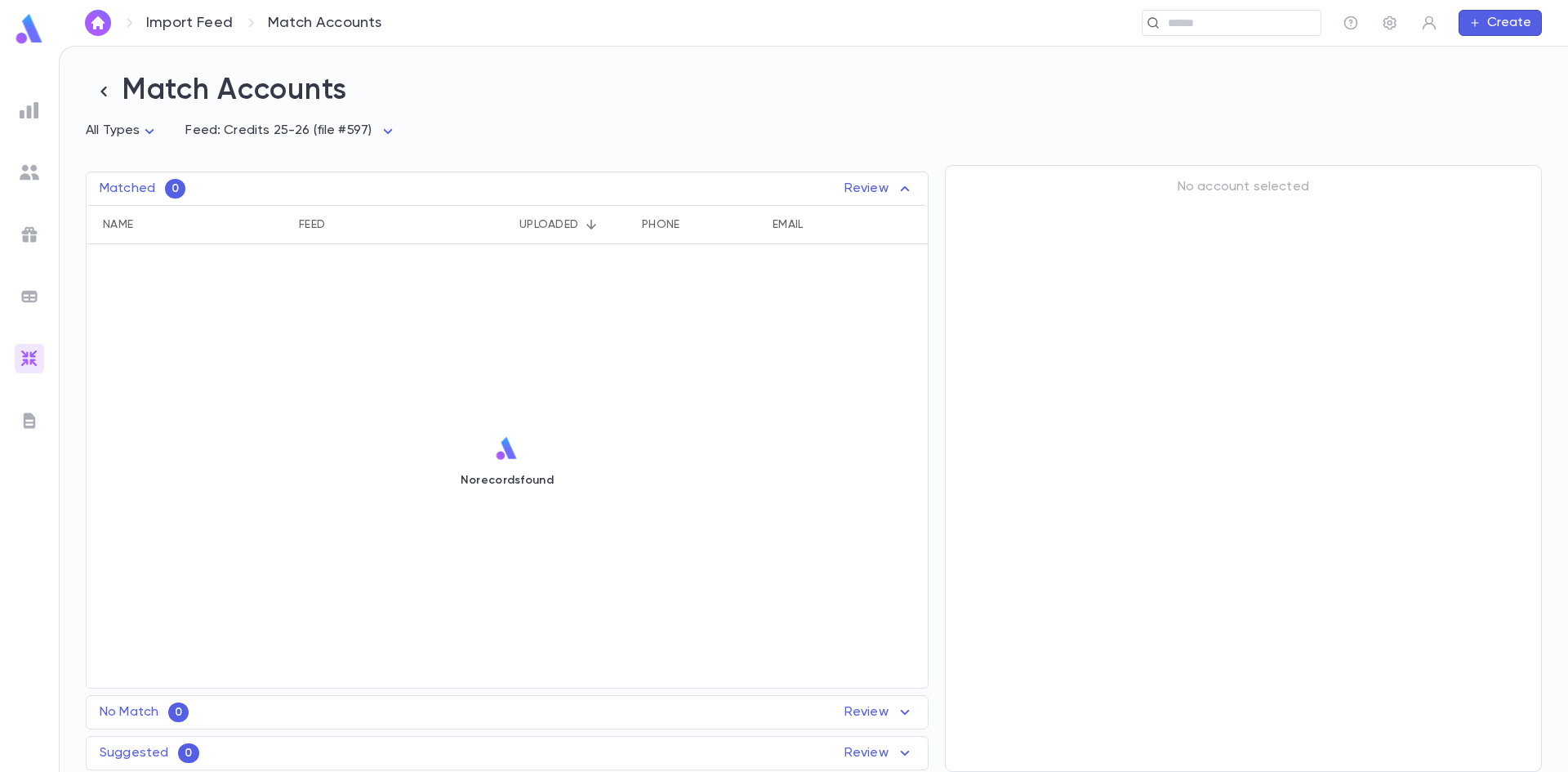
click at [25, 32] on img at bounding box center [29, 29] width 33 height 32
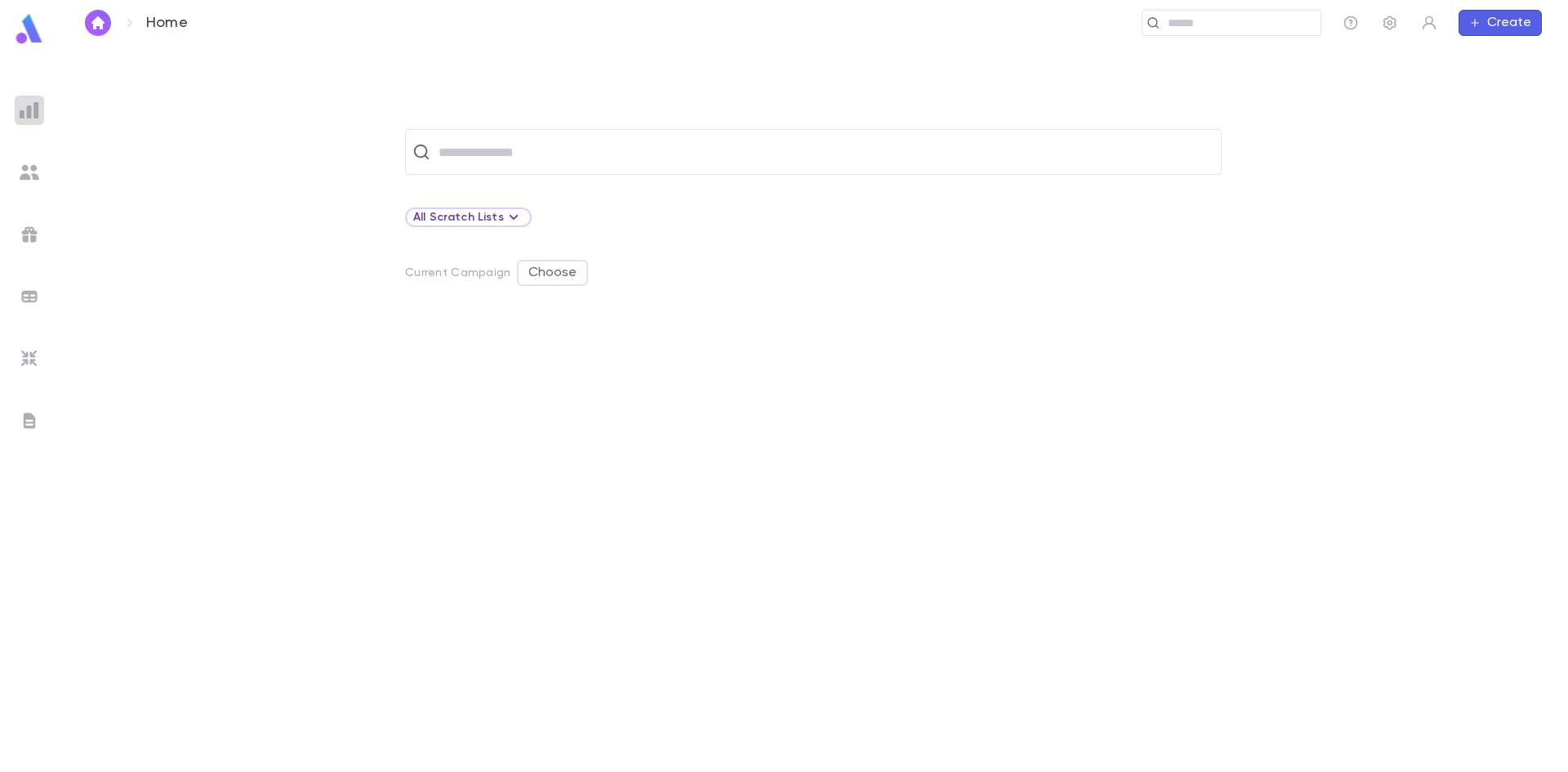
click at [24, 108] on img at bounding box center [29, 110] width 20 height 20
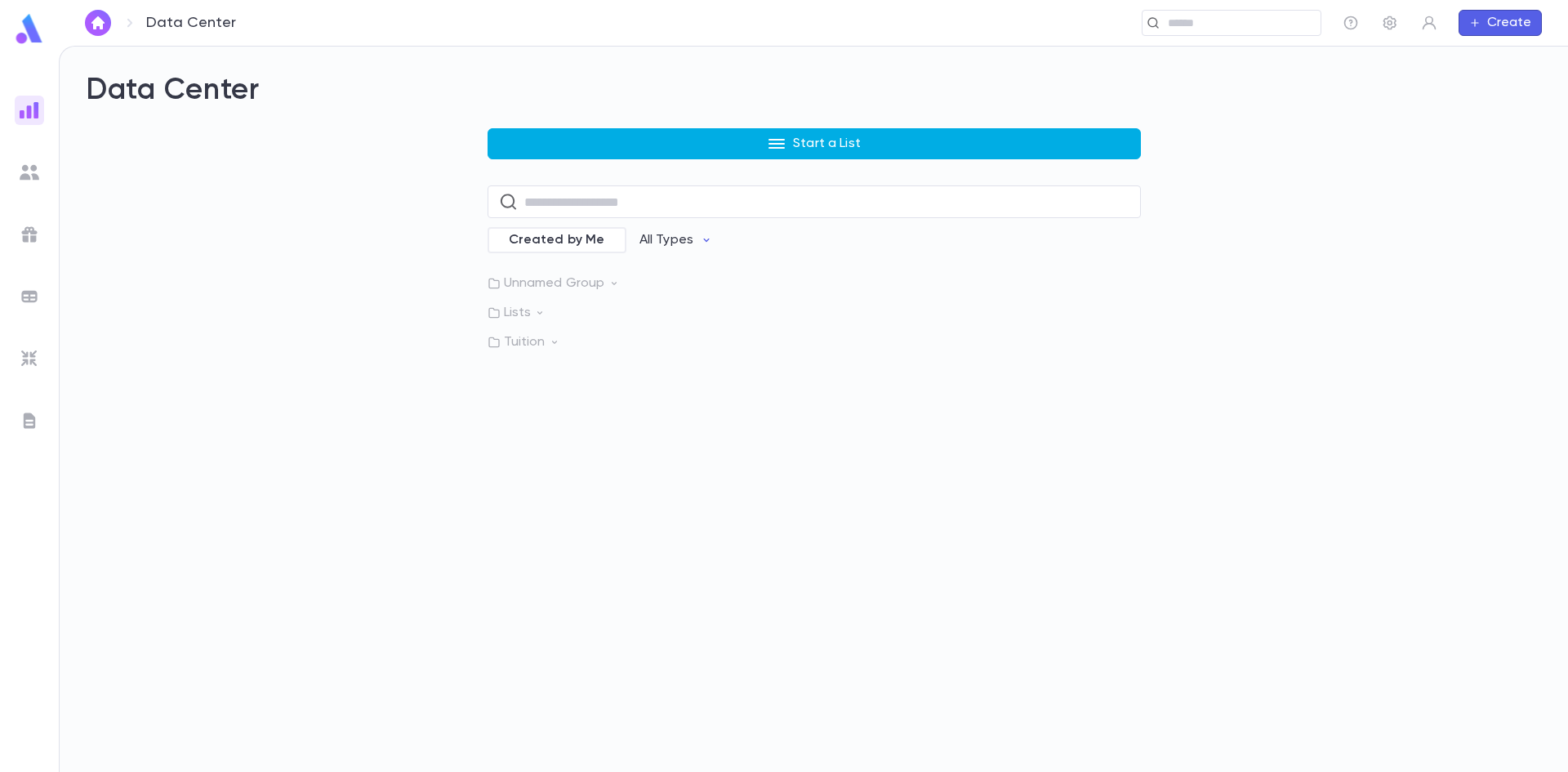
click at [655, 152] on button "Start a List" at bounding box center [814, 143] width 653 height 31
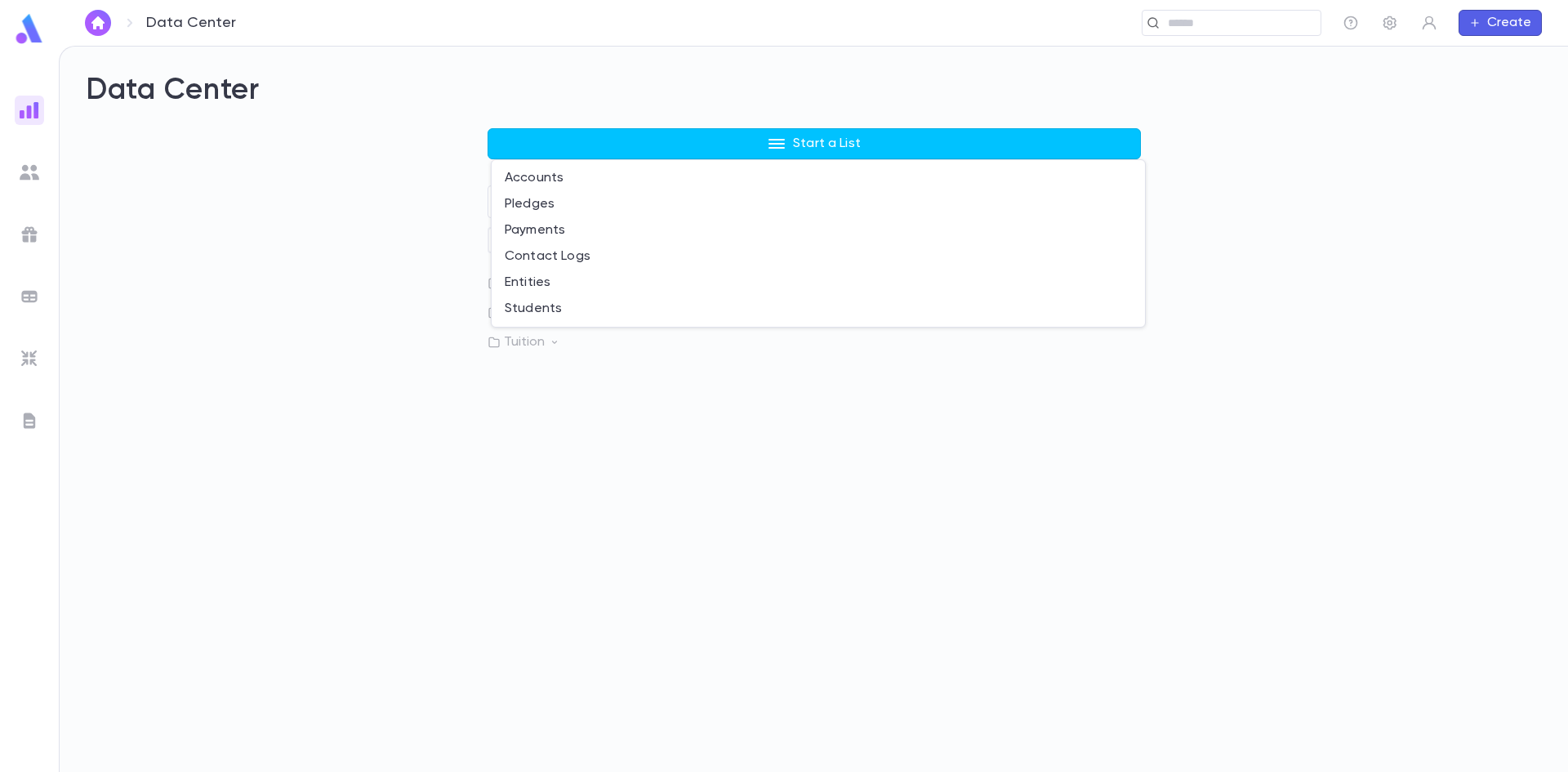
click at [275, 257] on div at bounding box center [784, 386] width 1568 height 772
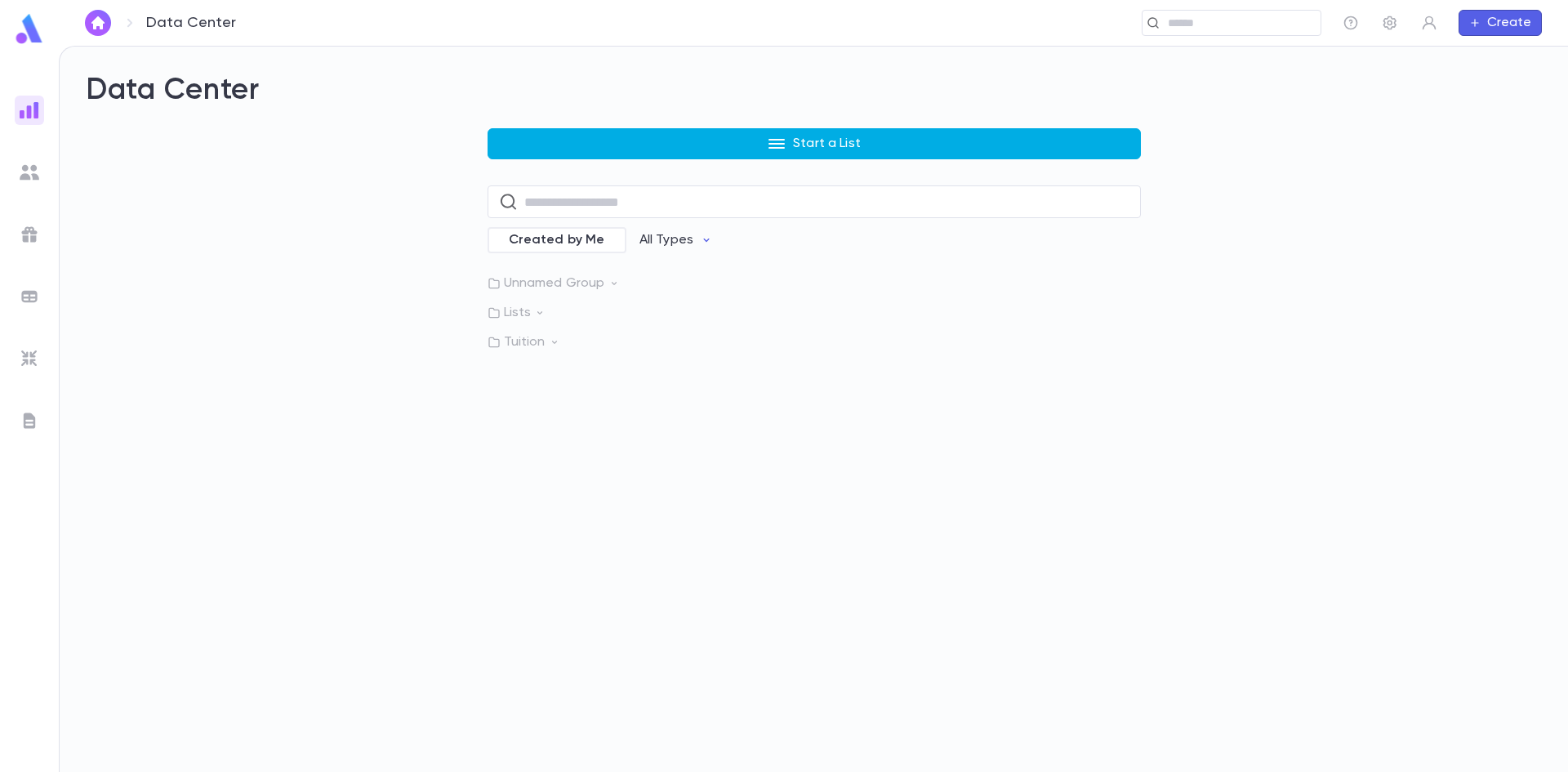
click at [627, 140] on button "Start a List" at bounding box center [814, 143] width 653 height 31
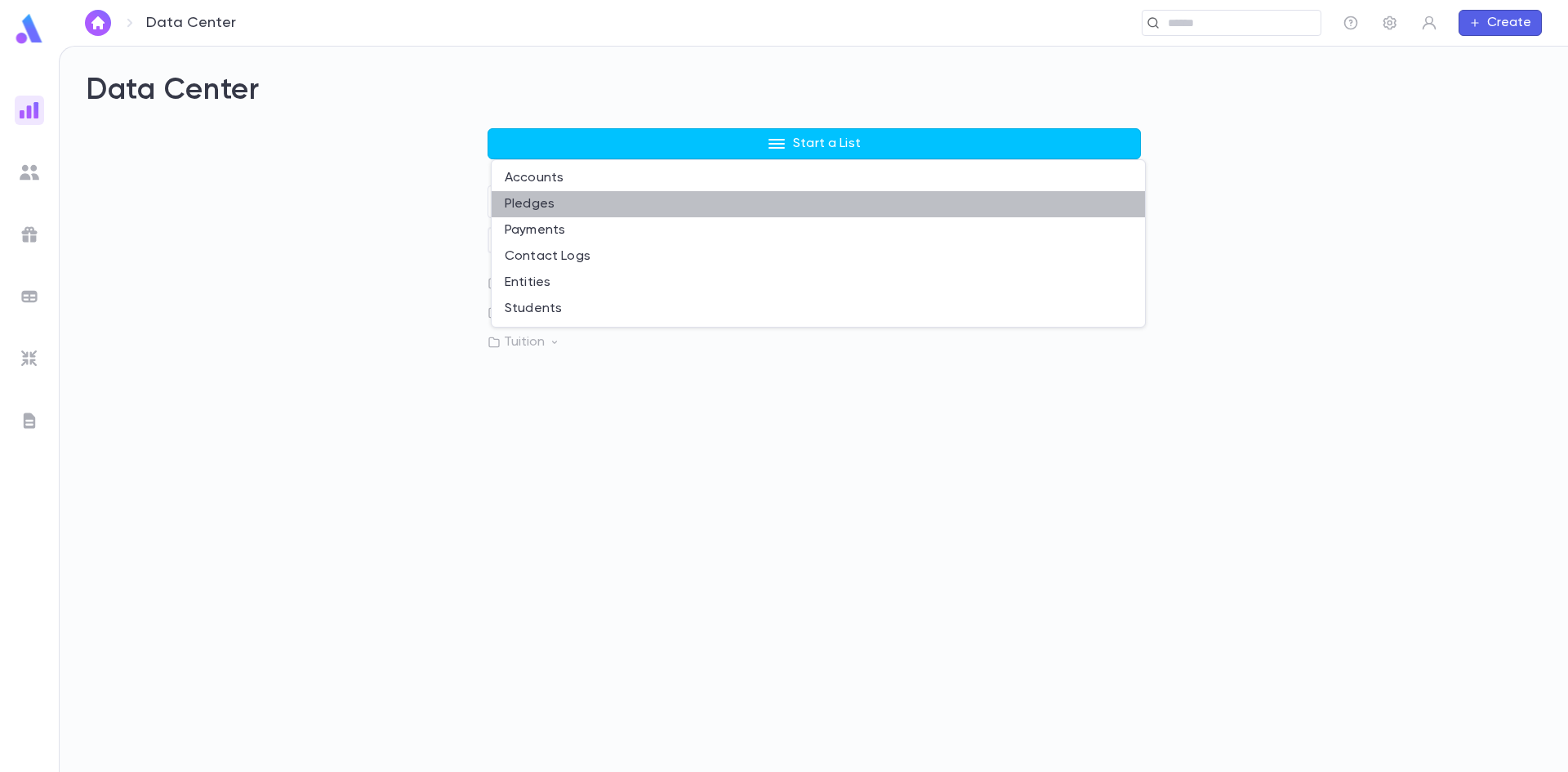
click at [554, 201] on li "Pledges" at bounding box center [818, 204] width 653 height 26
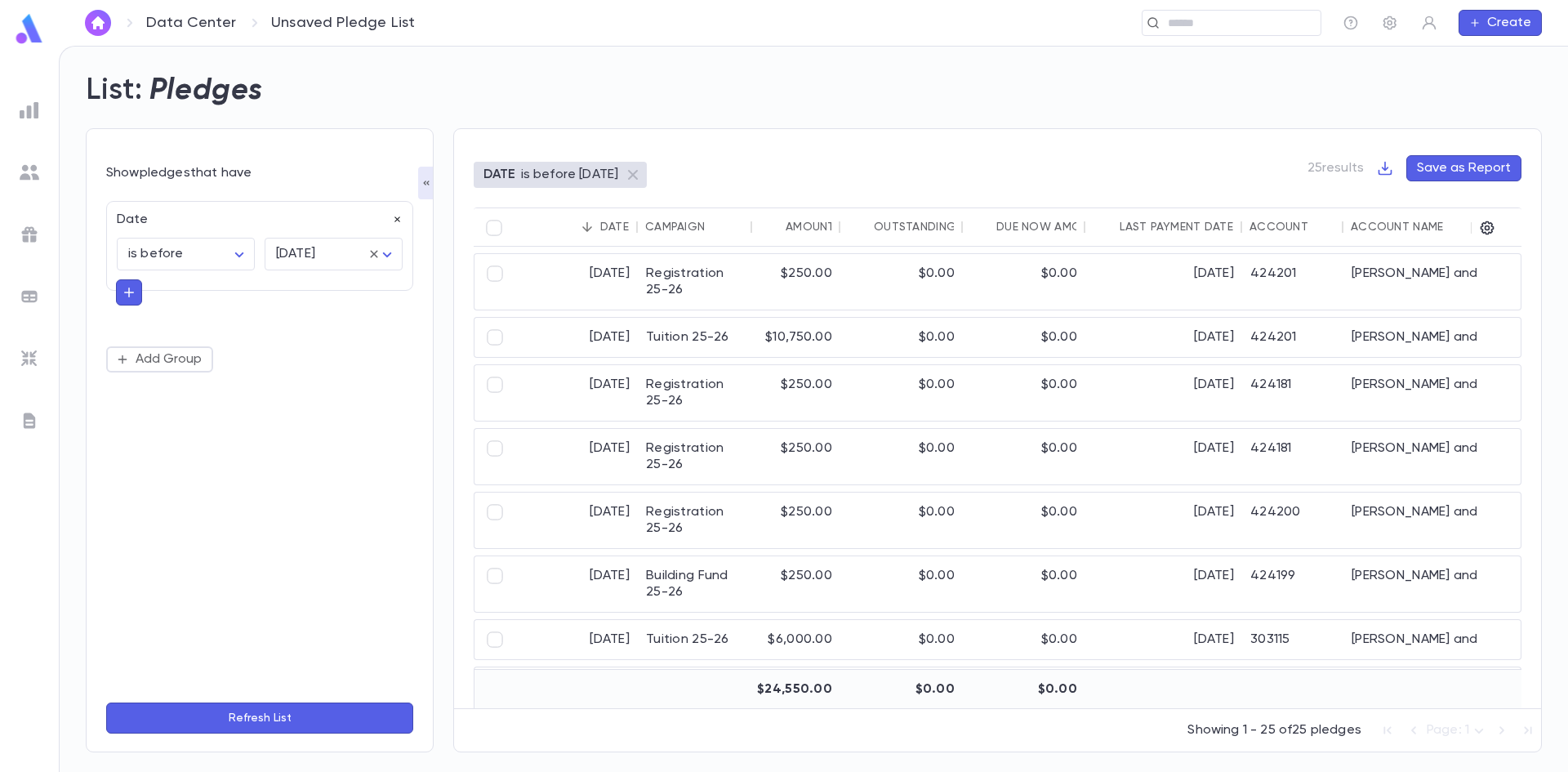
click at [395, 217] on icon "button" at bounding box center [397, 219] width 11 height 11
click at [135, 224] on button "Add Condition" at bounding box center [169, 224] width 126 height 26
type input "****"
click at [185, 252] on li "Created Date" at bounding box center [260, 257] width 307 height 26
click at [318, 252] on body "Data Center Unsaved Pledge List ​ Create List: Pledges Show pledges that have C…" at bounding box center [784, 409] width 1568 height 726
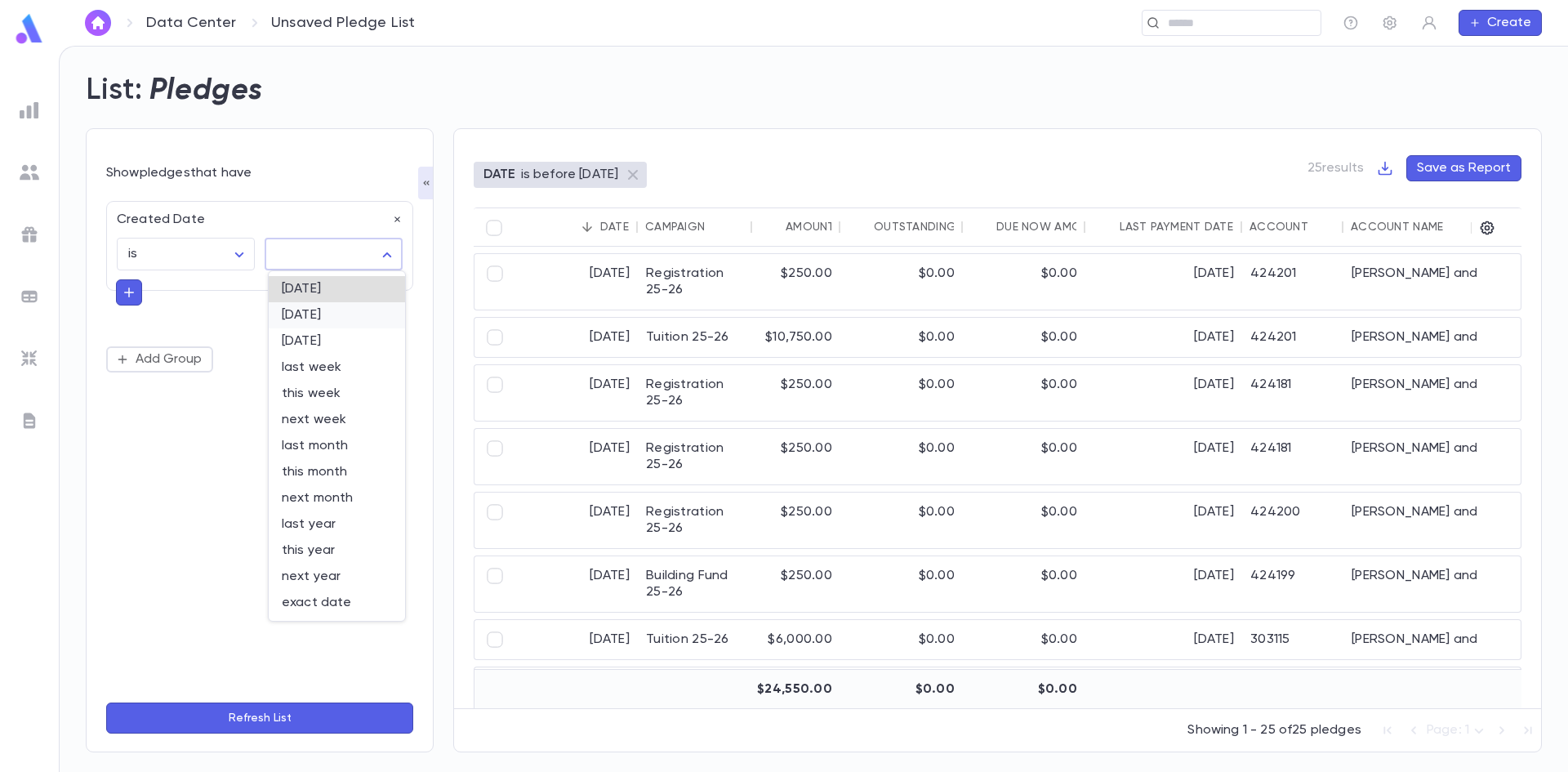
click at [338, 312] on span "yesterday" at bounding box center [336, 314] width 110 height 16
type input "*********"
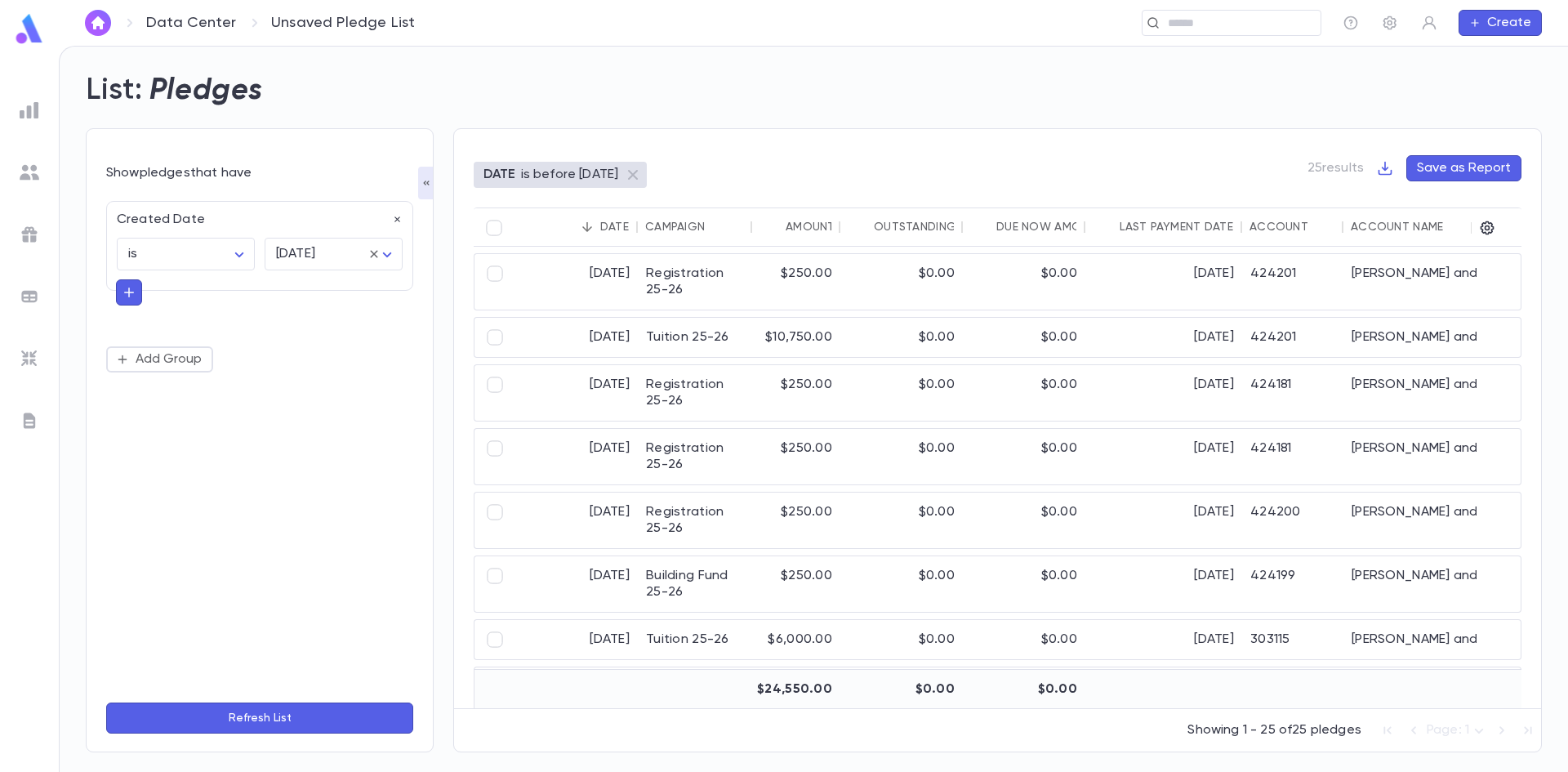
click at [354, 703] on button "Refresh List" at bounding box center [260, 717] width 307 height 31
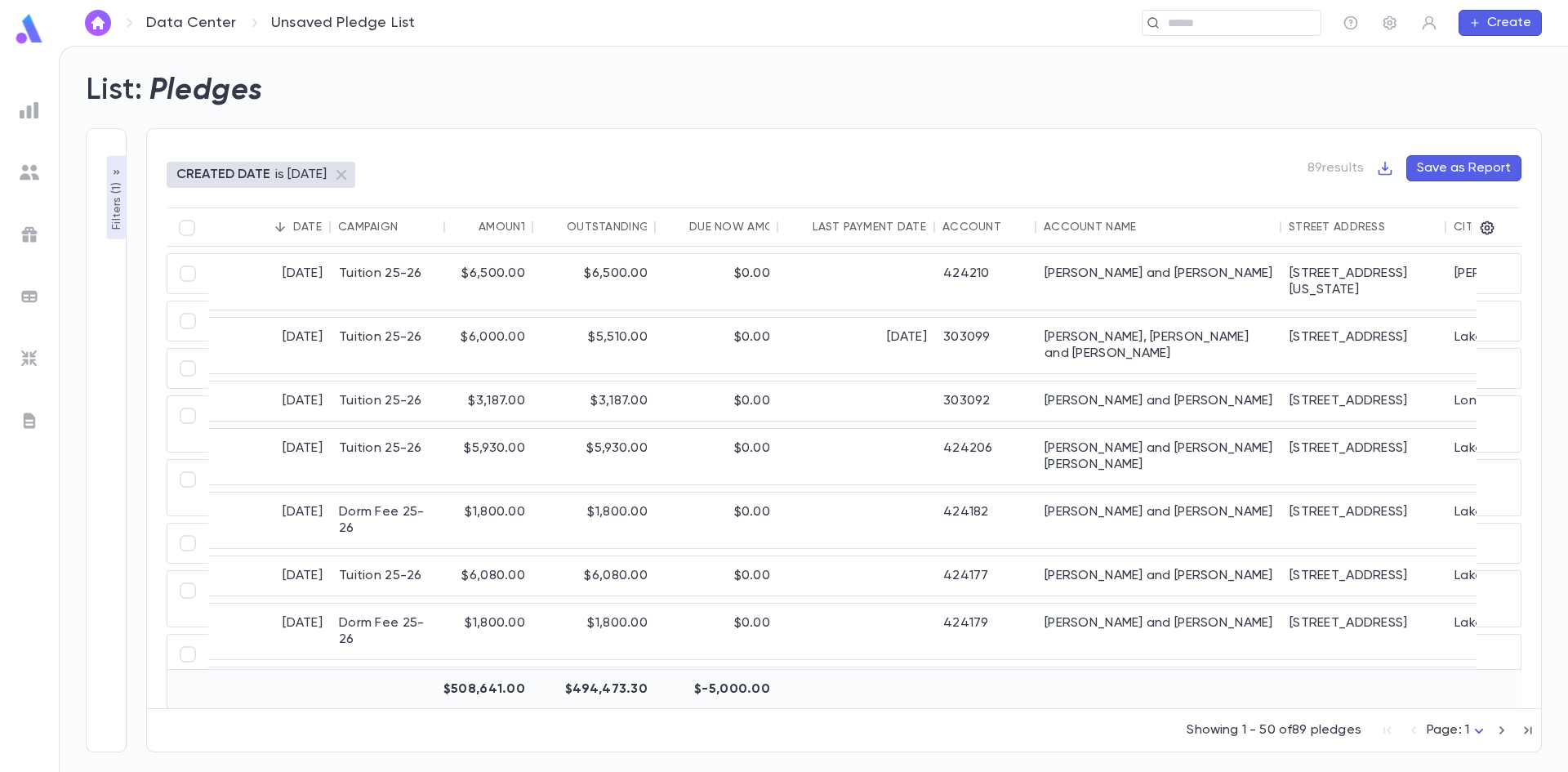
click at [112, 173] on icon "button" at bounding box center [117, 172] width 13 height 13
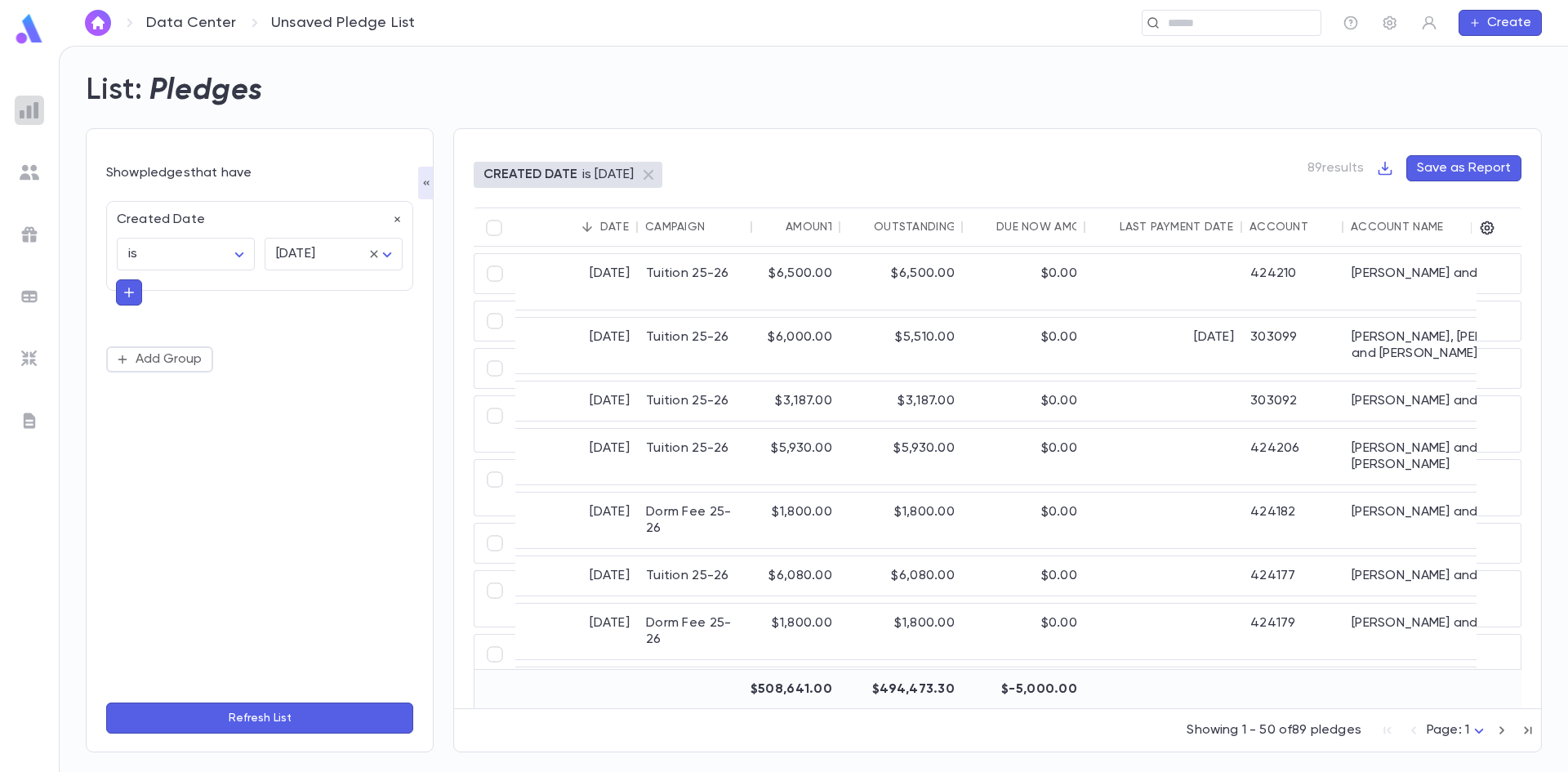
click at [32, 106] on img at bounding box center [29, 110] width 20 height 20
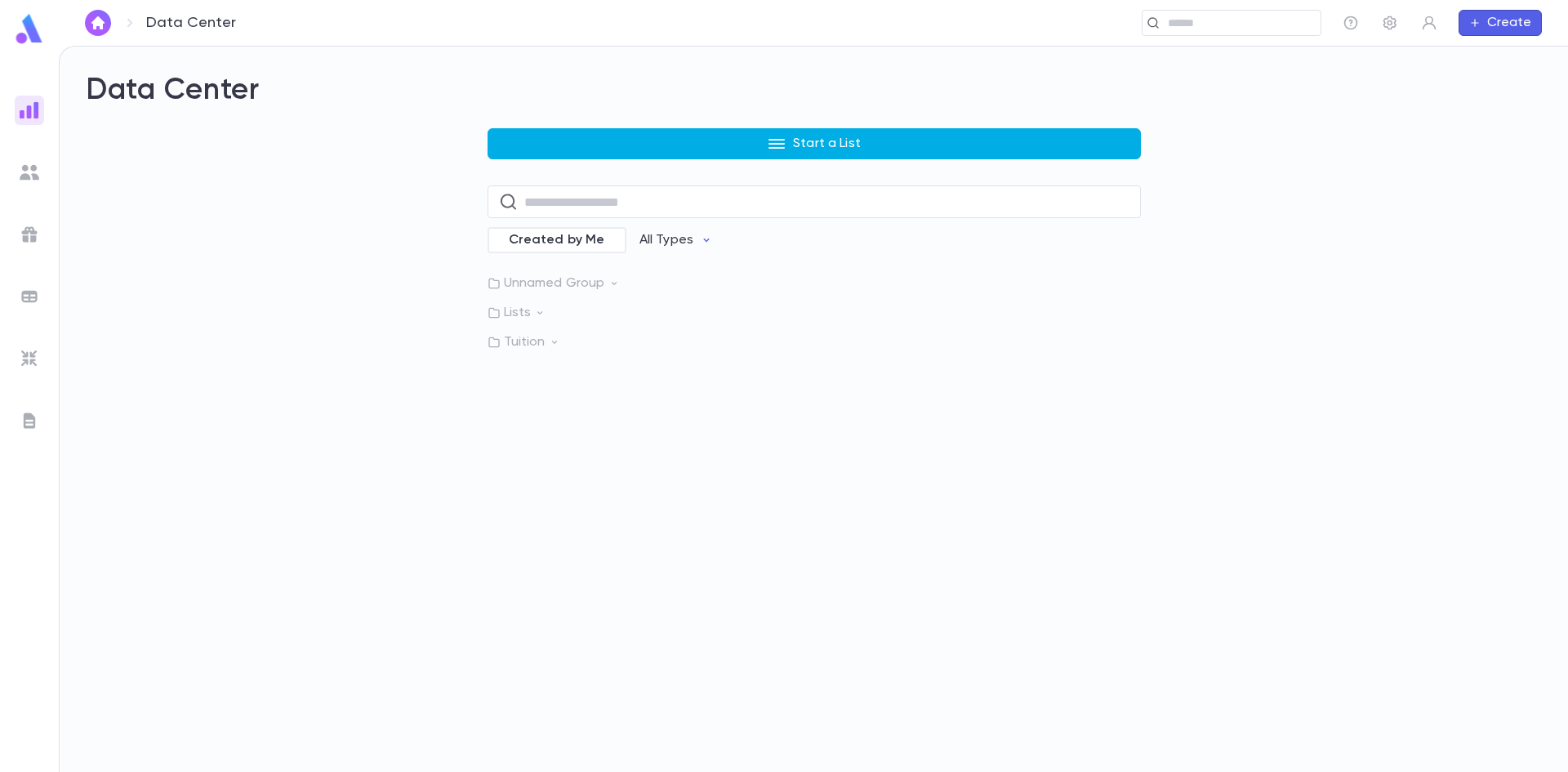
click at [594, 133] on button "Start a List" at bounding box center [814, 143] width 653 height 31
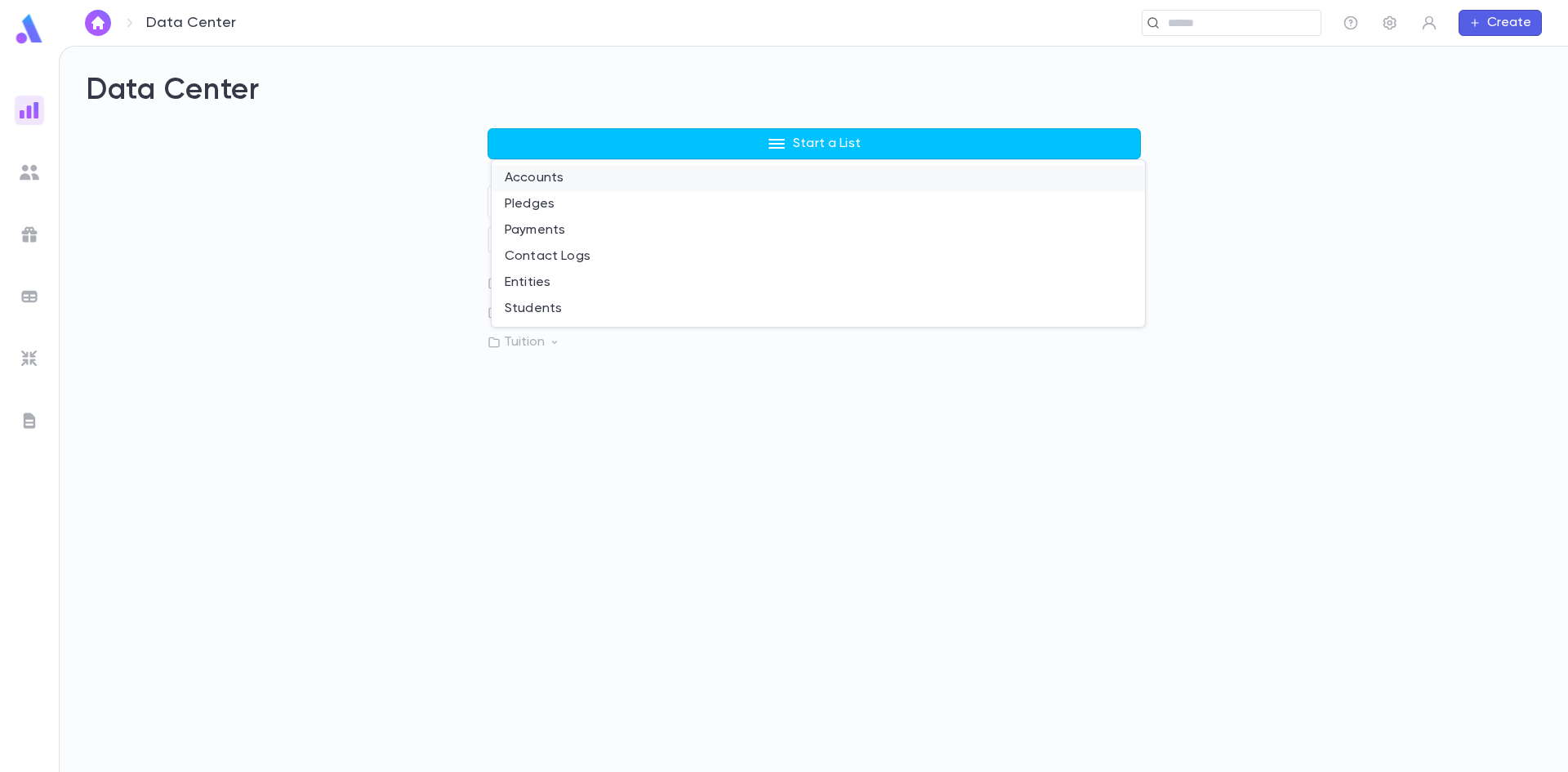
click at [526, 174] on li "Accounts" at bounding box center [818, 178] width 653 height 26
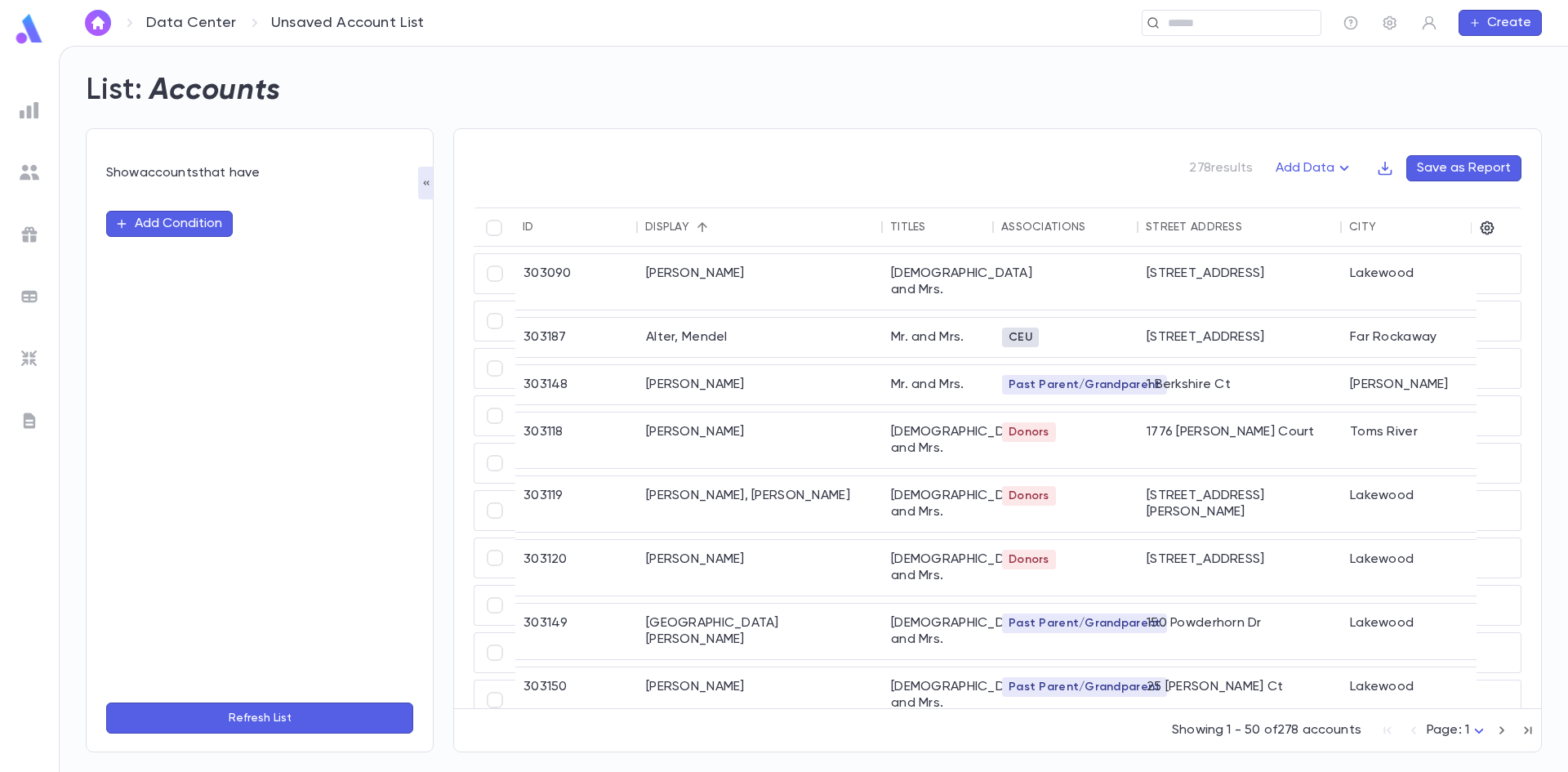
click at [181, 228] on button "Add Condition" at bounding box center [169, 224] width 126 height 26
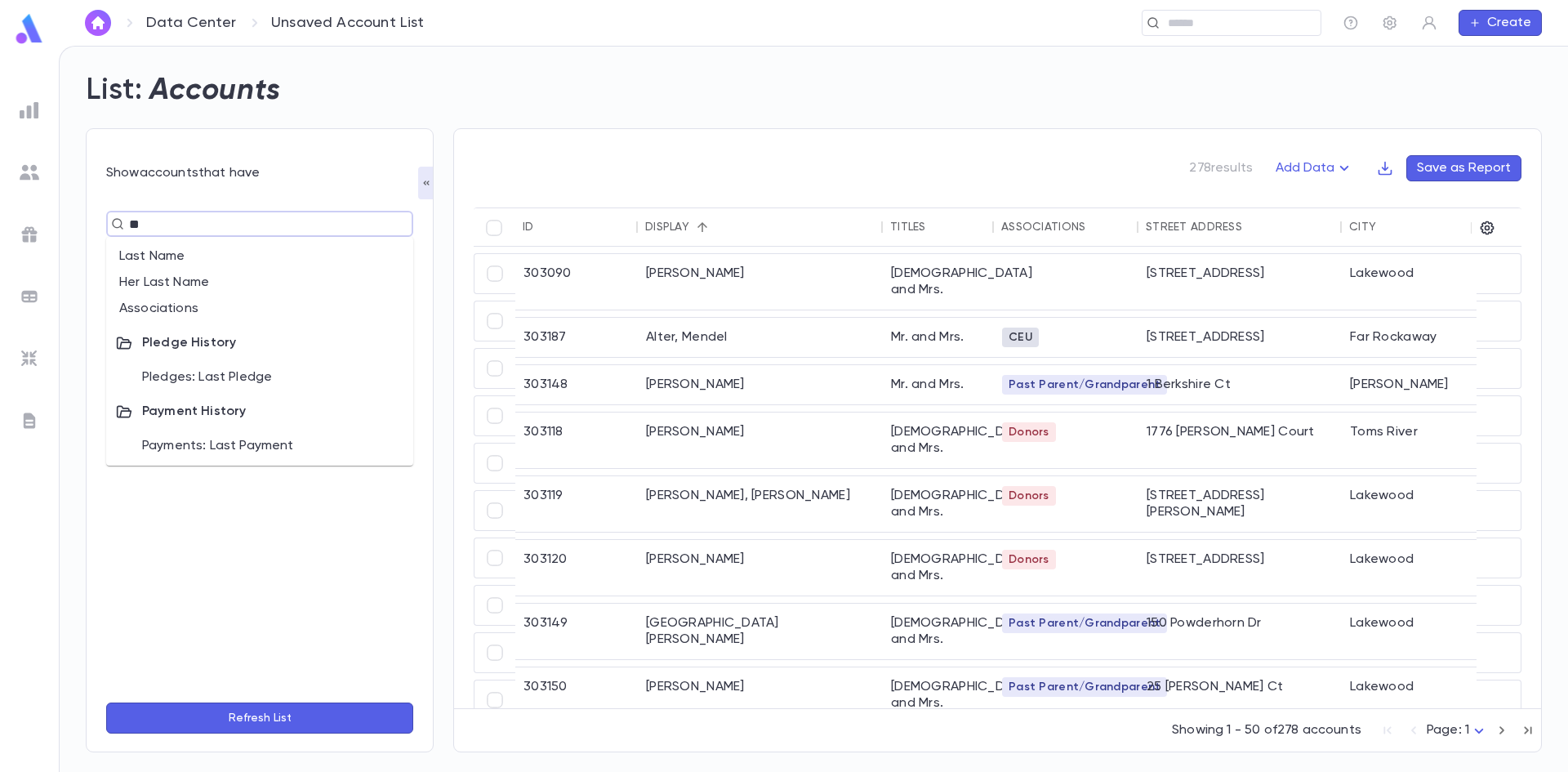
type input "***"
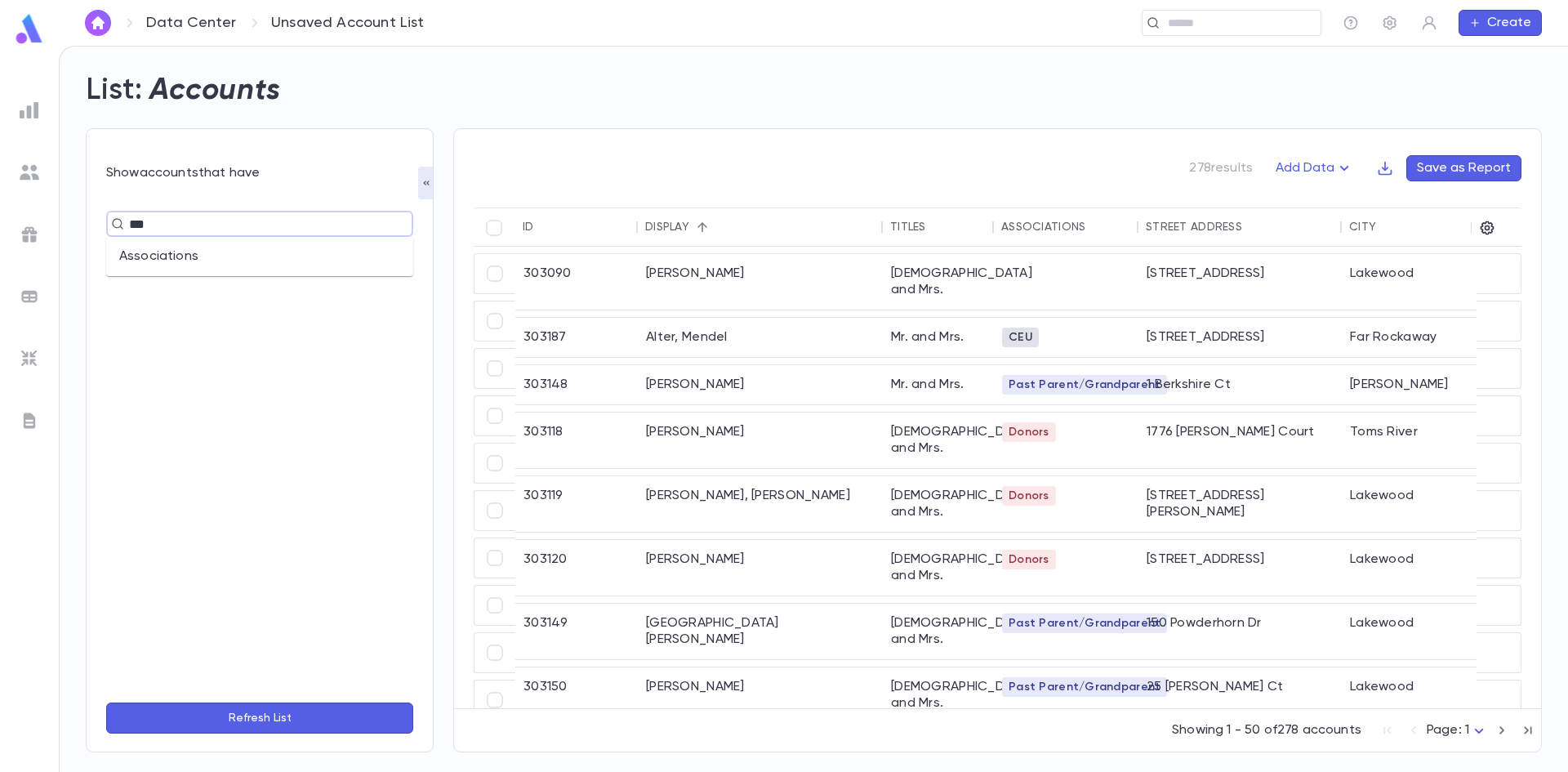
click at [184, 257] on li "Associations" at bounding box center [260, 257] width 307 height 26
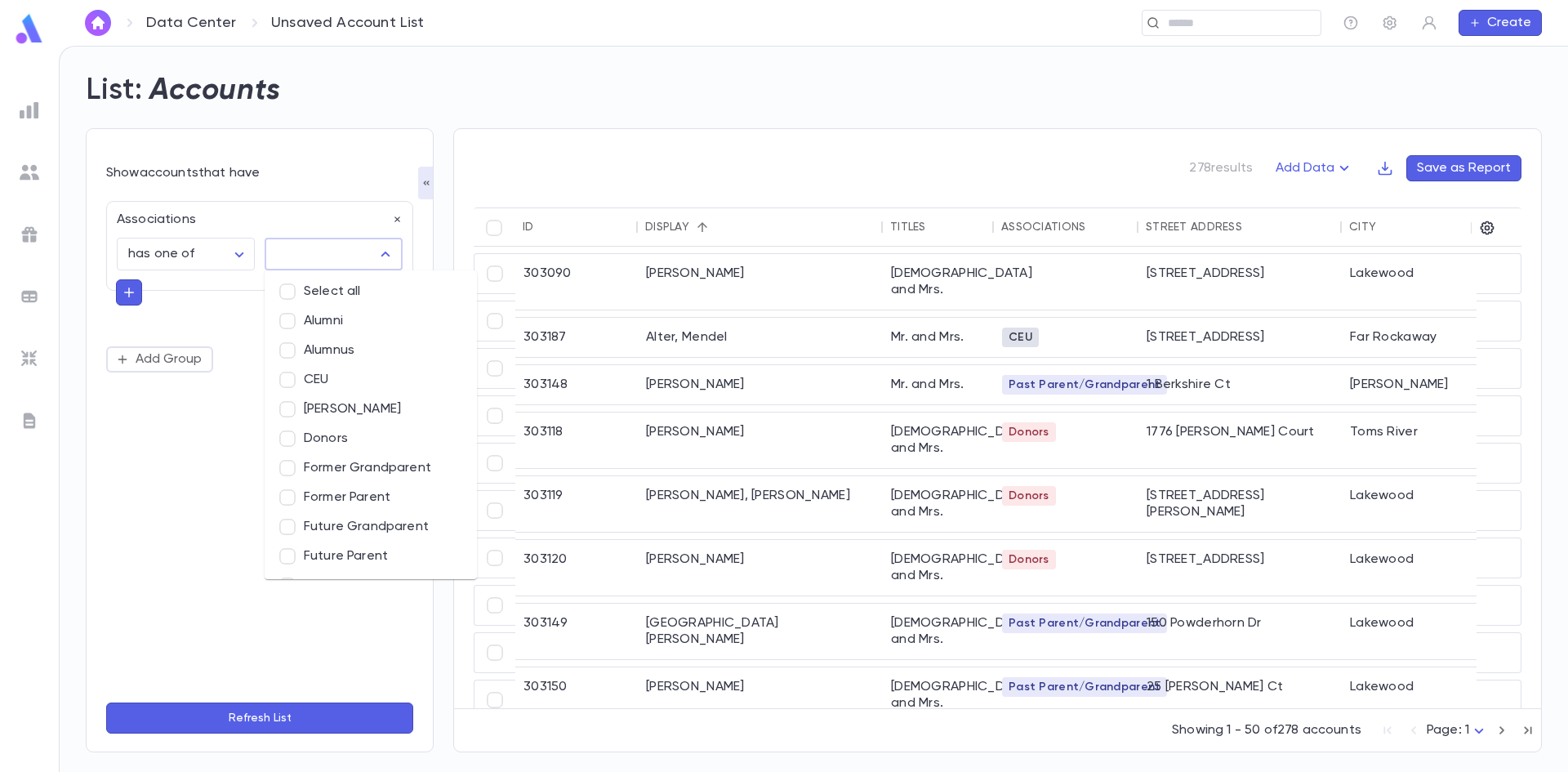
click at [313, 246] on input "text" at bounding box center [321, 253] width 99 height 31
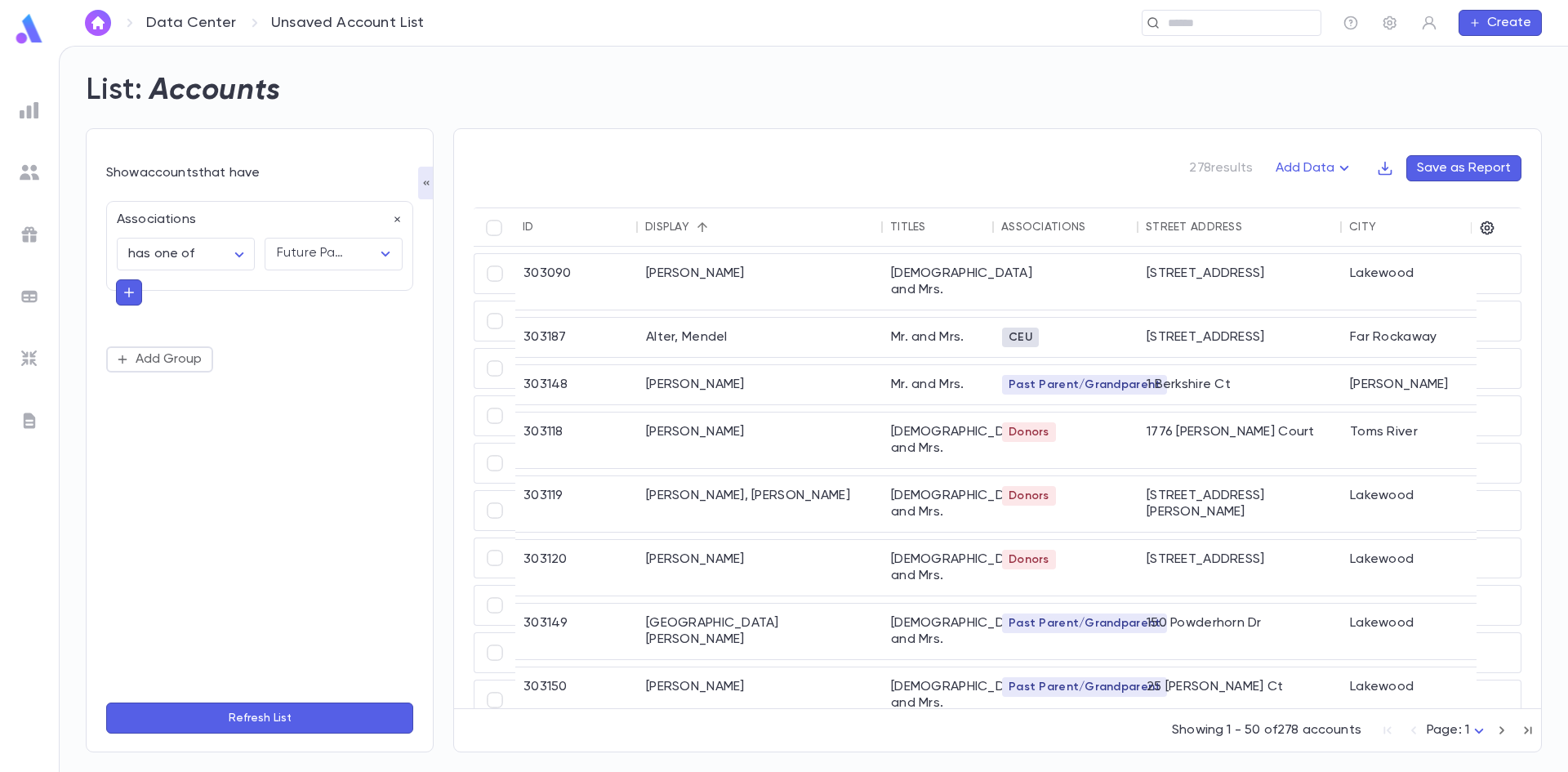
click at [271, 631] on div "**********" at bounding box center [260, 440] width 307 height 498
click at [131, 286] on icon "button" at bounding box center [129, 292] width 15 height 16
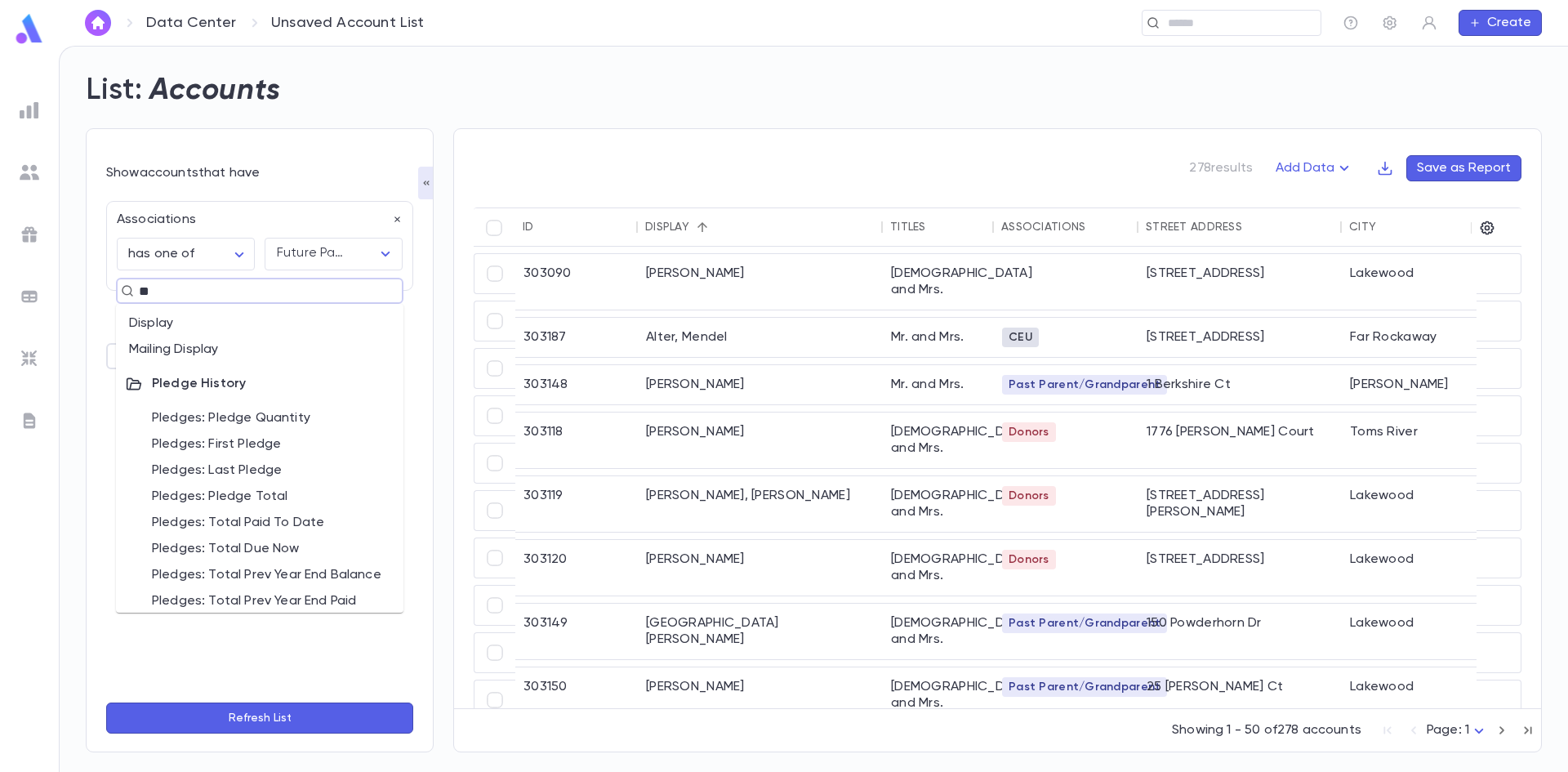
type input "***"
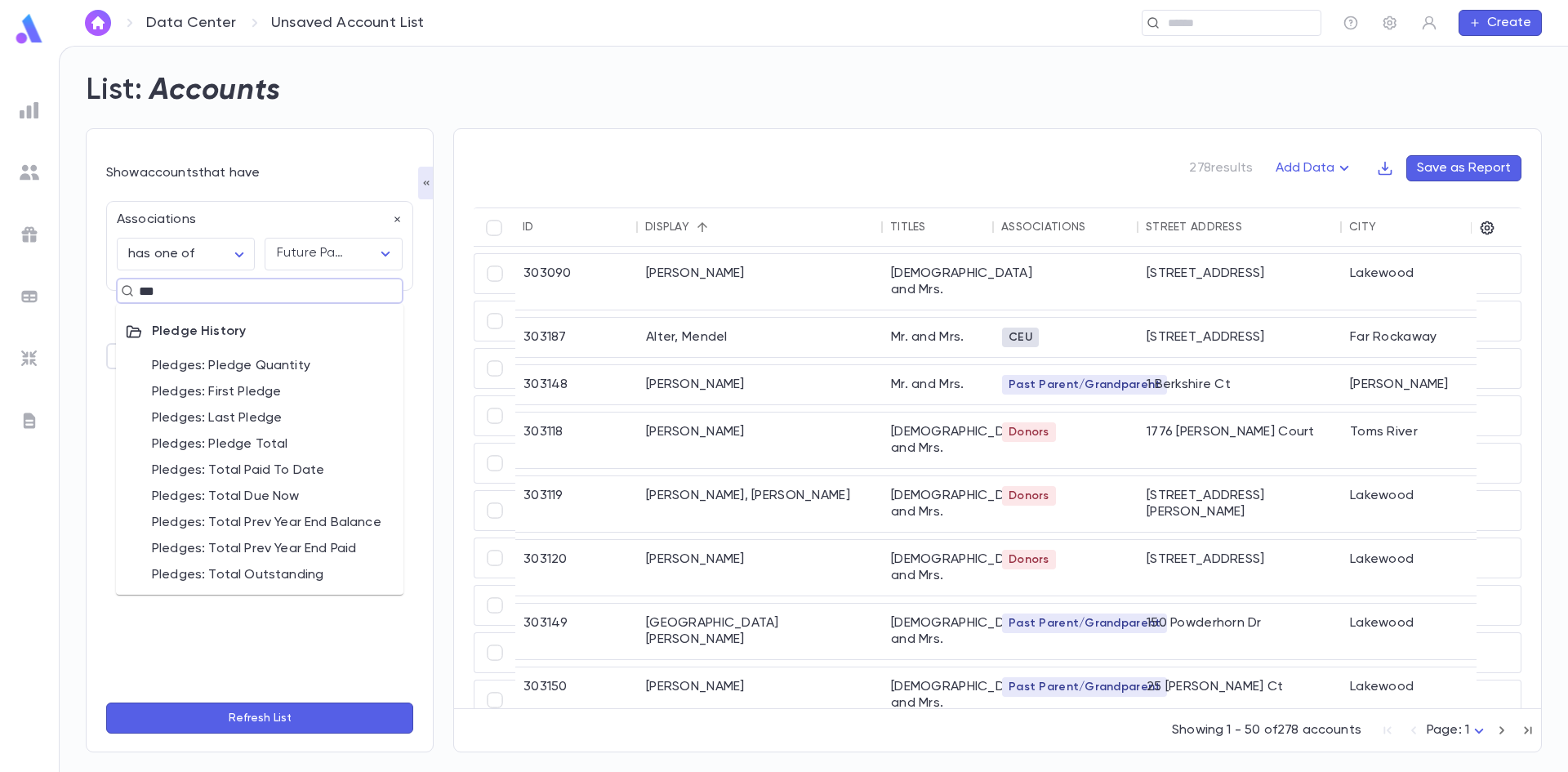
click at [220, 363] on li "Pledges: Pledge Quantity" at bounding box center [259, 366] width 287 height 26
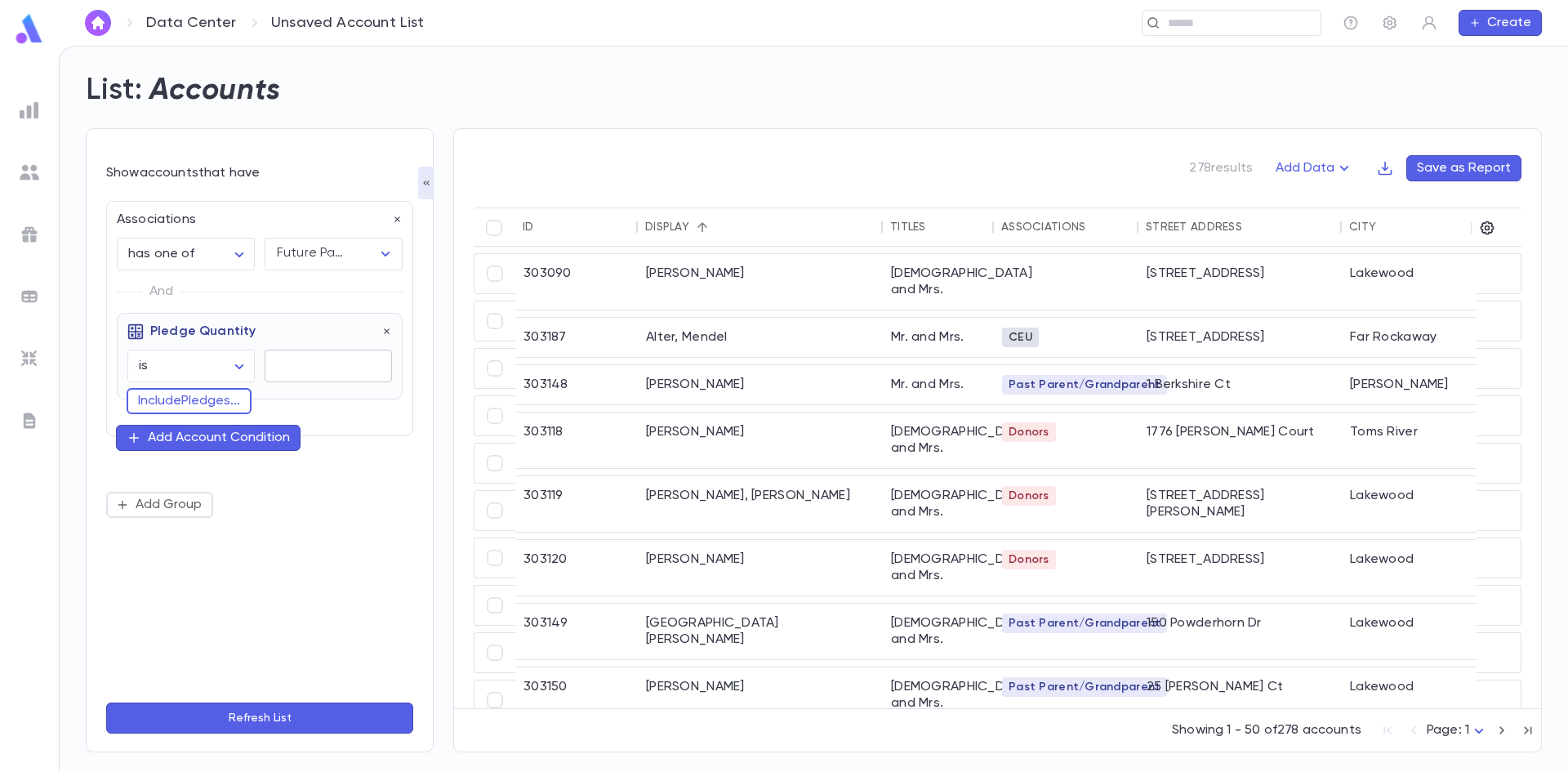
click at [287, 362] on input "text" at bounding box center [328, 366] width 127 height 32
type input "*"
click at [232, 400] on button "Include Pledges ..." at bounding box center [188, 401] width 125 height 26
type input "****"
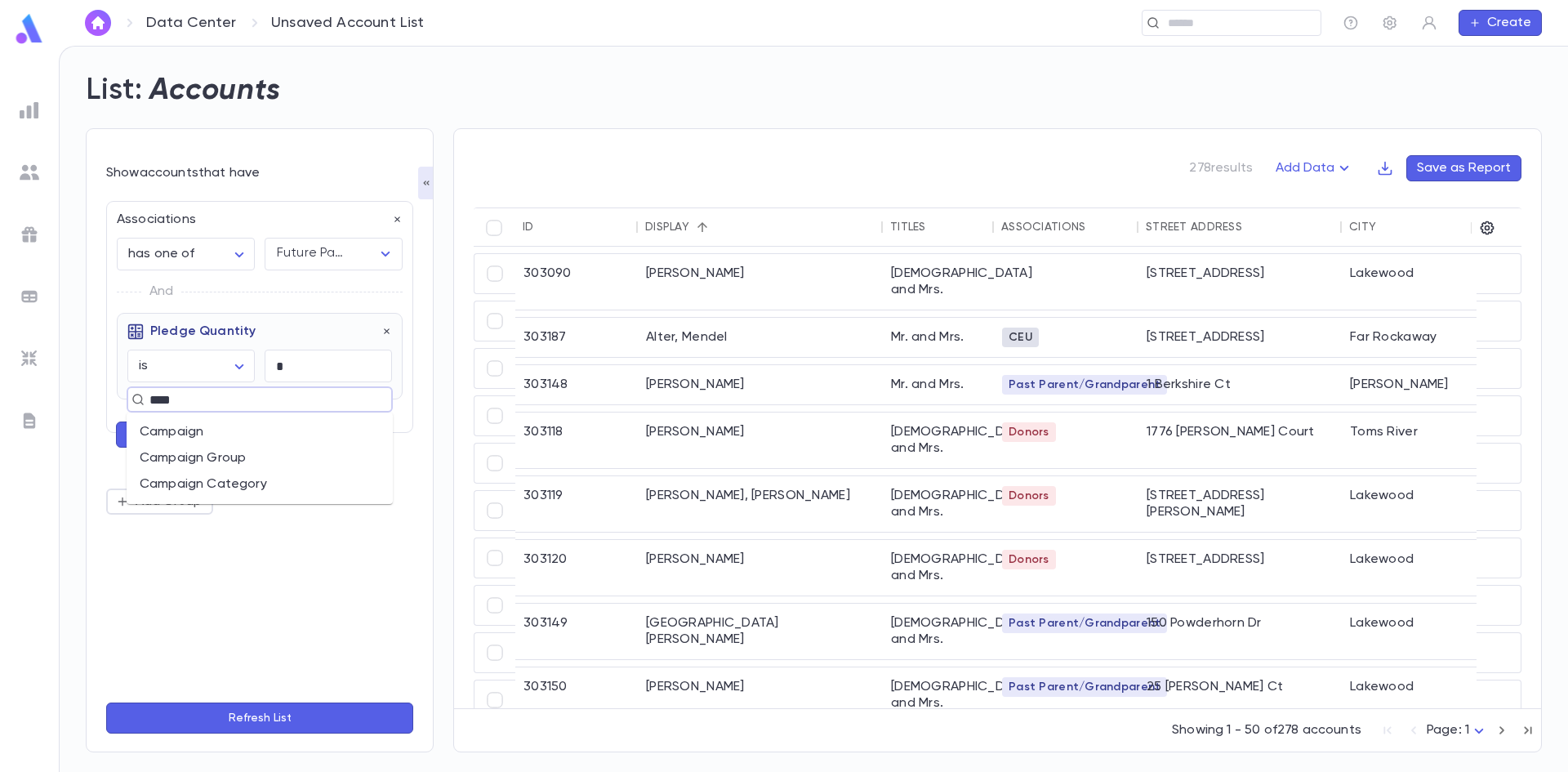
click at [206, 431] on li "Campaign" at bounding box center [259, 432] width 266 height 26
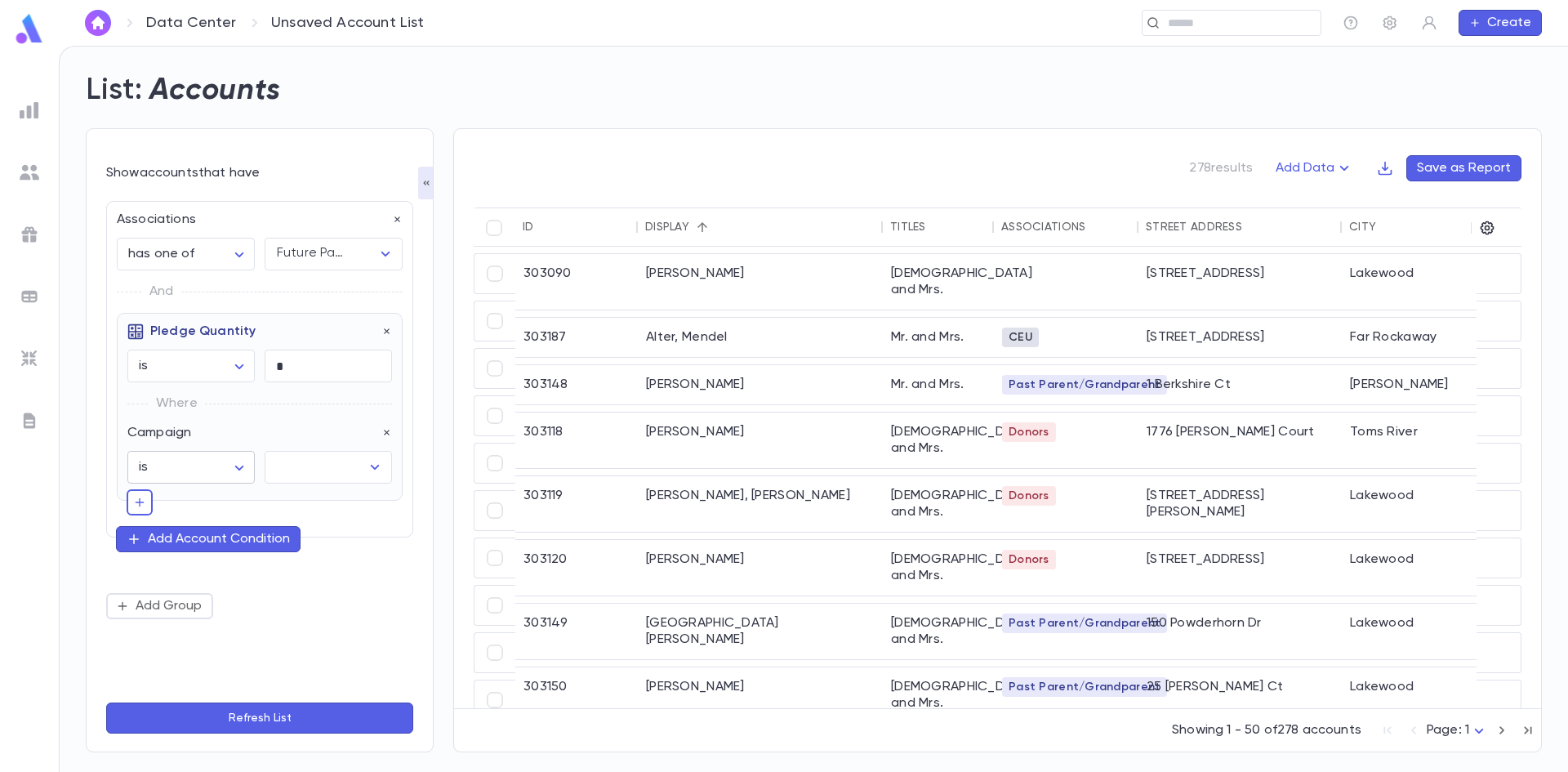
click at [208, 468] on body "**********" at bounding box center [784, 409] width 1568 height 726
click at [200, 530] on span "is not" at bounding box center [195, 528] width 100 height 16
click at [239, 472] on body "**********" at bounding box center [784, 409] width 1568 height 726
click at [190, 502] on span "is" at bounding box center [195, 502] width 100 height 16
type input "******"
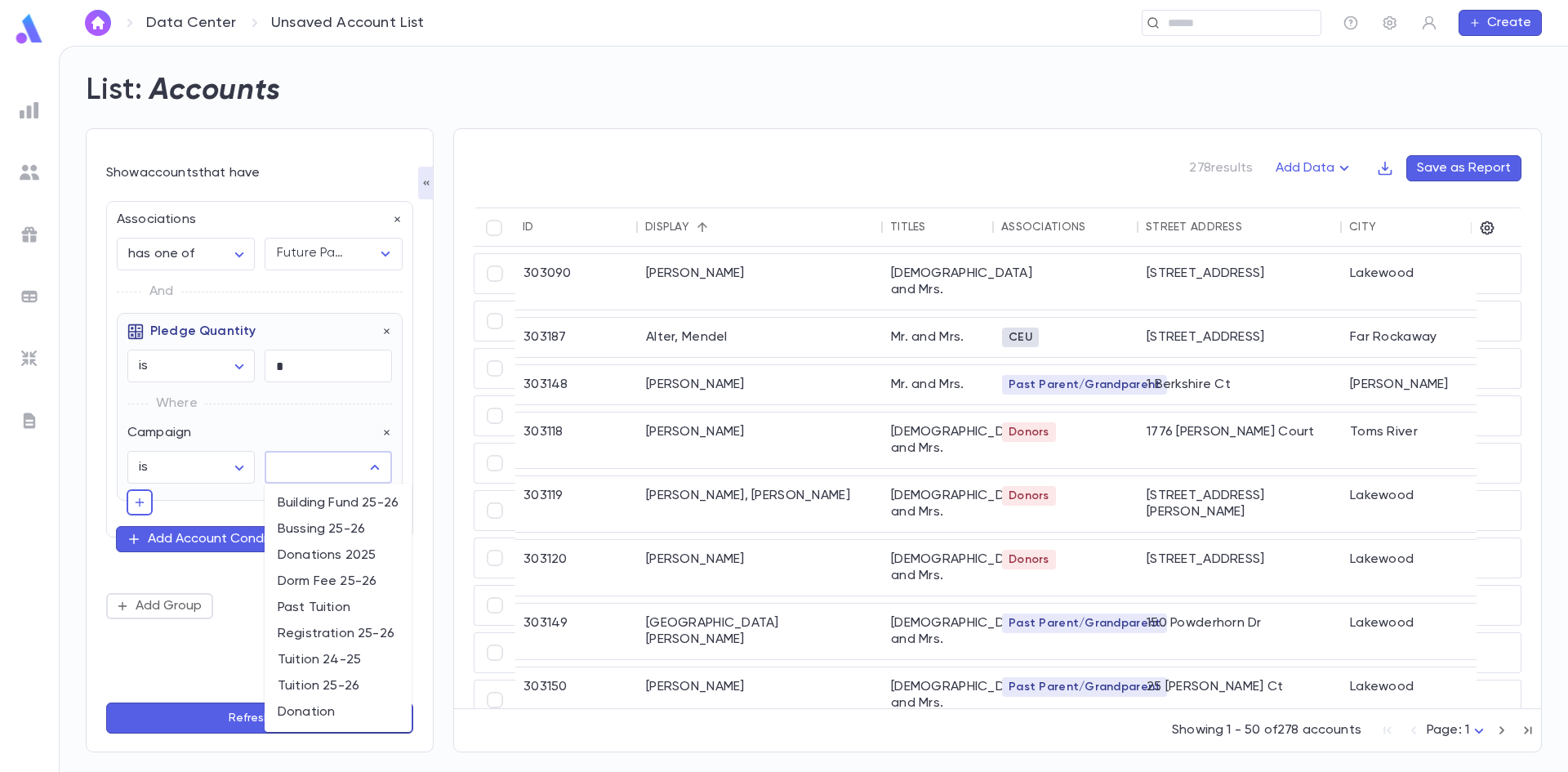
click at [328, 471] on input "text" at bounding box center [316, 467] width 88 height 31
click at [343, 685] on li "Tuition 25-26" at bounding box center [338, 686] width 147 height 26
type input "**********"
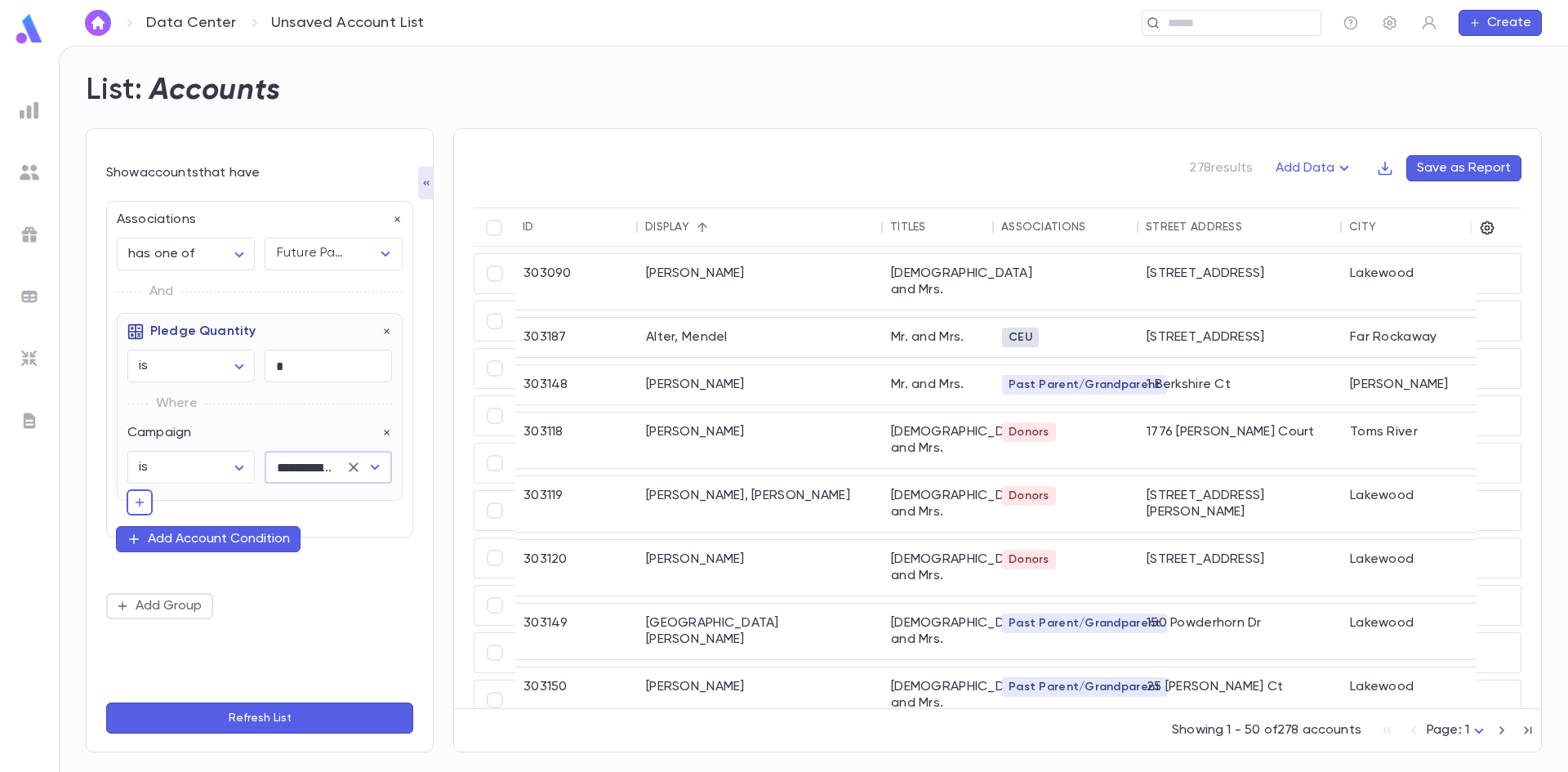
click at [143, 539] on button "Add Account Condition" at bounding box center [208, 539] width 184 height 26
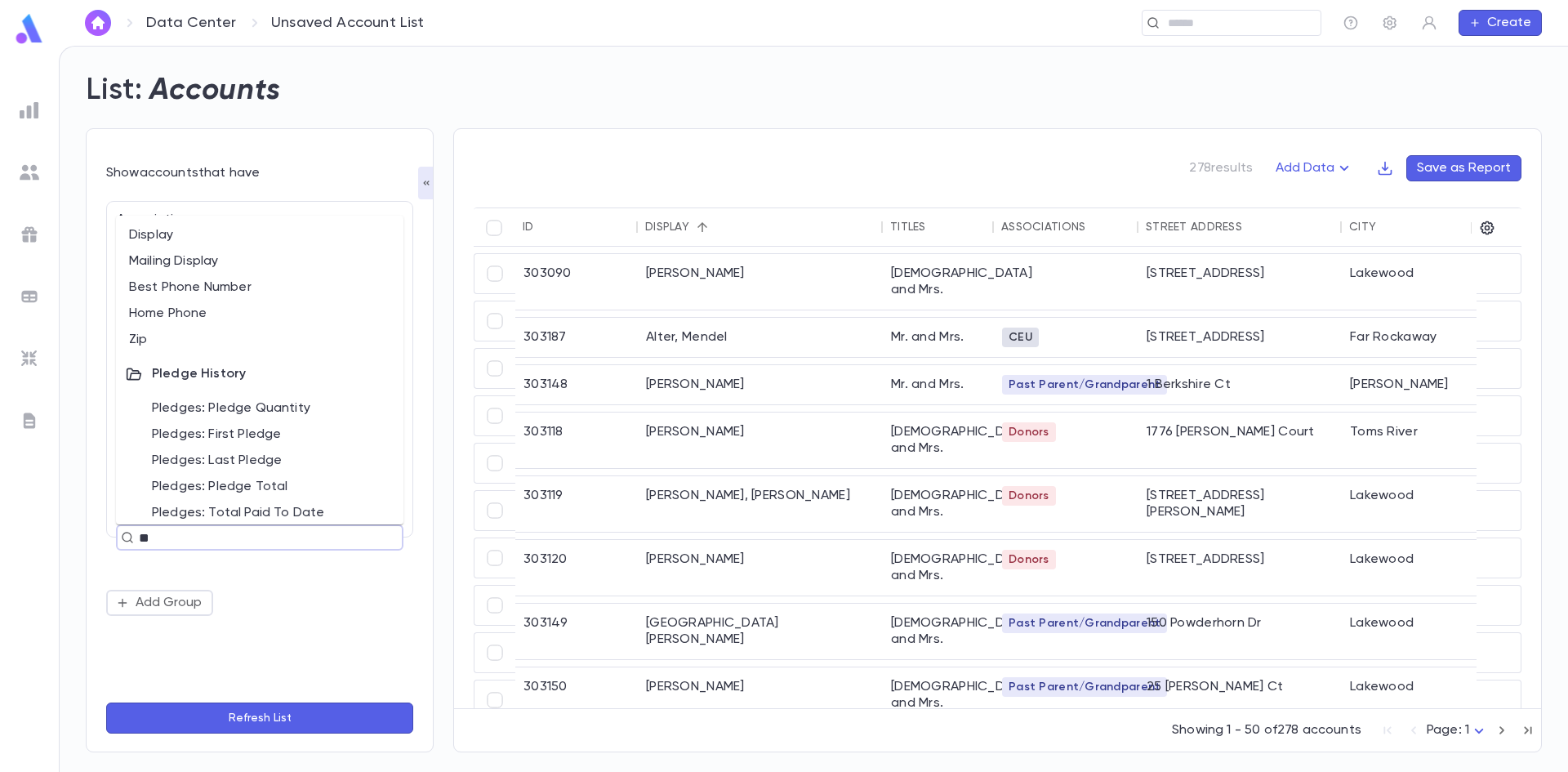
type input "***"
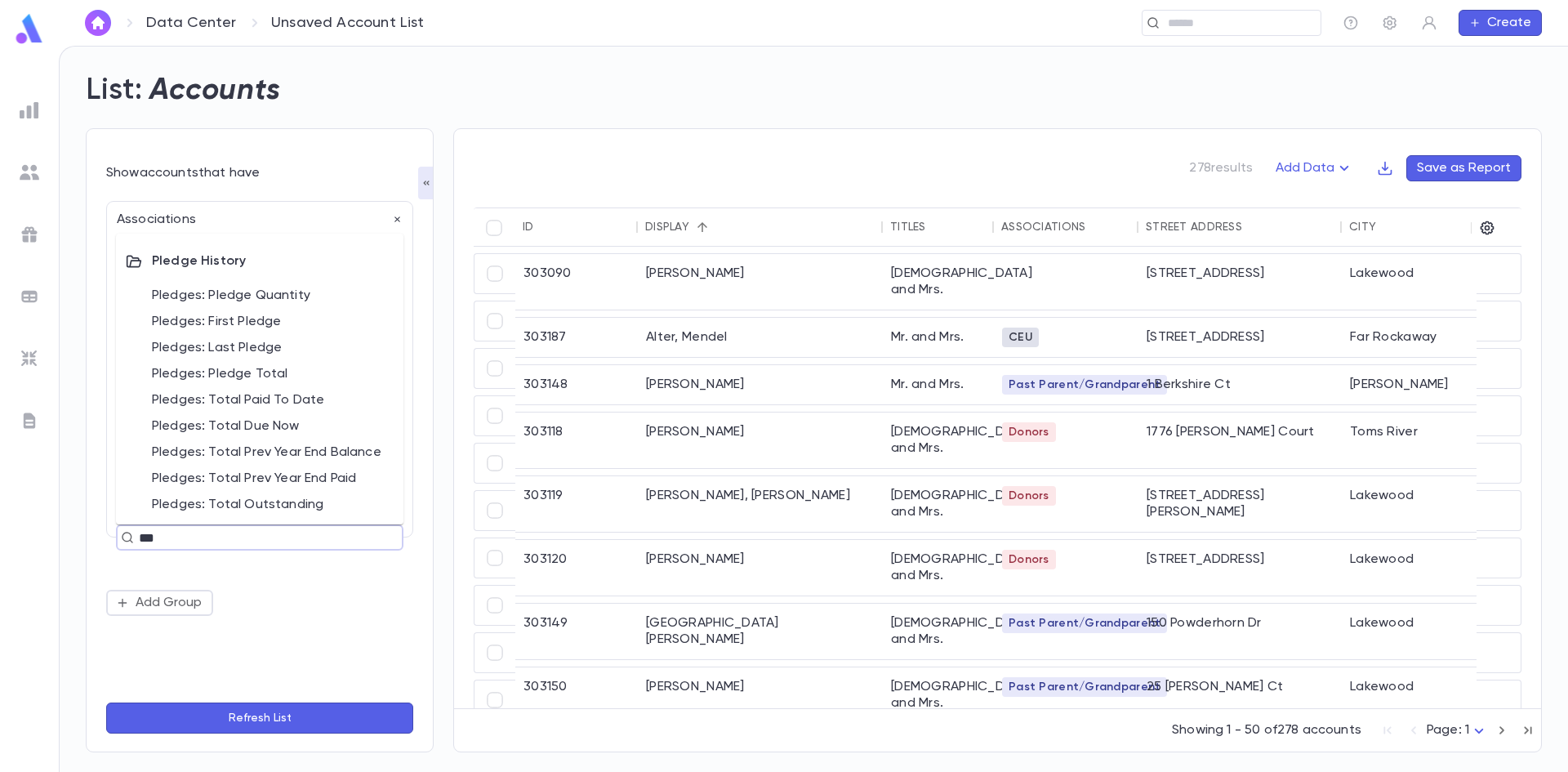
click at [263, 299] on li "Pledges: Pledge Quantity" at bounding box center [259, 296] width 287 height 26
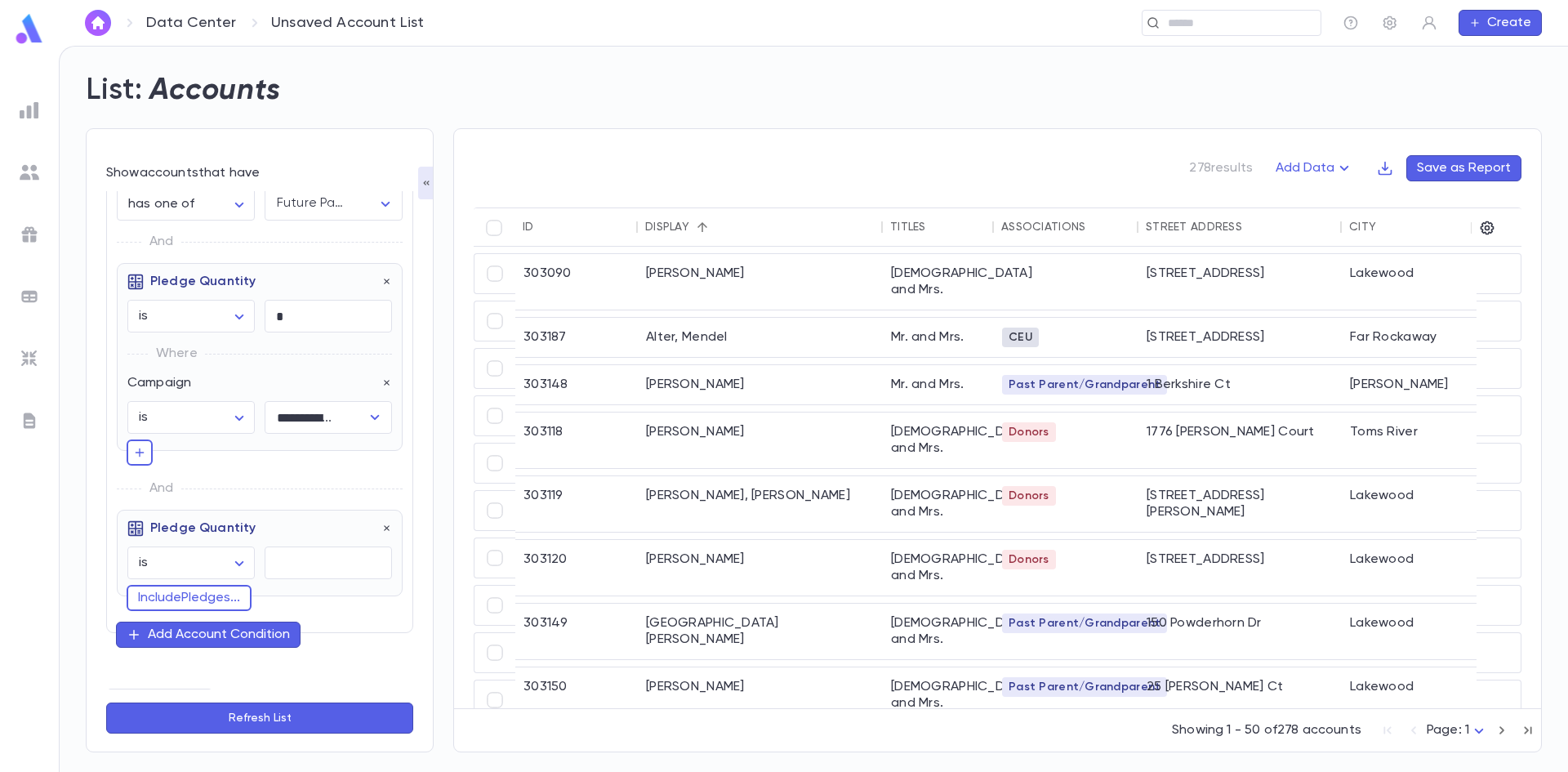
scroll to position [75, 0]
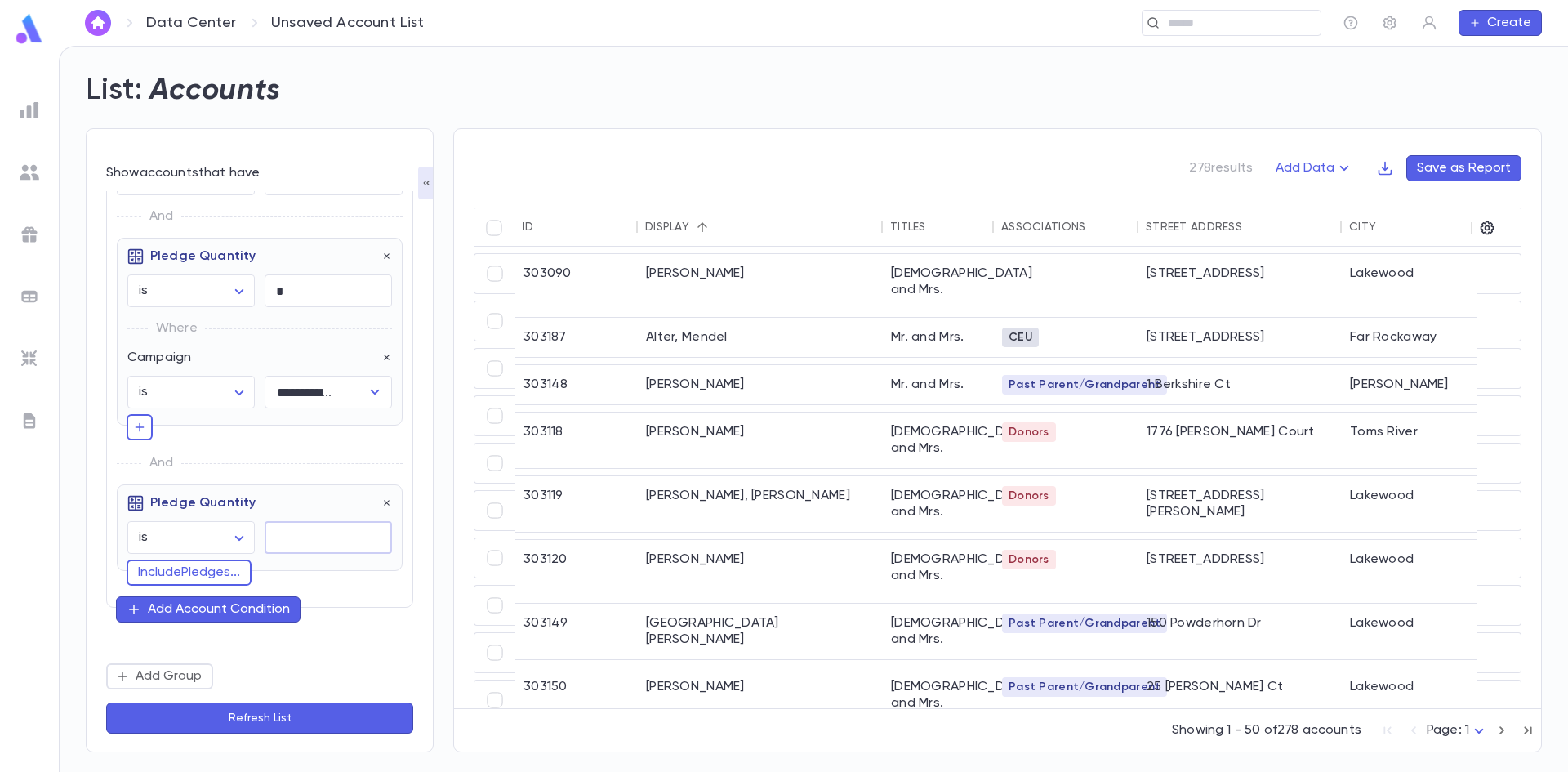
click at [312, 531] on input "text" at bounding box center [328, 538] width 127 height 32
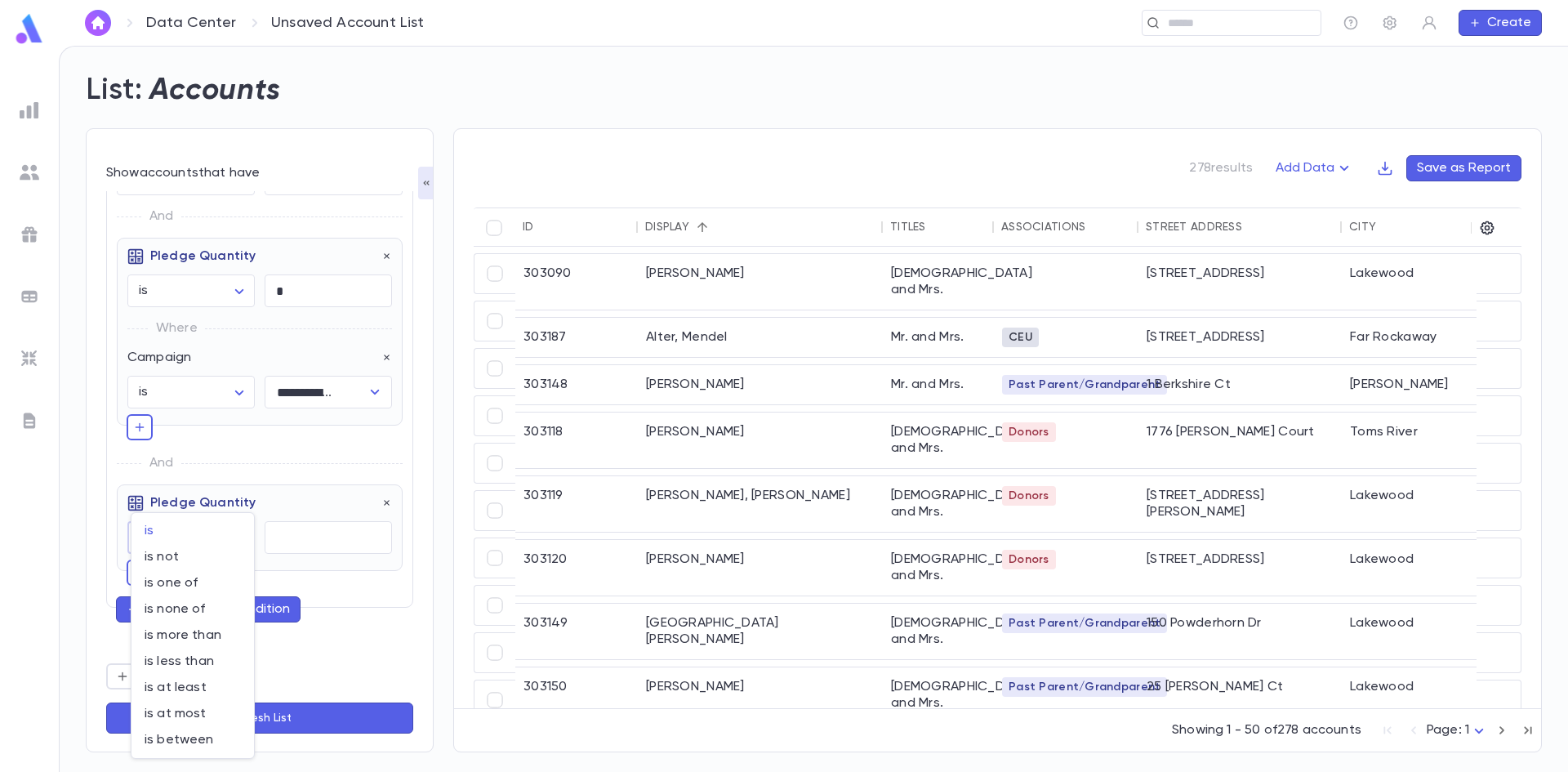
click at [237, 539] on body "**********" at bounding box center [784, 409] width 1568 height 726
click at [201, 664] on span "is less than" at bounding box center [193, 661] width 96 height 16
type input "********"
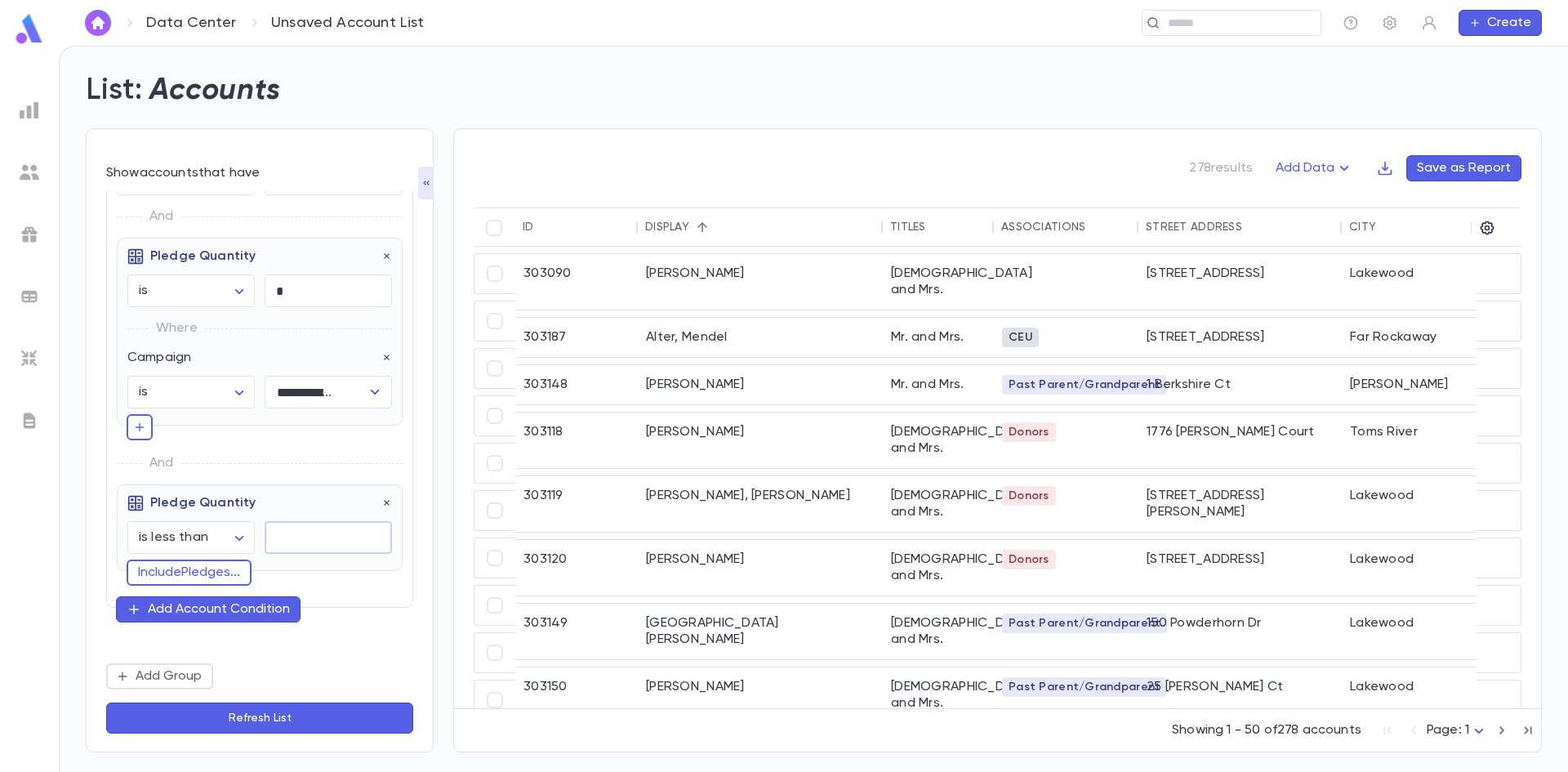
click at [299, 537] on input "text" at bounding box center [328, 538] width 127 height 32
type input "*"
click at [193, 572] on button "Include Pledges ..." at bounding box center [188, 572] width 125 height 26
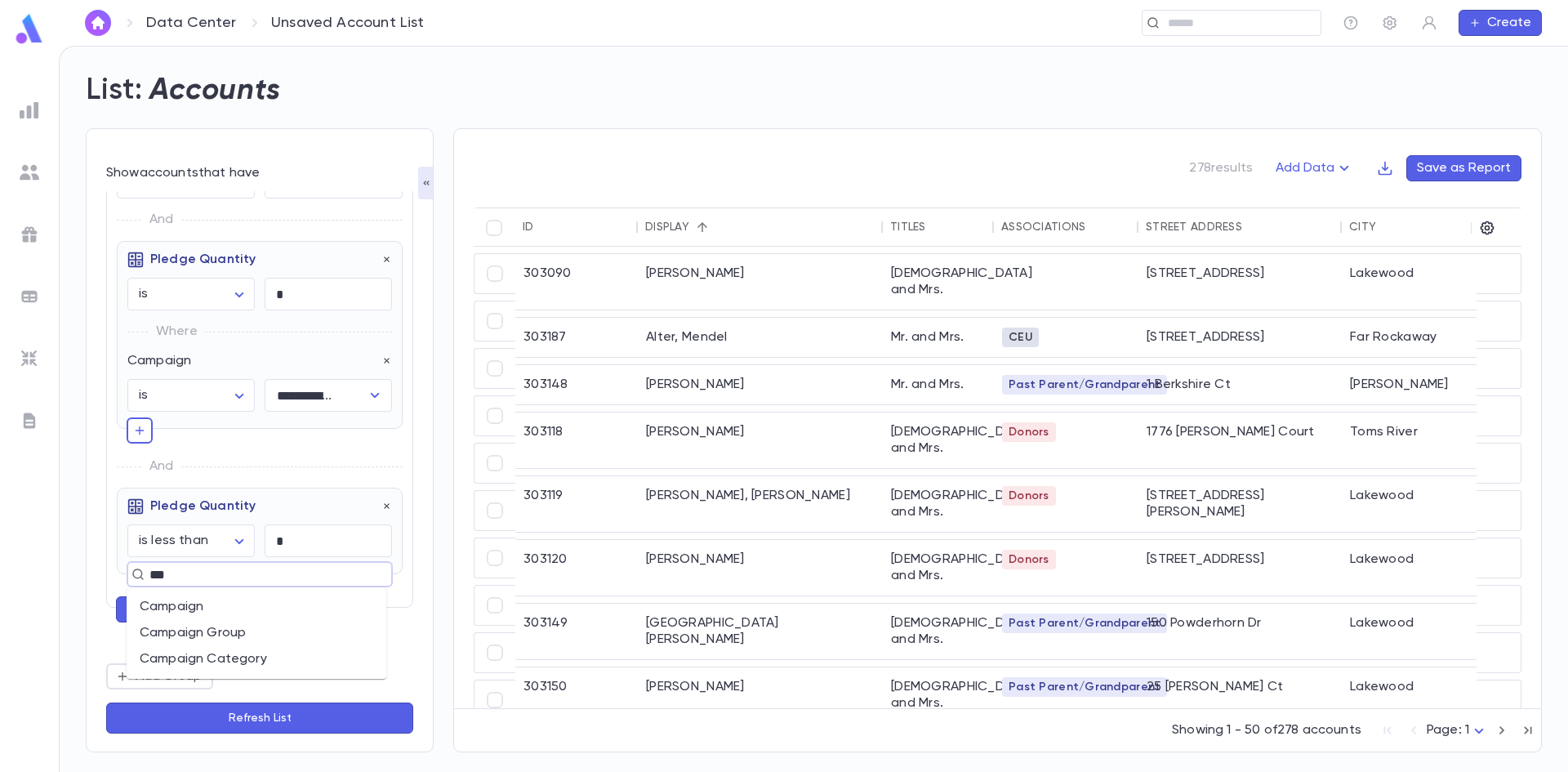
type input "****"
click at [184, 609] on li "Campaign" at bounding box center [256, 607] width 260 height 26
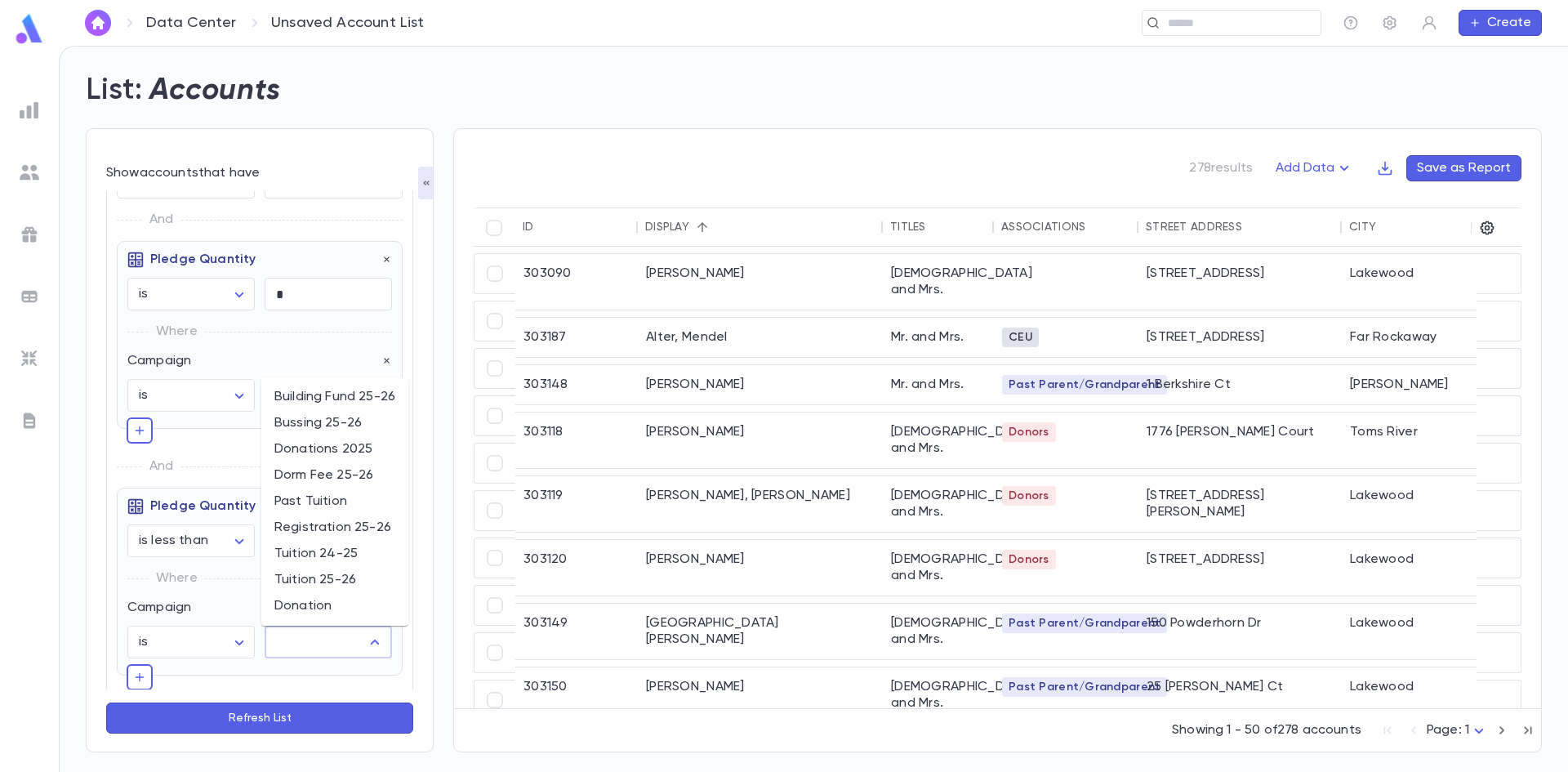
click at [290, 643] on input "text" at bounding box center [316, 641] width 88 height 31
click at [329, 533] on li "Registration 25-26" at bounding box center [335, 528] width 147 height 26
type input "**********"
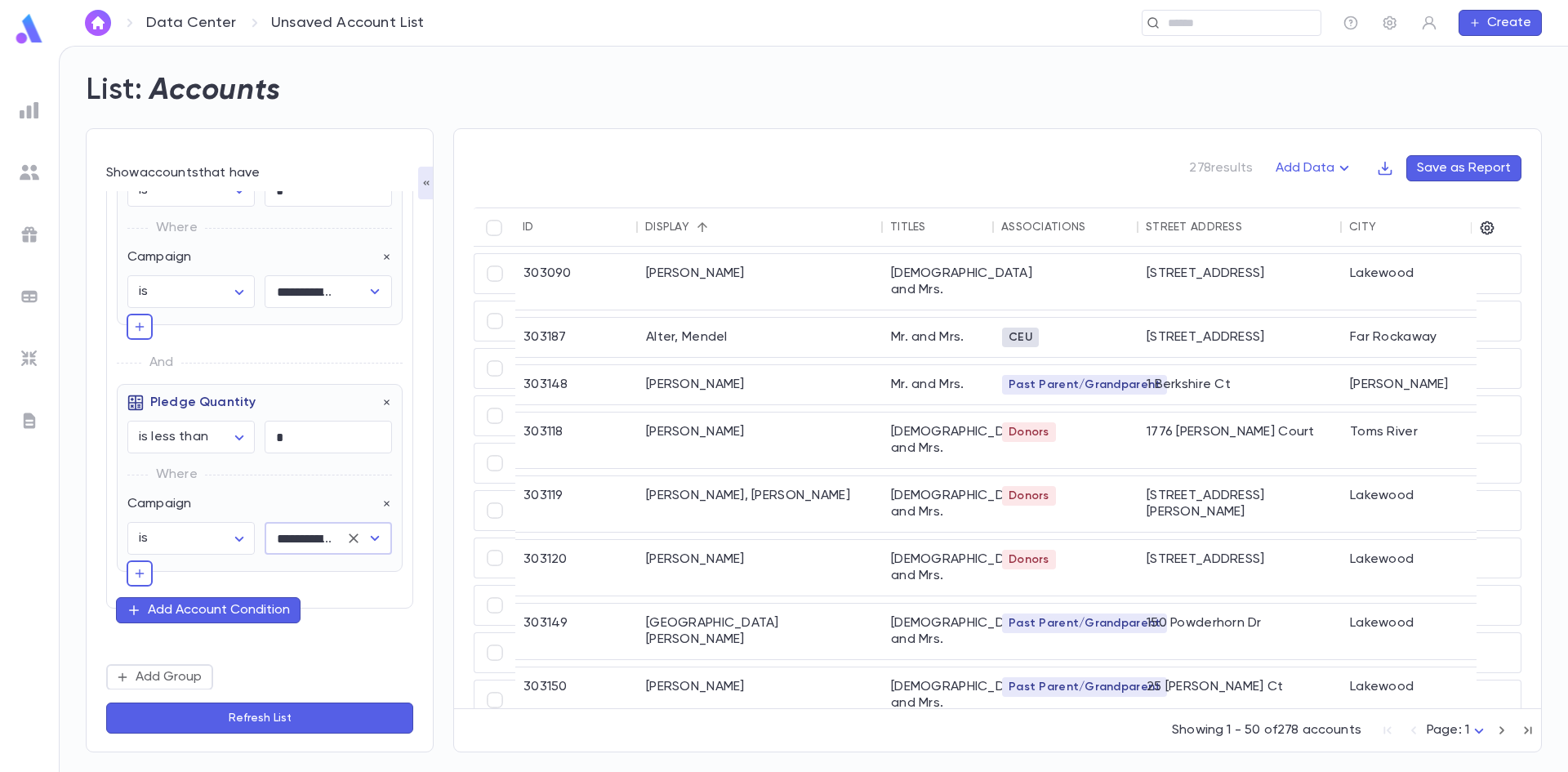
scroll to position [176, 0]
click at [284, 722] on button "Refresh List" at bounding box center [260, 717] width 307 height 31
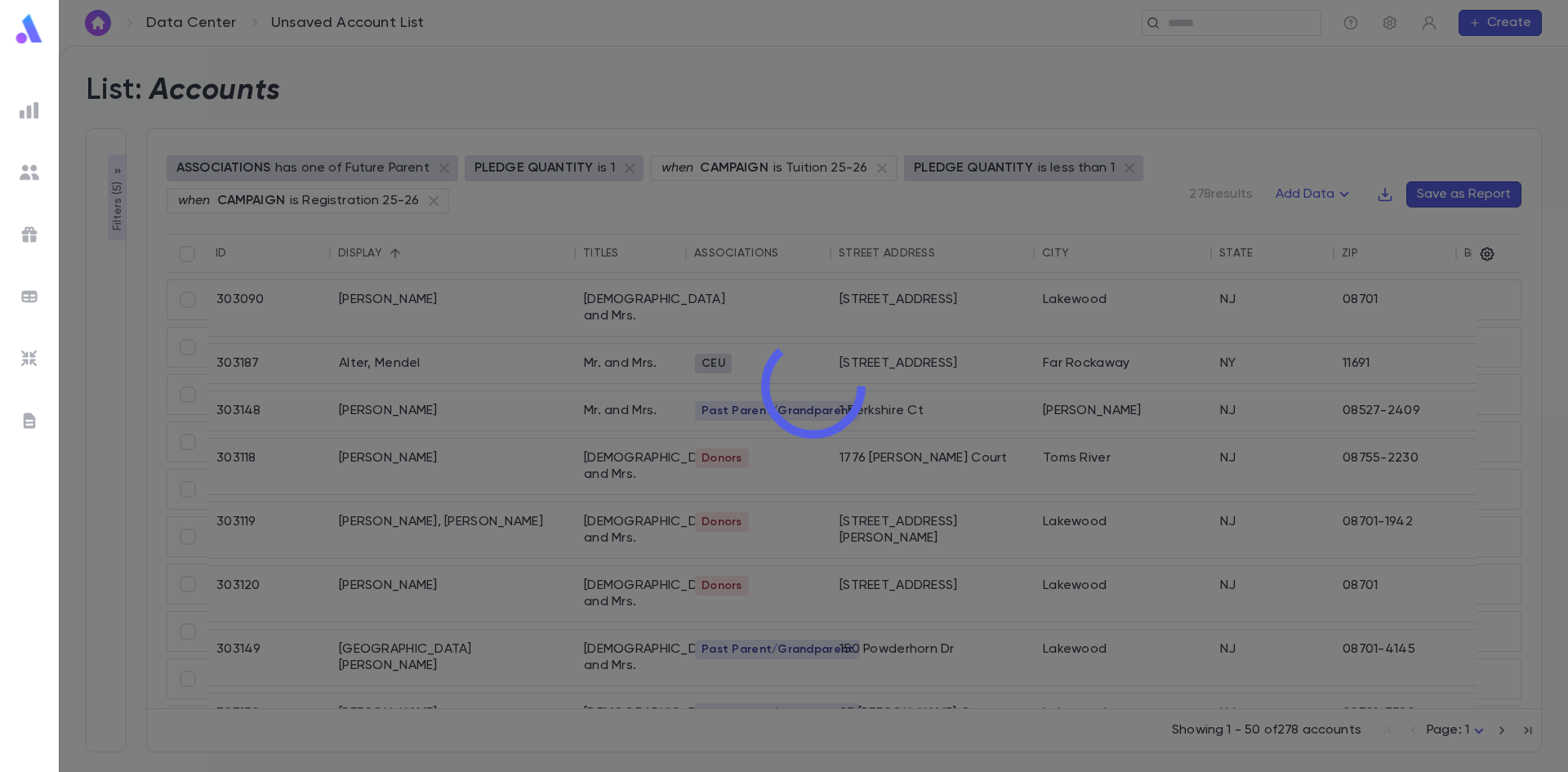
scroll to position [235, 0]
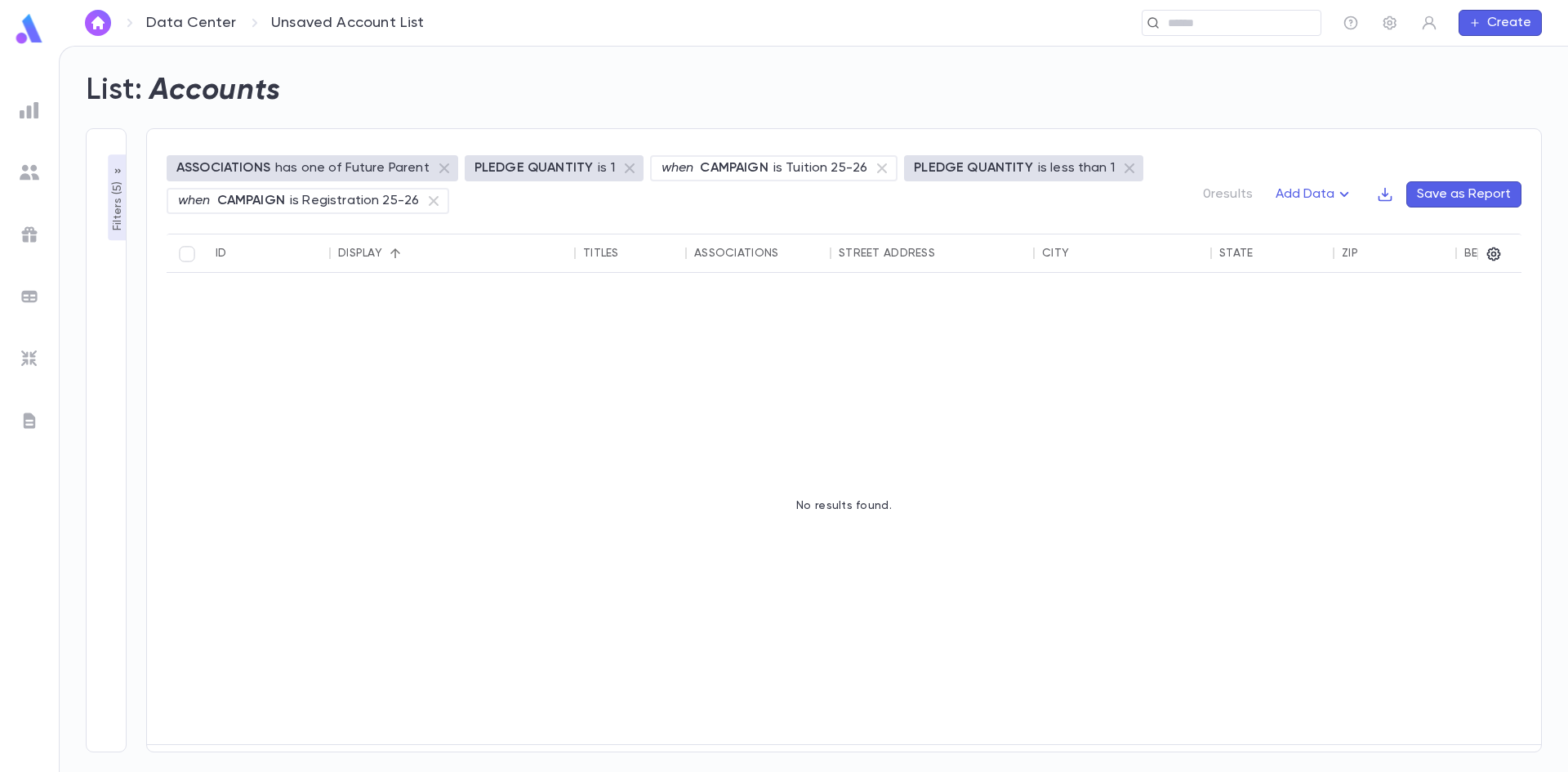
click at [120, 169] on icon "button" at bounding box center [118, 171] width 13 height 13
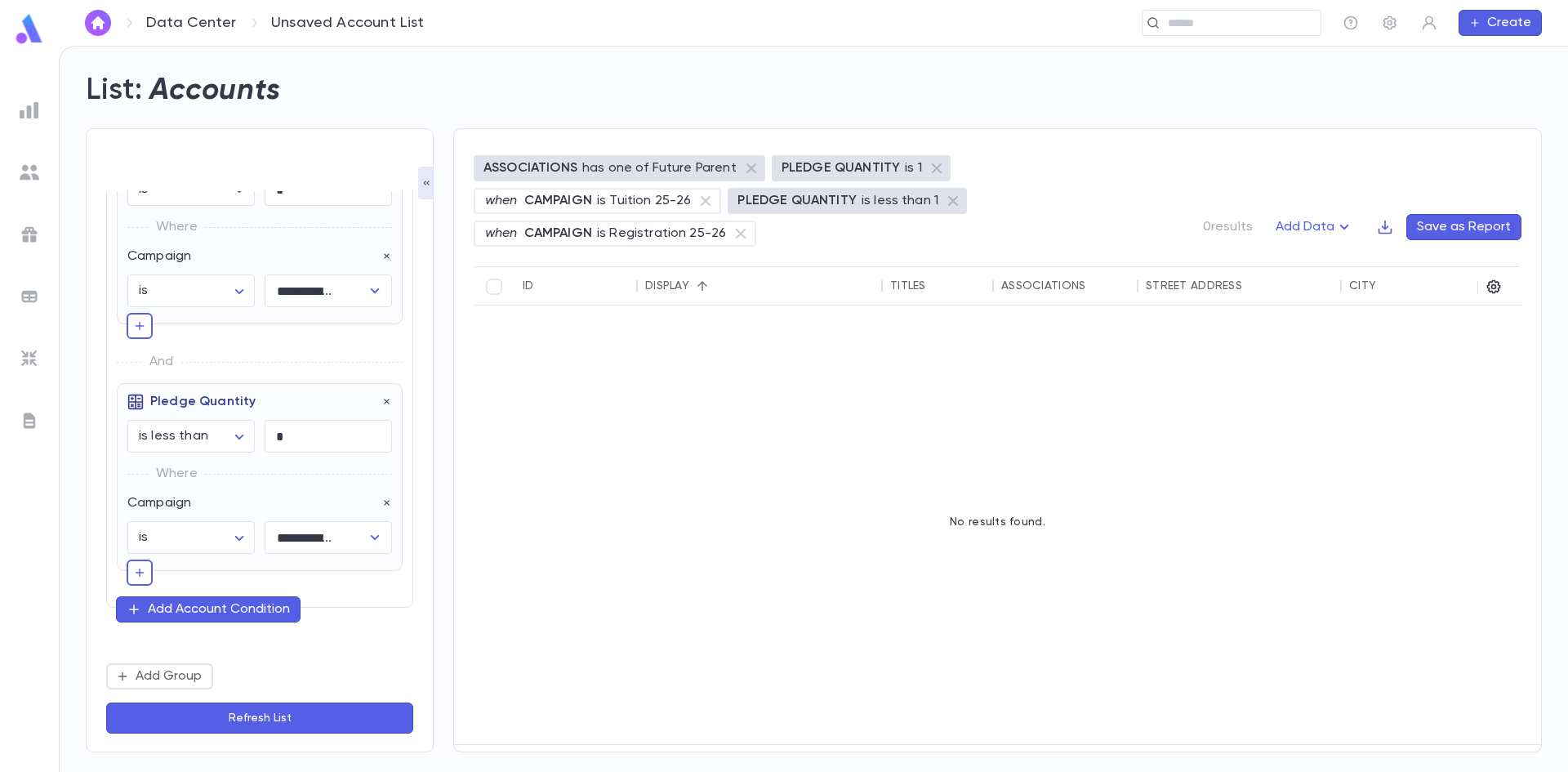
scroll to position [176, 0]
click at [381, 400] on icon "button" at bounding box center [387, 402] width 11 height 11
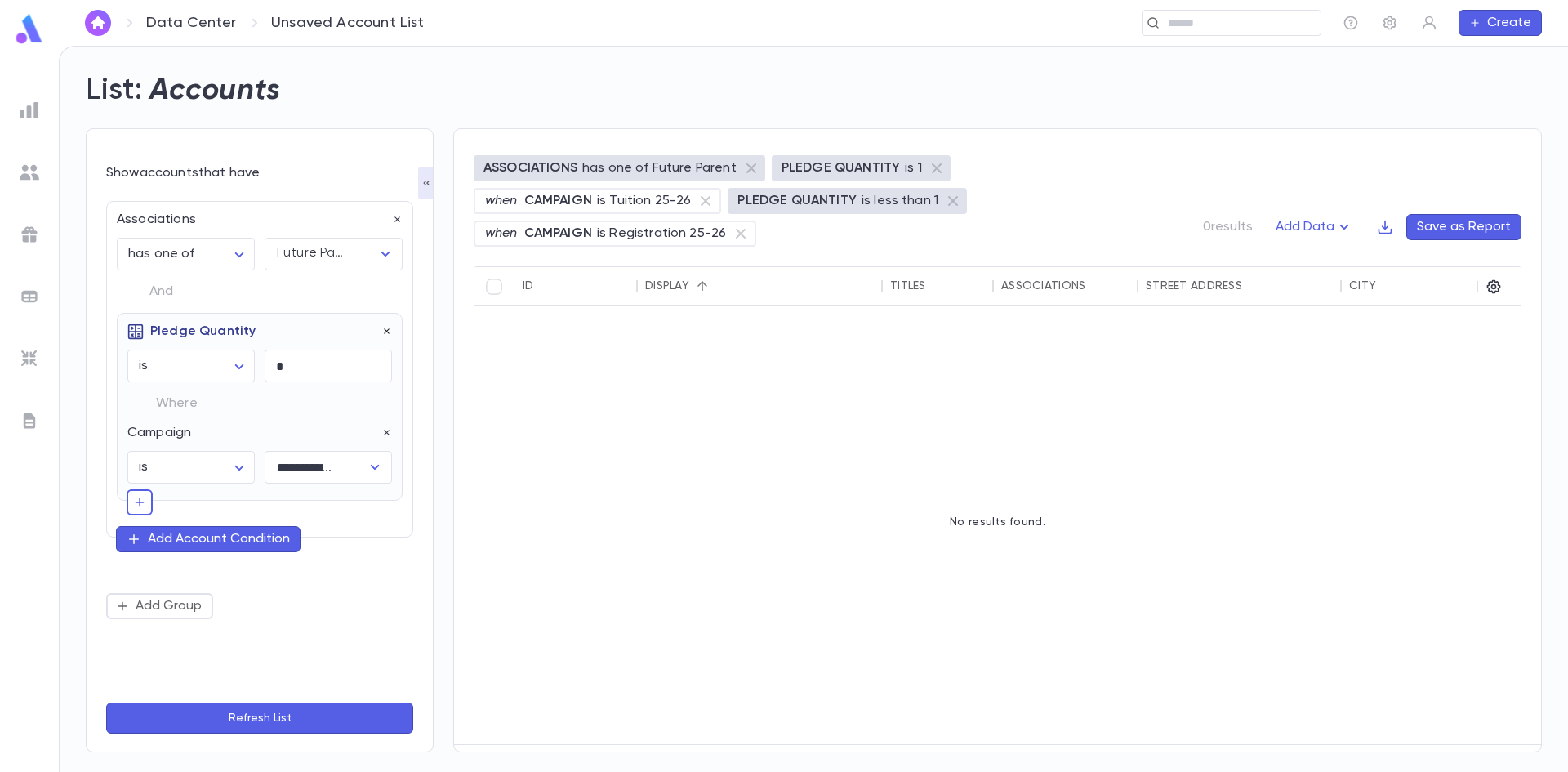
click at [385, 330] on icon "button" at bounding box center [387, 332] width 6 height 6
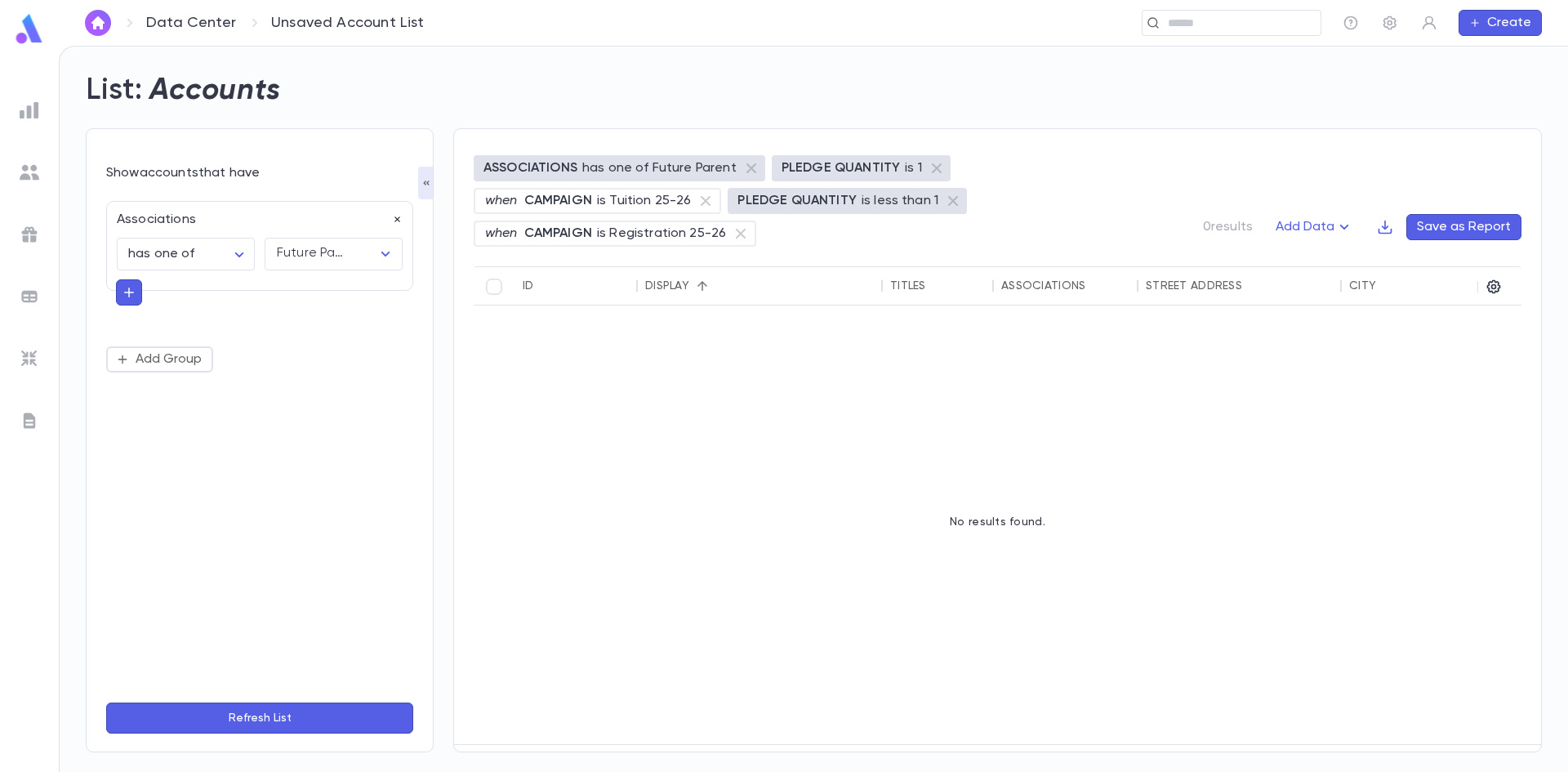
click at [398, 217] on icon "button" at bounding box center [397, 219] width 11 height 11
click at [424, 181] on icon "button" at bounding box center [426, 183] width 13 height 13
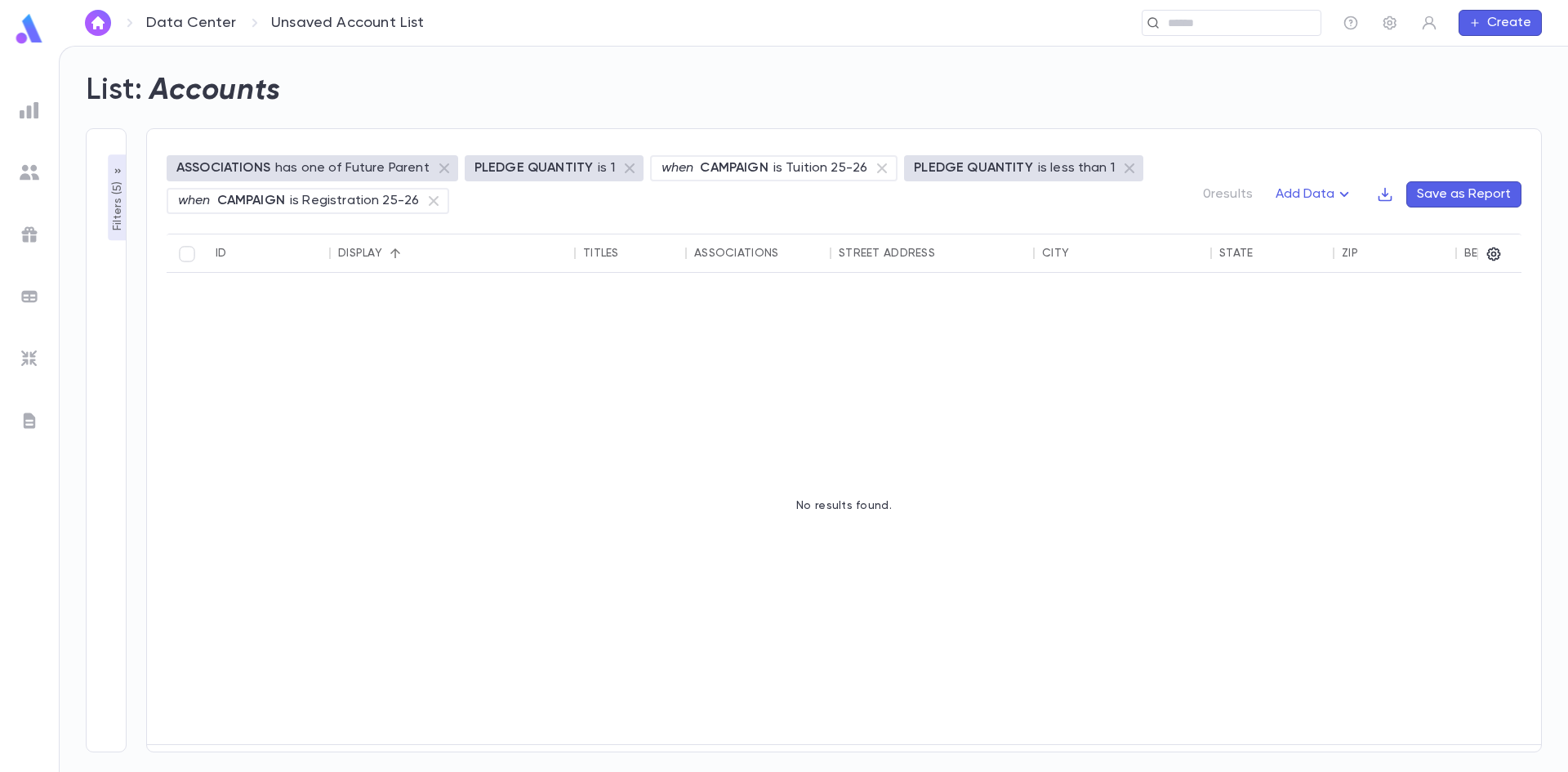
click at [115, 169] on icon "button" at bounding box center [118, 171] width 13 height 13
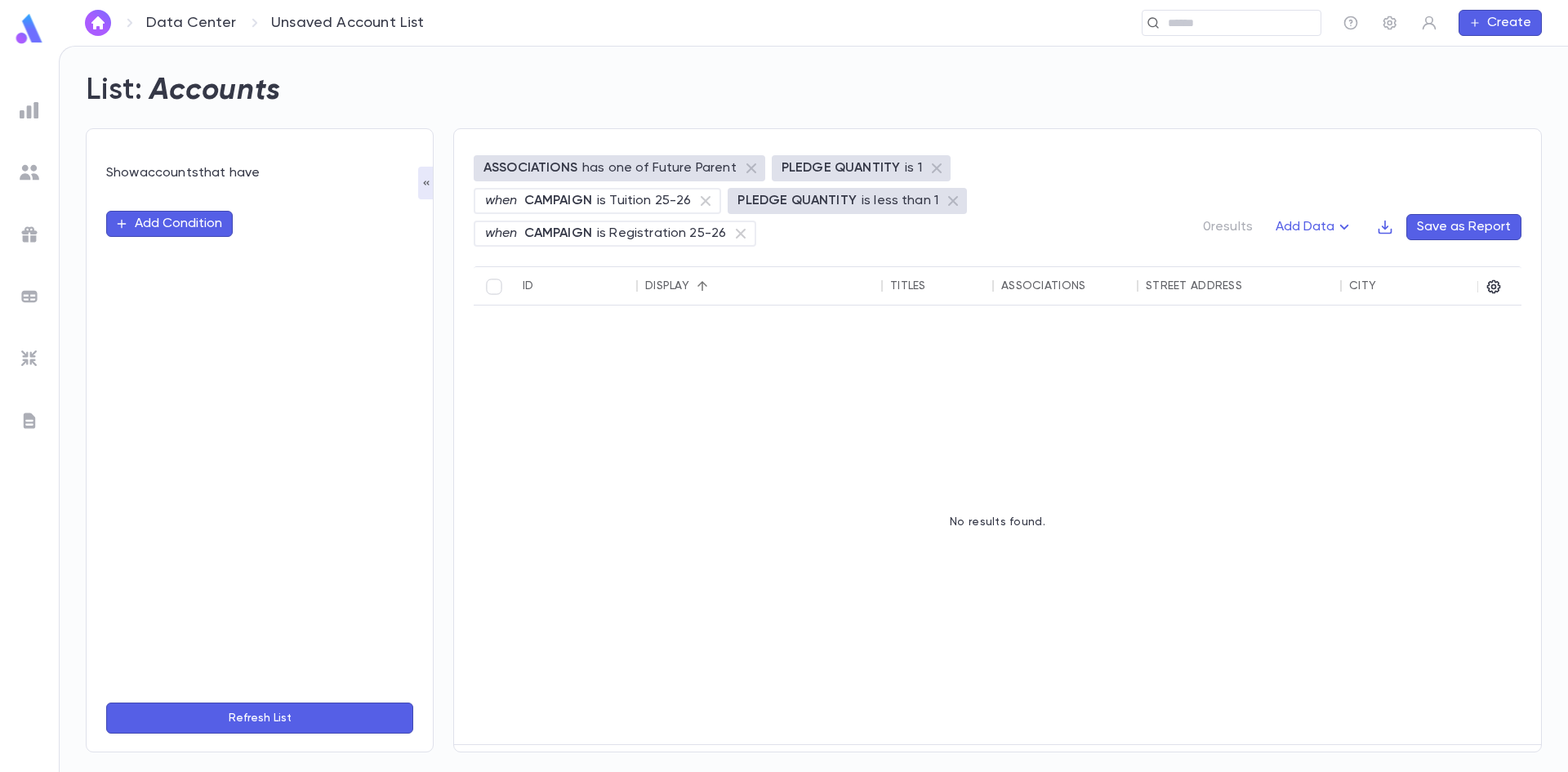
click at [145, 225] on button "Add Condition" at bounding box center [169, 224] width 126 height 26
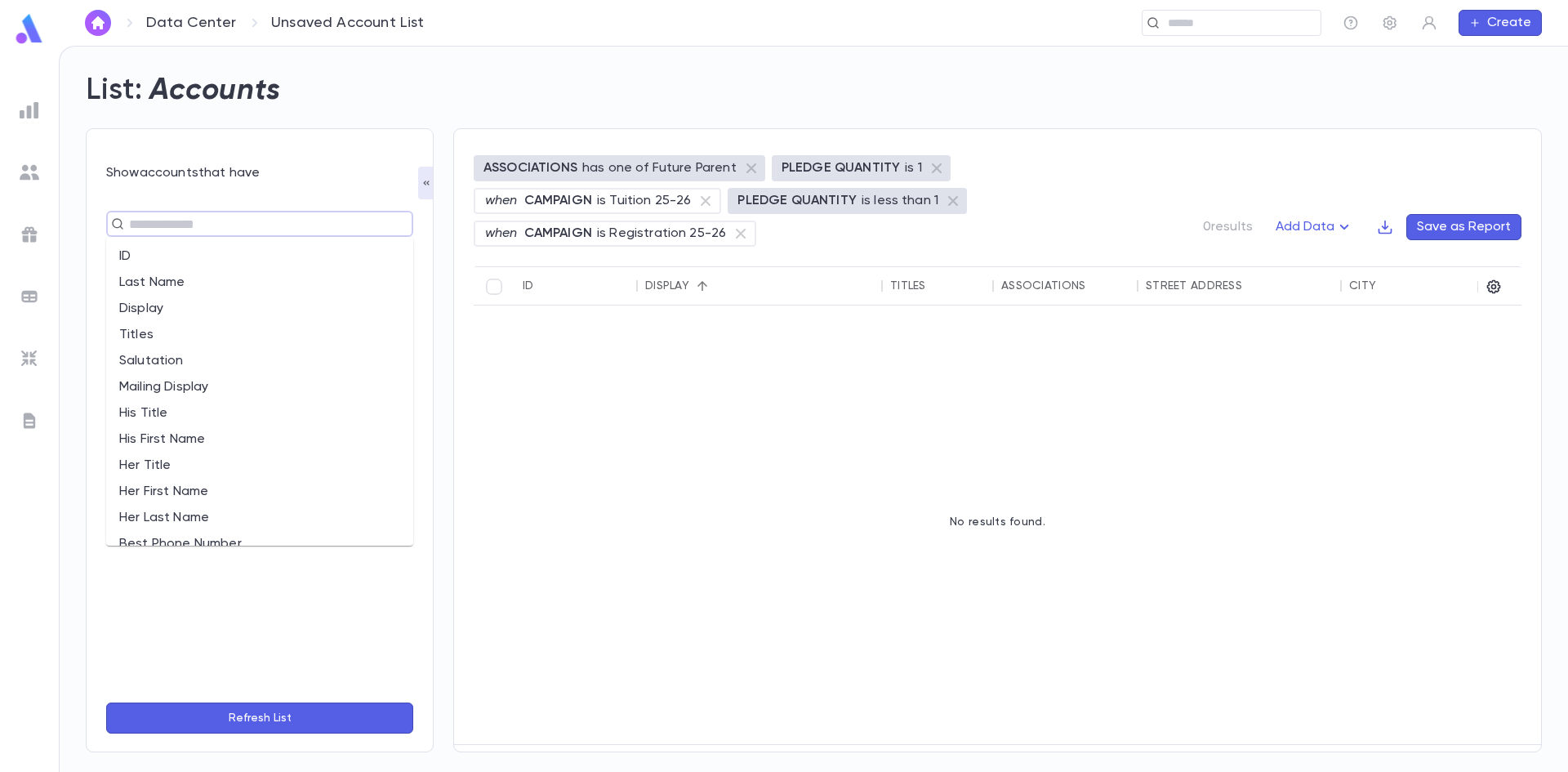
click at [152, 228] on input "text" at bounding box center [252, 224] width 257 height 23
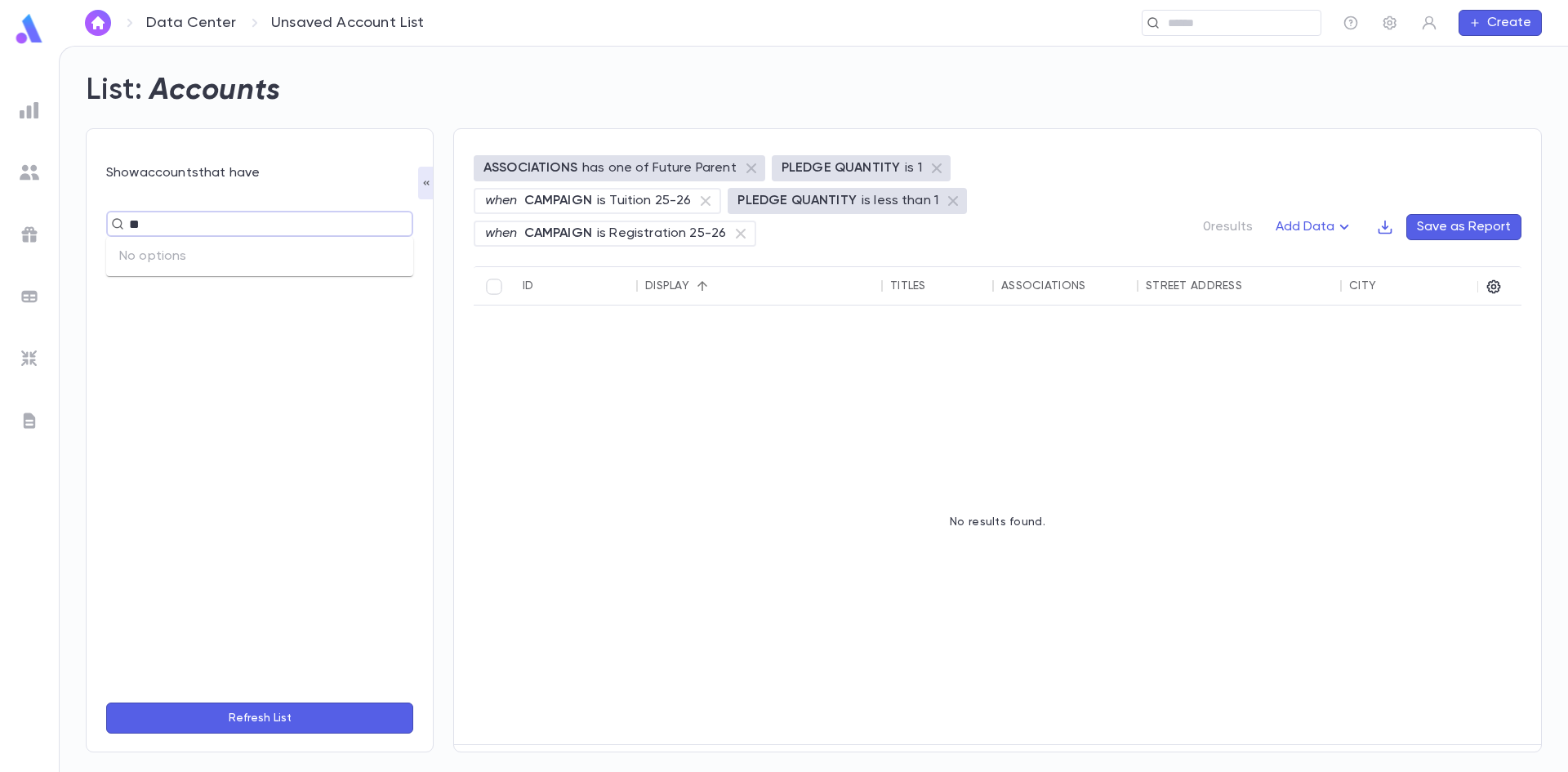
type input "*"
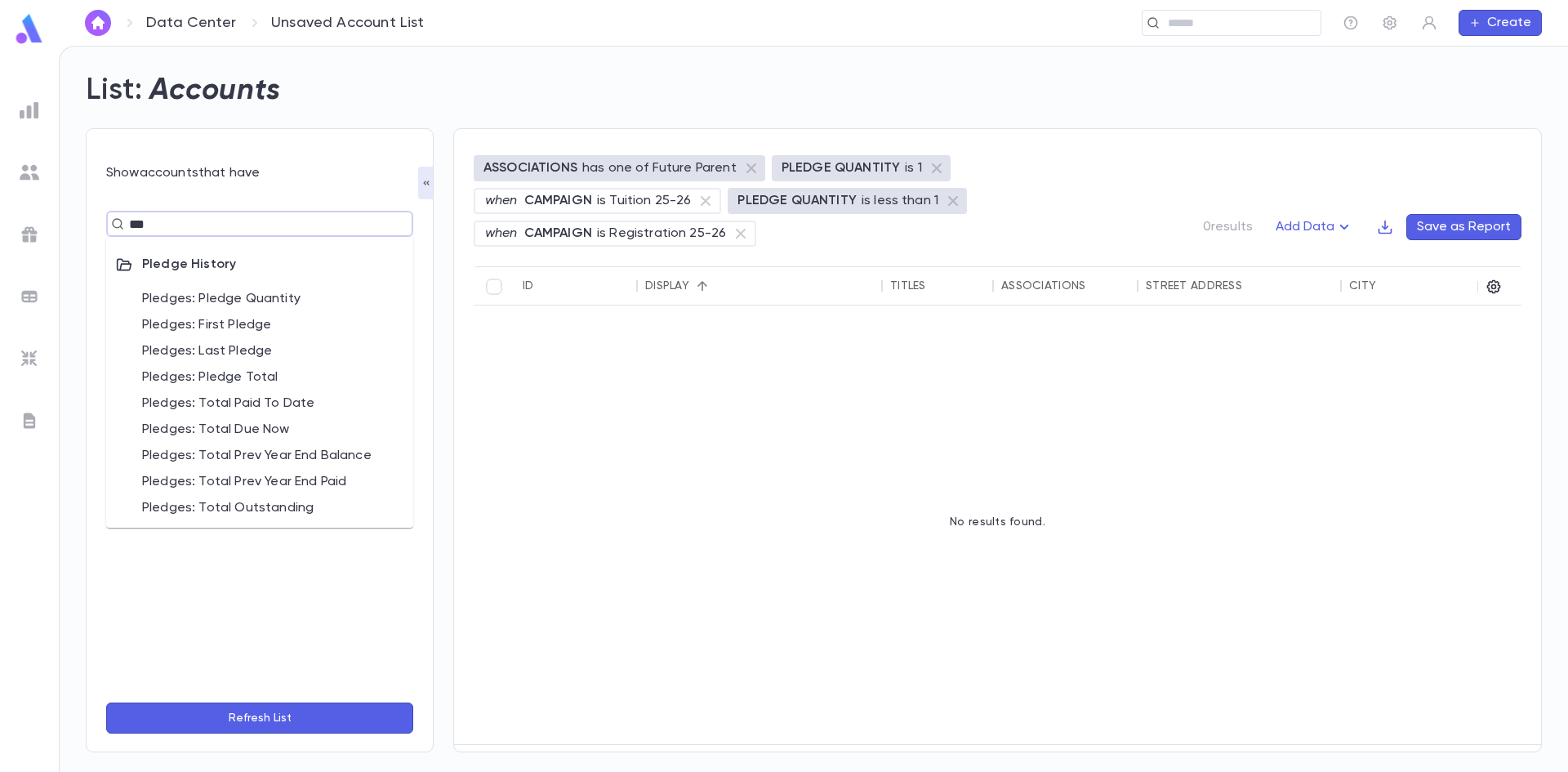
type input "***"
click at [30, 105] on img at bounding box center [29, 110] width 20 height 20
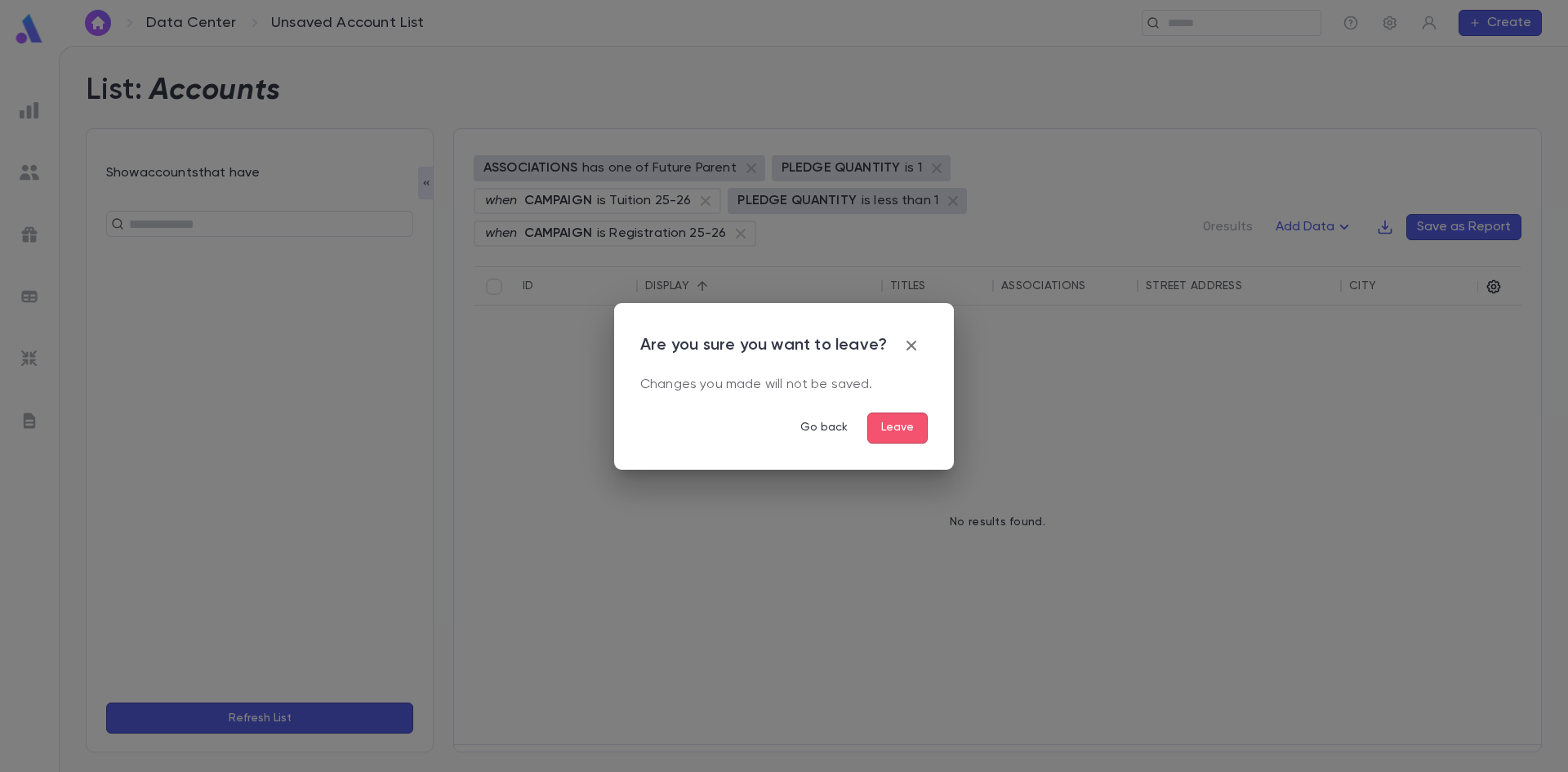
click at [883, 418] on button "Leave" at bounding box center [897, 427] width 60 height 31
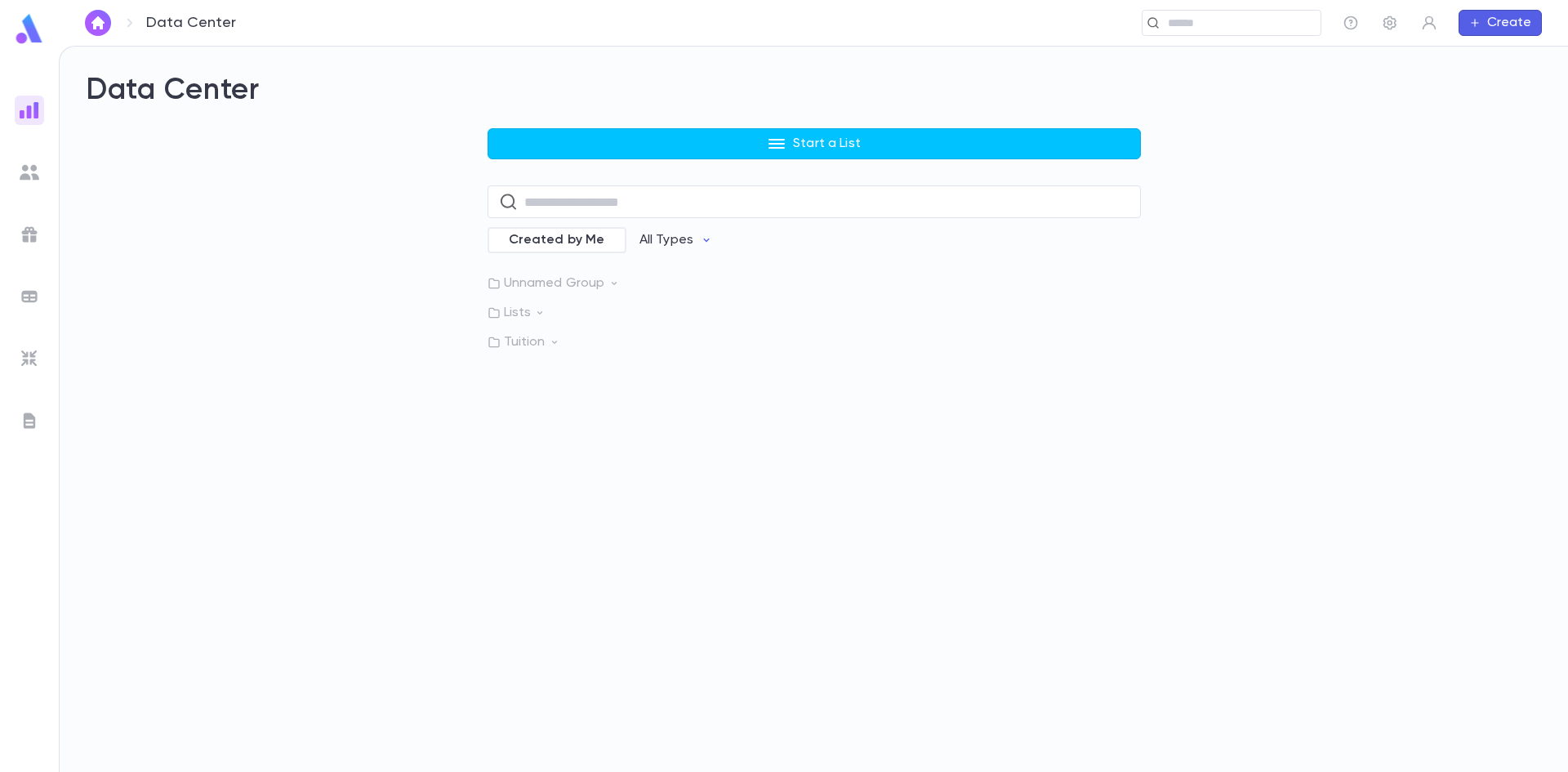
click at [36, 165] on img at bounding box center [29, 172] width 20 height 20
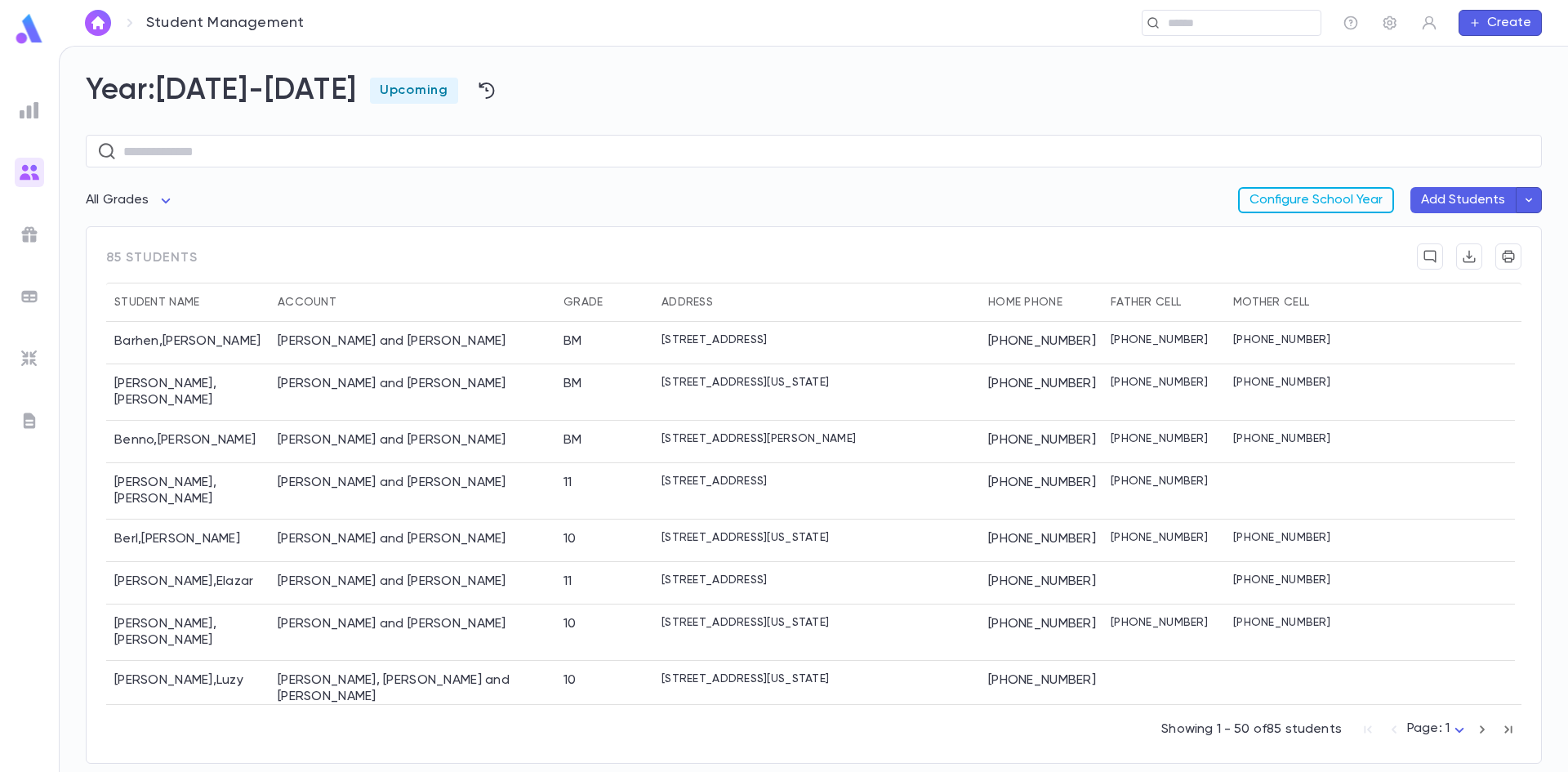
click at [1295, 206] on button "Configure School Year" at bounding box center [1316, 201] width 156 height 26
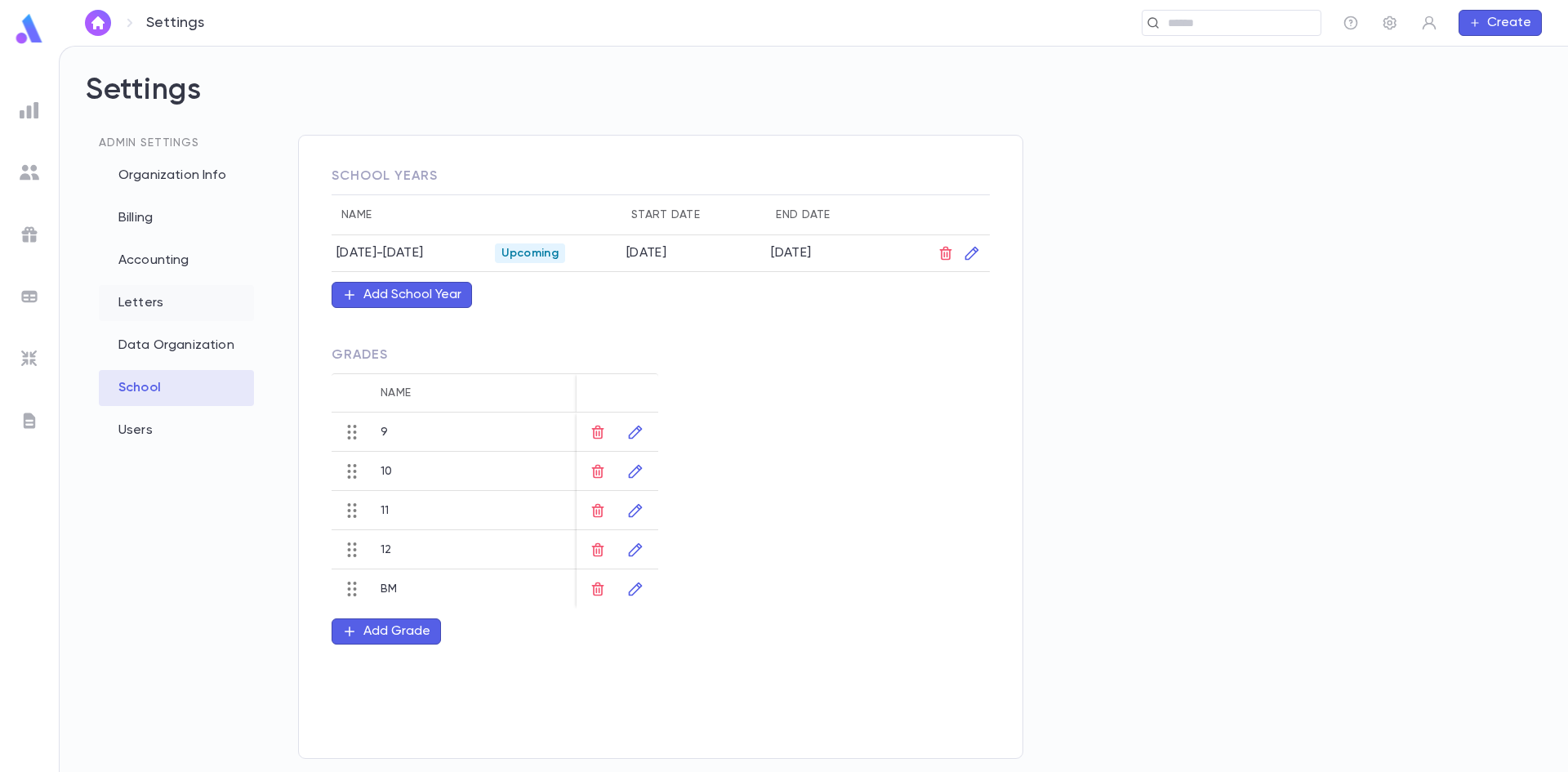
click at [137, 298] on div "Letters" at bounding box center [176, 303] width 155 height 36
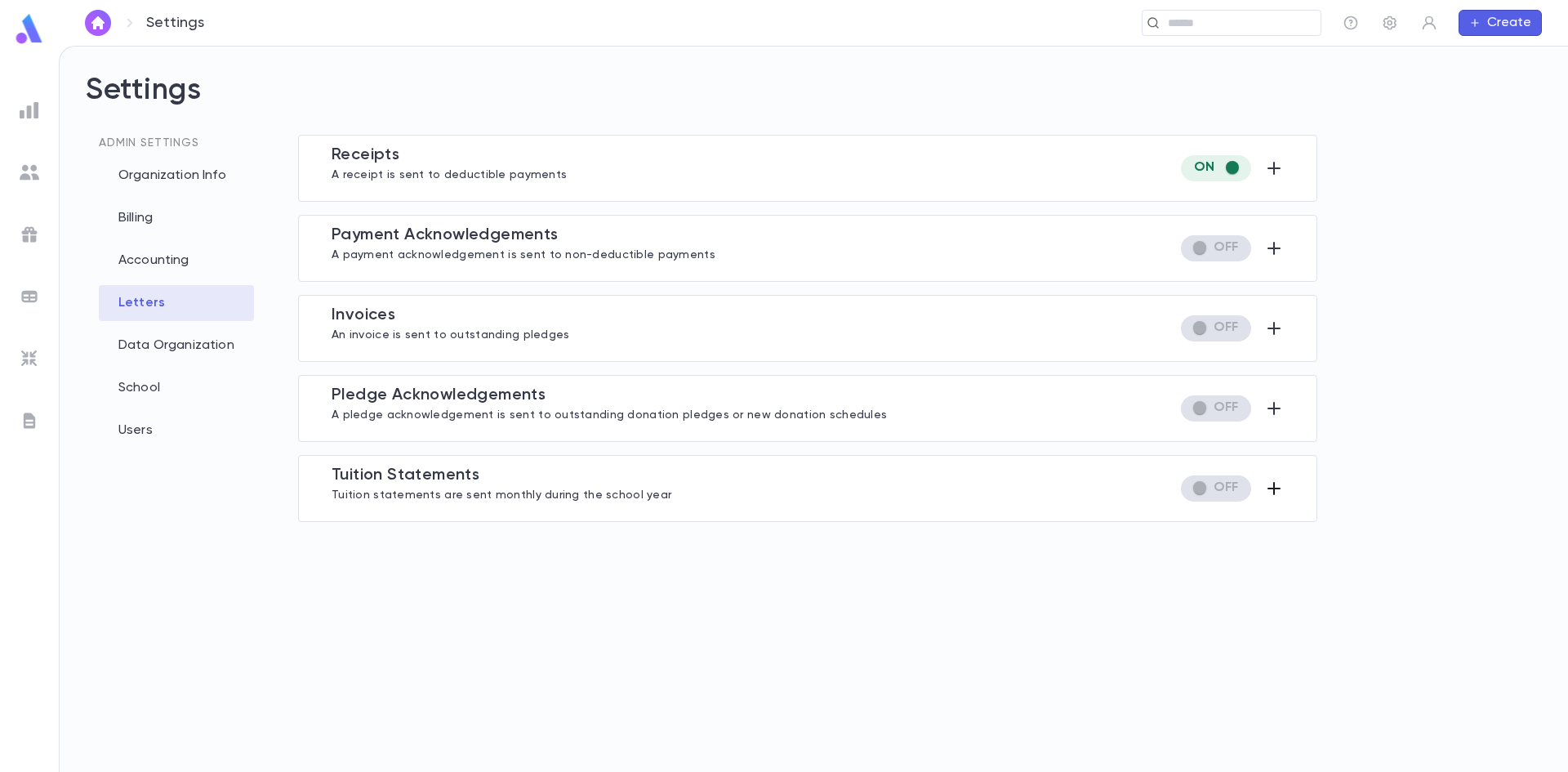
click at [1274, 487] on icon "button" at bounding box center [1273, 489] width 13 height 13
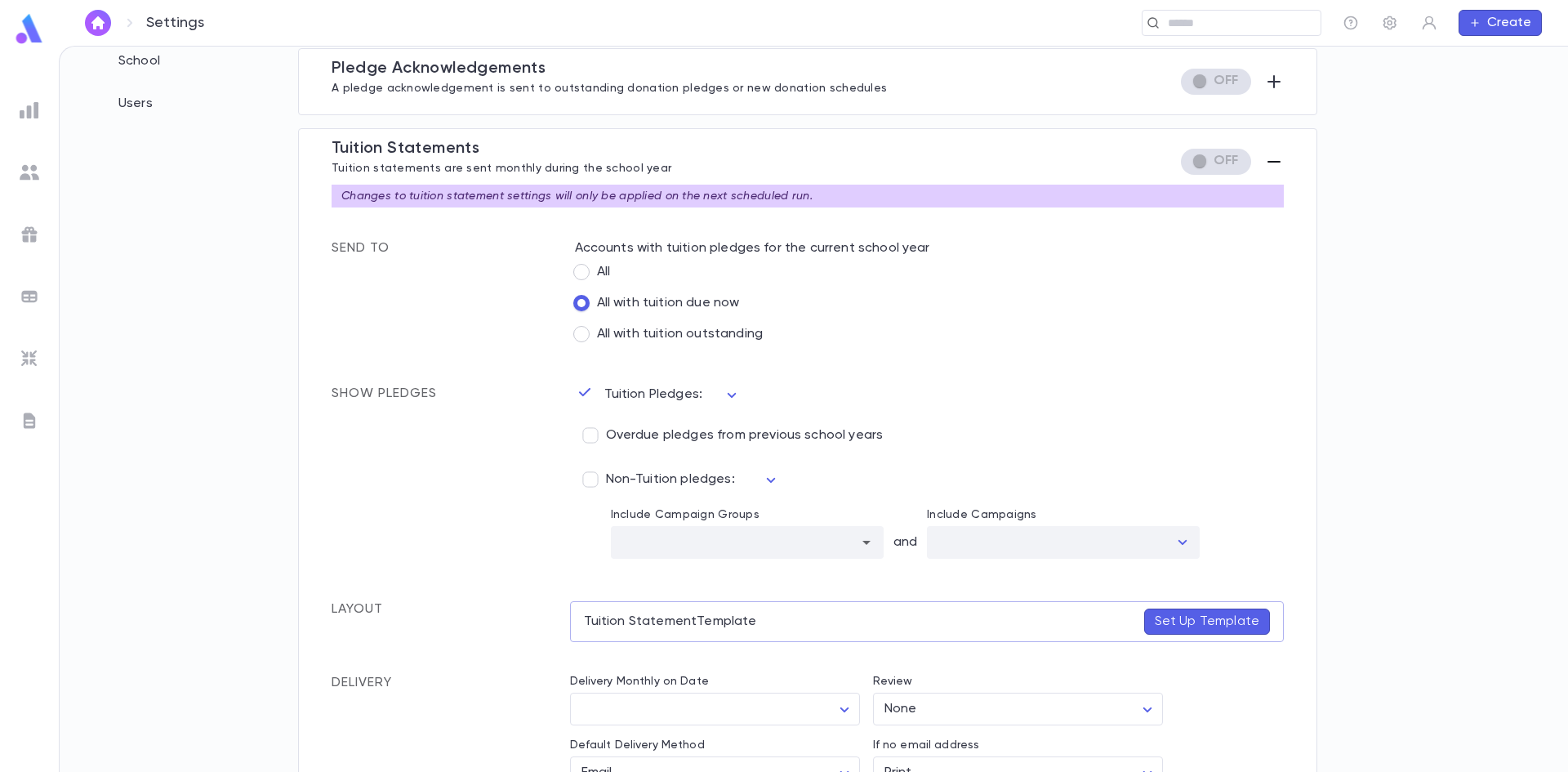
scroll to position [409, 0]
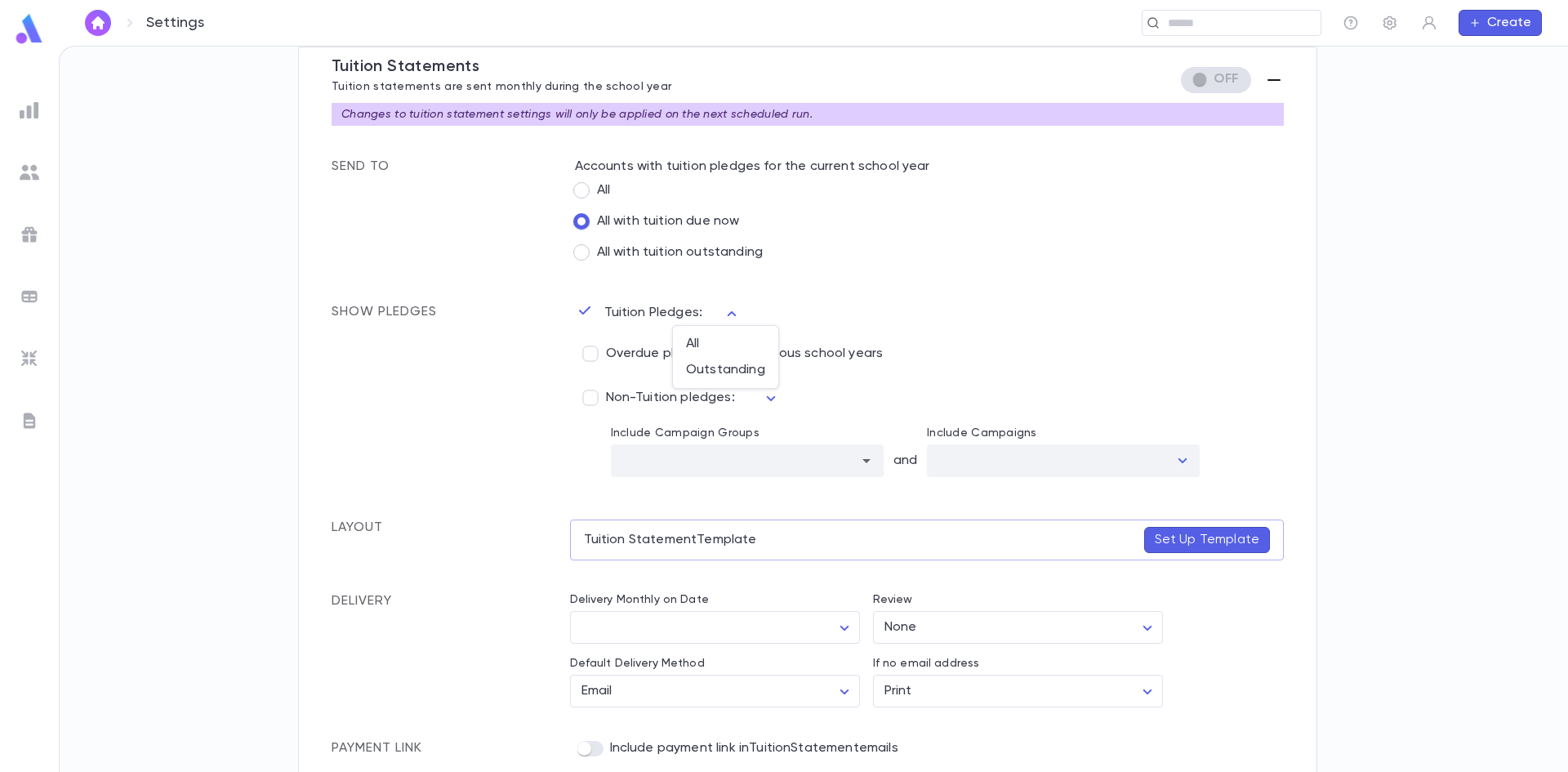
click at [723, 314] on body "Settings ​ Create Settings Admin Settings Organization Info Billing Accounting …" at bounding box center [784, 409] width 1568 height 726
click at [691, 344] on span "All" at bounding box center [726, 344] width 79 height 16
type input "***"
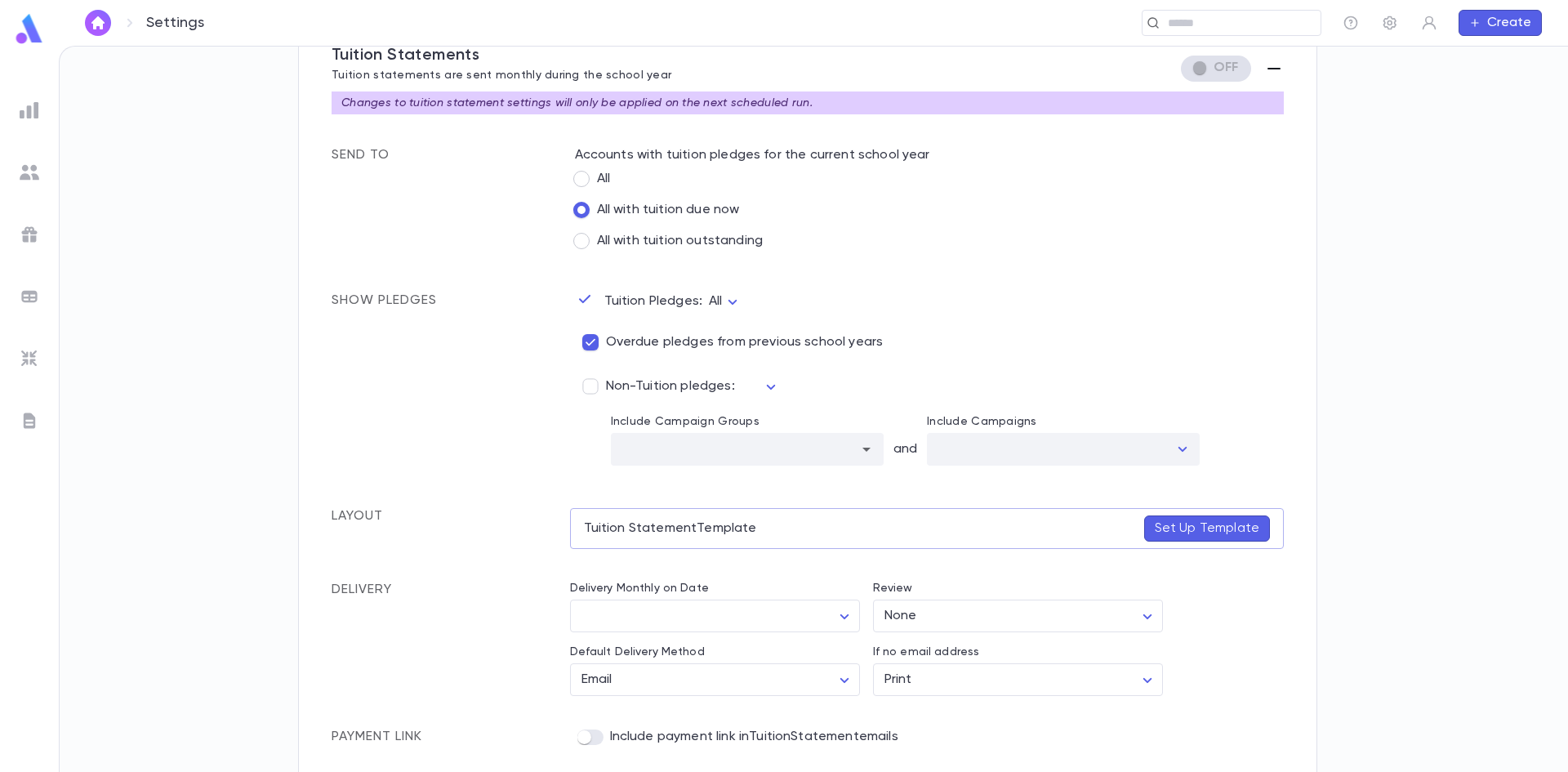
scroll to position [423, 0]
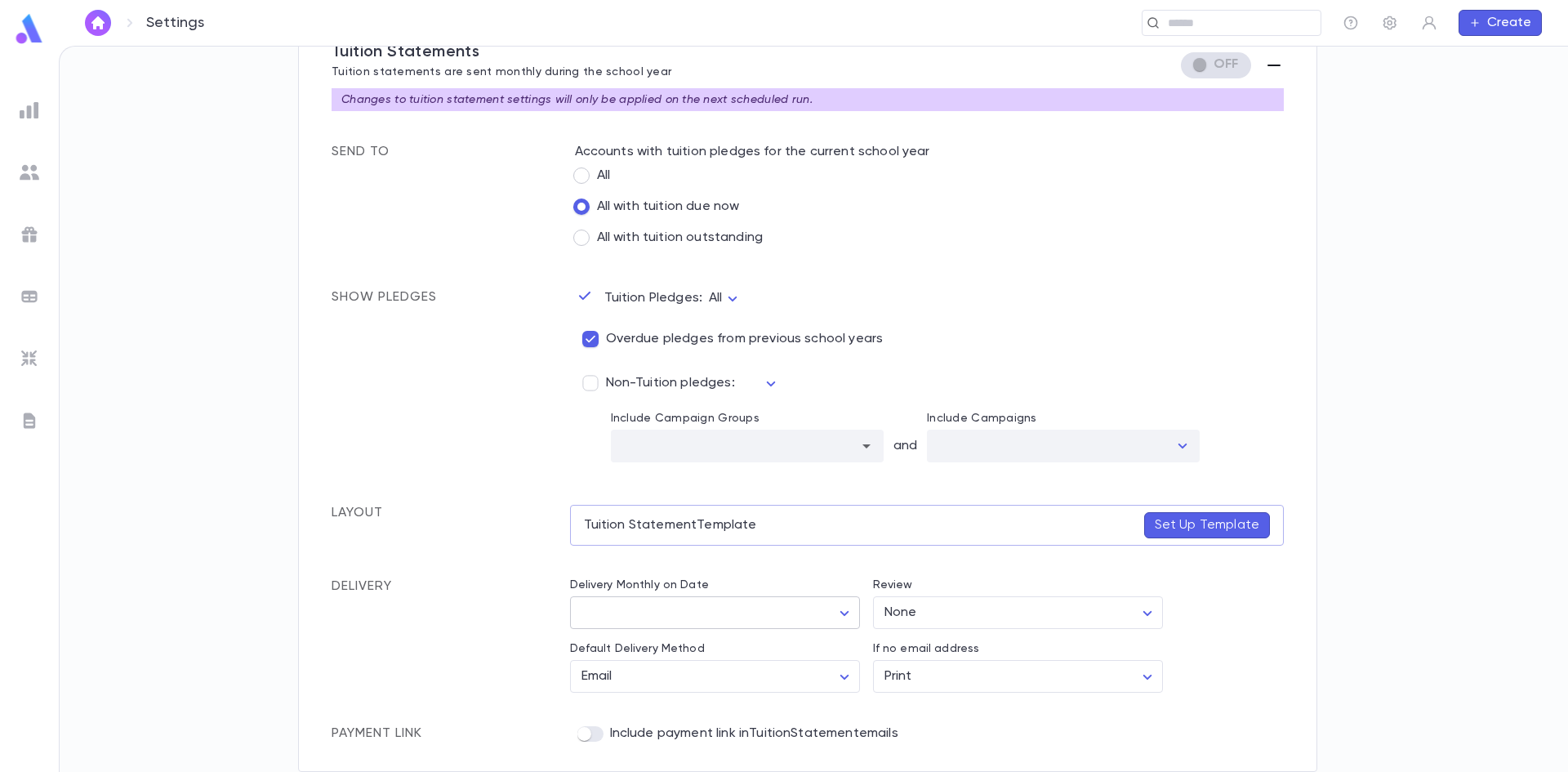
click at [678, 608] on body "Settings ​ Create Settings Admin Settings Organization Info Billing Accounting …" at bounding box center [784, 409] width 1568 height 726
click at [621, 645] on span "25th prior to the month" at bounding box center [715, 646] width 261 height 16
type input "**********"
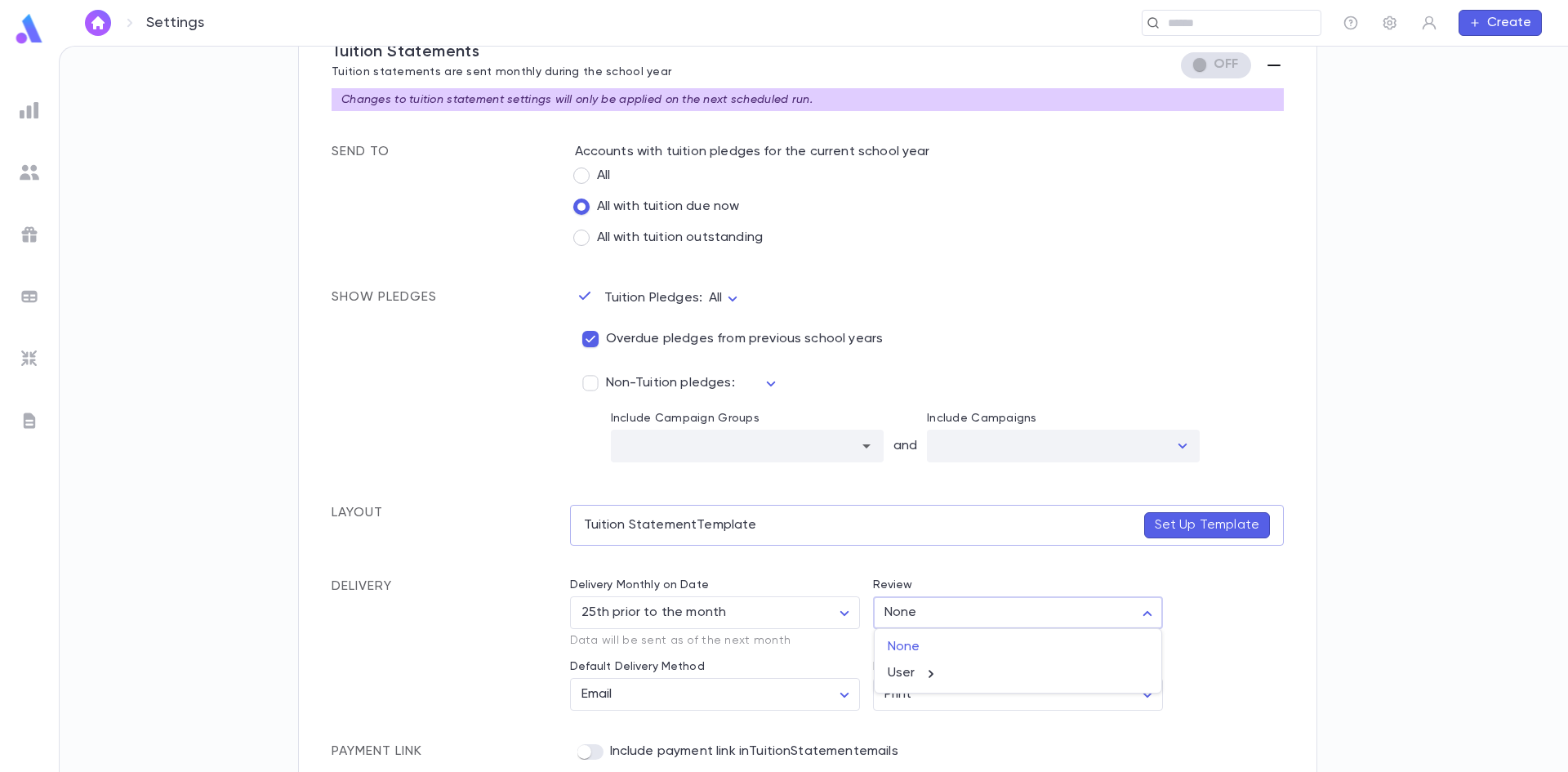
click at [1141, 611] on body "Settings ​ Create Settings Admin Settings Organization Info Billing Accounting …" at bounding box center [784, 409] width 1568 height 726
click at [937, 671] on icon at bounding box center [930, 673] width 18 height 18
click at [951, 729] on p "[PERSON_NAME]" at bounding box center [1003, 730] width 198 height 16
type input "****"
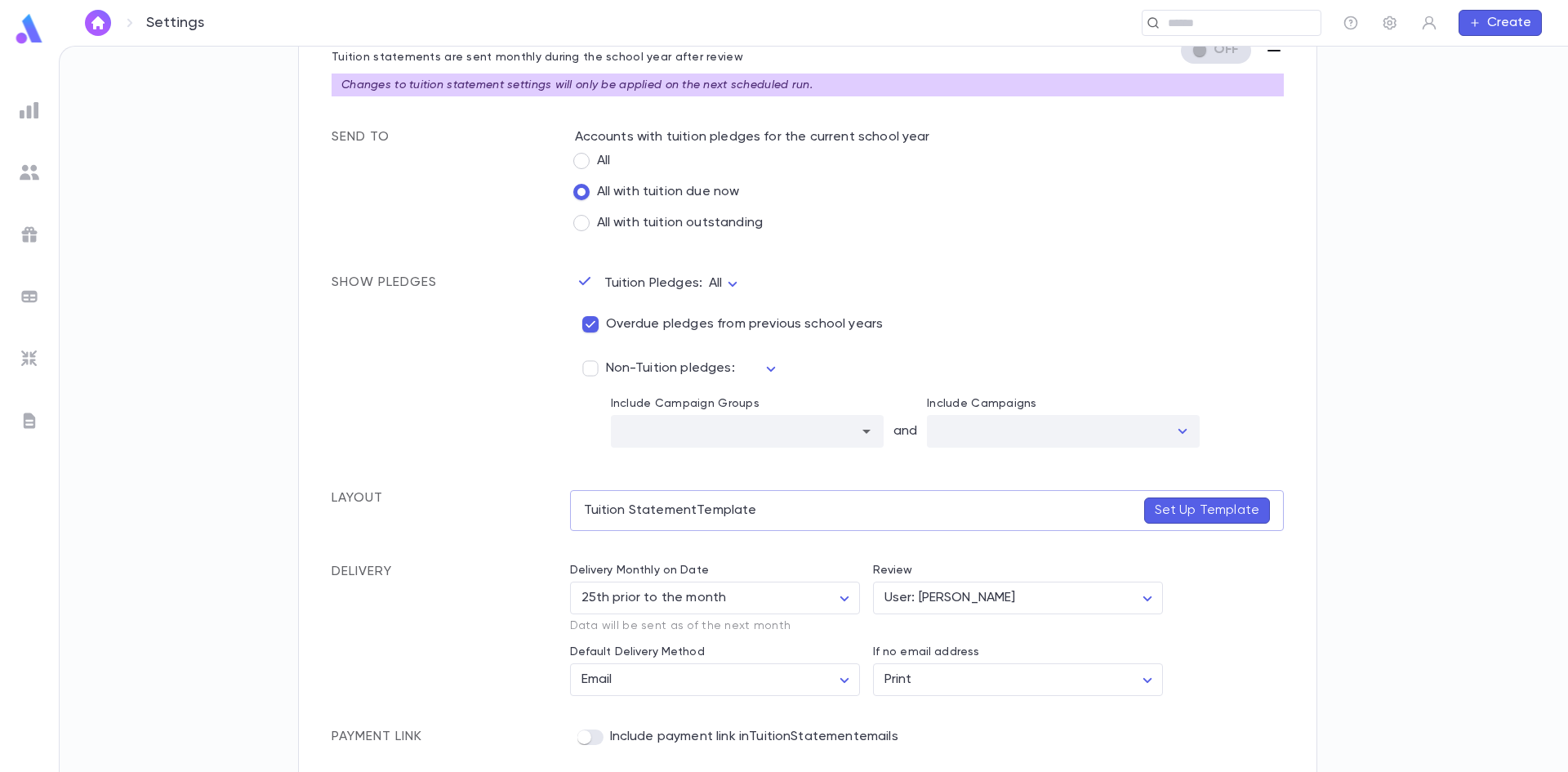
scroll to position [441, 0]
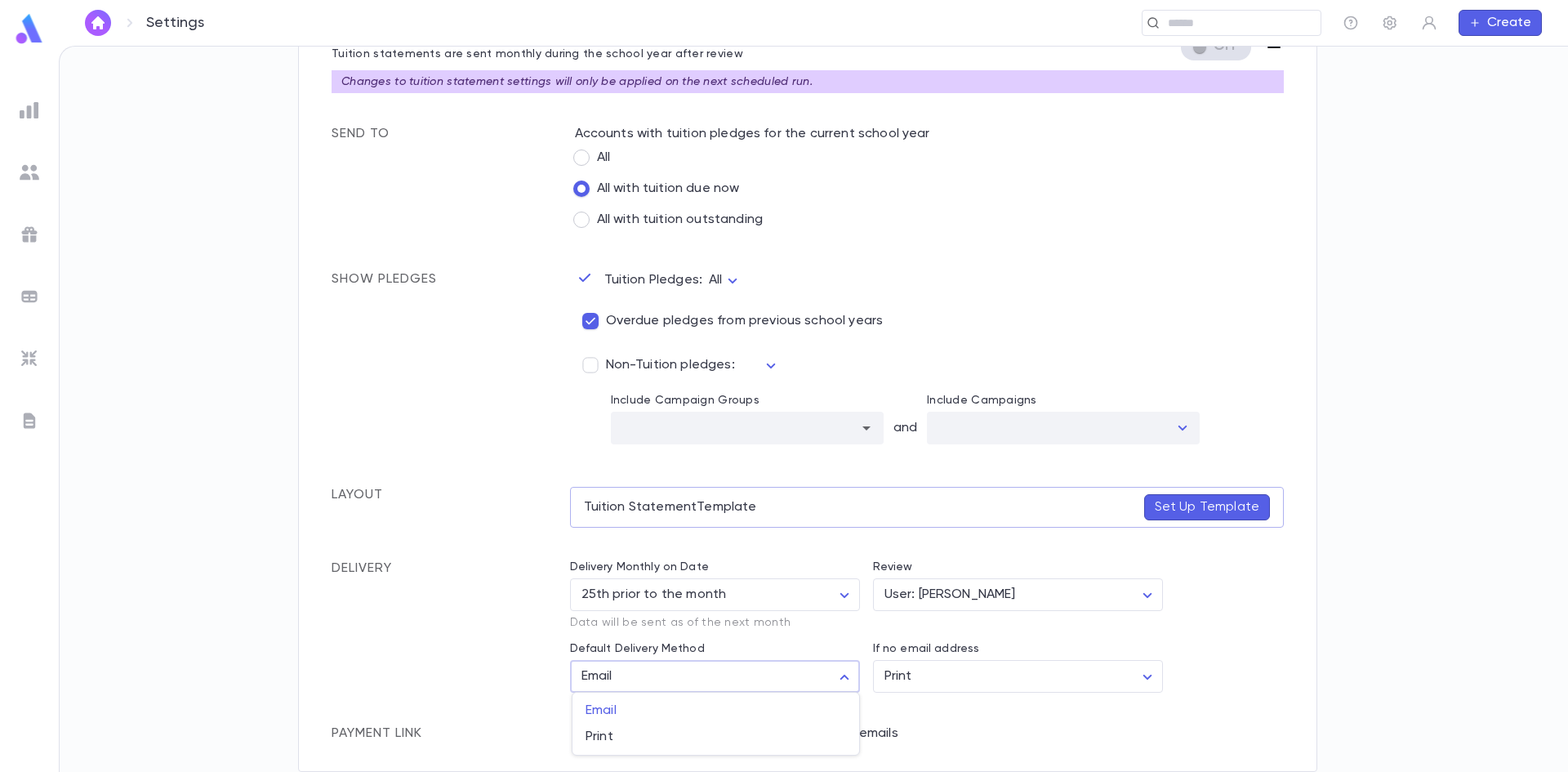
click at [830, 678] on body "Settings ​ Create Settings Admin Settings Organization Info Billing Accounting …" at bounding box center [784, 409] width 1568 height 726
click at [598, 733] on span "Print" at bounding box center [715, 736] width 261 height 16
type input "*****"
click at [1175, 502] on p "Set Up Template" at bounding box center [1207, 507] width 104 height 16
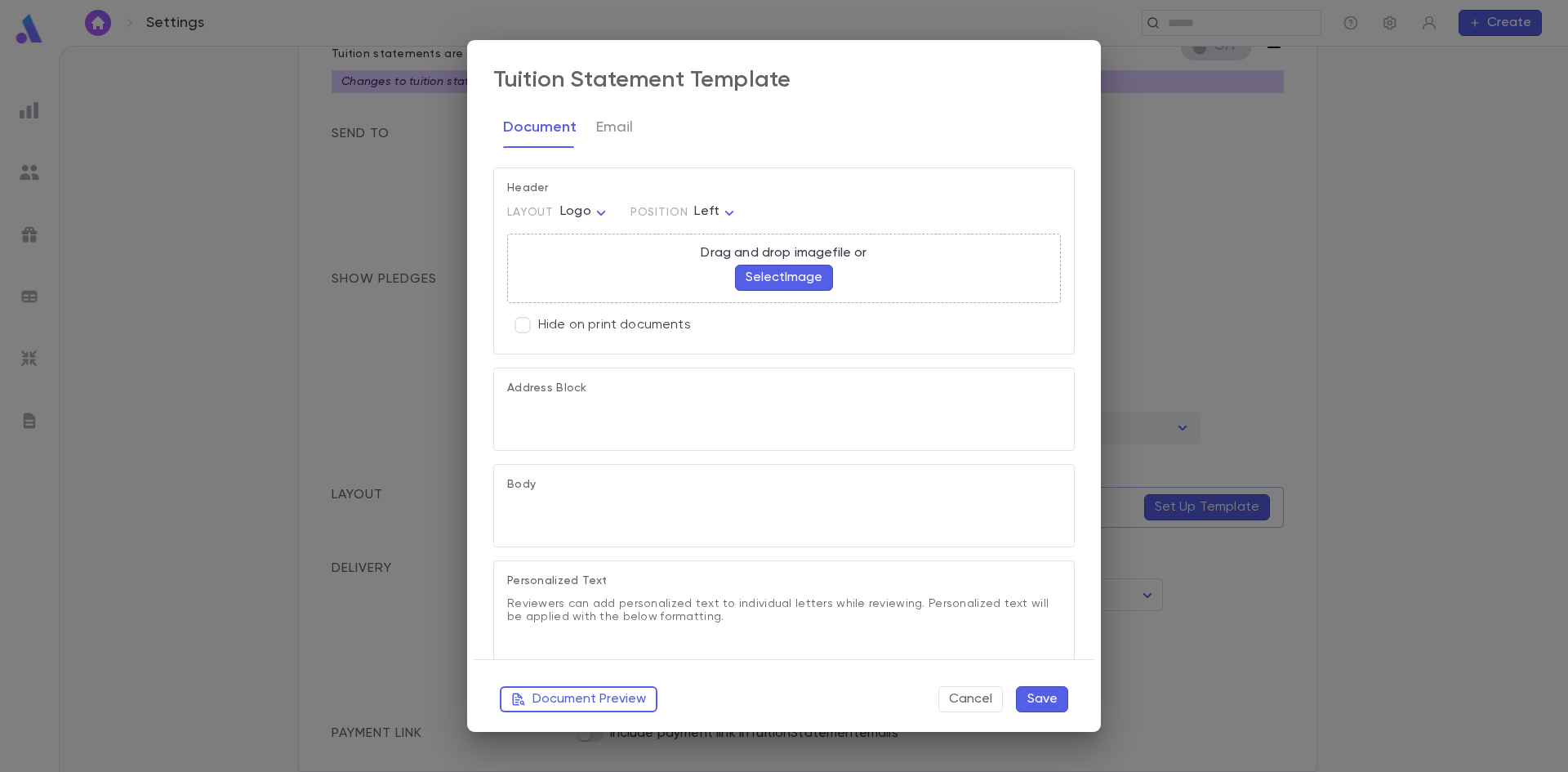
type textarea "**********"
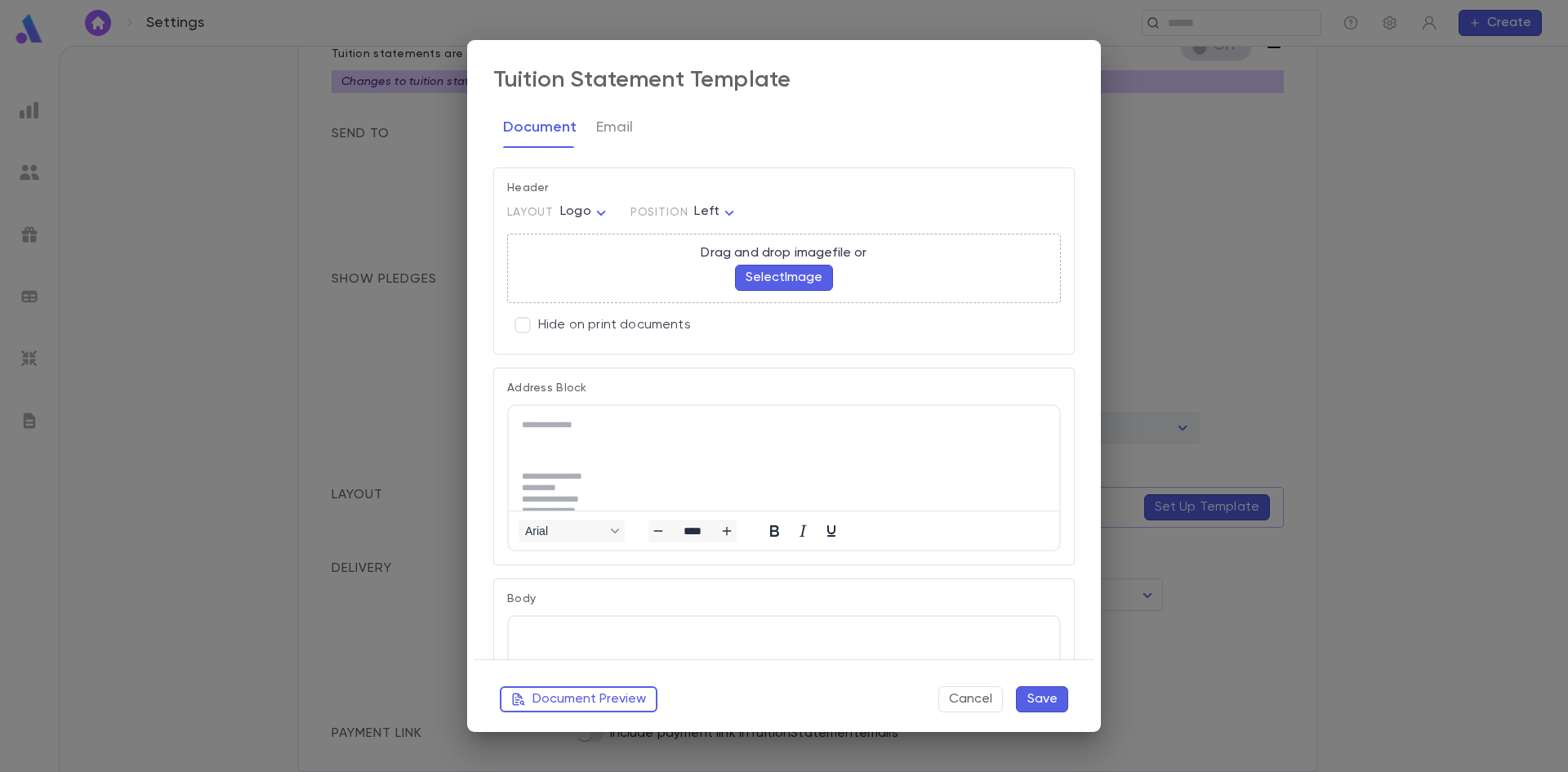
click at [749, 269] on button "Select Image" at bounding box center [784, 278] width 98 height 26
click at [609, 691] on button "Document Preview" at bounding box center [578, 700] width 157 height 26
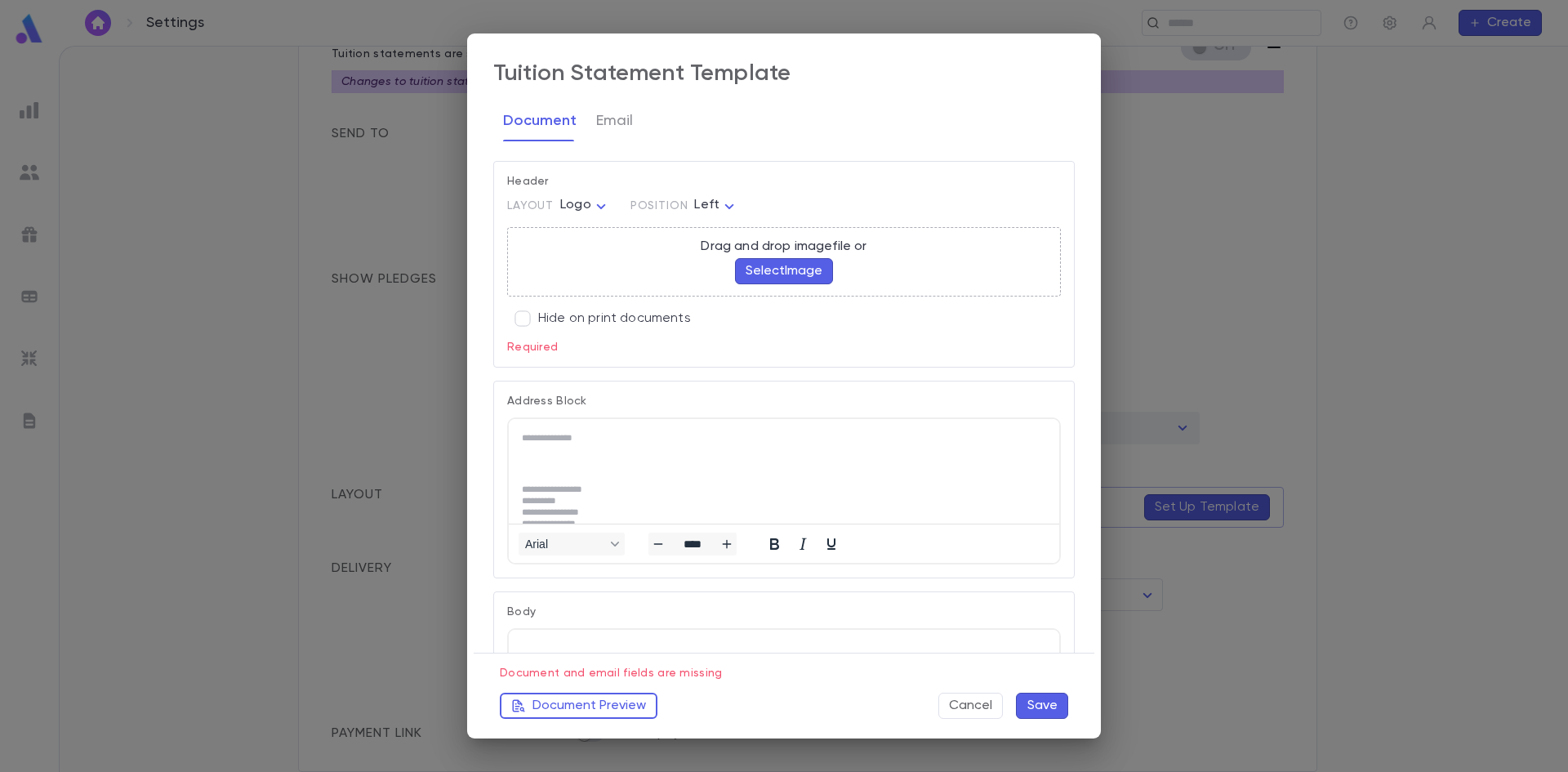
click at [784, 265] on button "Select Image" at bounding box center [784, 271] width 98 height 26
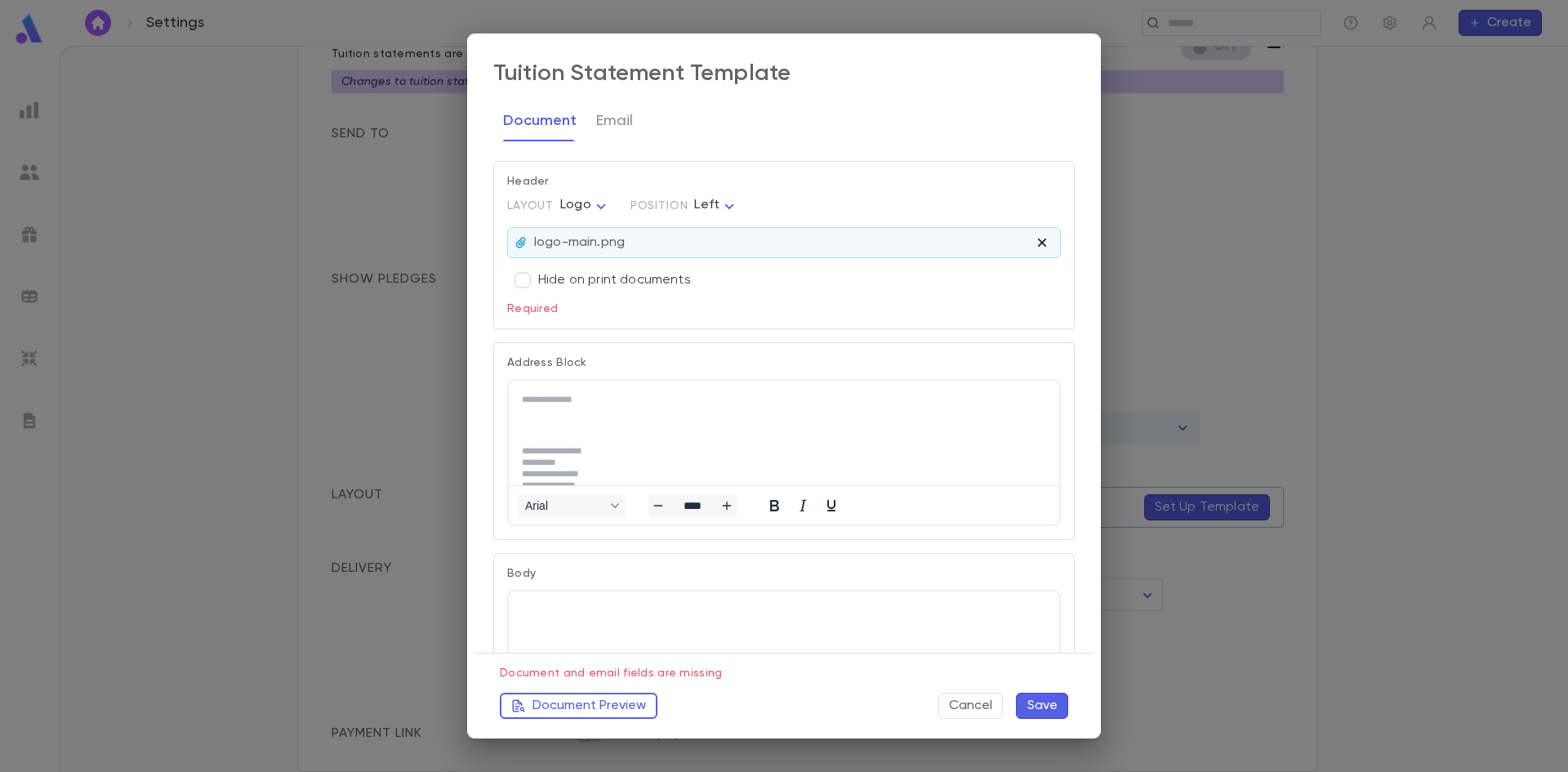
drag, startPoint x: 670, startPoint y: 239, endPoint x: 1036, endPoint y: 242, distance: 366.0
click at [1038, 242] on icon "button" at bounding box center [1042, 242] width 8 height 8
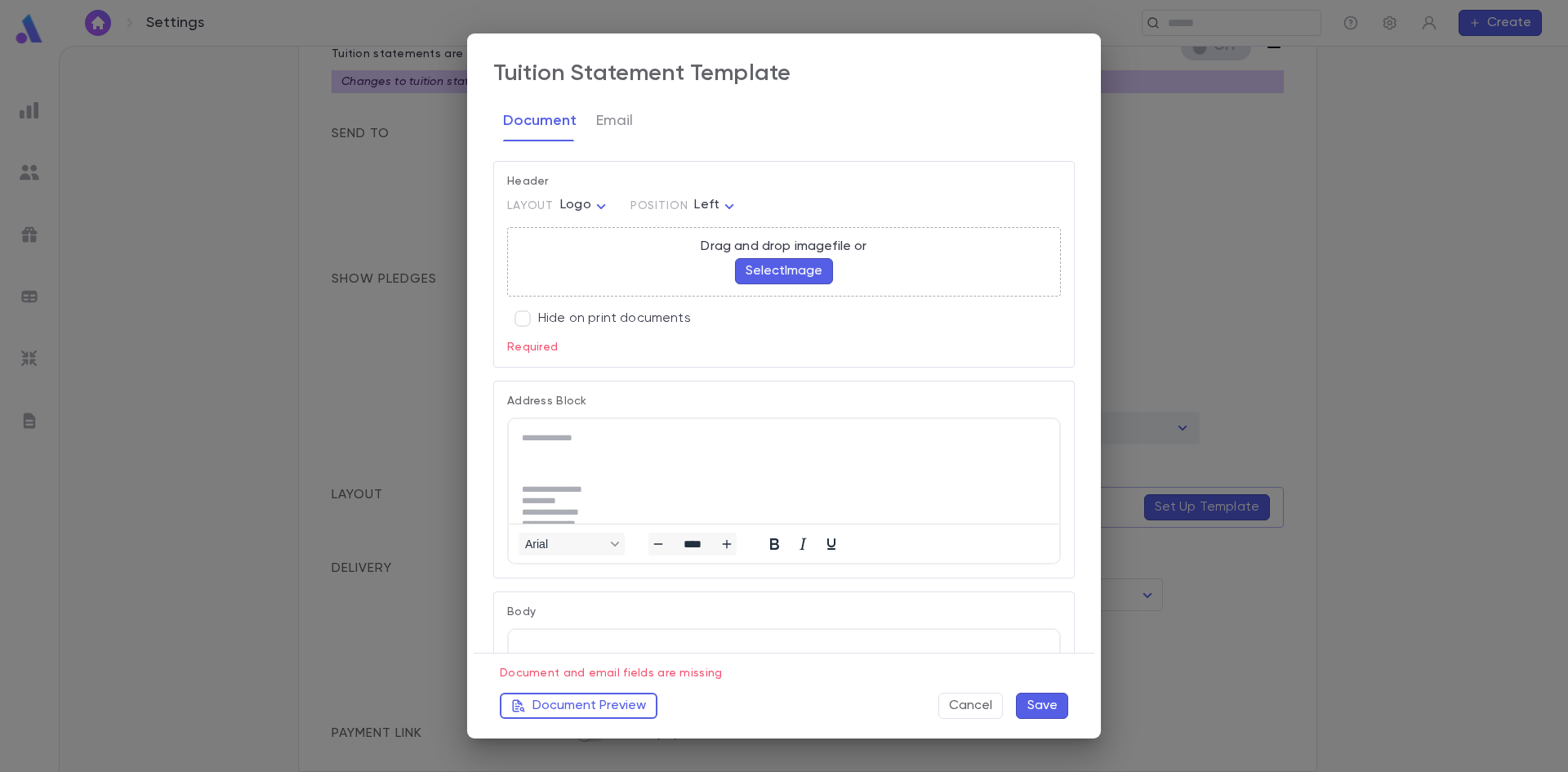
click at [794, 281] on button "Select Image" at bounding box center [784, 271] width 98 height 26
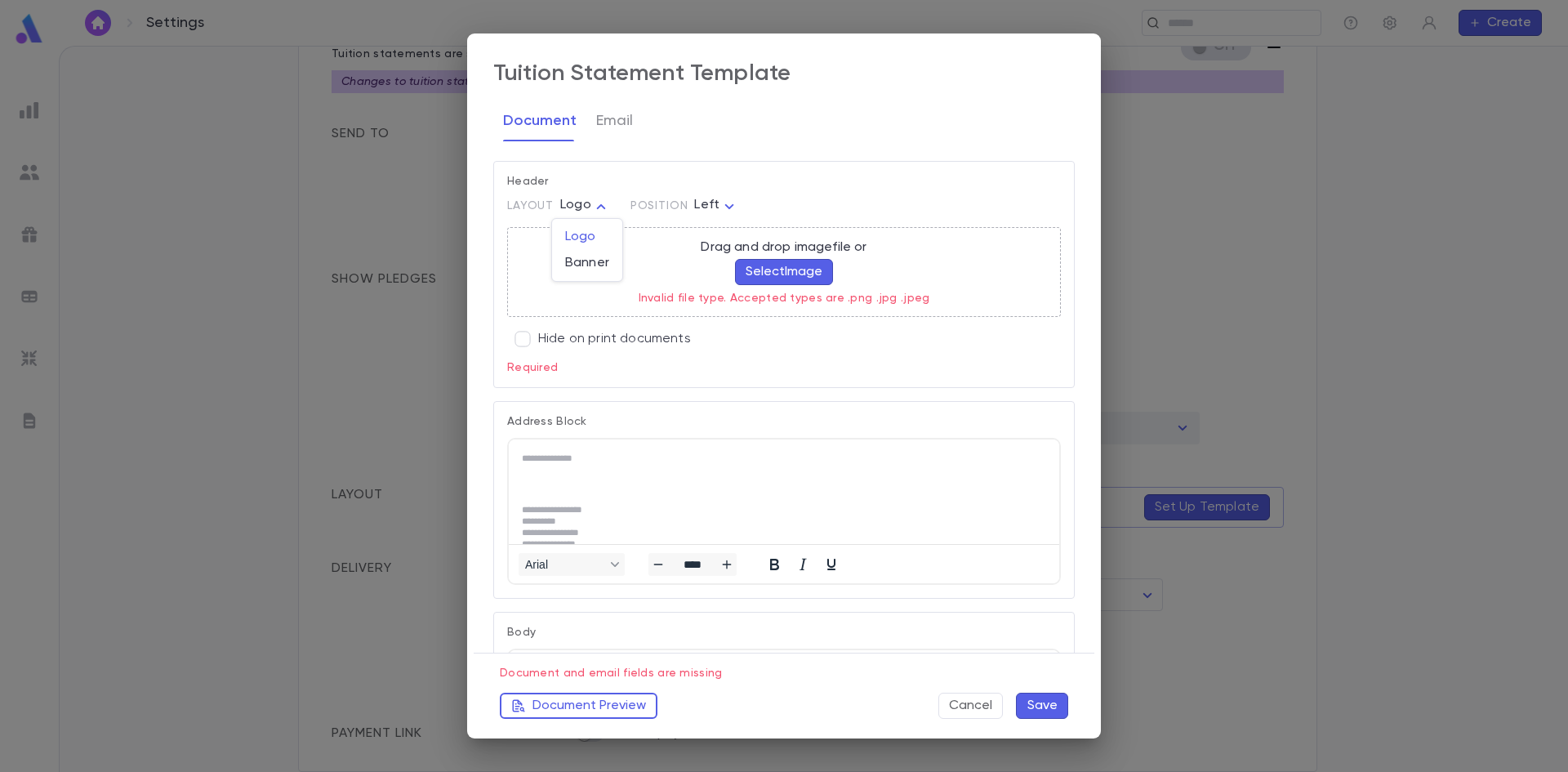
click at [584, 207] on body "Settings ​ Create Settings Admin Settings Organization Info Billing Accounting …" at bounding box center [784, 409] width 1568 height 726
click at [703, 203] on div at bounding box center [784, 386] width 1568 height 772
click at [717, 207] on body "Settings ​ Create Settings Admin Settings Organization Info Billing Accounting …" at bounding box center [784, 409] width 1568 height 726
click at [761, 196] on div at bounding box center [784, 386] width 1568 height 772
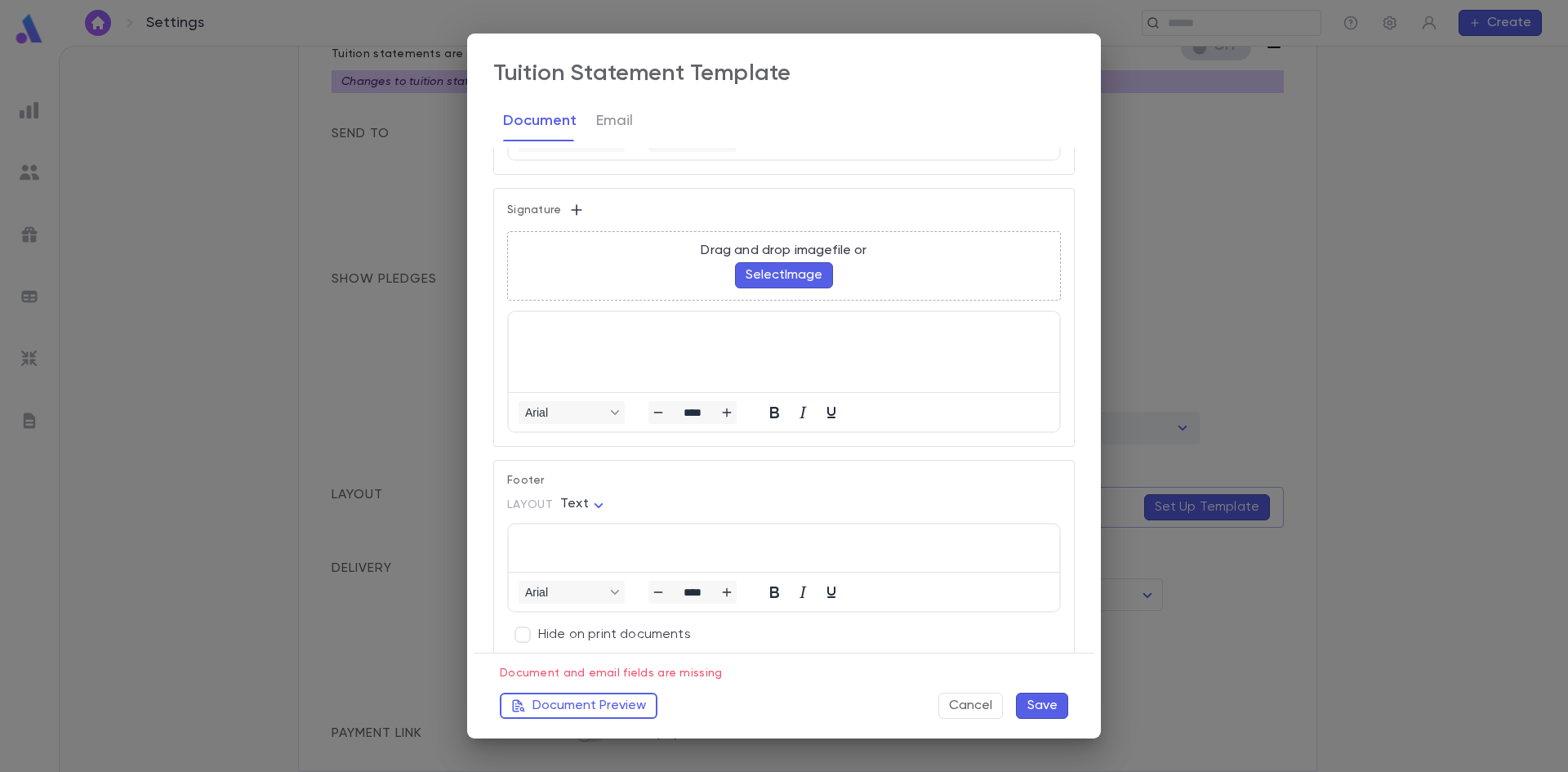
scroll to position [1144, 0]
click at [968, 705] on button "Cancel" at bounding box center [970, 706] width 65 height 26
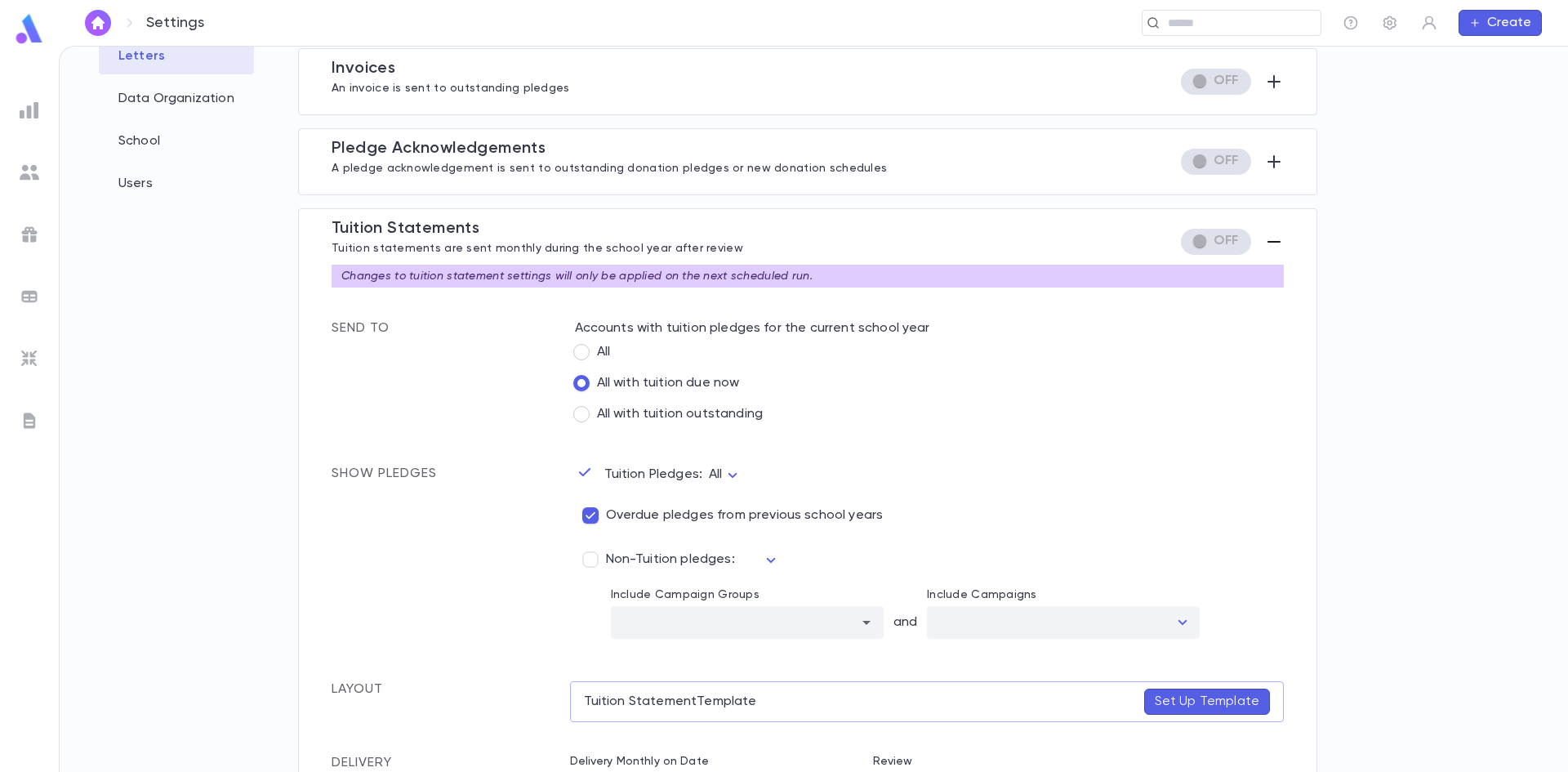
scroll to position [278, 0]
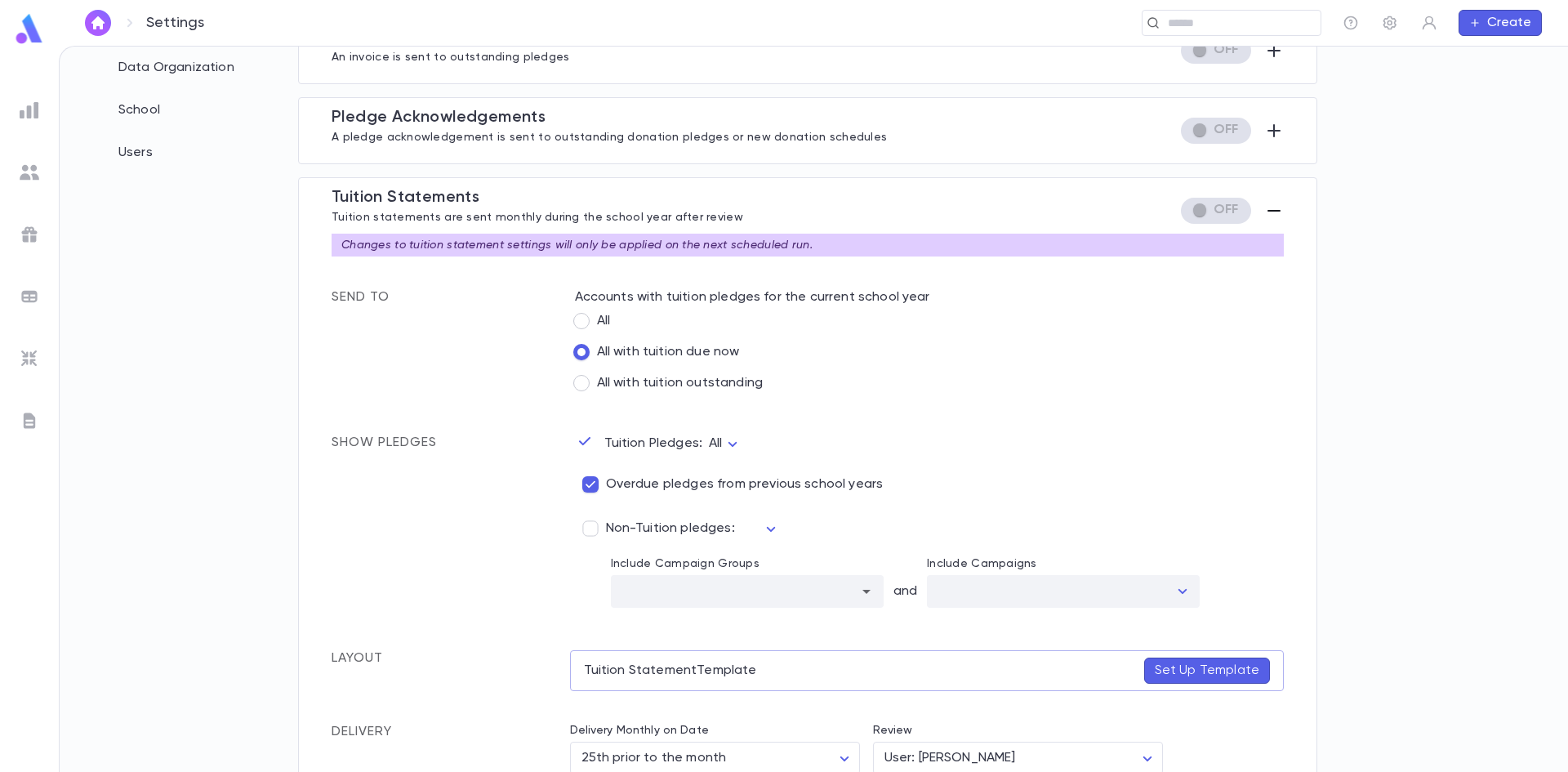
click at [19, 412] on div at bounding box center [29, 420] width 29 height 29
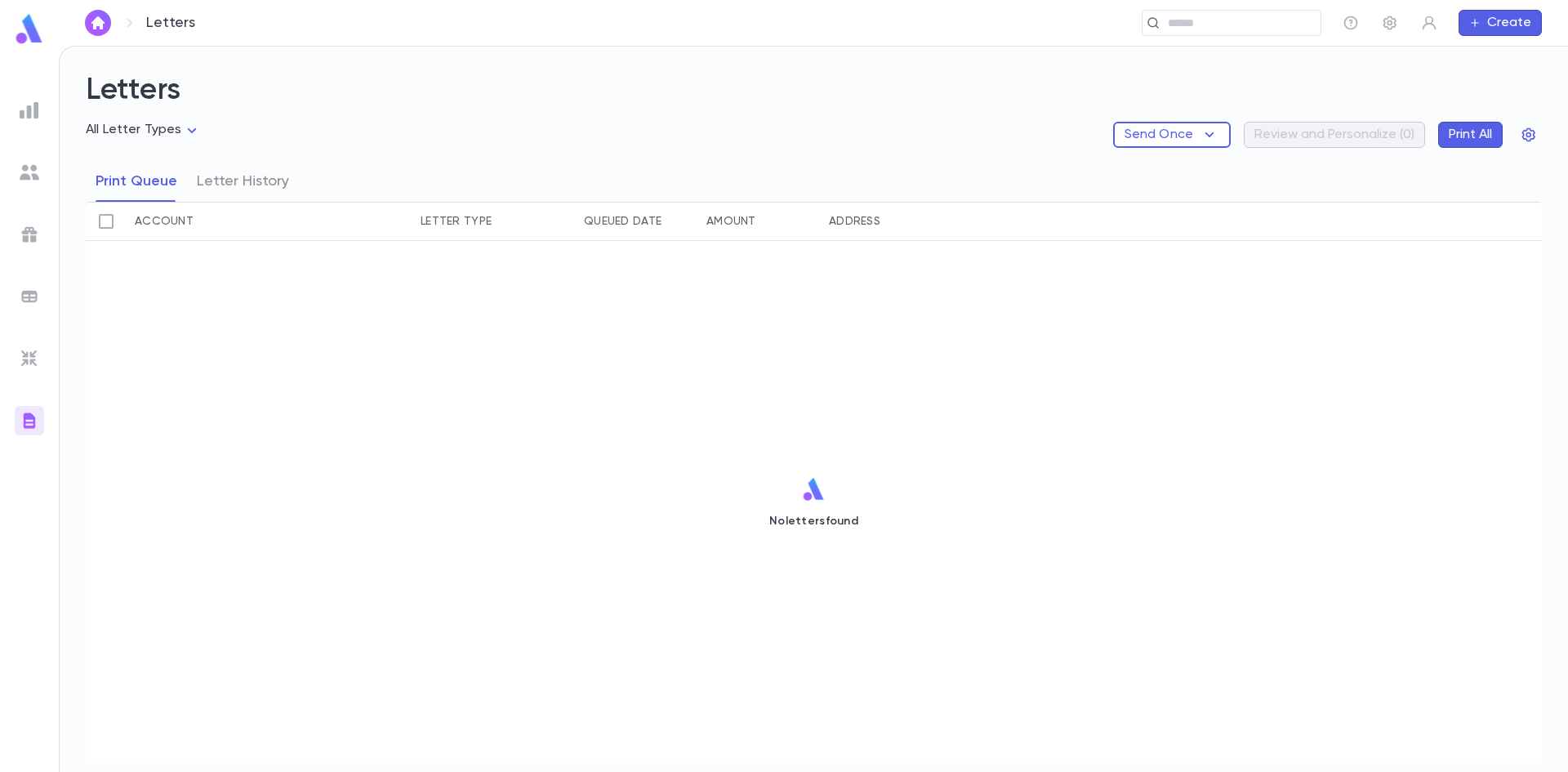
click at [1318, 139] on div "Send Once Review and Personalize ( 0 ) Print All" at bounding box center [1327, 135] width 428 height 26
